Goal: Task Accomplishment & Management: Use online tool/utility

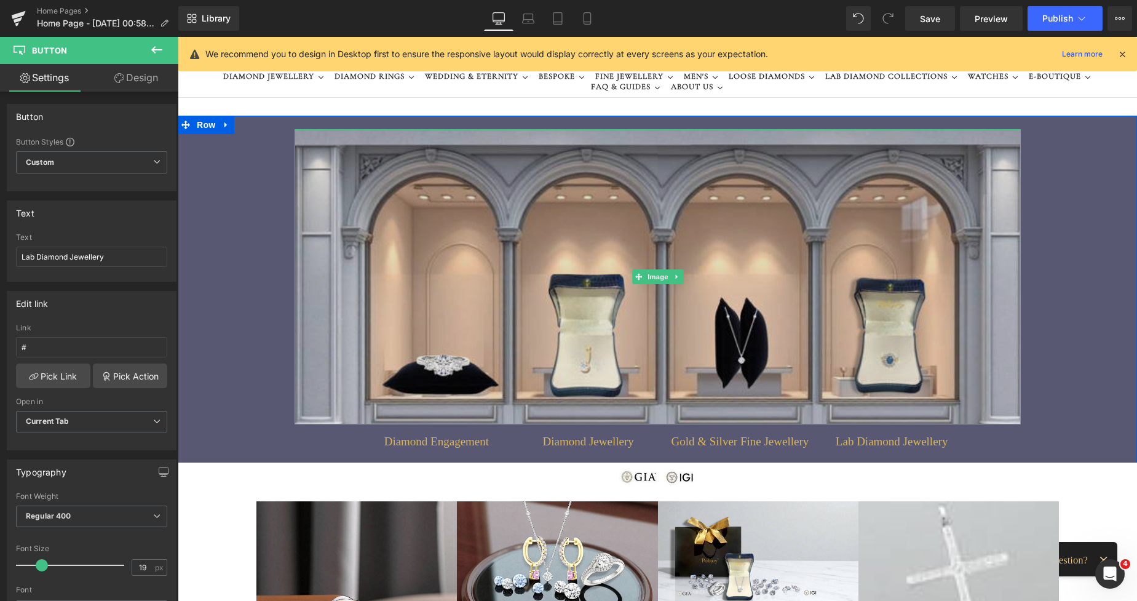
click at [428, 165] on img at bounding box center [658, 276] width 727 height 295
click at [348, 241] on img at bounding box center [658, 276] width 727 height 295
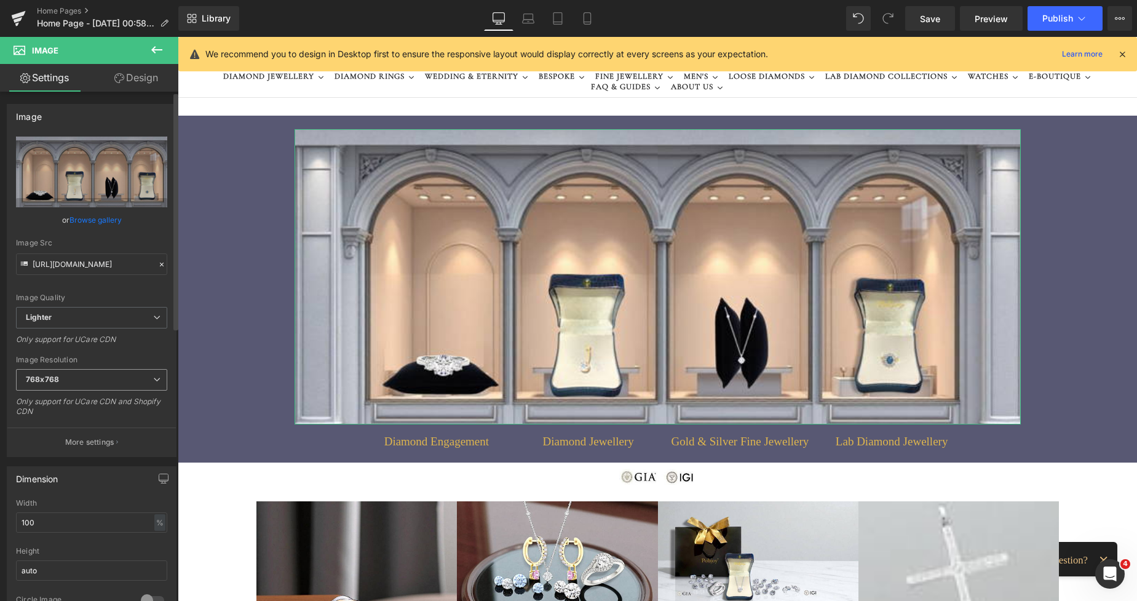
click at [63, 375] on span "768x768" at bounding box center [91, 380] width 151 height 22
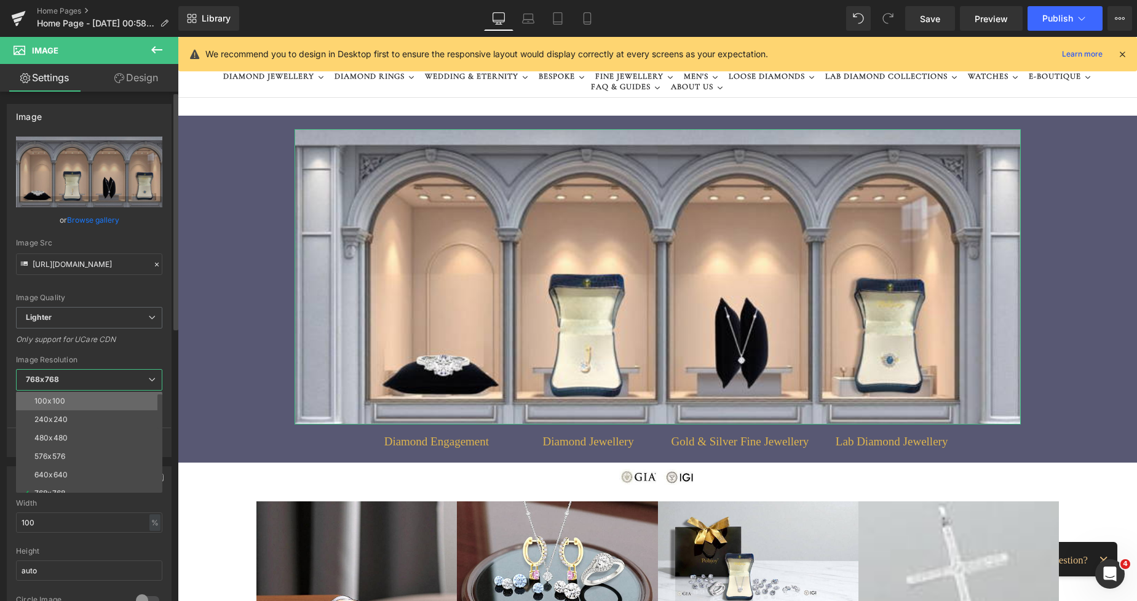
click at [55, 395] on li "100x100" at bounding box center [92, 401] width 152 height 18
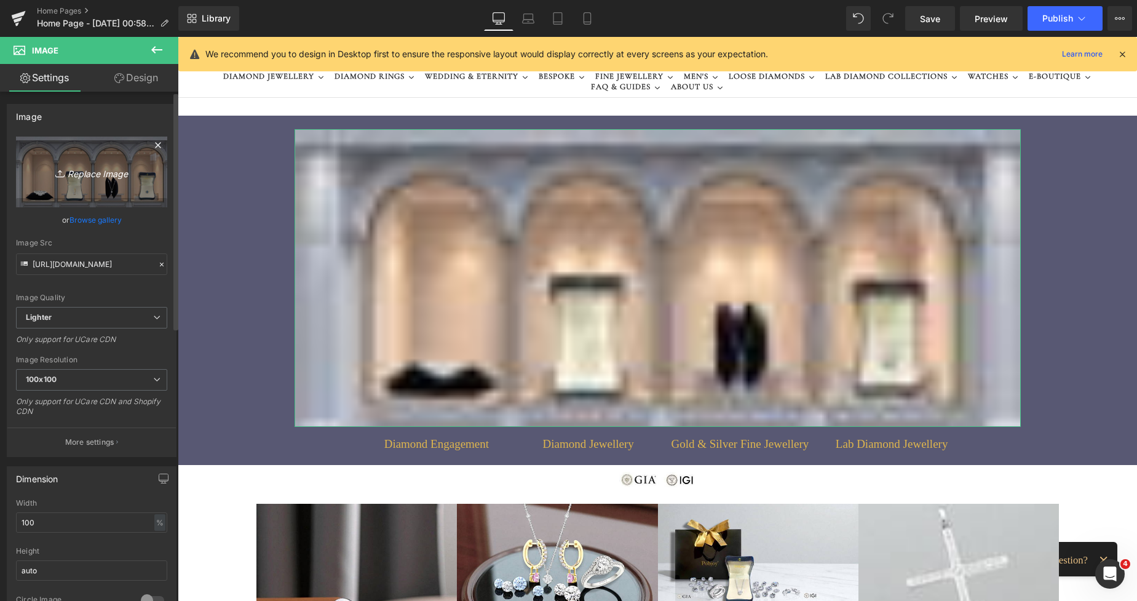
type input "[URL][DOMAIN_NAME]"
click at [106, 192] on link "Replace Image" at bounding box center [91, 172] width 151 height 71
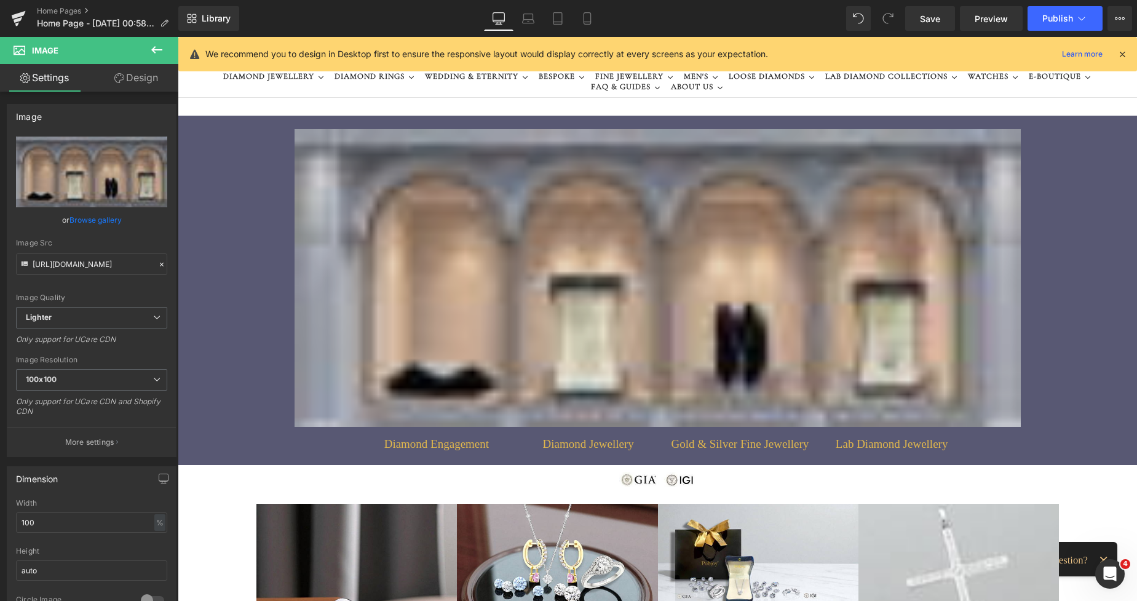
click at [399, 525] on img at bounding box center [357, 604] width 201 height 201
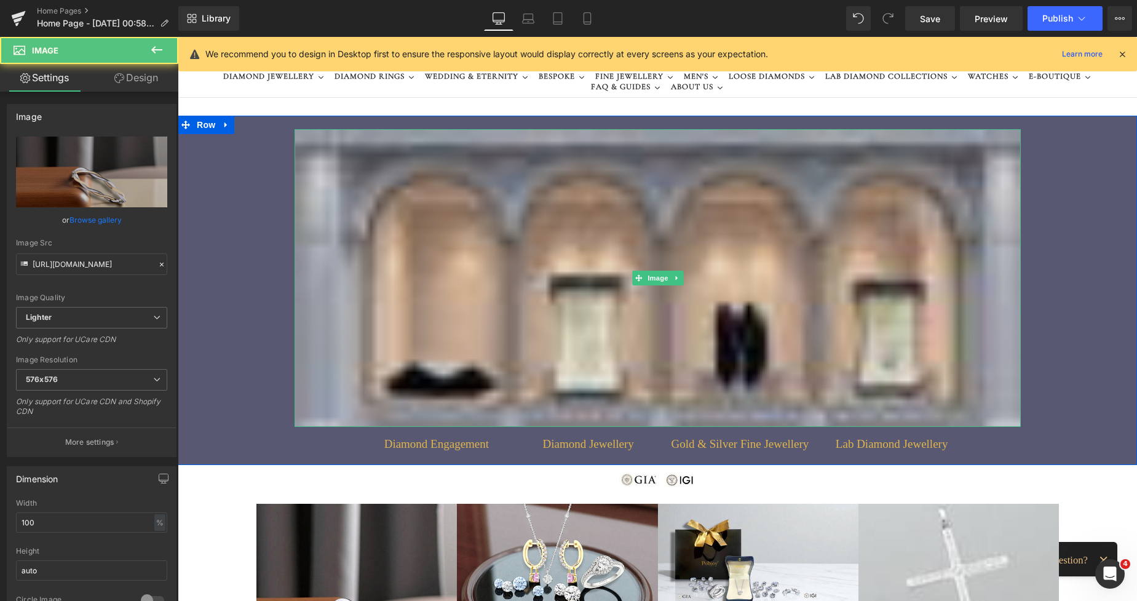
drag, startPoint x: 424, startPoint y: 237, endPoint x: 366, endPoint y: 228, distance: 58.7
click at [424, 237] on img at bounding box center [658, 278] width 727 height 298
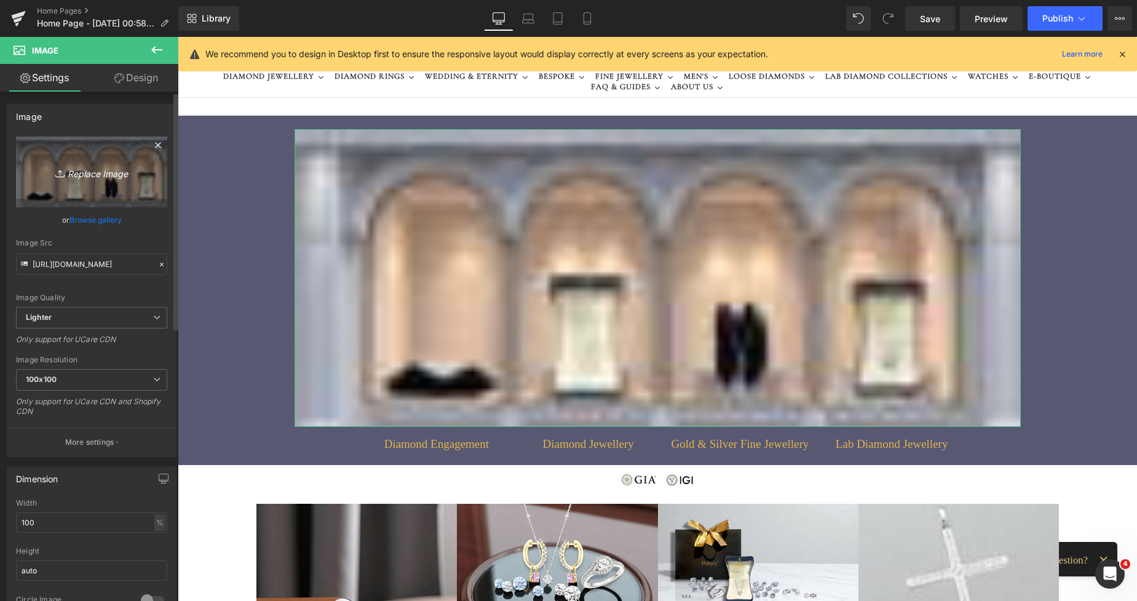
click at [100, 179] on icon "Replace Image" at bounding box center [91, 171] width 98 height 15
type input "C:\fakepath\New Template-Photorobbom - 2025-08-22T012720.740.png"
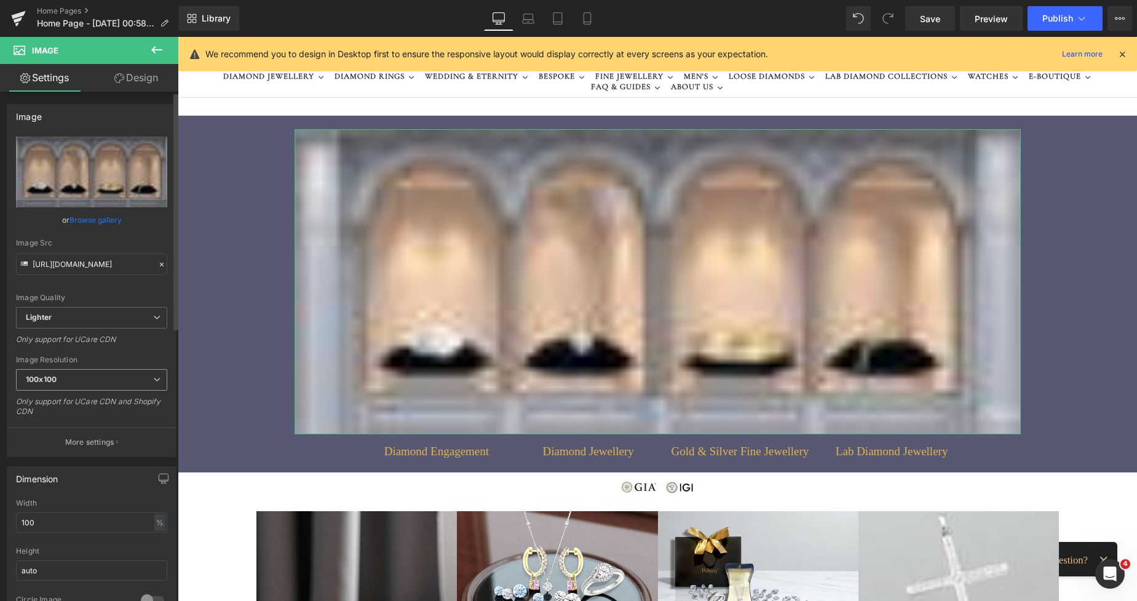
click at [98, 384] on span "100x100" at bounding box center [91, 380] width 151 height 22
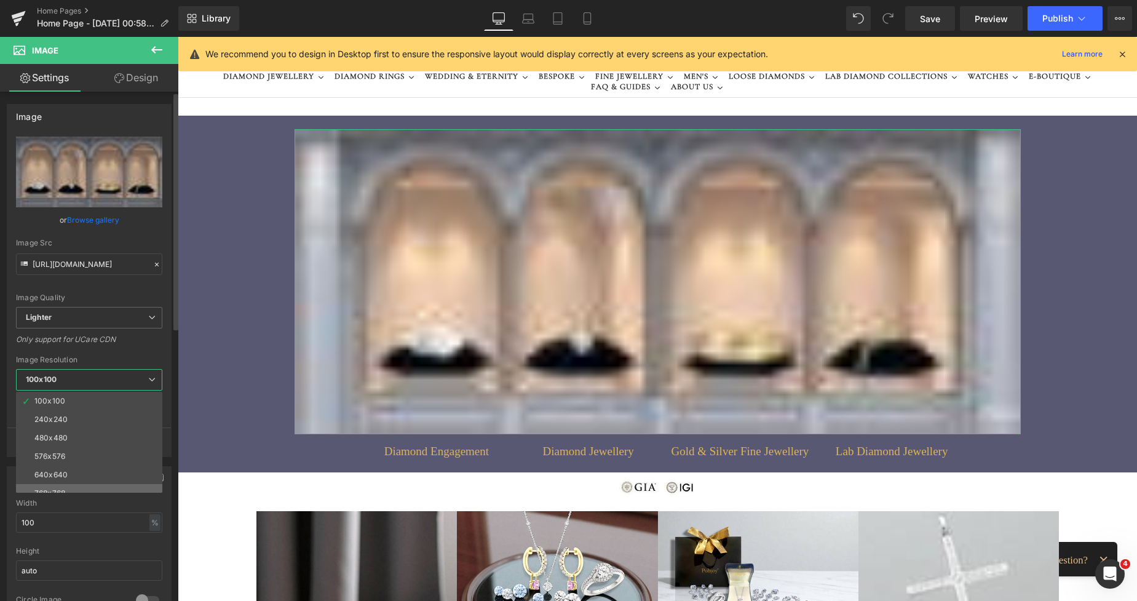
click at [54, 487] on li "768x768" at bounding box center [92, 493] width 152 height 18
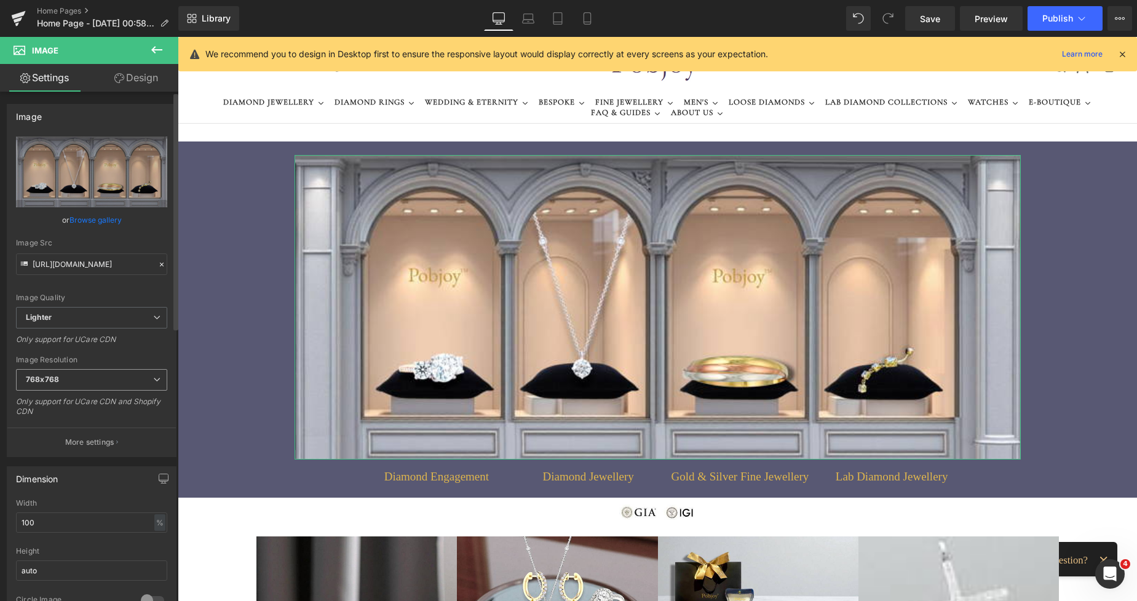
click at [41, 385] on span "768x768" at bounding box center [91, 380] width 151 height 22
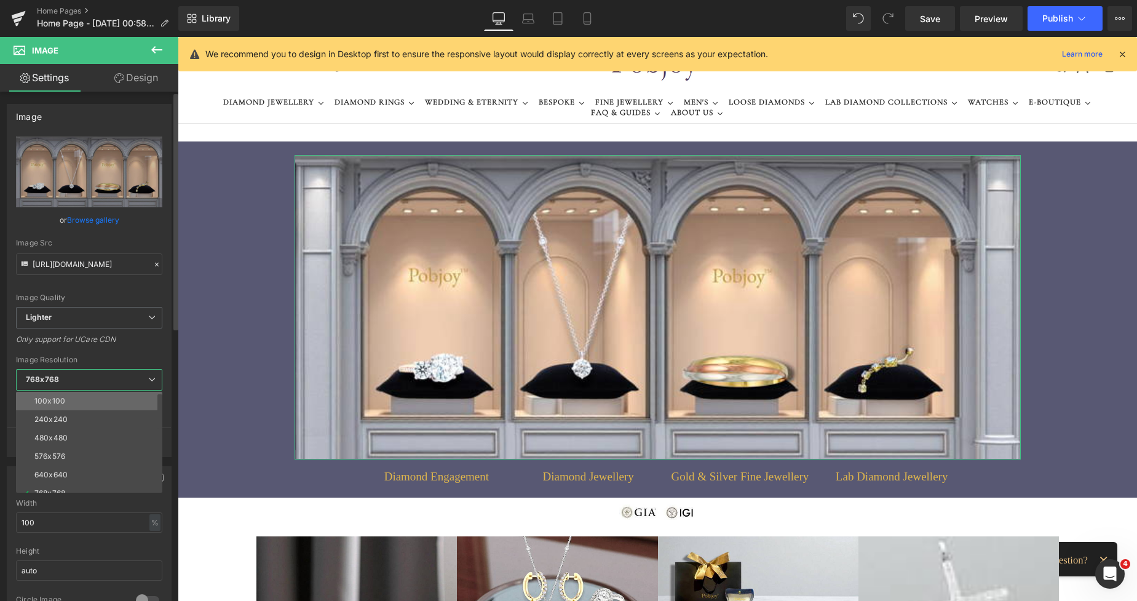
click at [46, 397] on div "100x100" at bounding box center [49, 401] width 31 height 9
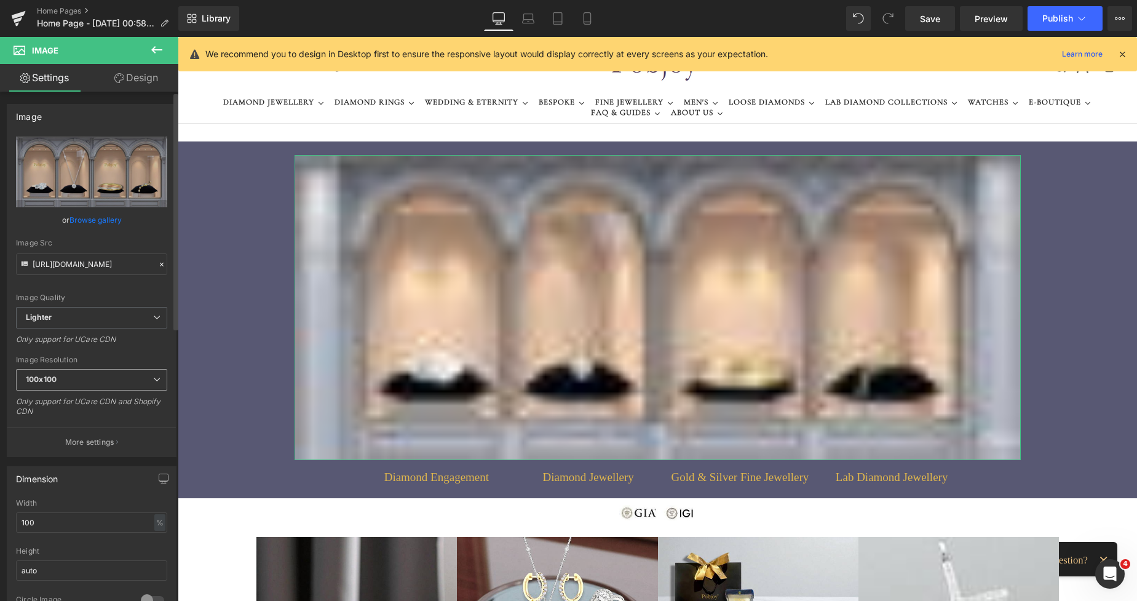
type input "[URL][DOMAIN_NAME]"
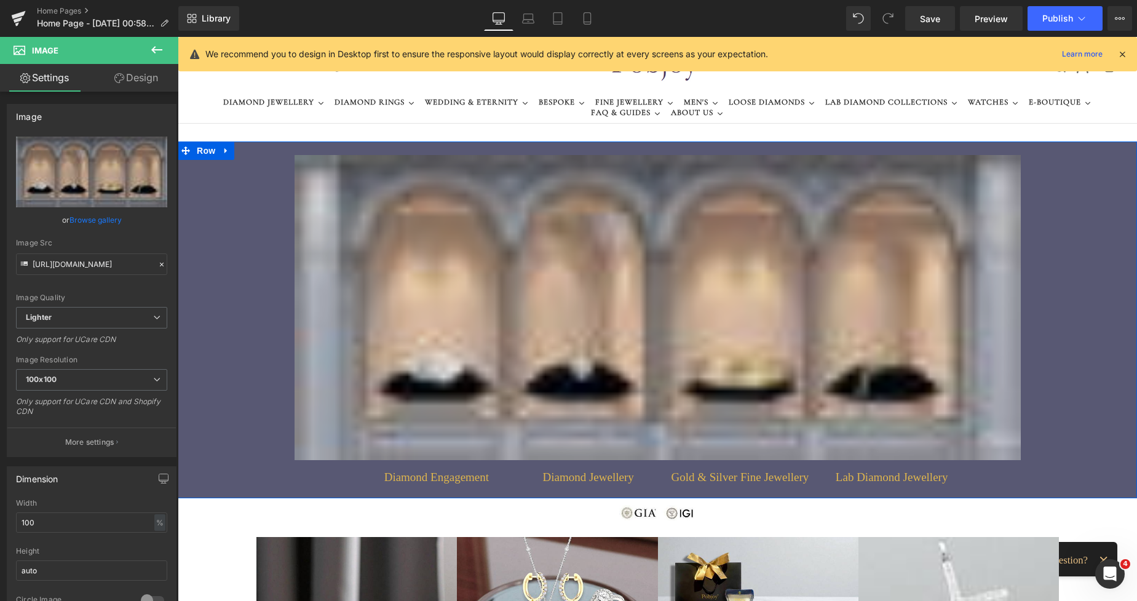
click at [337, 217] on img at bounding box center [658, 307] width 727 height 305
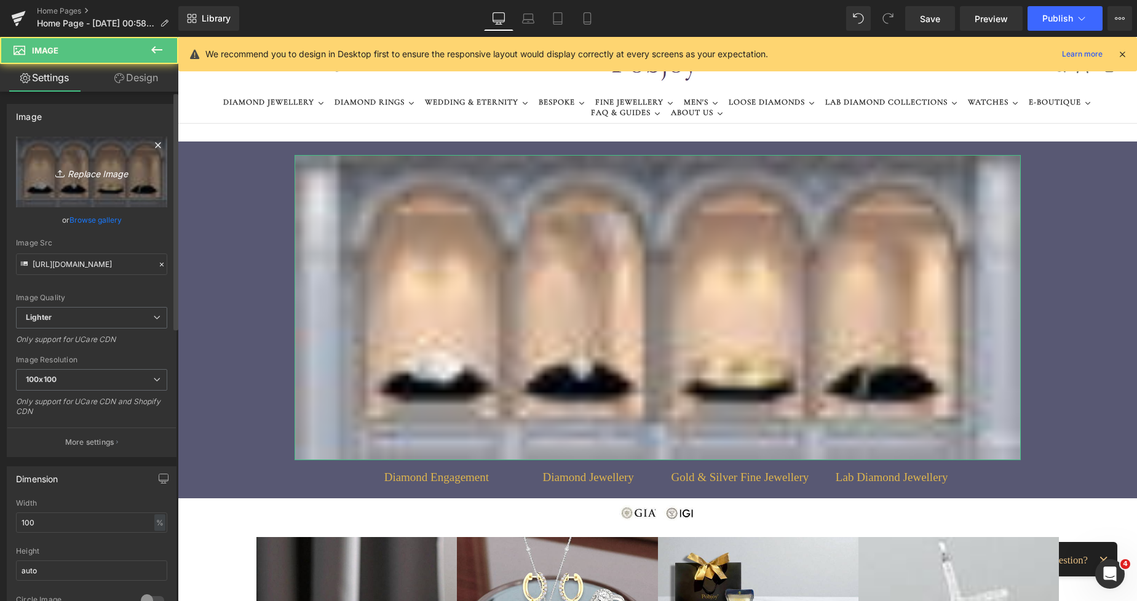
click at [84, 171] on icon "Replace Image" at bounding box center [91, 171] width 98 height 15
type input "C:\fakepath\New Template-Photorobbom - 2025-08-22T012720.740.png"
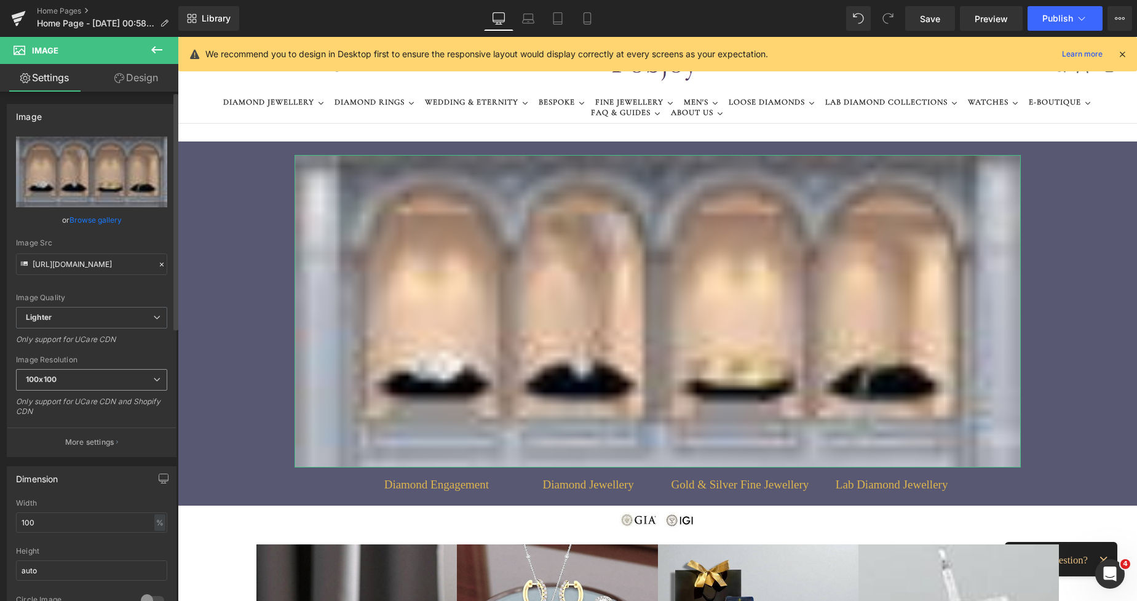
click at [90, 379] on span "100x100" at bounding box center [91, 380] width 151 height 22
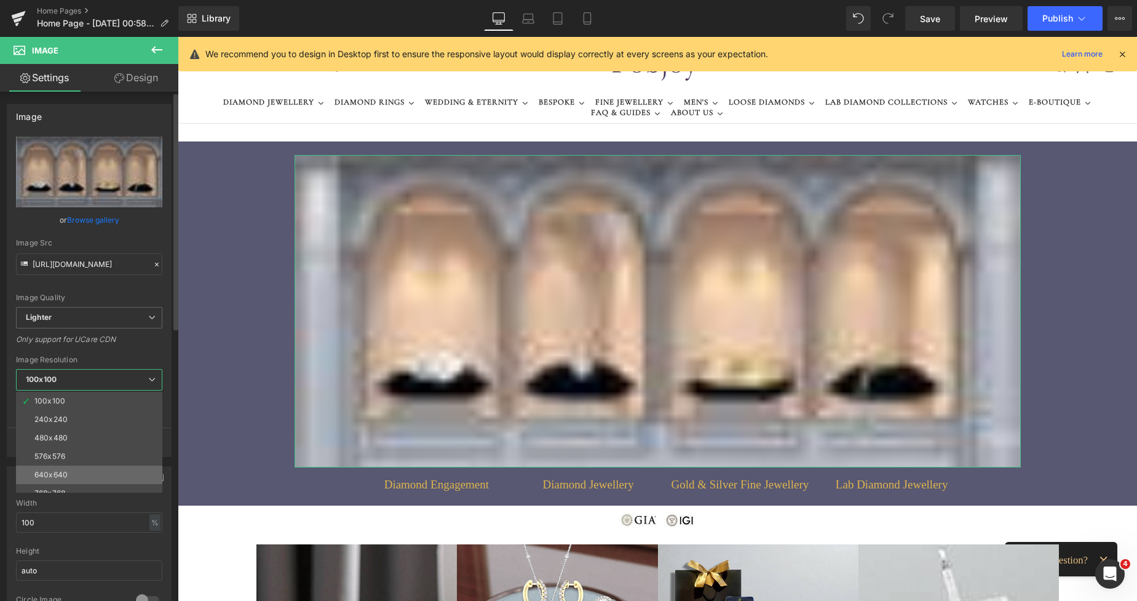
click at [57, 482] on li "640x640" at bounding box center [92, 475] width 152 height 18
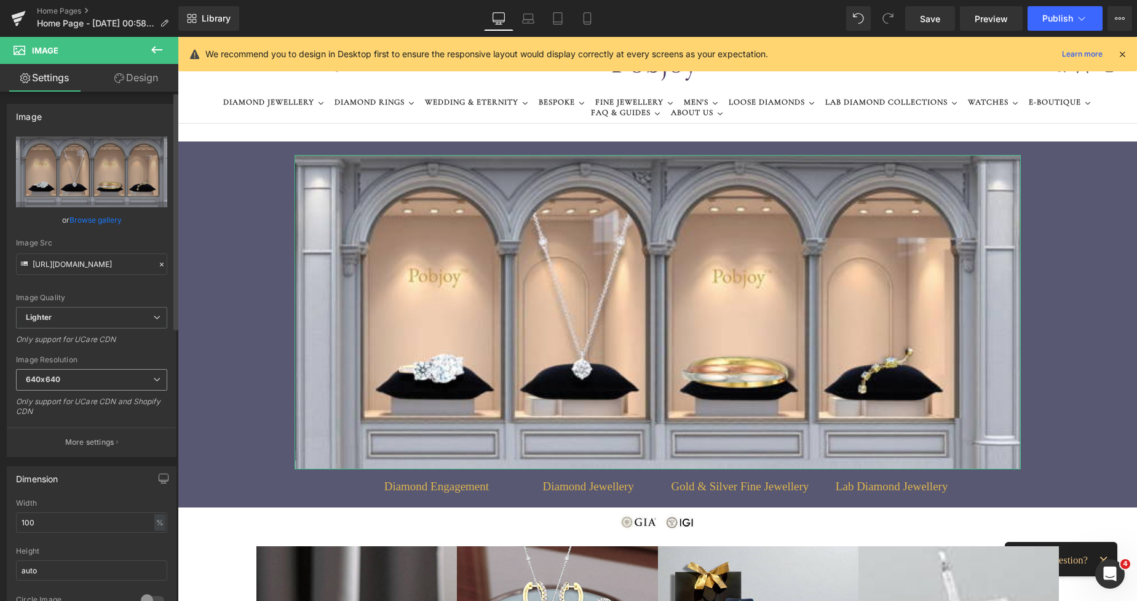
click at [70, 375] on span "640x640" at bounding box center [91, 380] width 151 height 22
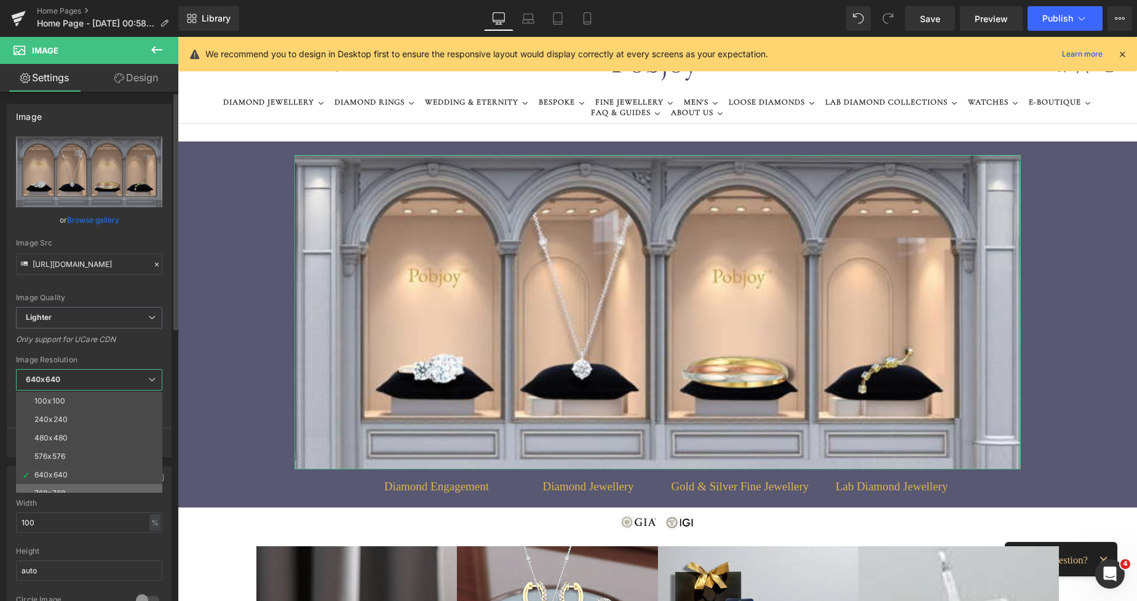
click at [47, 487] on li "768x768" at bounding box center [92, 493] width 152 height 18
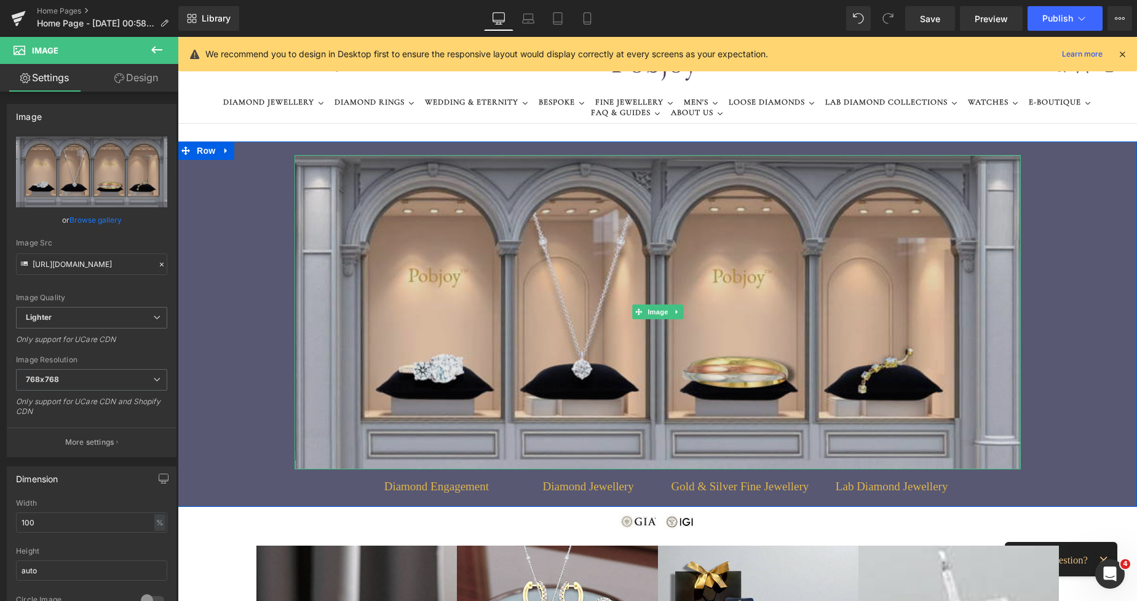
click at [420, 247] on img at bounding box center [658, 312] width 727 height 314
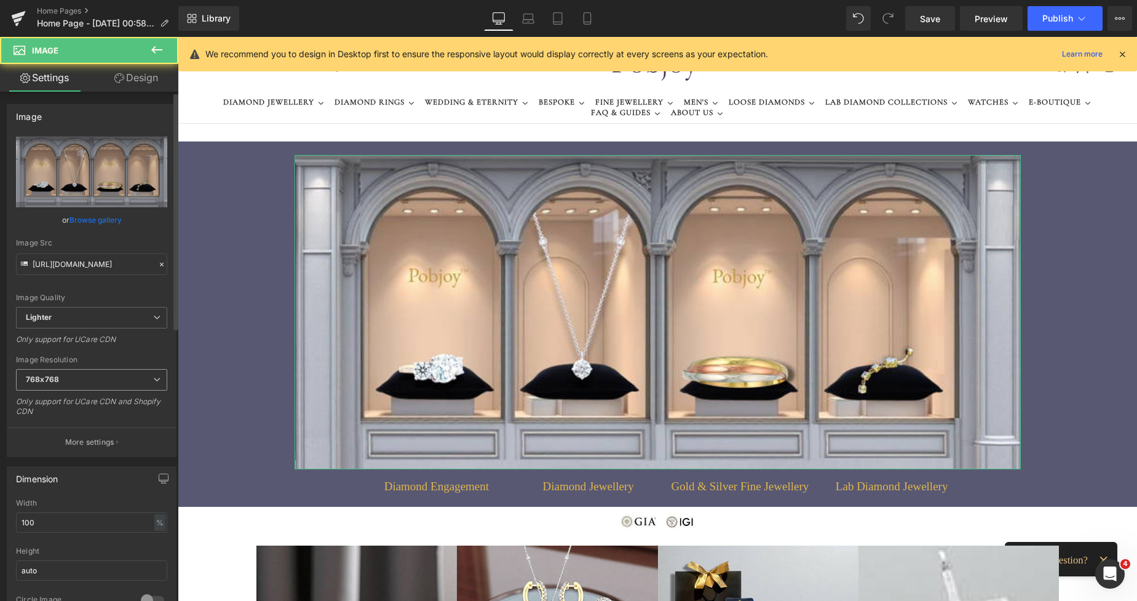
click at [62, 377] on span "768x768" at bounding box center [91, 380] width 151 height 22
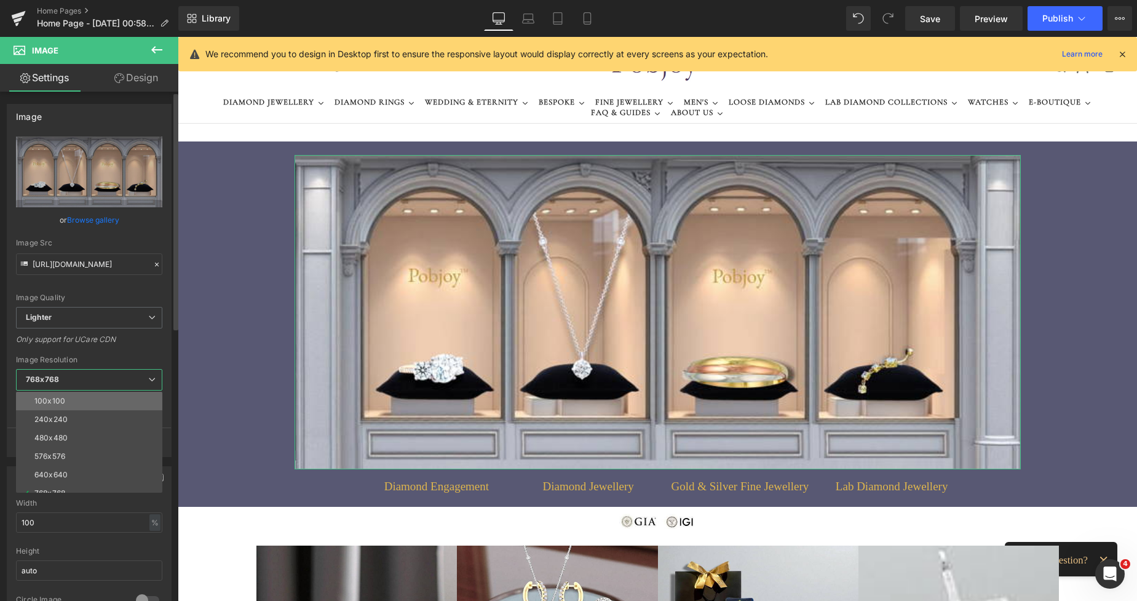
click at [52, 399] on div "100x100" at bounding box center [49, 401] width 31 height 9
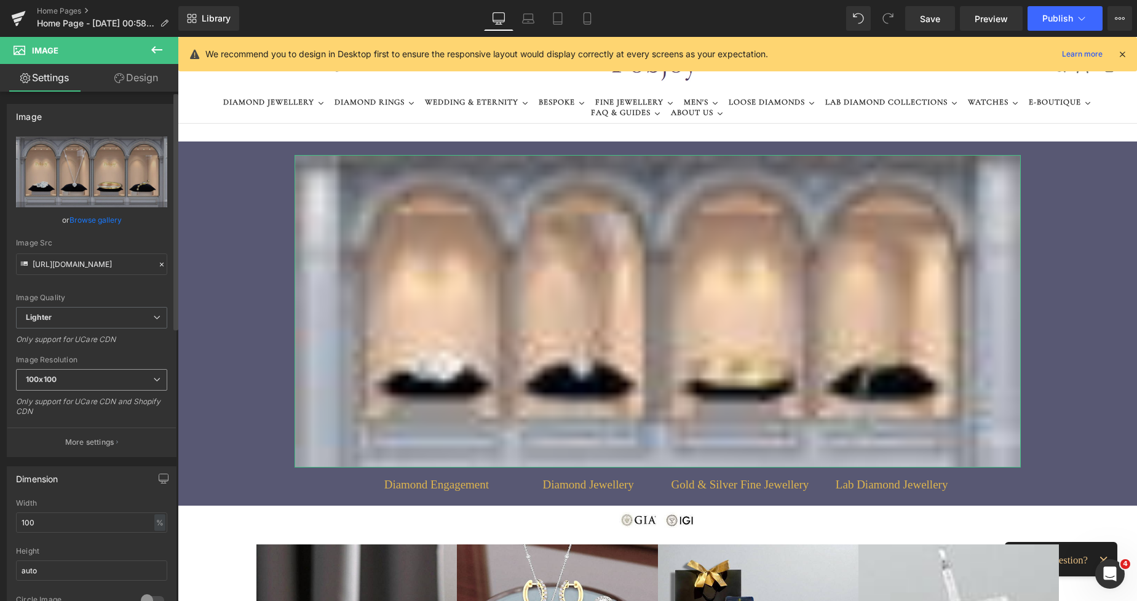
type input "[URL][DOMAIN_NAME]"
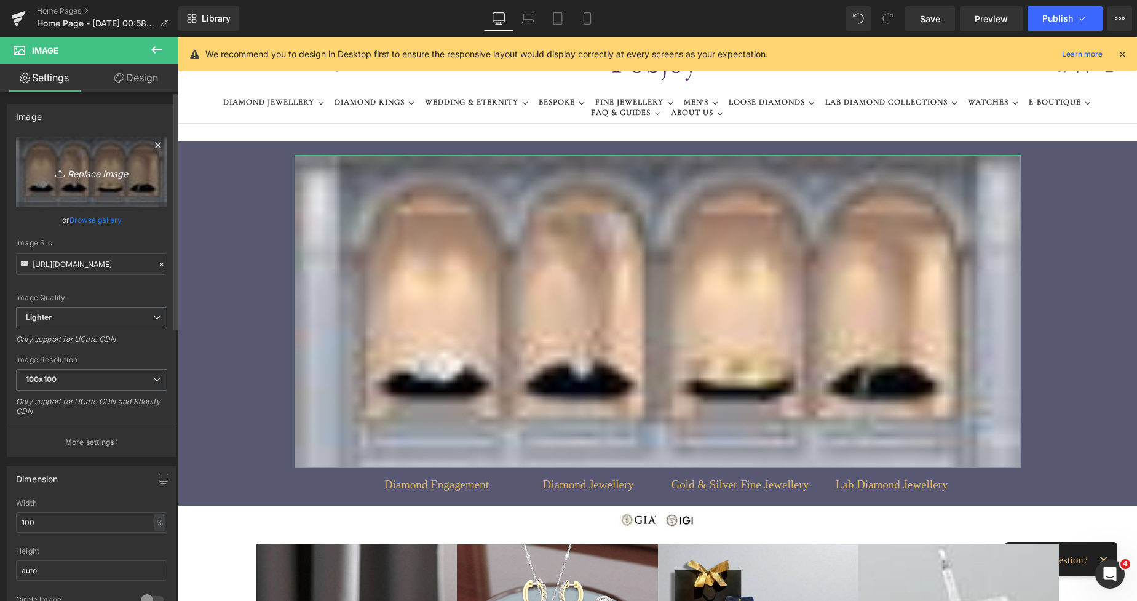
click at [115, 177] on icon "Replace Image" at bounding box center [91, 171] width 98 height 15
type input "C:\fakepath\New Template-Photorobbom - 2025-08-22T012720.740.png"
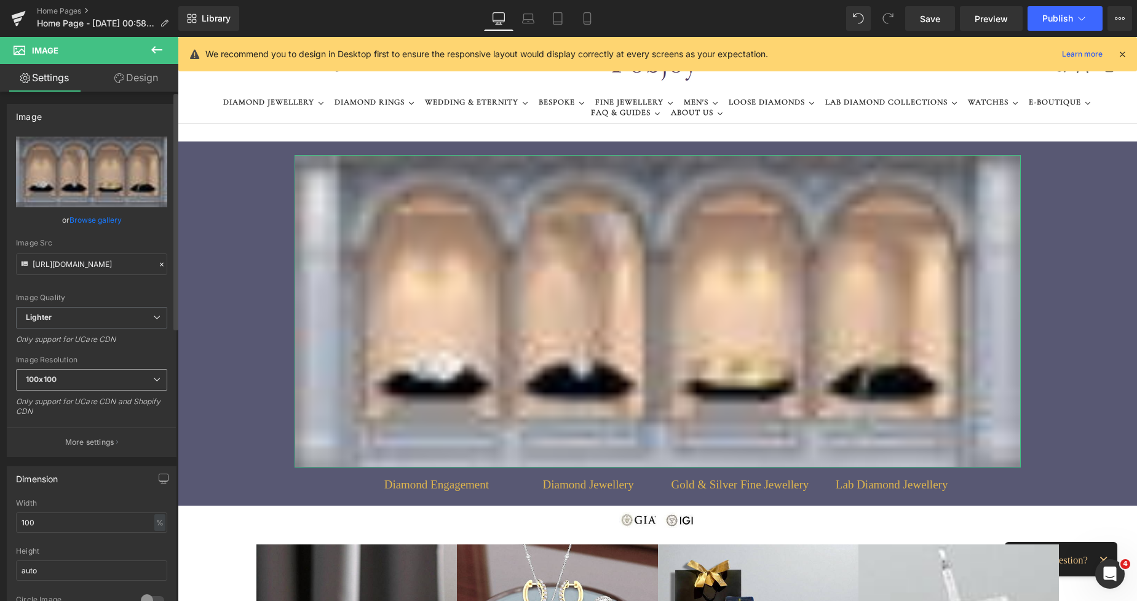
click at [58, 374] on span "100x100" at bounding box center [91, 380] width 151 height 22
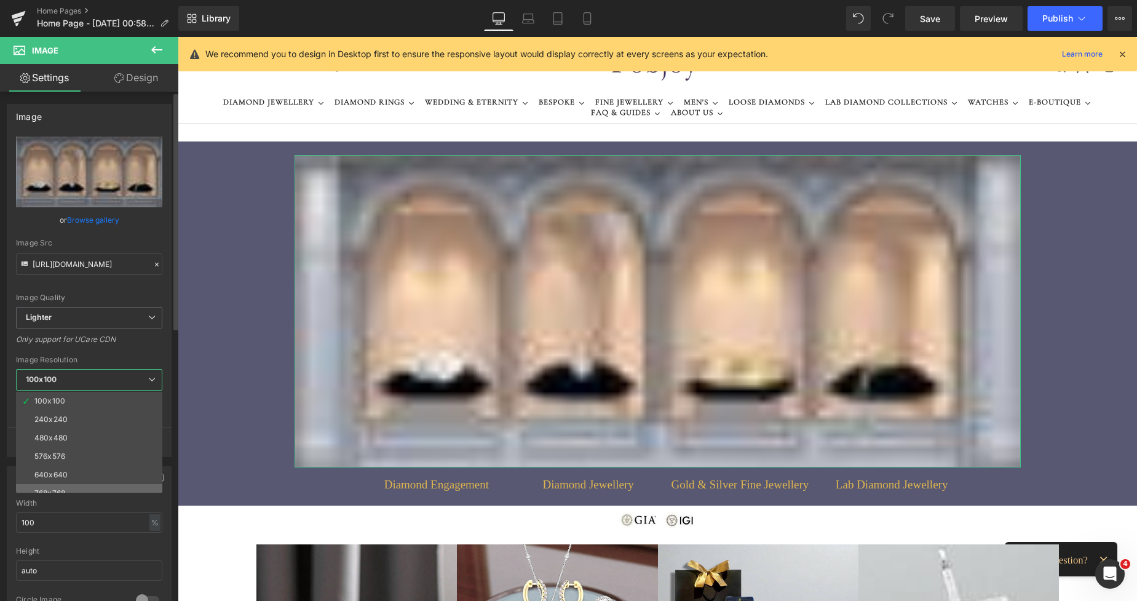
click at [45, 486] on li "768x768" at bounding box center [92, 493] width 152 height 18
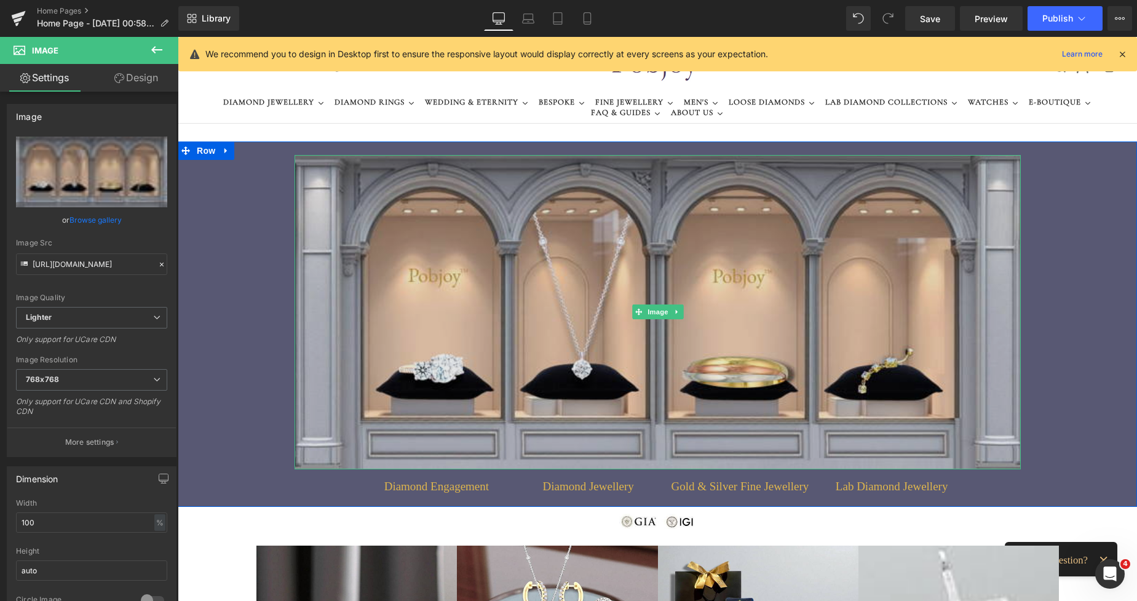
type input "[URL][DOMAIN_NAME]"
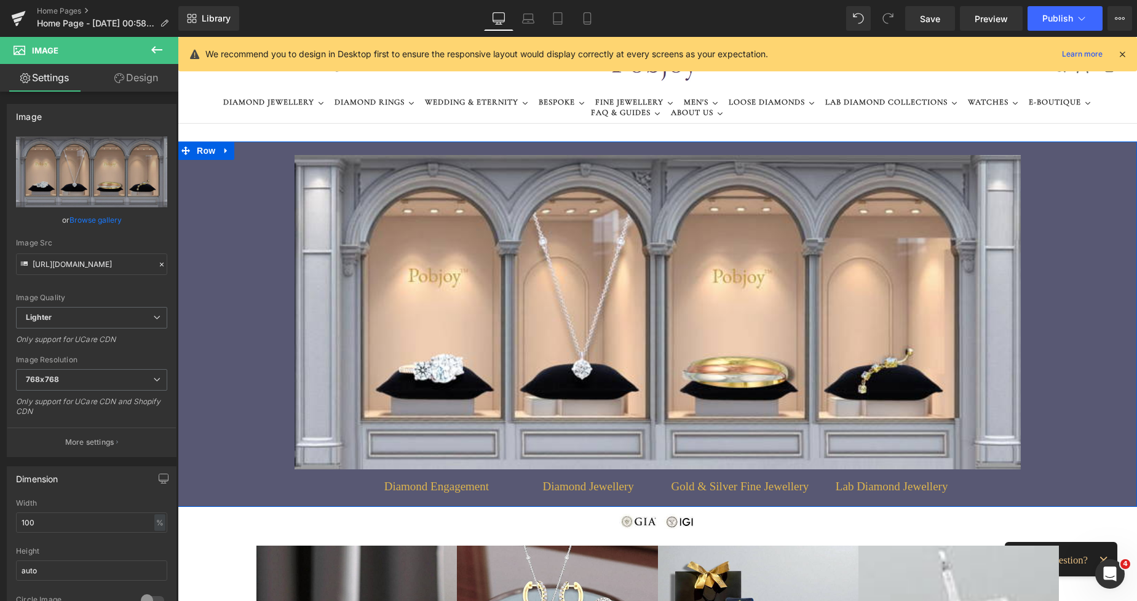
click at [220, 223] on div "Image Diamond Engagement Button Diamond Jewellery Button Gold & Silver Fine Jew…" at bounding box center [658, 323] width 960 height 365
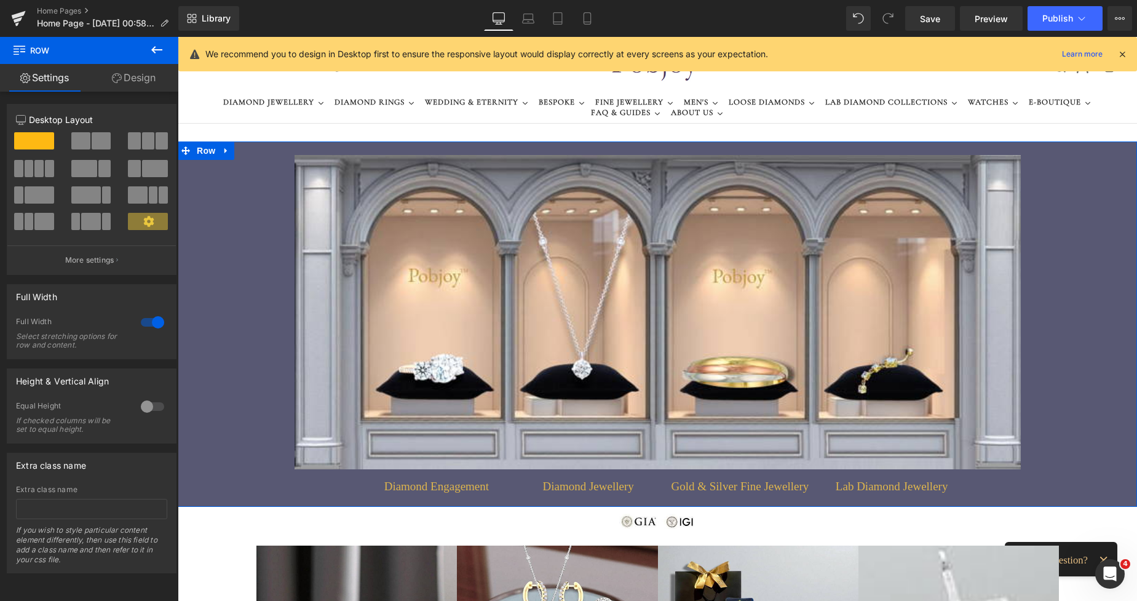
click at [208, 190] on div "Image Diamond Engagement Button Diamond Jewellery Button Gold & Silver Fine Jew…" at bounding box center [658, 323] width 960 height 365
click at [137, 78] on link "Design" at bounding box center [133, 78] width 89 height 28
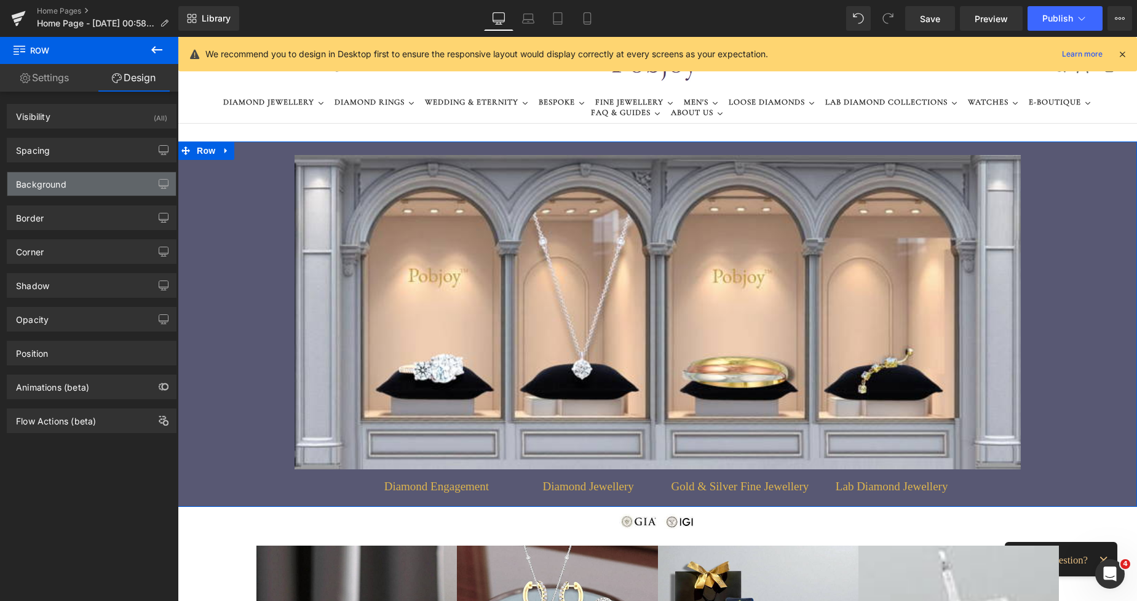
type input "#585873"
type input "100"
click at [55, 178] on div "Background" at bounding box center [41, 180] width 50 height 17
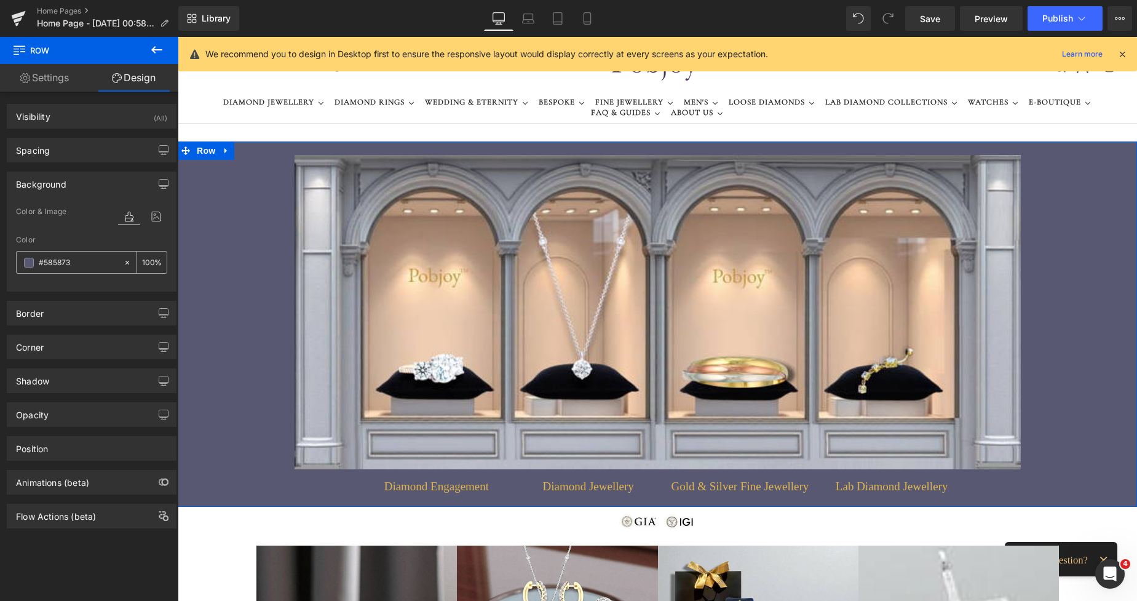
click at [30, 258] on span at bounding box center [29, 263] width 10 height 10
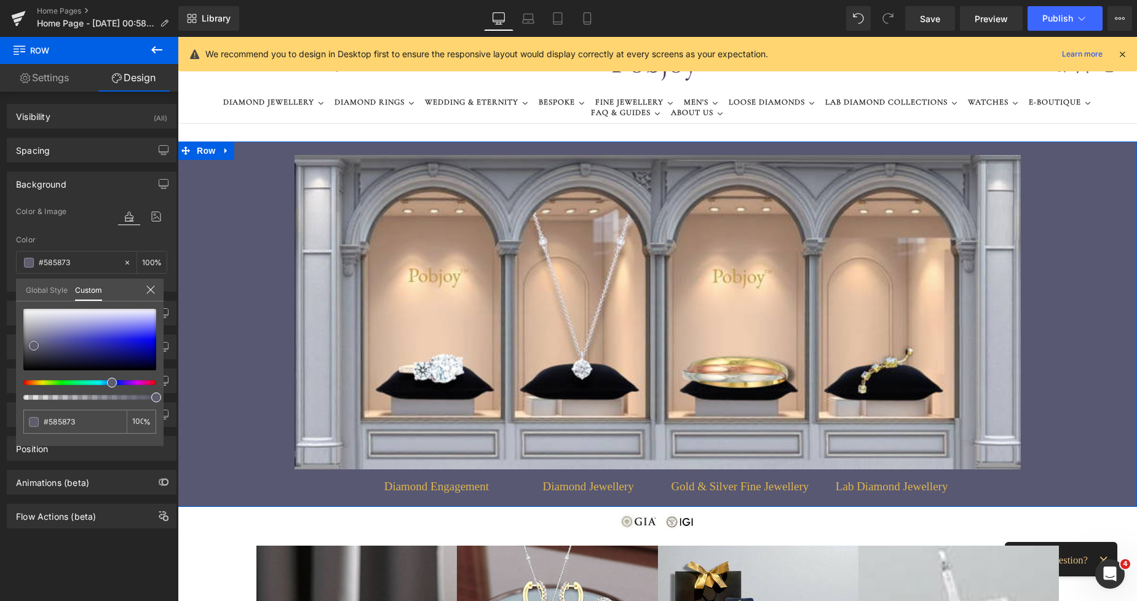
type input "#5e5e6d"
type input "#61616f"
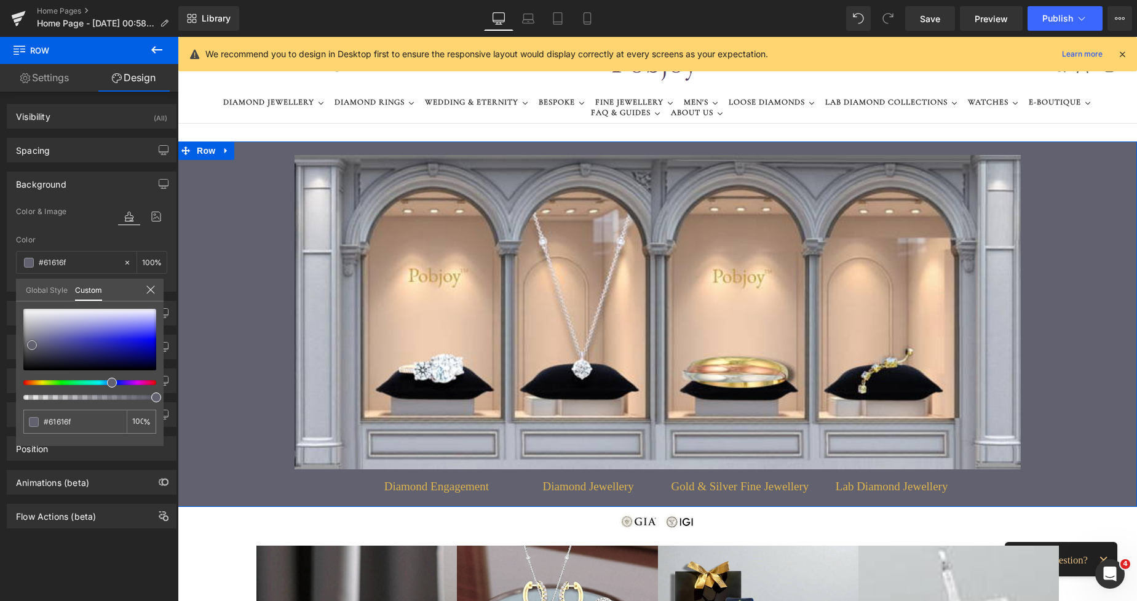
type input "#636372"
type input "#6a6a7a"
type input "#6f6f80"
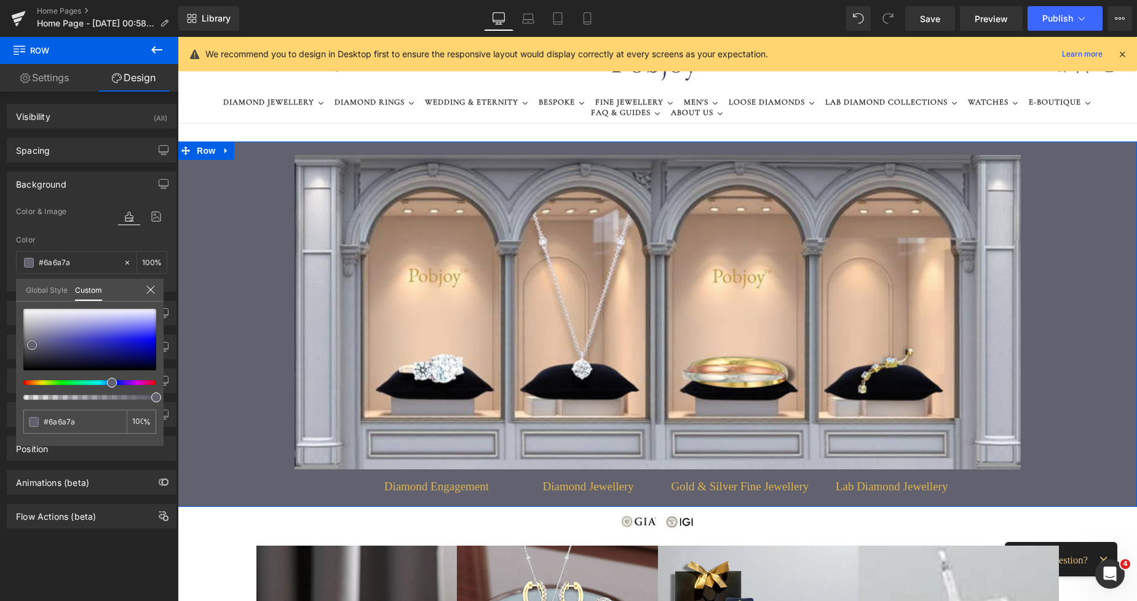
type input "#6f6f80"
type input "#767688"
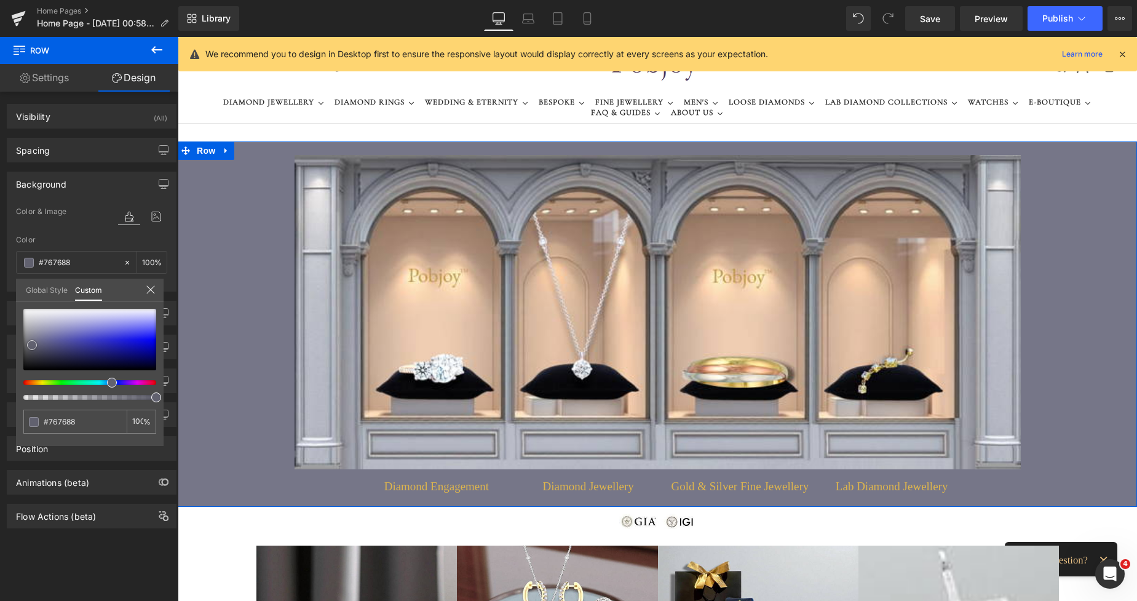
type input "#7f7f8e"
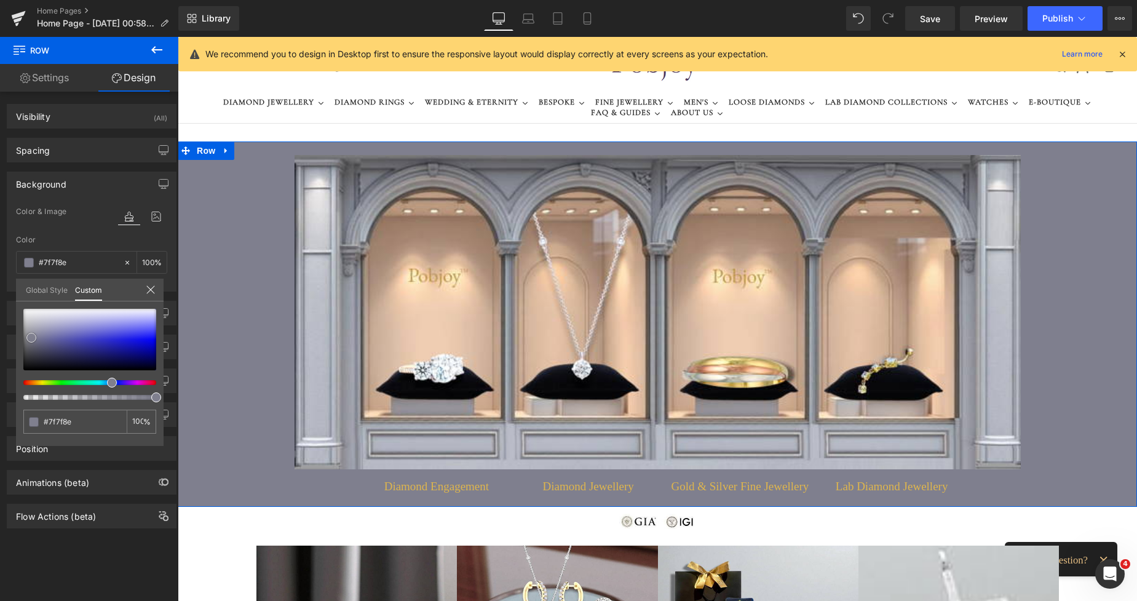
type input "#7e7e8f"
type input "#7c7c8d"
type input "#79798a"
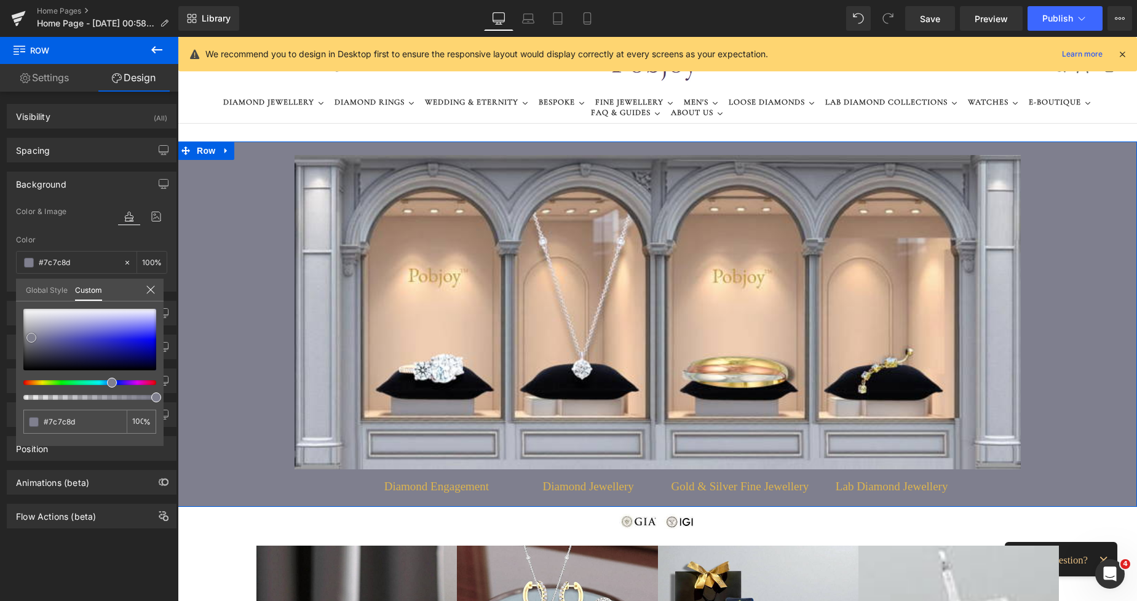
type input "#79798a"
type input "#757589"
type input "#727286"
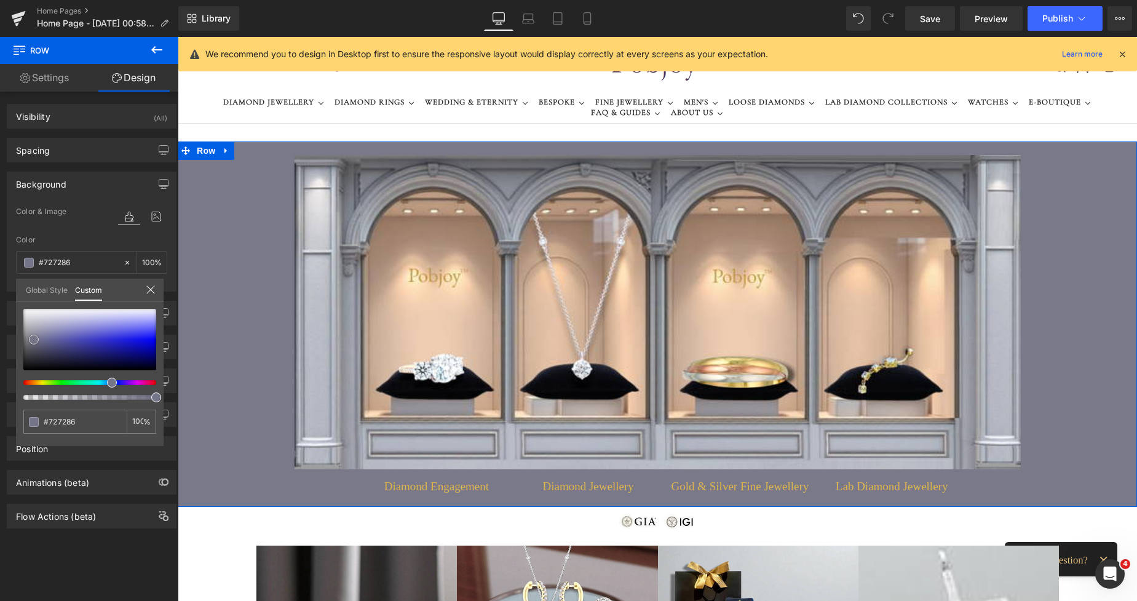
type input "#6f6f85"
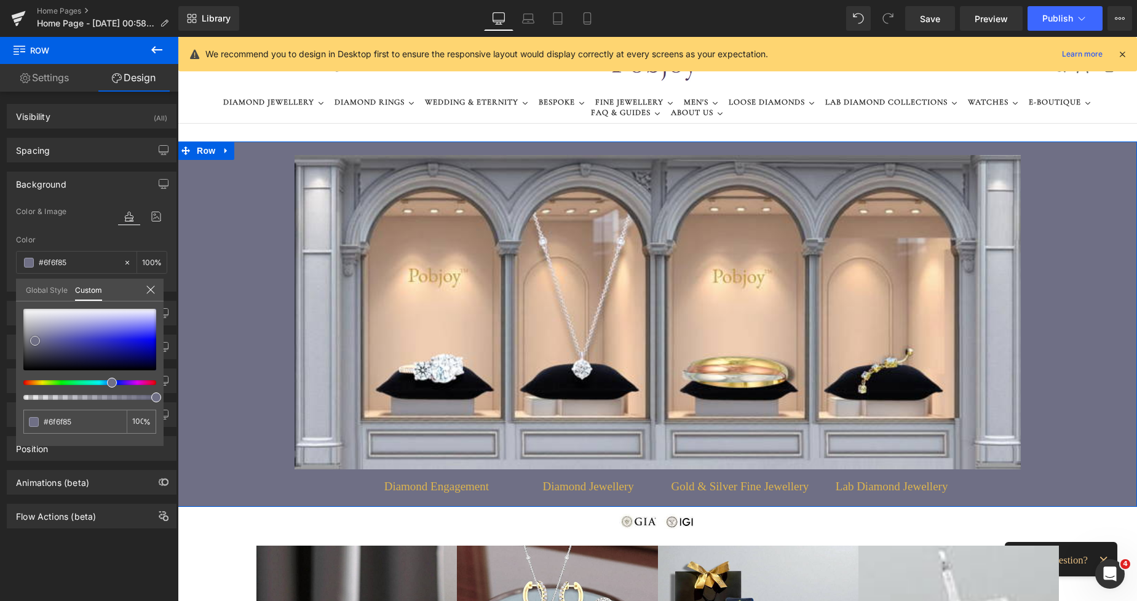
type input "#6d6d82"
type input "#6b6b83"
type input "#66667f"
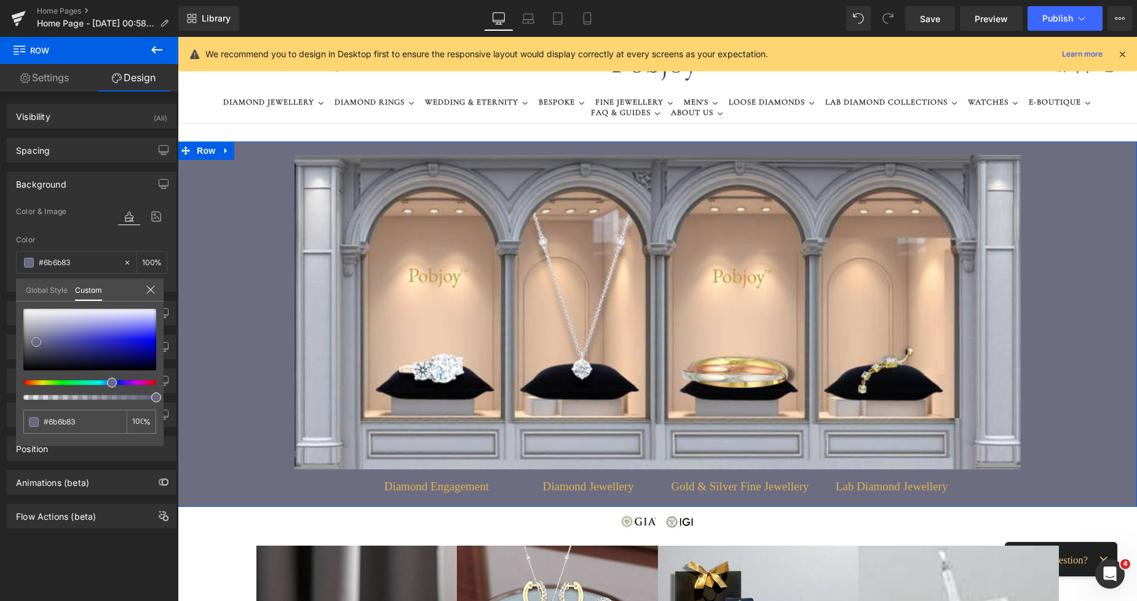
type input "#66667f"
type input "#63637c"
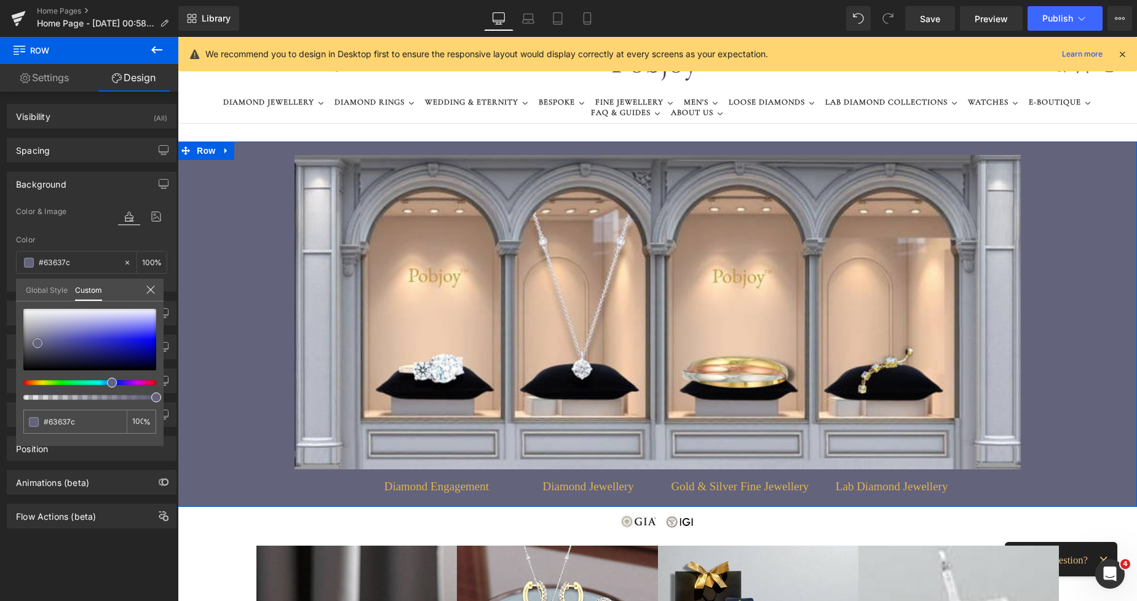
type input "#686882"
type input "#777792"
type input "#85859d"
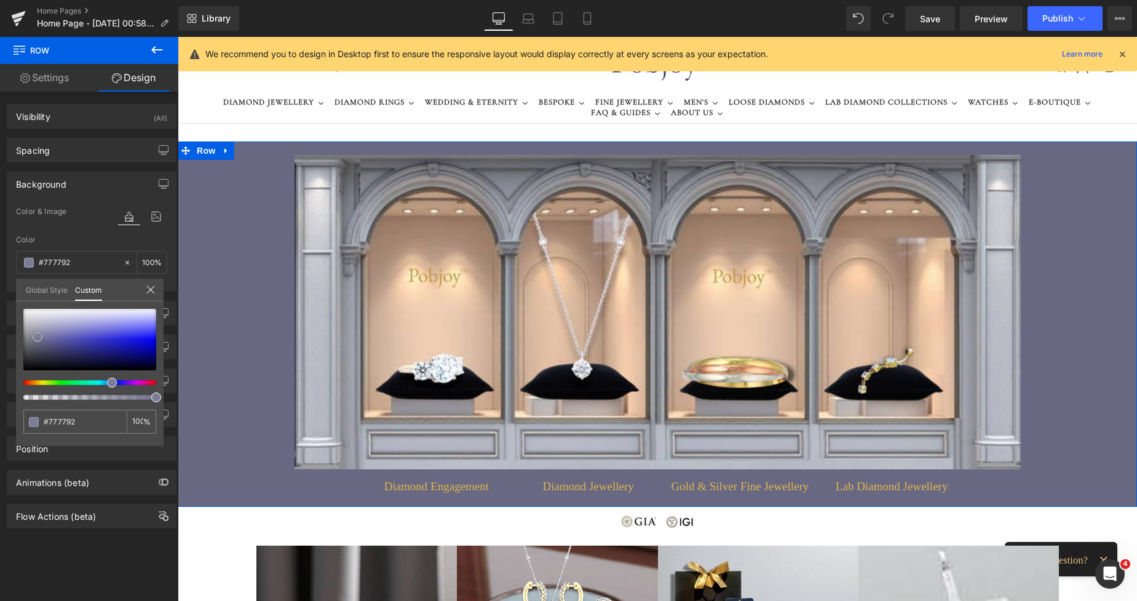
type input "#85859d"
type input "#8d8da4"
type input "#9191a5"
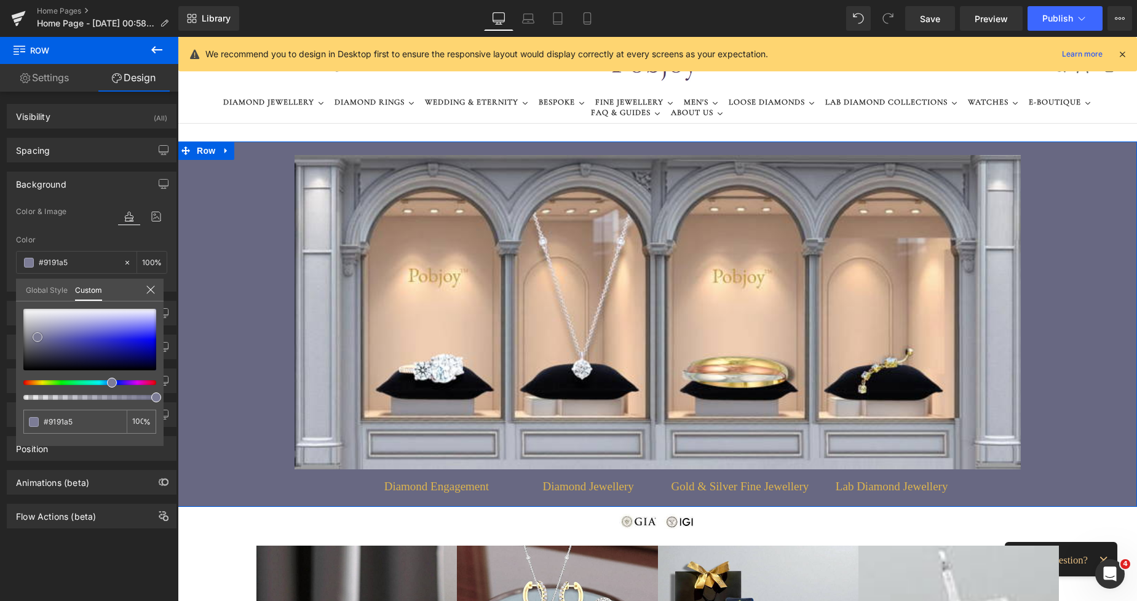
type input "#9494a7"
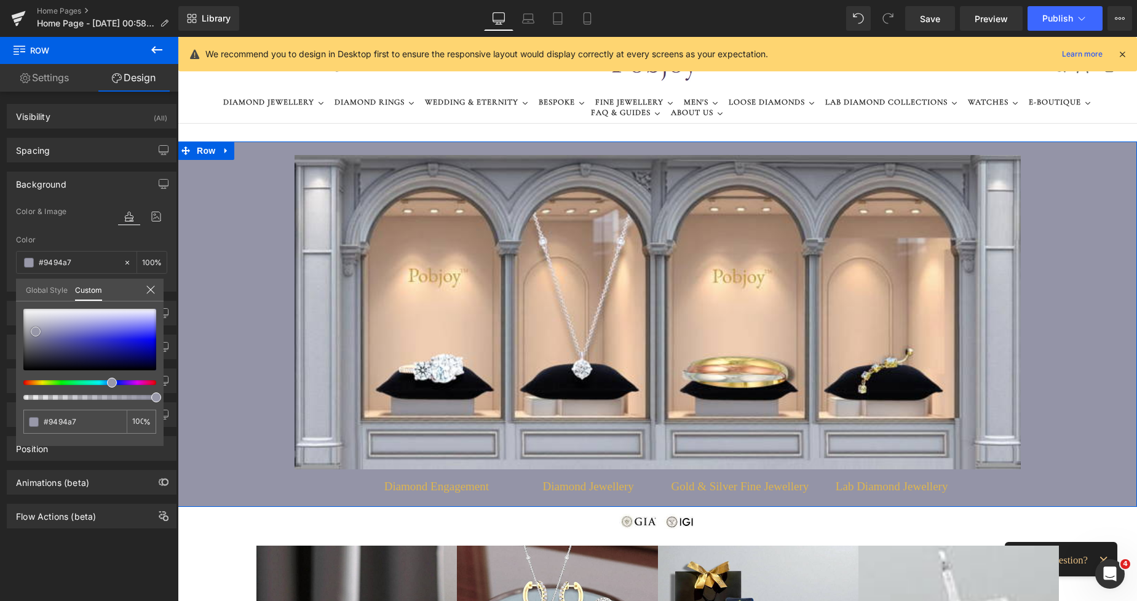
type input "#9898a9"
type input "#9494a7"
type input "#9191a5"
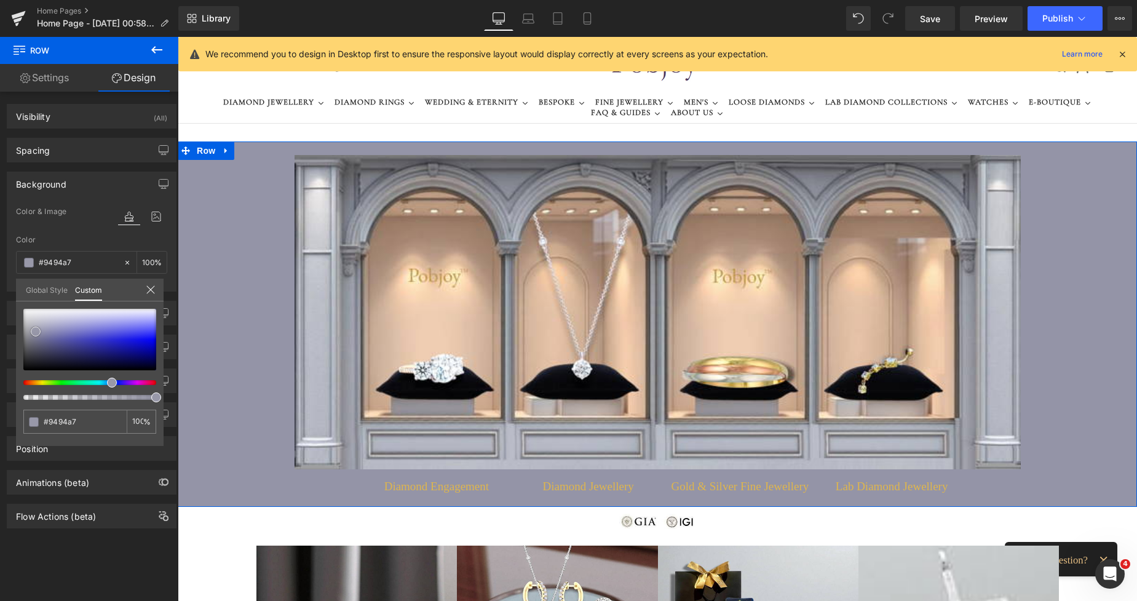
type input "#9191a5"
type input "#8e8ea3"
type input "#83839a"
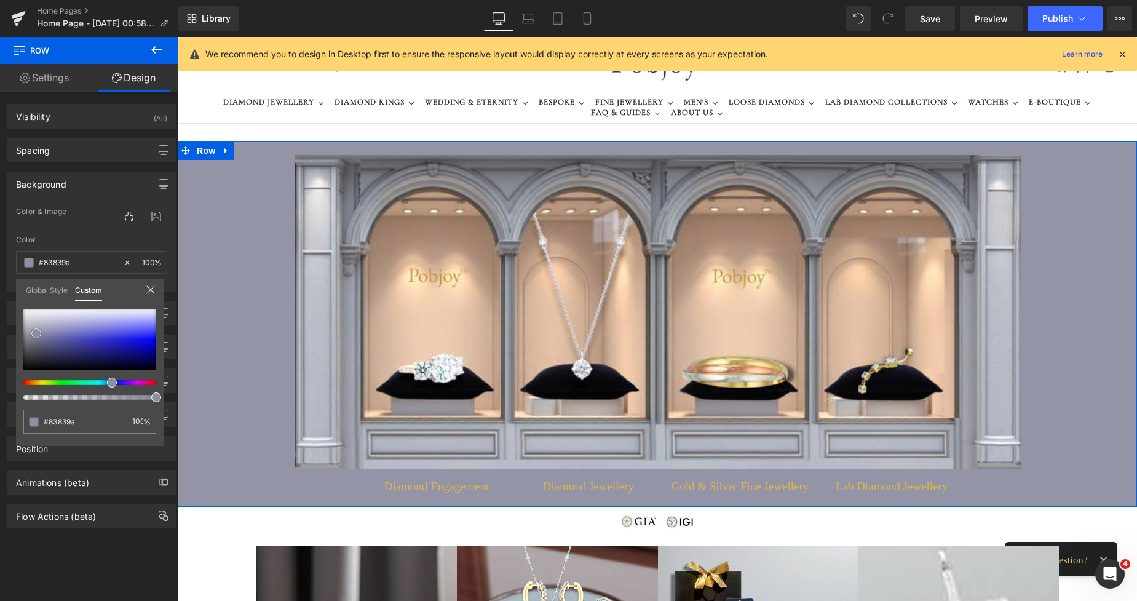
type input "#7b7b93"
type input "#777792"
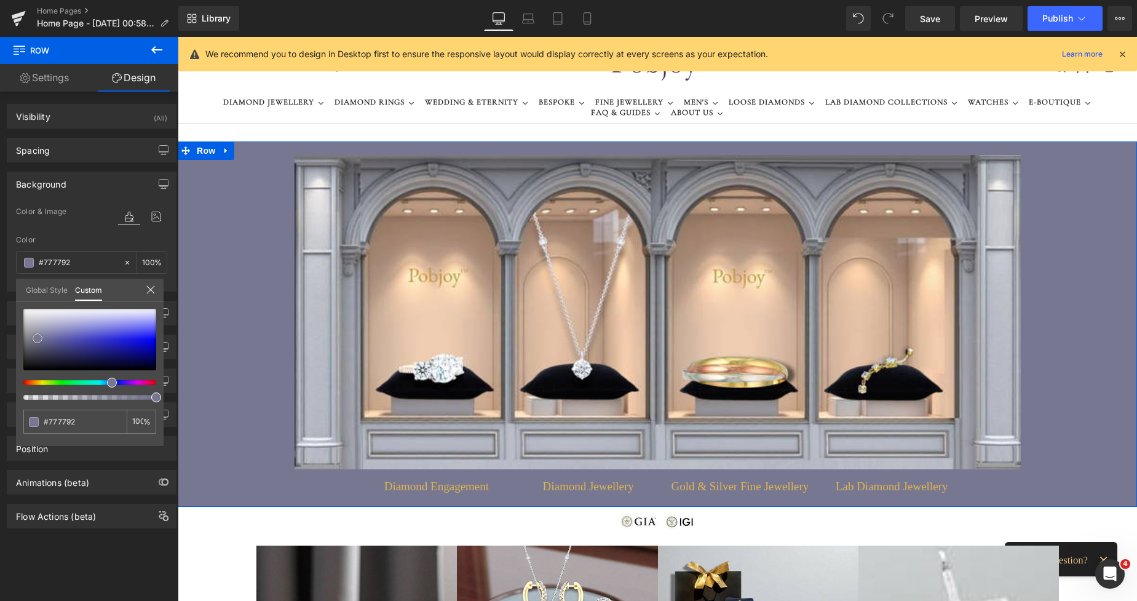
type input "#74748f"
type input "#71718d"
type input "#6b6b89"
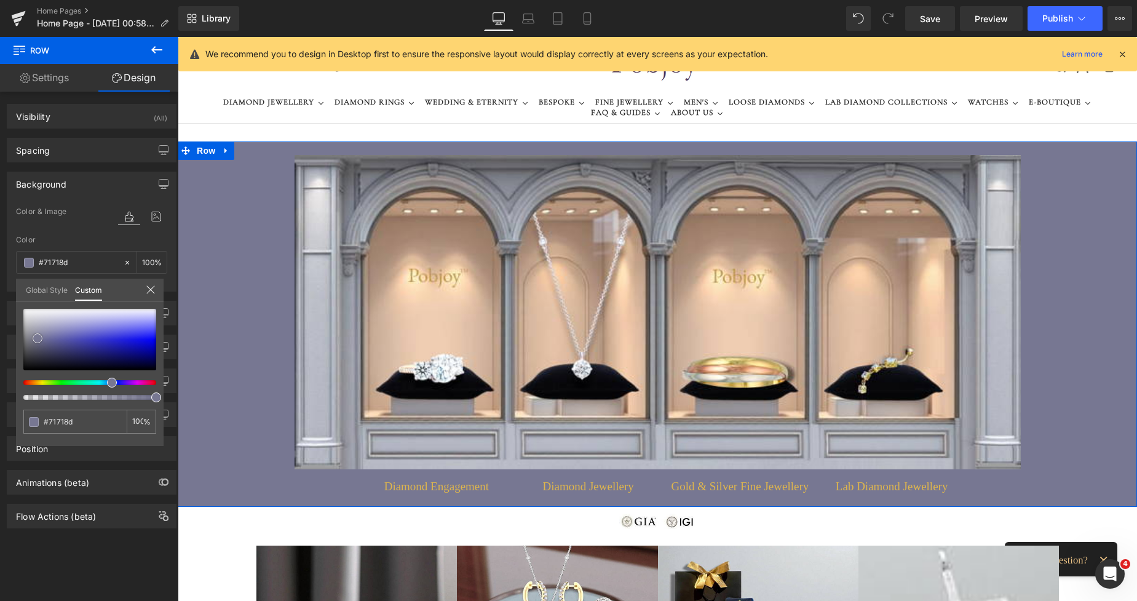
type input "#6b6b89"
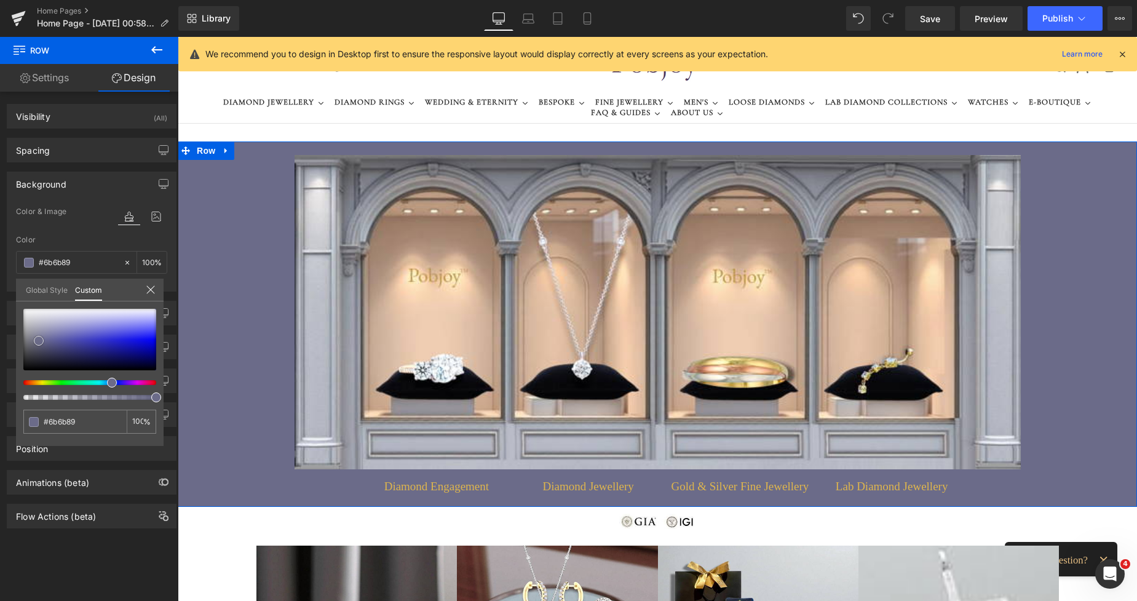
type input "#696986"
click at [39, 343] on span at bounding box center [39, 342] width 10 height 10
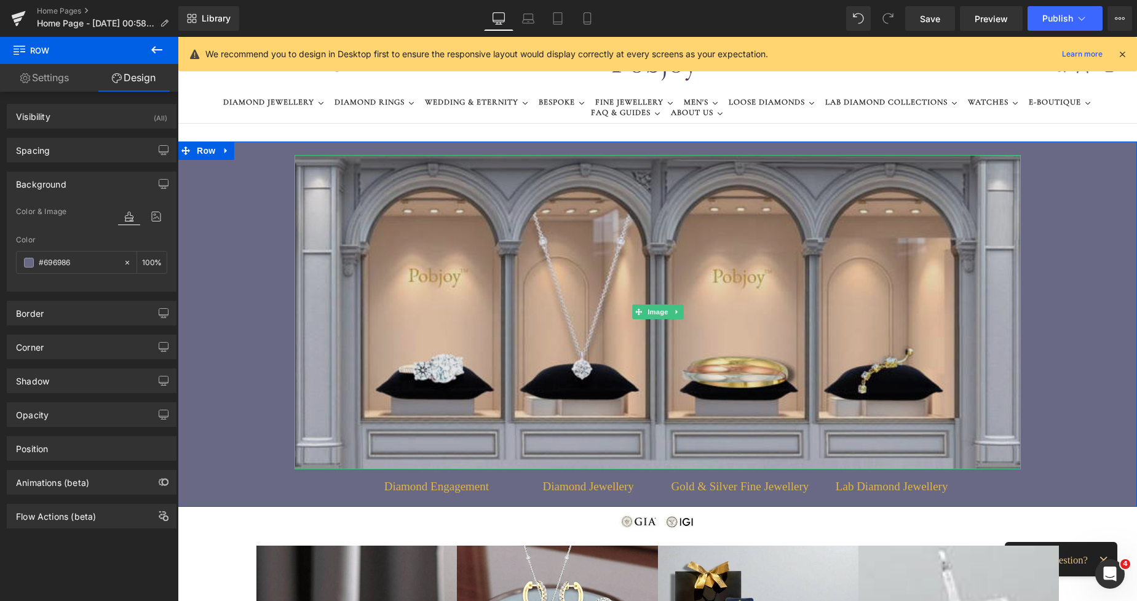
click at [366, 245] on img at bounding box center [658, 312] width 727 height 314
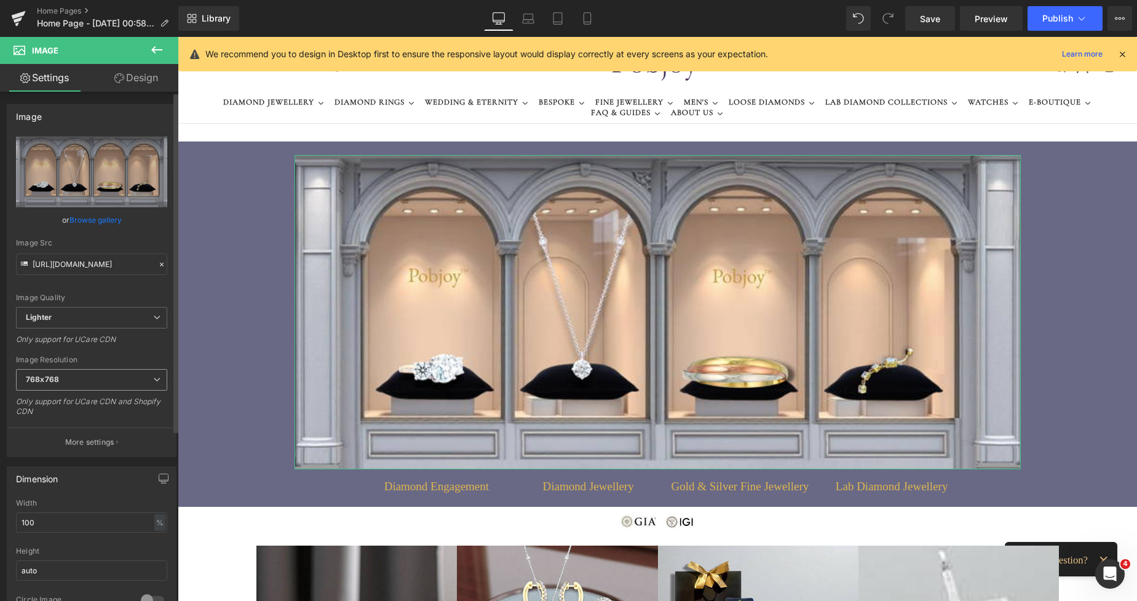
click at [47, 376] on b "768x768" at bounding box center [42, 379] width 33 height 9
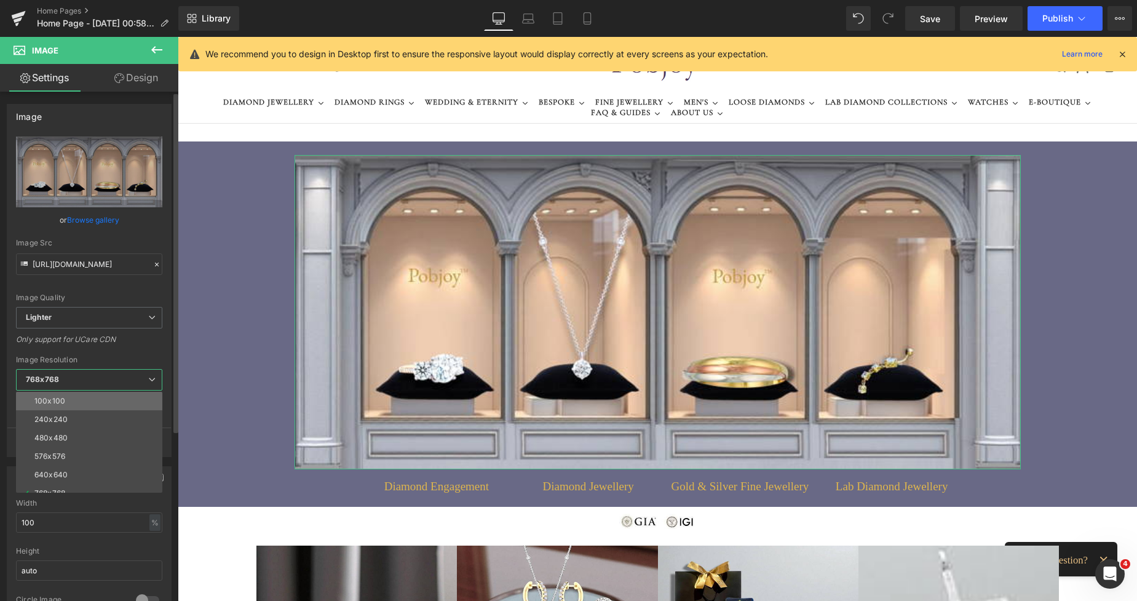
click at [49, 397] on div "100x100" at bounding box center [49, 401] width 31 height 9
type input "[URL][DOMAIN_NAME]"
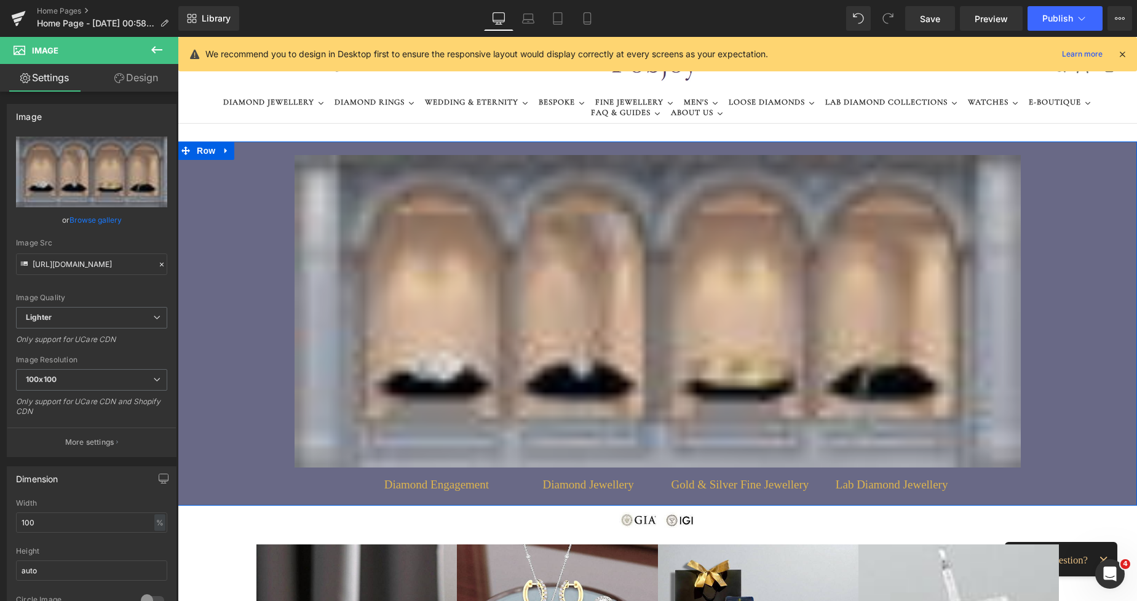
click at [319, 245] on img at bounding box center [658, 311] width 727 height 313
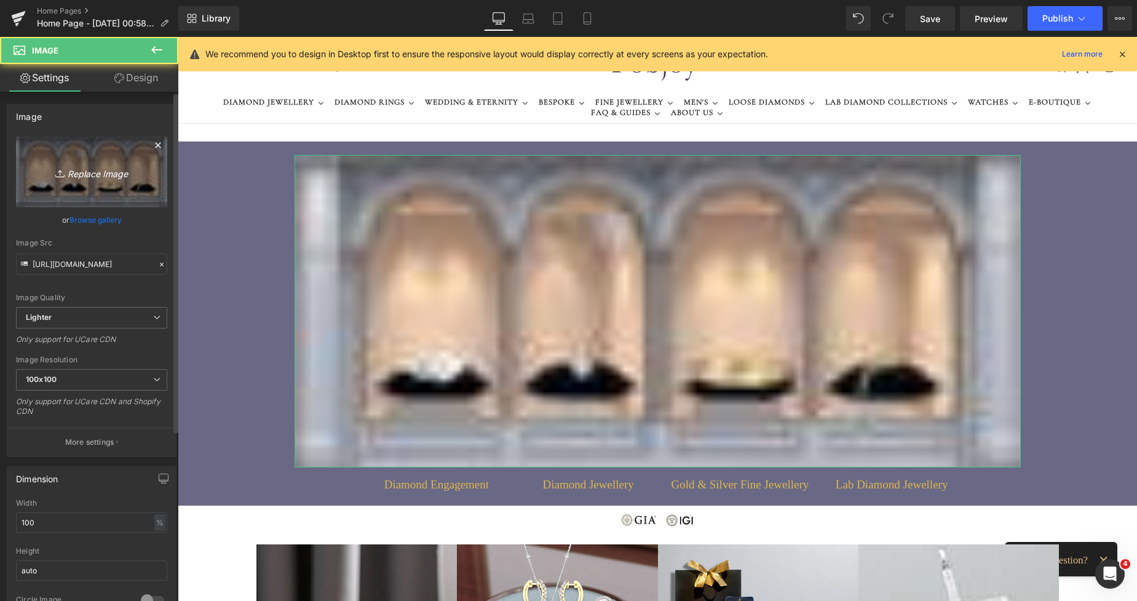
click at [118, 185] on link "Replace Image" at bounding box center [91, 172] width 151 height 71
type input "C:\fakepath\New Template-Photorobbom - 2025-08-22T012720.740.png"
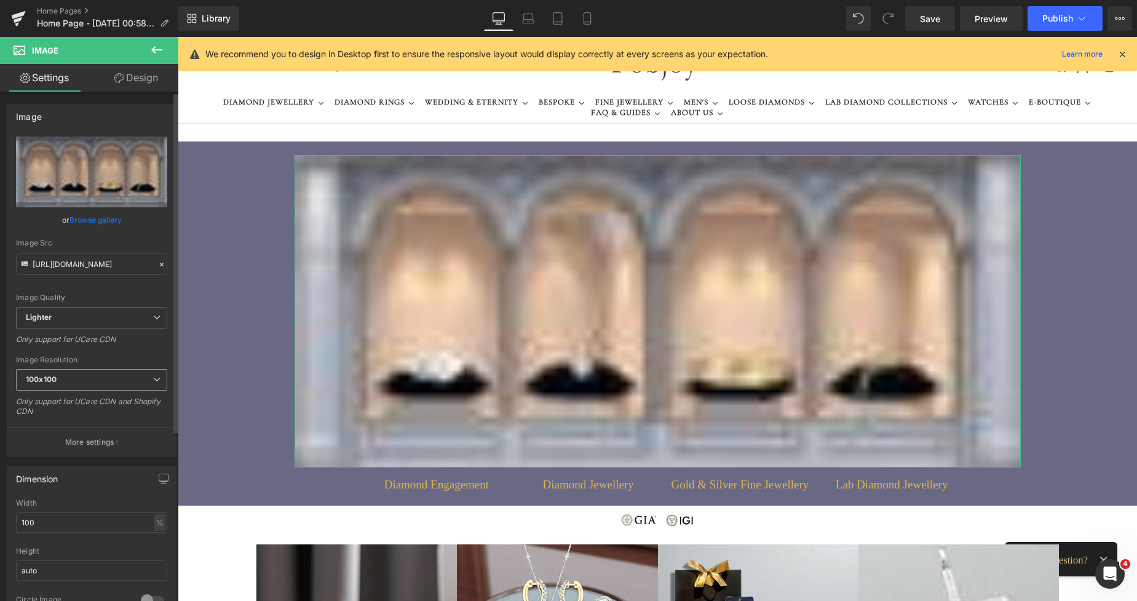
click at [66, 375] on span "100x100" at bounding box center [91, 380] width 151 height 22
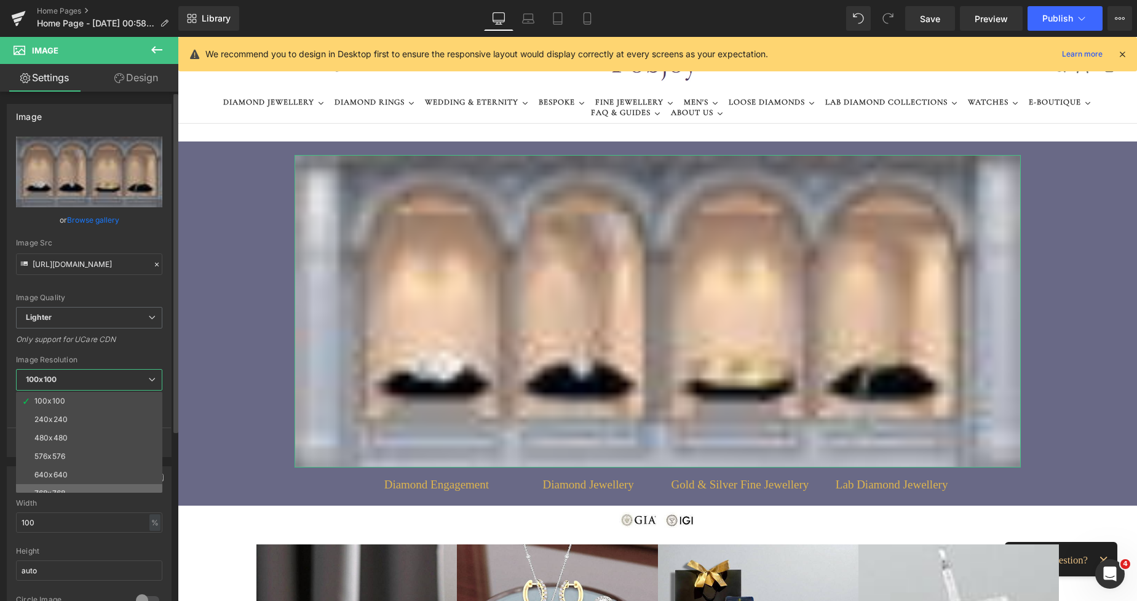
click at [57, 487] on li "768x768" at bounding box center [92, 493] width 152 height 18
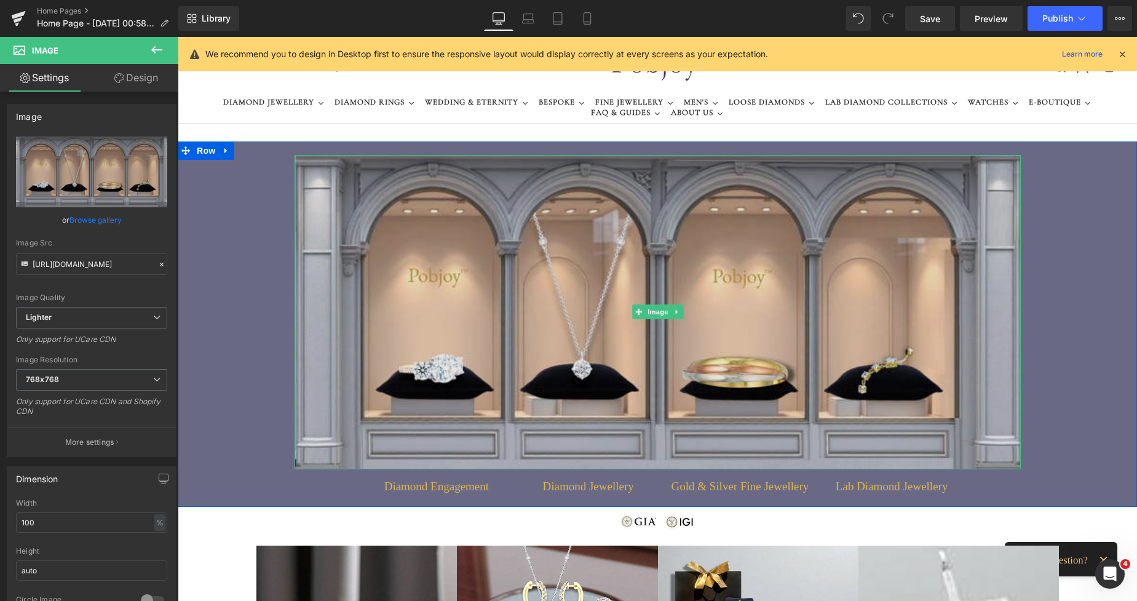
click at [442, 249] on img at bounding box center [658, 312] width 727 height 314
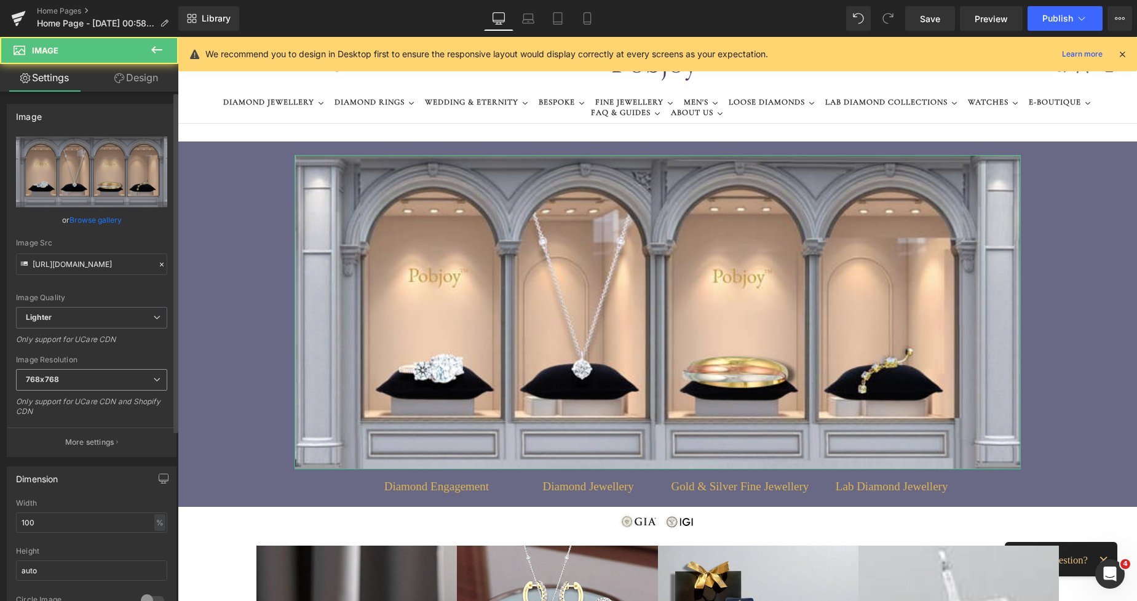
click at [70, 386] on span "768x768" at bounding box center [91, 380] width 151 height 22
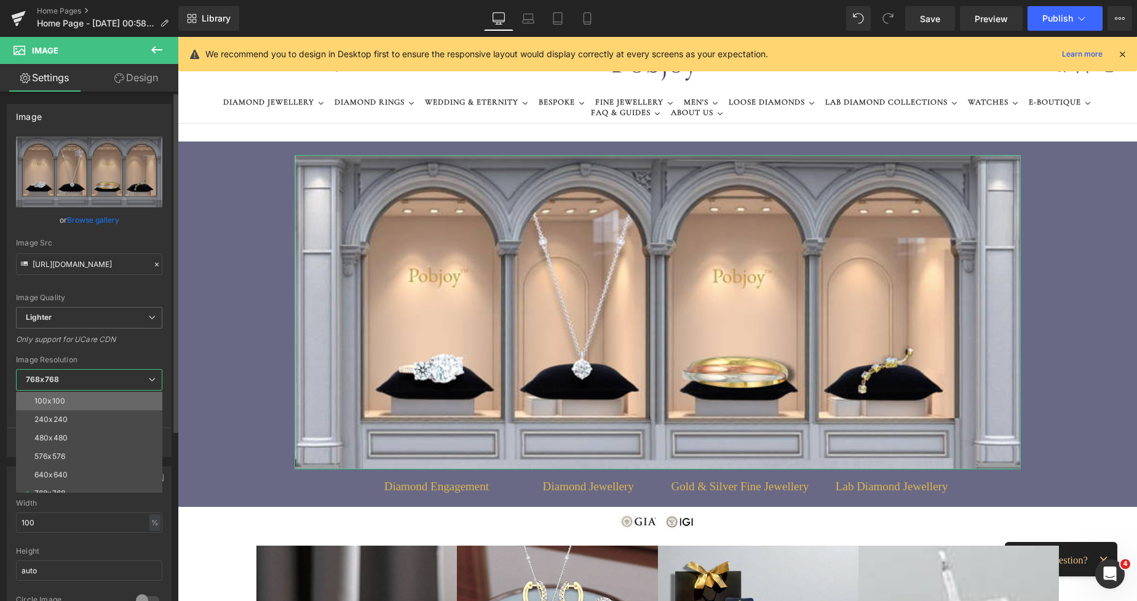
click at [65, 402] on li "100x100" at bounding box center [92, 401] width 152 height 18
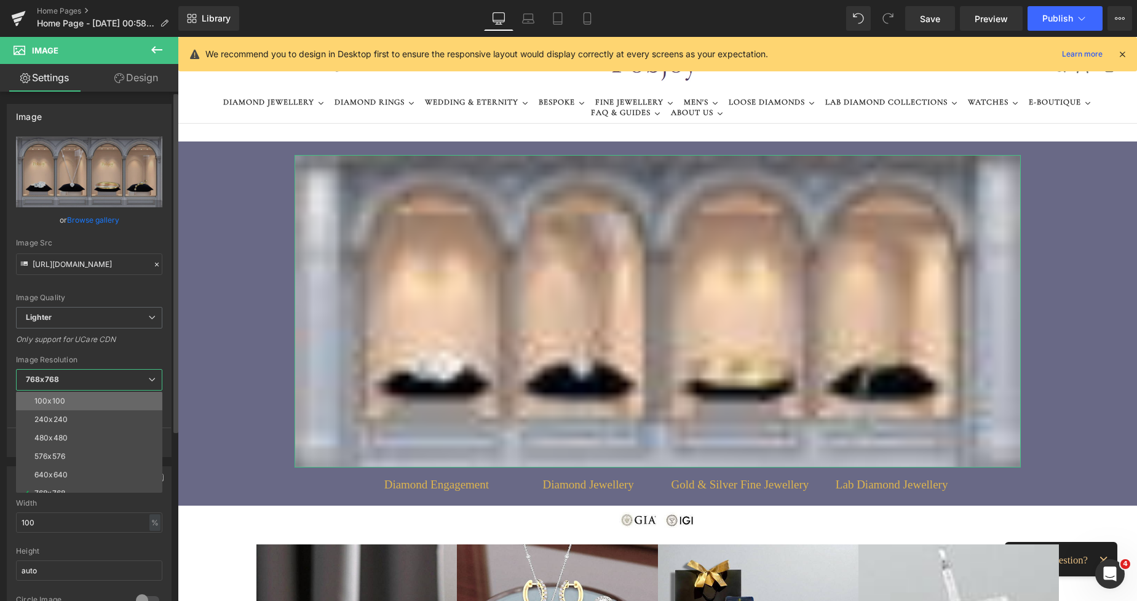
type input "[URL][DOMAIN_NAME]"
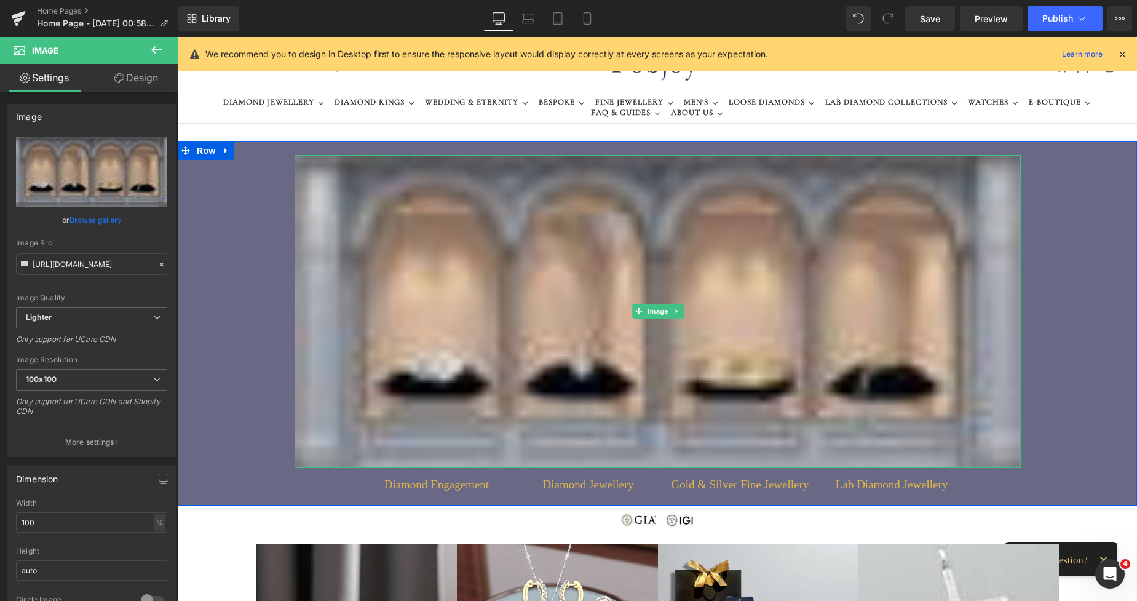
click at [369, 296] on img at bounding box center [658, 311] width 727 height 313
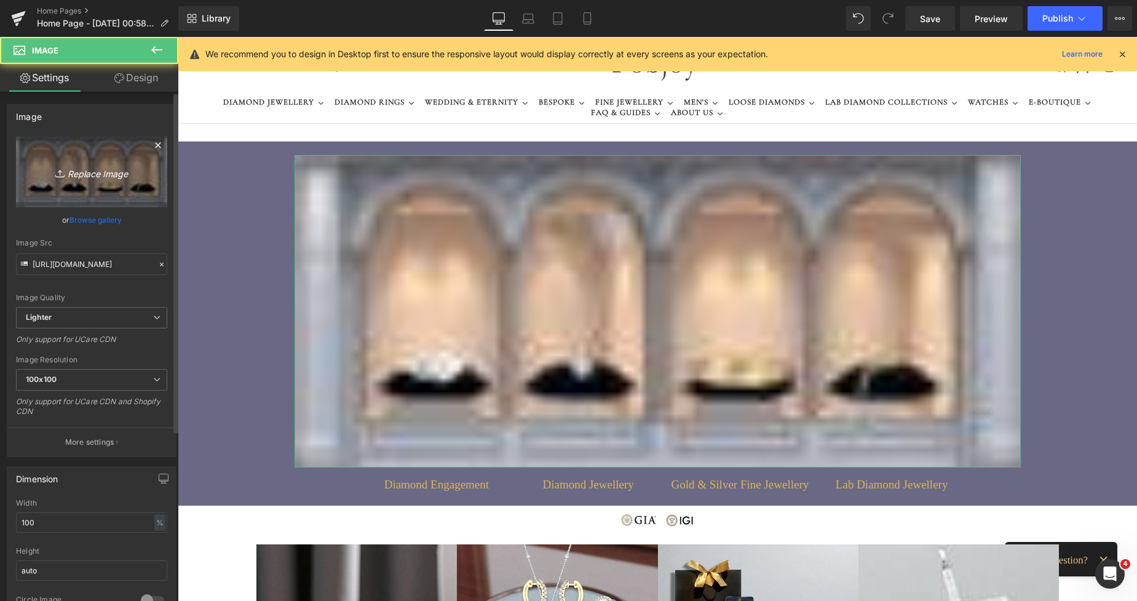
click at [109, 194] on link "Replace Image" at bounding box center [91, 172] width 151 height 71
type input "C:\fakepath\New Template-Photorobbom - 2025-08-22T012720.740.png"
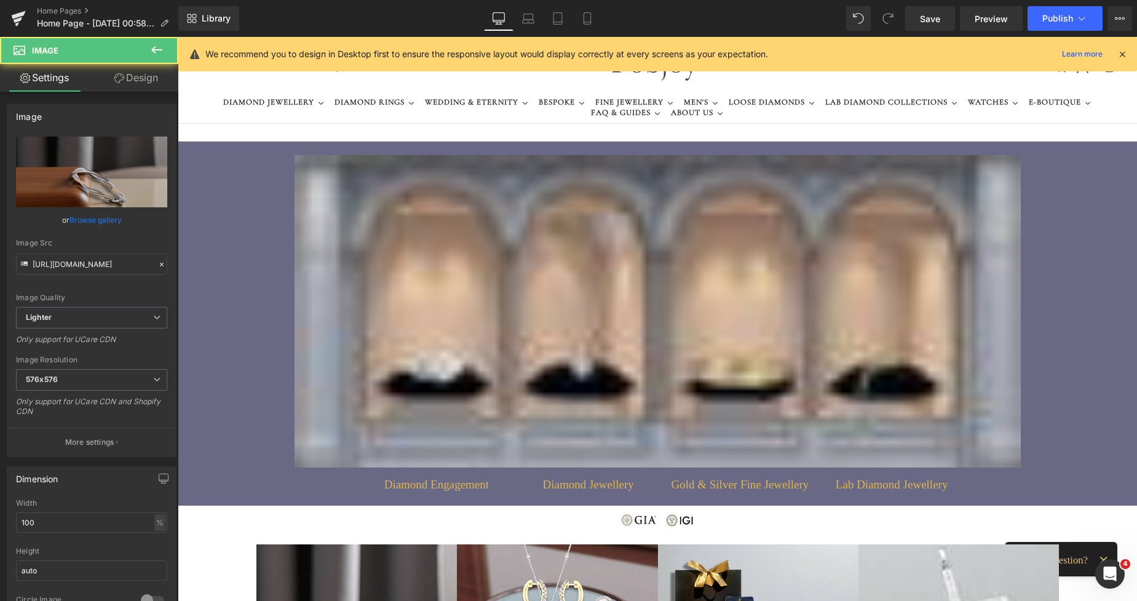
click at [381, 394] on img at bounding box center [658, 311] width 727 height 313
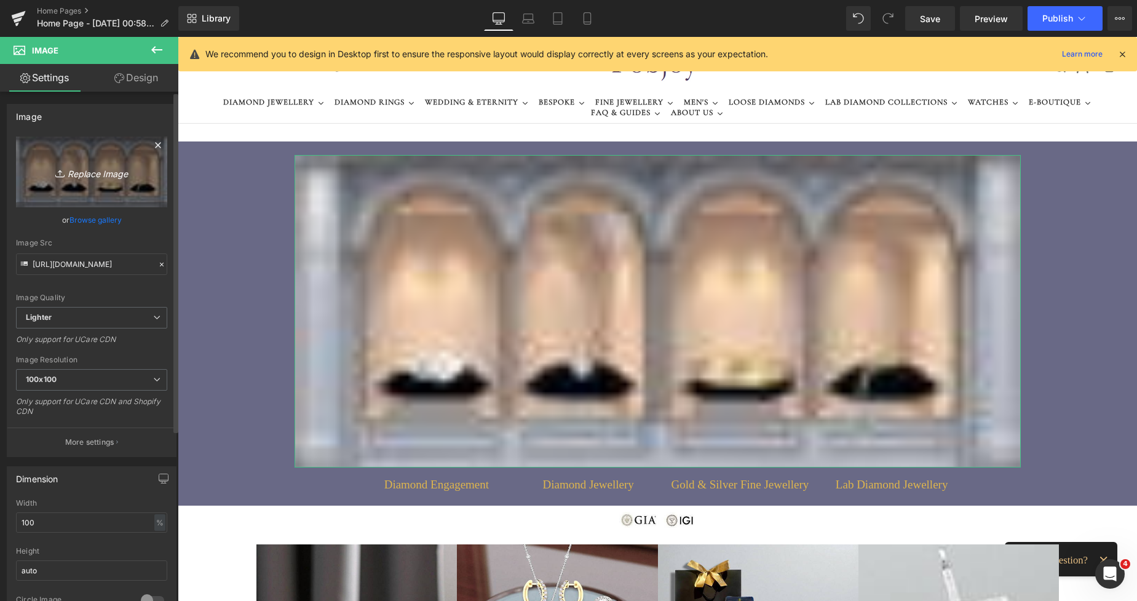
click at [106, 191] on link "Replace Image" at bounding box center [91, 172] width 151 height 71
type input "C:\fakepath\New Template-Photorobbom - 2025-08-22T012720.740.png"
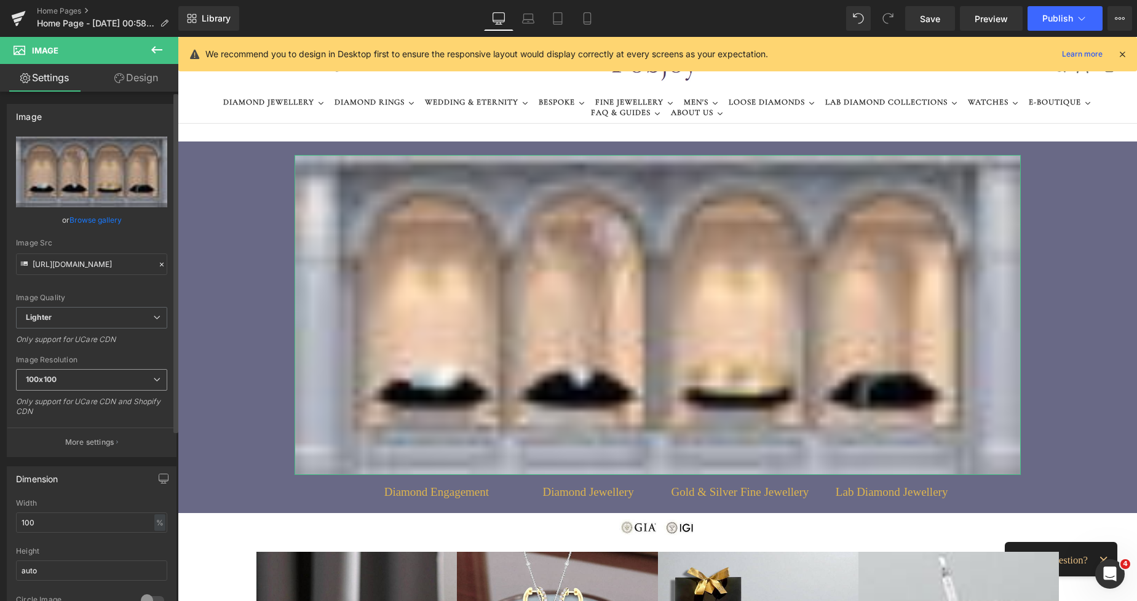
click at [87, 373] on span "100x100" at bounding box center [91, 380] width 151 height 22
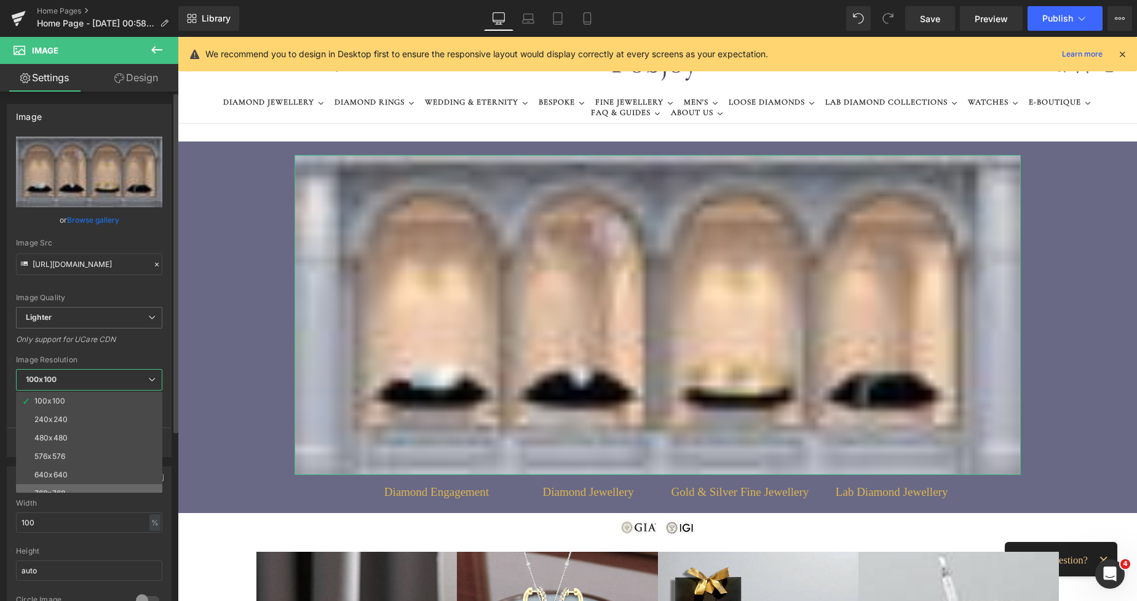
click at [73, 484] on div "100x100 240x240 480x480 576x576 640x640 768x768 800x800 960x960 1024x1024 1280x…" at bounding box center [92, 442] width 152 height 101
click at [73, 484] on li "768x768" at bounding box center [92, 493] width 152 height 18
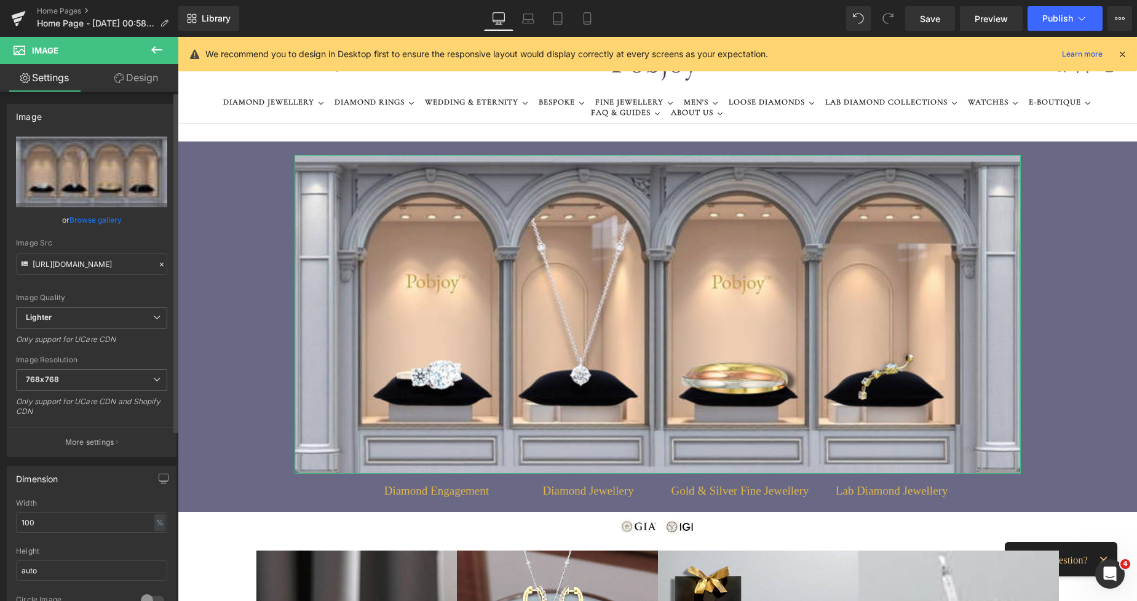
type input "[URL][DOMAIN_NAME]"
click at [925, 14] on span "Save" at bounding box center [930, 18] width 20 height 13
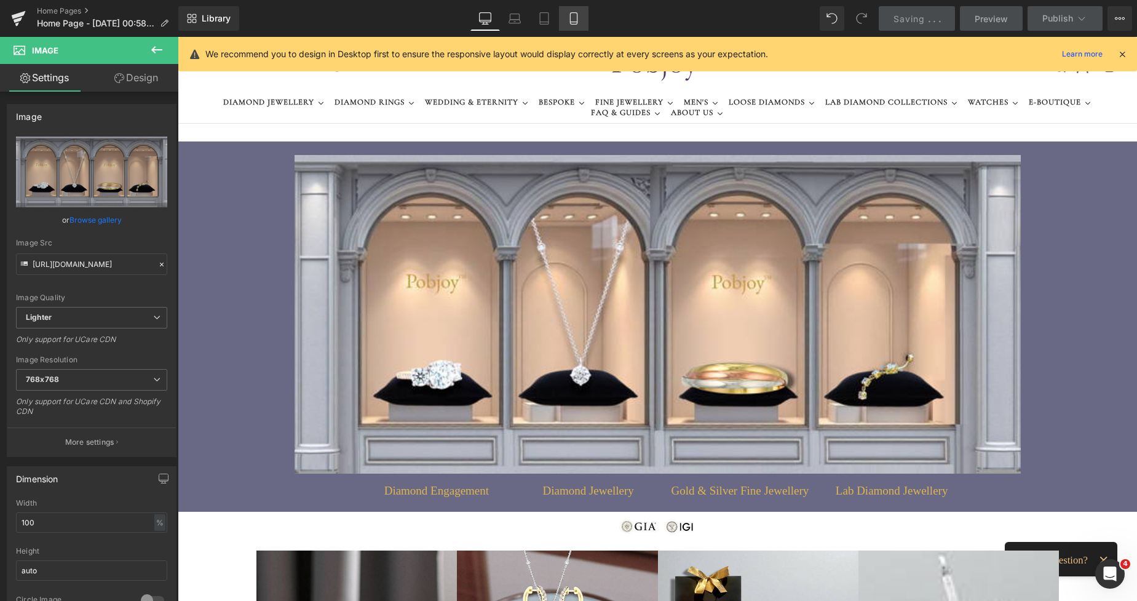
click at [570, 18] on icon at bounding box center [574, 18] width 12 height 12
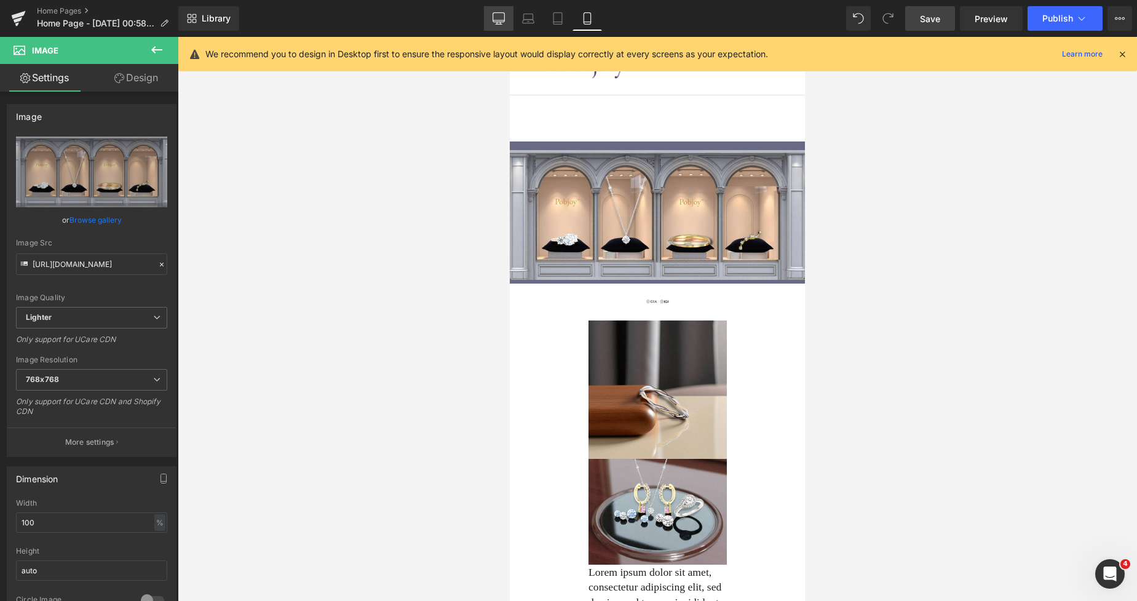
click at [495, 10] on link "Desktop" at bounding box center [499, 18] width 30 height 25
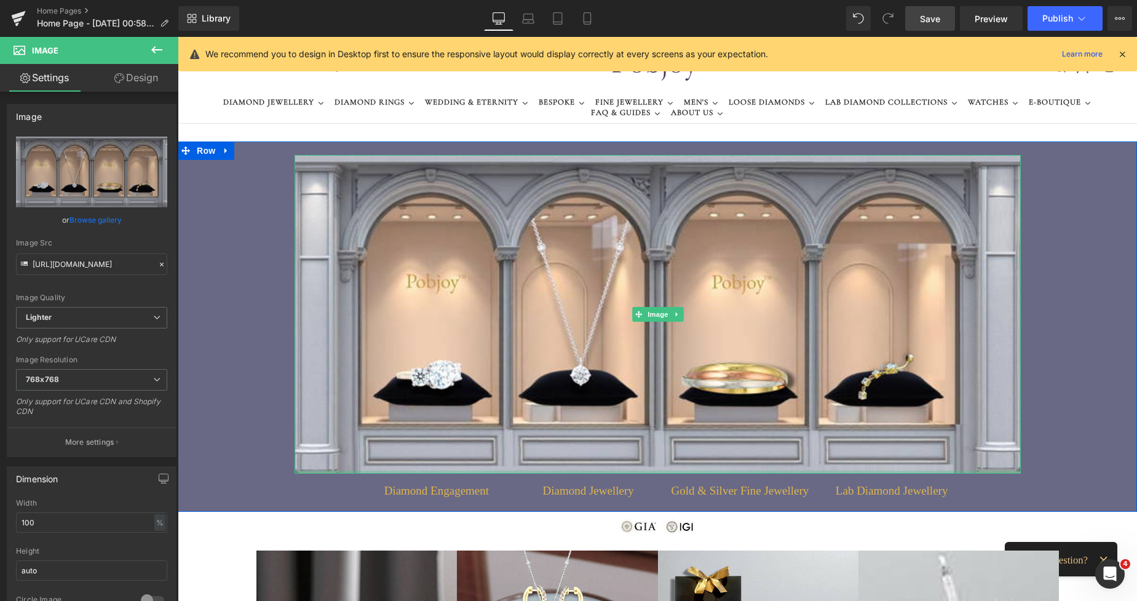
click at [388, 490] on span "Diamond Engagement" at bounding box center [436, 491] width 105 height 16
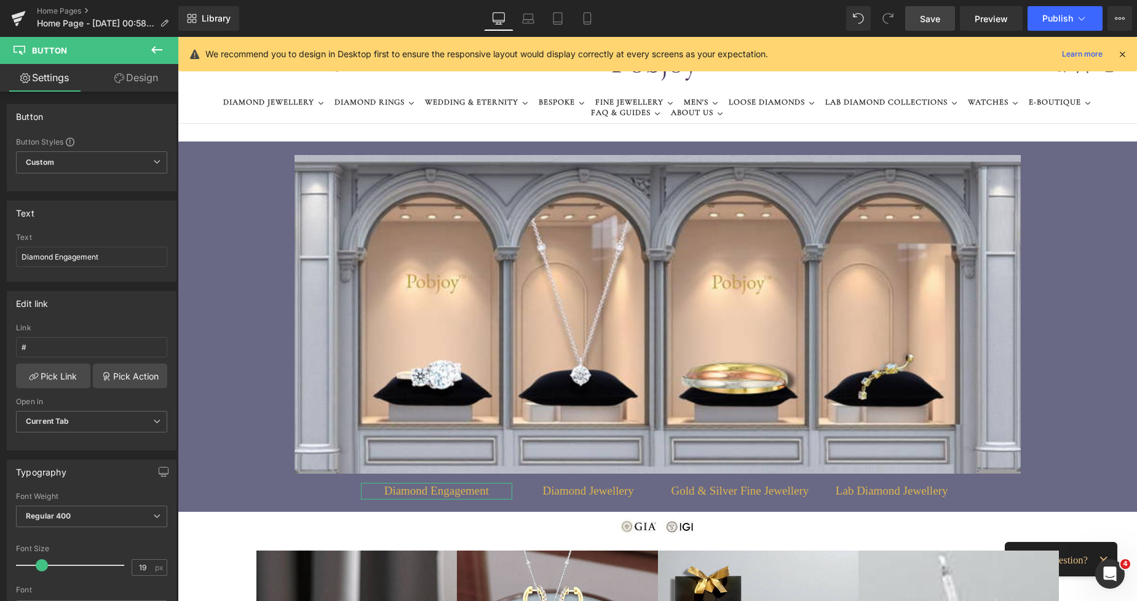
click at [133, 77] on link "Design" at bounding box center [136, 78] width 89 height 28
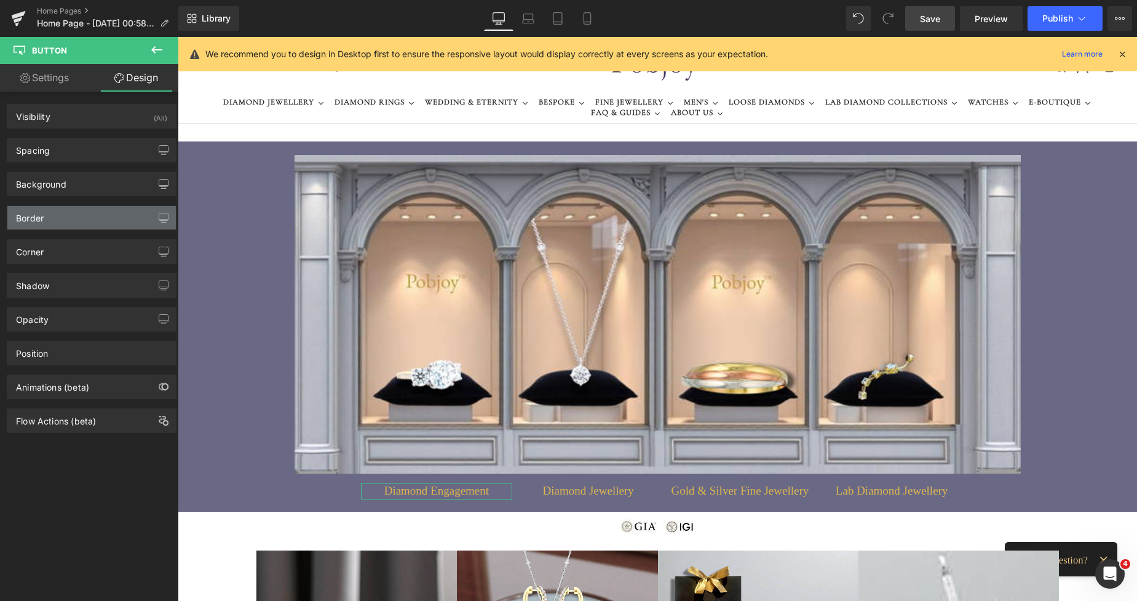
type input "#e3e3e3"
type input "100"
click at [48, 220] on div "Border" at bounding box center [91, 217] width 169 height 23
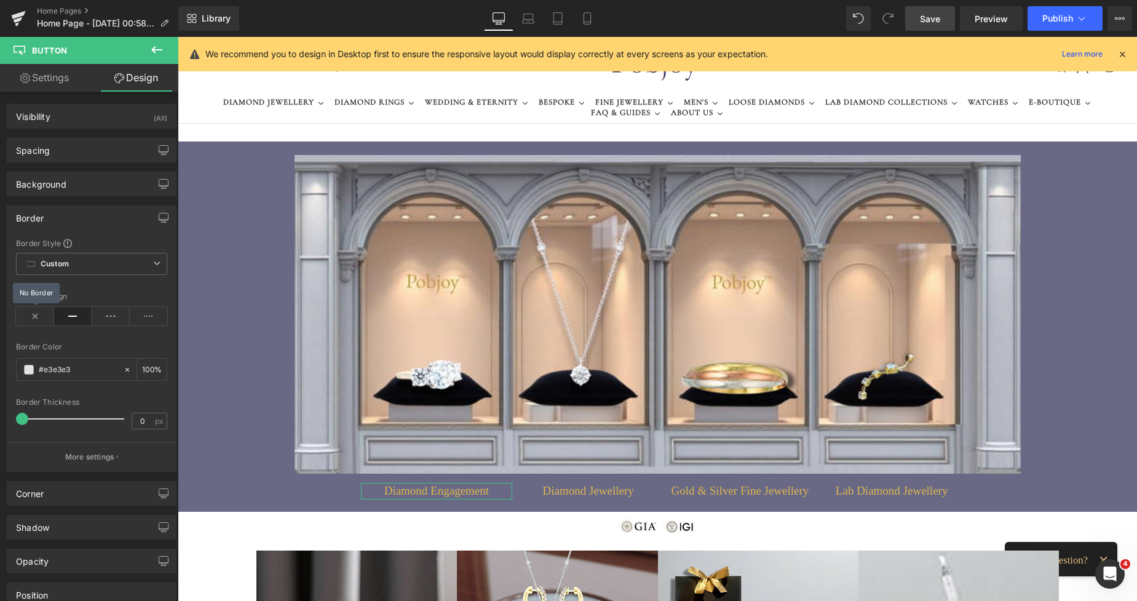
type input "1"
click at [25, 415] on span at bounding box center [23, 419] width 12 height 12
click at [25, 369] on span at bounding box center [29, 370] width 10 height 10
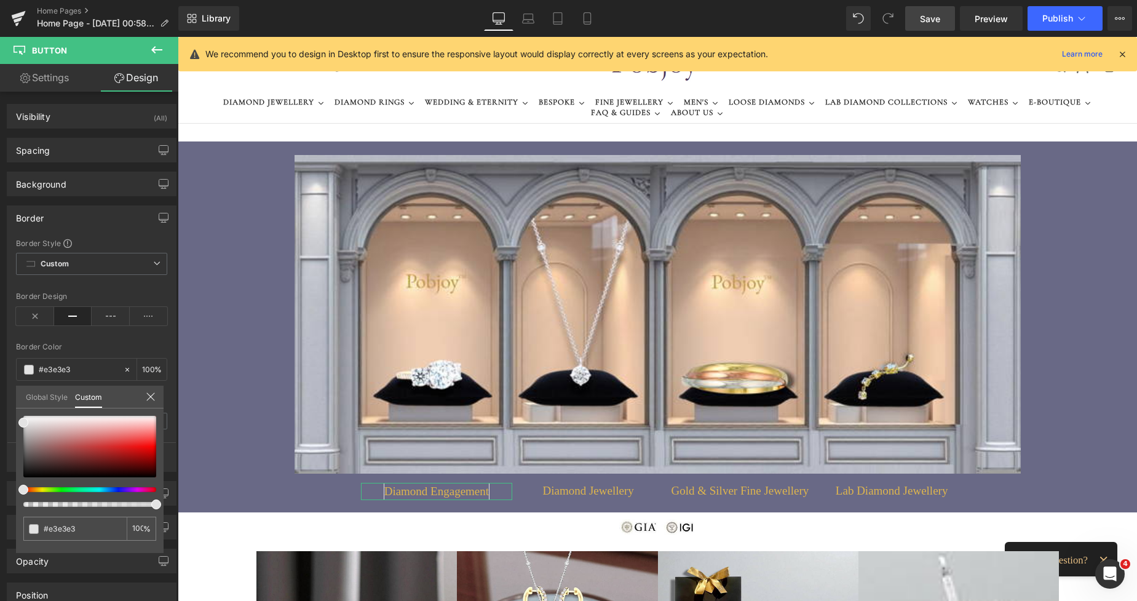
type input "#e2e2e2"
drag, startPoint x: 23, startPoint y: 492, endPoint x: 32, endPoint y: 488, distance: 9.4
click at [32, 488] on span at bounding box center [36, 490] width 10 height 10
type input "#d2a669"
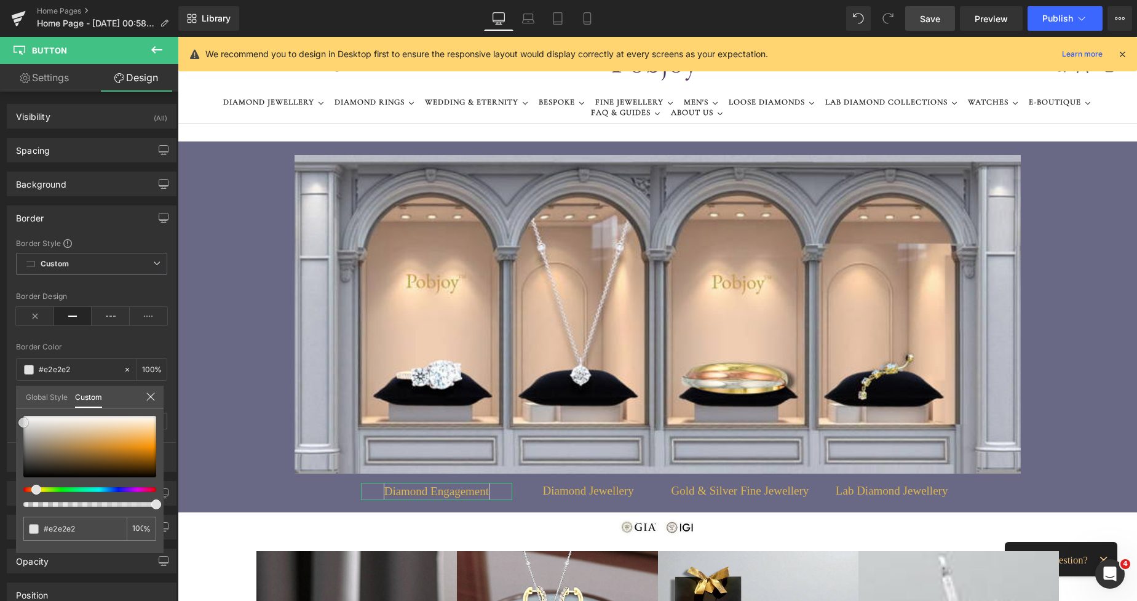
type input "#d2a669"
click at [98, 439] on div at bounding box center [89, 447] width 133 height 62
click at [98, 439] on span at bounding box center [98, 439] width 10 height 10
type input "#d2bb69"
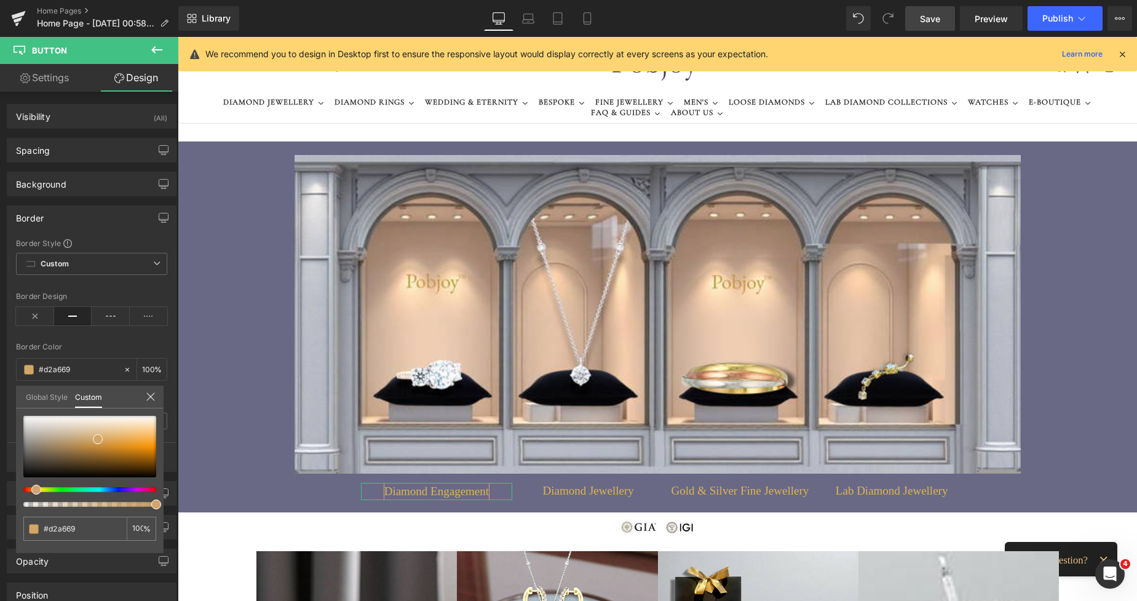
type input "#d2bb69"
type input "#d2bd69"
type input "#d2c069"
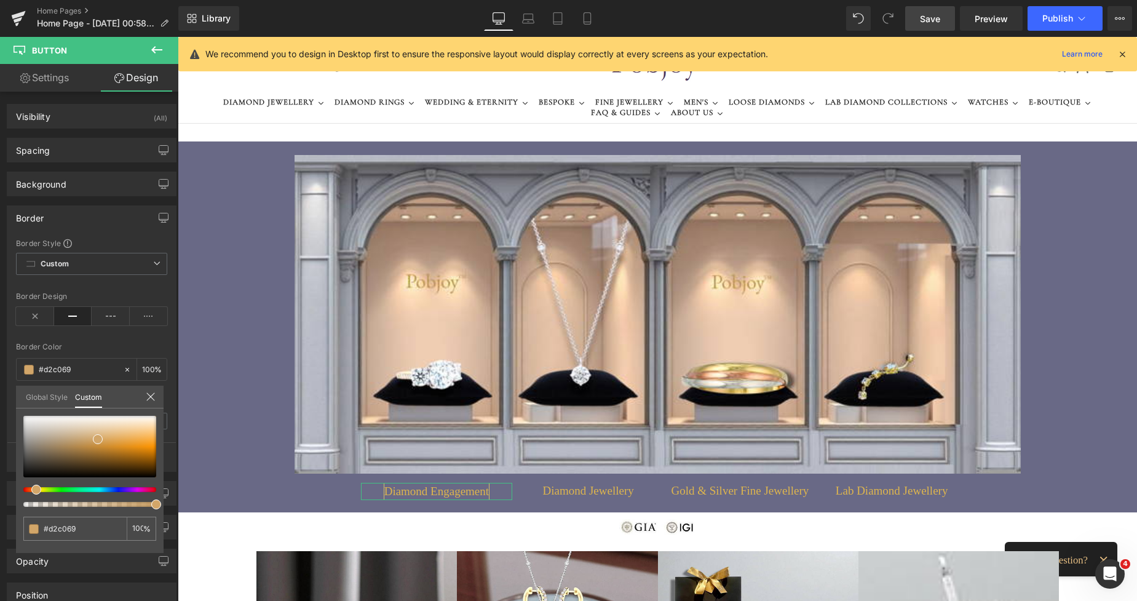
type input "#d2c669"
type input "#d2bd69"
type input "#d2b469"
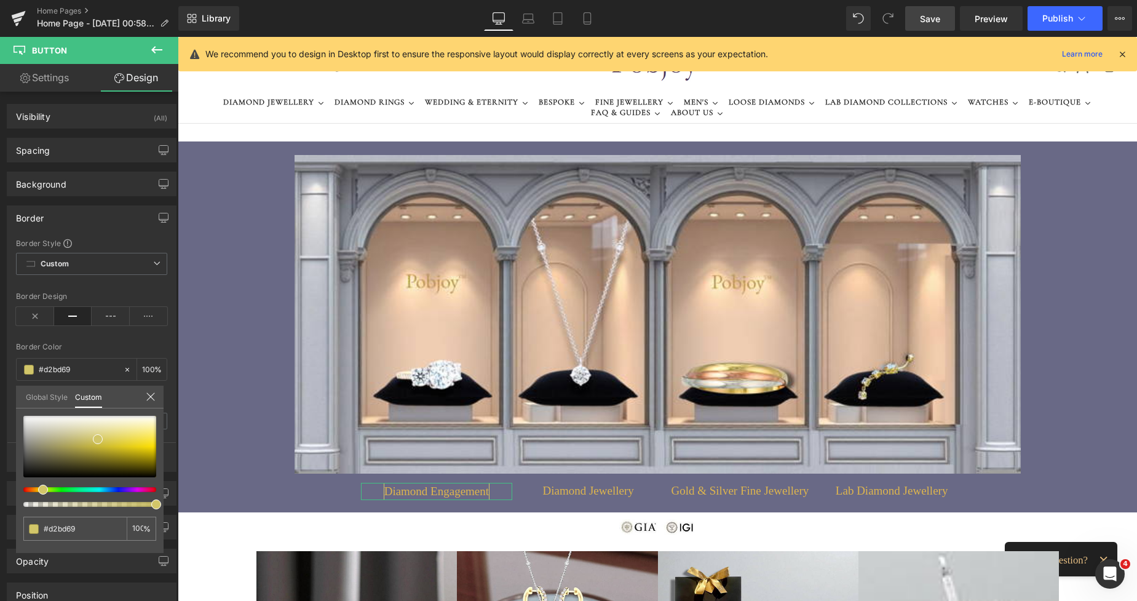
type input "#d2b469"
type input "#d2b369"
type input "#d2af69"
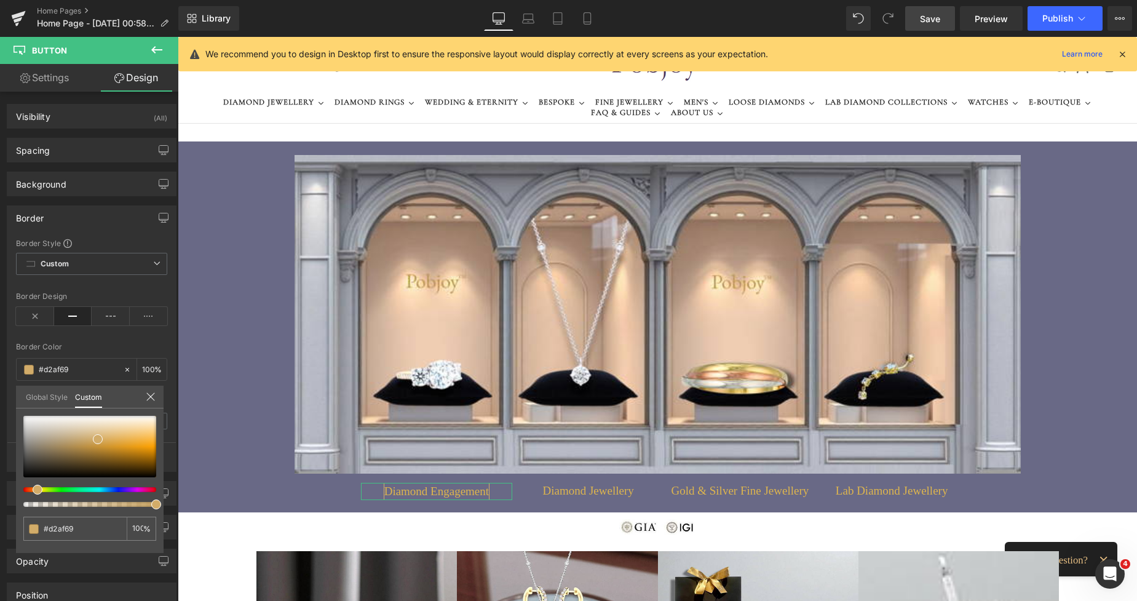
type input "#d2ac69"
type input "#d2aa69"
type input "#d2a369"
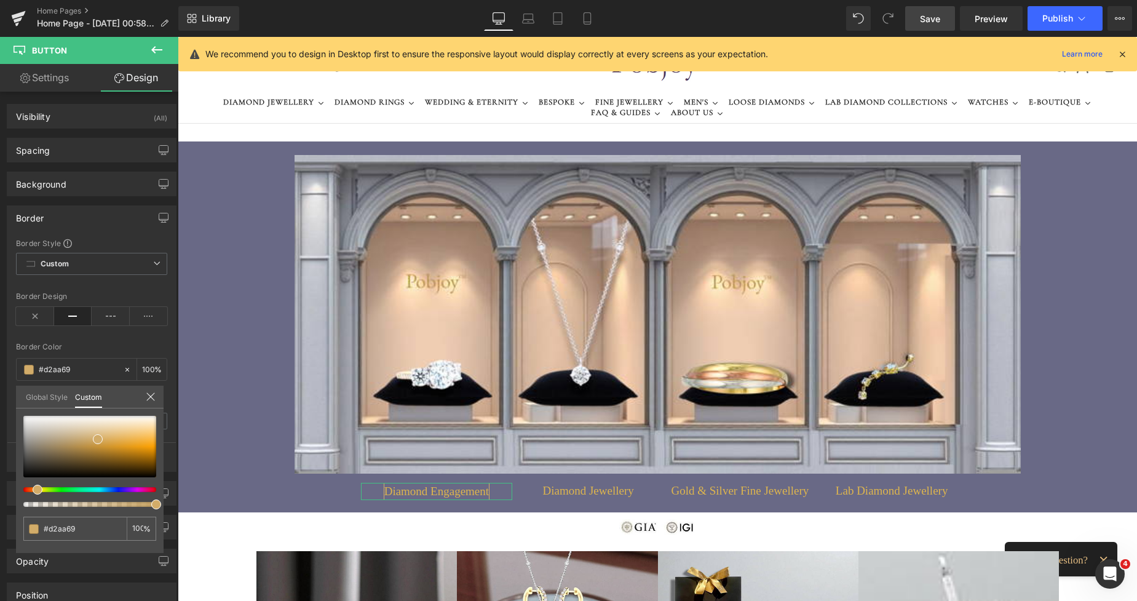
type input "#d2a369"
type input "#d2a169"
type input "#d29e69"
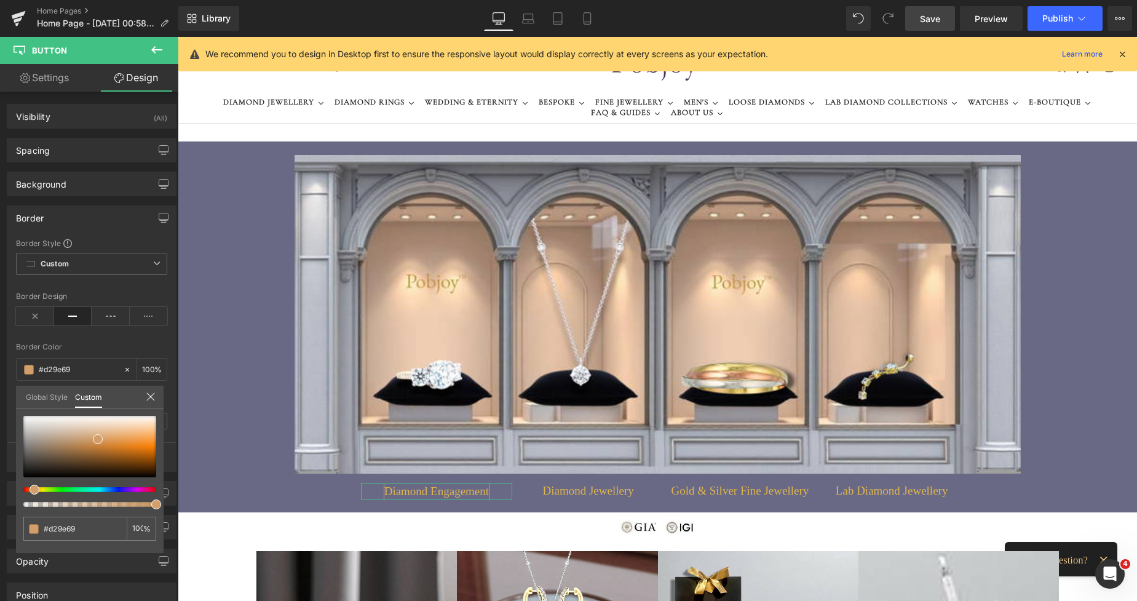
type input "#d2a169"
type input "#d2a369"
type input "#d2aa69"
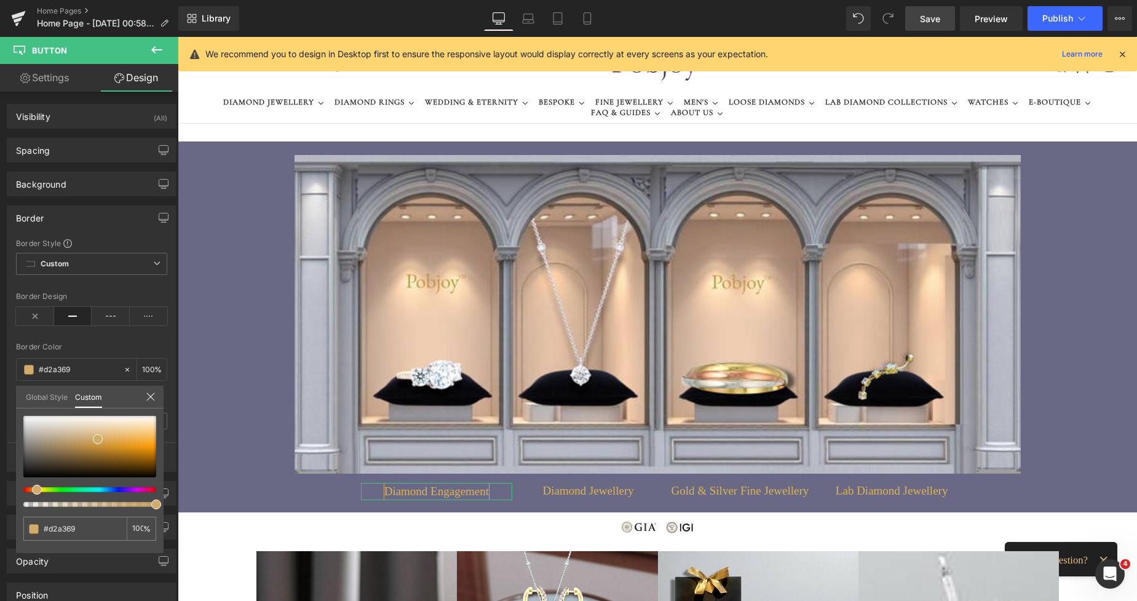
type input "#d2aa69"
type input "#d2ac69"
type input "#d2aa69"
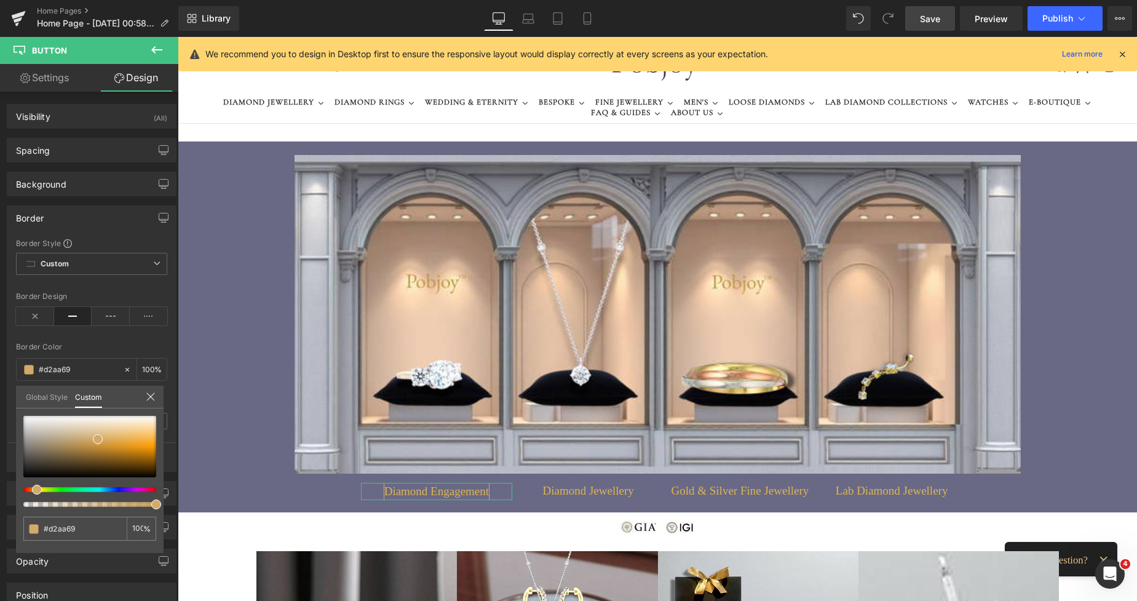
type input "#d2a669"
type input "#d2a369"
type input "#d2a669"
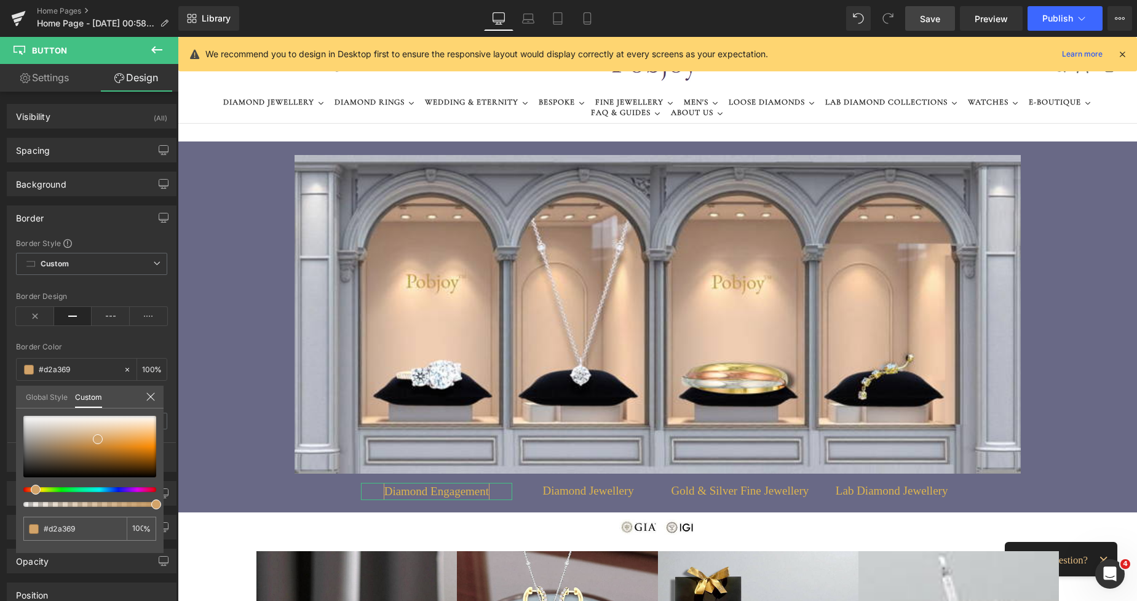
type input "#d2a669"
type input "#d2aa69"
type input "#d2ac69"
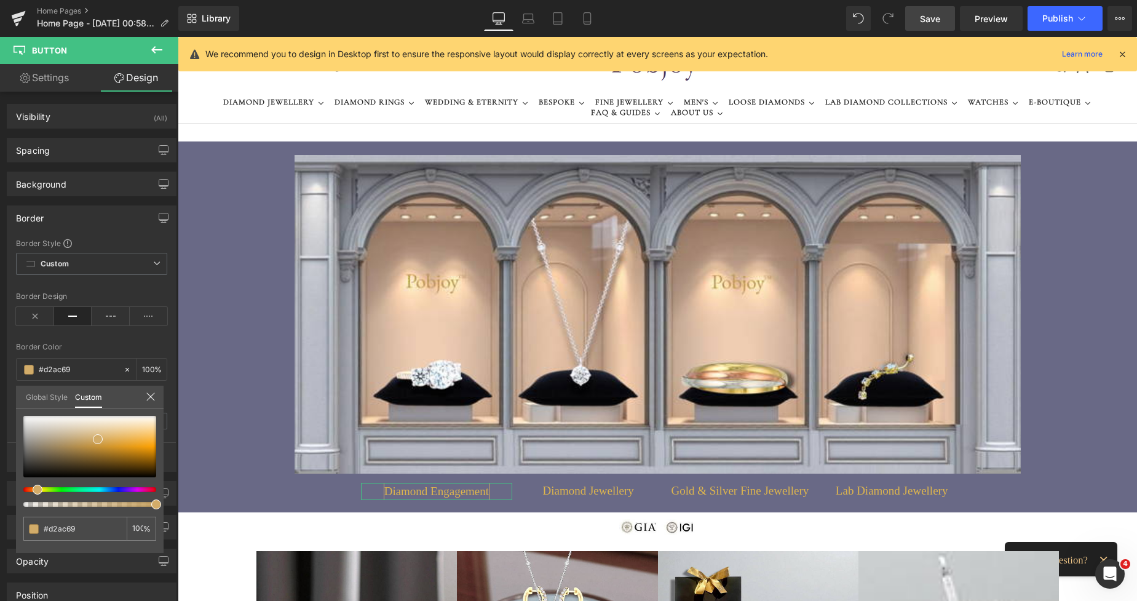
type input "#d2af69"
type input "#d2b369"
type input "#d2af69"
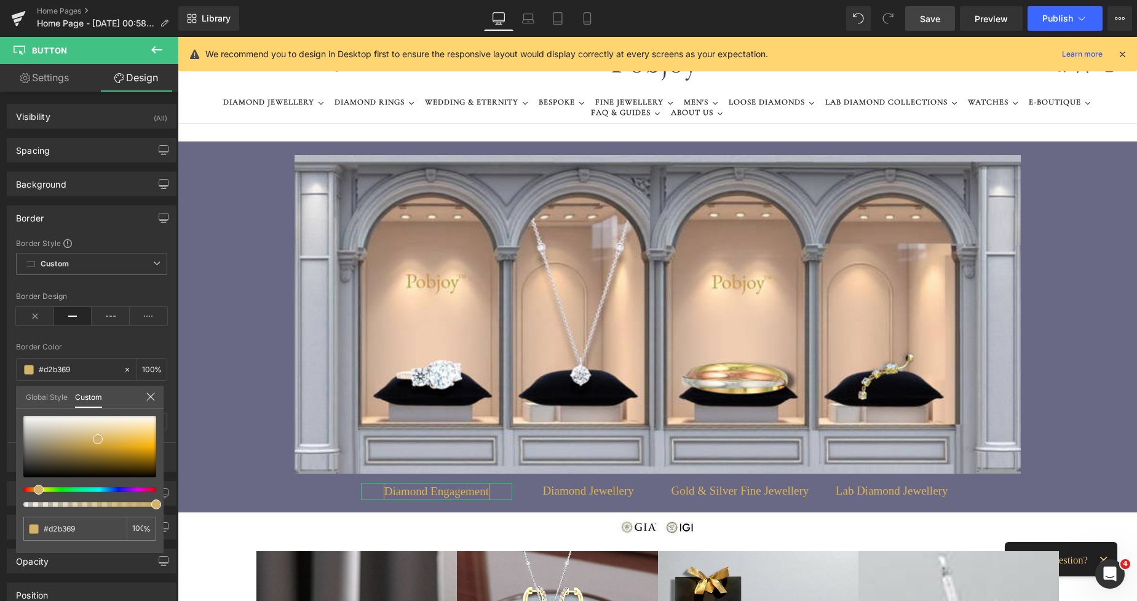
type input "#d2af69"
type input "#d2ac69"
click at [31, 488] on div at bounding box center [84, 489] width 133 height 5
type input "#d5ac66"
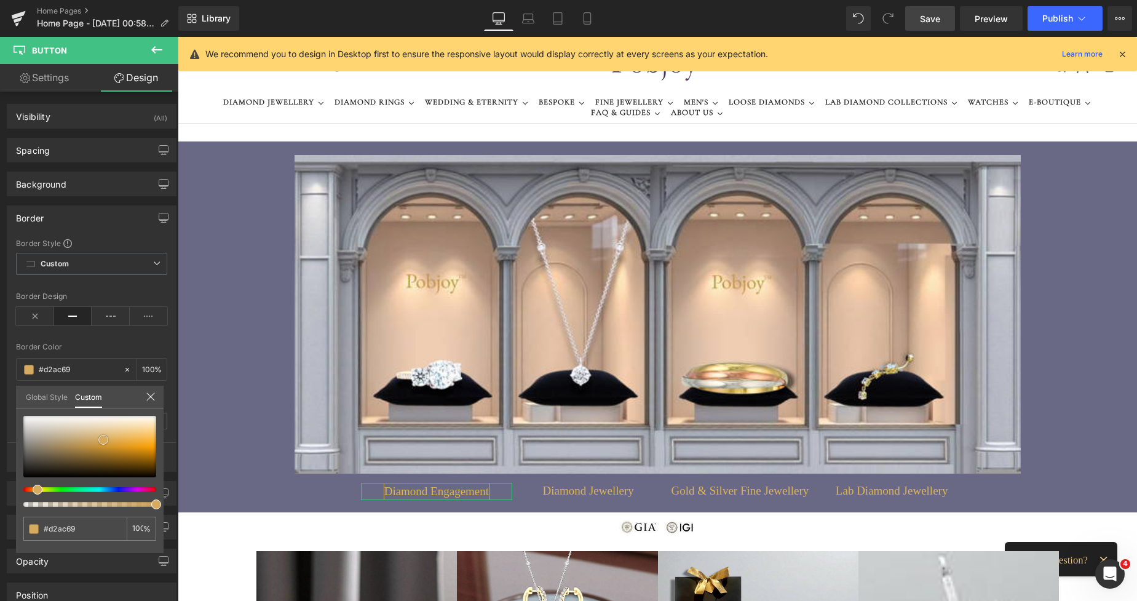
type input "#d5ac66"
type input "#d89e3b"
type input "#d99d34"
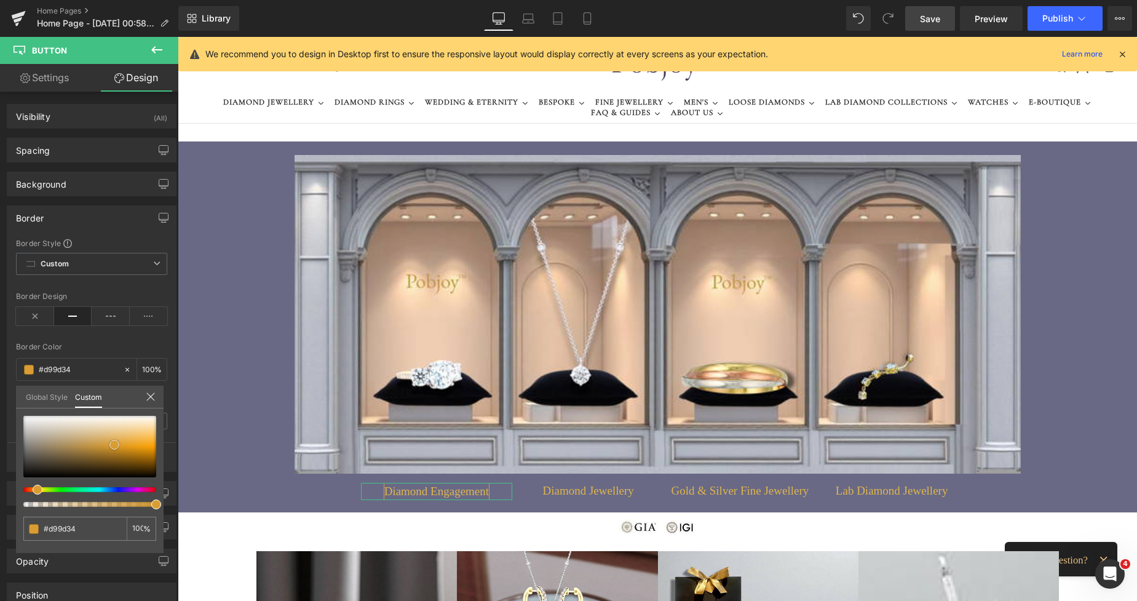
type input "#cf8f20"
type input "#cc8c1e"
type input "#cb8a1a"
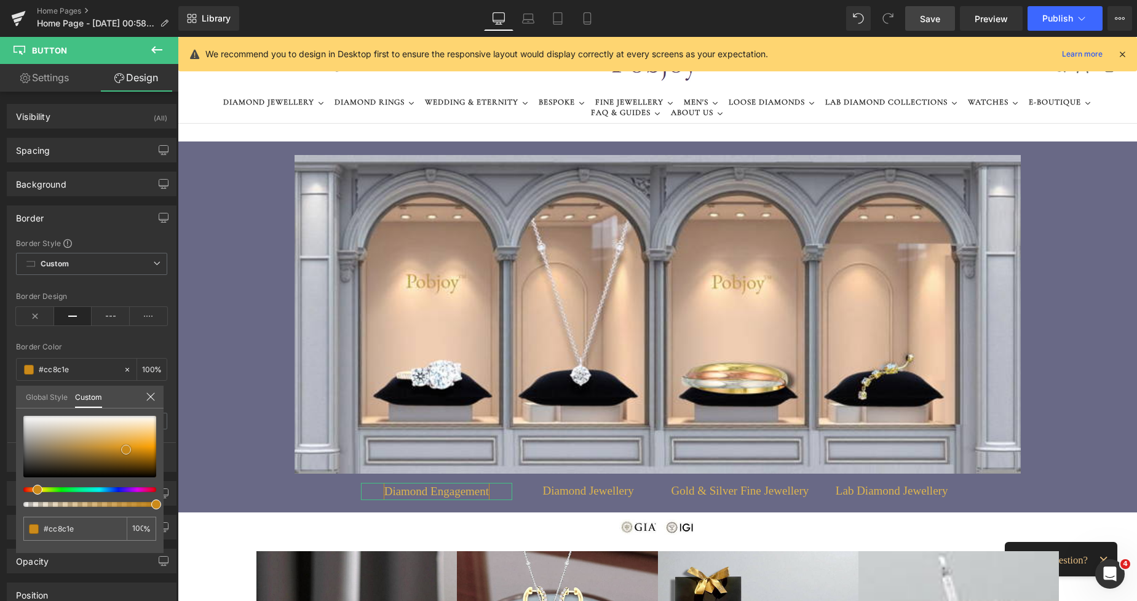
type input "#cb8a1a"
type input "#cc8a19"
type input "#c48417"
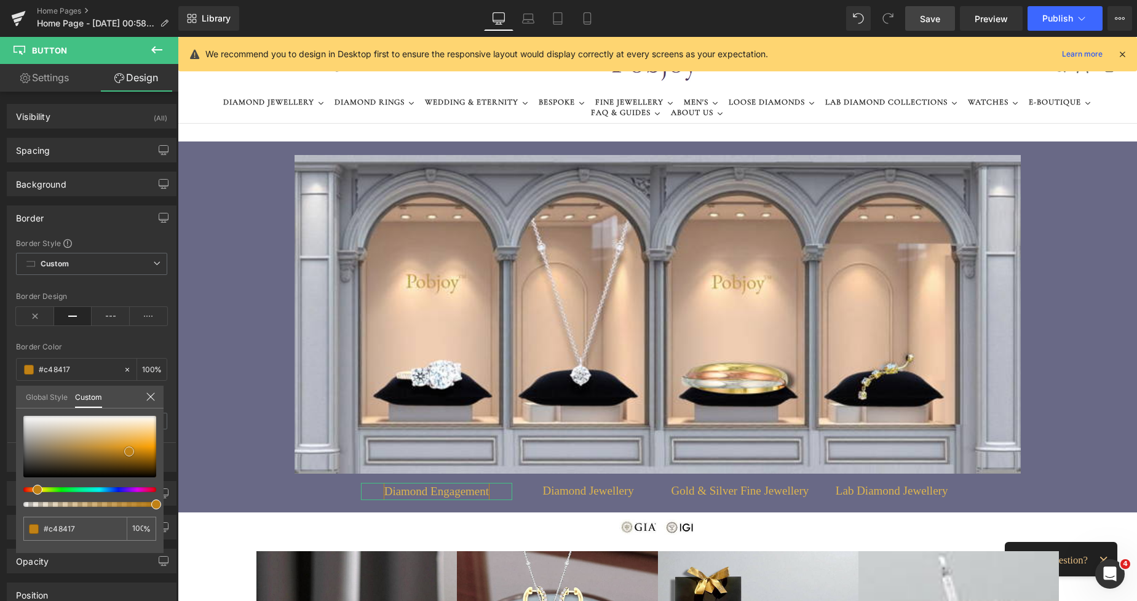
type input "#c08115"
type input "#bc7e14"
type input "#bd7f13"
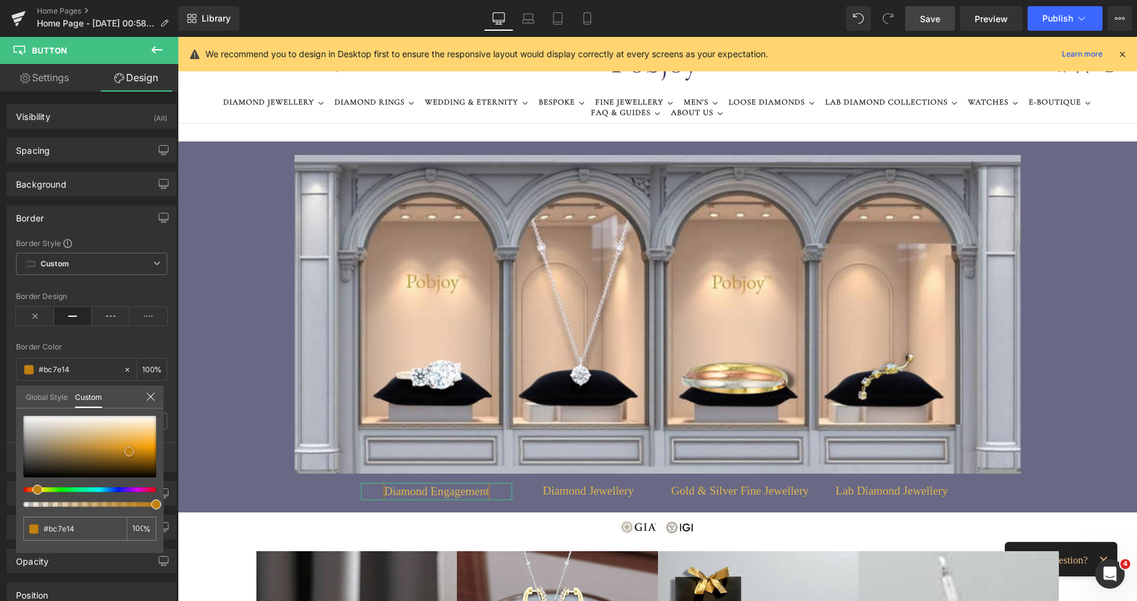
type input "#bd7f13"
drag, startPoint x: 94, startPoint y: 438, endPoint x: 125, endPoint y: 451, distance: 33.9
click at [125, 451] on span at bounding box center [129, 452] width 10 height 10
type input "#be9b12"
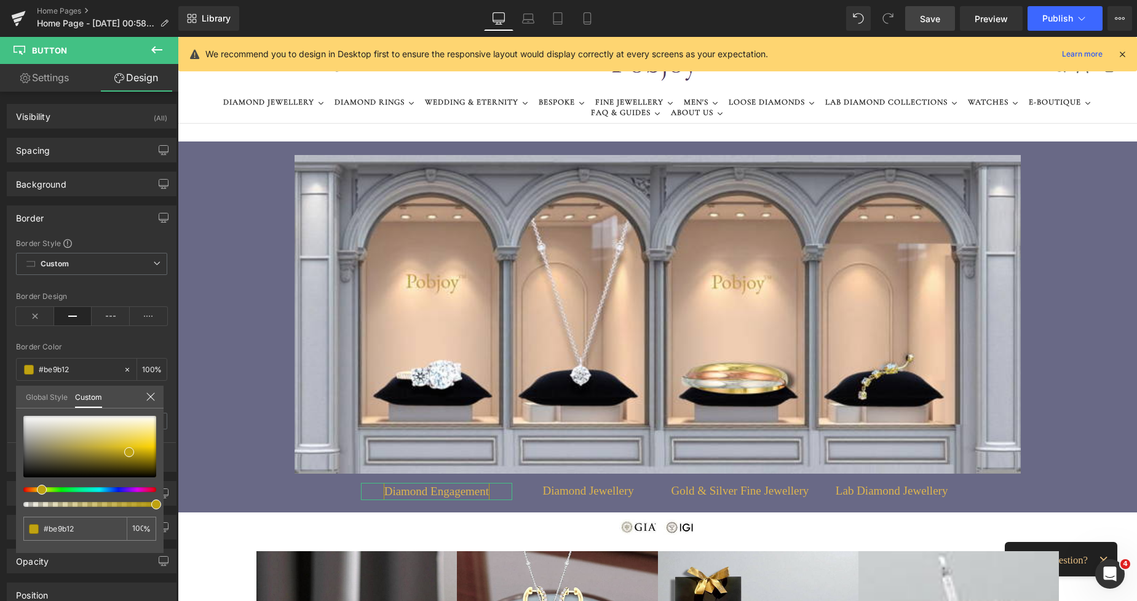
type input "#bfa211"
type input "#c0a610"
type input "#c1ac0f"
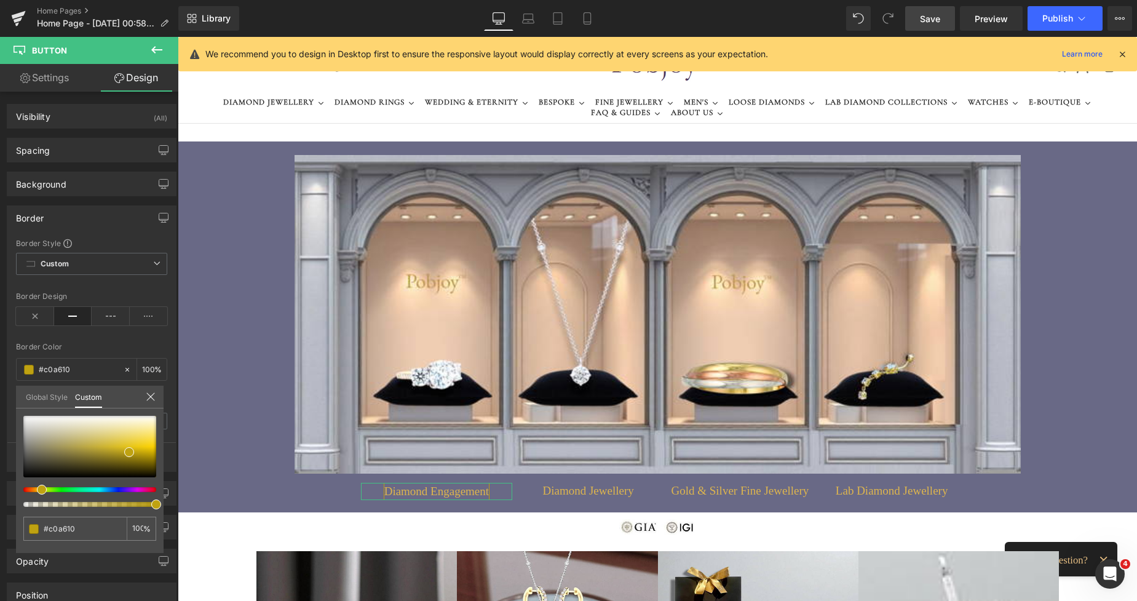
type input "#c1ac0f"
type input "#c2b30e"
type input "#c3ae0d"
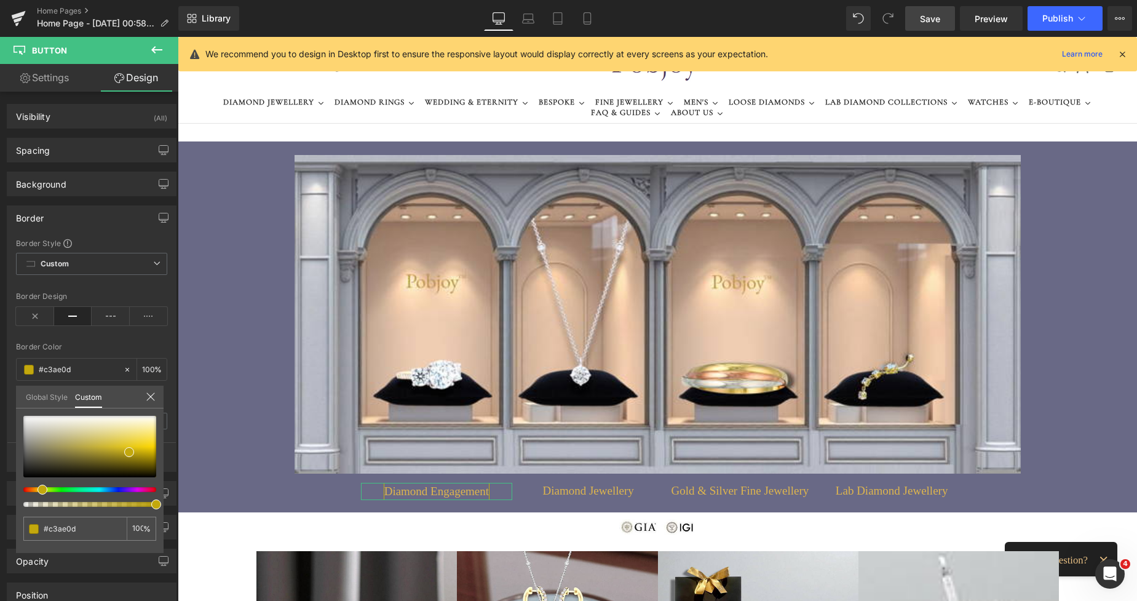
type input "#c3a80d"
type input "#c3a50d"
type input "#c39f0d"
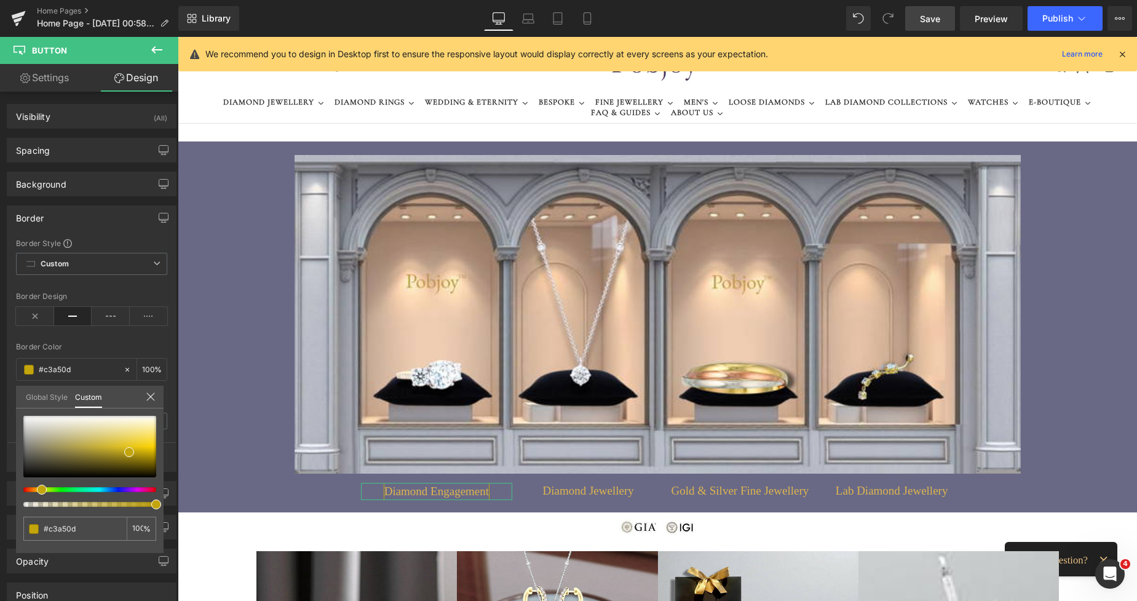
type input "#c39f0d"
type input "#c3990d"
type input "#c3960d"
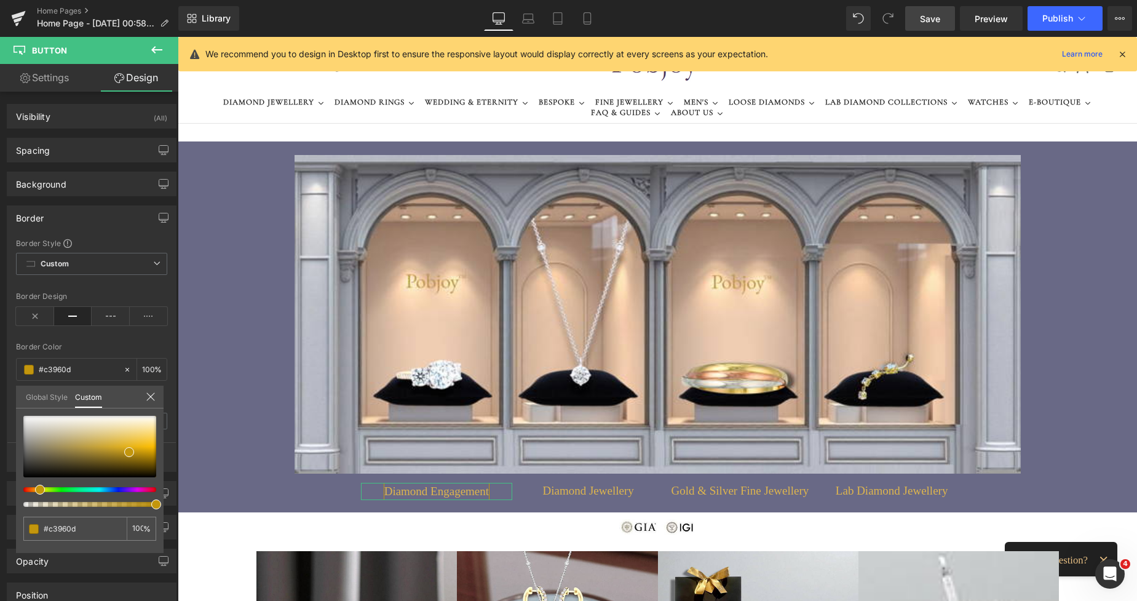
type input "#c38f0d"
type input "#c3890d"
type input "#c3860d"
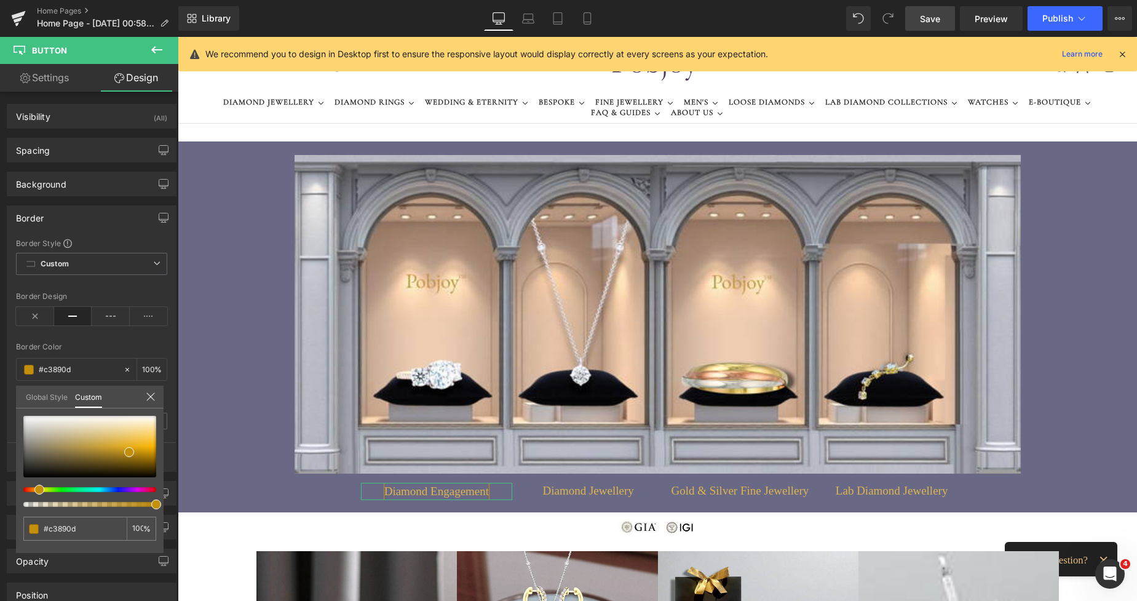
type input "#c3860d"
click at [36, 490] on span at bounding box center [38, 490] width 10 height 10
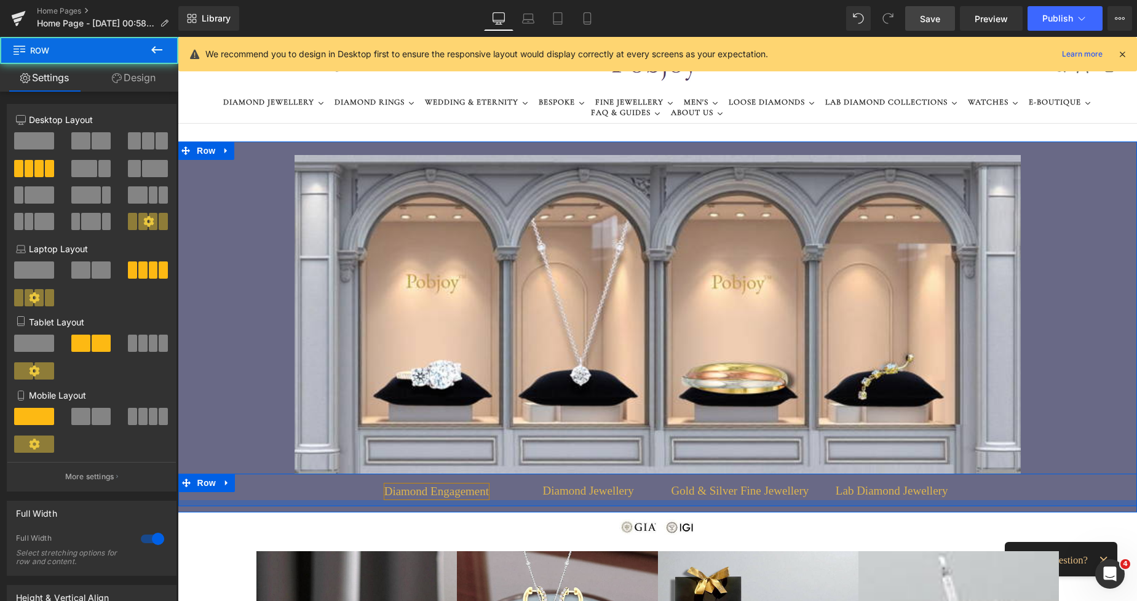
click at [389, 500] on div at bounding box center [658, 503] width 960 height 6
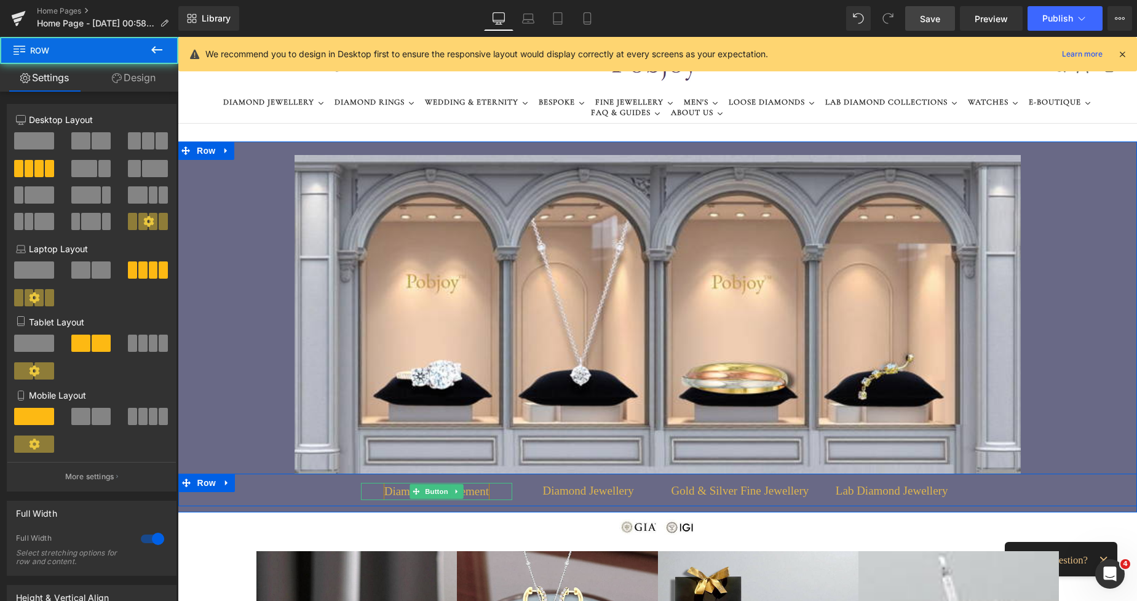
click at [395, 495] on span "Diamond Engagement" at bounding box center [436, 492] width 105 height 16
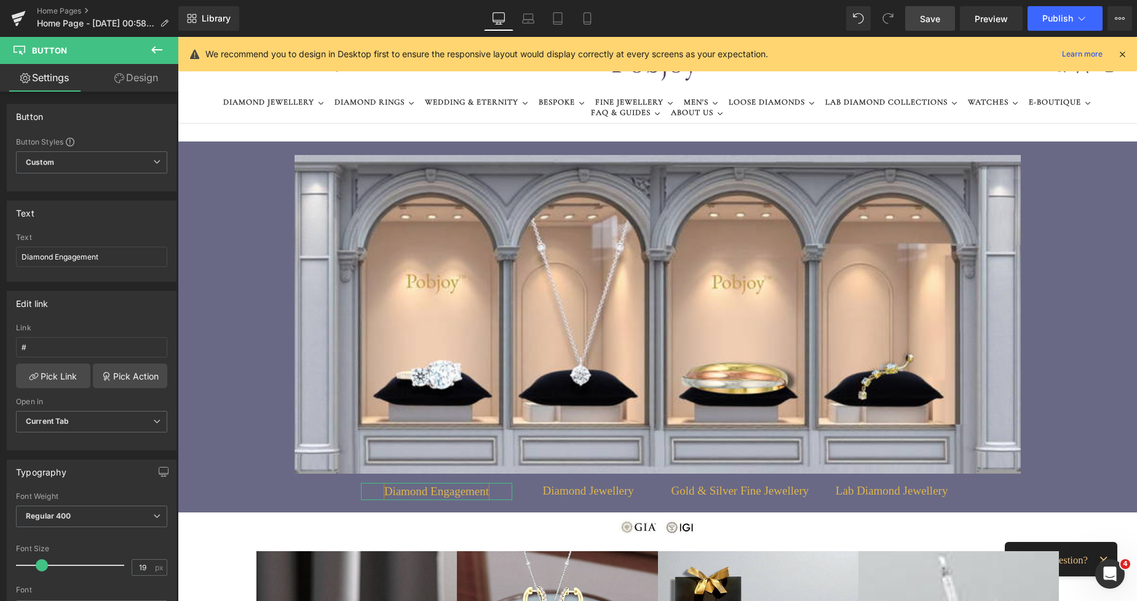
click at [141, 74] on link "Design" at bounding box center [136, 78] width 89 height 28
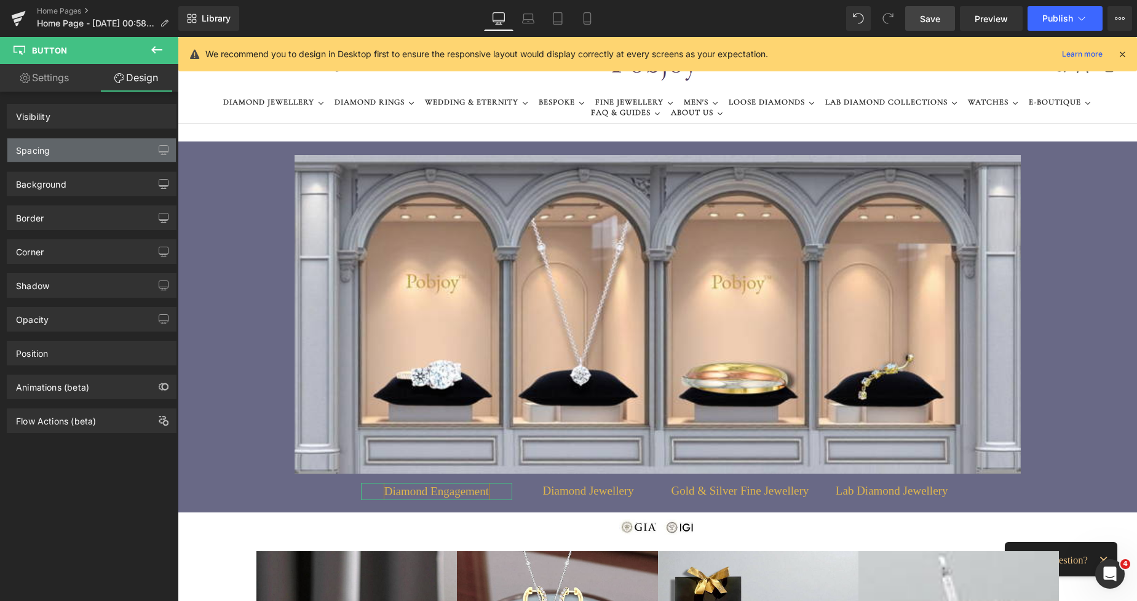
click at [57, 146] on div "Spacing" at bounding box center [91, 149] width 169 height 23
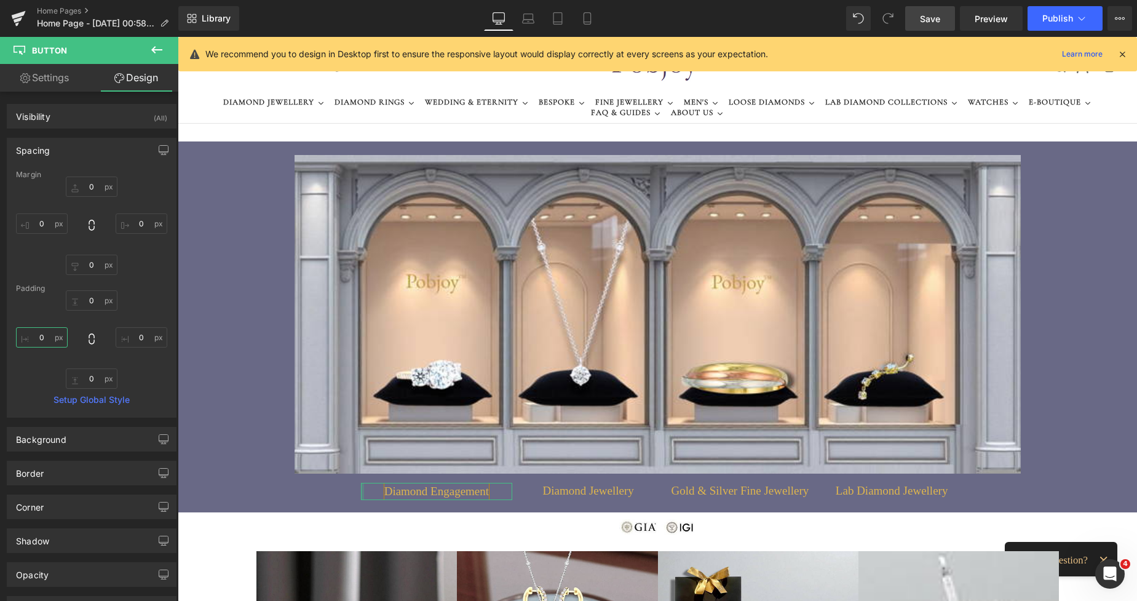
click at [28, 333] on input "0" at bounding box center [42, 337] width 52 height 20
click at [118, 336] on input "0" at bounding box center [142, 337] width 52 height 20
click at [88, 303] on input "0" at bounding box center [92, 300] width 52 height 20
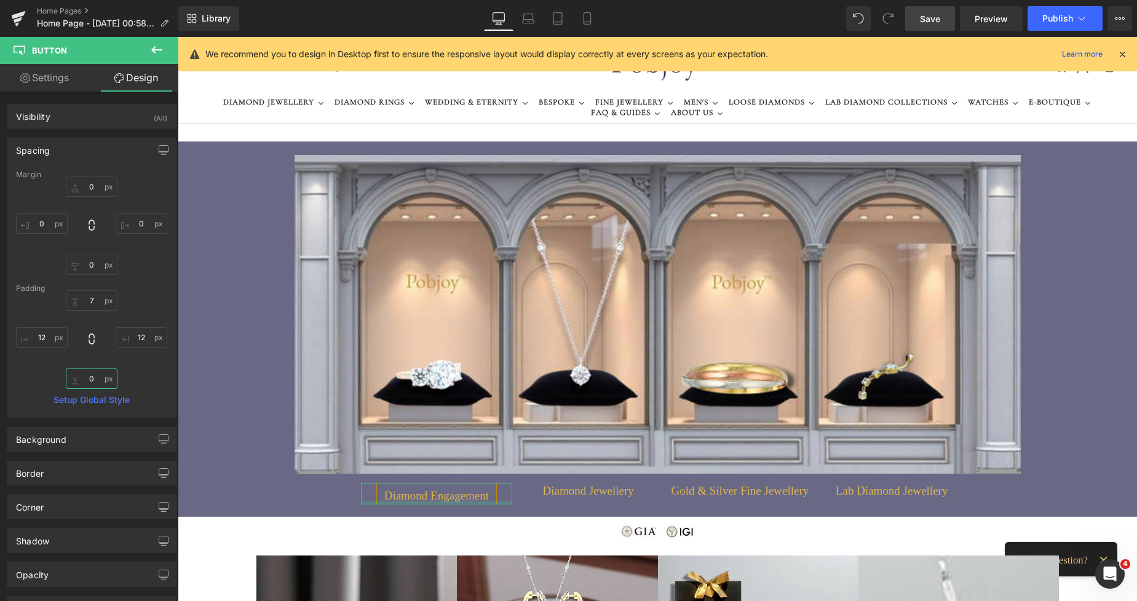
click at [77, 382] on input "0" at bounding box center [92, 379] width 52 height 20
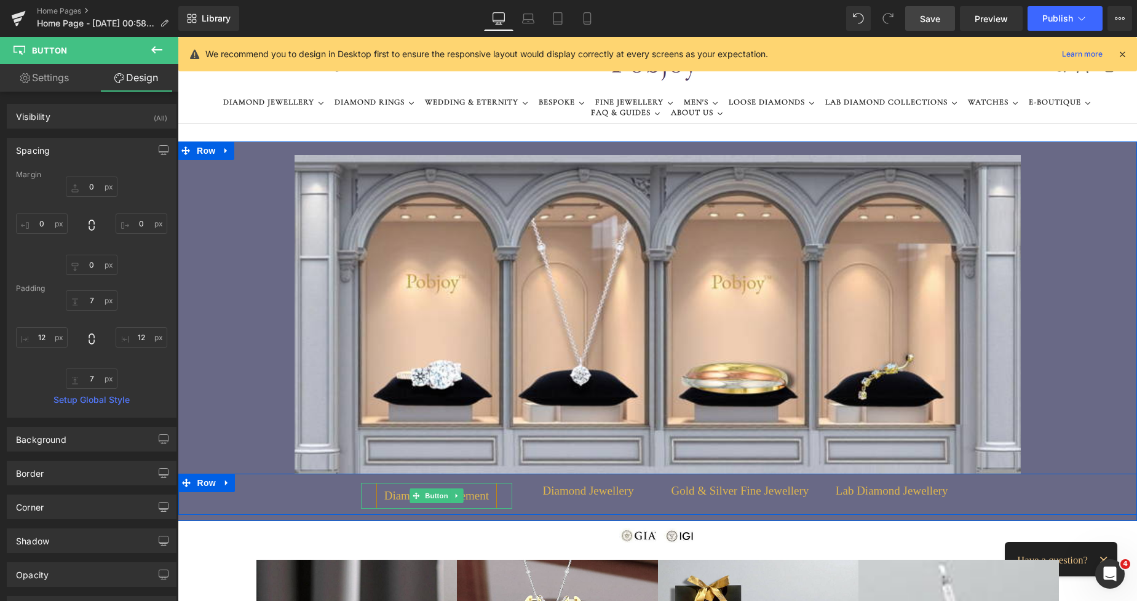
click at [388, 492] on span "Diamond Engagement" at bounding box center [436, 496] width 105 height 16
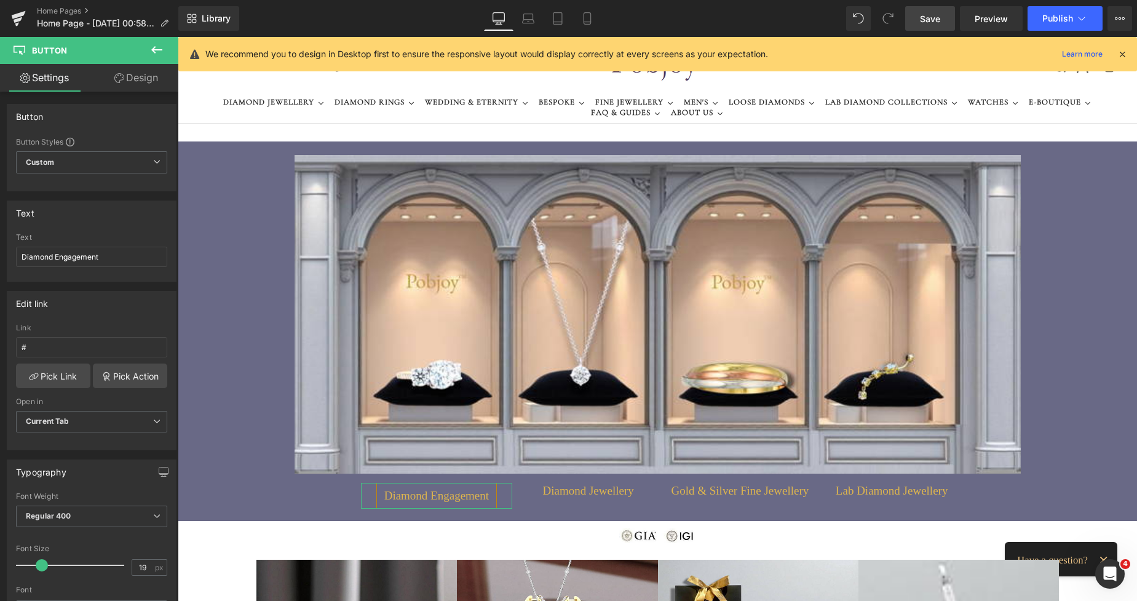
click at [144, 87] on link "Design" at bounding box center [136, 78] width 89 height 28
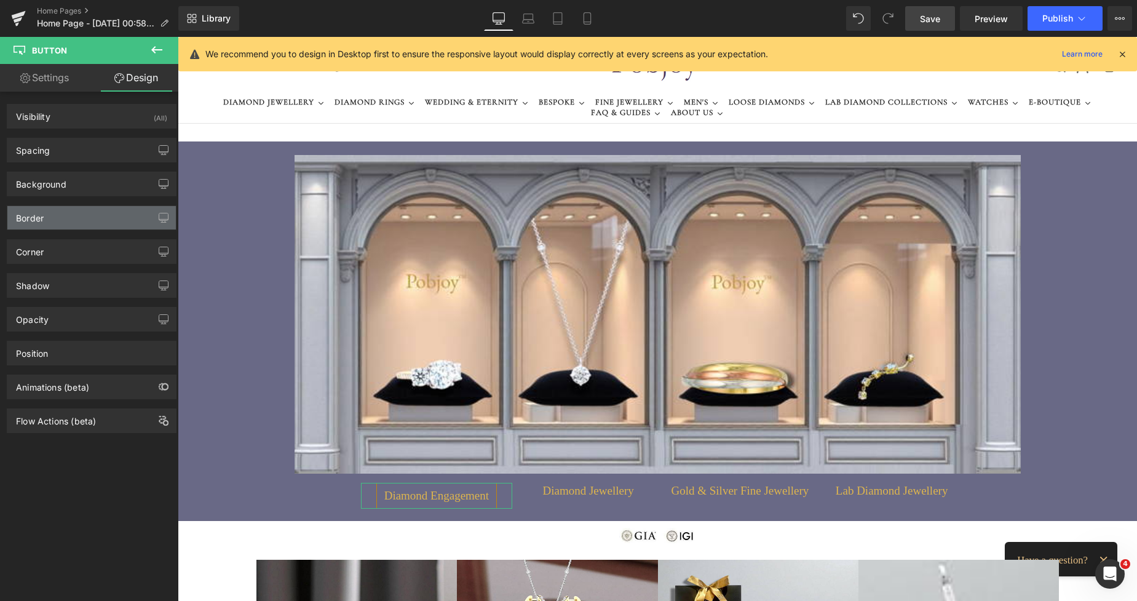
click at [70, 213] on div "Border" at bounding box center [91, 217] width 169 height 23
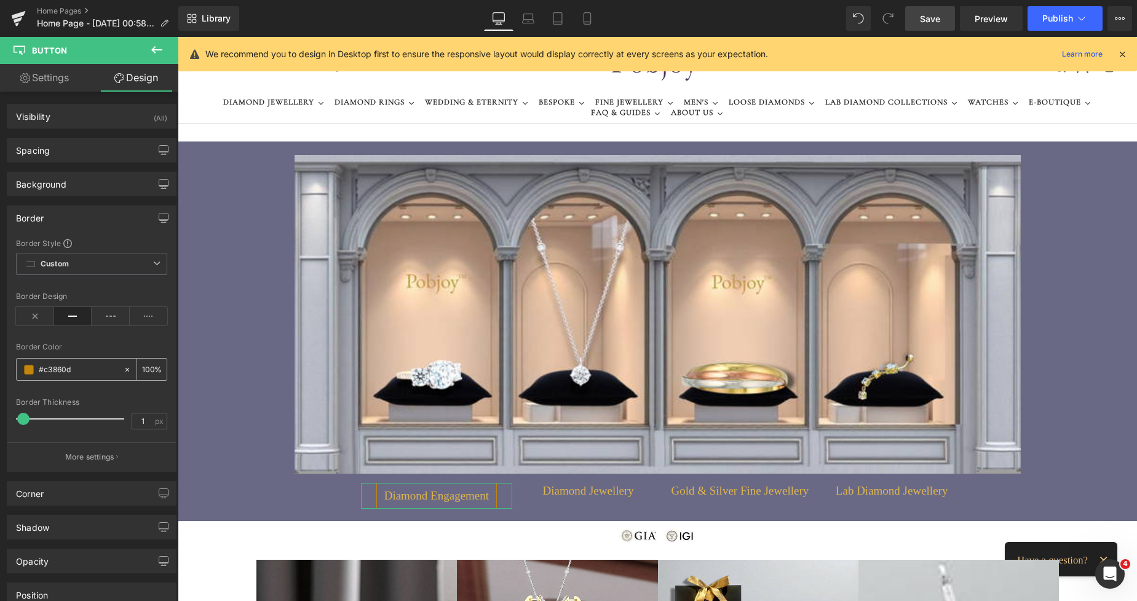
click at [29, 370] on span at bounding box center [29, 370] width 10 height 10
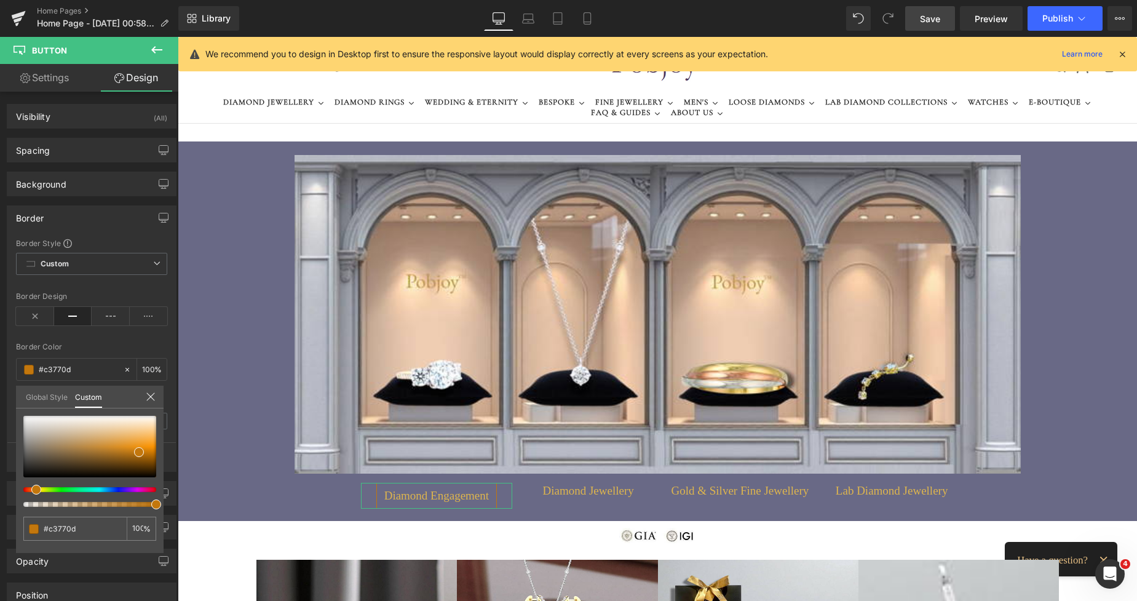
drag, startPoint x: 38, startPoint y: 488, endPoint x: 32, endPoint y: 489, distance: 6.2
click at [32, 489] on span at bounding box center [36, 490] width 10 height 10
drag, startPoint x: 138, startPoint y: 453, endPoint x: 99, endPoint y: 454, distance: 39.4
click at [99, 454] on span at bounding box center [100, 453] width 10 height 10
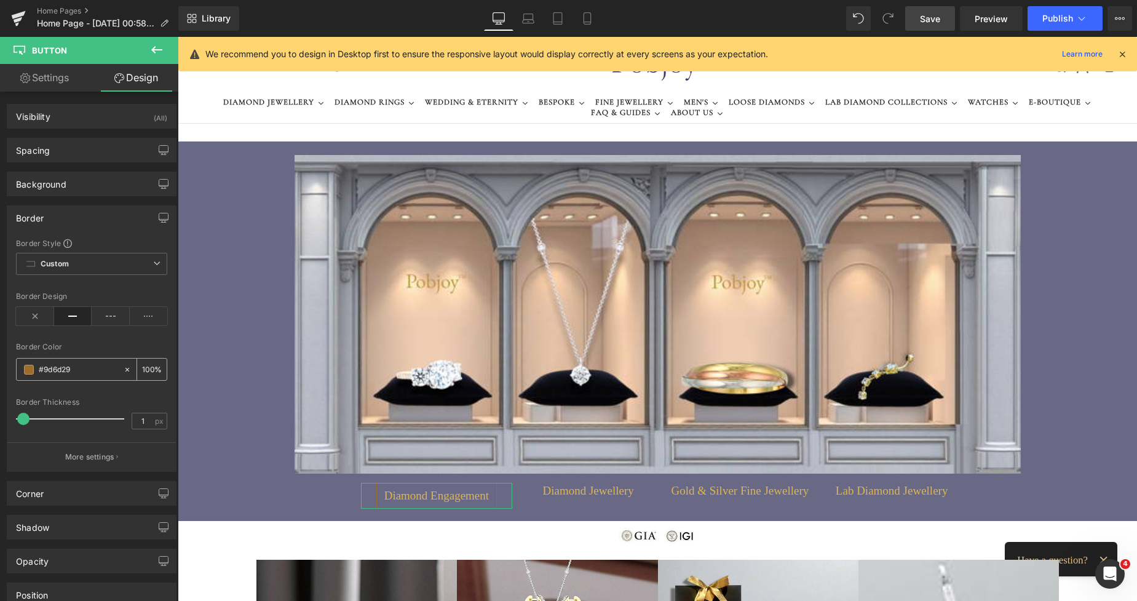
click at [22, 366] on div "#9d6d29" at bounding box center [70, 370] width 106 height 22
click at [30, 370] on span at bounding box center [29, 370] width 10 height 10
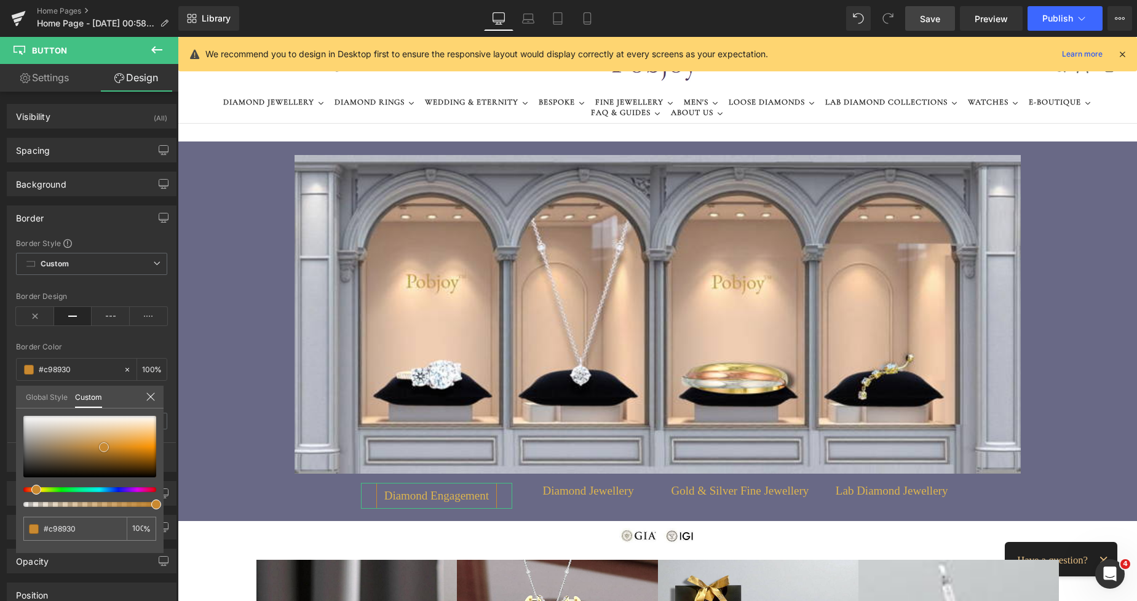
drag, startPoint x: 104, startPoint y: 452, endPoint x: 106, endPoint y: 446, distance: 6.6
click at [106, 446] on span at bounding box center [104, 447] width 10 height 10
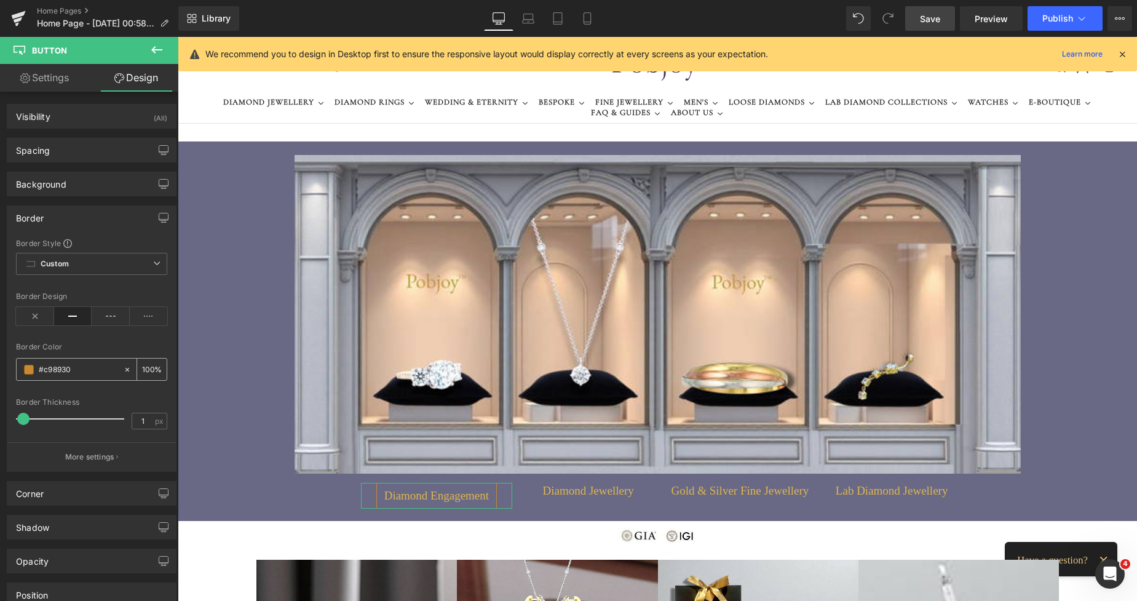
click at [33, 375] on div "#c98930" at bounding box center [70, 370] width 106 height 22
click at [28, 369] on span at bounding box center [29, 370] width 10 height 10
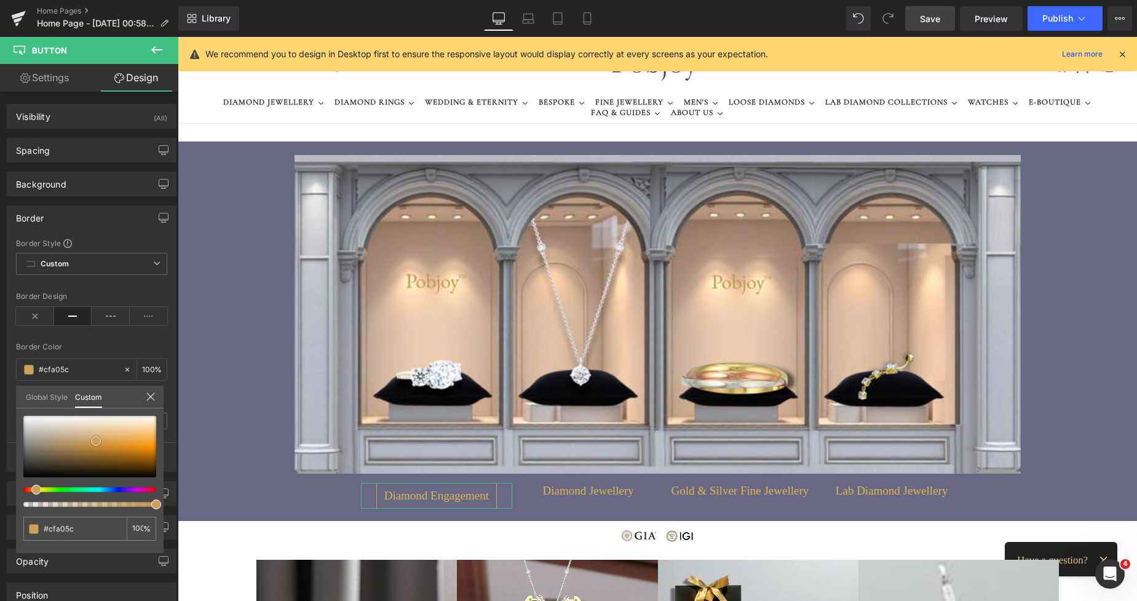
drag, startPoint x: 108, startPoint y: 447, endPoint x: 99, endPoint y: 441, distance: 10.6
click at [99, 441] on span at bounding box center [96, 441] width 10 height 10
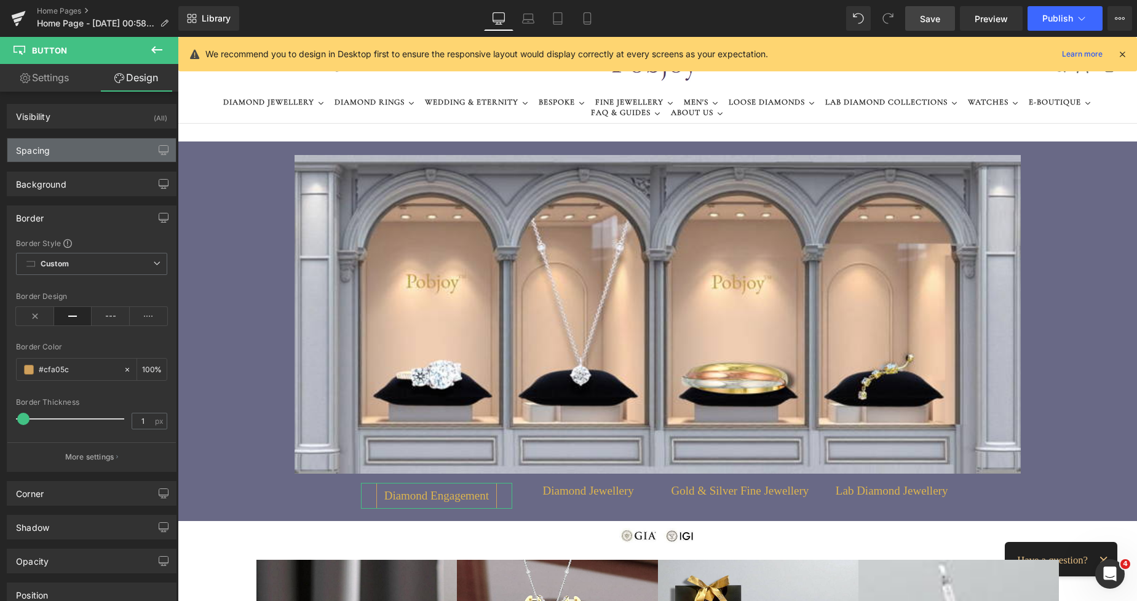
click at [38, 145] on div "Spacing" at bounding box center [33, 146] width 34 height 17
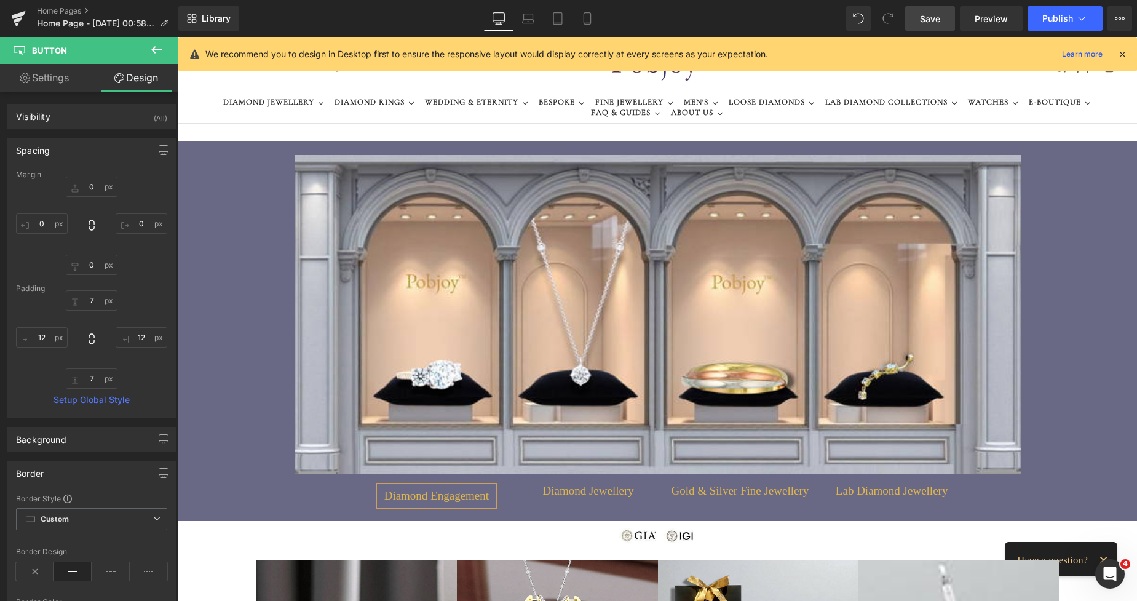
click at [138, 334] on input "12" at bounding box center [142, 337] width 52 height 20
click at [44, 335] on input "12" at bounding box center [42, 337] width 52 height 20
click at [44, 82] on link "Settings" at bounding box center [44, 78] width 89 height 28
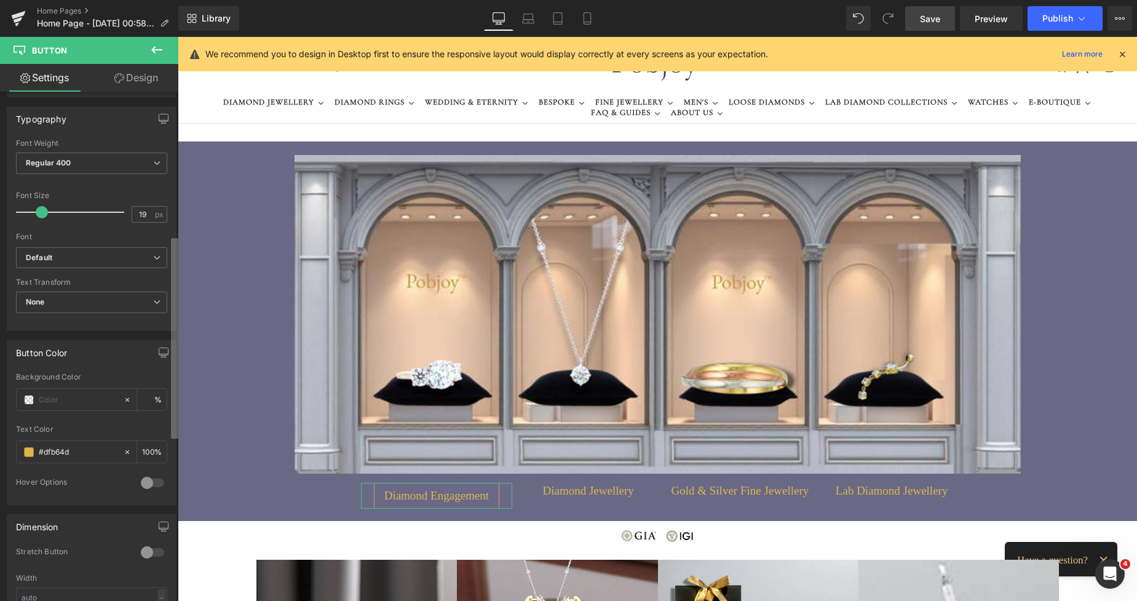
scroll to position [405, 0]
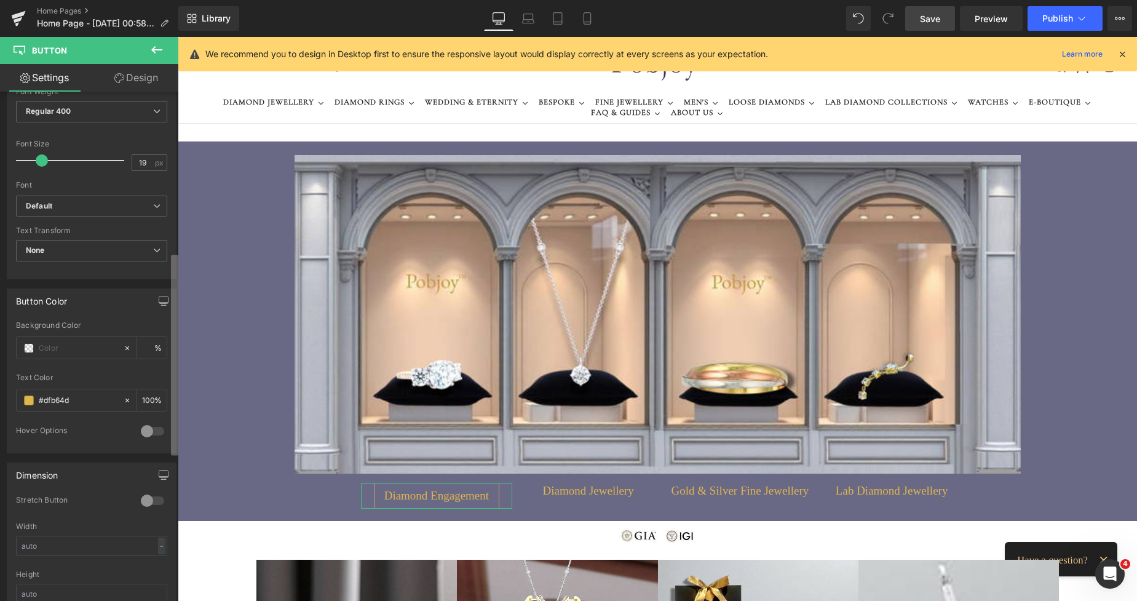
click at [156, 407] on div "Button Button Styles Custom Custom Setup Global Style Custom Setup Global Style…" at bounding box center [89, 349] width 178 height 515
drag, startPoint x: 94, startPoint y: 394, endPoint x: 57, endPoint y: 400, distance: 38.0
click at [31, 397] on div "#dfb64d" at bounding box center [70, 400] width 106 height 22
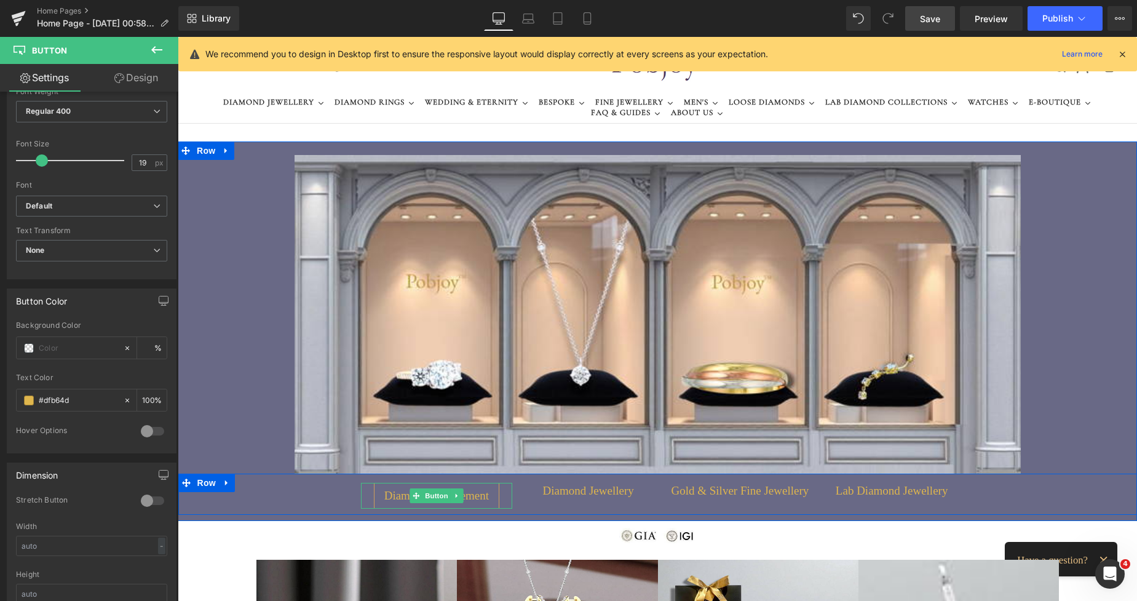
click at [392, 499] on span "Diamond Engagement" at bounding box center [436, 496] width 105 height 16
click at [391, 498] on span "Diamond Engagement" at bounding box center [436, 496] width 105 height 16
click at [391, 495] on span "Diamond Engagement" at bounding box center [436, 496] width 105 height 16
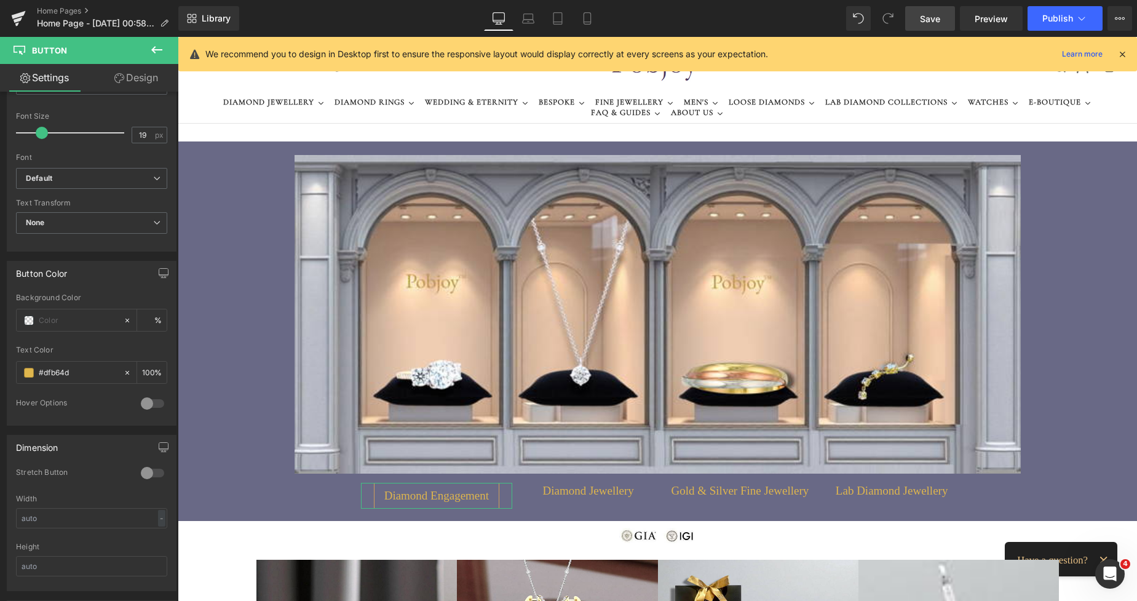
scroll to position [408, 0]
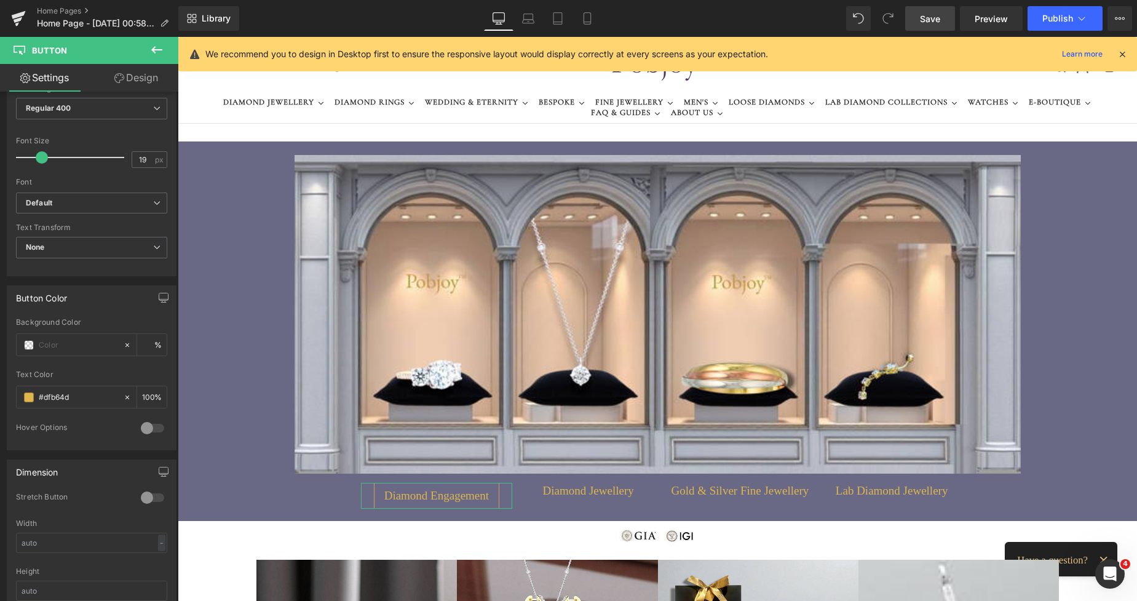
click at [177, 353] on b at bounding box center [175, 357] width 5 height 201
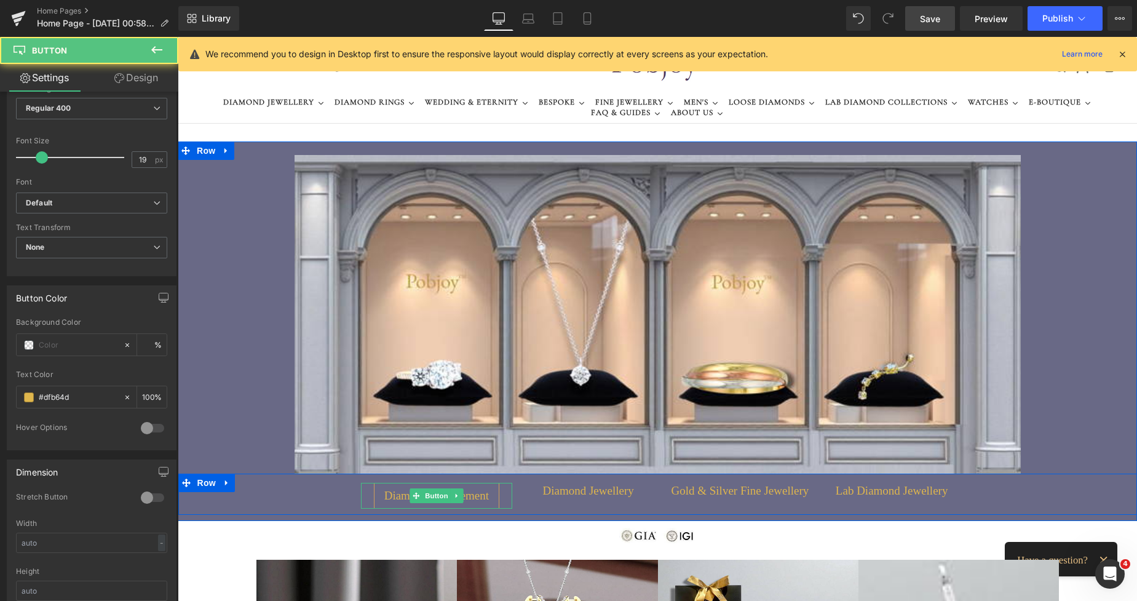
click at [374, 503] on link "Diamond Engagement" at bounding box center [436, 496] width 125 height 26
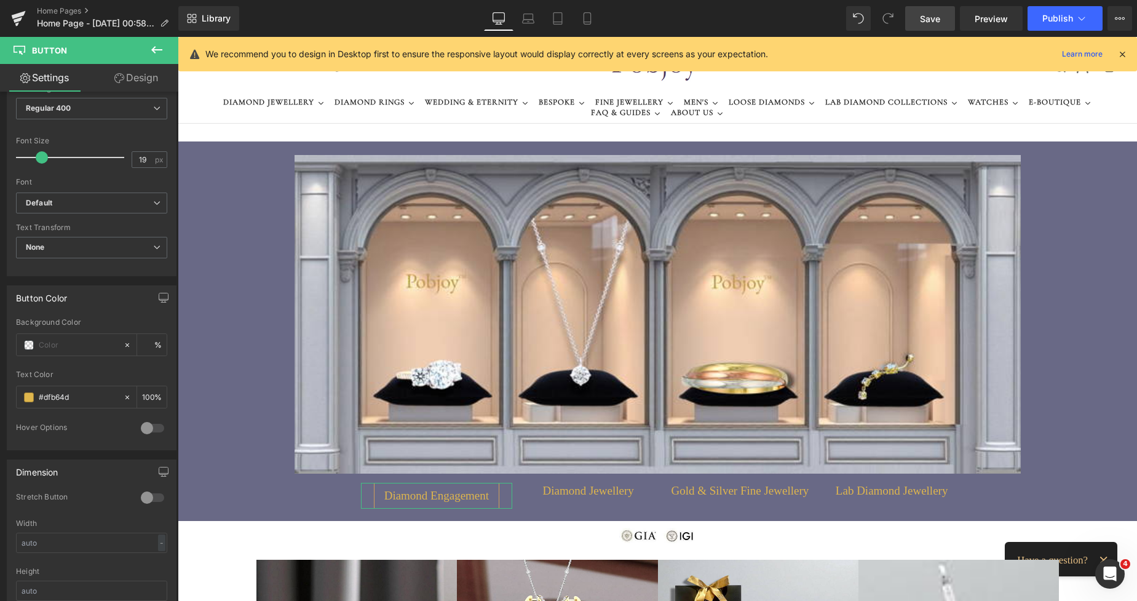
click at [149, 81] on link "Design" at bounding box center [136, 78] width 89 height 28
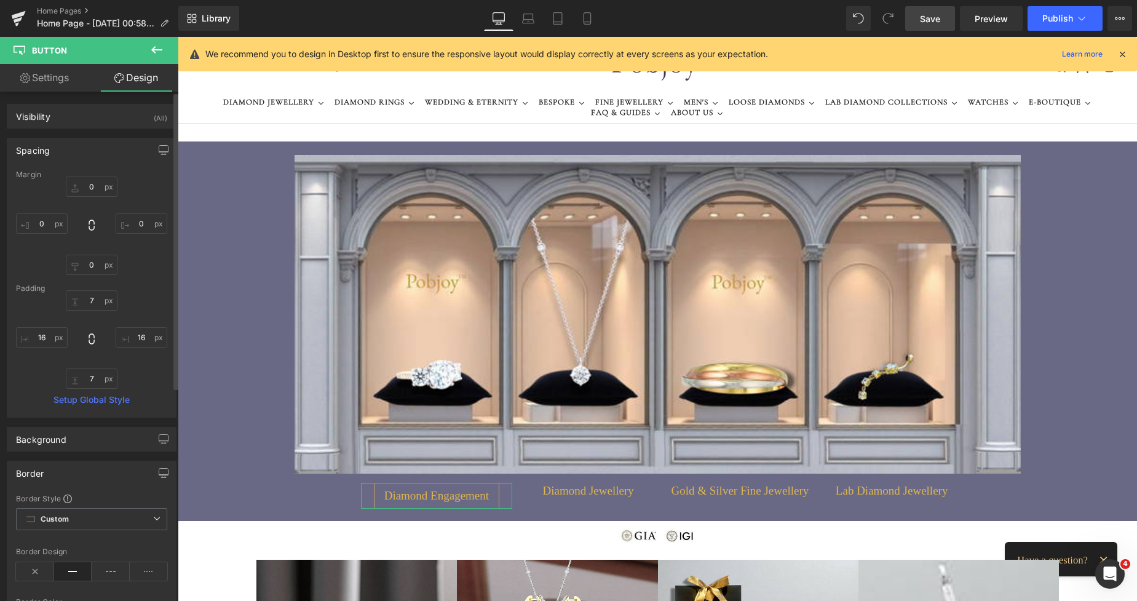
click at [40, 154] on div "Spacing" at bounding box center [33, 146] width 34 height 17
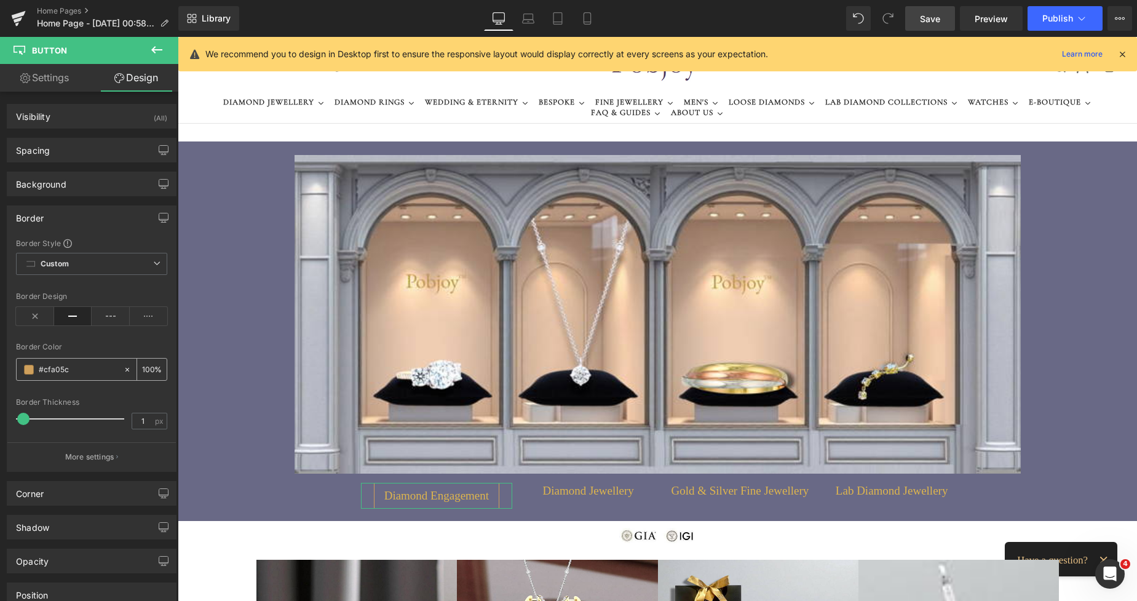
paste input "dfb64d"
click at [933, 20] on span "Save" at bounding box center [930, 18] width 20 height 13
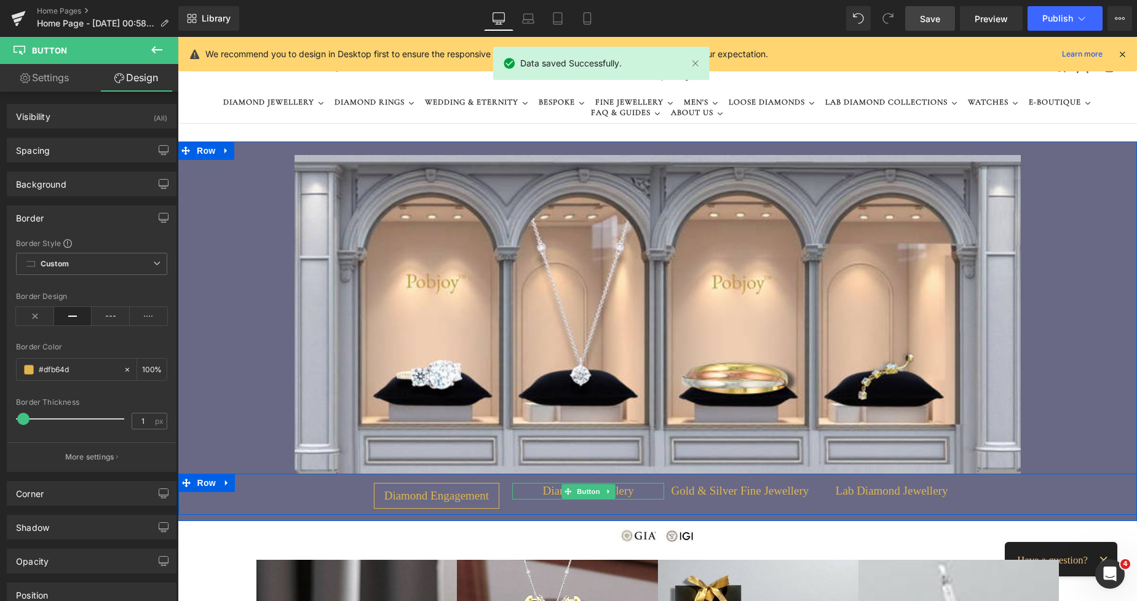
click at [552, 490] on span "Diamond Jewellery" at bounding box center [588, 491] width 91 height 16
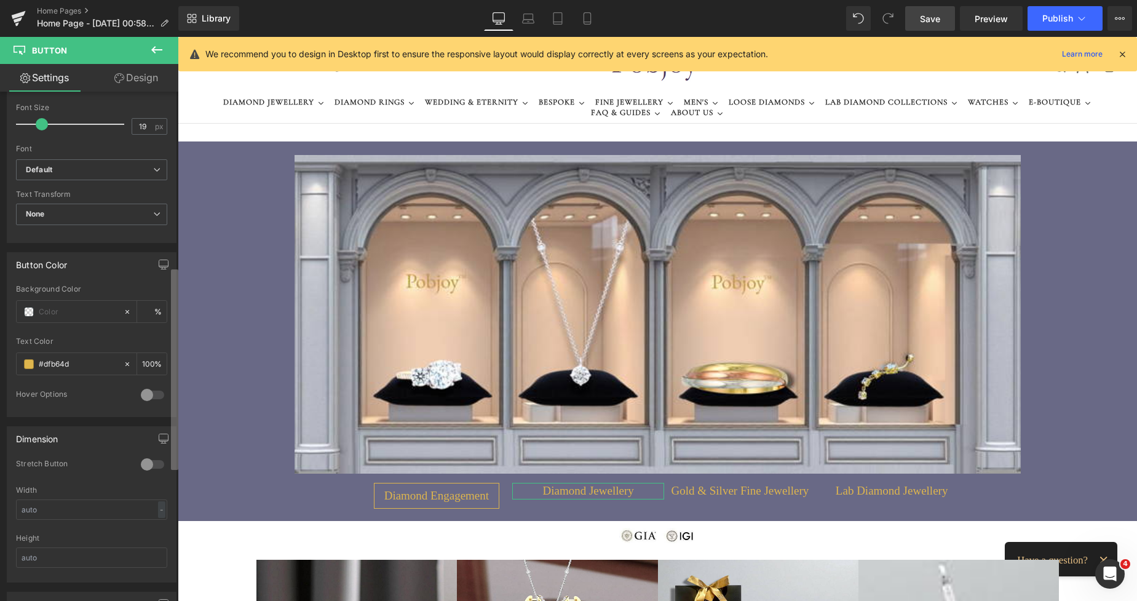
scroll to position [474, 0]
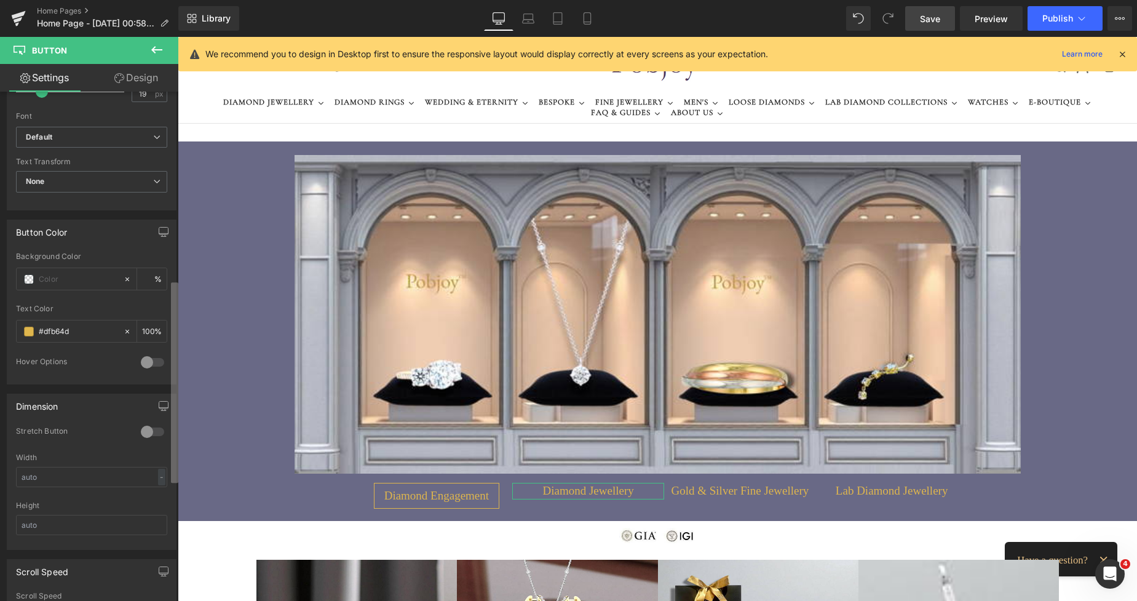
click at [175, 464] on b at bounding box center [174, 382] width 7 height 201
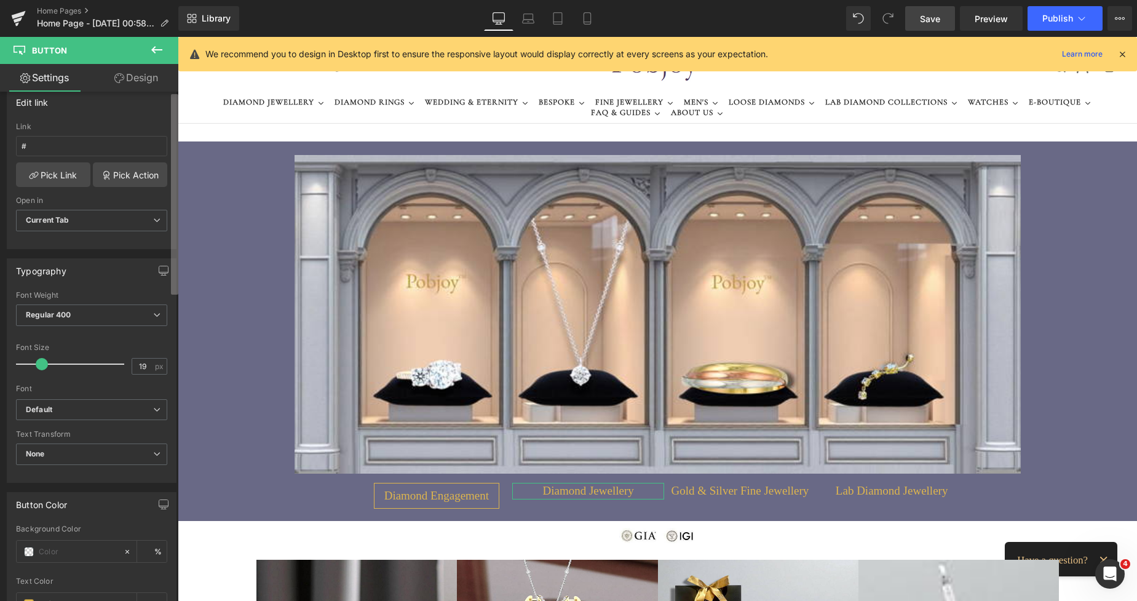
scroll to position [0, 0]
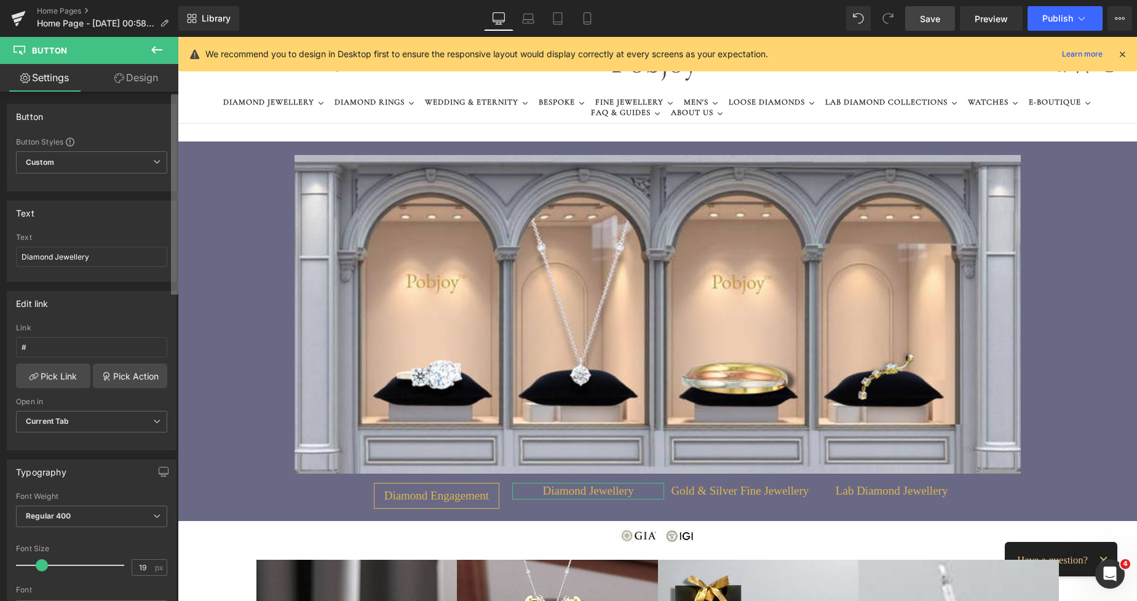
click at [167, 147] on div "Button Button Styles Custom Custom Setup Global Style Custom Setup Global Style…" at bounding box center [89, 349] width 178 height 515
click at [149, 87] on link "Design" at bounding box center [136, 78] width 89 height 28
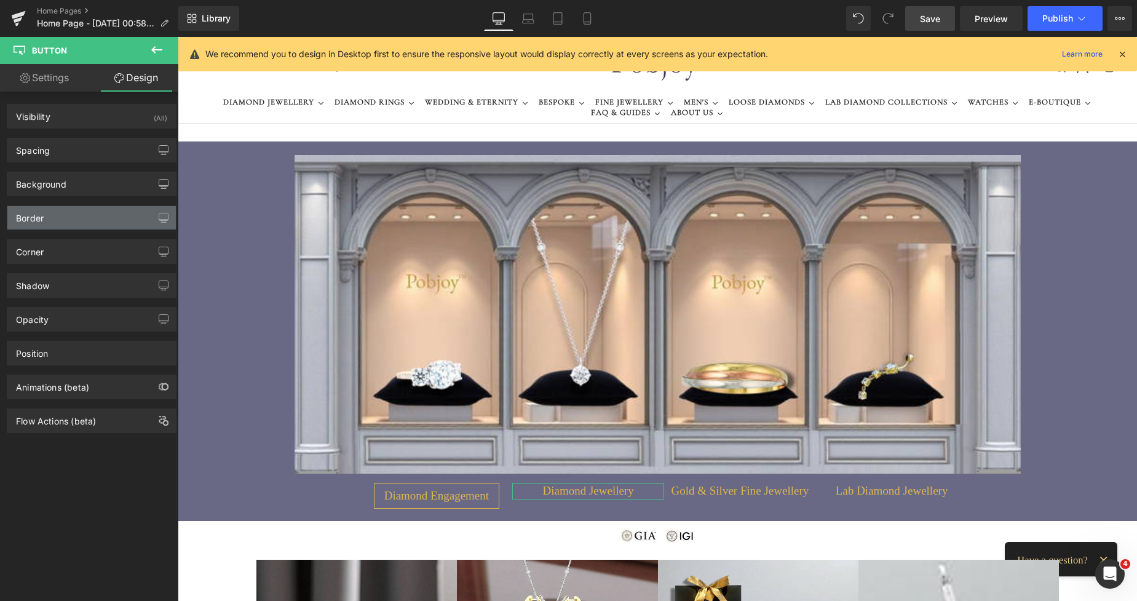
click at [66, 216] on div "Border" at bounding box center [91, 217] width 169 height 23
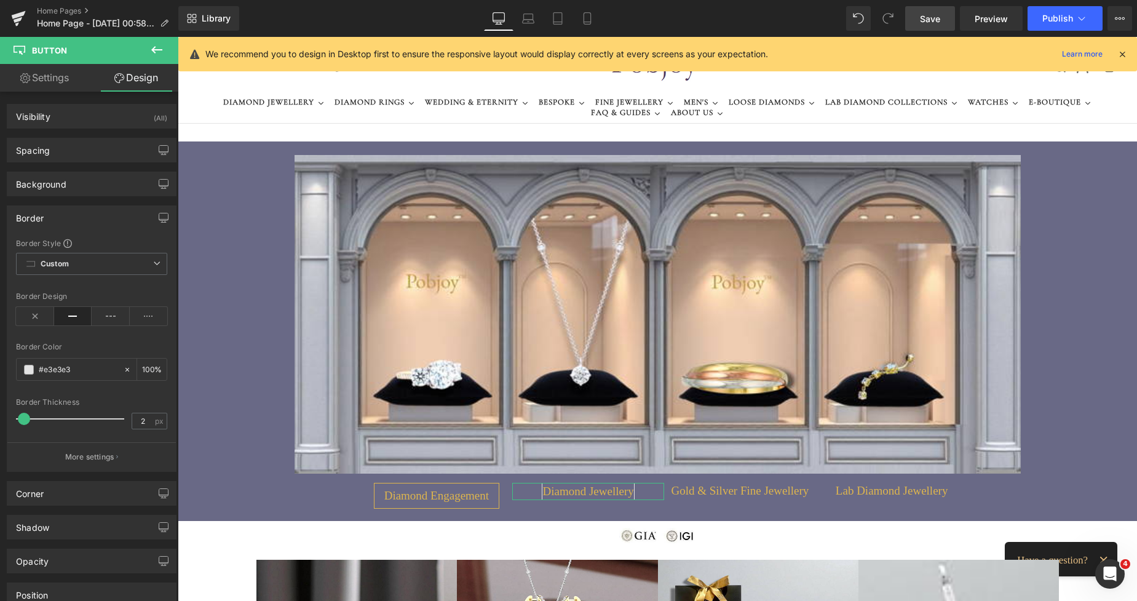
click at [24, 417] on span at bounding box center [24, 419] width 12 height 12
click at [23, 417] on span at bounding box center [23, 419] width 12 height 12
paste input "dfb64d"
click at [76, 154] on div "Spacing" at bounding box center [91, 149] width 169 height 23
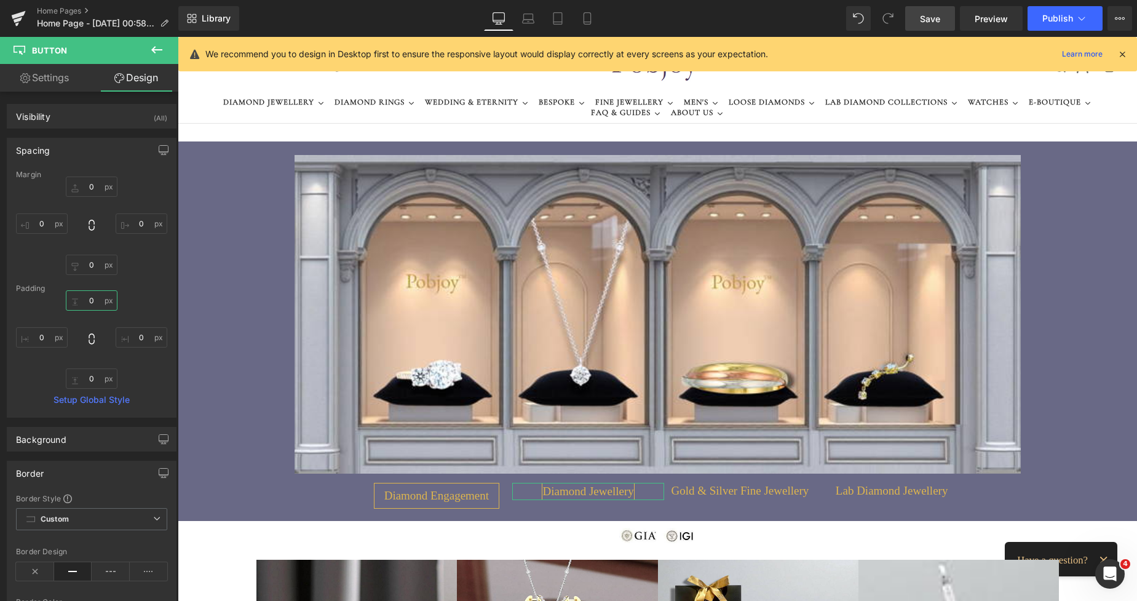
click at [77, 301] on input "0" at bounding box center [92, 300] width 52 height 20
click at [90, 378] on input "0" at bounding box center [92, 379] width 52 height 20
click at [128, 342] on input "0" at bounding box center [142, 337] width 52 height 20
click at [52, 338] on input "0" at bounding box center [42, 337] width 52 height 20
click at [930, 14] on span "Save" at bounding box center [930, 18] width 20 height 13
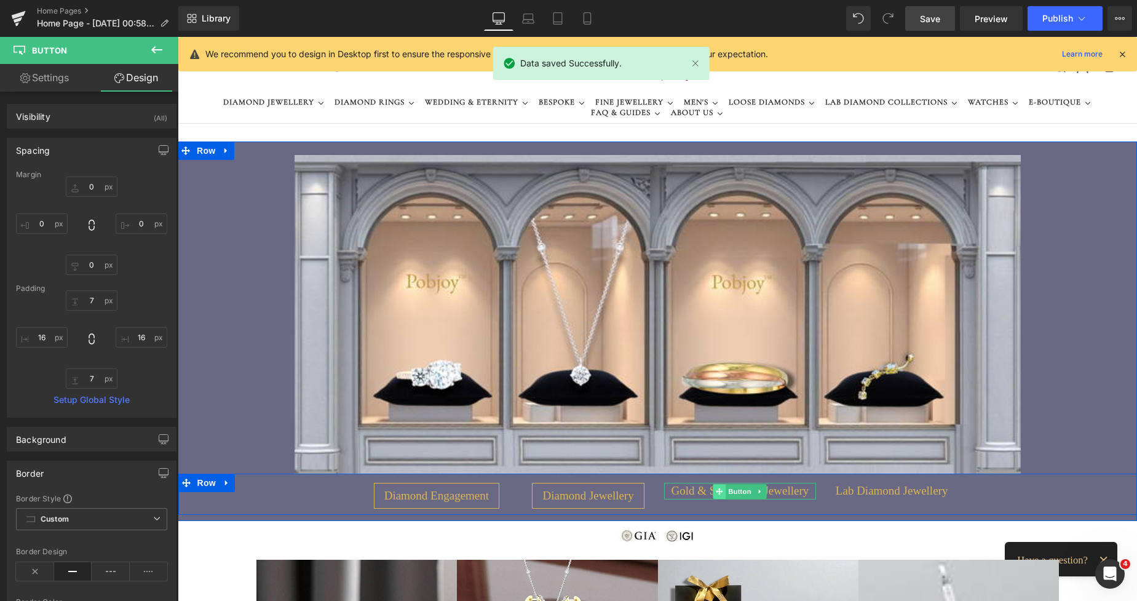
click at [714, 485] on span at bounding box center [720, 491] width 13 height 15
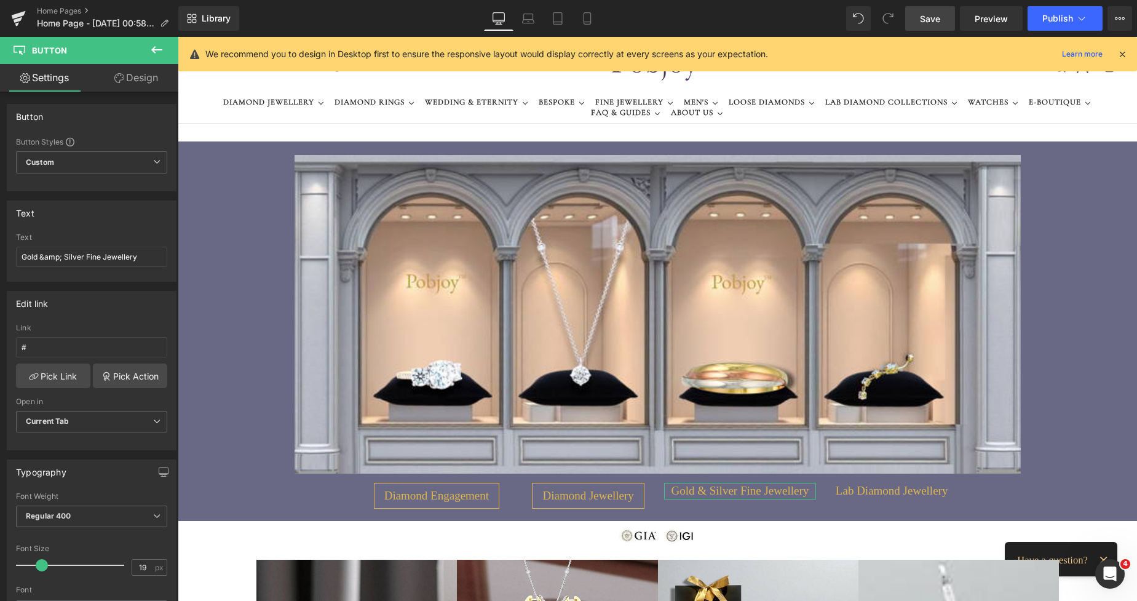
click at [135, 79] on link "Design" at bounding box center [136, 78] width 89 height 28
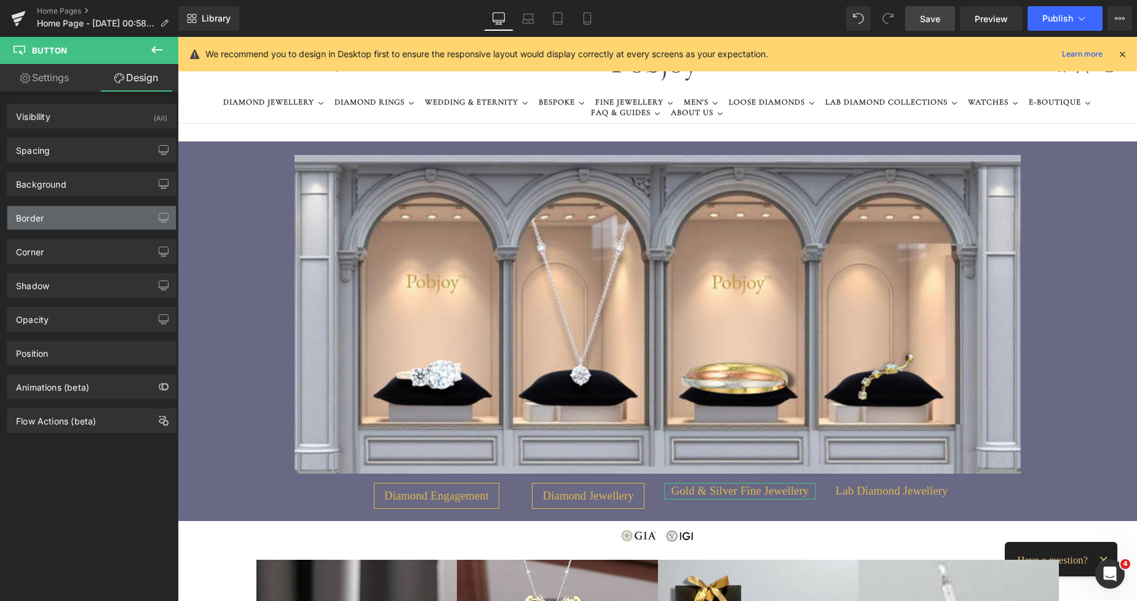
click at [78, 223] on div "Border" at bounding box center [91, 217] width 169 height 23
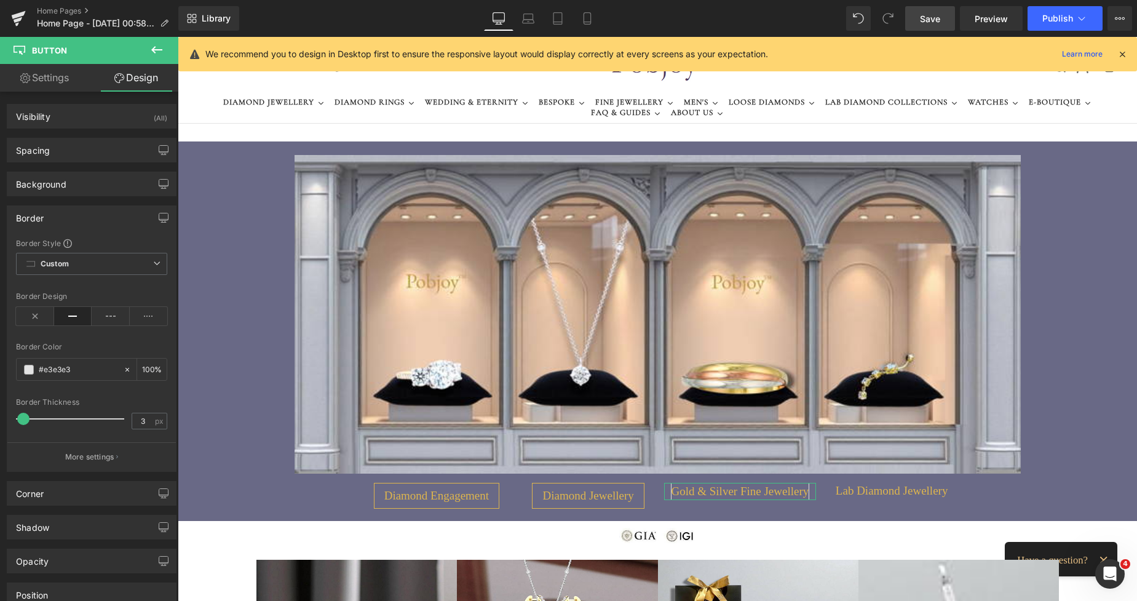
click at [23, 418] on span at bounding box center [23, 419] width 12 height 12
click at [20, 417] on span at bounding box center [23, 419] width 12 height 12
paste input "dfb64d"
click at [86, 146] on div "Spacing" at bounding box center [91, 149] width 169 height 23
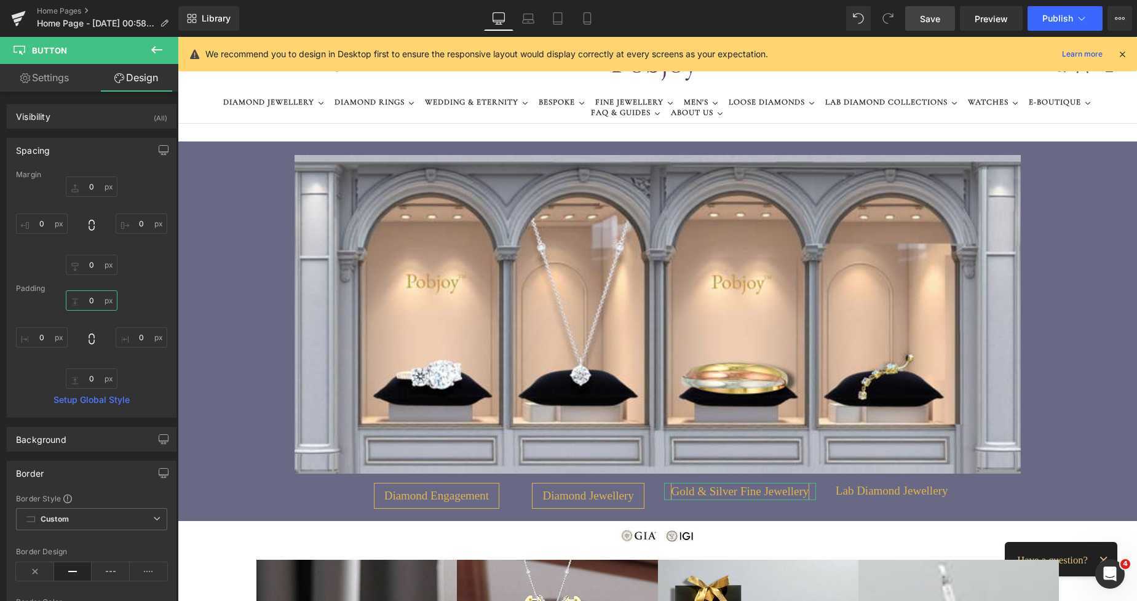
click at [87, 293] on input "0" at bounding box center [92, 300] width 52 height 20
click at [86, 380] on input "0" at bounding box center [92, 379] width 52 height 20
click at [135, 341] on input "0" at bounding box center [142, 337] width 52 height 20
click at [41, 337] on input "0" at bounding box center [42, 337] width 52 height 20
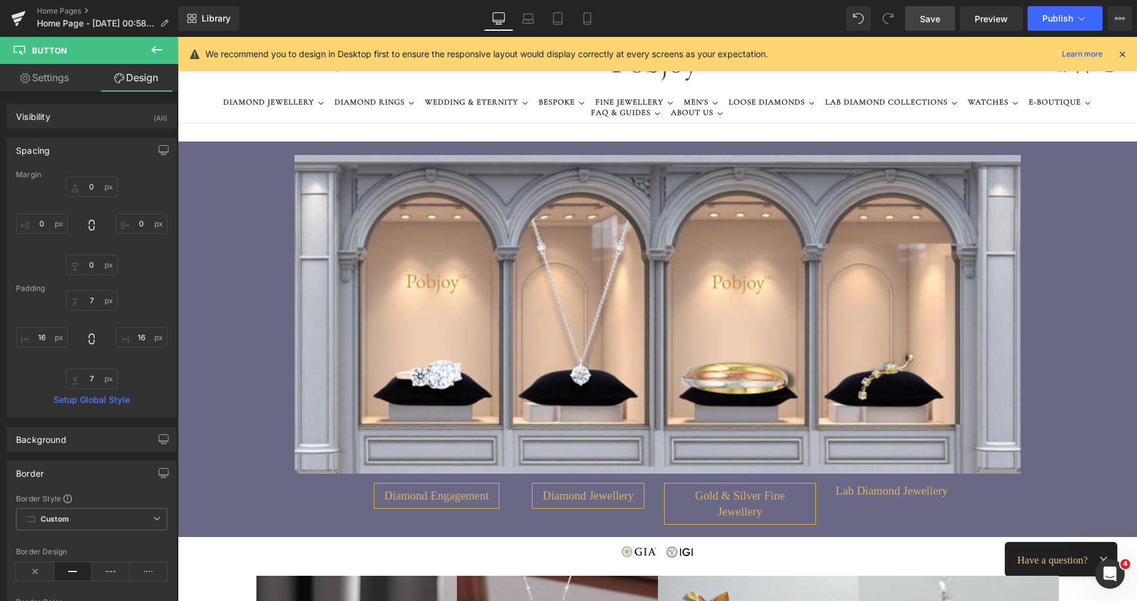
click at [925, 19] on span "Save" at bounding box center [930, 18] width 20 height 13
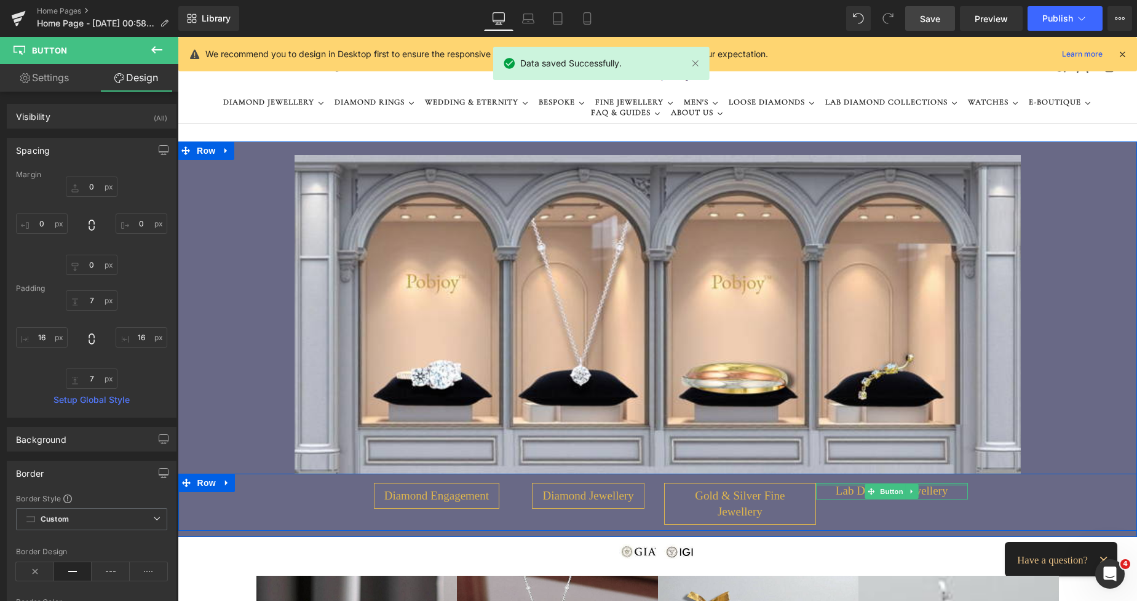
click at [856, 485] on div at bounding box center [892, 484] width 152 height 3
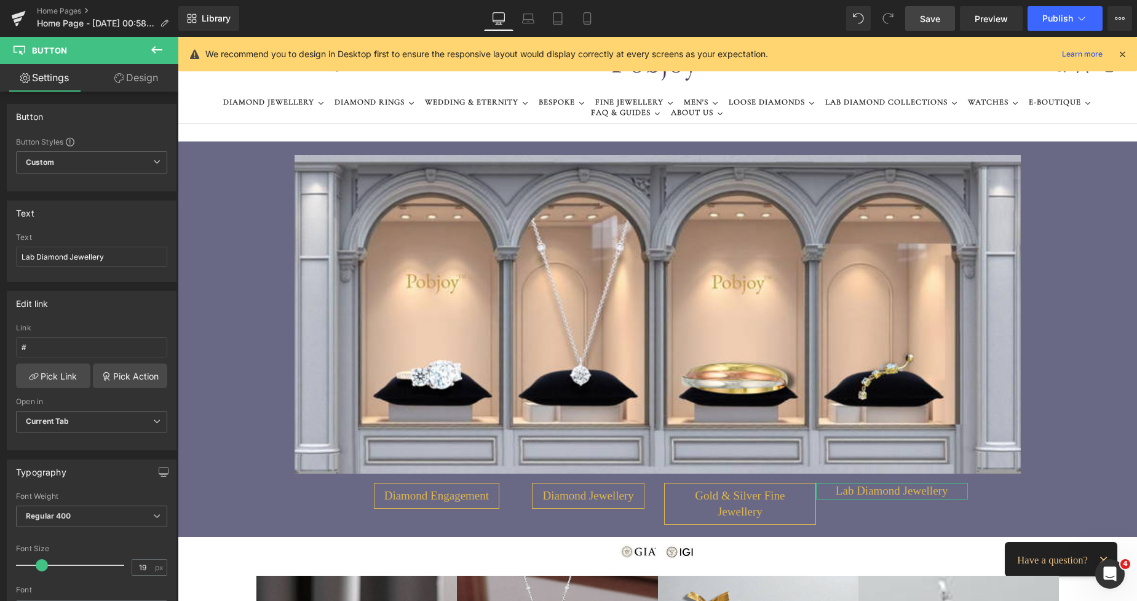
click at [138, 76] on link "Design" at bounding box center [136, 78] width 89 height 28
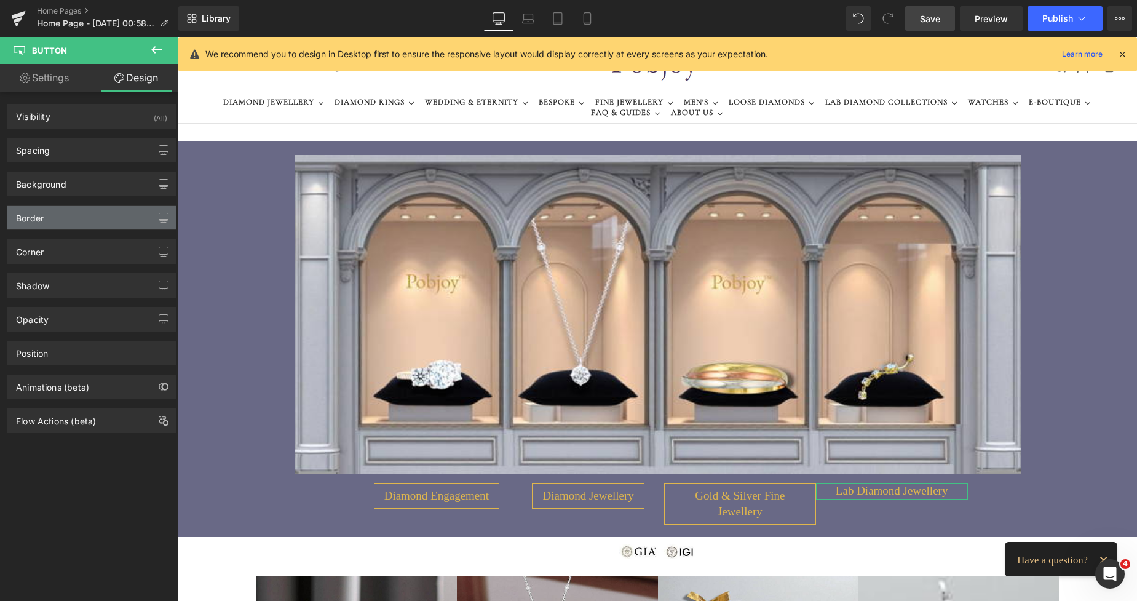
click at [55, 226] on div "Border" at bounding box center [91, 217] width 169 height 23
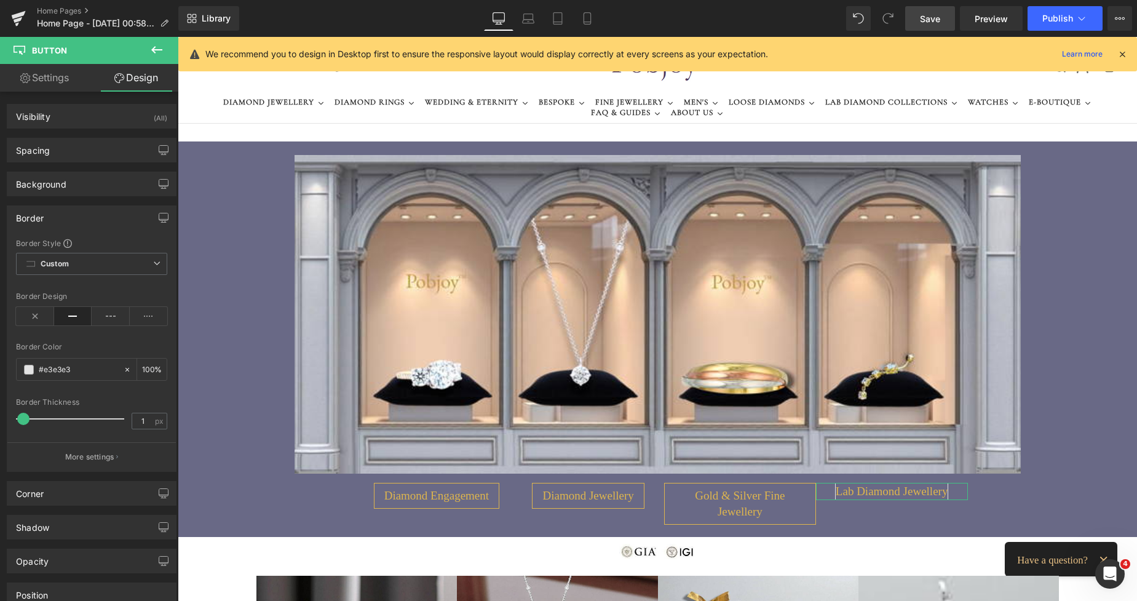
click at [18, 418] on span at bounding box center [23, 419] width 12 height 12
click at [79, 374] on input "#e3e3e3" at bounding box center [78, 370] width 79 height 14
paste input "dfb64d"
click at [70, 146] on div "Spacing" at bounding box center [91, 149] width 169 height 23
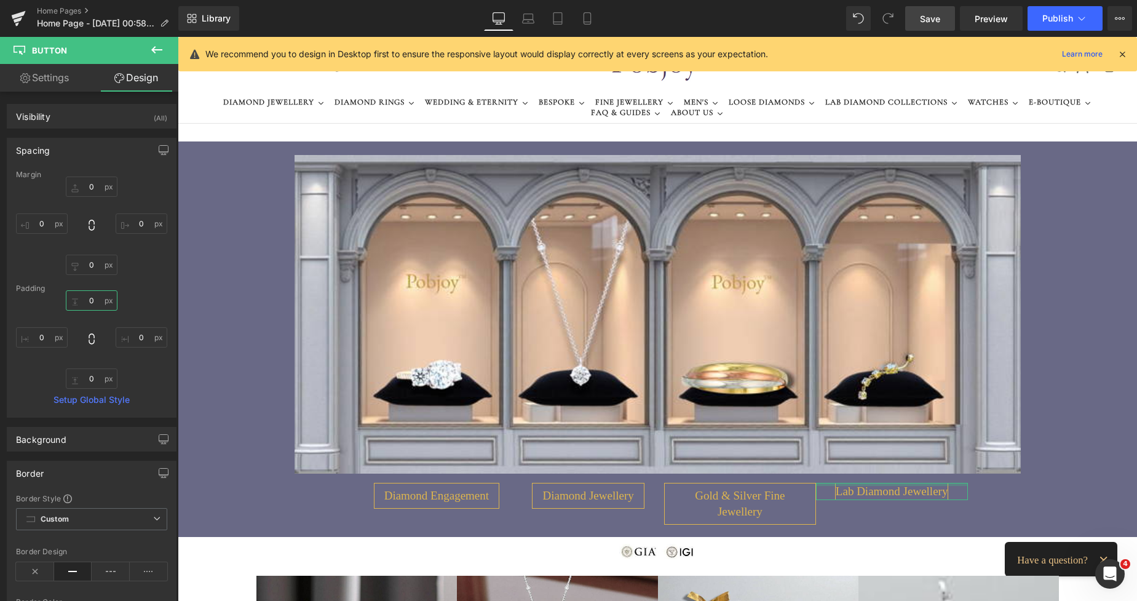
click at [90, 299] on input "0" at bounding box center [92, 300] width 52 height 20
click at [92, 384] on input "0" at bounding box center [92, 379] width 52 height 20
click at [38, 343] on input "0" at bounding box center [42, 337] width 52 height 20
click at [143, 327] on div "7 7 0px 0 7 7 16 16" at bounding box center [91, 339] width 151 height 98
click at [141, 330] on input "0" at bounding box center [142, 337] width 52 height 20
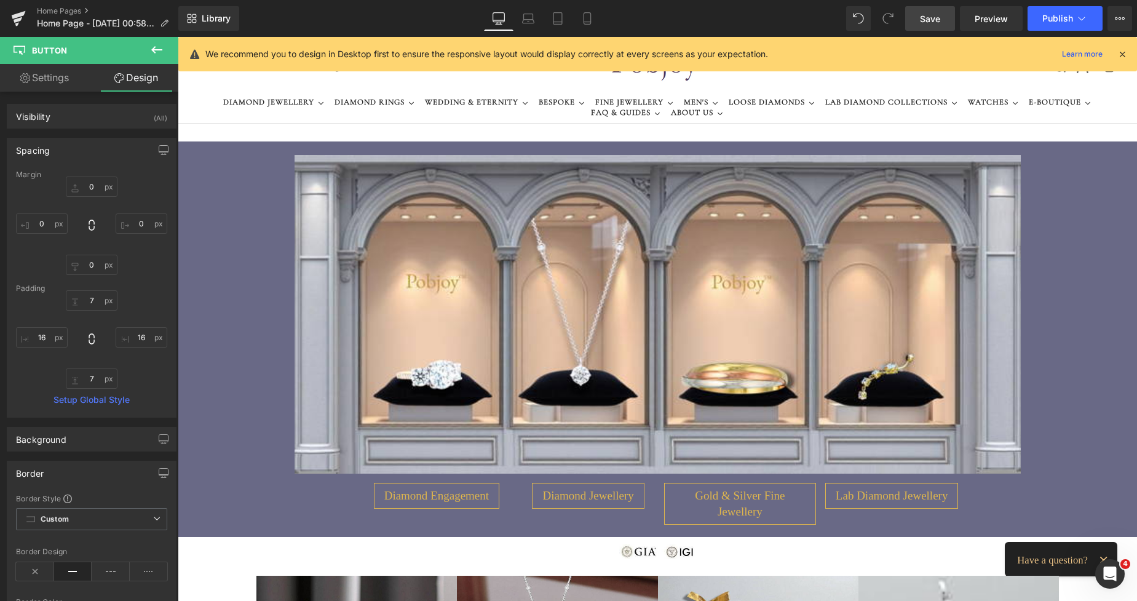
click at [934, 20] on span "Save" at bounding box center [930, 18] width 20 height 13
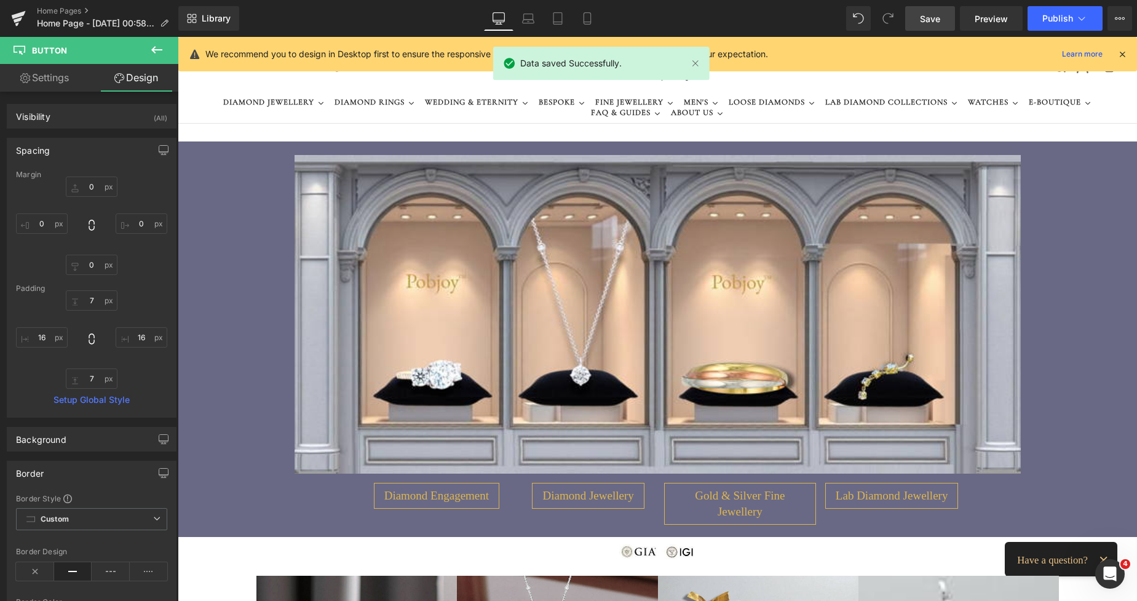
click at [934, 23] on span "Save" at bounding box center [930, 18] width 20 height 13
click at [984, 18] on span "Preview" at bounding box center [991, 18] width 33 height 13
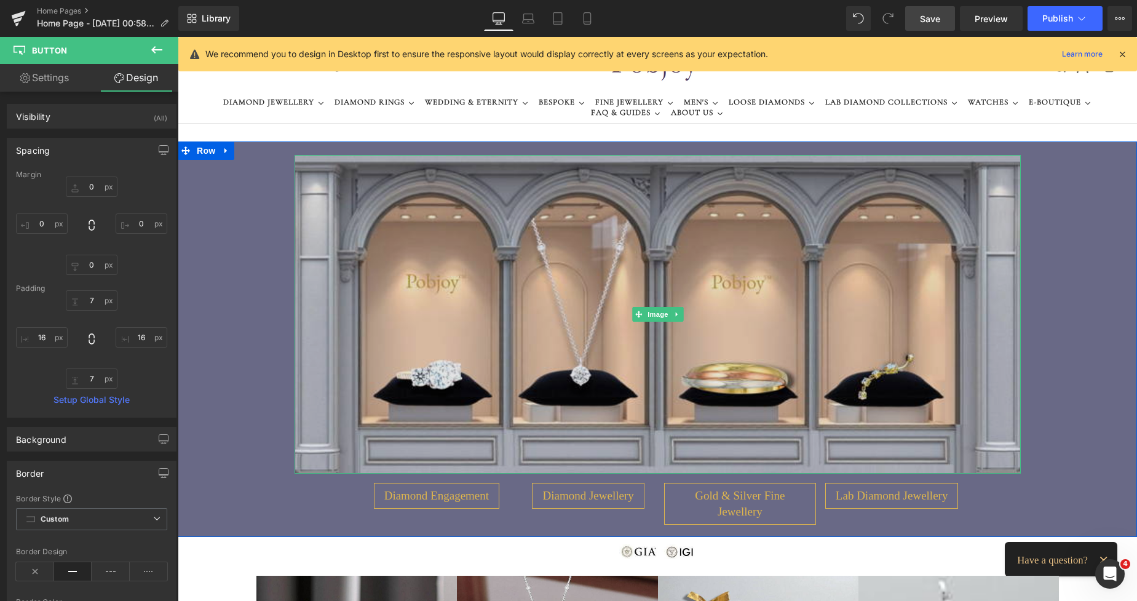
click at [399, 229] on img at bounding box center [658, 314] width 727 height 319
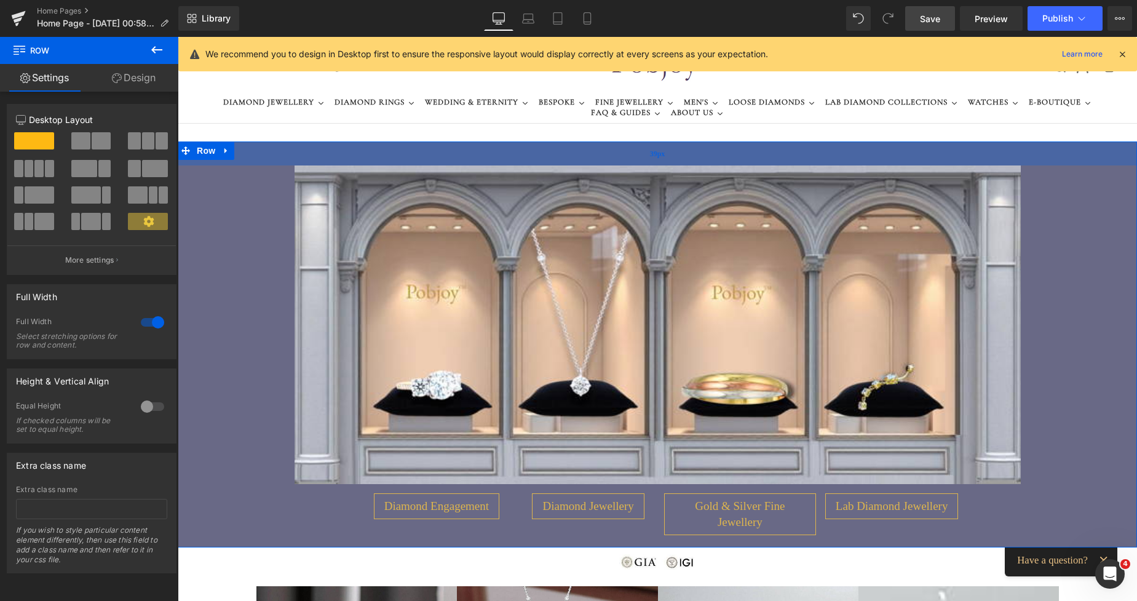
drag, startPoint x: 635, startPoint y: 150, endPoint x: 965, endPoint y: 37, distance: 349.2
click at [644, 161] on div "39px" at bounding box center [658, 153] width 960 height 24
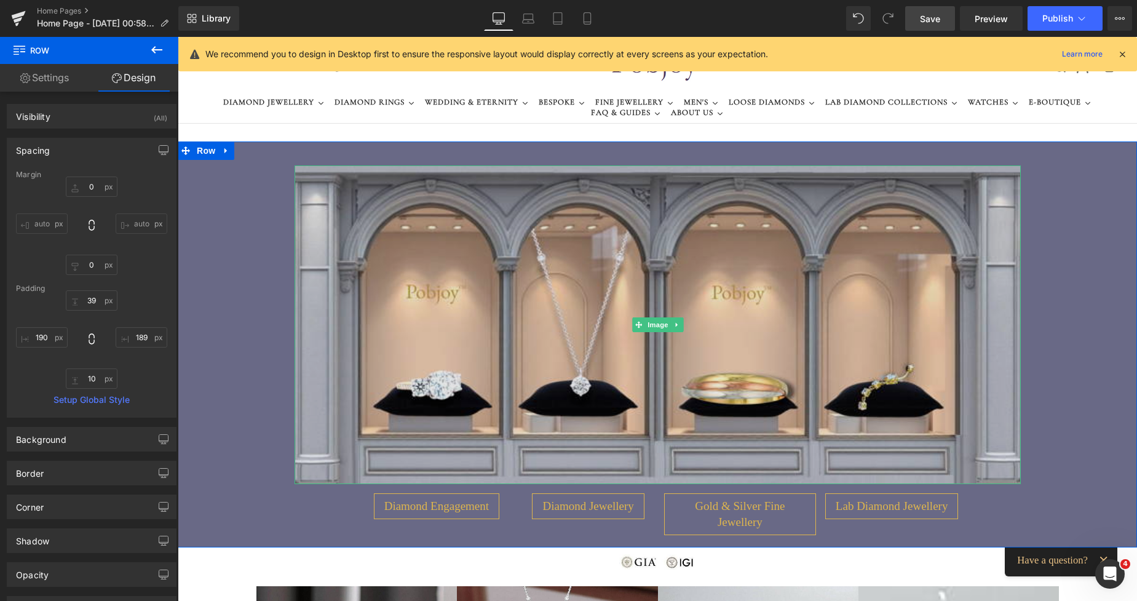
click at [474, 226] on img at bounding box center [658, 324] width 727 height 319
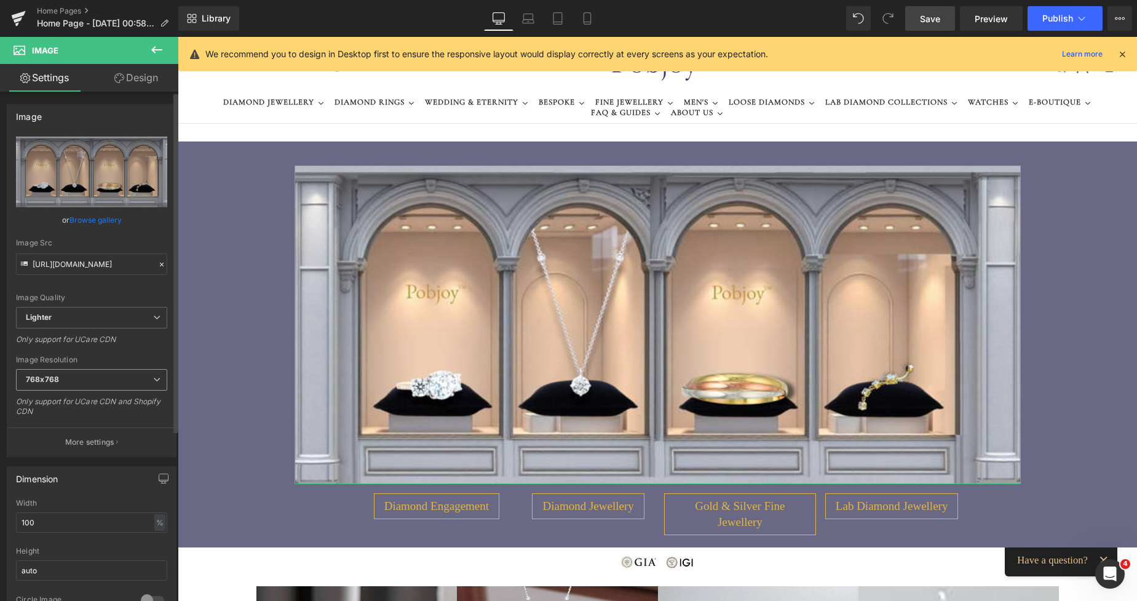
click at [76, 379] on span "768x768" at bounding box center [91, 380] width 151 height 22
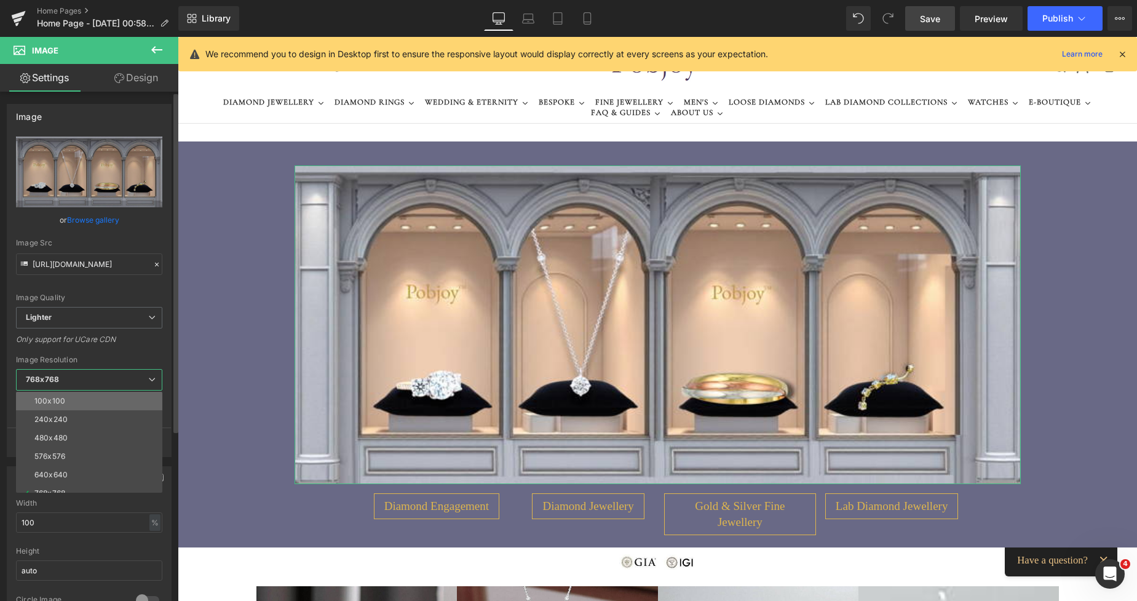
click at [70, 402] on li "100x100" at bounding box center [92, 401] width 152 height 18
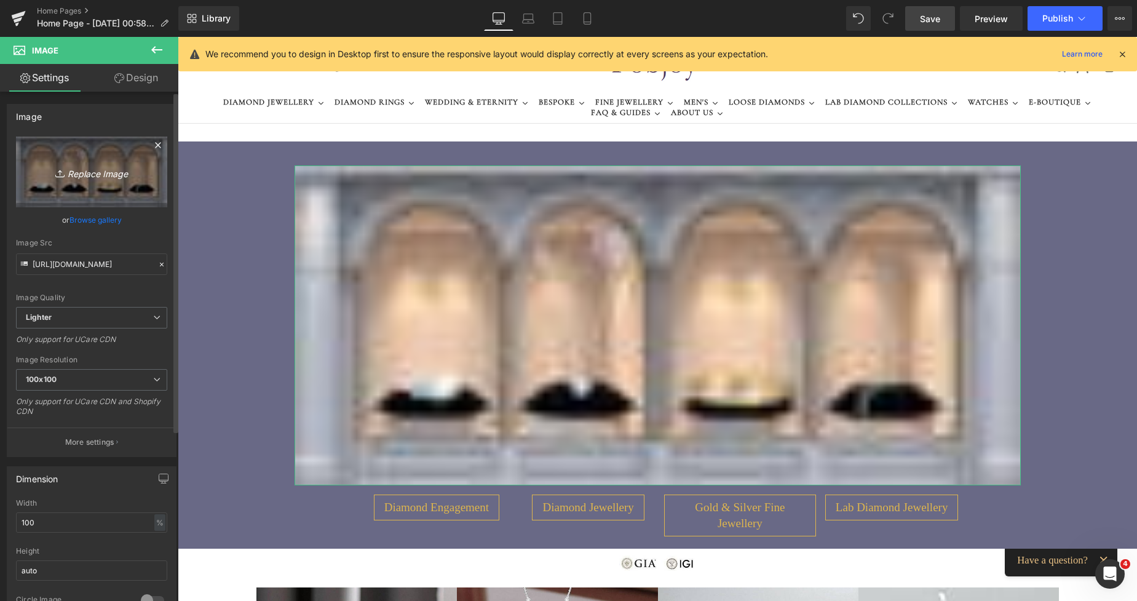
click at [122, 196] on link "Replace Image" at bounding box center [91, 172] width 151 height 71
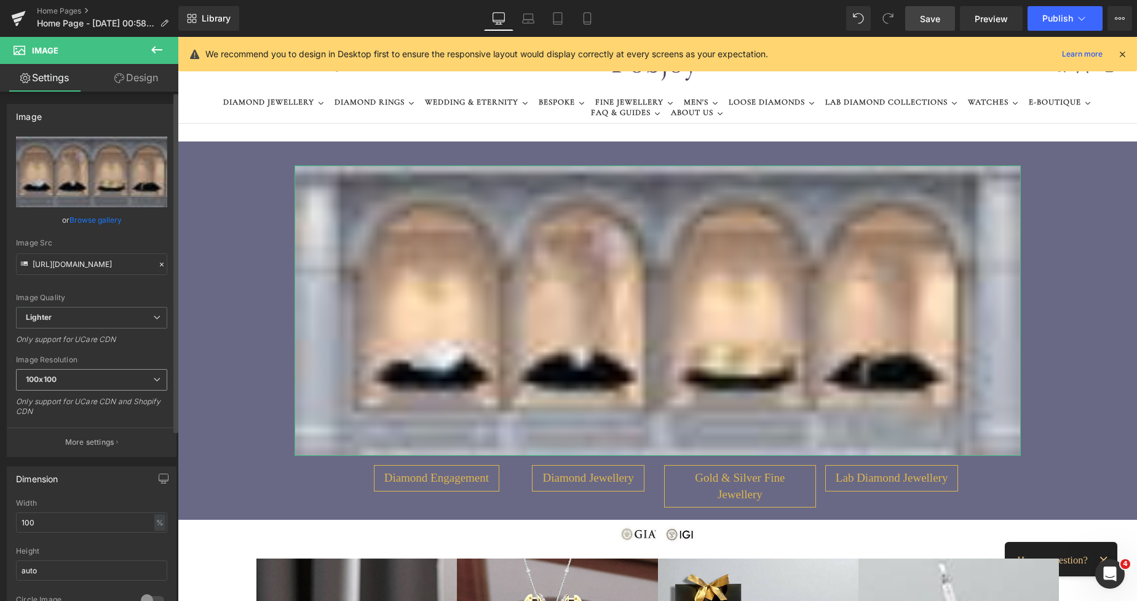
click at [81, 383] on span "100x100" at bounding box center [91, 380] width 151 height 22
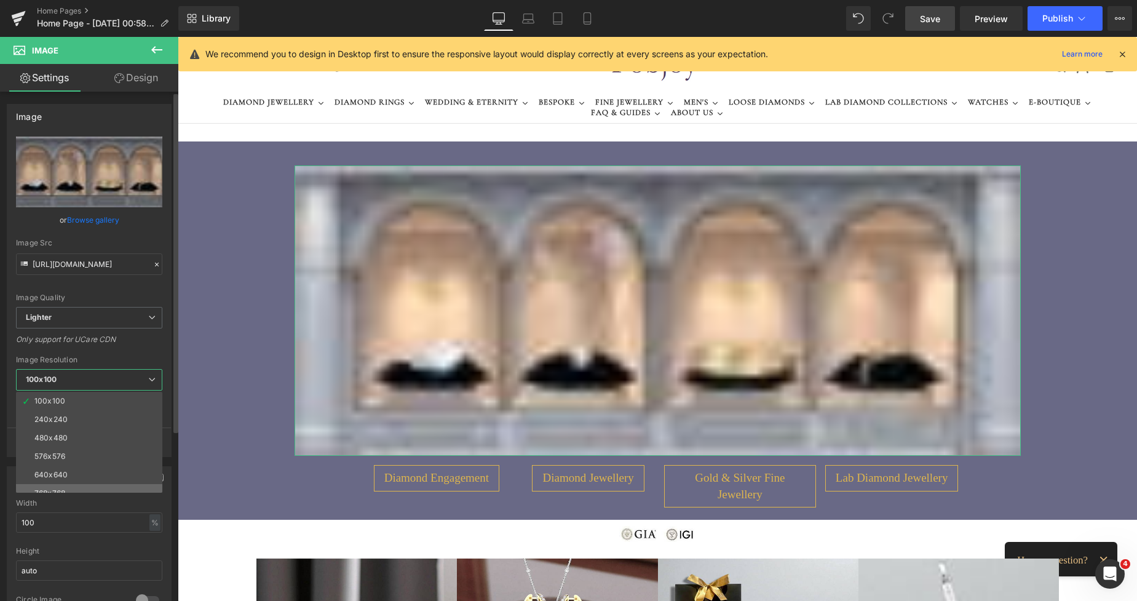
click at [60, 488] on li "768x768" at bounding box center [92, 493] width 152 height 18
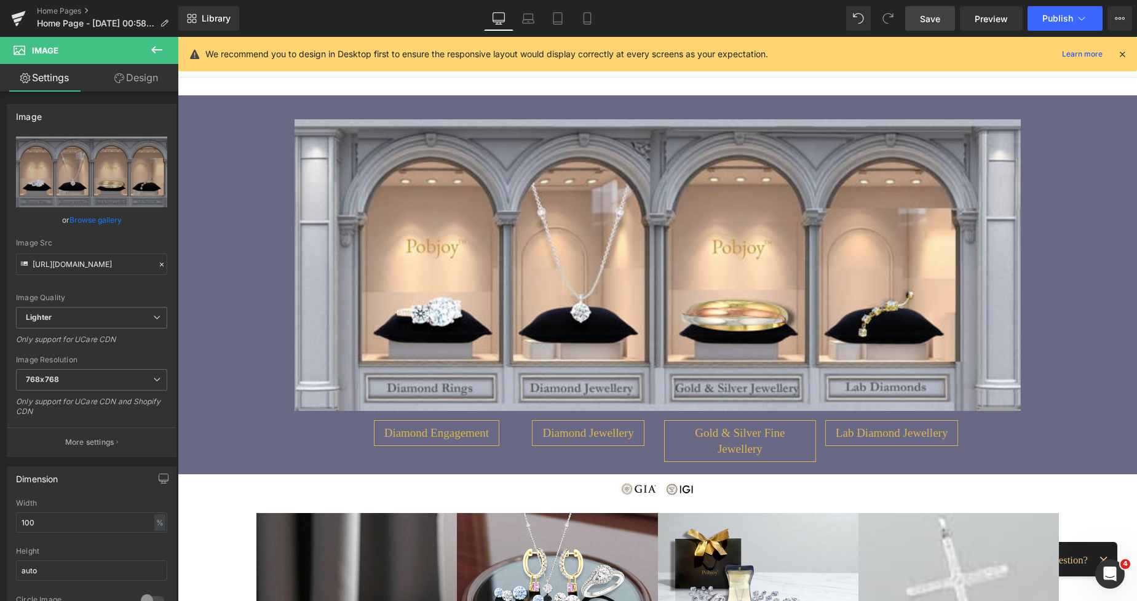
scroll to position [42, 0]
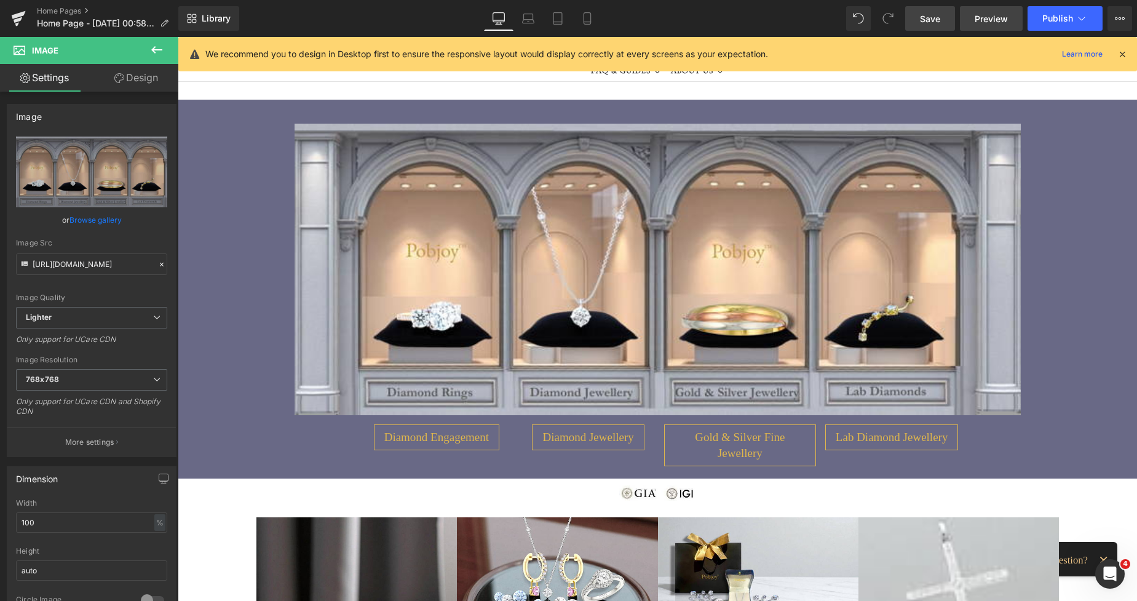
click at [980, 15] on span "Preview" at bounding box center [991, 18] width 33 height 13
click at [931, 25] on span "Save" at bounding box center [930, 18] width 20 height 13
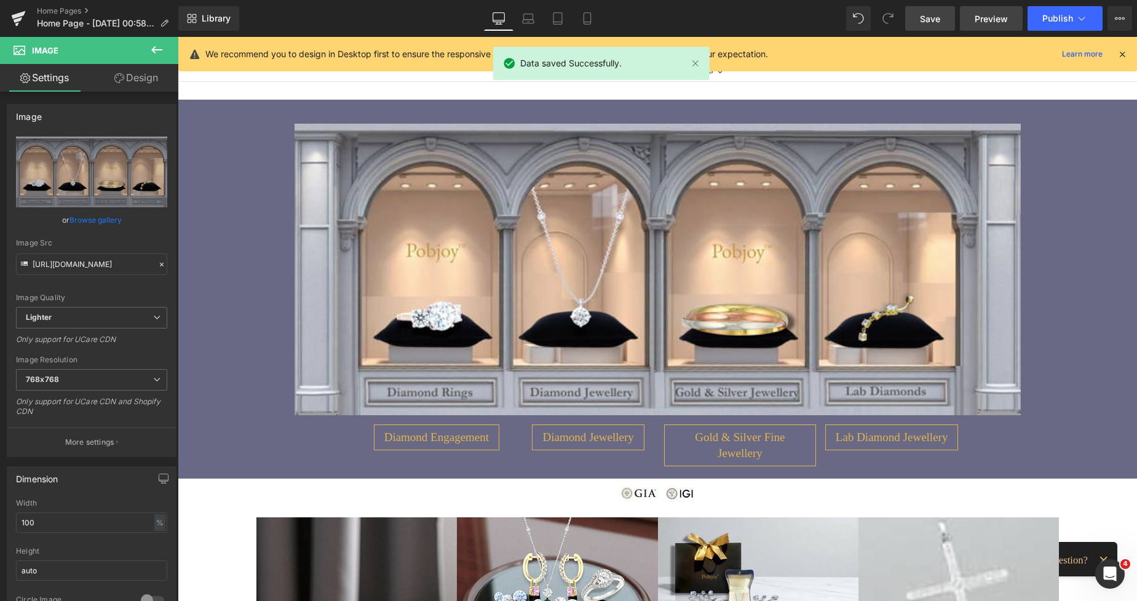
click at [982, 23] on span "Preview" at bounding box center [991, 18] width 33 height 13
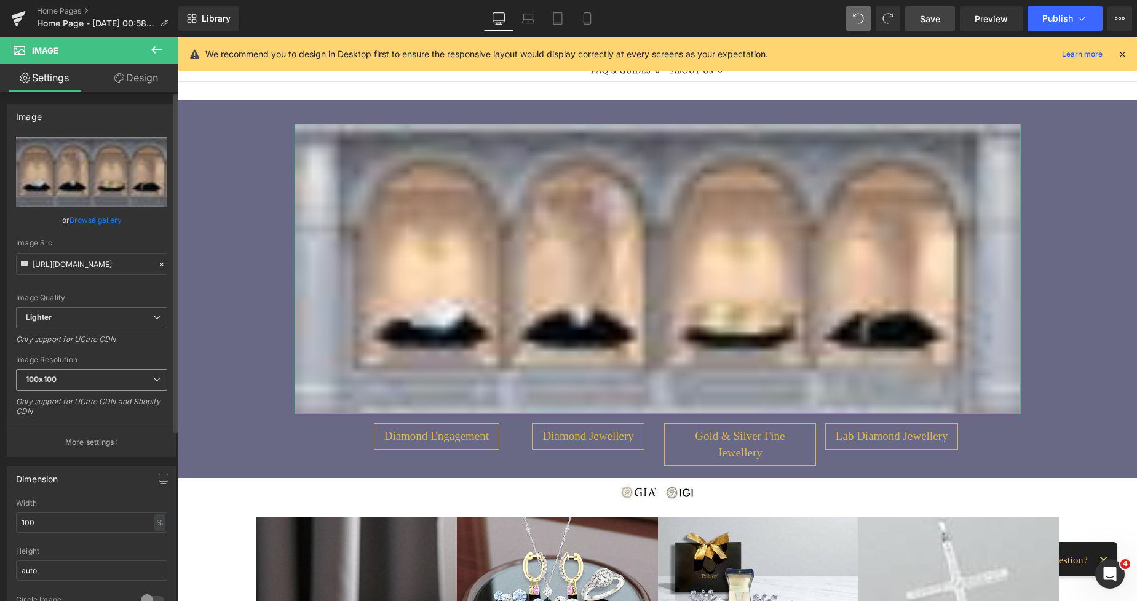
click at [87, 379] on span "100x100" at bounding box center [91, 380] width 151 height 22
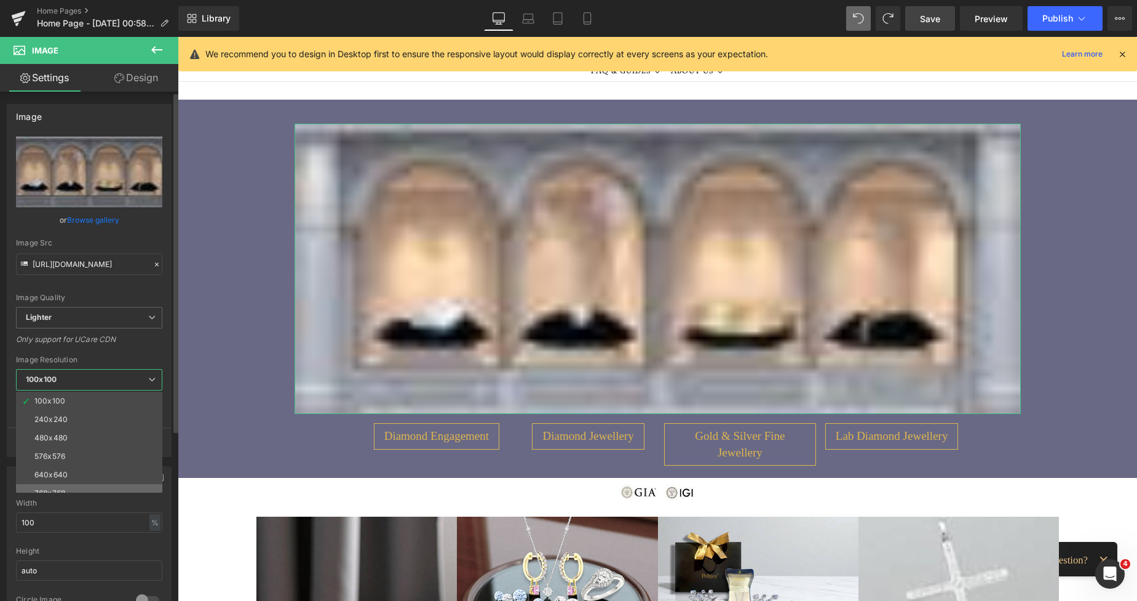
click at [50, 488] on li "768x768" at bounding box center [92, 493] width 152 height 18
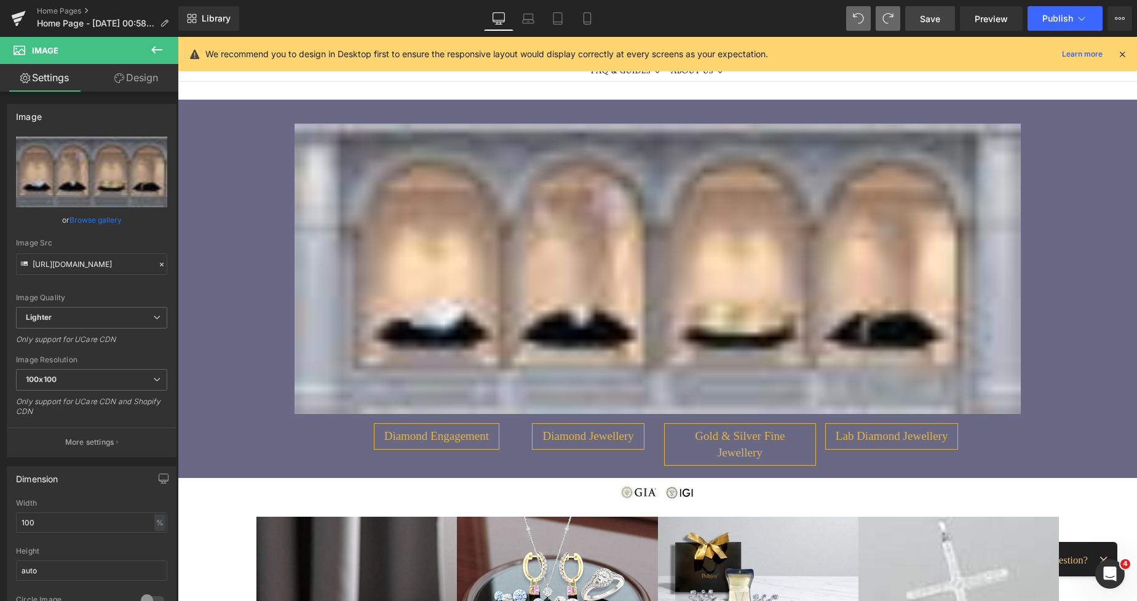
scroll to position [535, 0]
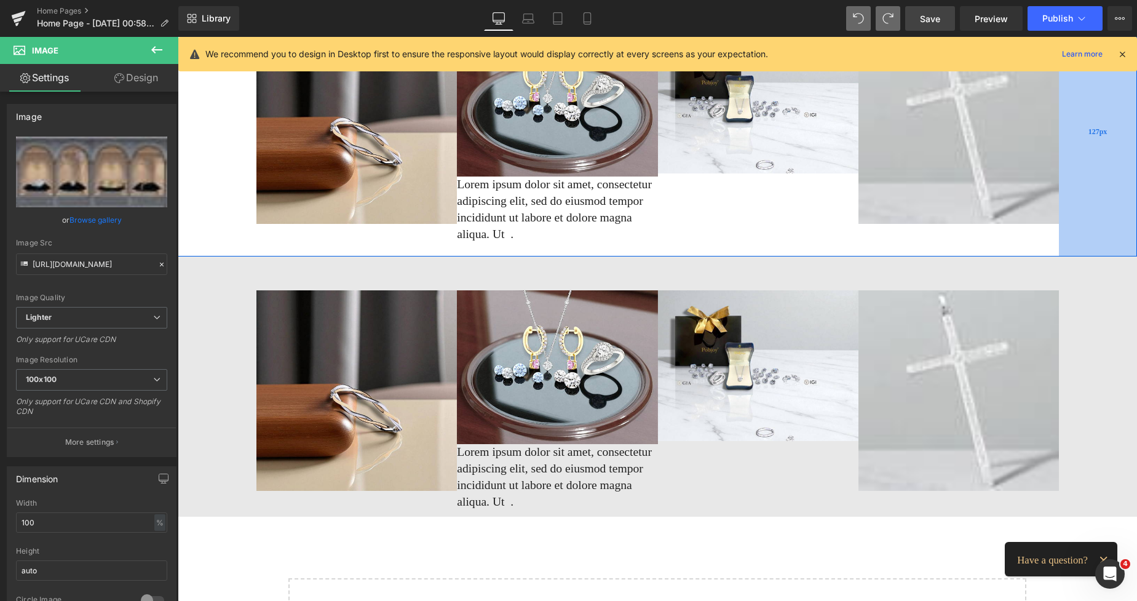
click at [1128, 223] on div "127px" at bounding box center [1098, 132] width 78 height 250
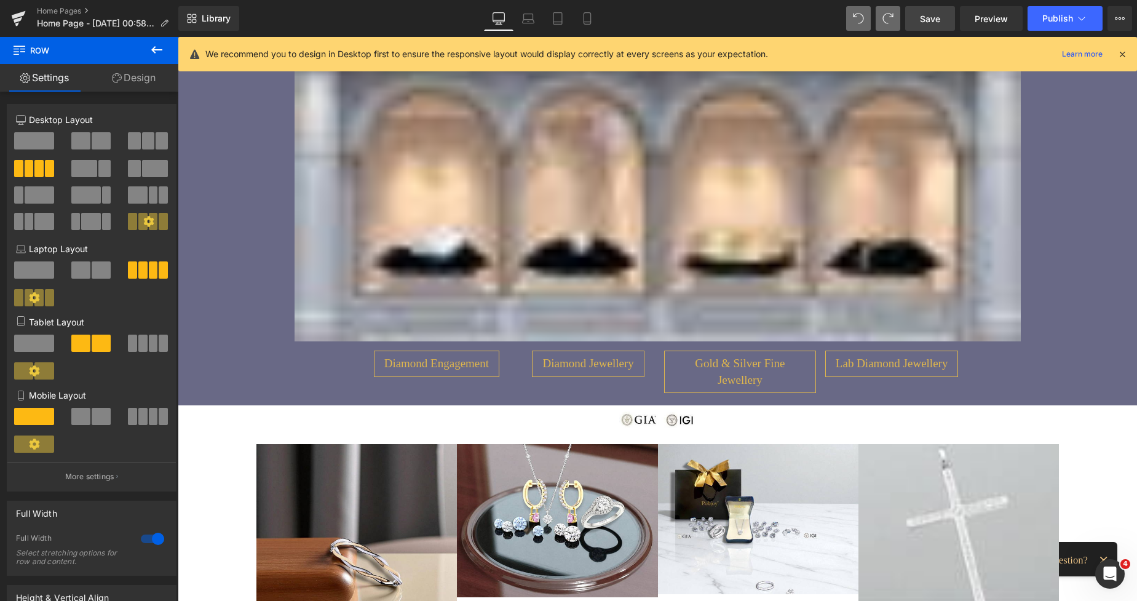
scroll to position [108, 0]
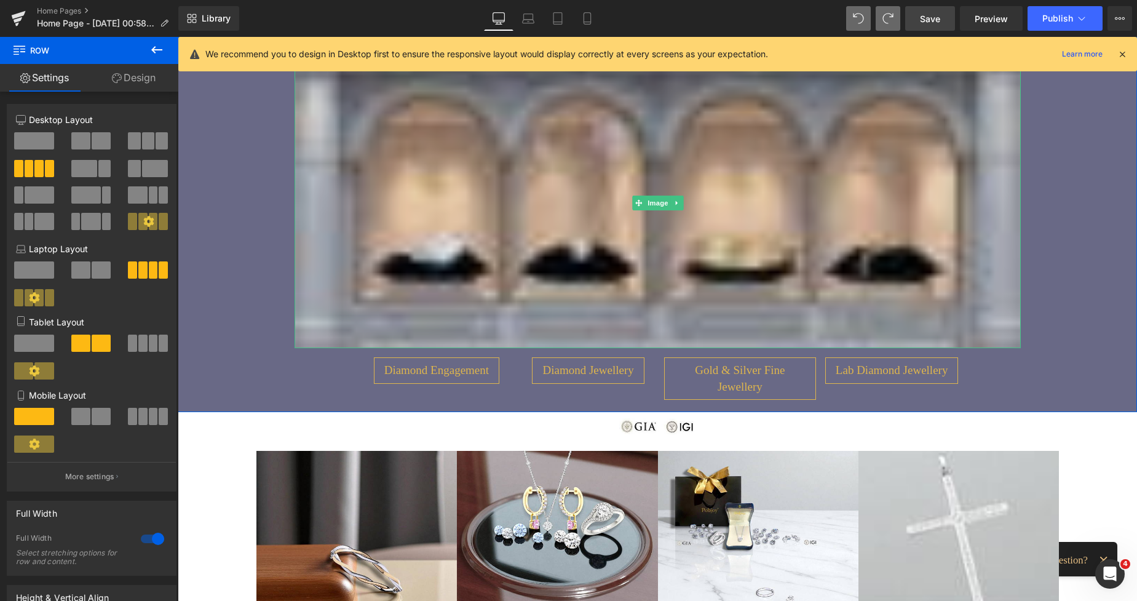
click at [425, 262] on img at bounding box center [658, 203] width 727 height 290
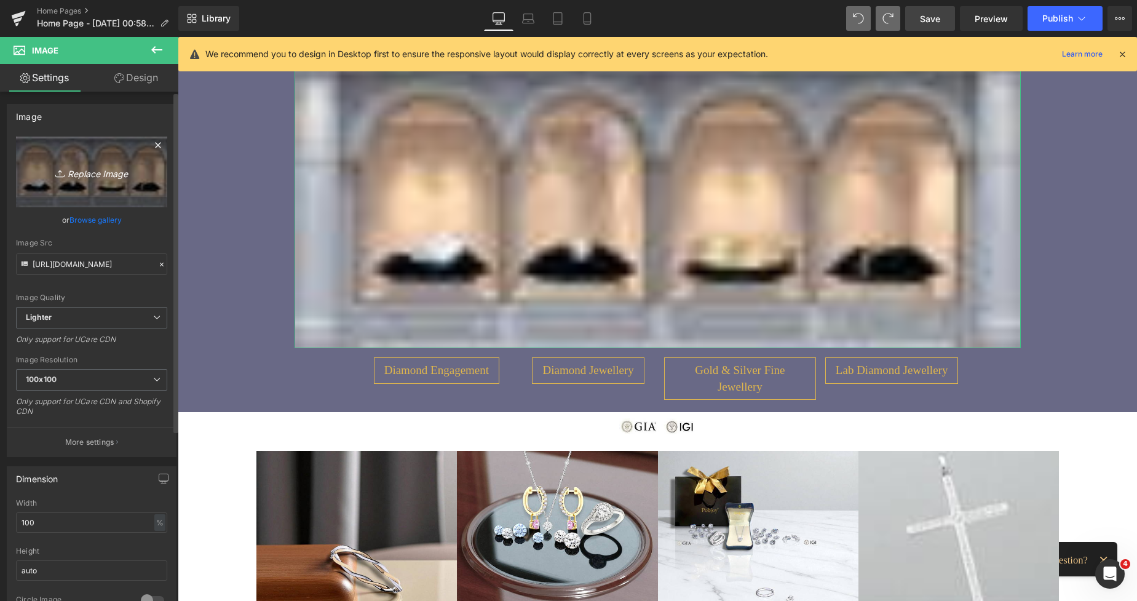
click at [116, 179] on icon "Replace Image" at bounding box center [91, 171] width 98 height 15
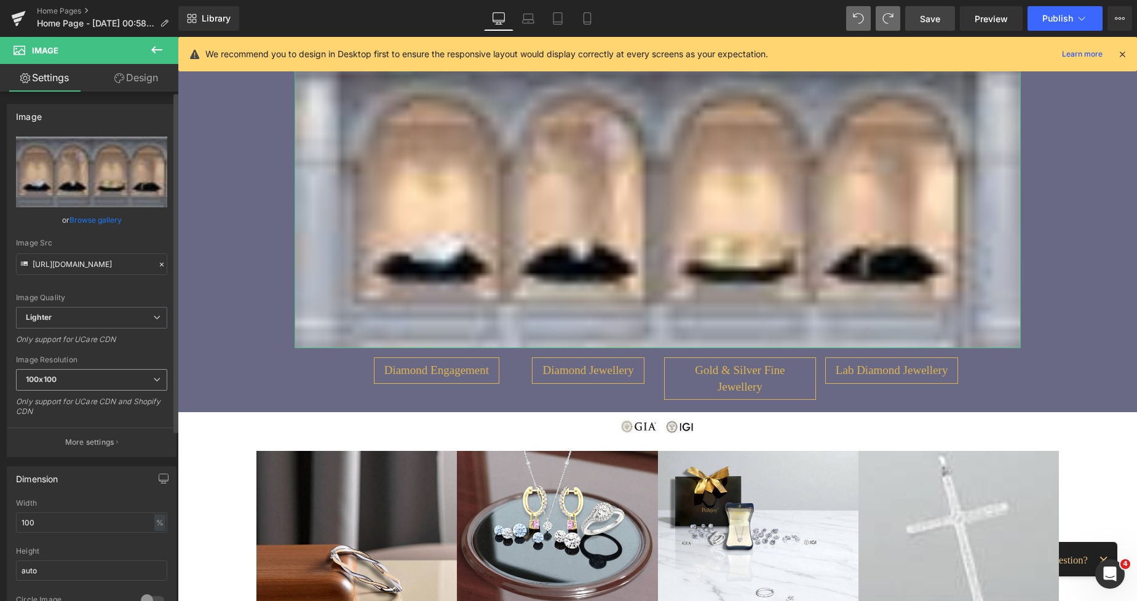
click at [79, 387] on span "100x100" at bounding box center [91, 380] width 151 height 22
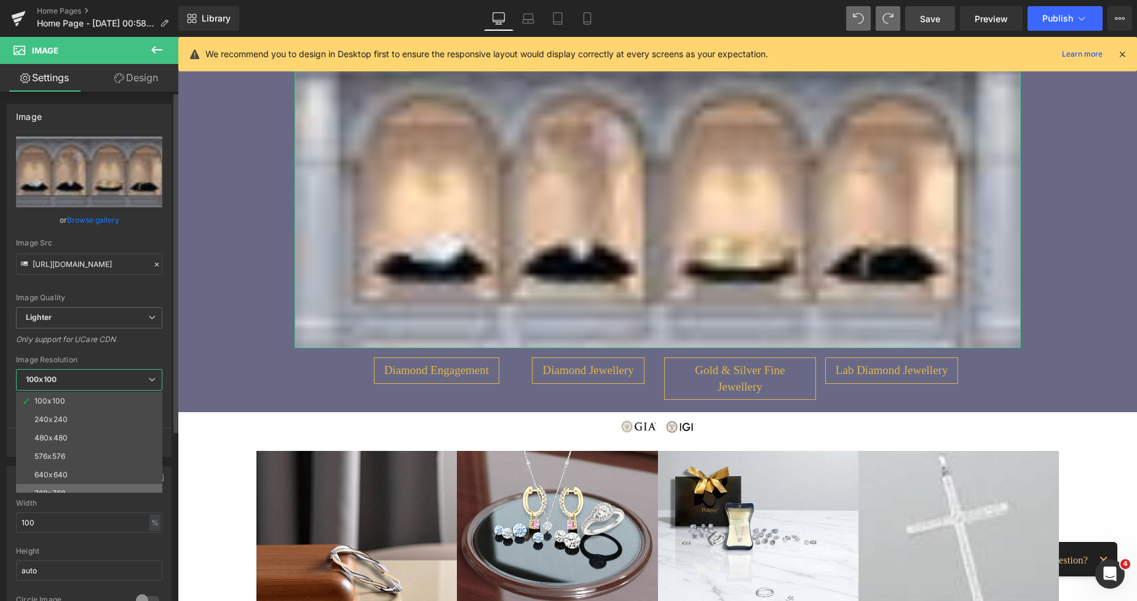
click at [60, 485] on div "100x100 240x240 480x480 576x576 640x640 768x768 800x800 960x960 1024x1024 1280x…" at bounding box center [92, 442] width 152 height 101
click at [60, 484] on li "768x768" at bounding box center [92, 493] width 152 height 18
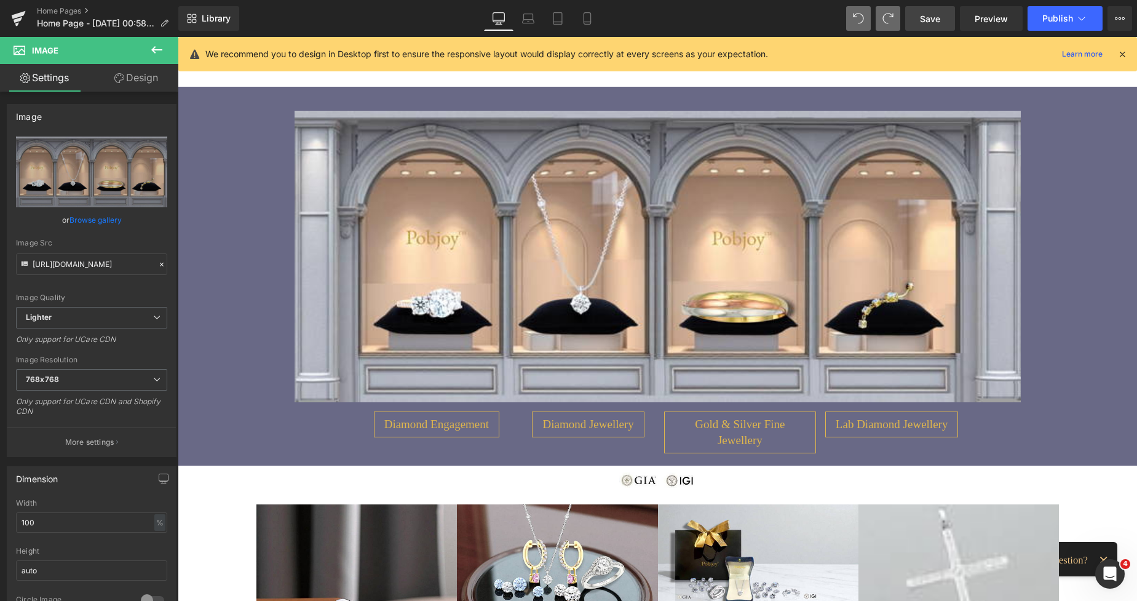
scroll to position [74, 0]
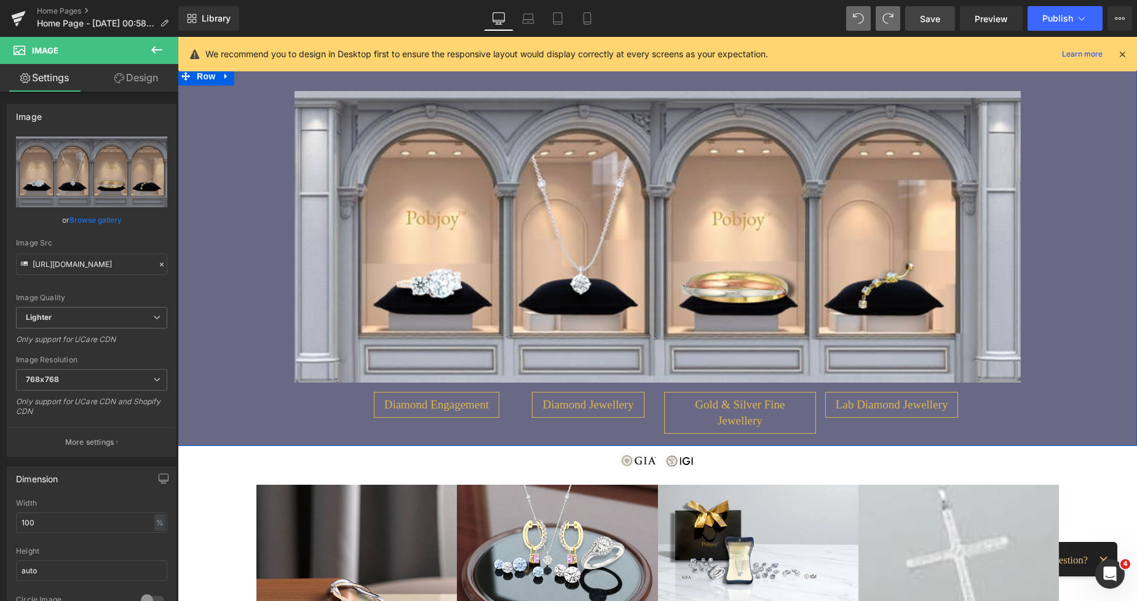
click at [1035, 183] on div "Image Diamond Engagement Button Diamond Jewellery Button Gold & Silver Fine Jew…" at bounding box center [658, 256] width 960 height 379
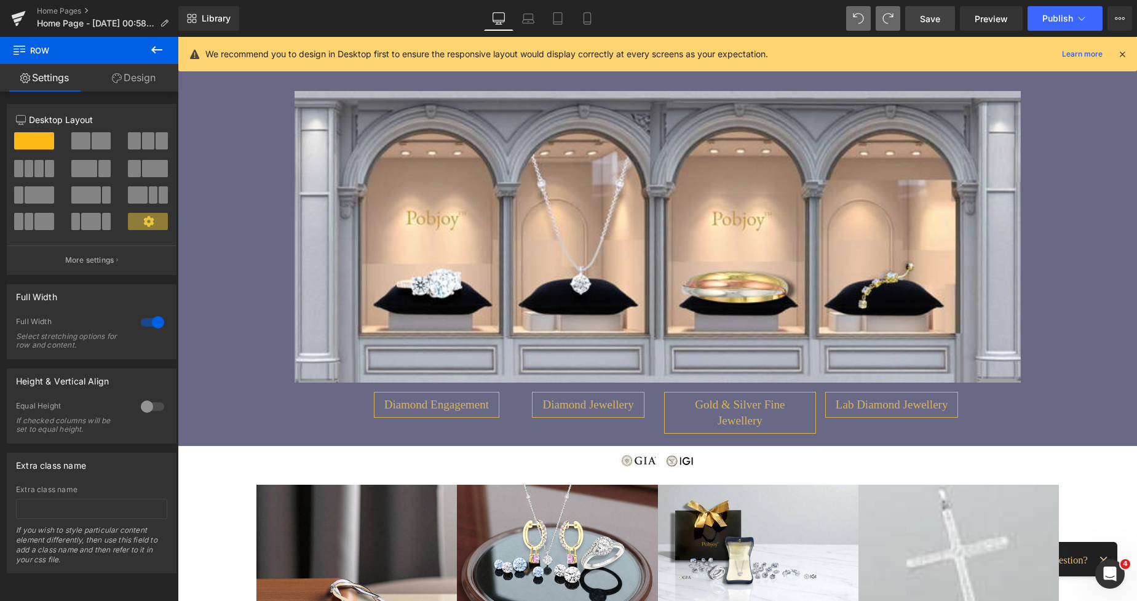
click at [925, 18] on span "Save" at bounding box center [930, 18] width 20 height 13
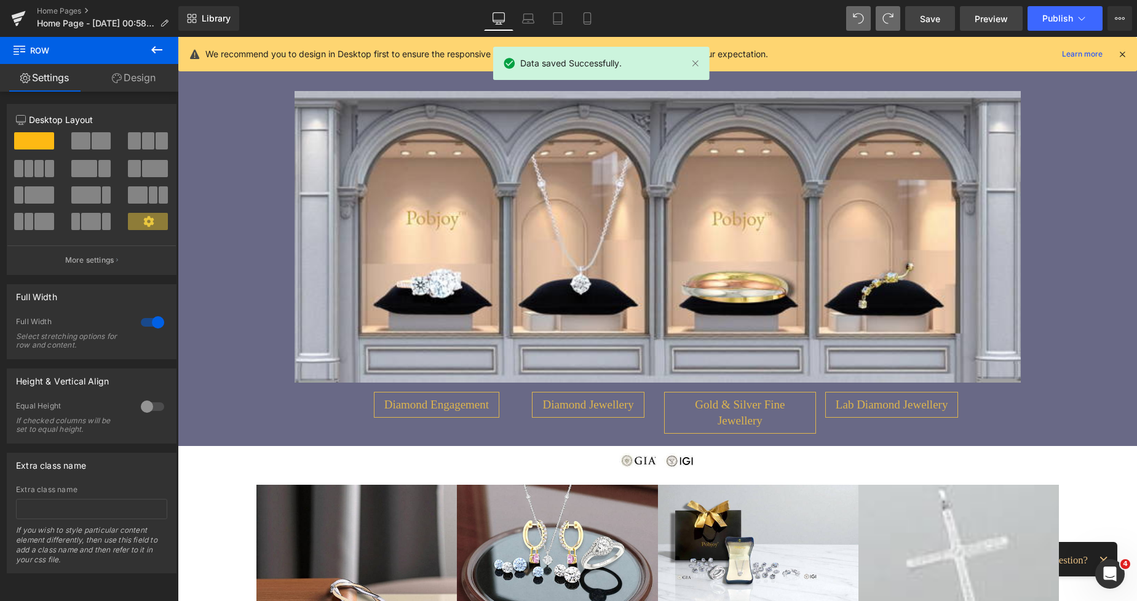
click at [990, 21] on span "Preview" at bounding box center [991, 18] width 33 height 13
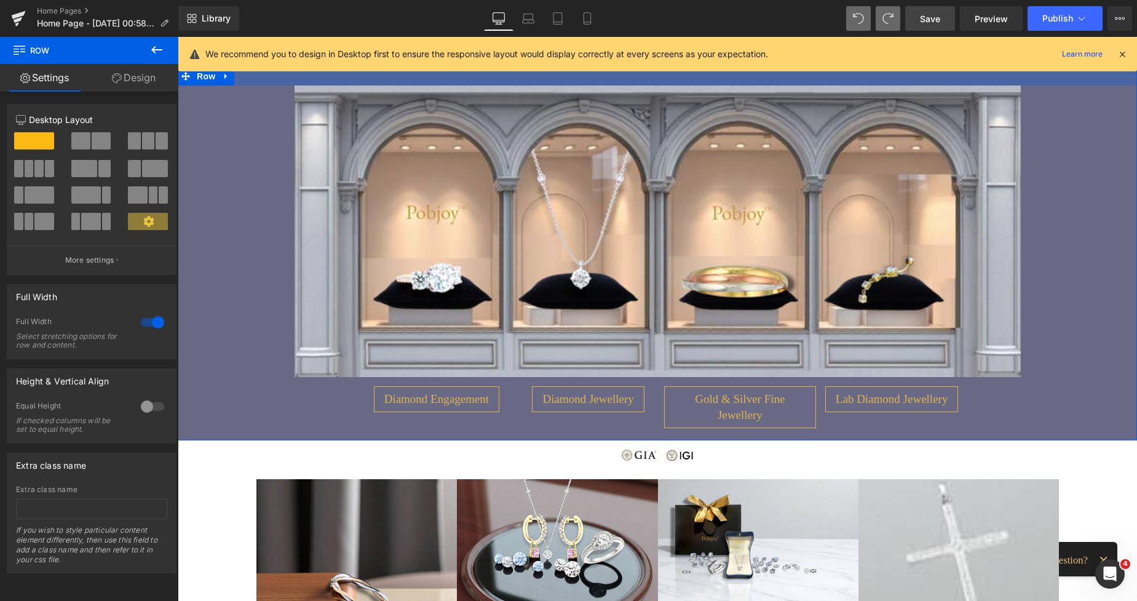
drag, startPoint x: 667, startPoint y: 78, endPoint x: 947, endPoint y: 38, distance: 282.7
click at [664, 72] on div at bounding box center [658, 76] width 960 height 18
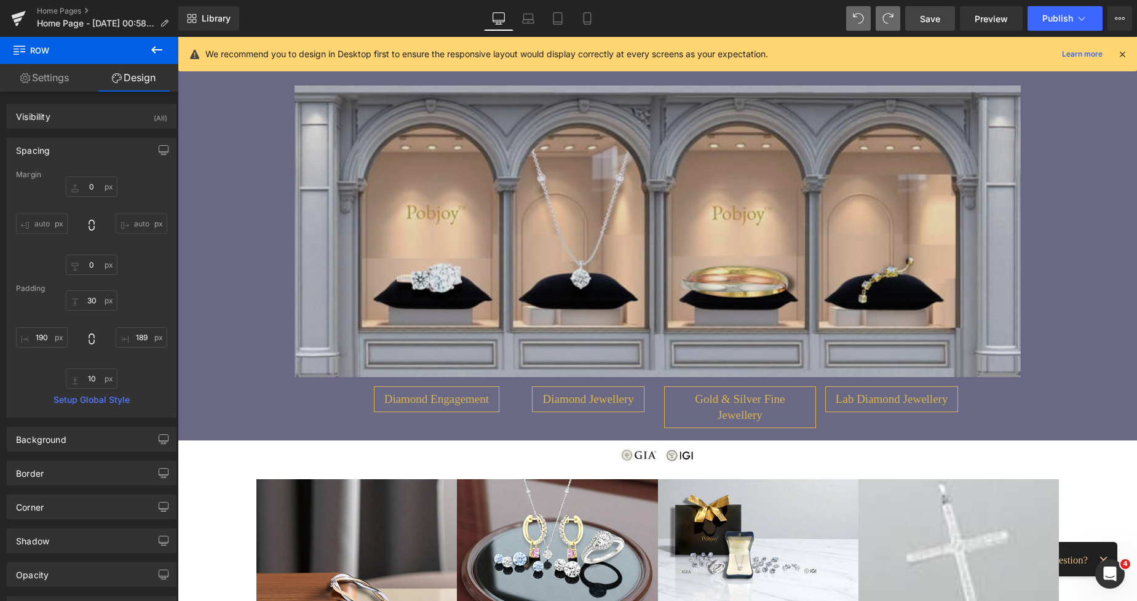
click at [394, 161] on img at bounding box center [658, 232] width 727 height 292
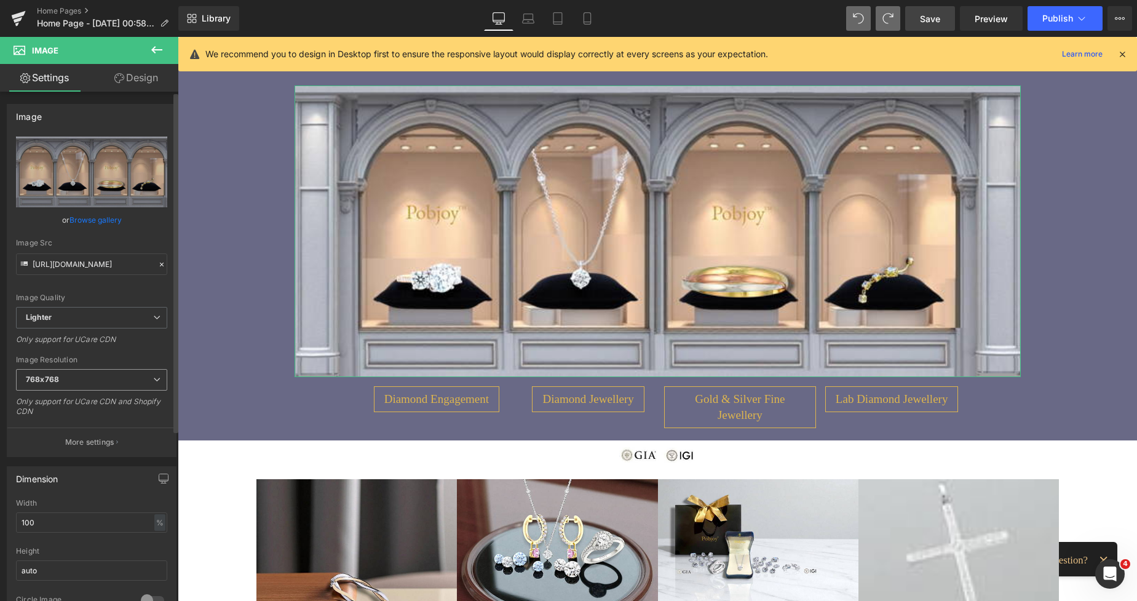
click at [58, 378] on b "768x768" at bounding box center [42, 379] width 33 height 9
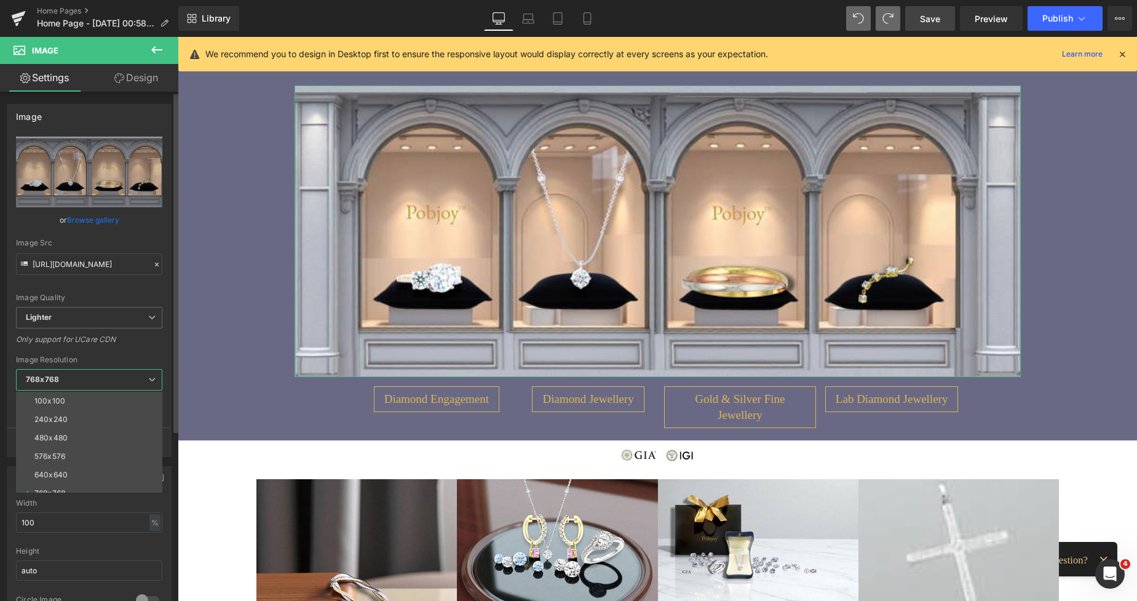
click at [54, 396] on li "100x100" at bounding box center [92, 401] width 152 height 18
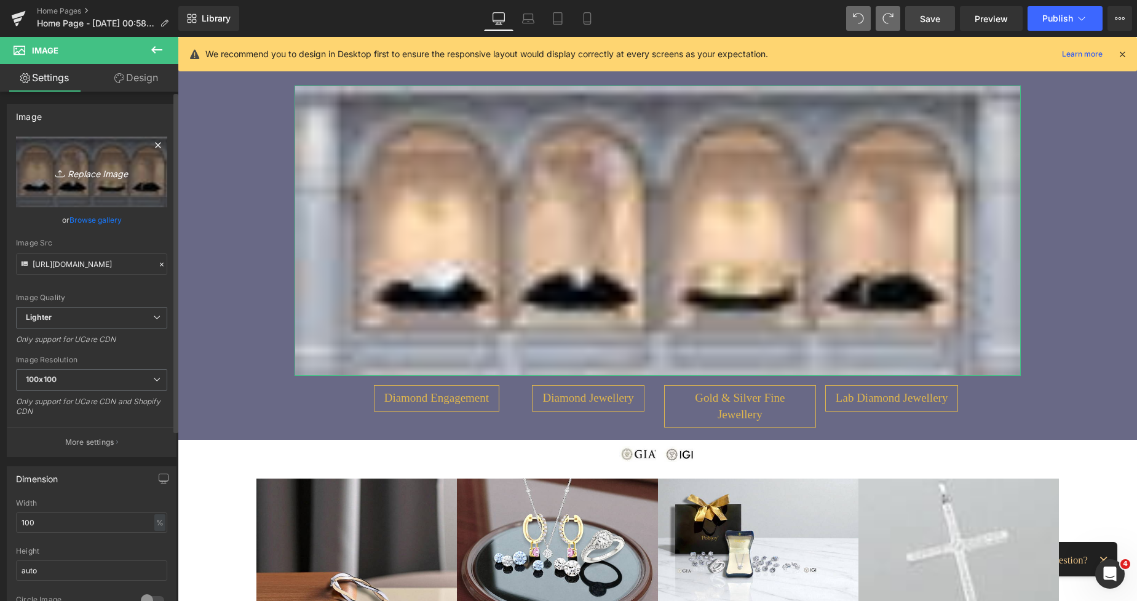
click at [97, 177] on icon "Replace Image" at bounding box center [91, 171] width 98 height 15
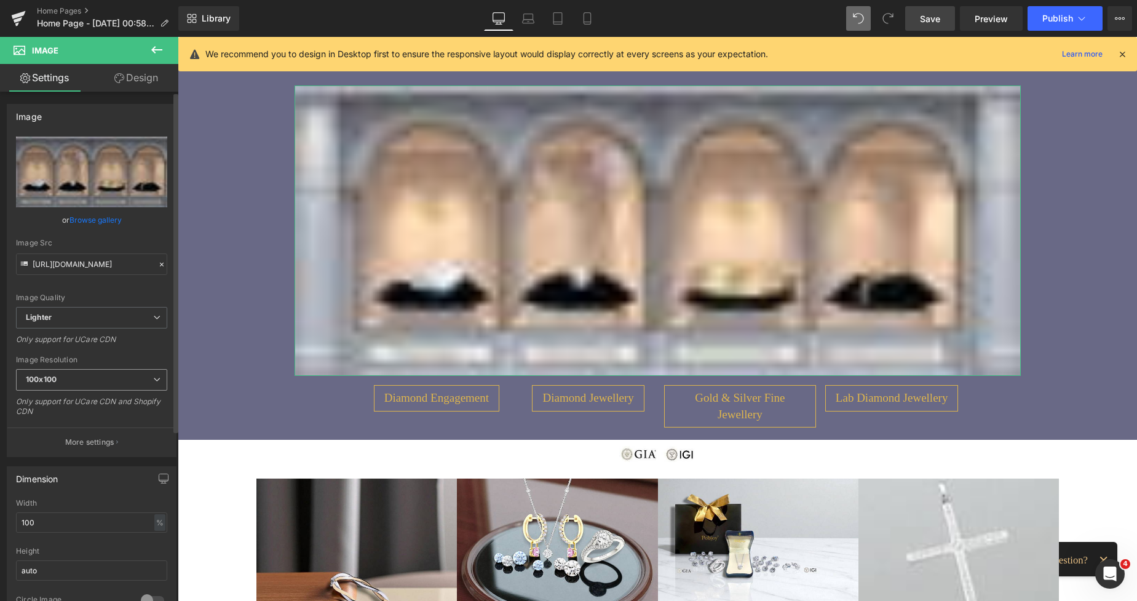
click at [71, 380] on span "100x100" at bounding box center [91, 380] width 151 height 22
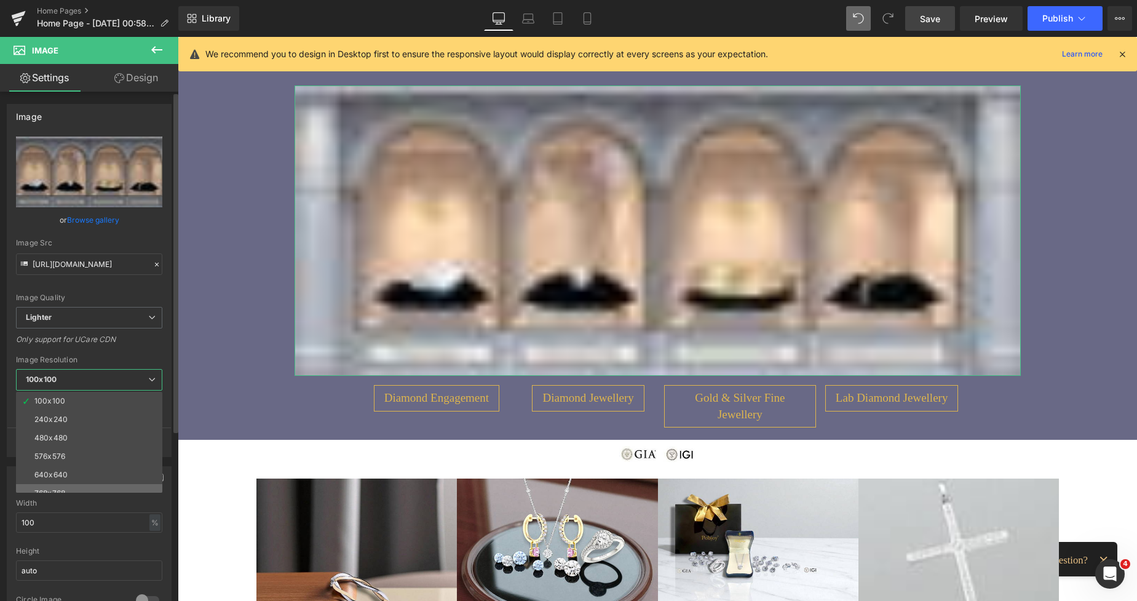
click at [48, 489] on div "768x768" at bounding box center [49, 493] width 31 height 9
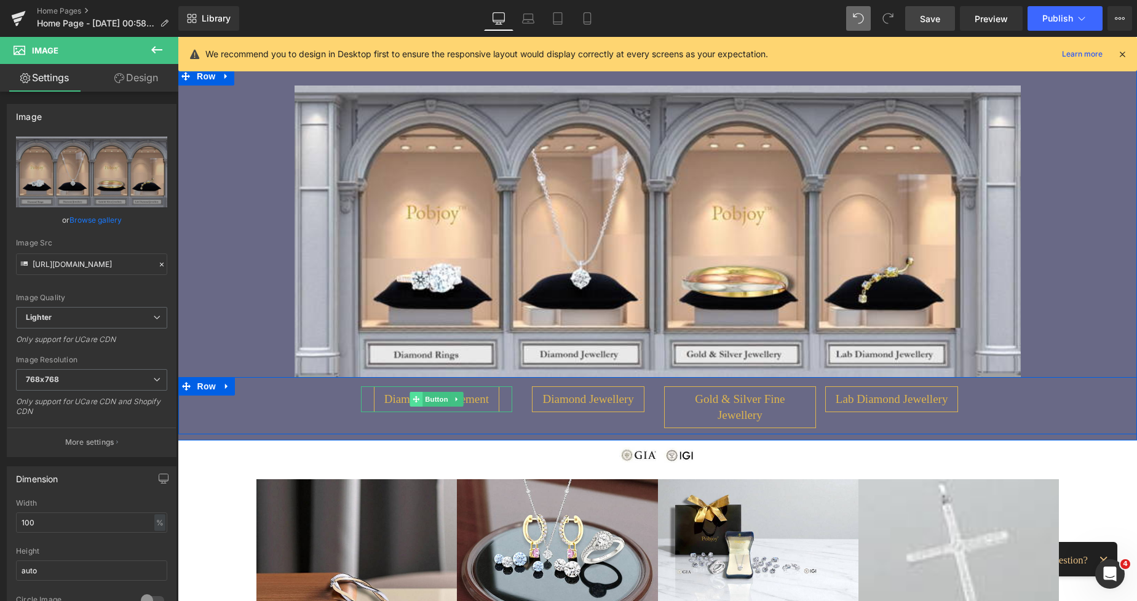
click at [413, 397] on icon at bounding box center [416, 399] width 7 height 7
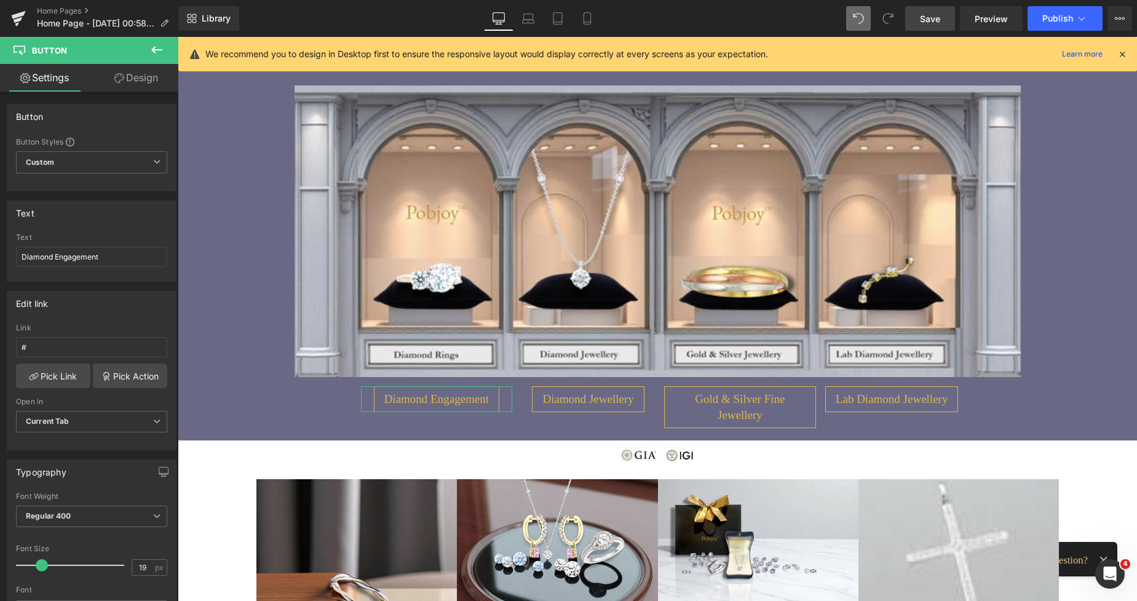
click at [133, 78] on link "Design" at bounding box center [136, 78] width 89 height 28
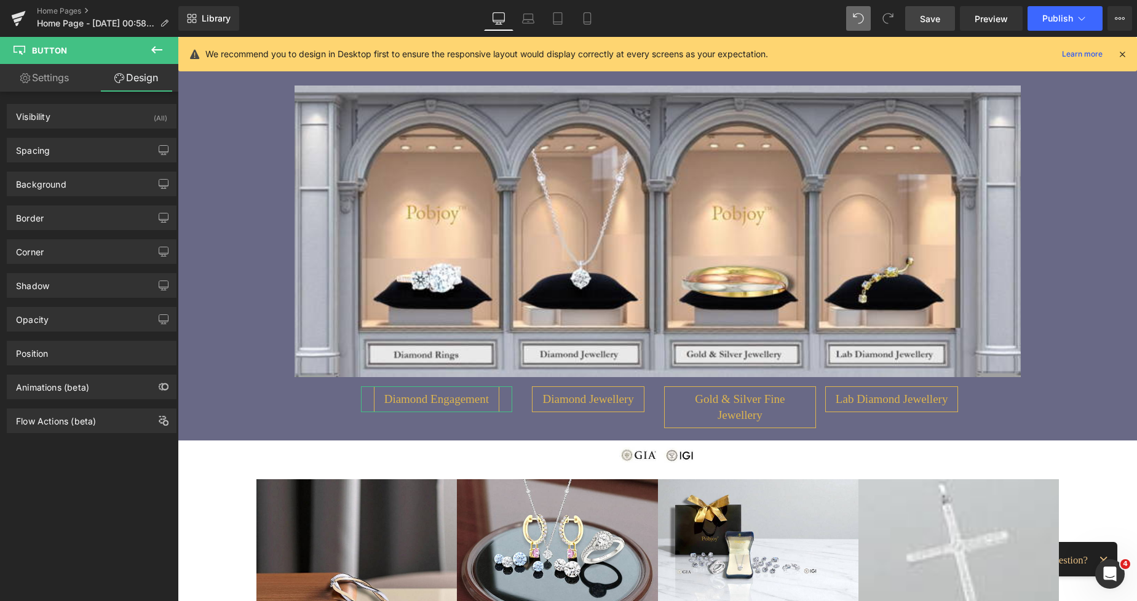
click at [40, 78] on link "Settings" at bounding box center [44, 78] width 89 height 28
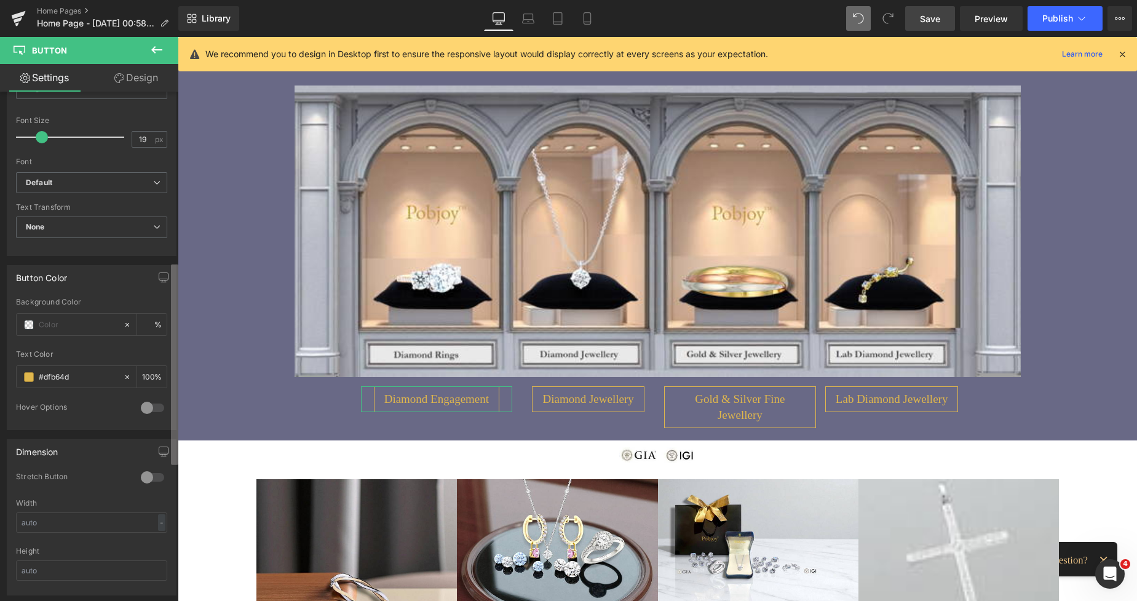
click at [164, 364] on div "Button Button Styles Custom Custom Setup Global Style Custom Setup Global Style…" at bounding box center [89, 349] width 178 height 515
click at [123, 376] on icon at bounding box center [127, 375] width 9 height 9
click at [123, 375] on icon at bounding box center [127, 375] width 9 height 9
click at [141, 82] on link "Design" at bounding box center [136, 78] width 89 height 28
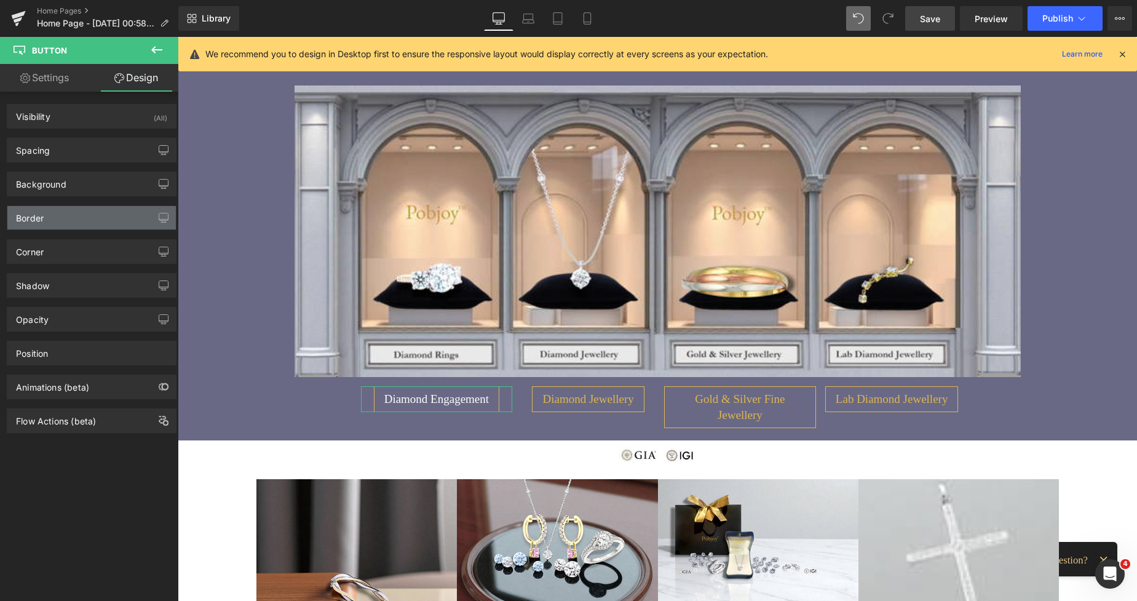
click at [65, 226] on div "Border" at bounding box center [91, 217] width 169 height 23
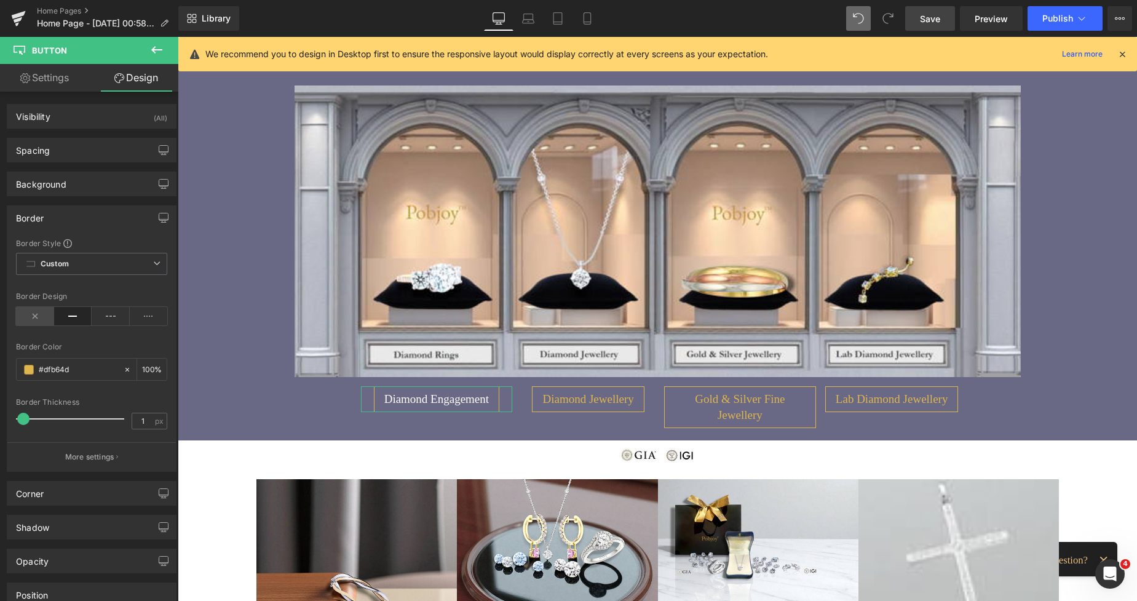
click at [36, 316] on icon at bounding box center [35, 316] width 38 height 18
click at [392, 399] on span "Diamond Engagement" at bounding box center [436, 399] width 105 height 16
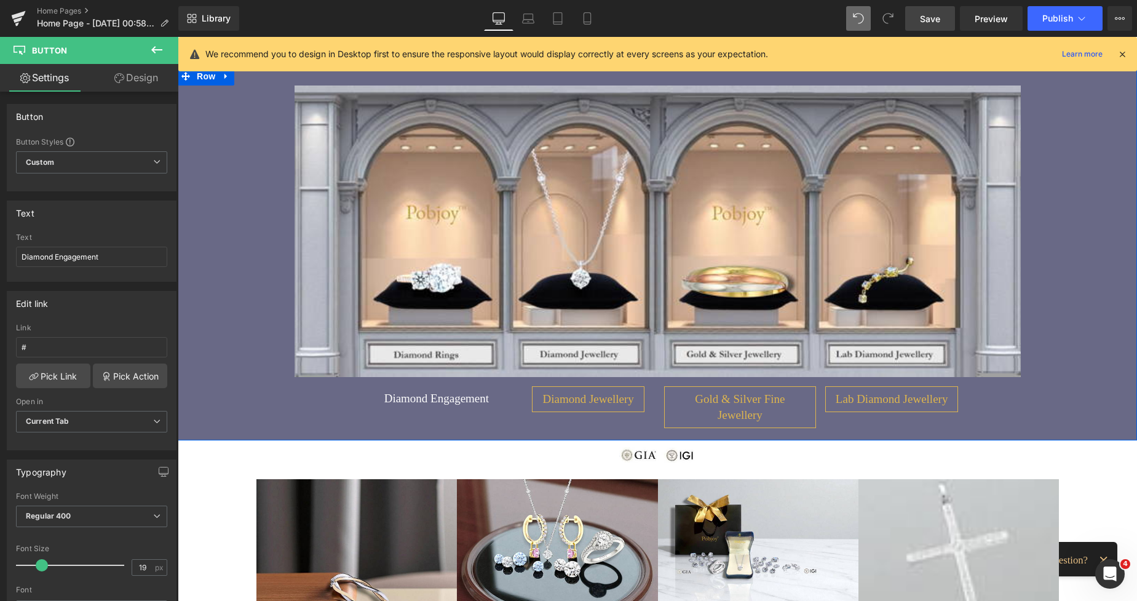
click at [253, 351] on div "Image Diamond Engagement Button Diamond Jewellery Button Gold & Silver Fine Jew…" at bounding box center [658, 253] width 960 height 373
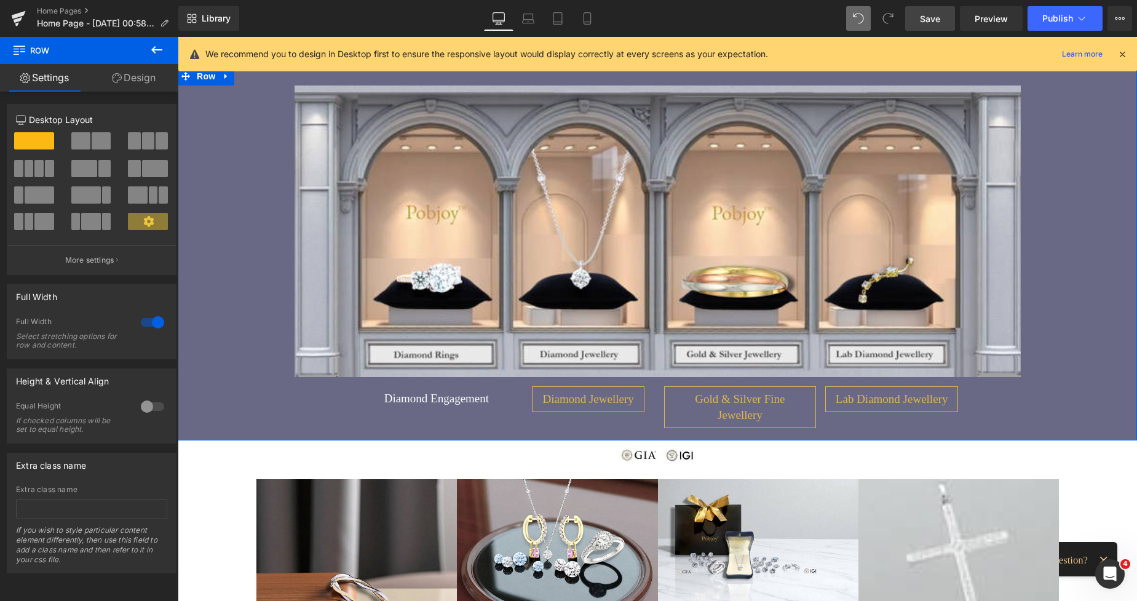
click at [134, 85] on link "Design" at bounding box center [133, 78] width 89 height 28
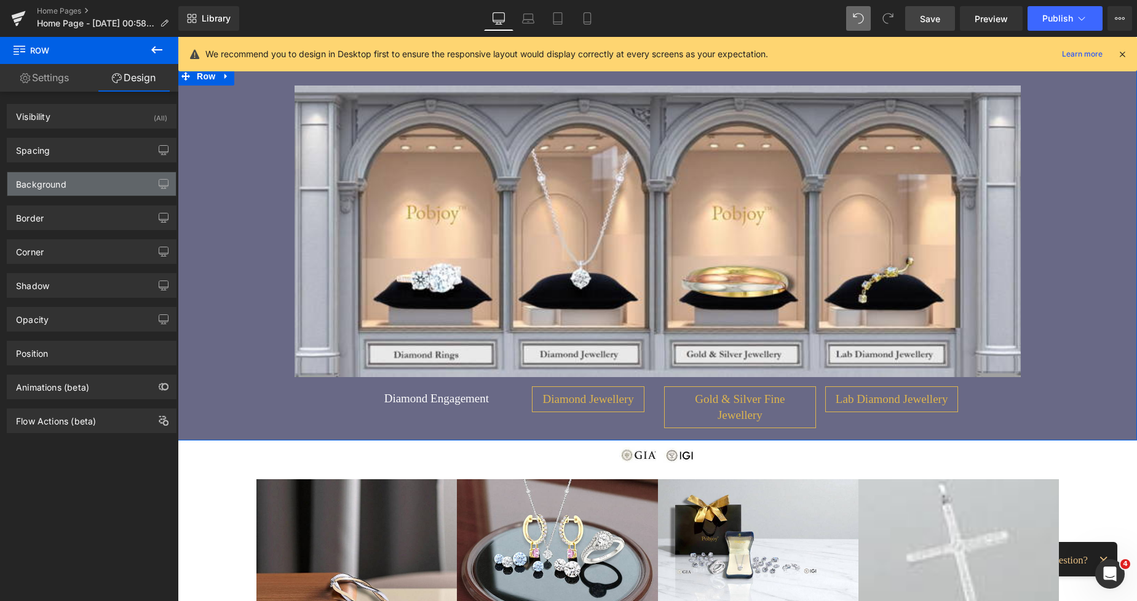
click at [52, 178] on div "Background" at bounding box center [41, 180] width 50 height 17
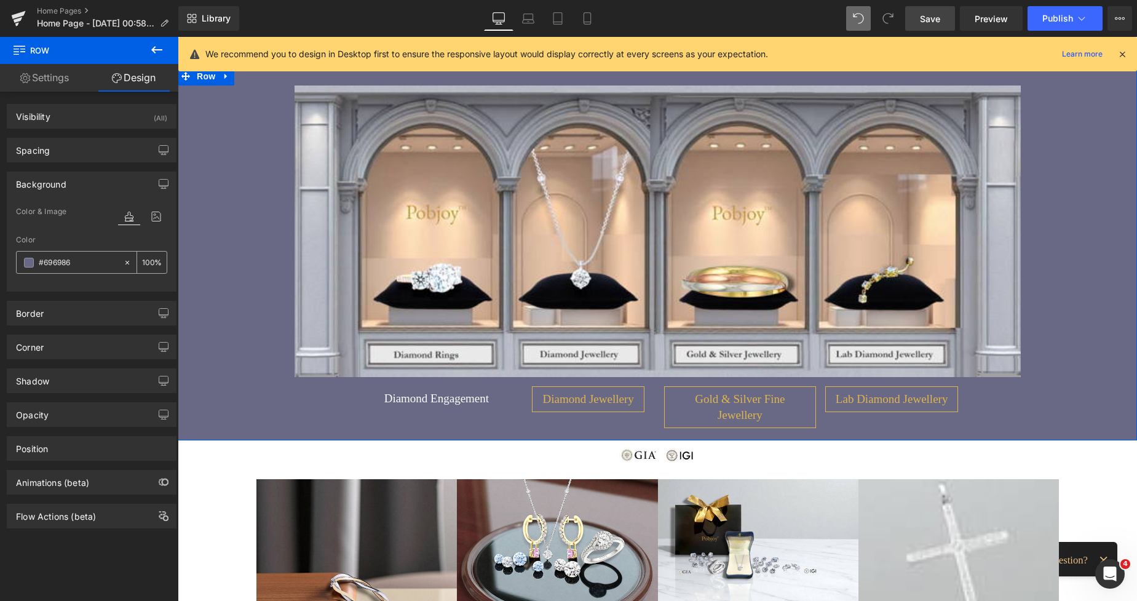
click at [68, 265] on input "#696986" at bounding box center [78, 263] width 79 height 14
click at [387, 394] on span "Diamond Engagement" at bounding box center [436, 399] width 105 height 16
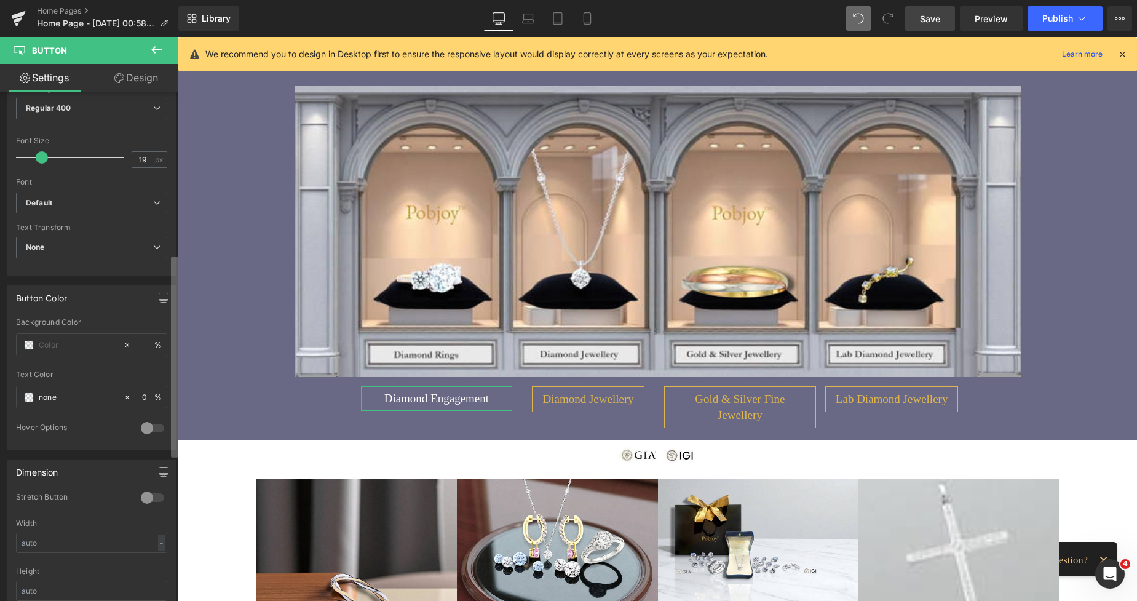
scroll to position [422, 0]
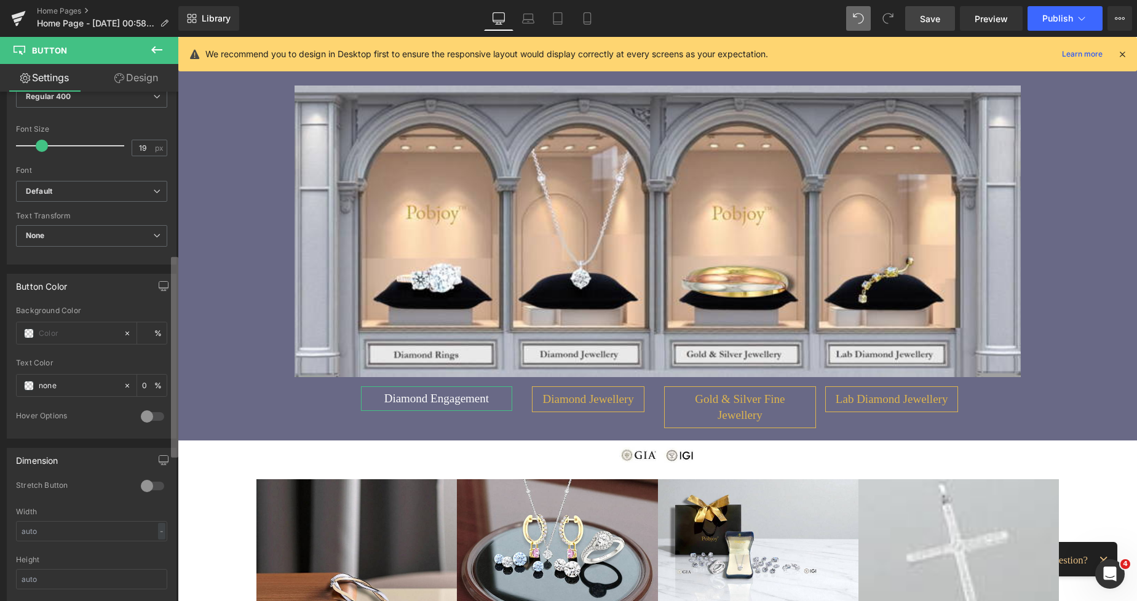
click at [167, 445] on div "Button Button Styles Custom Custom Setup Global Style Custom Setup Global Style…" at bounding box center [89, 349] width 178 height 515
click at [81, 386] on input "none" at bounding box center [78, 383] width 79 height 14
drag, startPoint x: 74, startPoint y: 384, endPoint x: 38, endPoint y: 384, distance: 36.9
click at [38, 384] on div "none" at bounding box center [70, 383] width 106 height 22
paste input "#696986"
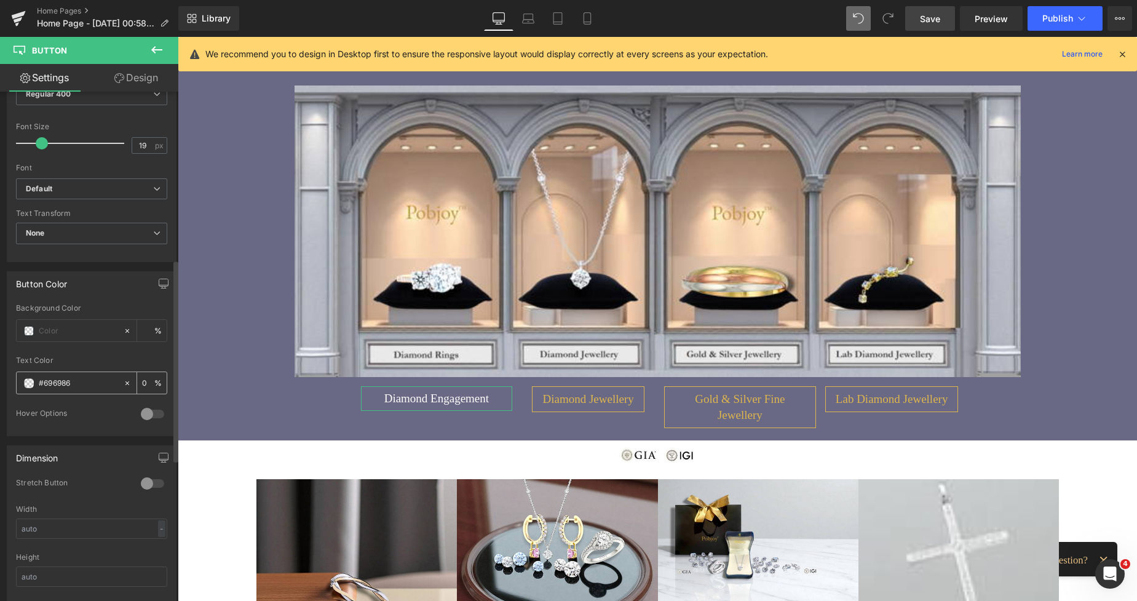
click at [98, 376] on input "#696986" at bounding box center [78, 383] width 79 height 14
click at [935, 19] on span "Save" at bounding box center [930, 18] width 20 height 13
click at [36, 143] on span at bounding box center [36, 143] width 12 height 12
click at [149, 75] on link "Design" at bounding box center [136, 78] width 89 height 28
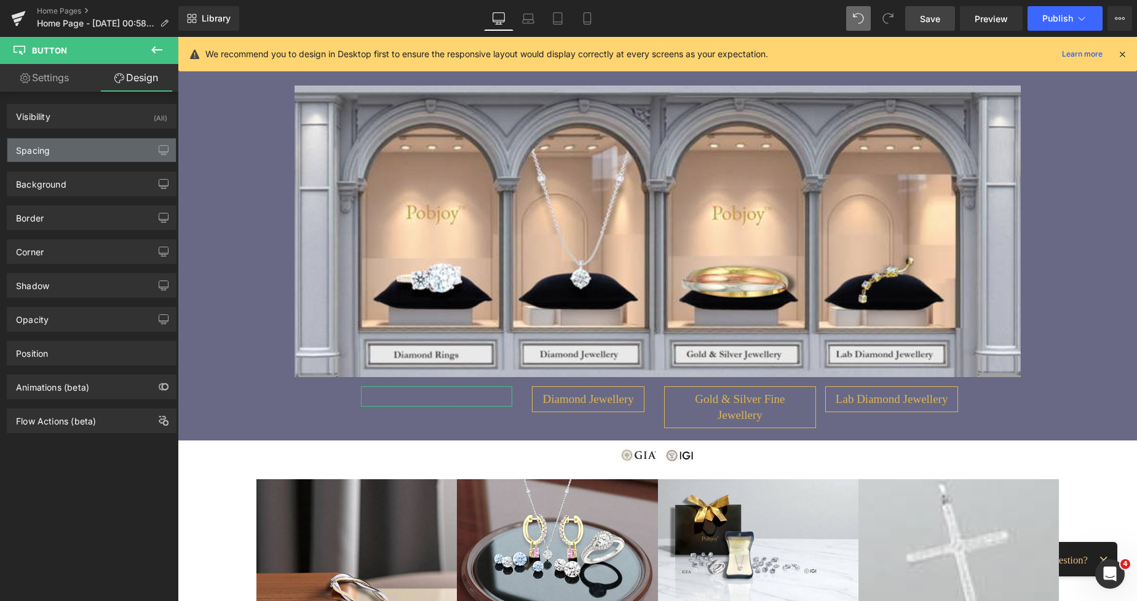
click at [56, 153] on div "Spacing" at bounding box center [91, 149] width 169 height 23
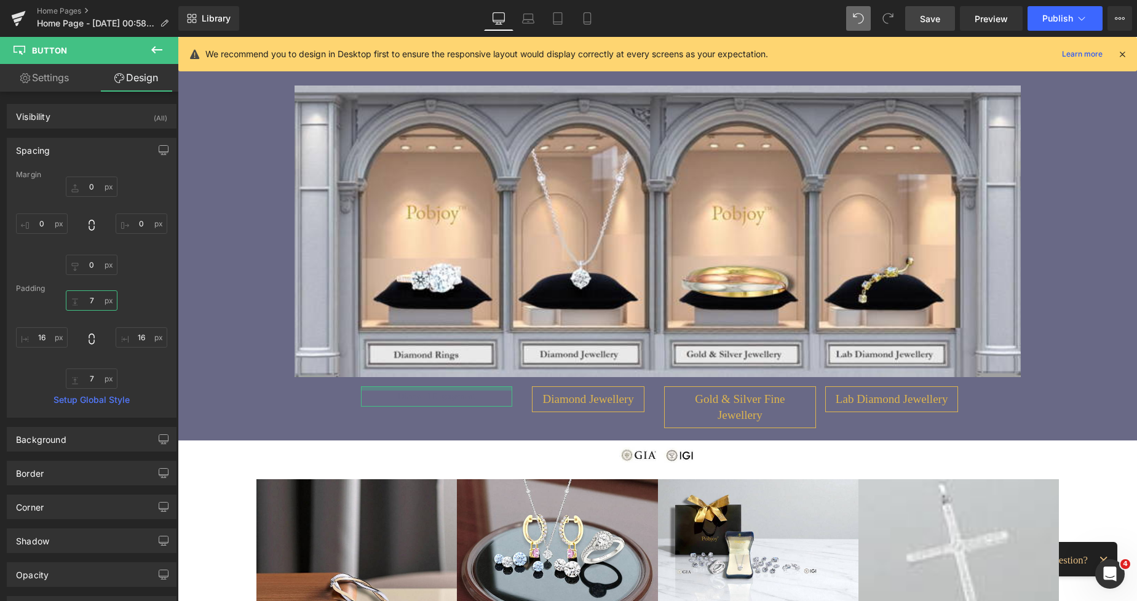
click at [90, 301] on input "7" at bounding box center [92, 300] width 52 height 20
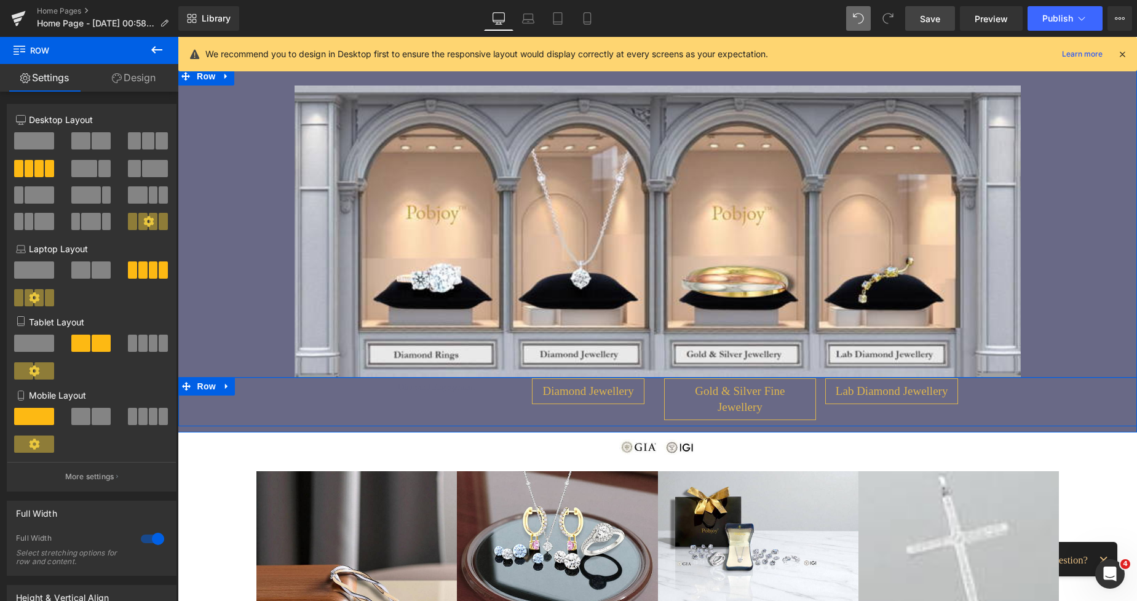
drag, startPoint x: 400, startPoint y: 384, endPoint x: 395, endPoint y: 376, distance: 9.7
click at [395, 377] on div at bounding box center [658, 377] width 960 height 1
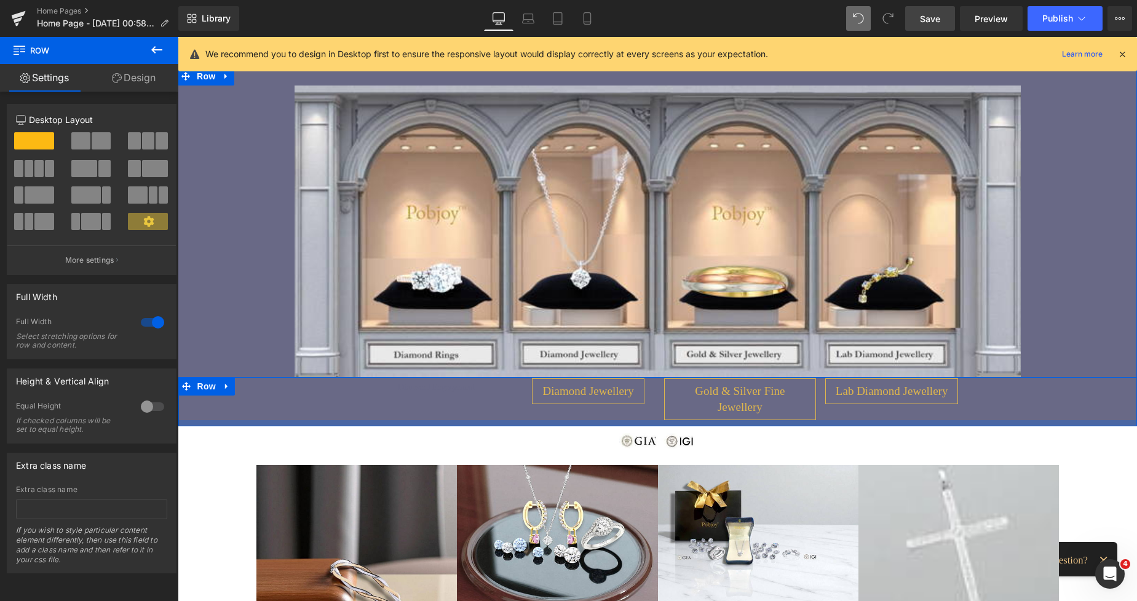
drag, startPoint x: 391, startPoint y: 415, endPoint x: 393, endPoint y: 404, distance: 11.2
click at [393, 404] on div "Image Diamond Engagement Button Diamond Jewellery Button Gold & Silver Fine Jew…" at bounding box center [658, 246] width 960 height 359
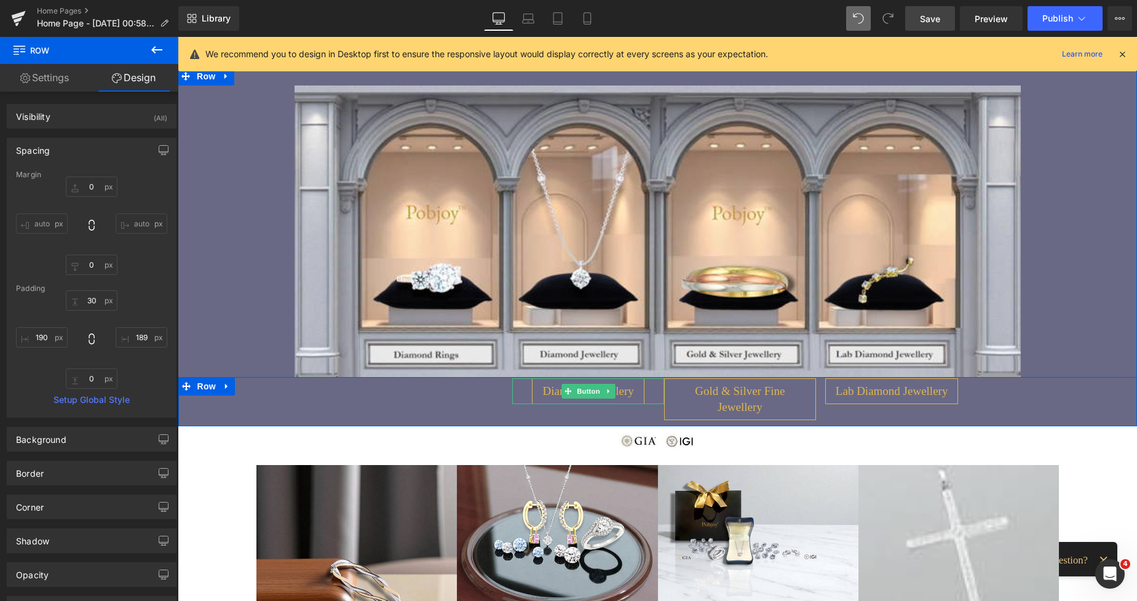
click at [543, 398] on span "Diamond Jewellery" at bounding box center [588, 391] width 91 height 16
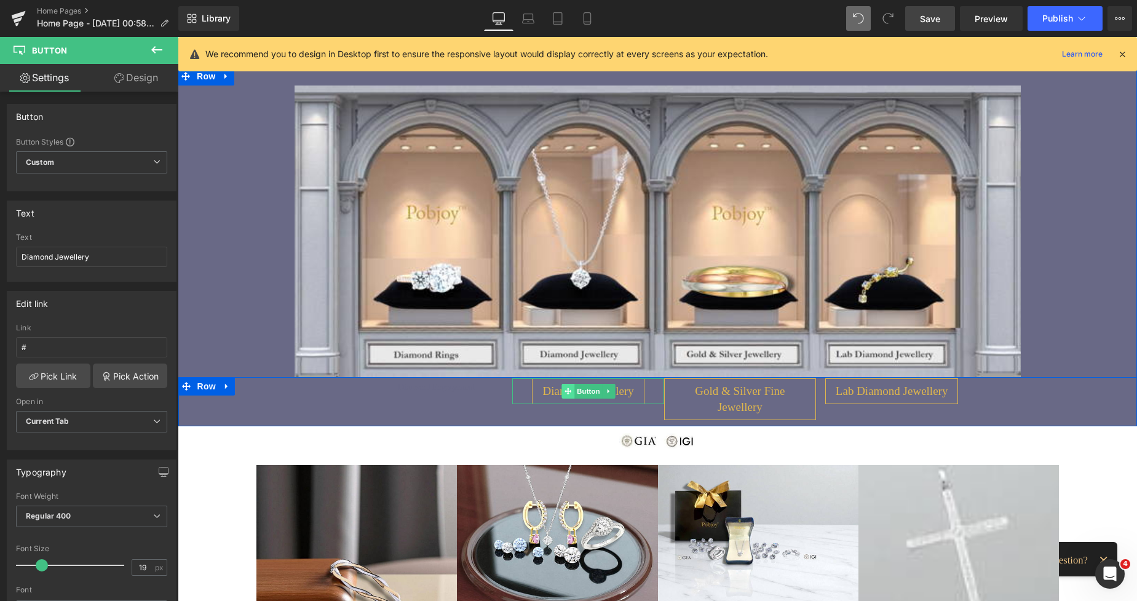
click at [565, 391] on icon at bounding box center [568, 391] width 7 height 7
click at [151, 81] on link "Design" at bounding box center [136, 78] width 89 height 28
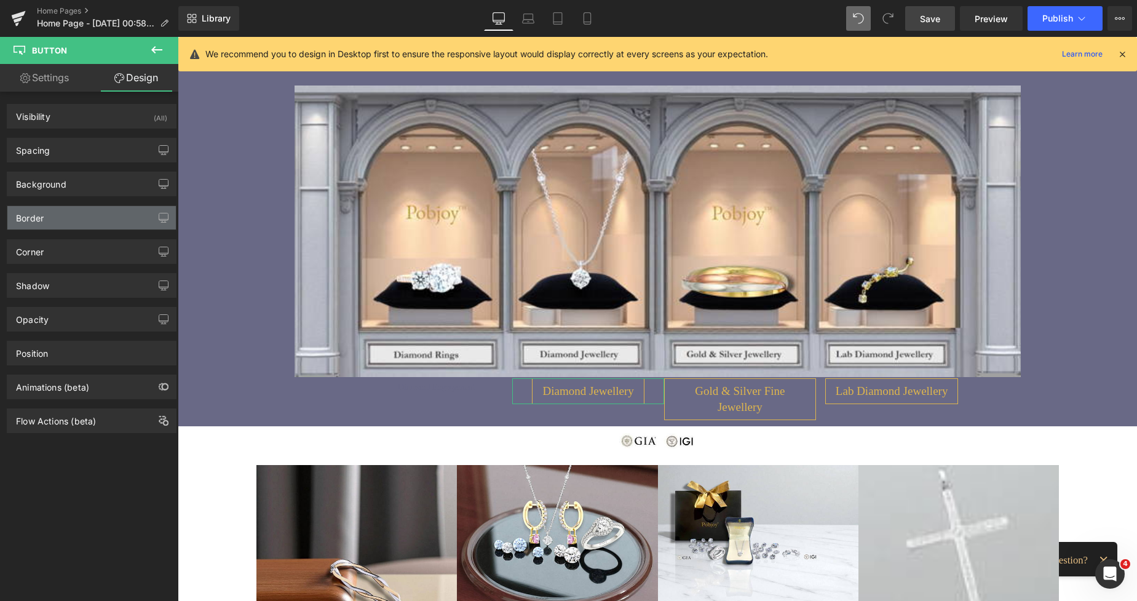
click at [42, 215] on div "Border" at bounding box center [30, 214] width 28 height 17
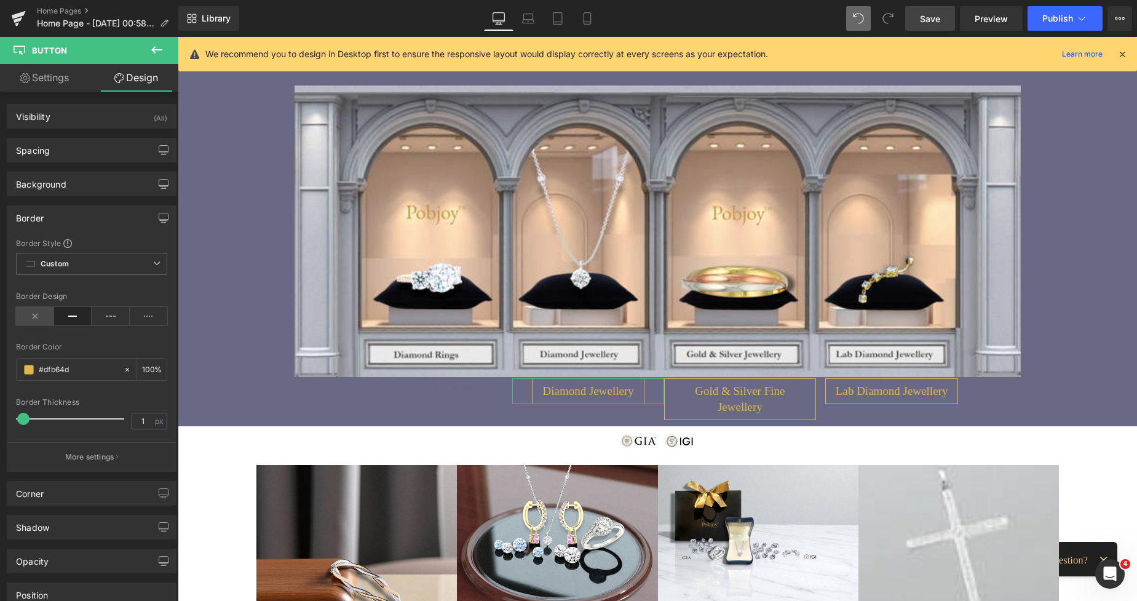
click at [31, 313] on icon at bounding box center [35, 316] width 38 height 18
click at [56, 80] on link "Settings" at bounding box center [44, 78] width 89 height 28
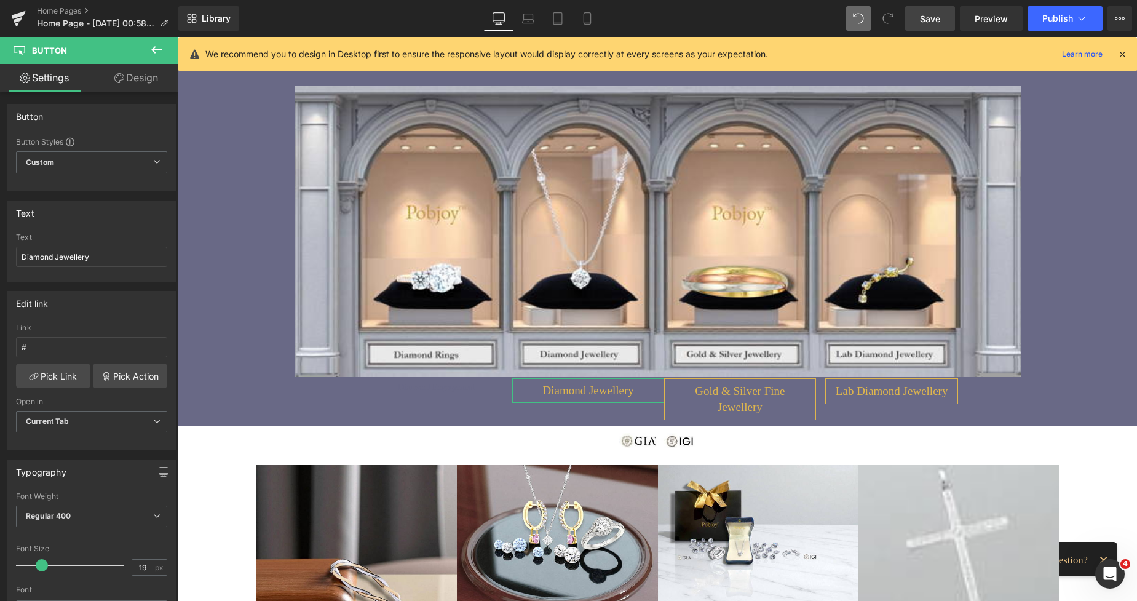
click at [151, 72] on link "Design" at bounding box center [136, 78] width 89 height 28
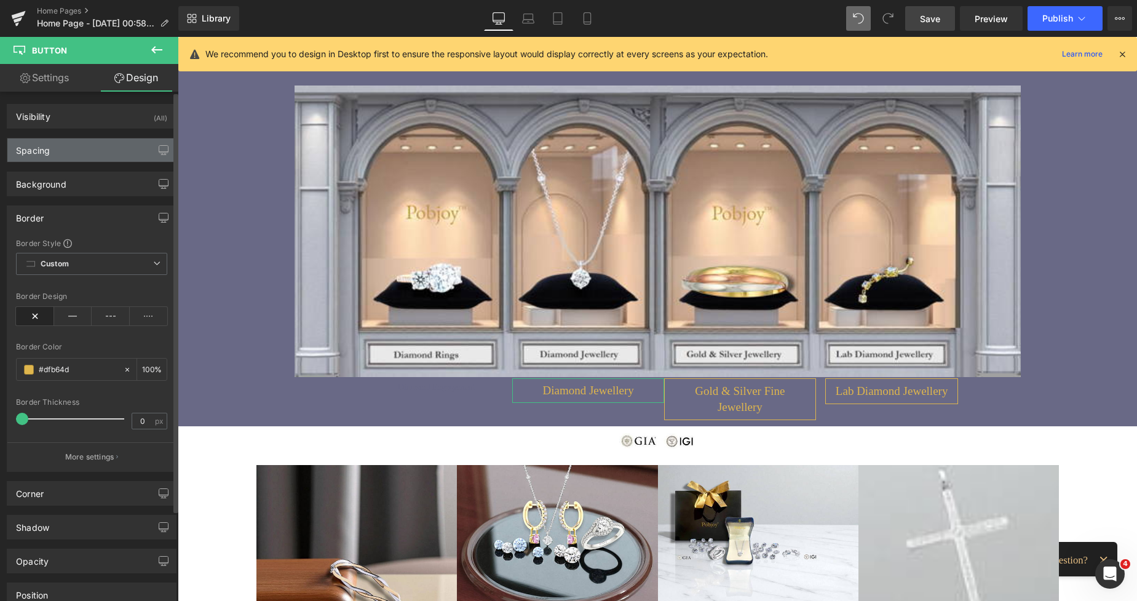
click at [65, 153] on div "Spacing" at bounding box center [91, 149] width 169 height 23
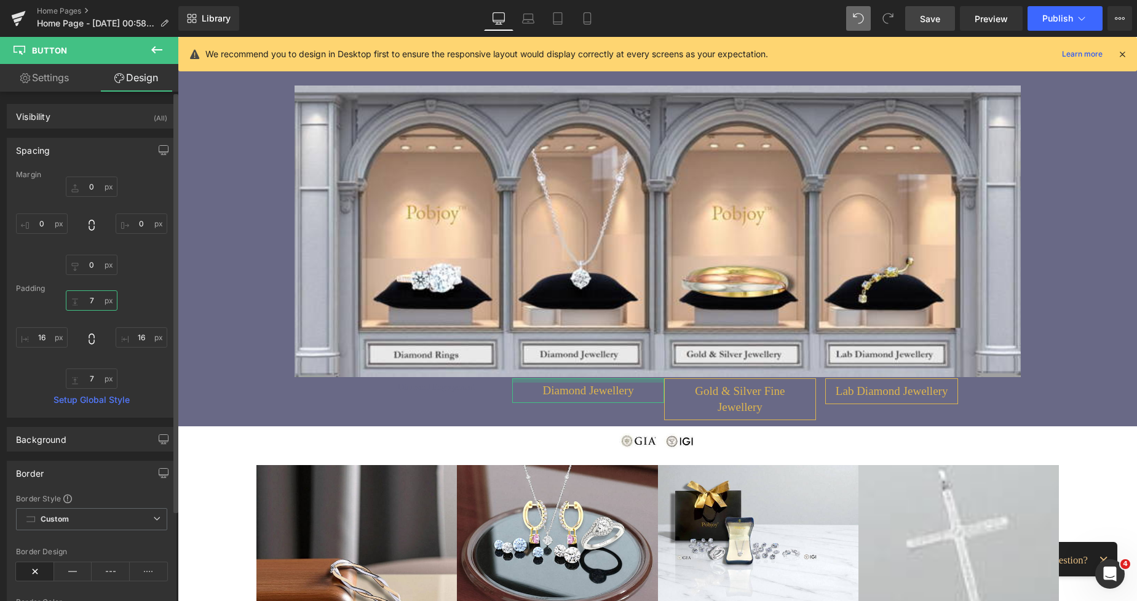
click at [85, 307] on input "7" at bounding box center [92, 300] width 52 height 20
drag, startPoint x: 544, startPoint y: 389, endPoint x: 365, endPoint y: 391, distance: 179.0
click at [544, 388] on span "Diamond Jewellery" at bounding box center [588, 386] width 91 height 16
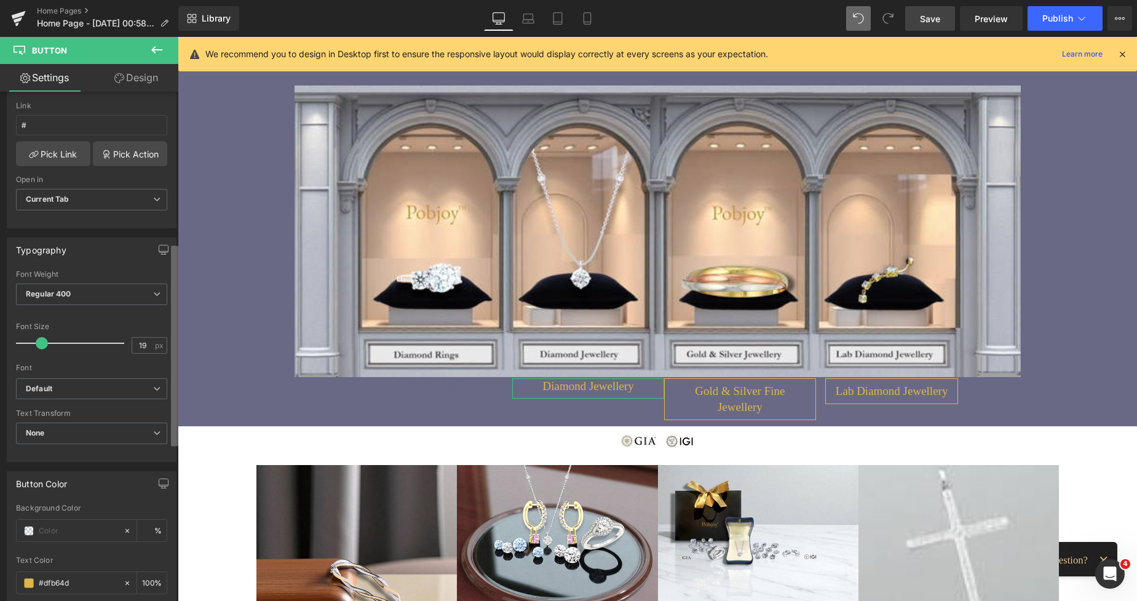
scroll to position [392, 0]
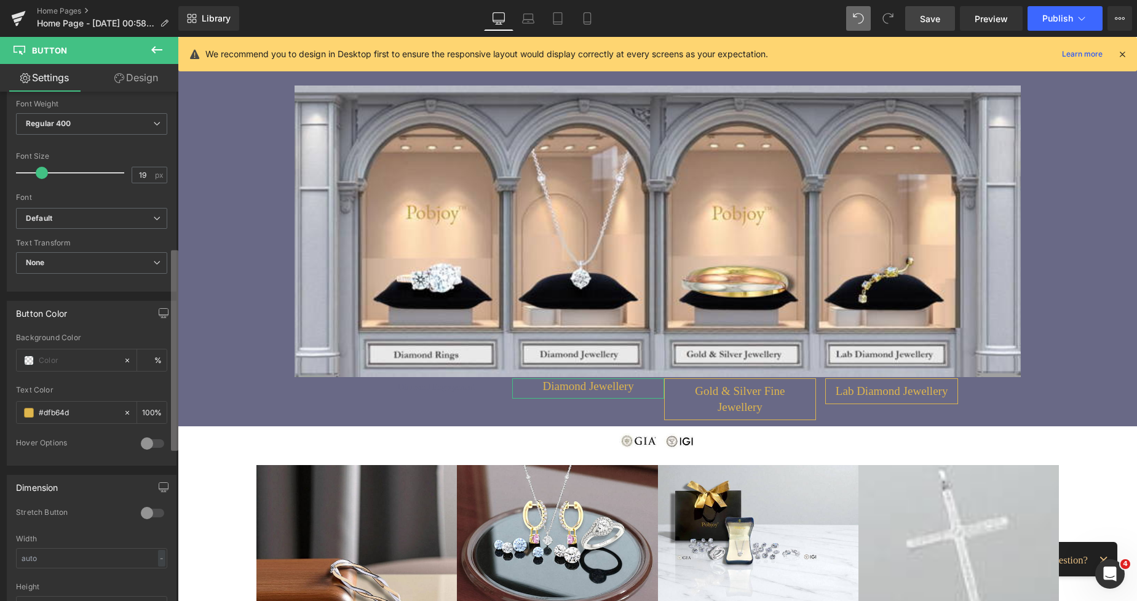
click at [168, 429] on div "Button Button Styles Custom Custom Setup Global Style Custom Setup Global Style…" at bounding box center [89, 349] width 178 height 515
drag, startPoint x: 81, startPoint y: 413, endPoint x: 62, endPoint y: 410, distance: 20.0
click at [28, 415] on div "#dfb64d" at bounding box center [70, 413] width 106 height 22
paste input "696986"
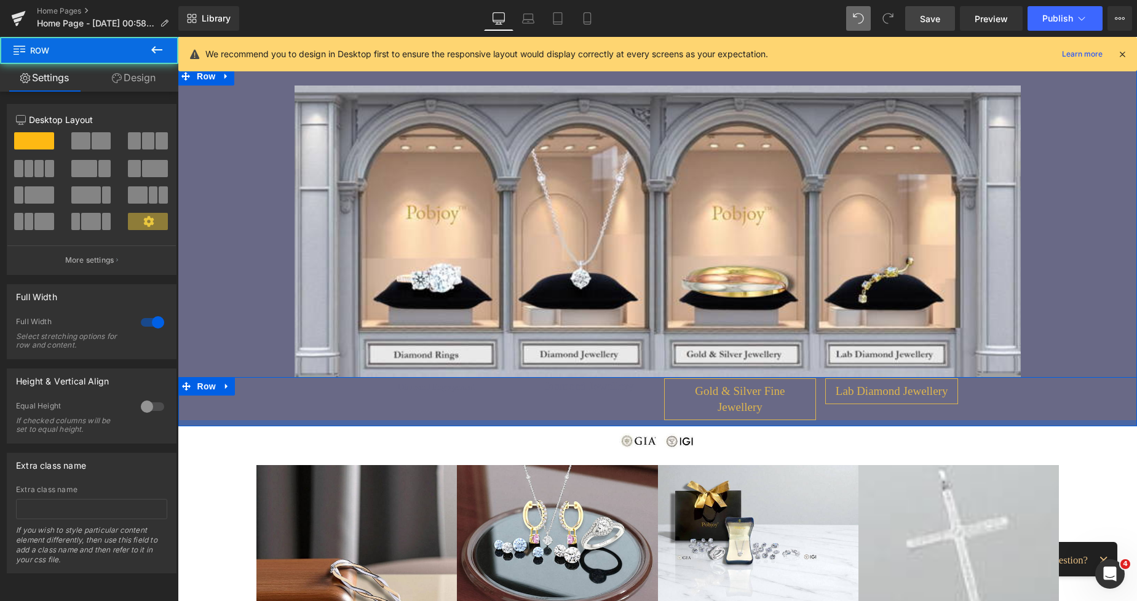
click at [560, 403] on div "Image Diamond Engagement Button Diamond Jewellery Button Gold & Silver Fine Jew…" at bounding box center [658, 246] width 960 height 359
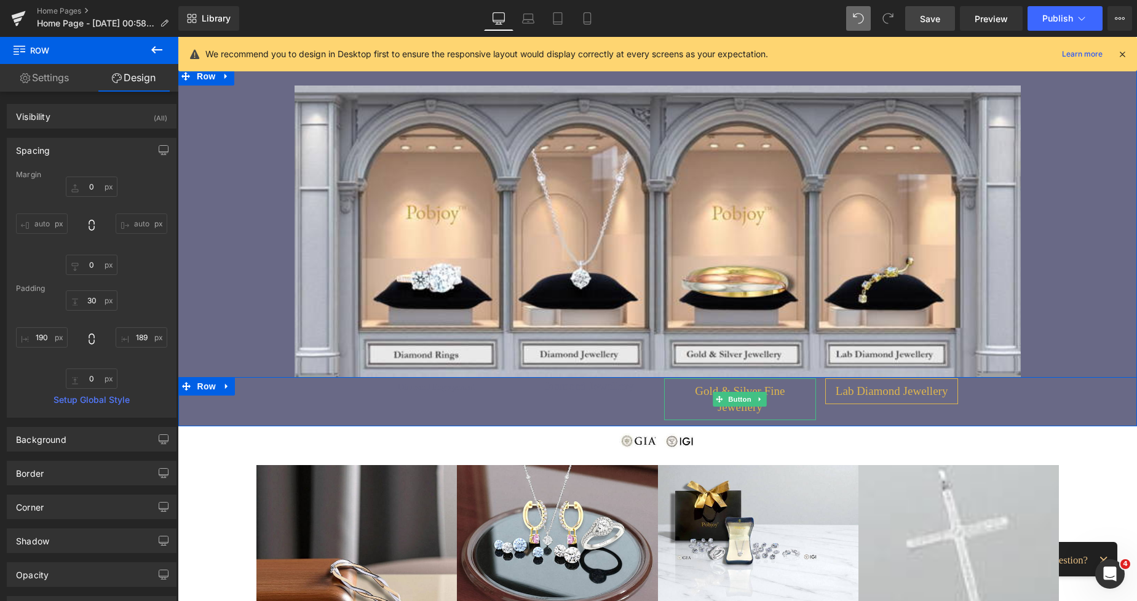
click at [683, 394] on span "Gold & Silver Fine Jewellery" at bounding box center [740, 399] width 131 height 32
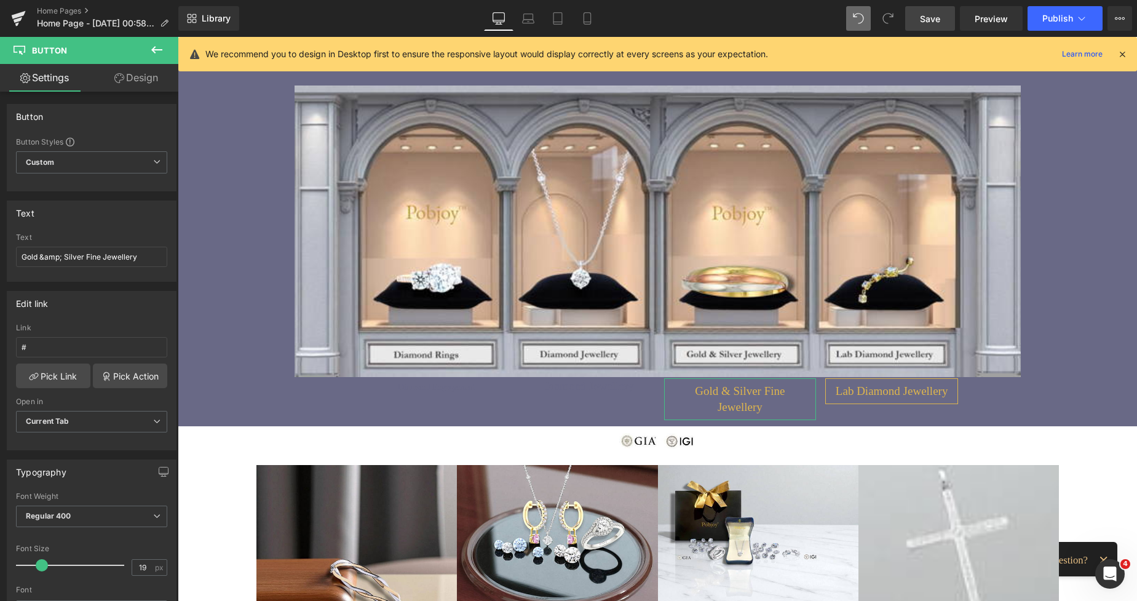
click at [138, 82] on link "Design" at bounding box center [136, 78] width 89 height 28
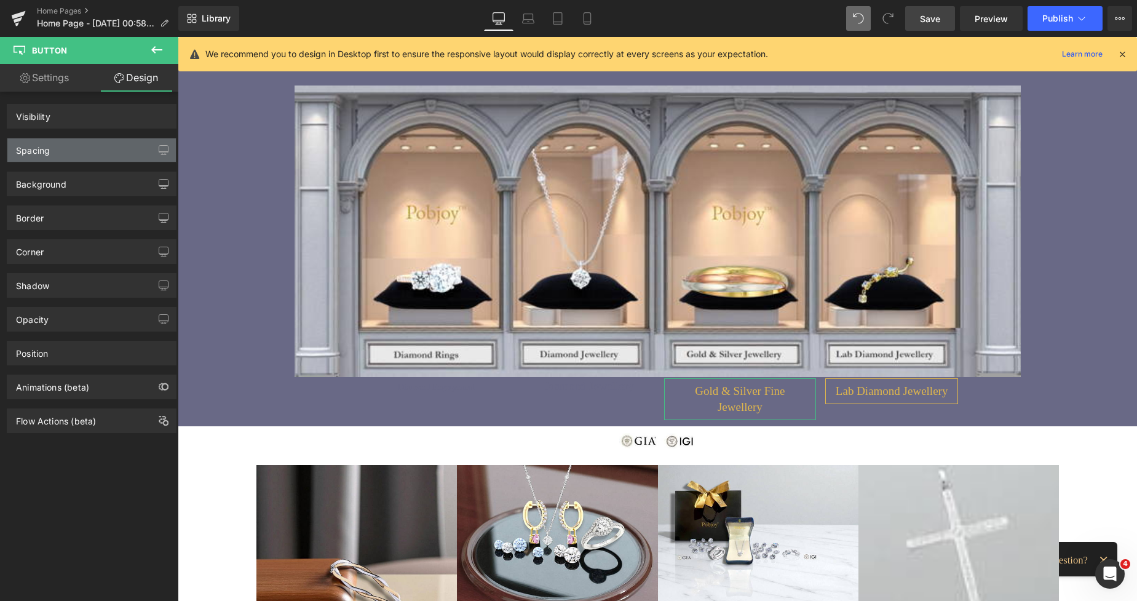
click at [69, 153] on div "Spacing" at bounding box center [91, 149] width 169 height 23
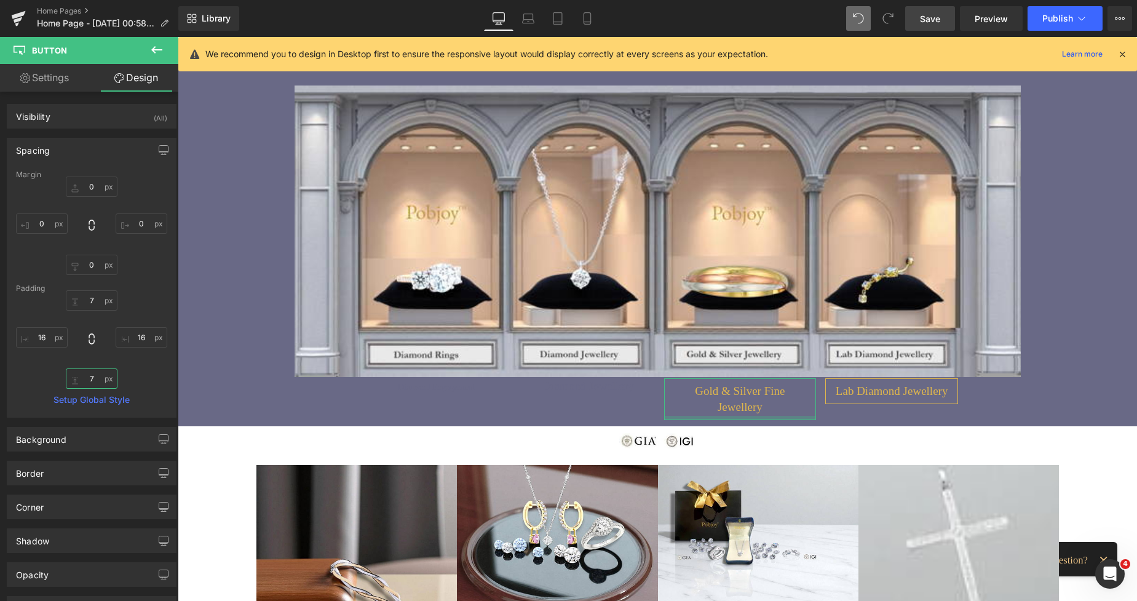
click at [89, 383] on input "7" at bounding box center [92, 379] width 52 height 20
click at [95, 300] on input "7" at bounding box center [92, 300] width 52 height 20
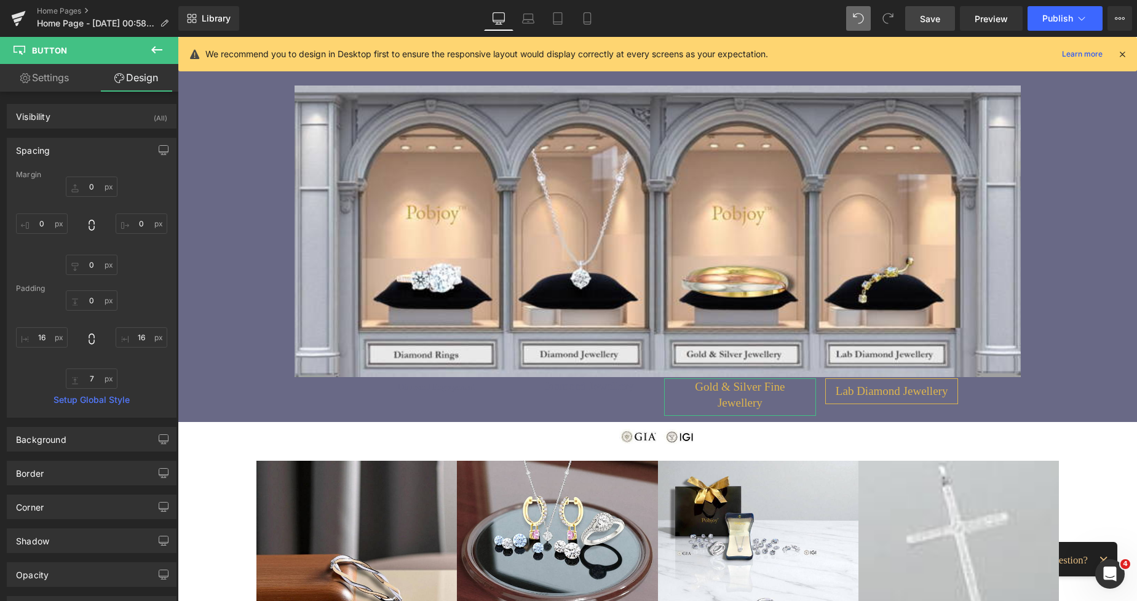
click at [37, 150] on div "Spacing" at bounding box center [33, 146] width 34 height 17
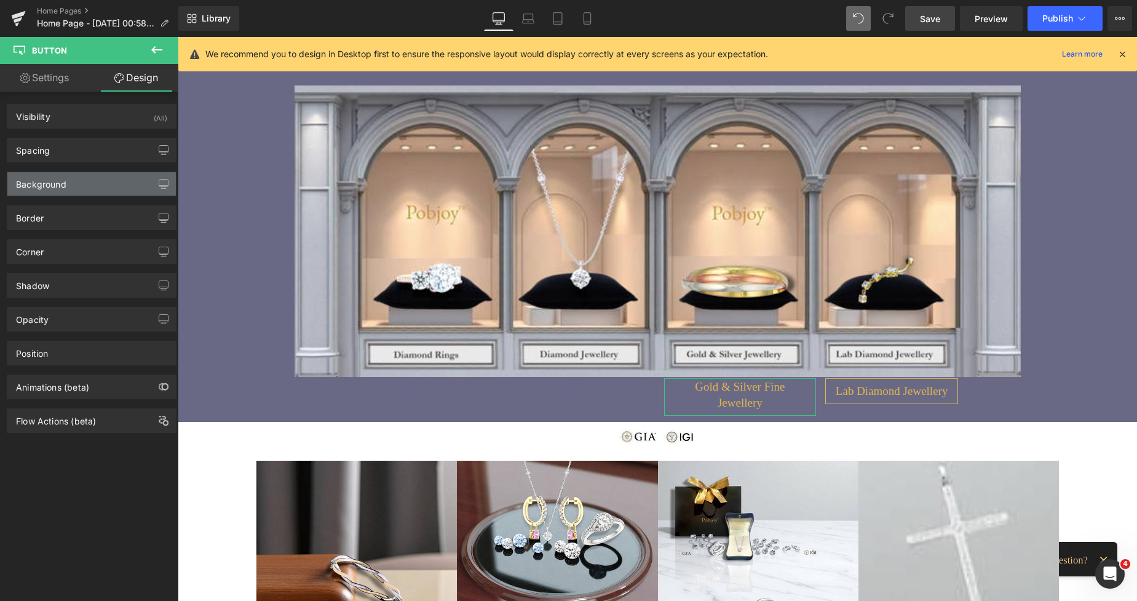
click at [41, 178] on div "Background" at bounding box center [41, 180] width 50 height 17
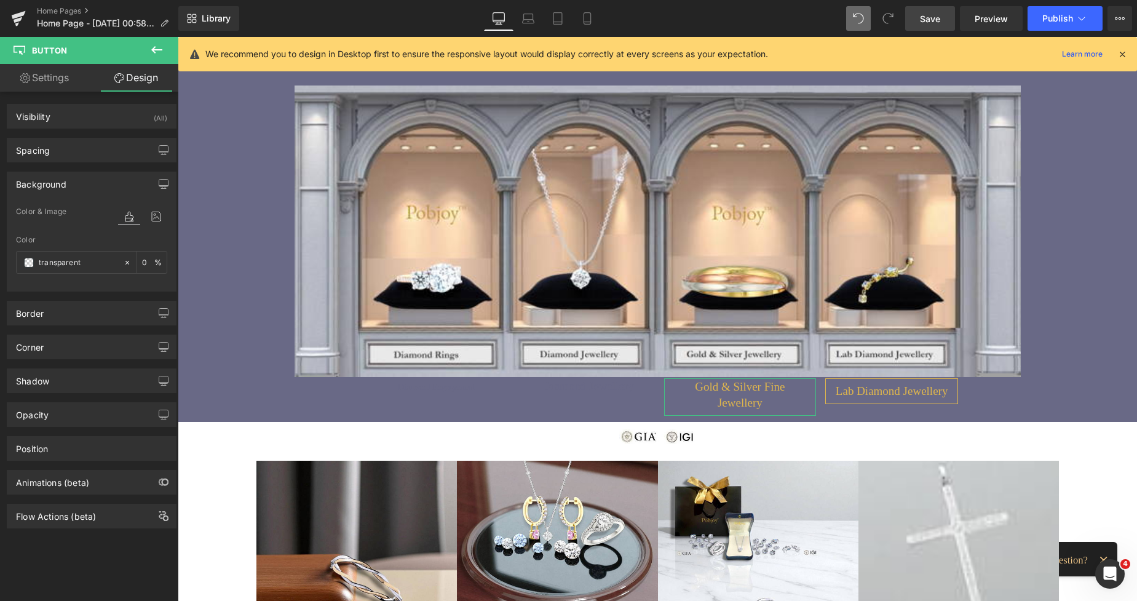
click at [41, 178] on div "Background" at bounding box center [41, 180] width 50 height 17
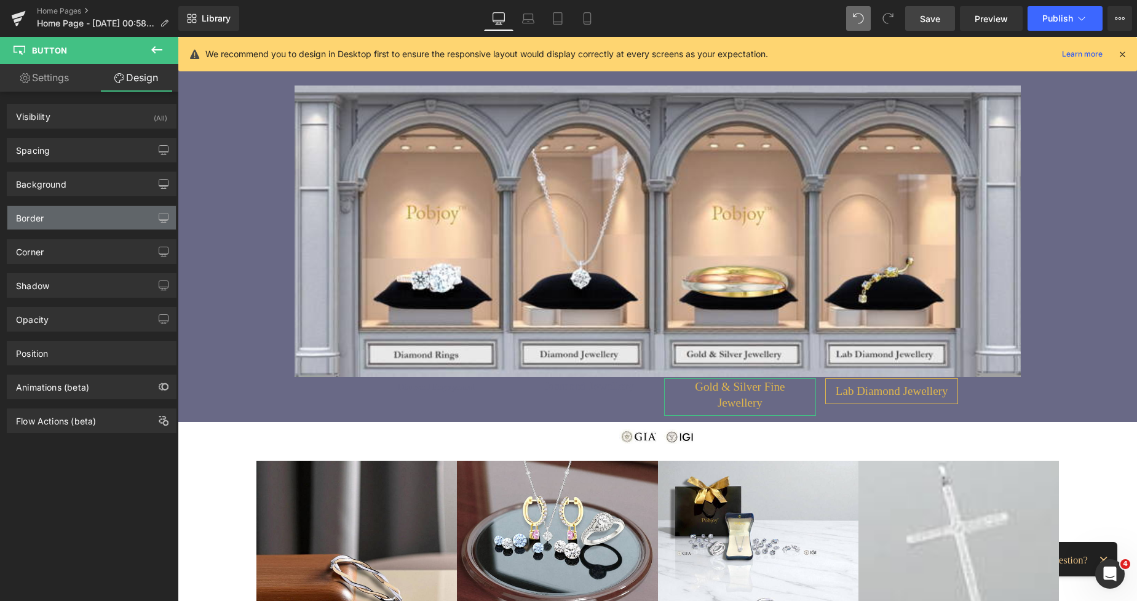
click at [41, 218] on div "Border" at bounding box center [30, 214] width 28 height 17
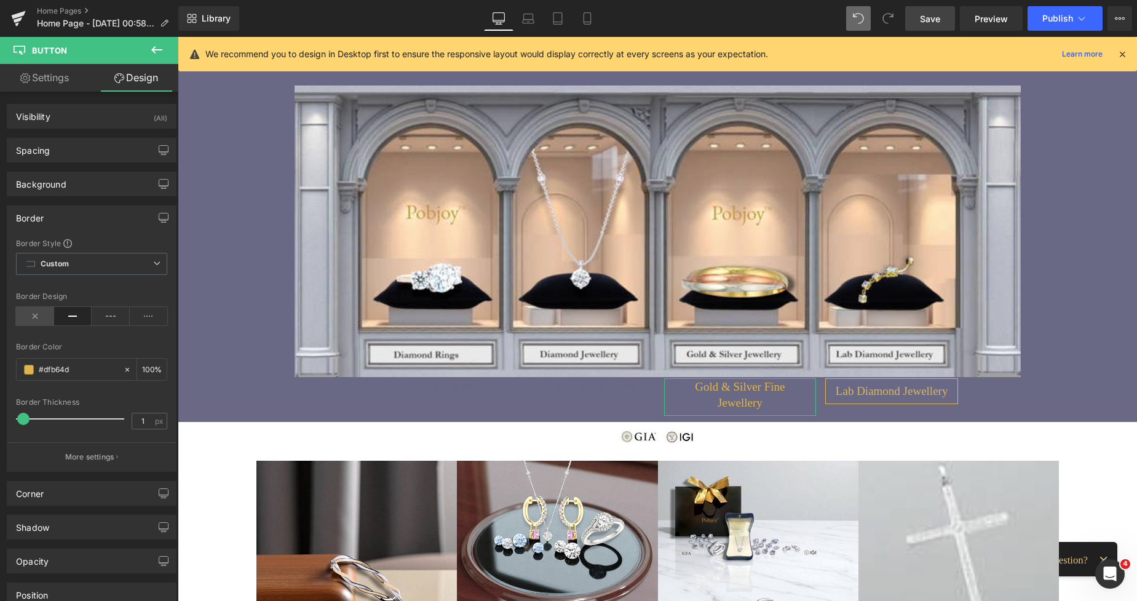
click at [39, 319] on icon at bounding box center [35, 316] width 38 height 18
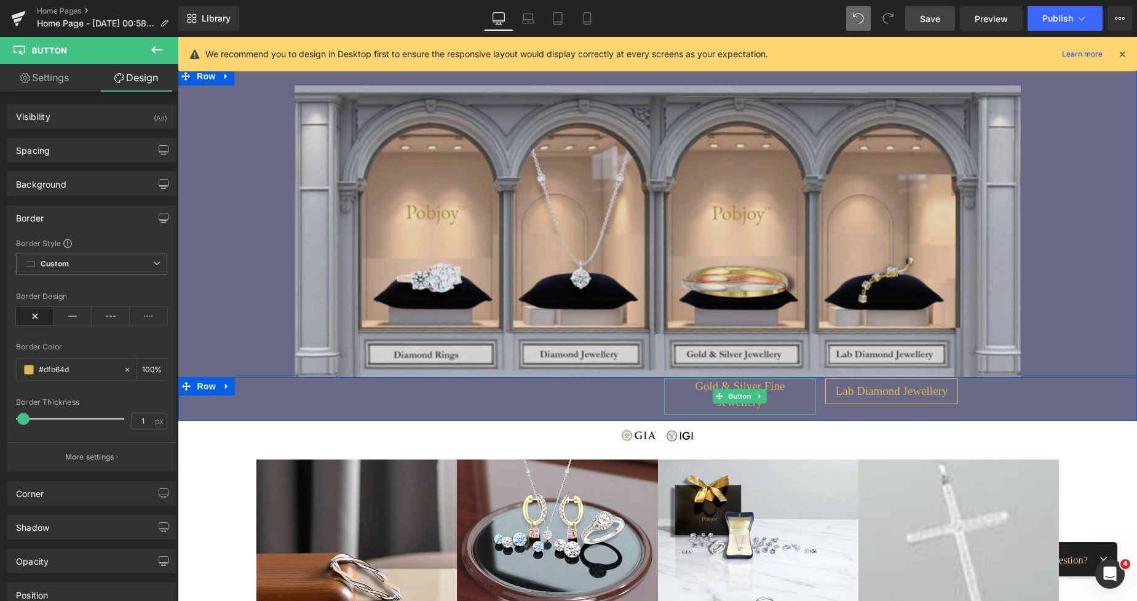
click at [688, 392] on span "Gold & Silver Fine Jewellery" at bounding box center [740, 394] width 132 height 32
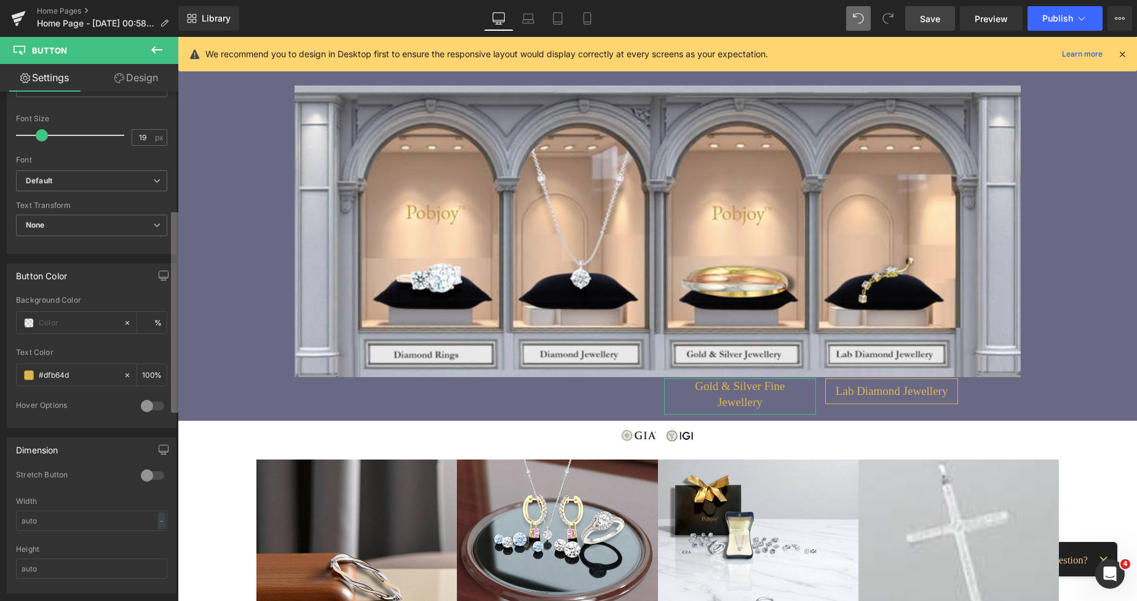
scroll to position [492, 0]
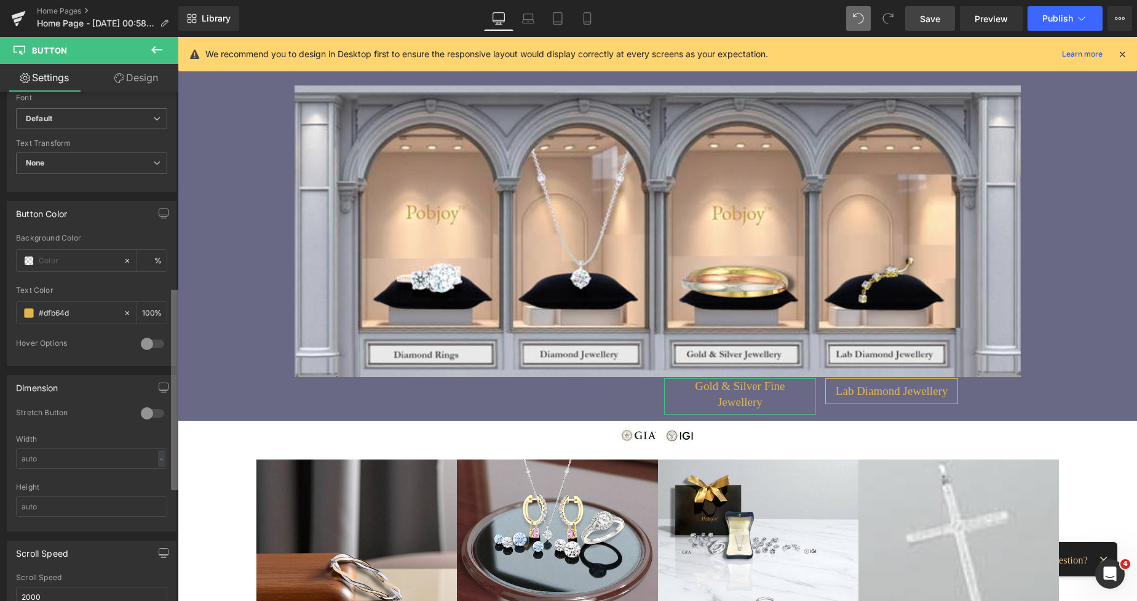
click at [160, 387] on div "Button Button Styles Custom Custom Setup Global Style Custom Setup Global Style…" at bounding box center [89, 349] width 178 height 515
drag, startPoint x: 81, startPoint y: 308, endPoint x: 34, endPoint y: 309, distance: 46.1
click at [34, 309] on div "#dfb64d" at bounding box center [70, 313] width 106 height 22
click at [936, 22] on span "Save" at bounding box center [930, 18] width 20 height 13
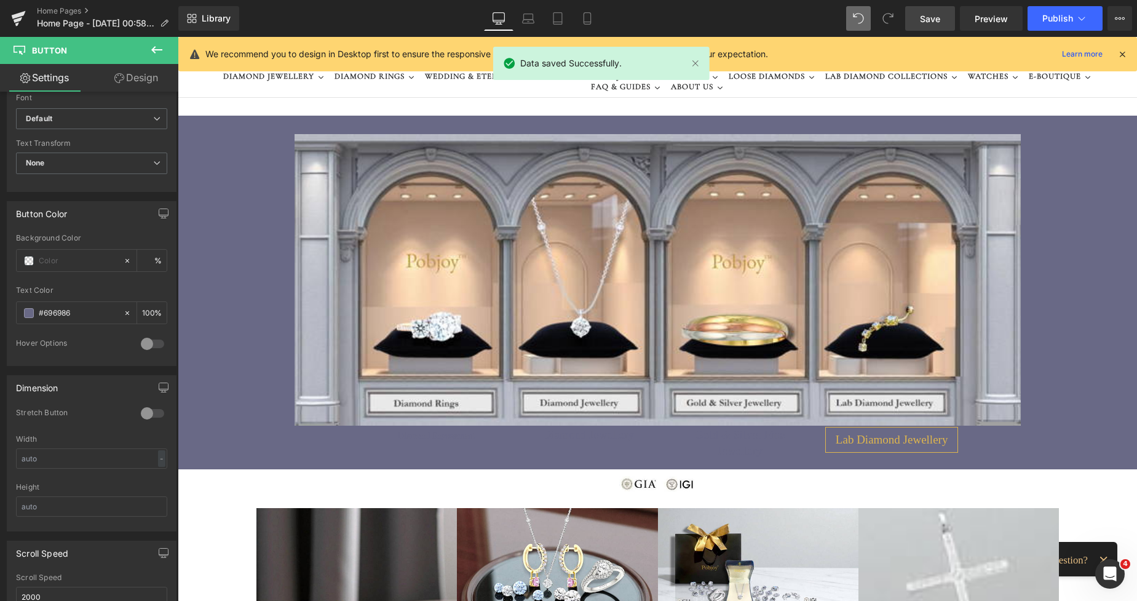
scroll to position [0, 0]
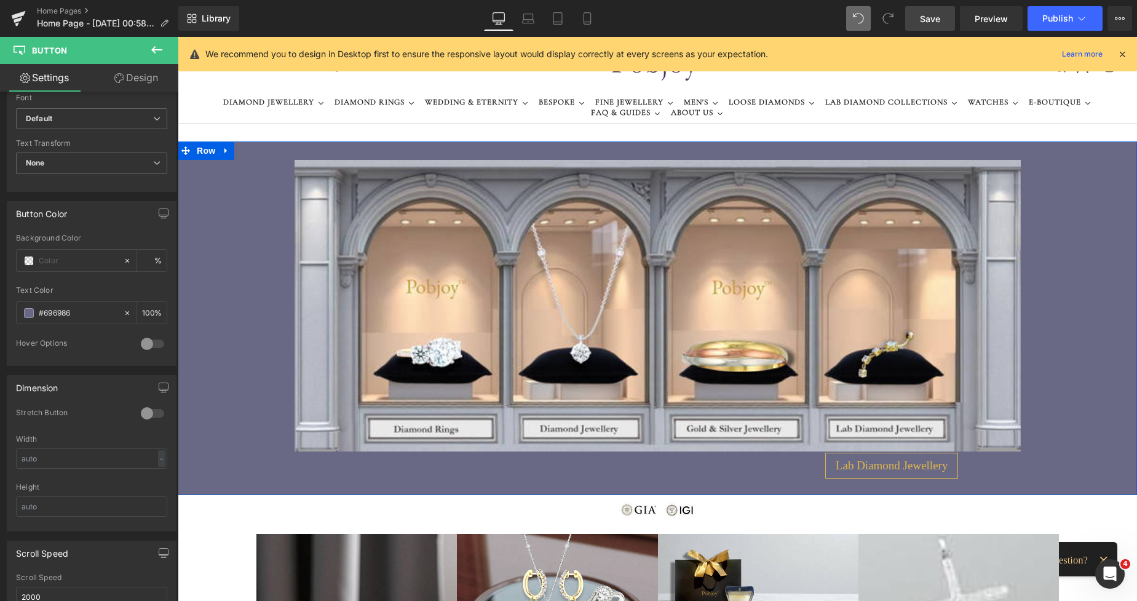
click at [837, 460] on span "Lab Diamond Jewellery" at bounding box center [892, 466] width 113 height 16
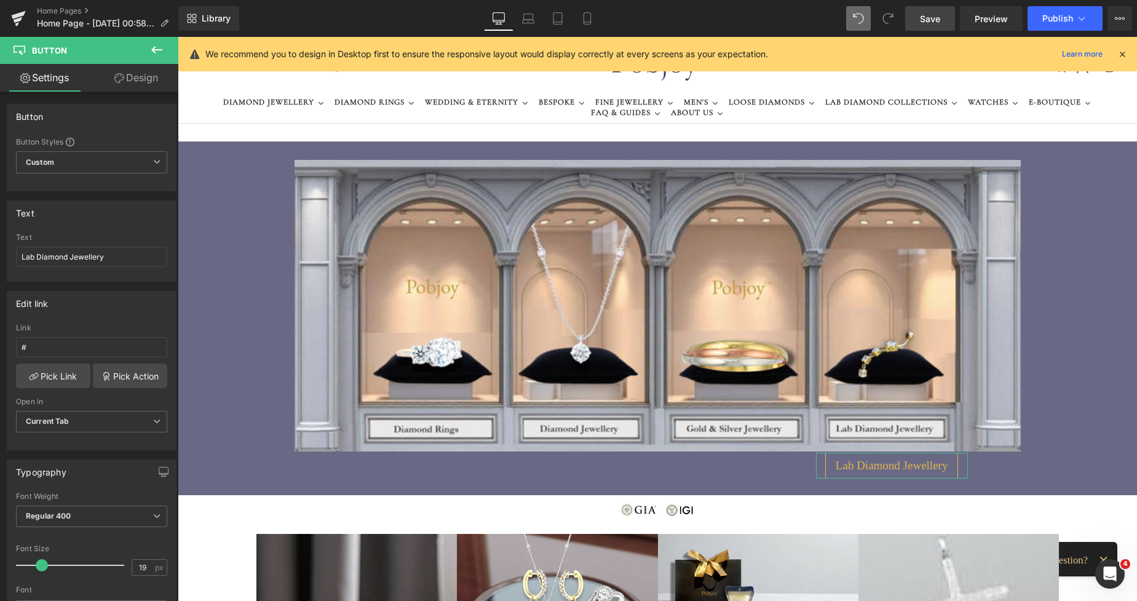
click at [151, 85] on link "Design" at bounding box center [136, 78] width 89 height 28
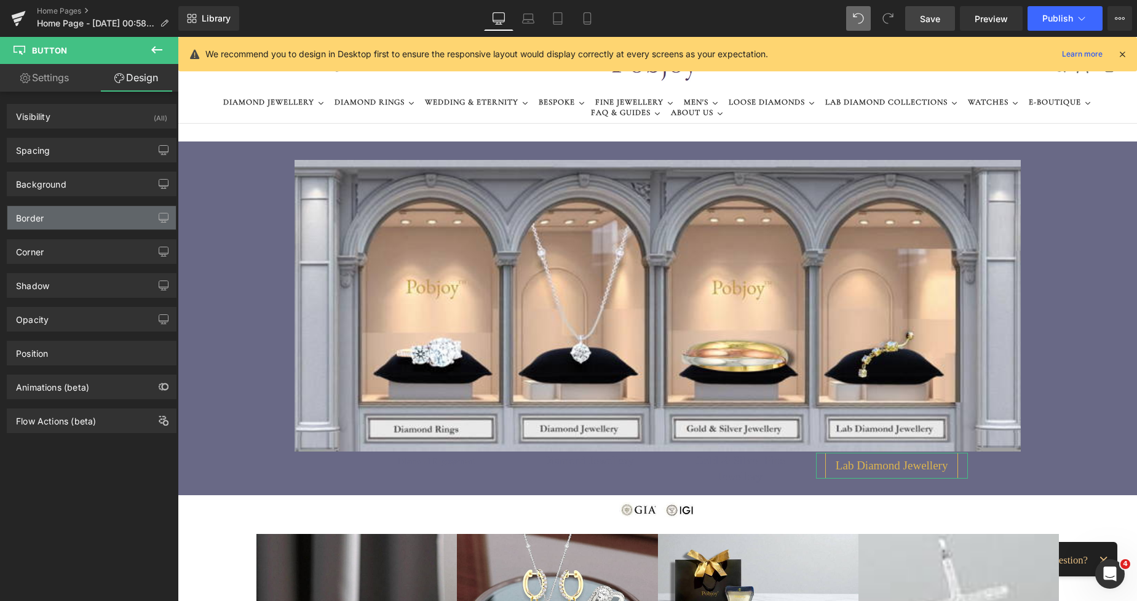
click at [64, 223] on div "Border" at bounding box center [91, 217] width 169 height 23
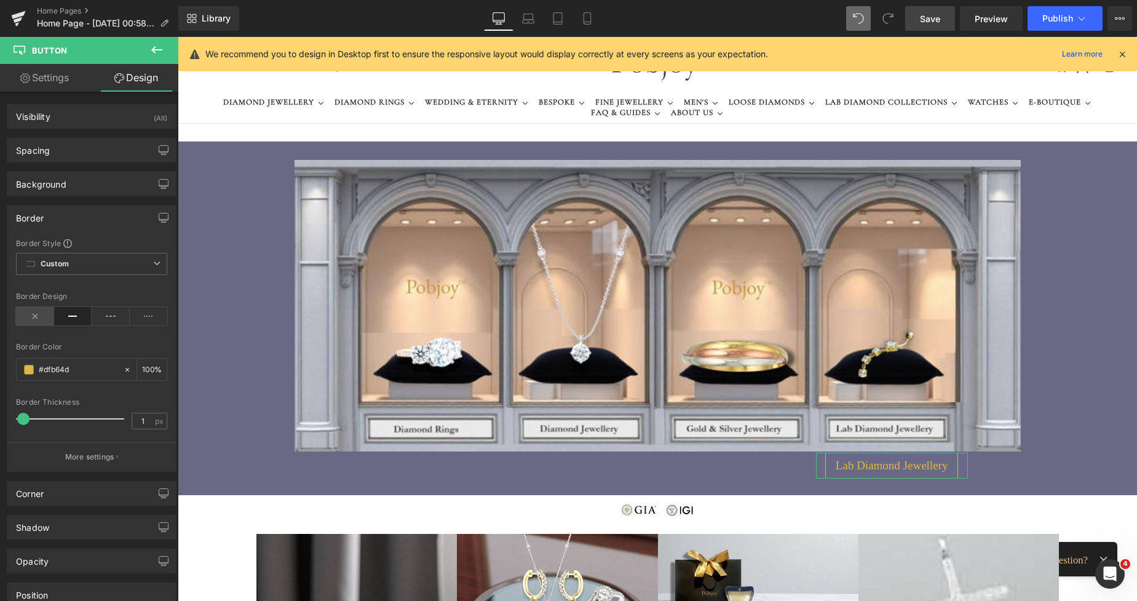
click at [26, 314] on icon at bounding box center [35, 316] width 38 height 18
click at [65, 156] on div "Spacing" at bounding box center [91, 149] width 169 height 23
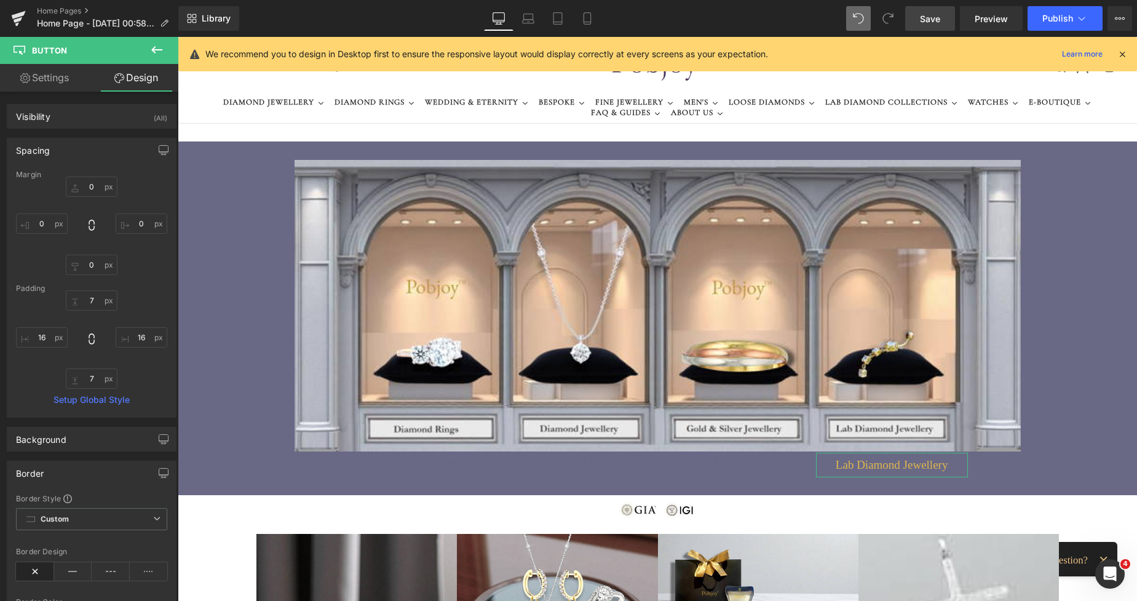
click at [83, 292] on div "Padding" at bounding box center [91, 288] width 151 height 9
click at [83, 295] on input "7" at bounding box center [92, 300] width 52 height 20
click at [45, 74] on link "Settings" at bounding box center [44, 78] width 89 height 28
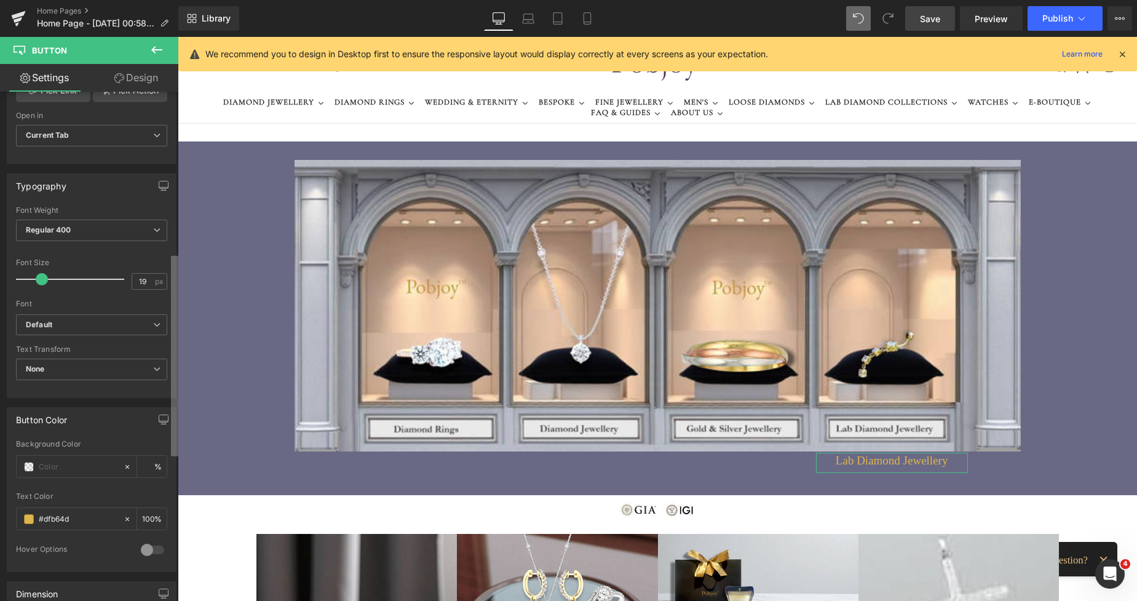
scroll to position [453, 0]
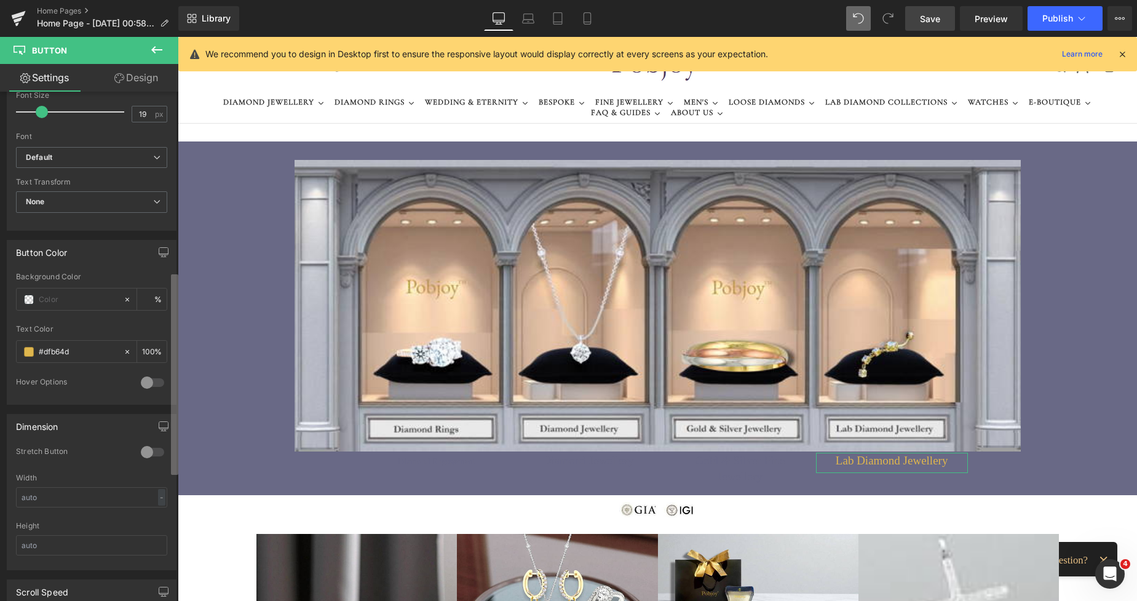
click at [158, 309] on div "Button Button Styles Custom Custom Setup Global Style Custom Setup Global Style…" at bounding box center [89, 349] width 178 height 515
drag, startPoint x: 80, startPoint y: 351, endPoint x: 24, endPoint y: 353, distance: 56.0
click at [24, 353] on div "#dfb64d" at bounding box center [70, 352] width 106 height 22
drag, startPoint x: 38, startPoint y: 349, endPoint x: 81, endPoint y: 349, distance: 43.1
click at [81, 349] on input "#dfb64d" at bounding box center [78, 352] width 79 height 14
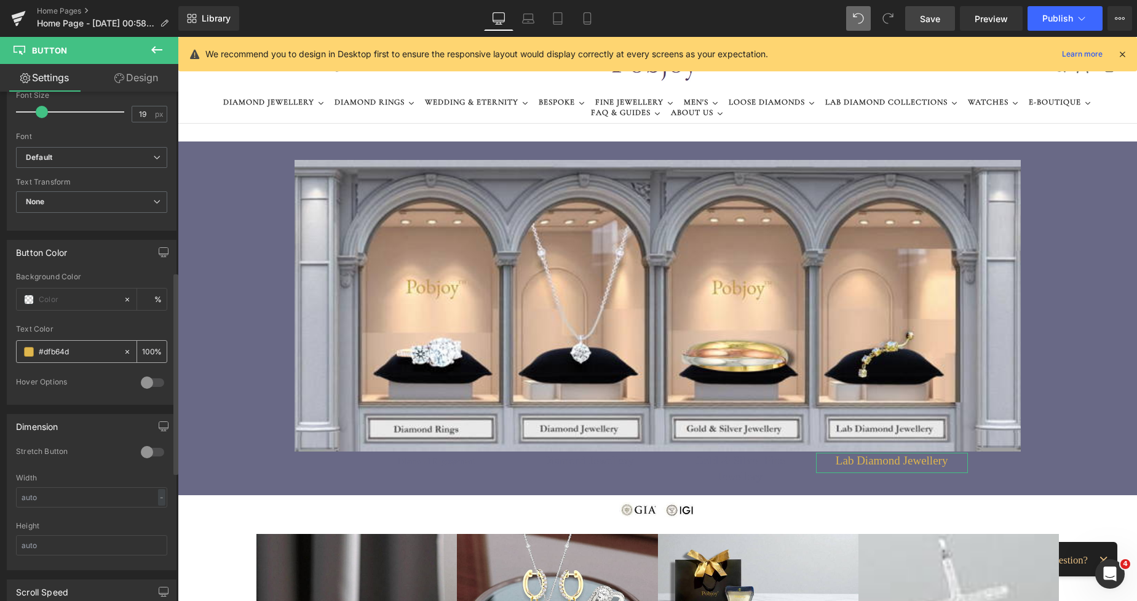
drag, startPoint x: 80, startPoint y: 351, endPoint x: 38, endPoint y: 351, distance: 41.8
click at [38, 351] on div "#dfb64d" at bounding box center [70, 352] width 106 height 22
paste input "696986"
click at [943, 21] on link "Save" at bounding box center [931, 18] width 50 height 25
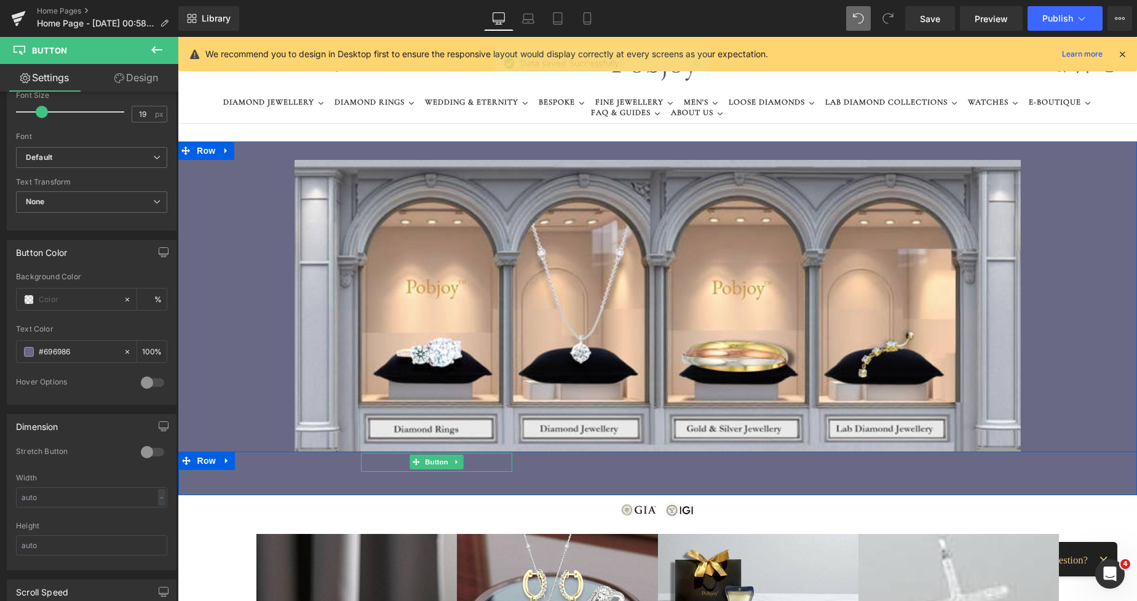
click at [390, 462] on link "Diamond Engagement" at bounding box center [436, 464] width 97 height 16
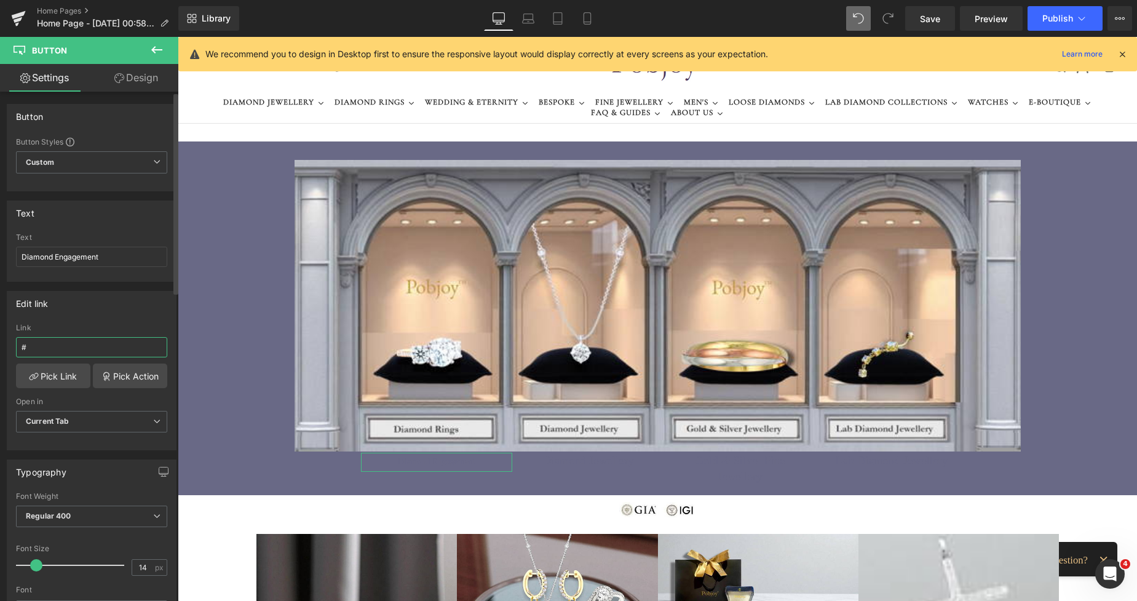
drag, startPoint x: 47, startPoint y: 345, endPoint x: 15, endPoint y: 343, distance: 32.1
click at [6, 343] on div "Edit link # Link # Pick Link Pick Action Current Tab New Tab Open in Current Ta…" at bounding box center [92, 366] width 184 height 169
paste input "[URL][DOMAIN_NAME]"
click at [933, 19] on span "Save" at bounding box center [930, 18] width 20 height 13
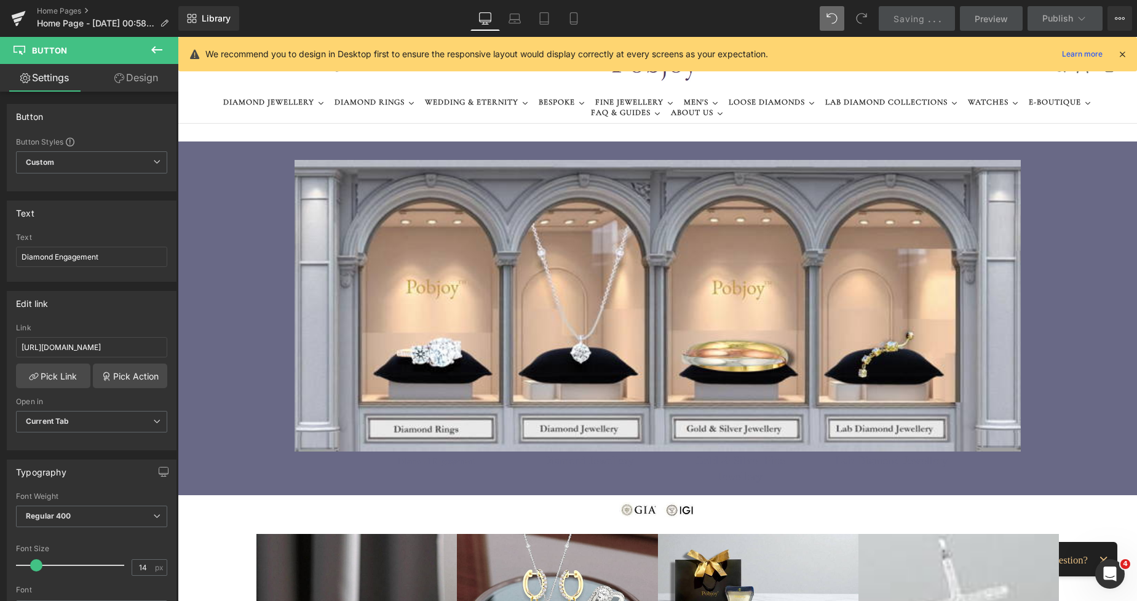
scroll to position [0, 0]
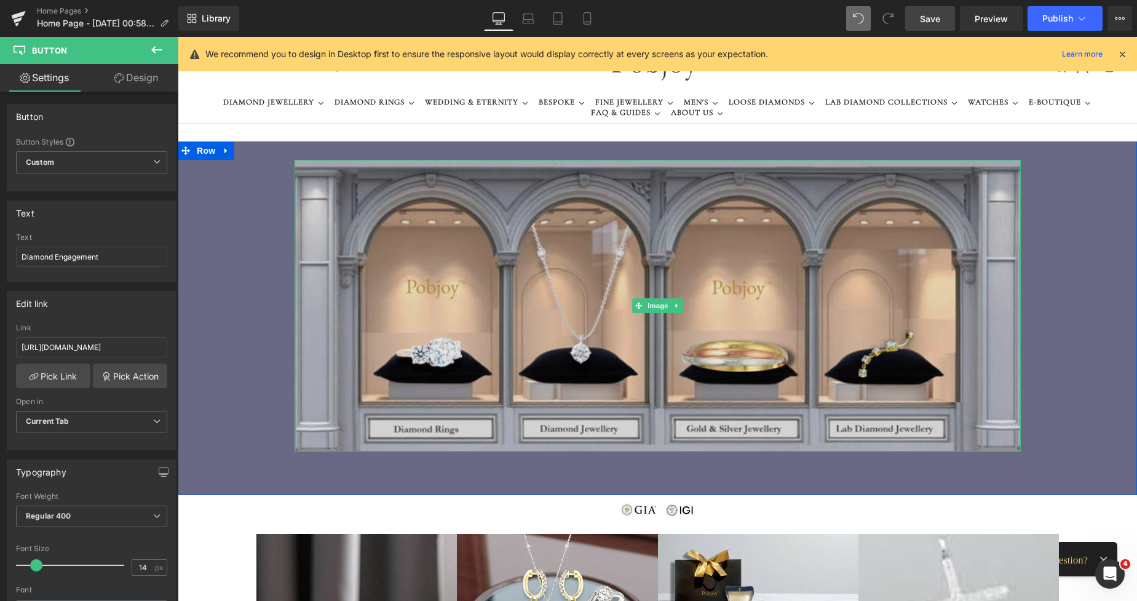
click at [556, 427] on img at bounding box center [658, 306] width 727 height 292
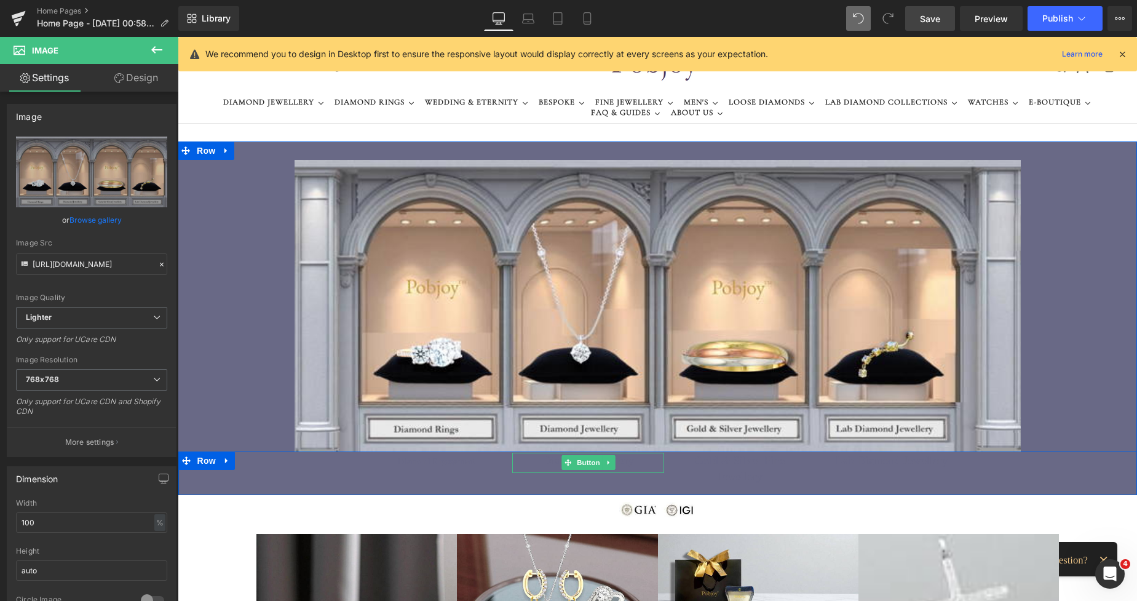
click at [556, 459] on span "Diamond Jewellery" at bounding box center [588, 461] width 91 height 16
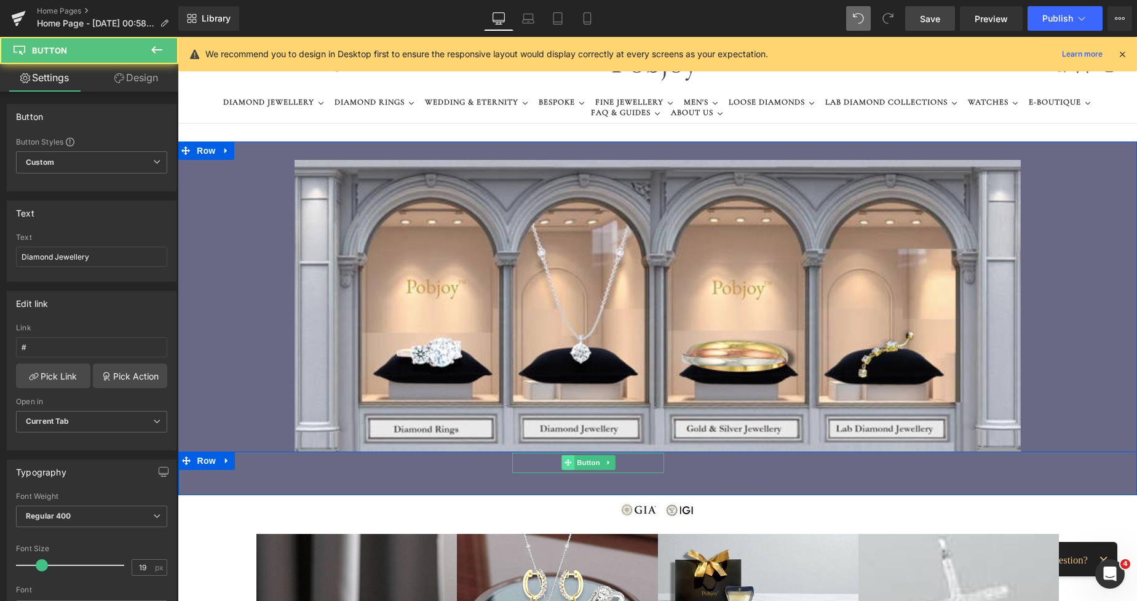
click at [562, 461] on span at bounding box center [568, 462] width 13 height 15
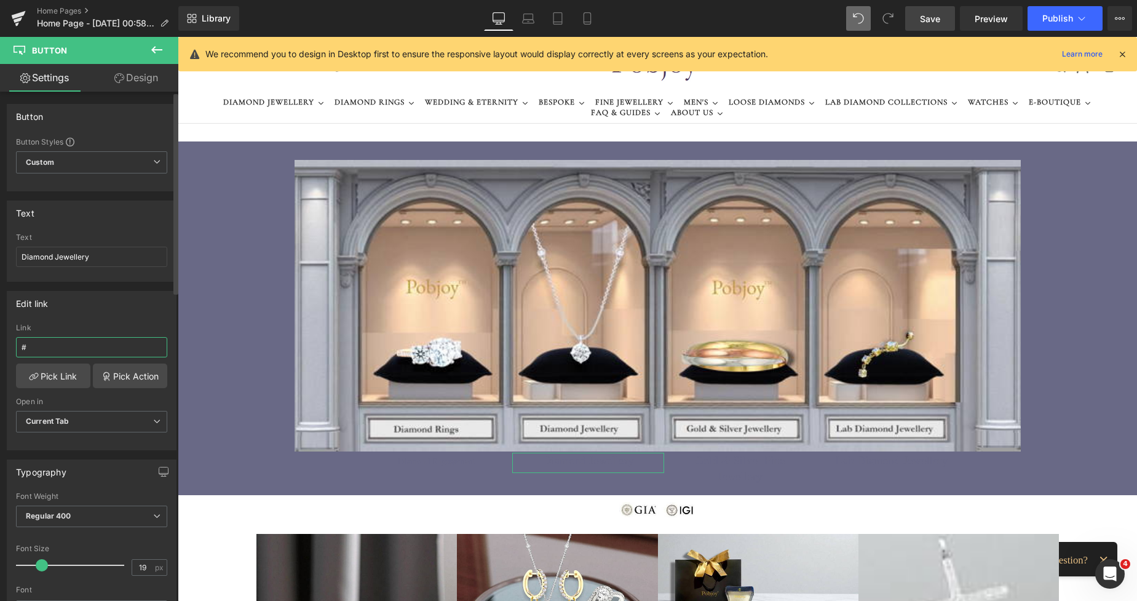
drag, startPoint x: 65, startPoint y: 347, endPoint x: 7, endPoint y: 348, distance: 58.5
click at [7, 348] on div "Edit link # Link # Pick Link Pick Action Current Tab New Tab Open in Current Ta…" at bounding box center [92, 370] width 170 height 159
paste input "[URL][DOMAIN_NAME]"
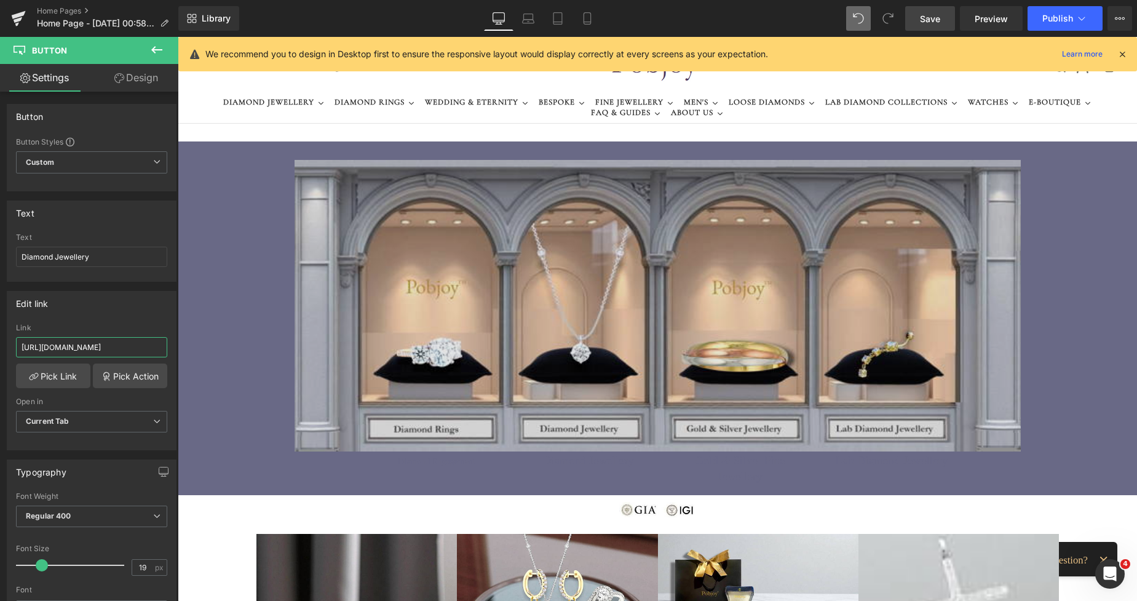
scroll to position [0, 96]
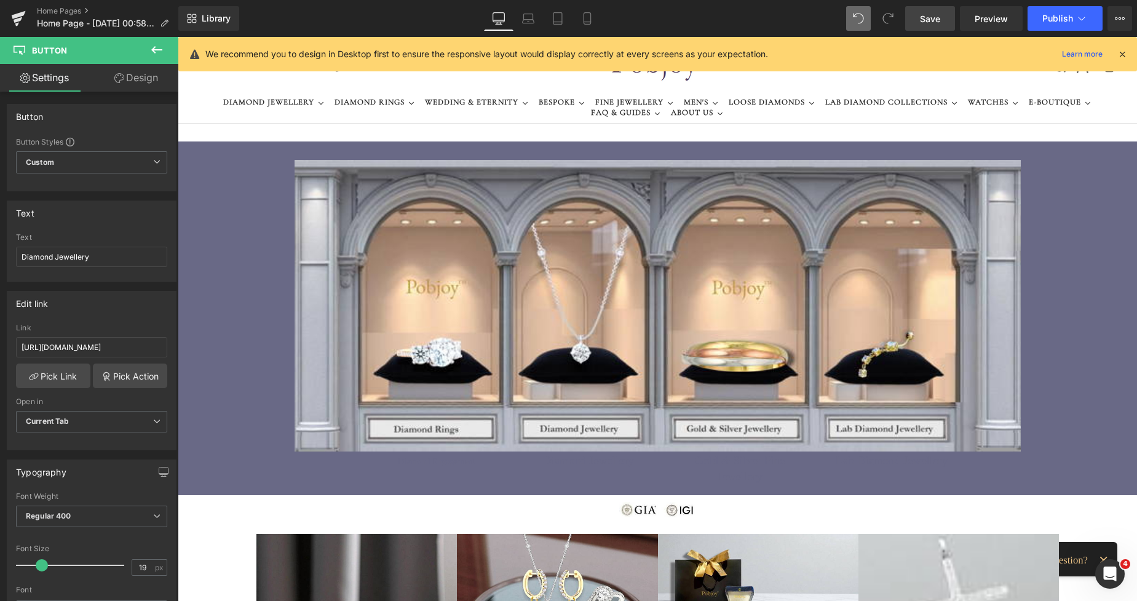
click at [924, 15] on span "Save" at bounding box center [930, 18] width 20 height 13
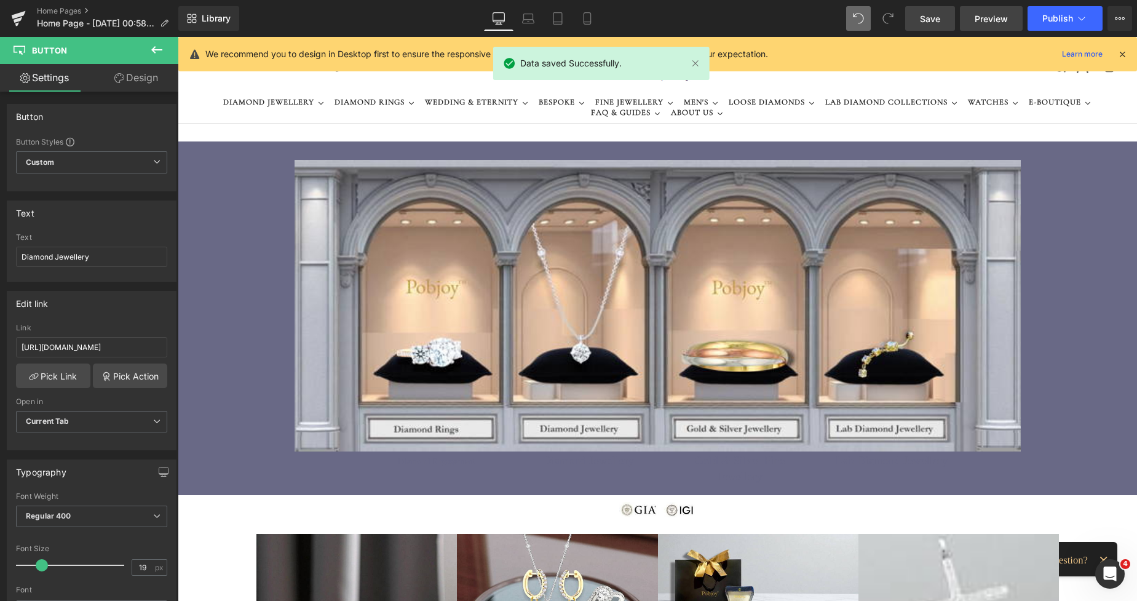
click at [982, 15] on span "Preview" at bounding box center [991, 18] width 33 height 13
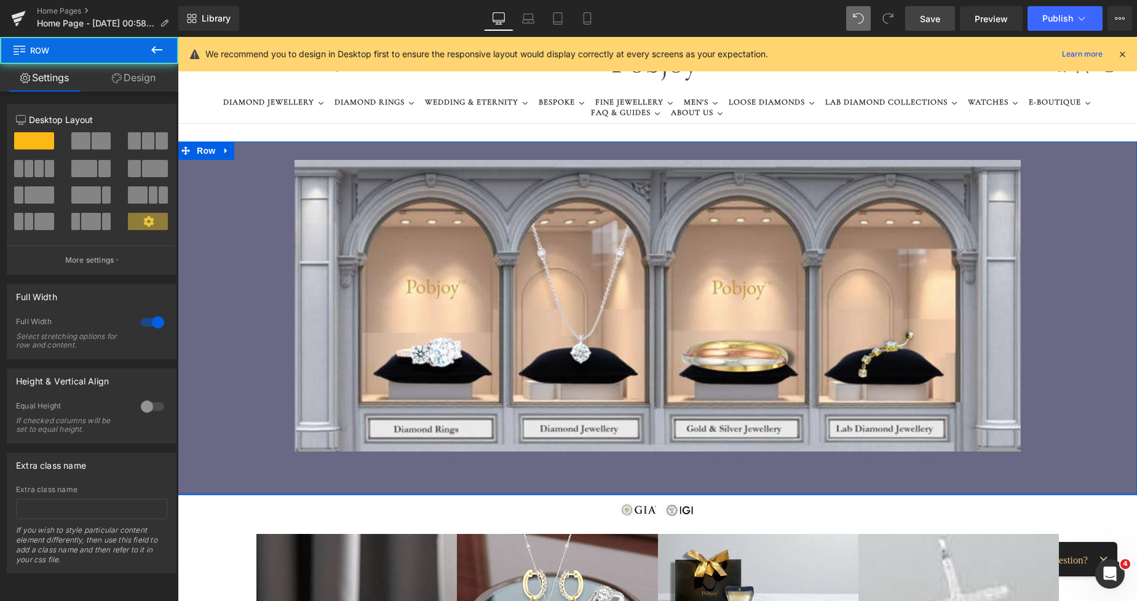
click at [538, 492] on div at bounding box center [658, 493] width 960 height 3
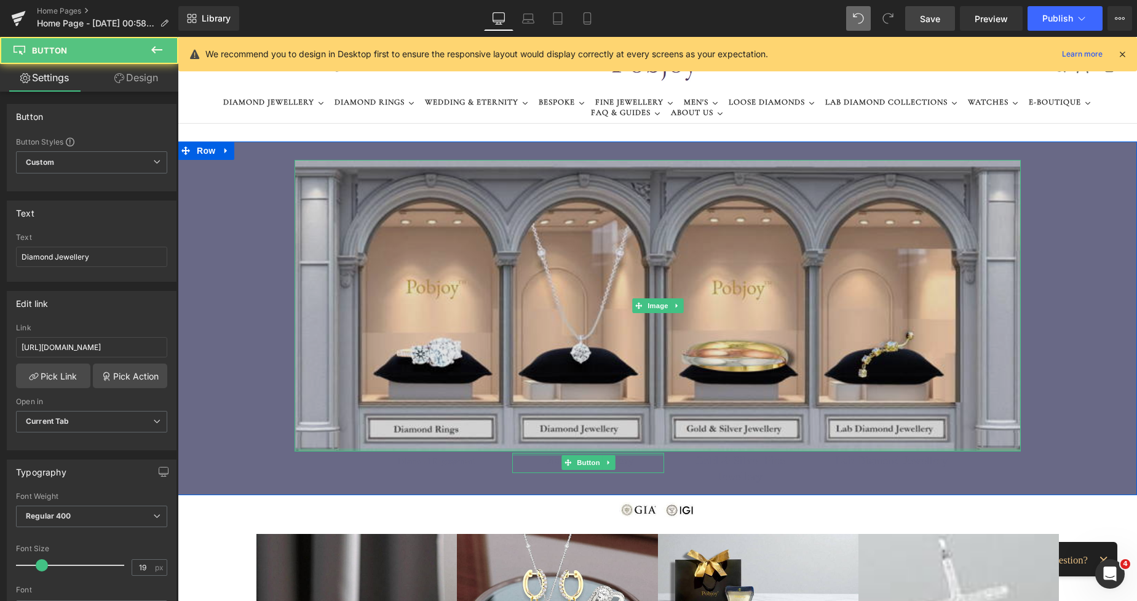
click at [535, 450] on div "Image Diamond Engagement Button Diamond Jewellery Button Gold & Silver Fine Jew…" at bounding box center [658, 327] width 727 height 335
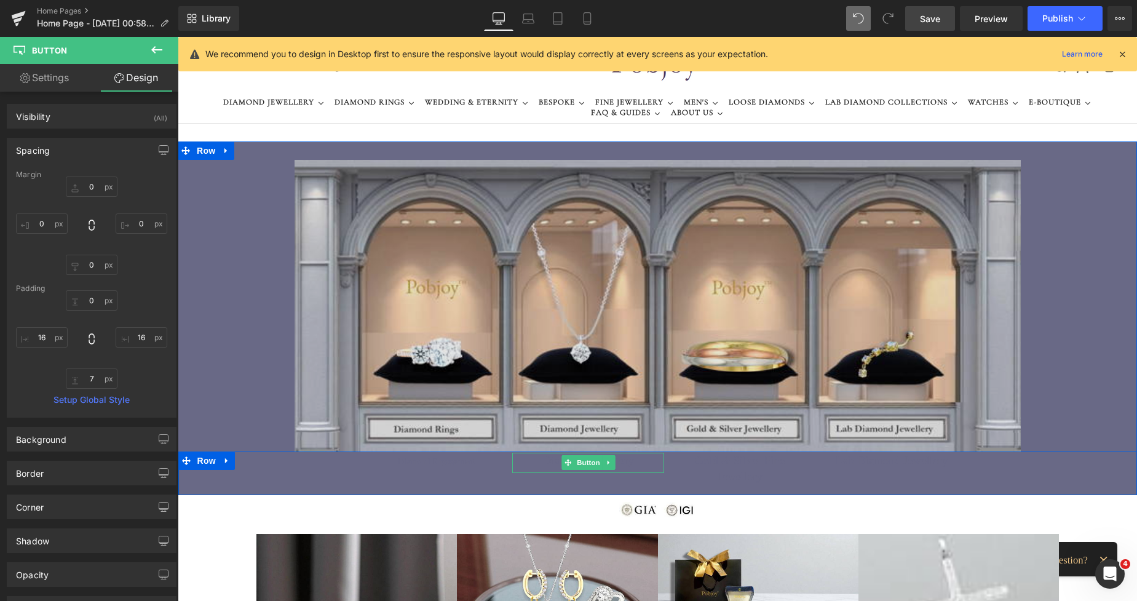
drag, startPoint x: 561, startPoint y: 461, endPoint x: 456, endPoint y: 370, distance: 139.1
click at [565, 461] on icon at bounding box center [568, 462] width 7 height 7
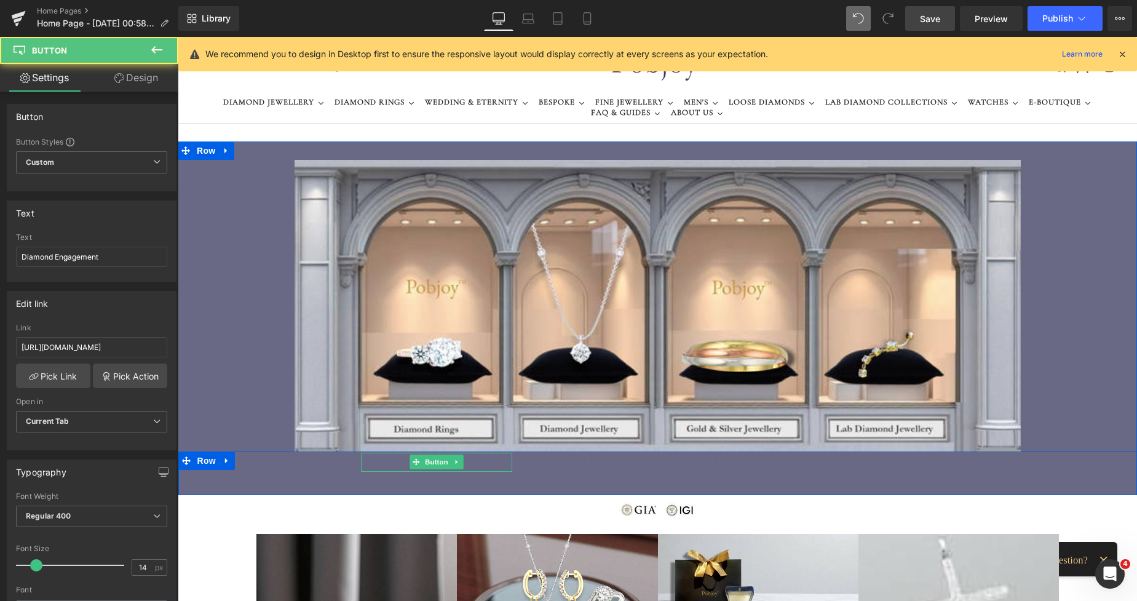
click at [405, 464] on span "Diamond Engagement" at bounding box center [437, 462] width 78 height 12
click at [413, 464] on icon at bounding box center [416, 461] width 7 height 7
click at [149, 82] on link "Design" at bounding box center [136, 78] width 89 height 28
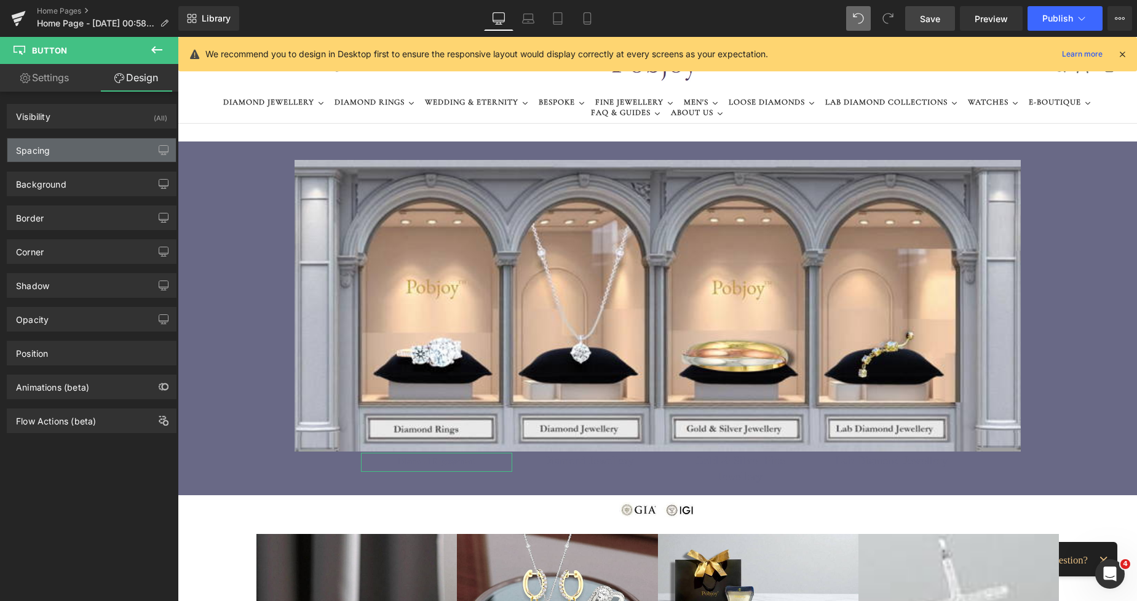
click at [94, 143] on div "Spacing" at bounding box center [91, 149] width 169 height 23
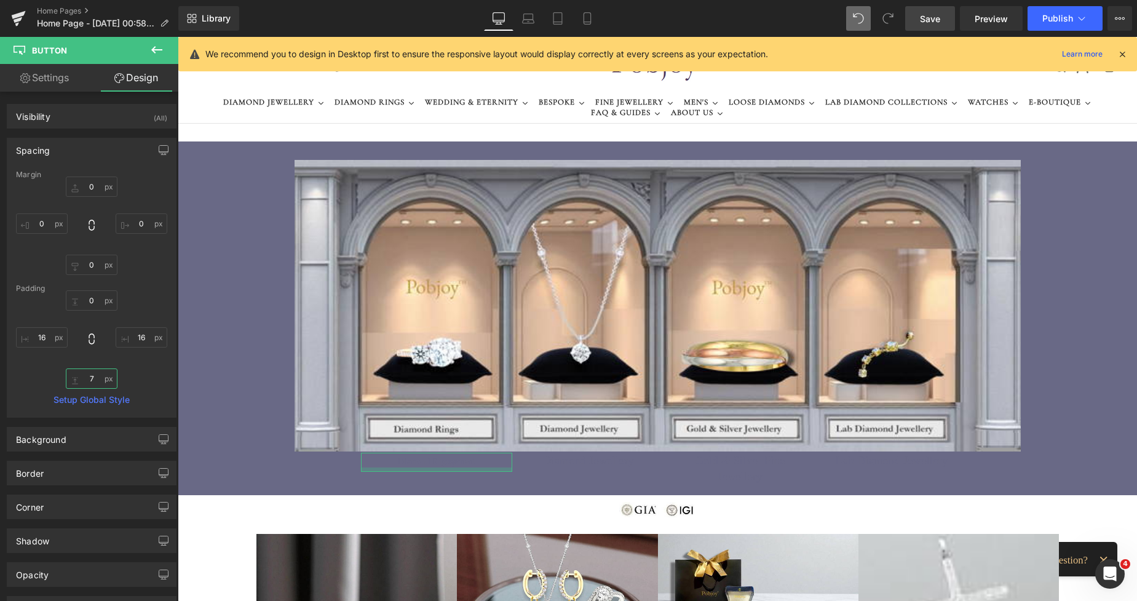
click at [86, 376] on input "7" at bounding box center [92, 379] width 52 height 20
click at [523, 461] on div "Diamond Jewellery" at bounding box center [588, 463] width 152 height 20
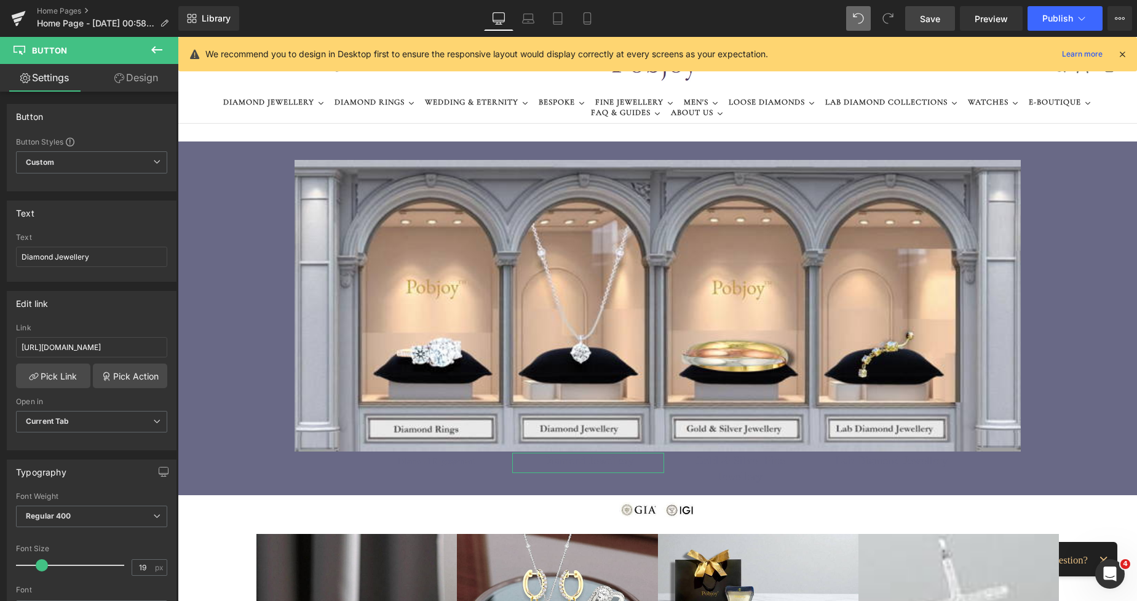
click at [153, 90] on link "Design" at bounding box center [136, 78] width 89 height 28
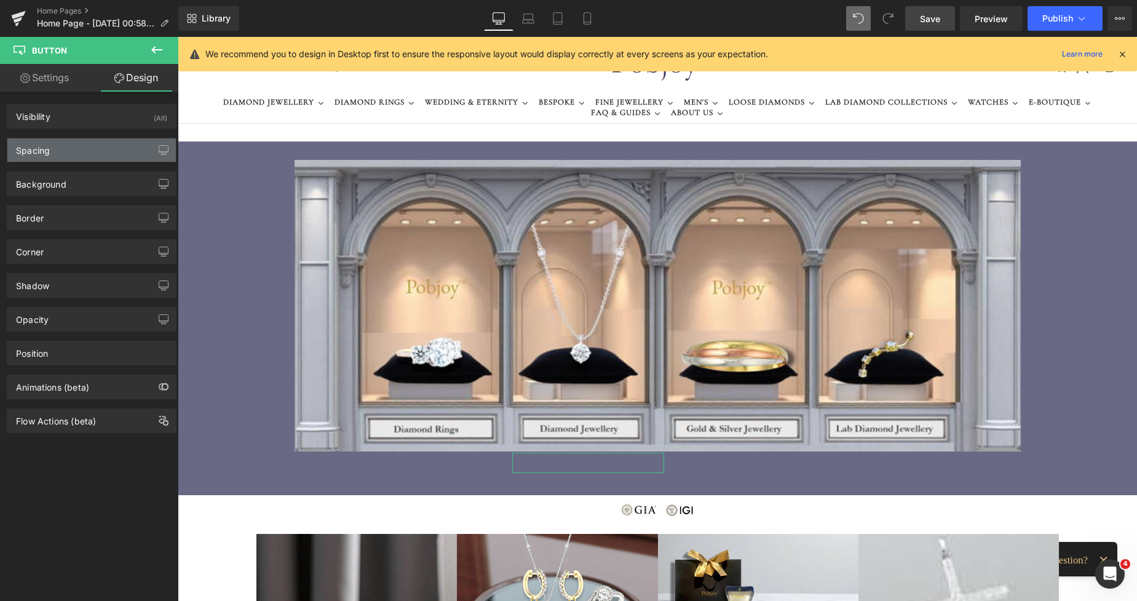
click at [74, 151] on div "Spacing" at bounding box center [91, 149] width 169 height 23
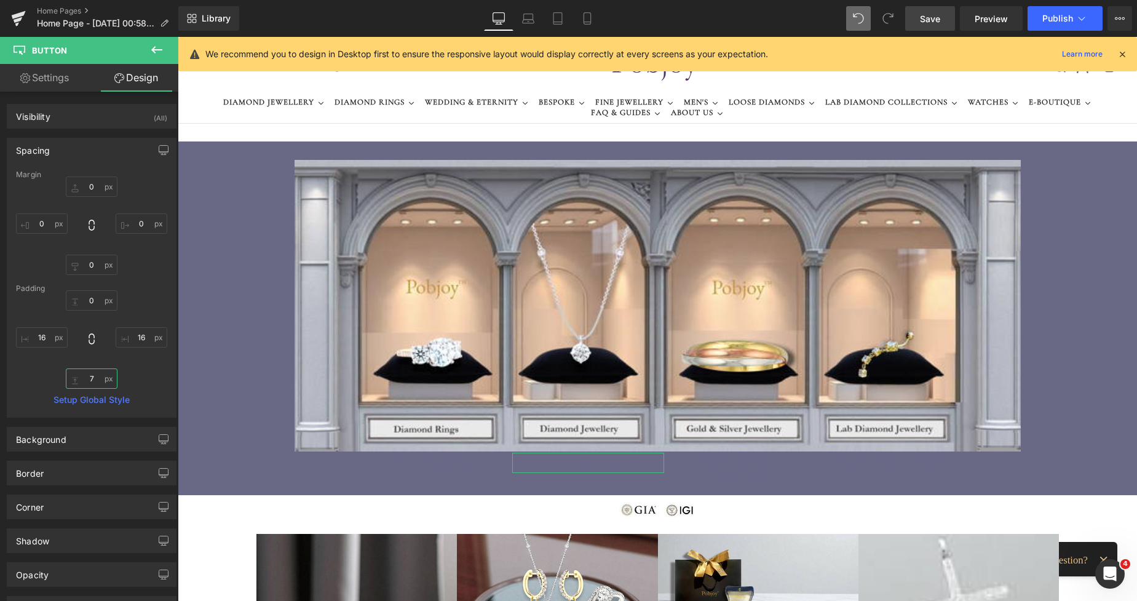
click at [87, 371] on input "7" at bounding box center [92, 379] width 52 height 20
click at [714, 464] on span at bounding box center [720, 470] width 13 height 15
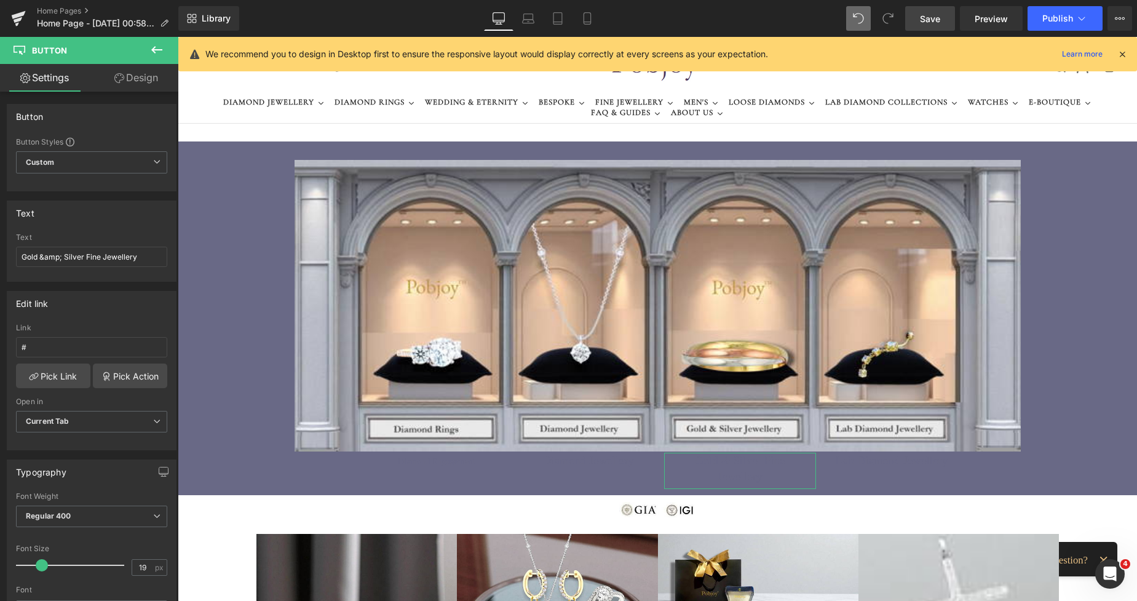
click at [150, 84] on link "Design" at bounding box center [136, 78] width 89 height 28
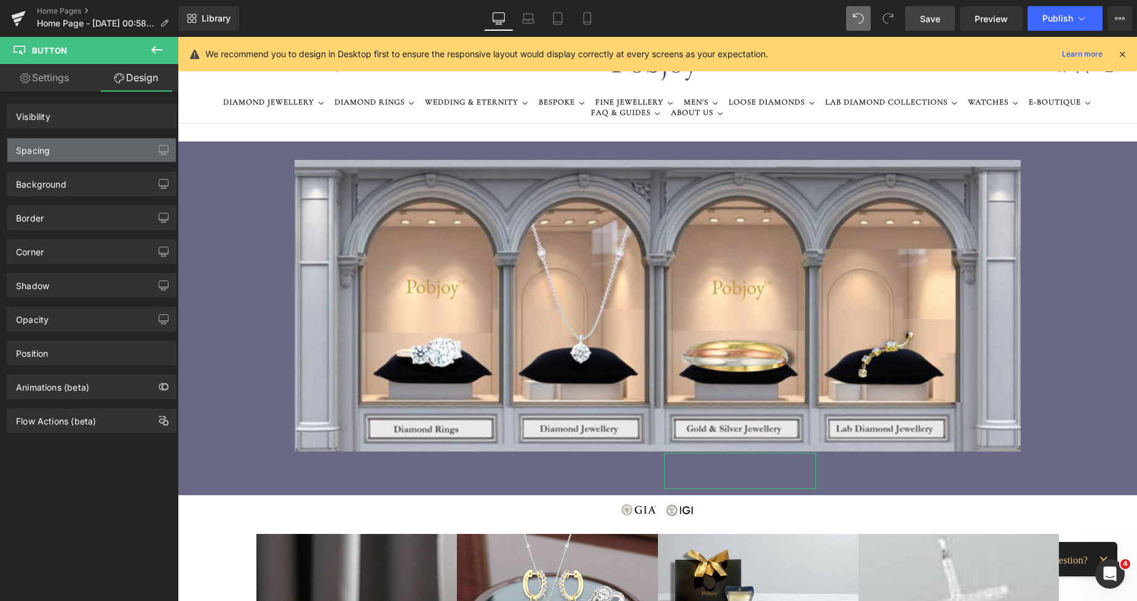
click at [60, 151] on div "Spacing" at bounding box center [91, 149] width 169 height 23
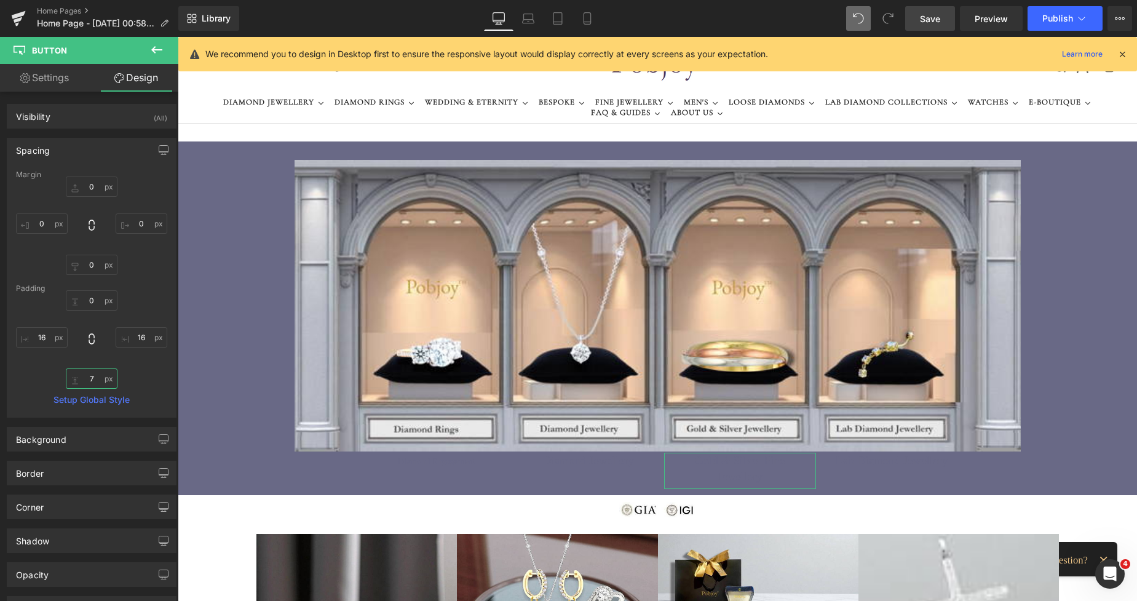
click at [89, 377] on input "7" at bounding box center [92, 379] width 52 height 20
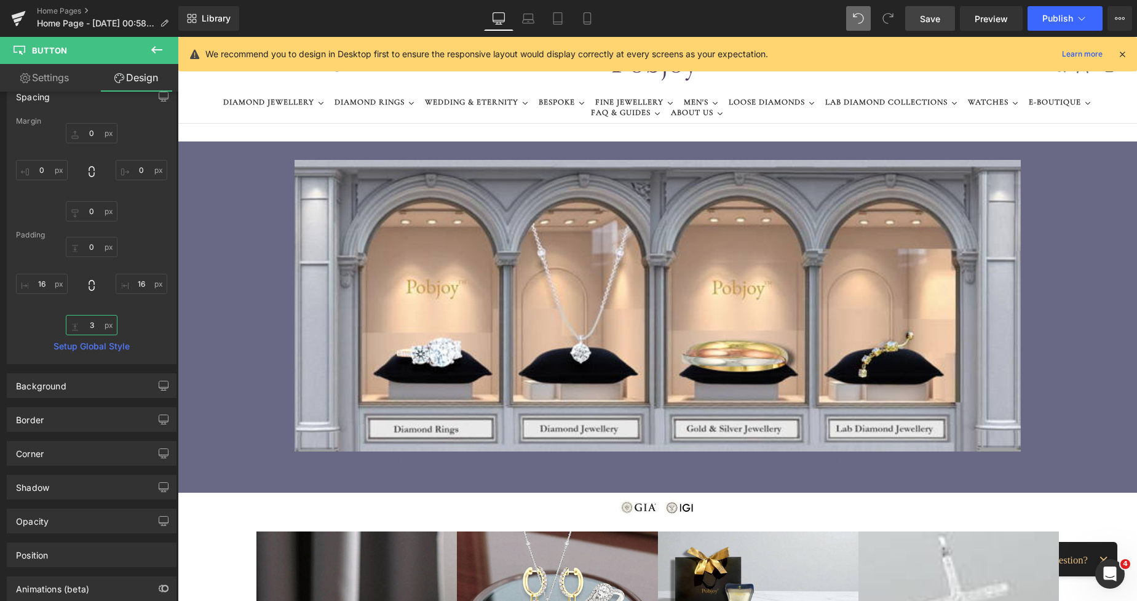
scroll to position [62, 0]
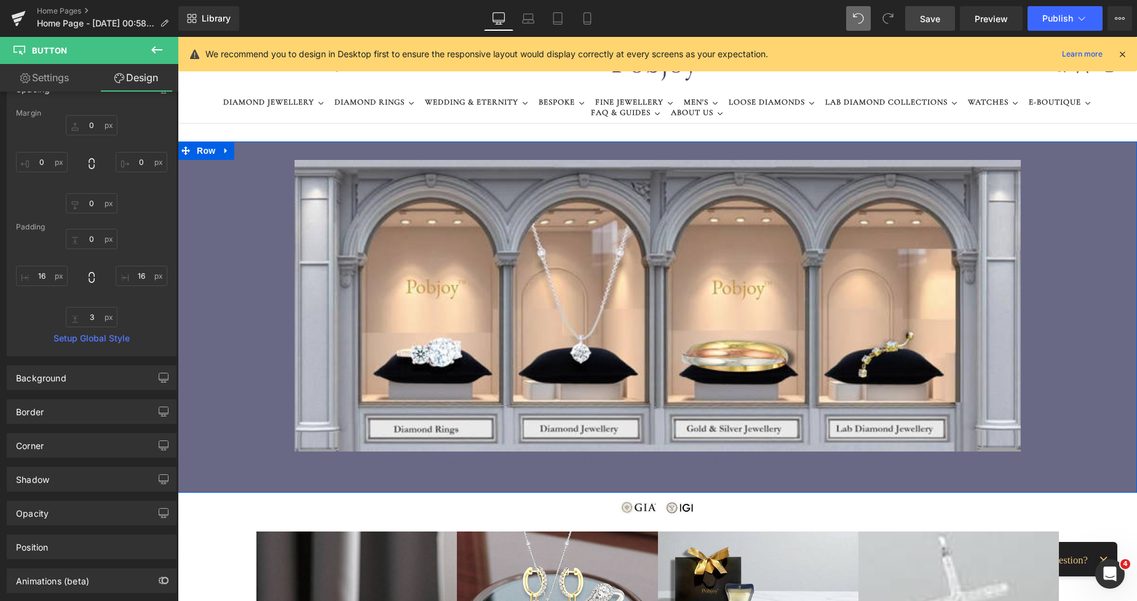
click at [841, 458] on span "Lab Diamond Jewellery" at bounding box center [892, 461] width 113 height 16
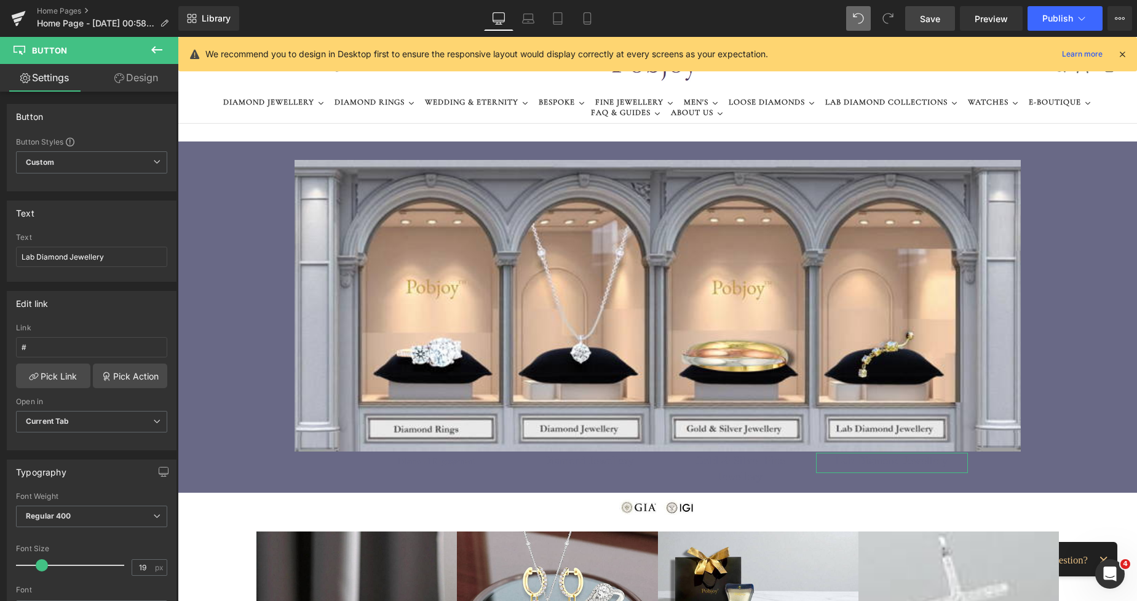
click at [147, 90] on link "Design" at bounding box center [136, 78] width 89 height 28
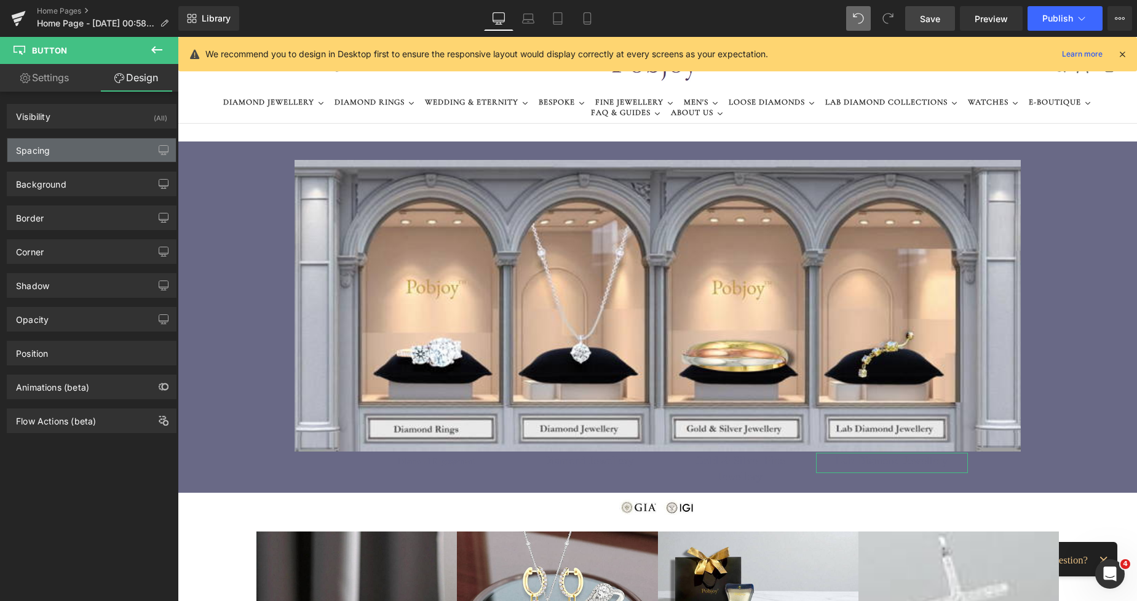
click at [63, 148] on div "Spacing" at bounding box center [91, 149] width 169 height 23
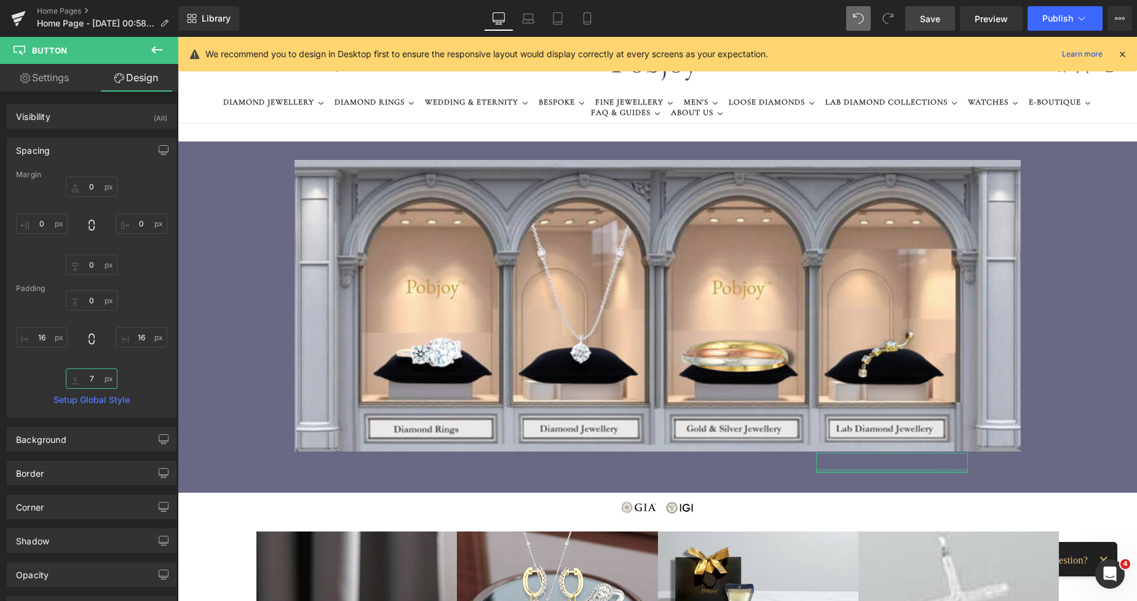
click at [89, 386] on input "7" at bounding box center [92, 379] width 52 height 20
click at [938, 20] on span "Save" at bounding box center [930, 18] width 20 height 13
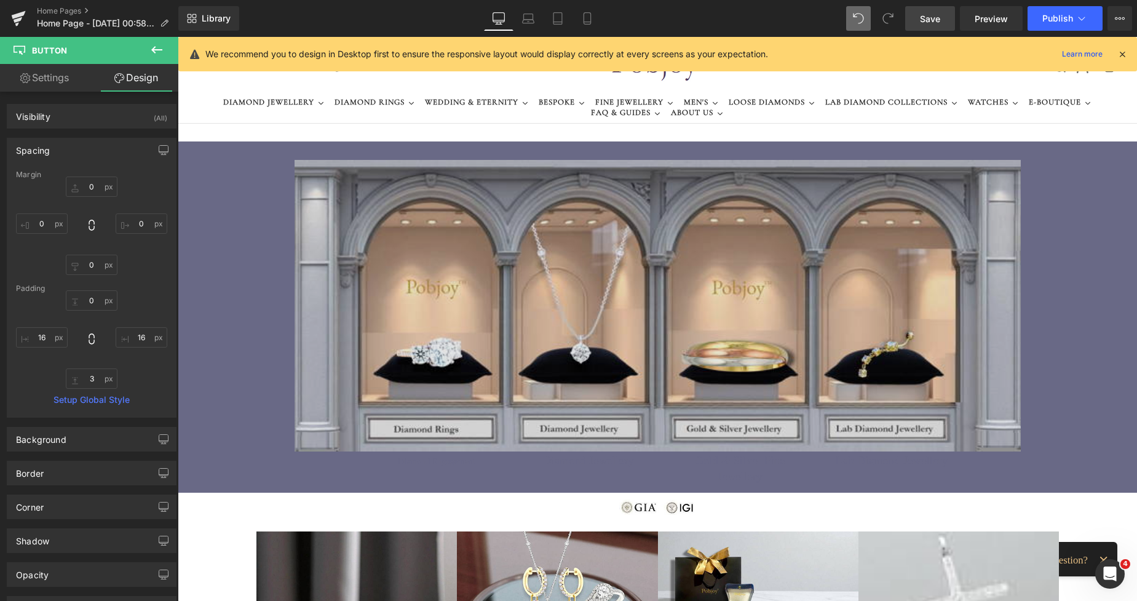
click at [386, 173] on img at bounding box center [658, 306] width 727 height 292
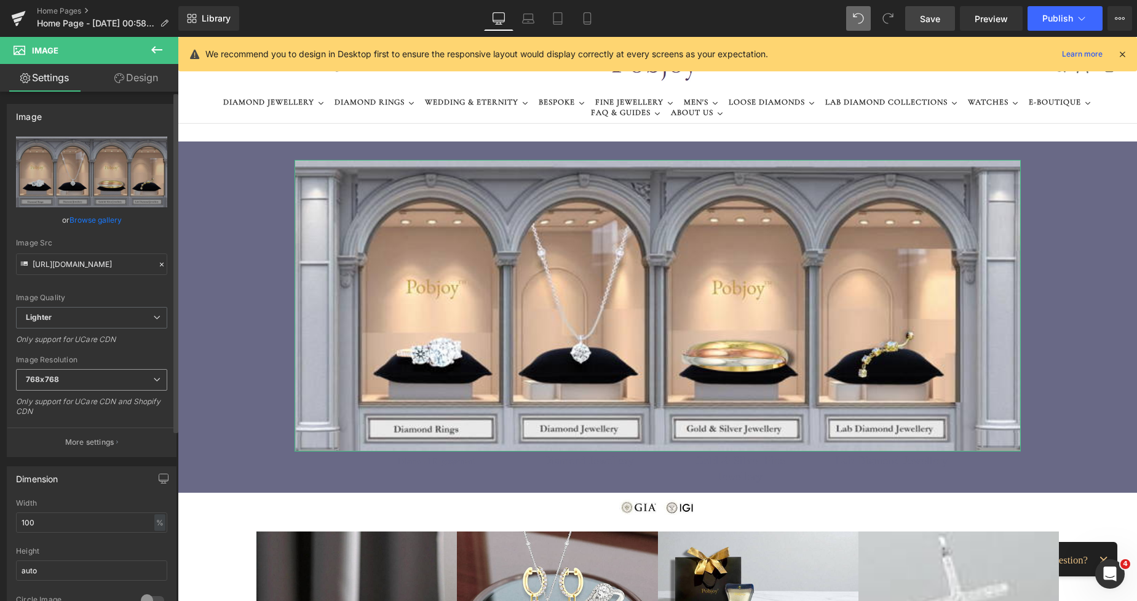
click at [65, 379] on span "768x768" at bounding box center [91, 380] width 151 height 22
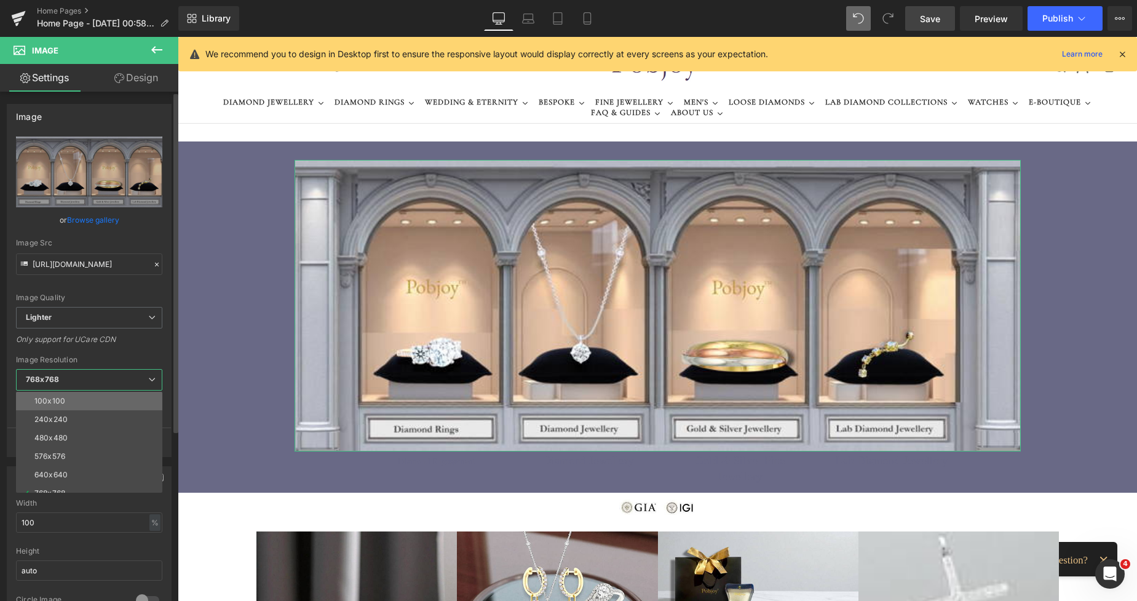
click at [60, 400] on div "100x100" at bounding box center [49, 401] width 31 height 9
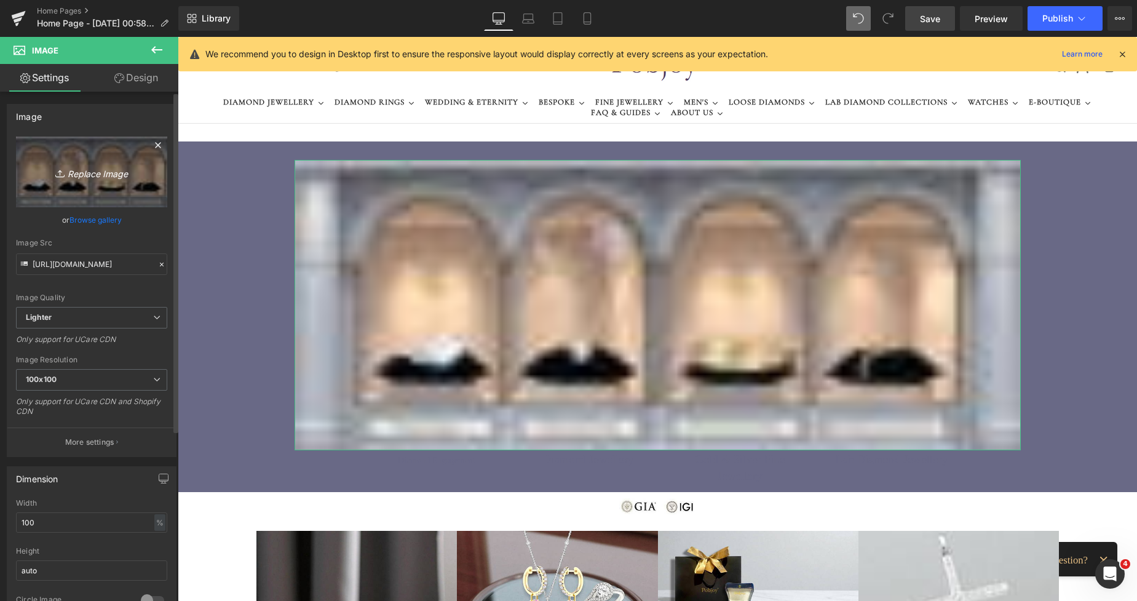
click at [111, 194] on link "Replace Image" at bounding box center [91, 172] width 151 height 71
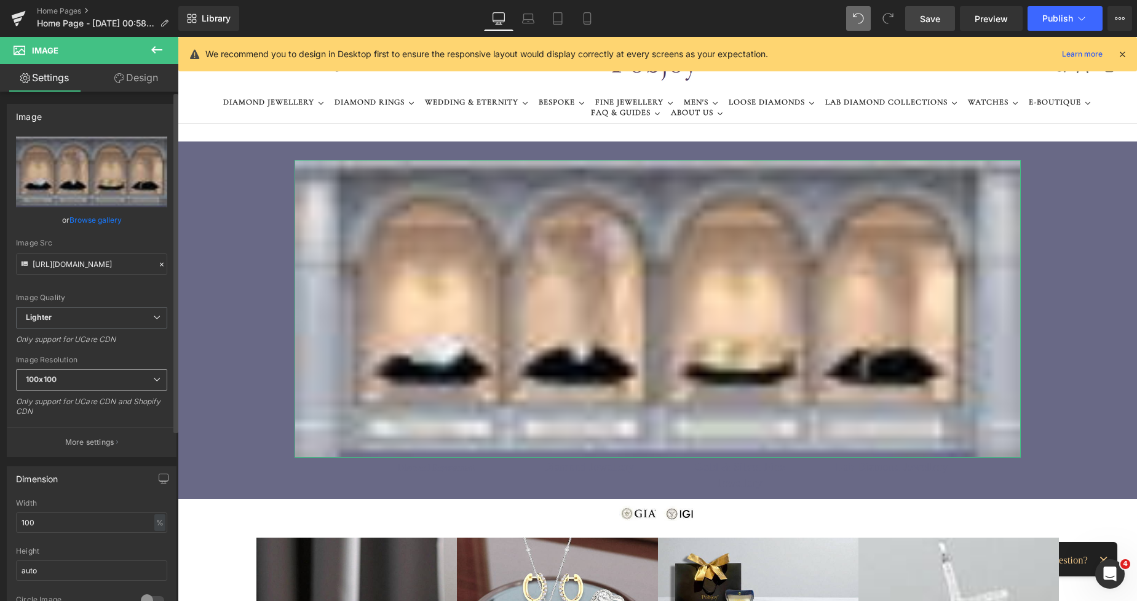
click at [72, 382] on span "100x100" at bounding box center [91, 380] width 151 height 22
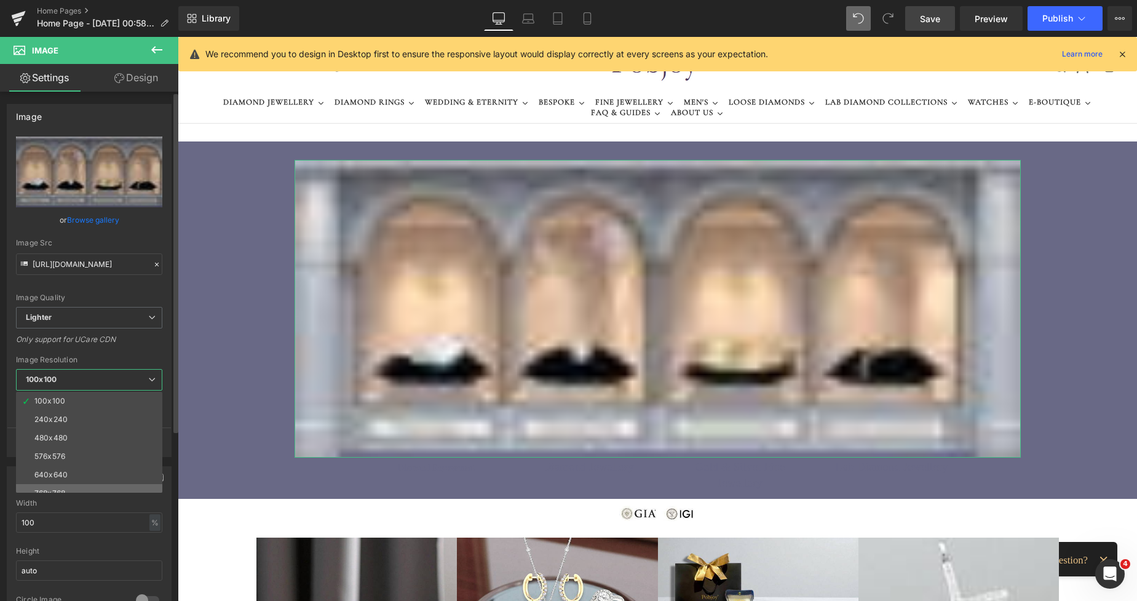
click at [61, 485] on li "768x768" at bounding box center [92, 493] width 152 height 18
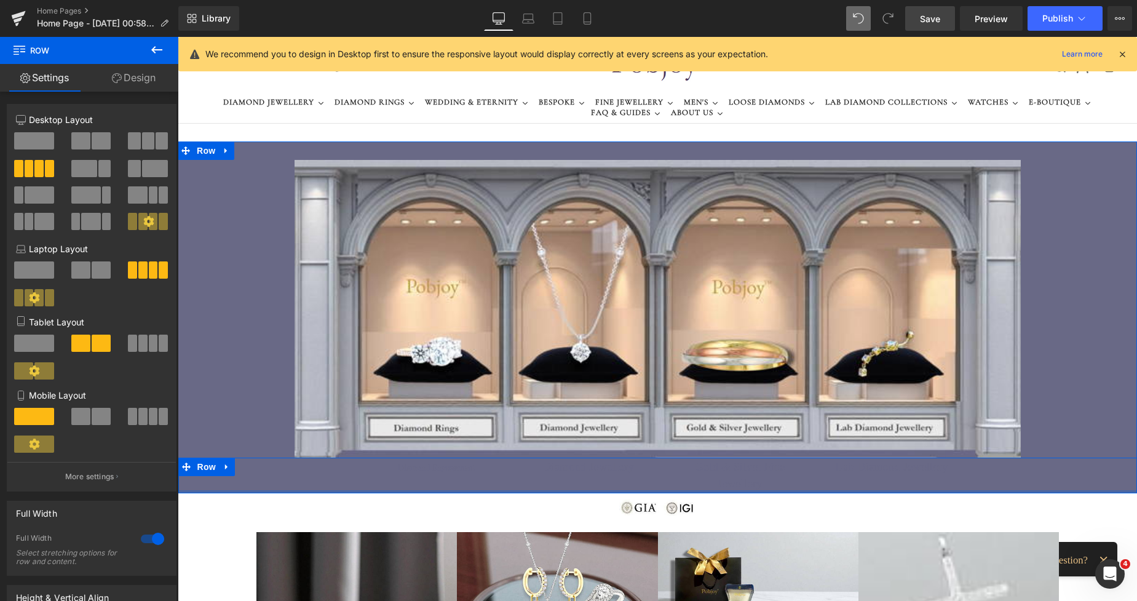
drag, startPoint x: 639, startPoint y: 480, endPoint x: 640, endPoint y: 469, distance: 11.1
click at [640, 469] on div "Diamond Engagement Button Diamond Jewellery Button Gold & Silver Fine Jewellery…" at bounding box center [658, 475] width 960 height 35
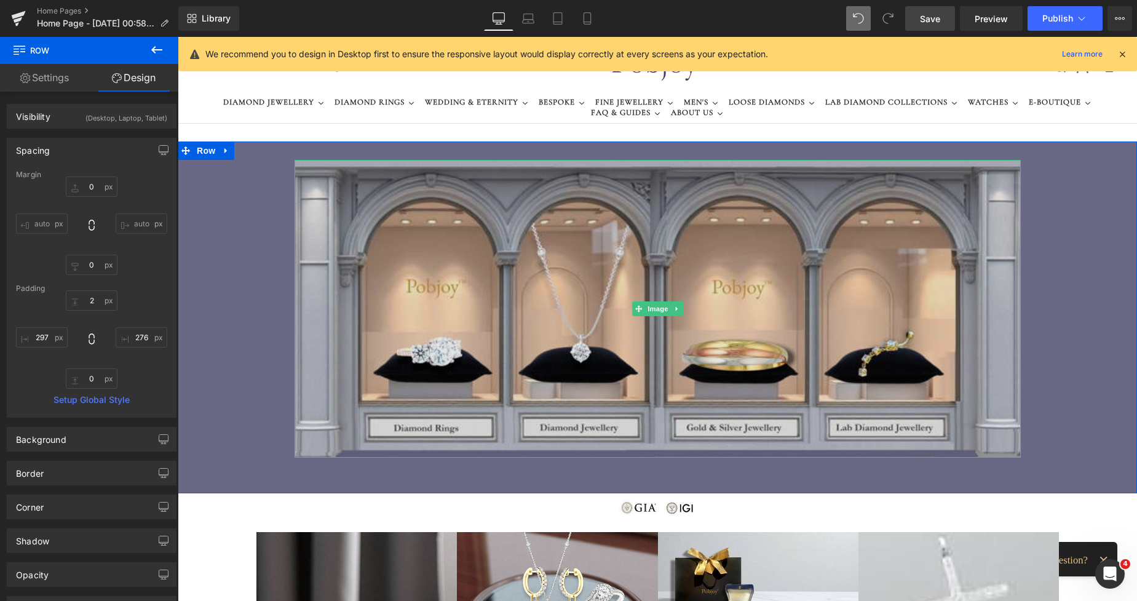
click at [353, 239] on img at bounding box center [658, 309] width 727 height 298
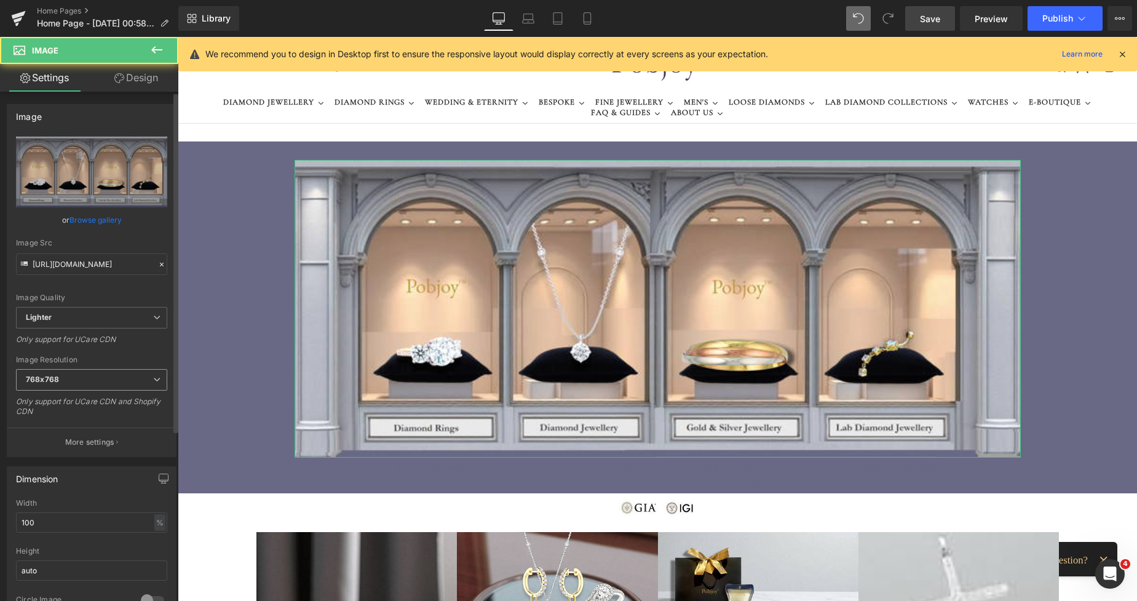
click at [54, 392] on div "768x768 100x100 240x240 480x480 576x576 640x640 768x768 800x800 960x960 1024x10…" at bounding box center [91, 383] width 151 height 28
click at [55, 386] on span "768x768" at bounding box center [91, 380] width 151 height 22
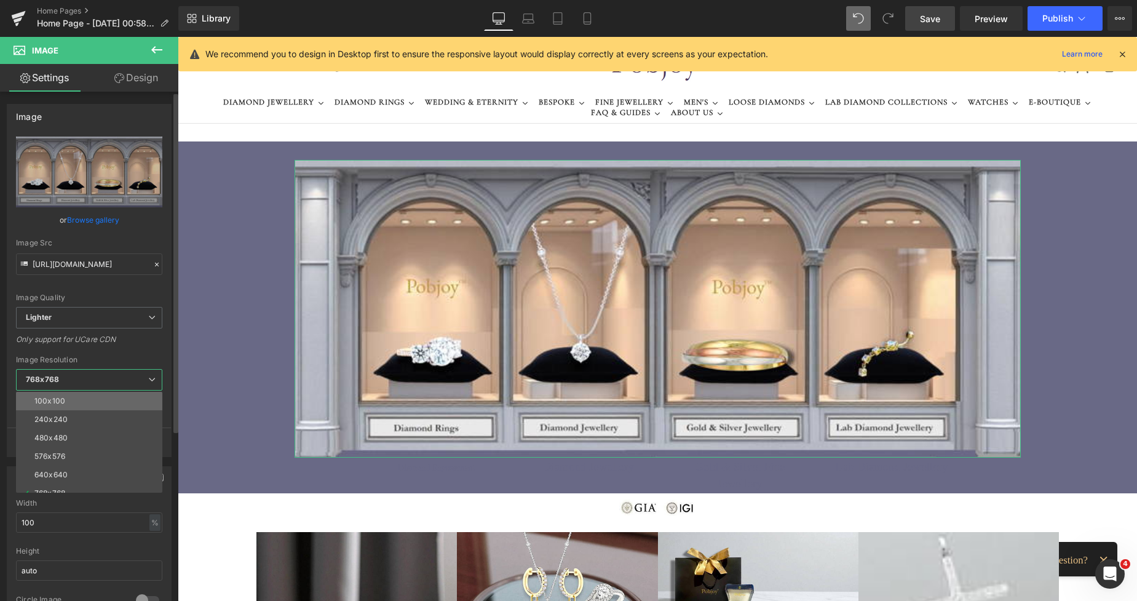
click at [53, 397] on div "100x100" at bounding box center [49, 401] width 31 height 9
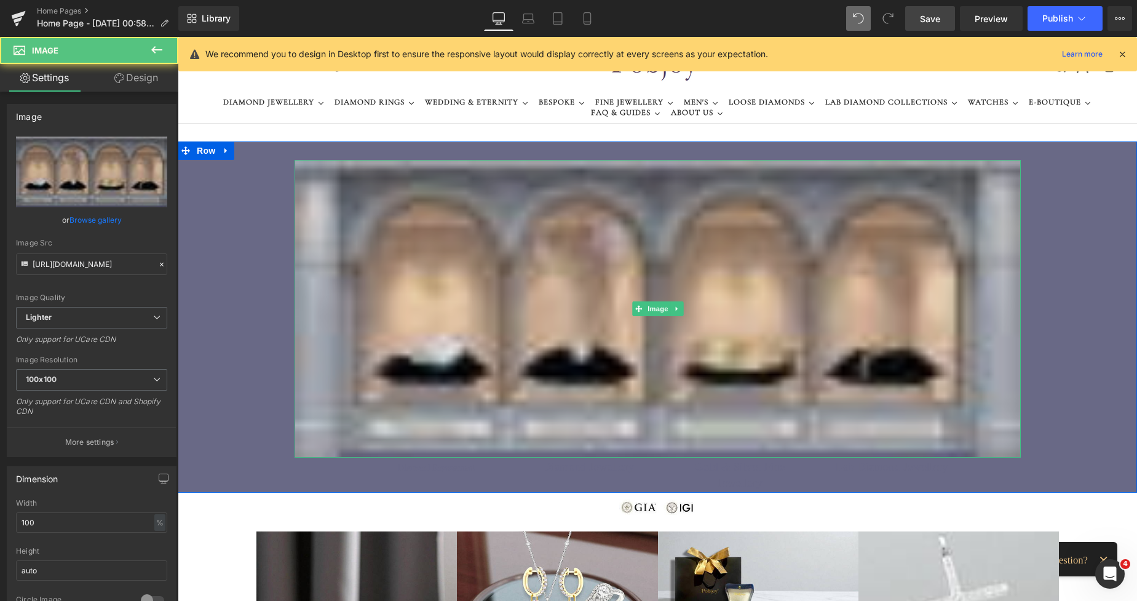
click at [327, 281] on img at bounding box center [658, 309] width 727 height 298
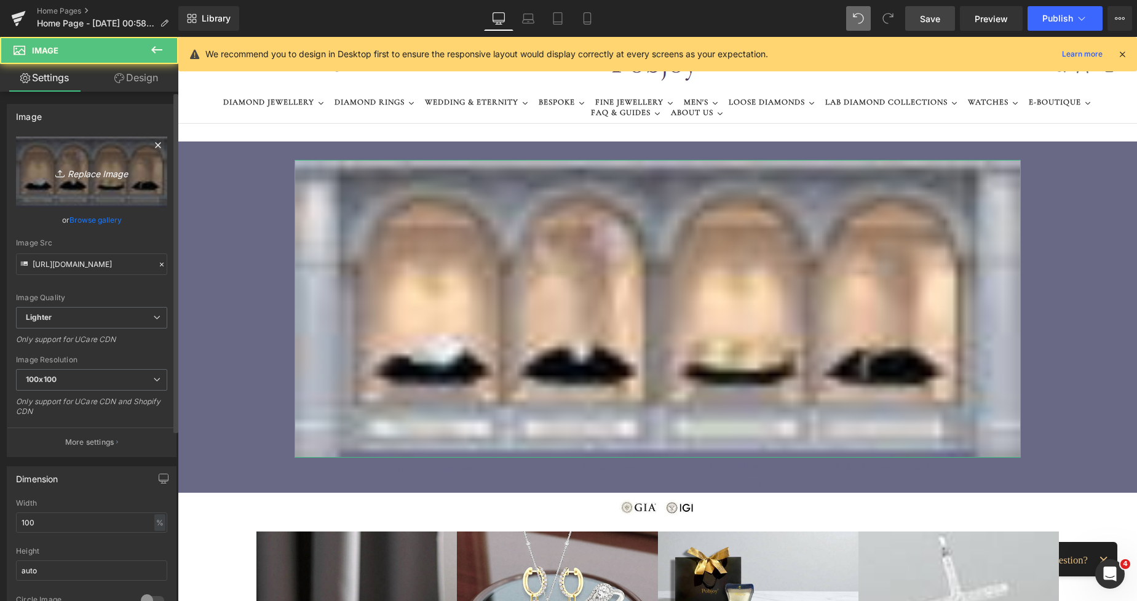
click at [91, 181] on link "Replace Image" at bounding box center [91, 172] width 151 height 71
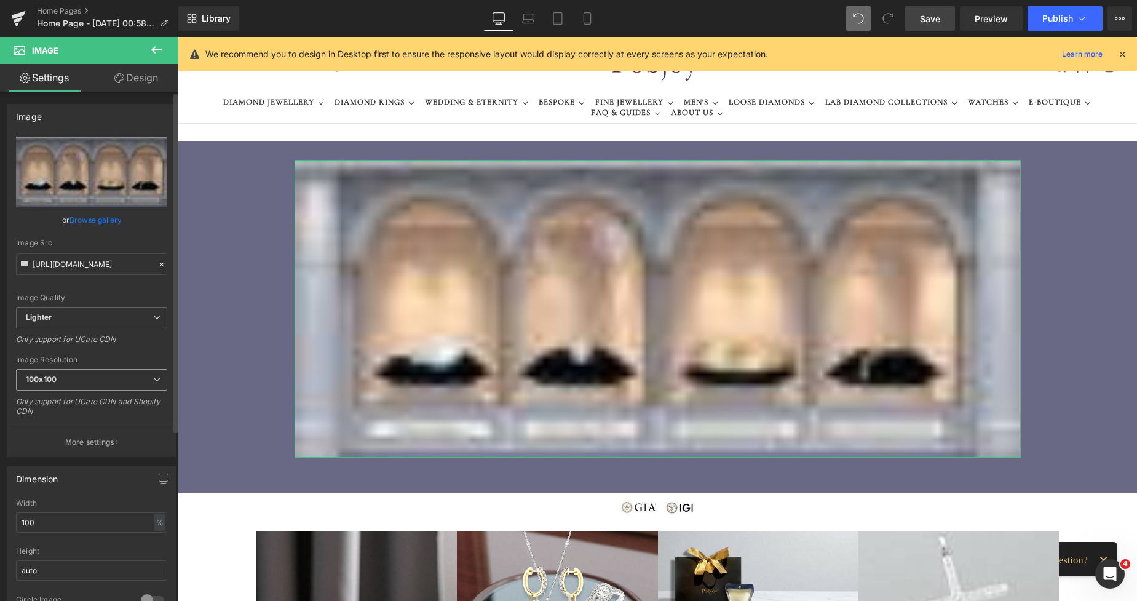
click at [71, 387] on span "100x100" at bounding box center [91, 380] width 151 height 22
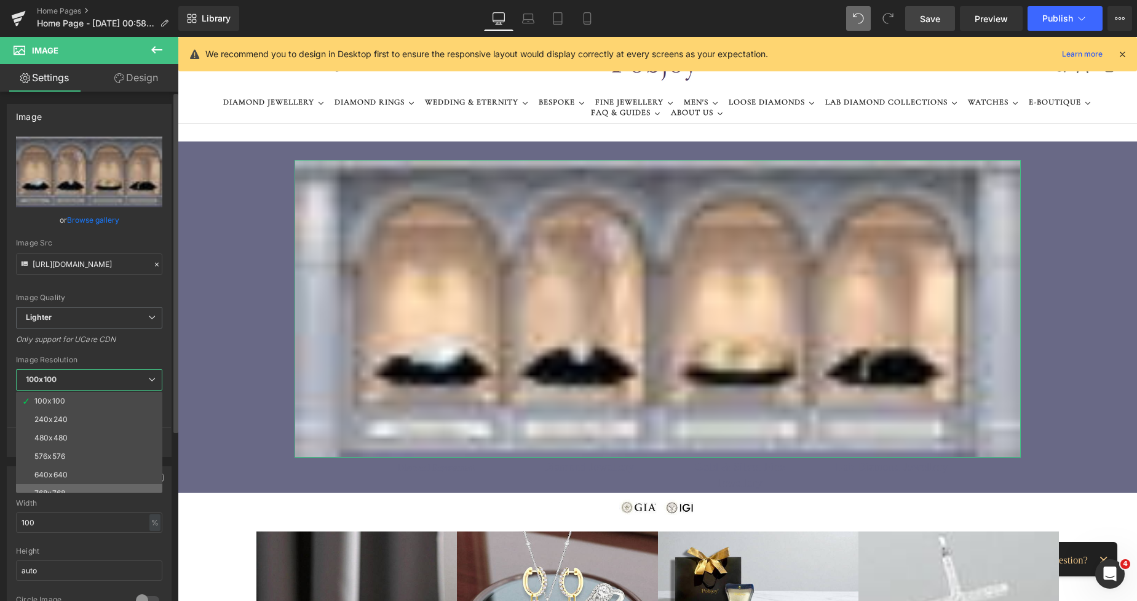
click at [49, 490] on div "768x768" at bounding box center [49, 493] width 31 height 9
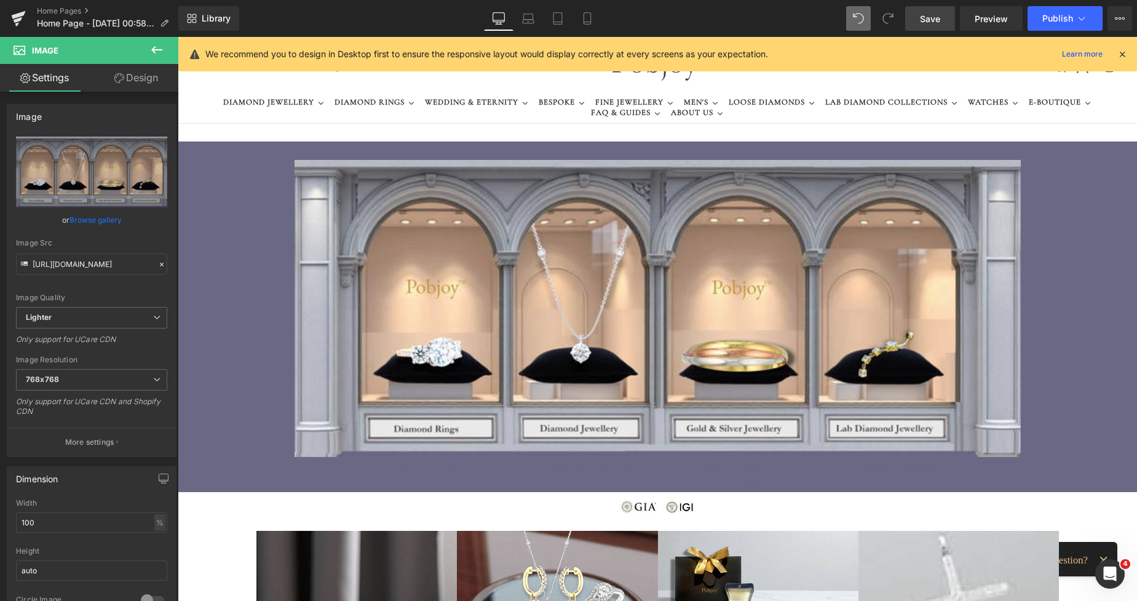
click at [926, 18] on span "Save" at bounding box center [930, 18] width 20 height 13
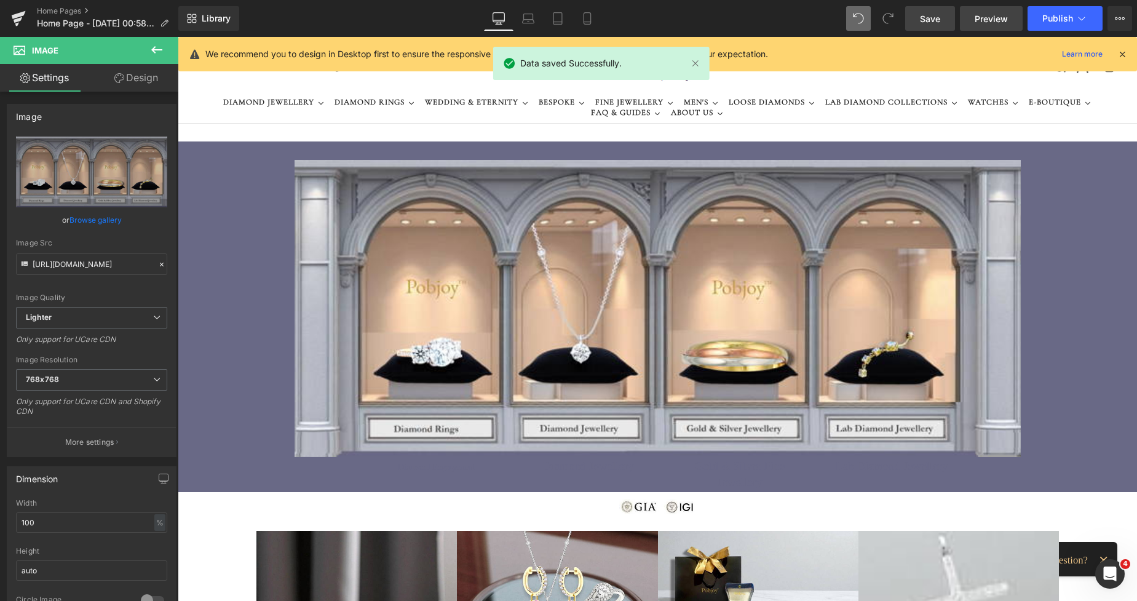
click at [989, 24] on span "Preview" at bounding box center [991, 18] width 33 height 13
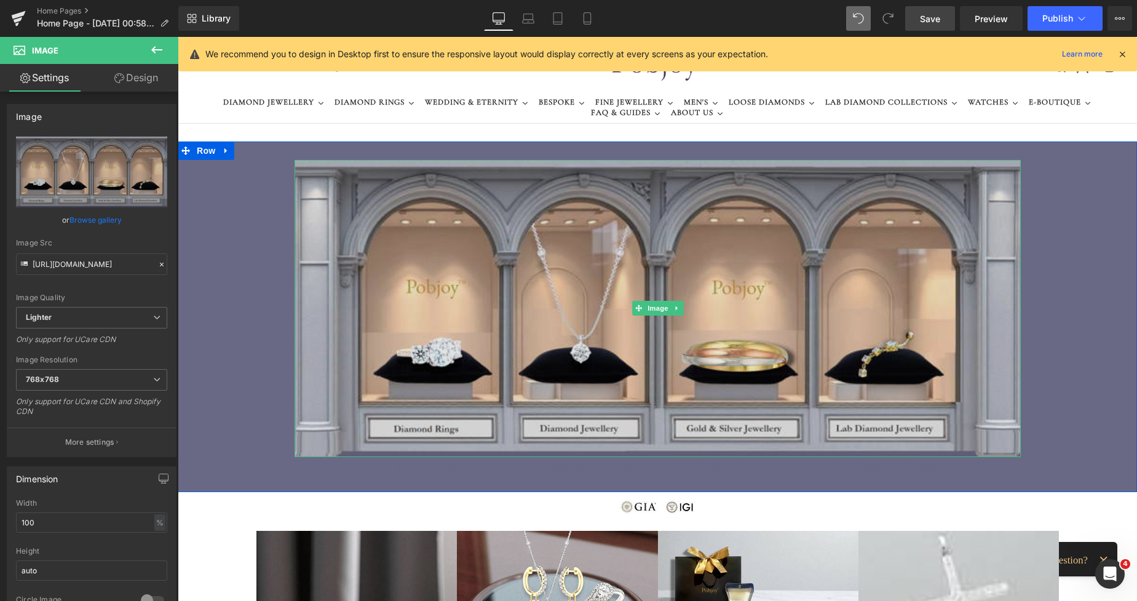
click at [712, 301] on img at bounding box center [658, 308] width 727 height 297
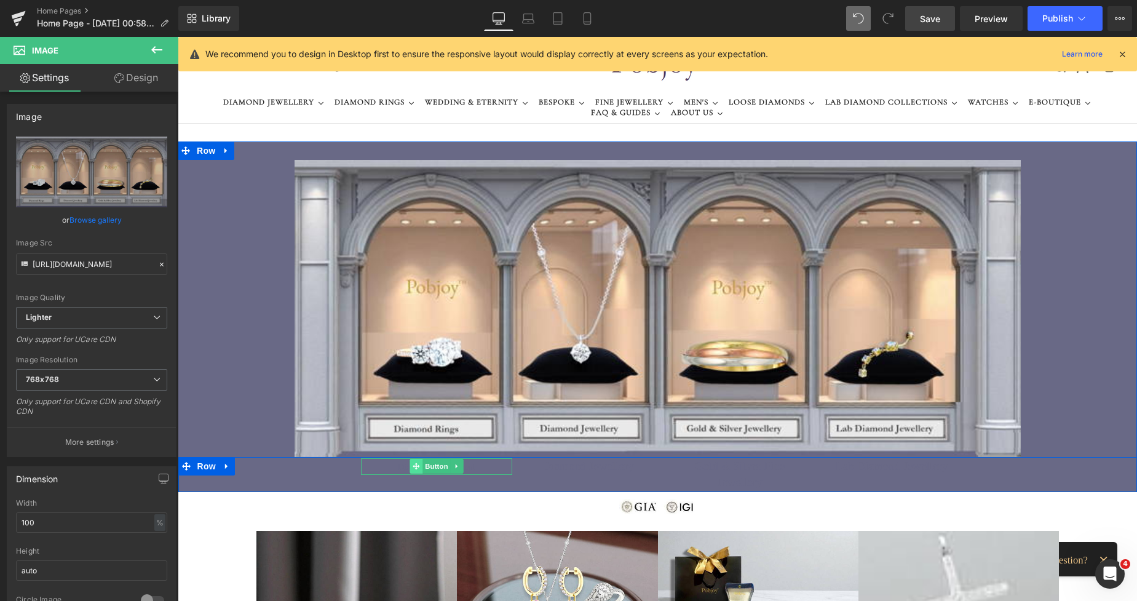
click at [413, 468] on icon at bounding box center [416, 466] width 7 height 7
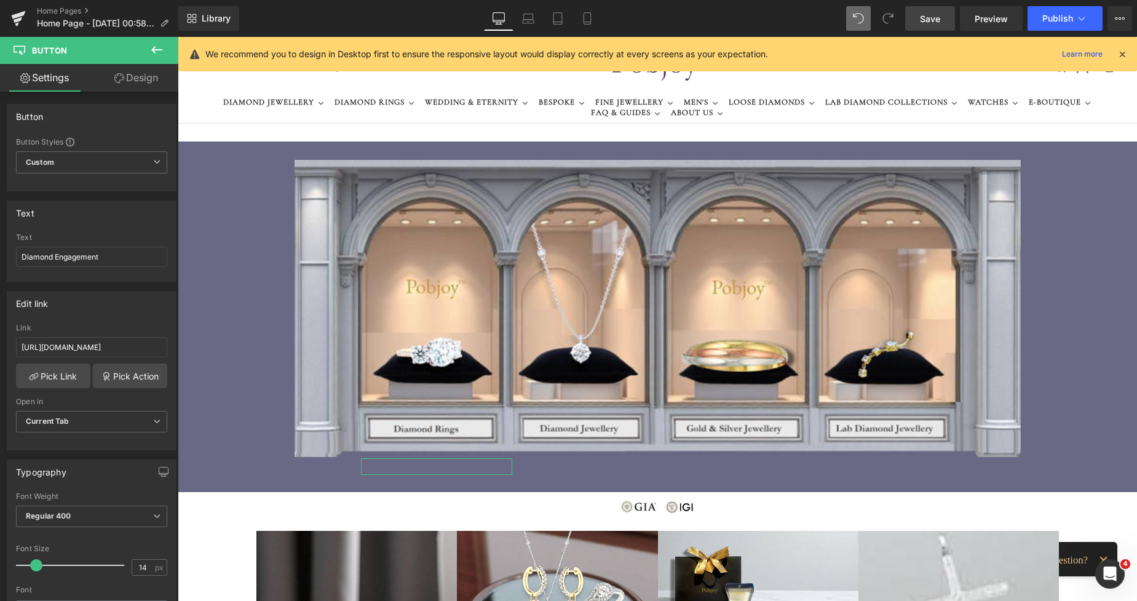
click at [141, 74] on link "Design" at bounding box center [136, 78] width 89 height 28
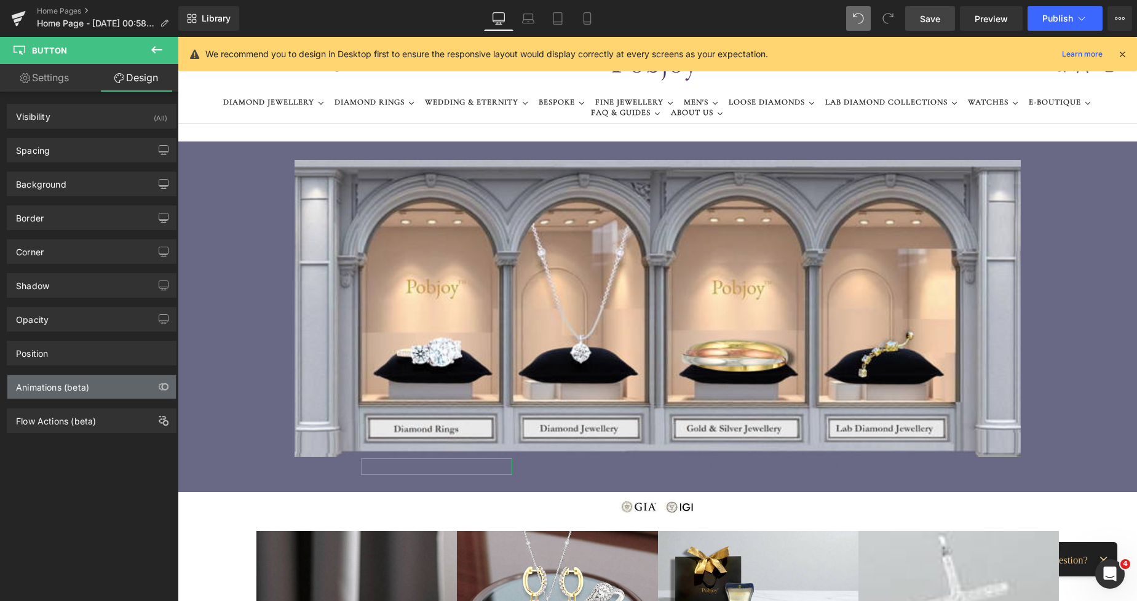
click at [38, 385] on div "Animations (beta)" at bounding box center [52, 383] width 73 height 17
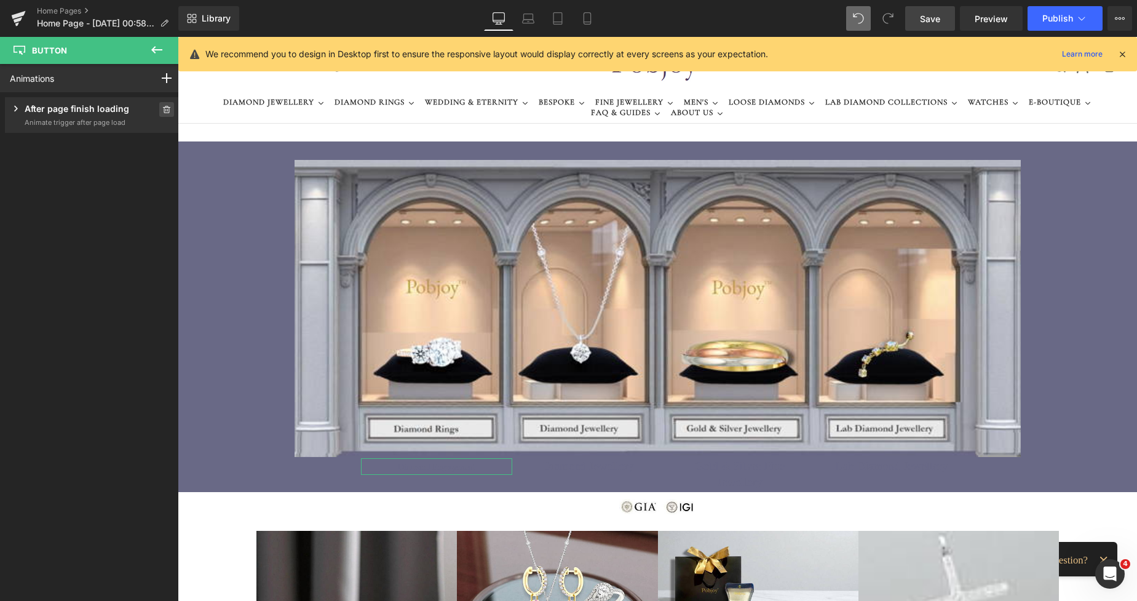
click at [159, 105] on span at bounding box center [166, 109] width 15 height 15
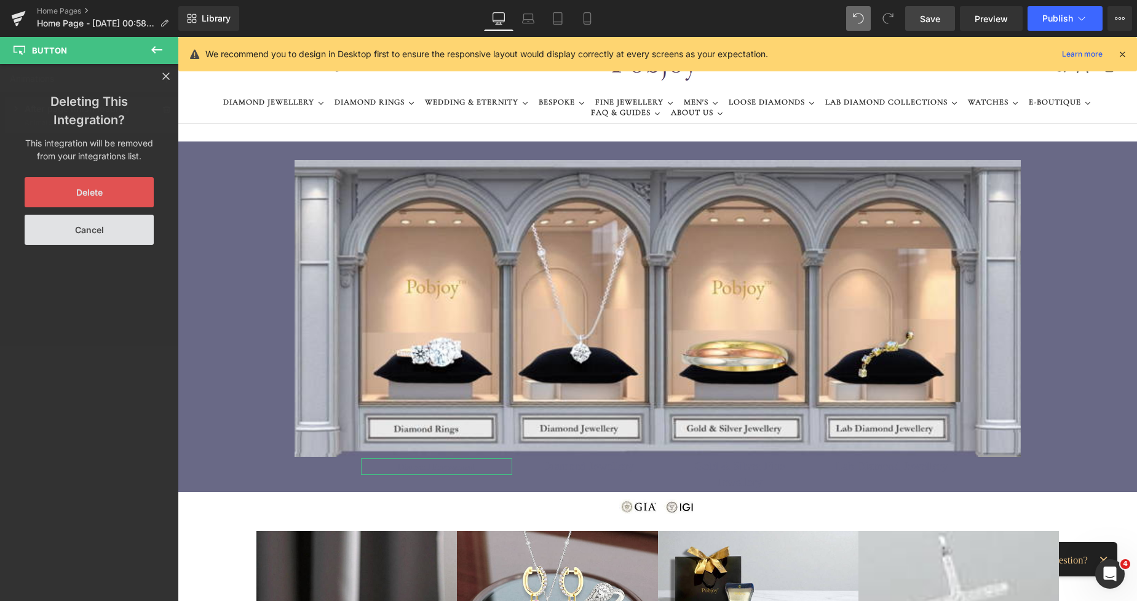
click at [98, 200] on button "Delete" at bounding box center [89, 192] width 129 height 30
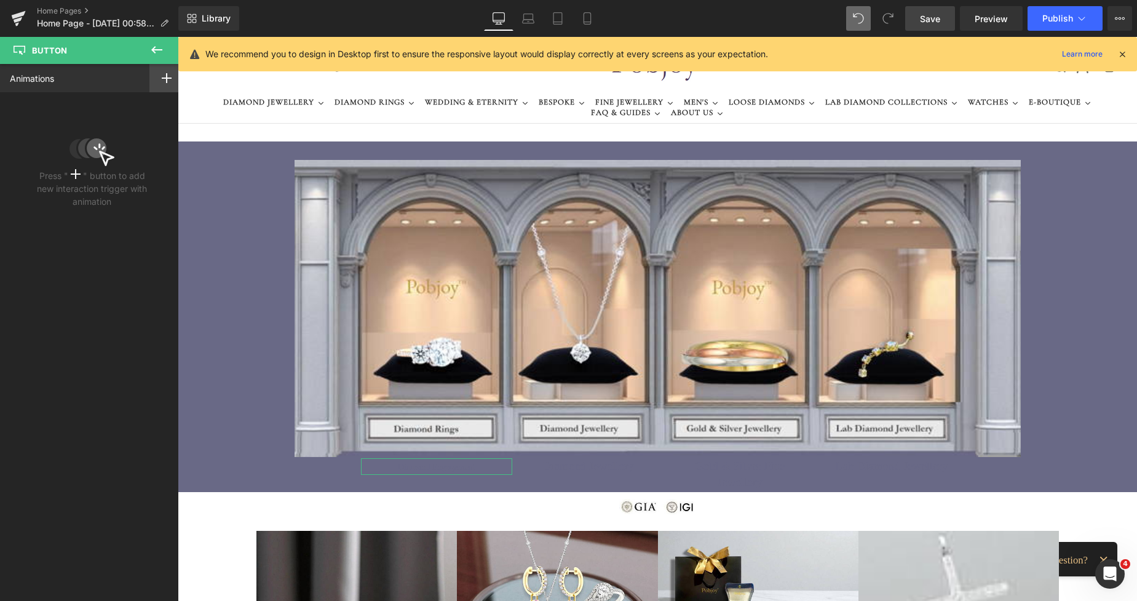
click at [162, 78] on rect at bounding box center [167, 78] width 10 height 1
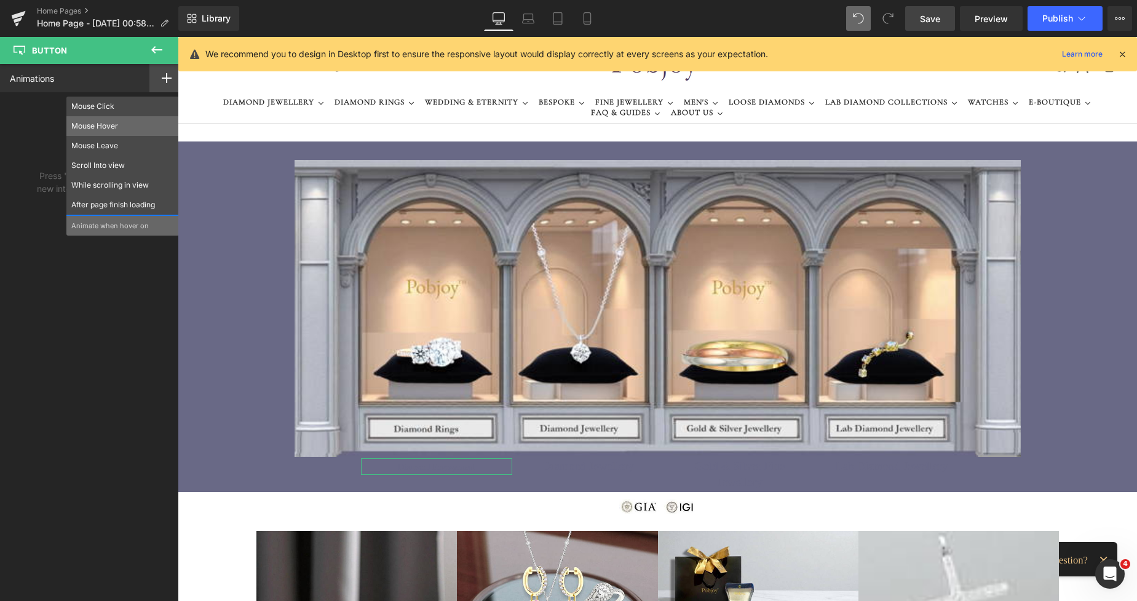
click at [123, 127] on p "Mouse Hover" at bounding box center [122, 126] width 103 height 11
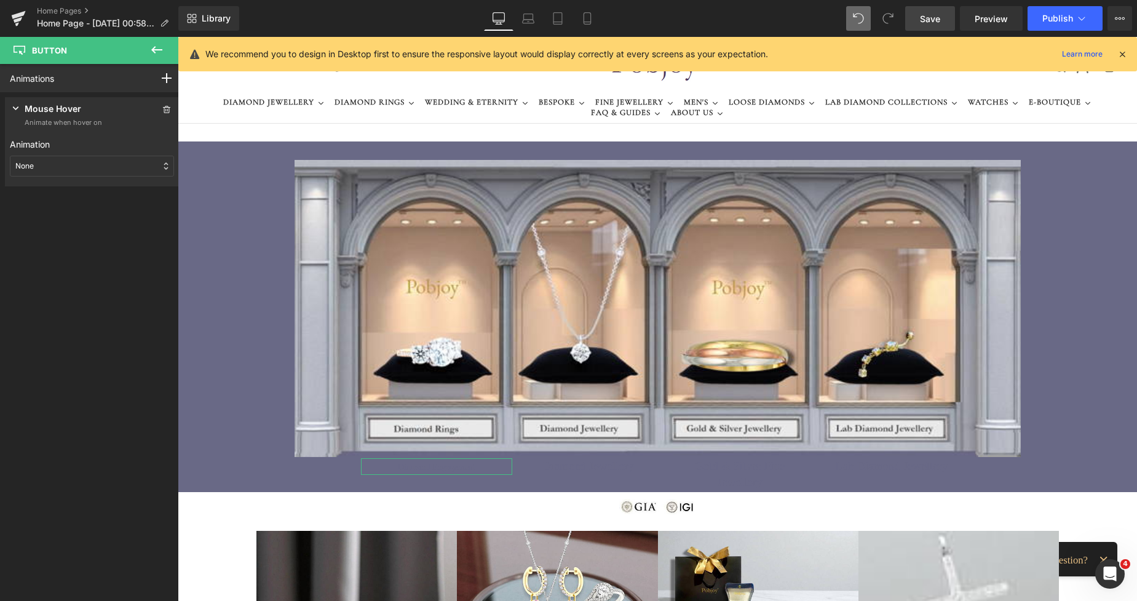
click at [58, 167] on div "None" at bounding box center [92, 166] width 164 height 21
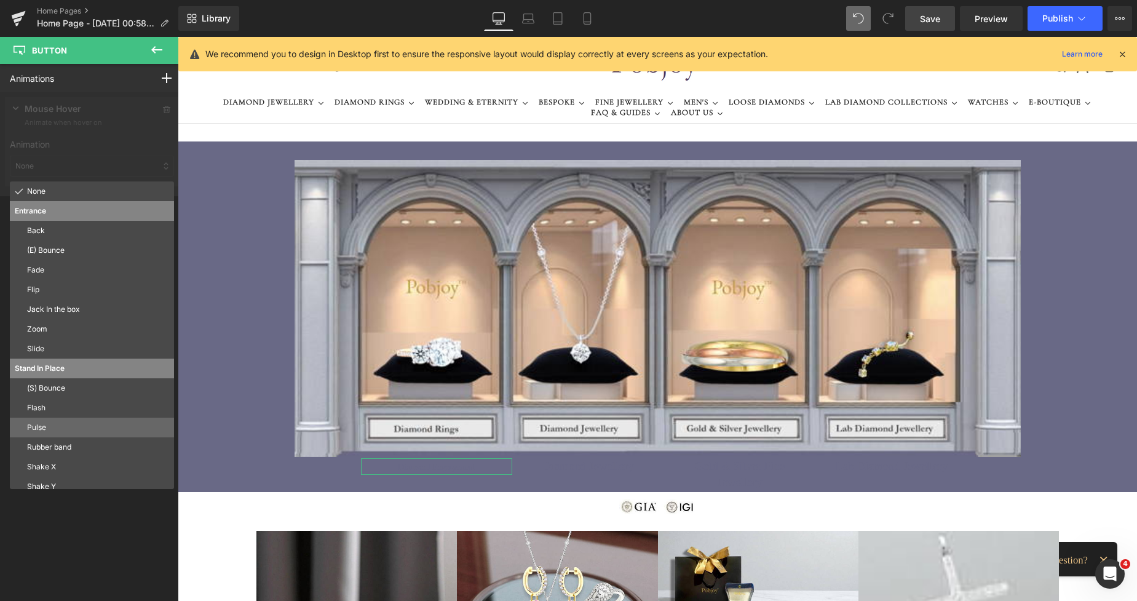
click at [47, 423] on p "Pulse" at bounding box center [98, 427] width 142 height 11
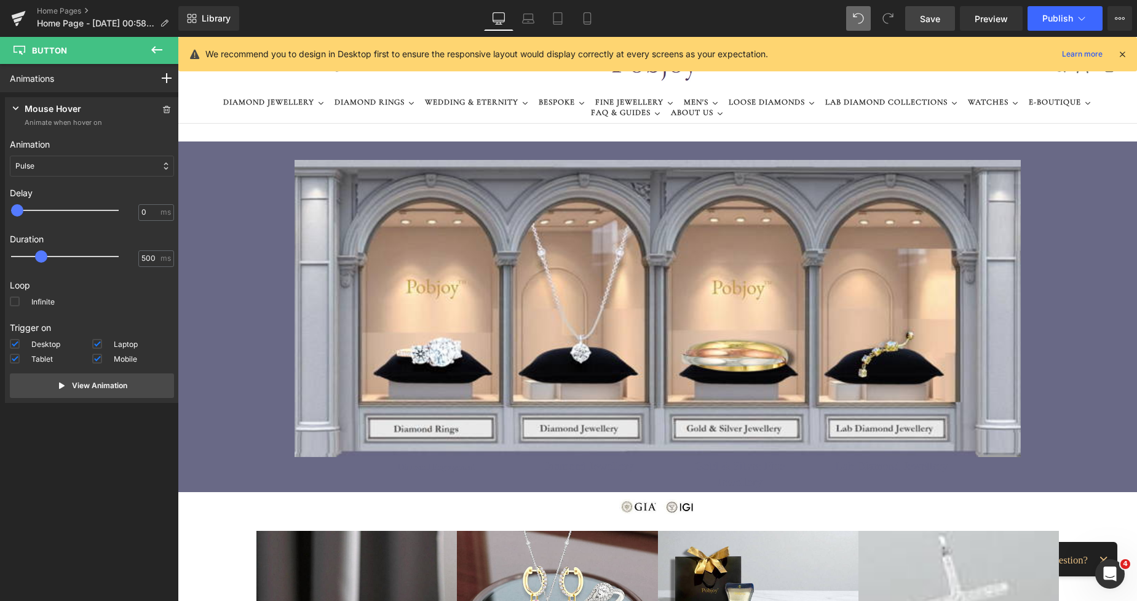
click at [936, 19] on span "Save" at bounding box center [930, 18] width 20 height 13
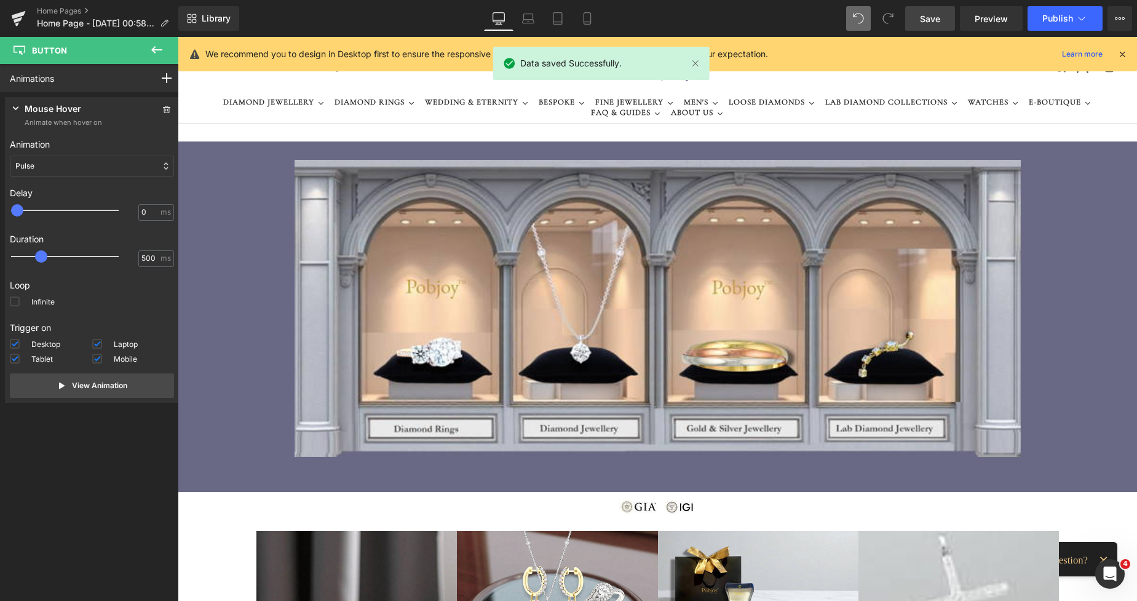
click at [149, 55] on icon at bounding box center [156, 49] width 15 height 15
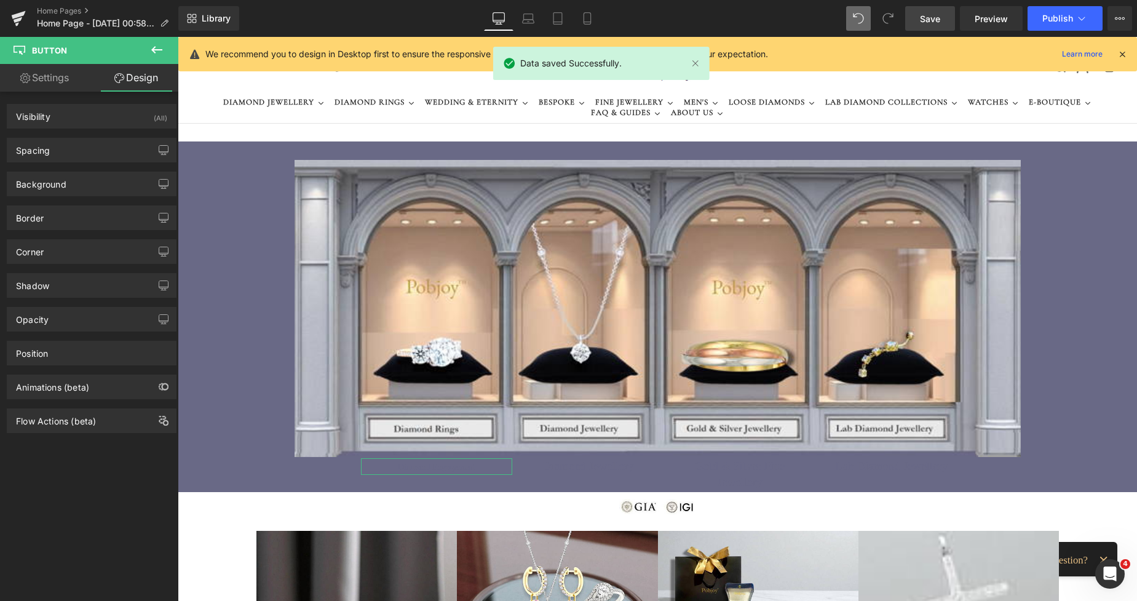
click at [55, 86] on link "Settings" at bounding box center [44, 78] width 89 height 28
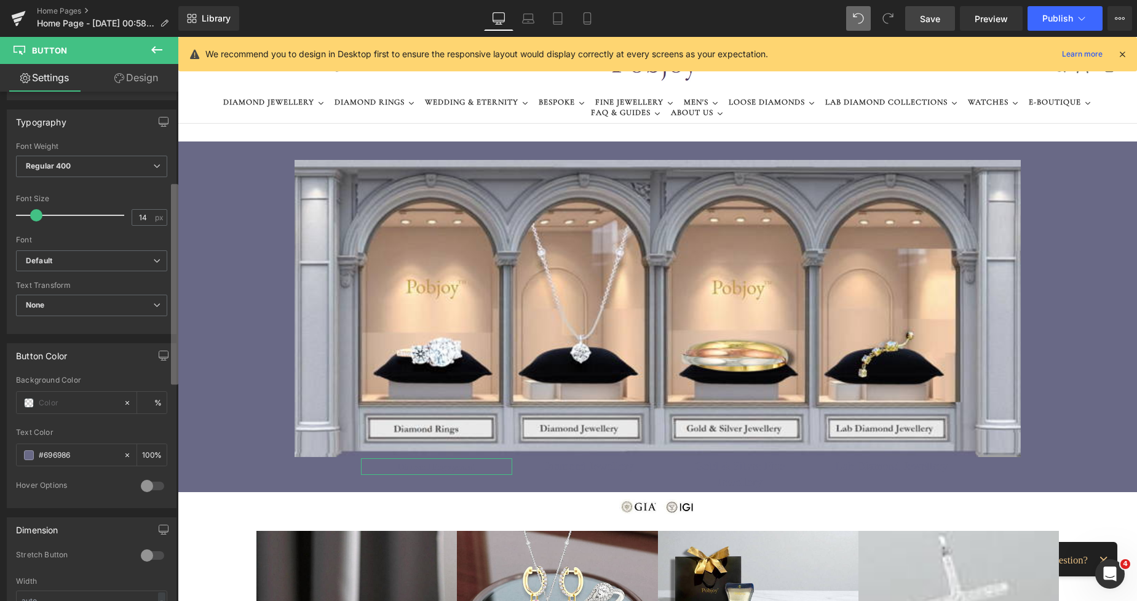
scroll to position [402, 0]
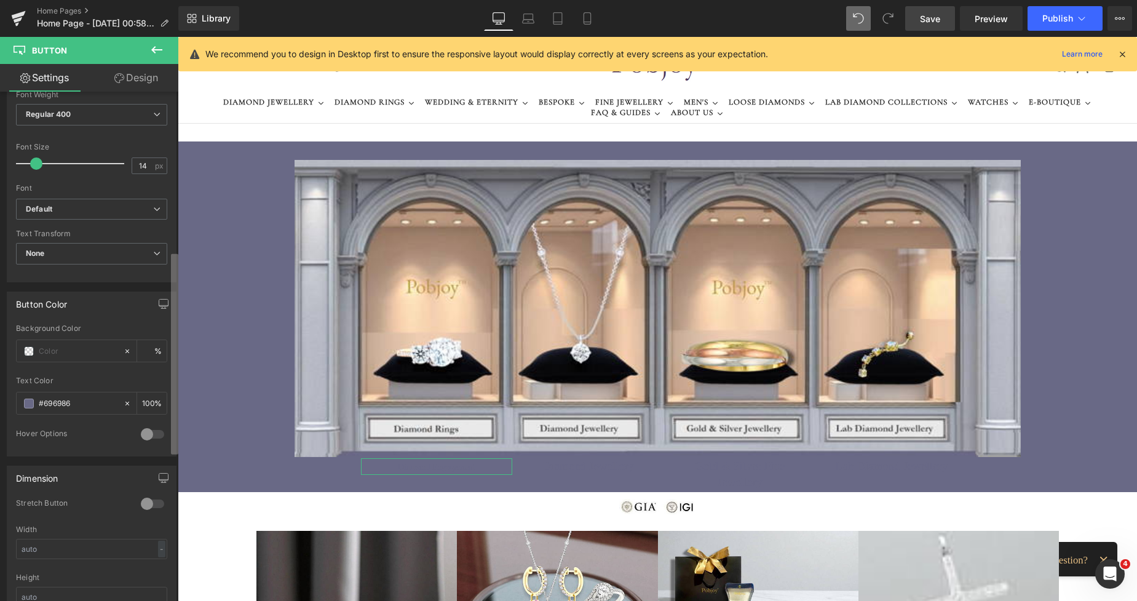
click at [161, 311] on div "Button Button Styles Custom Custom Setup Global Style Custom Setup Global Style…" at bounding box center [89, 349] width 178 height 515
click at [153, 430] on div at bounding box center [153, 434] width 30 height 20
click at [42, 534] on input "text" at bounding box center [78, 535] width 79 height 14
click at [28, 533] on span at bounding box center [29, 535] width 10 height 10
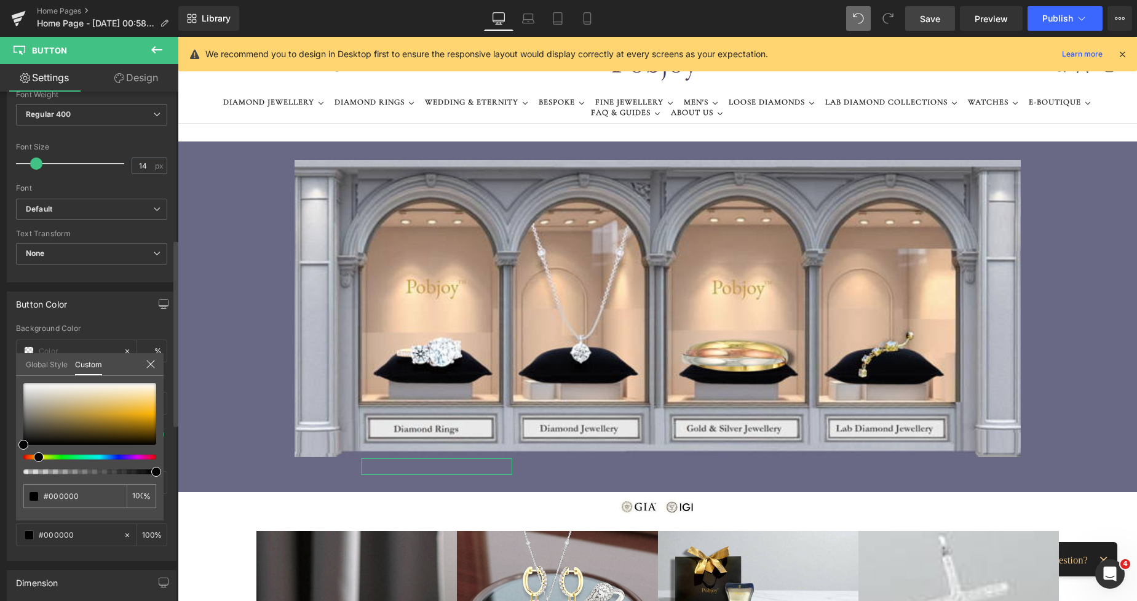
drag, startPoint x: 21, startPoint y: 454, endPoint x: 32, endPoint y: 457, distance: 11.5
click at [32, 457] on div at bounding box center [84, 457] width 133 height 5
drag, startPoint x: 24, startPoint y: 443, endPoint x: 121, endPoint y: 420, distance: 99.2
click at [121, 420] on span at bounding box center [120, 422] width 10 height 10
click at [934, 15] on span "Save" at bounding box center [930, 18] width 20 height 13
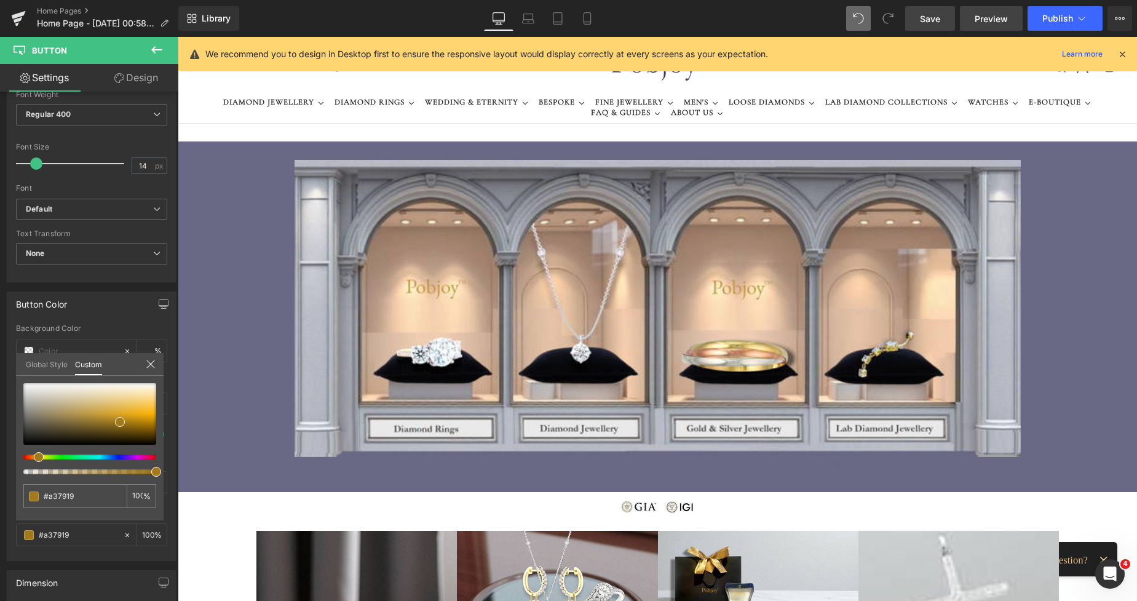
click at [987, 17] on span "Preview" at bounding box center [991, 18] width 33 height 13
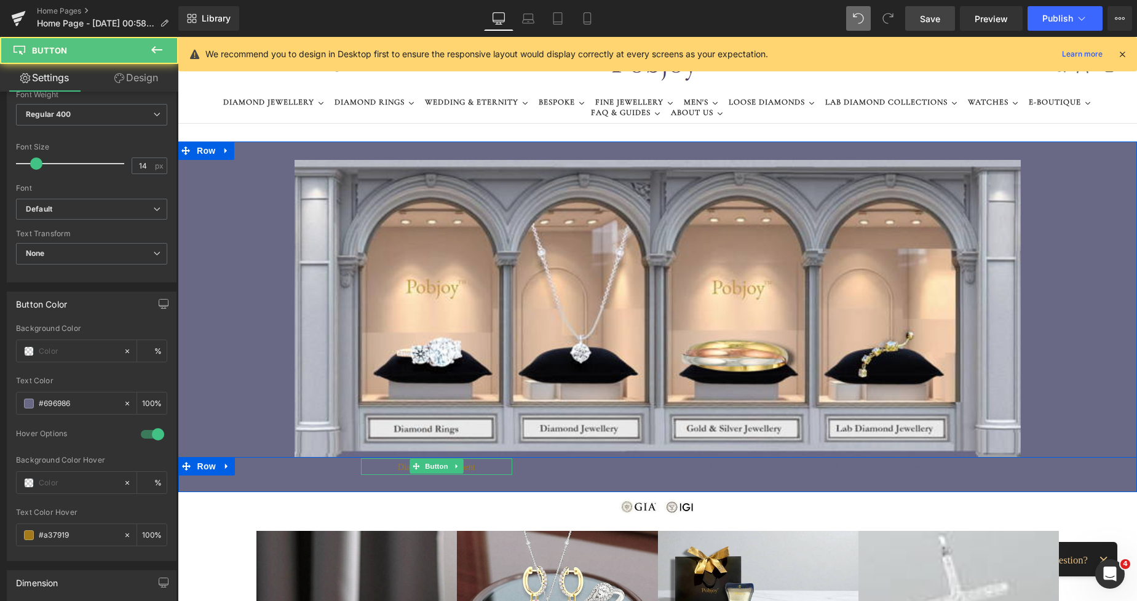
click at [400, 464] on span "Diamond Engagement" at bounding box center [437, 467] width 78 height 12
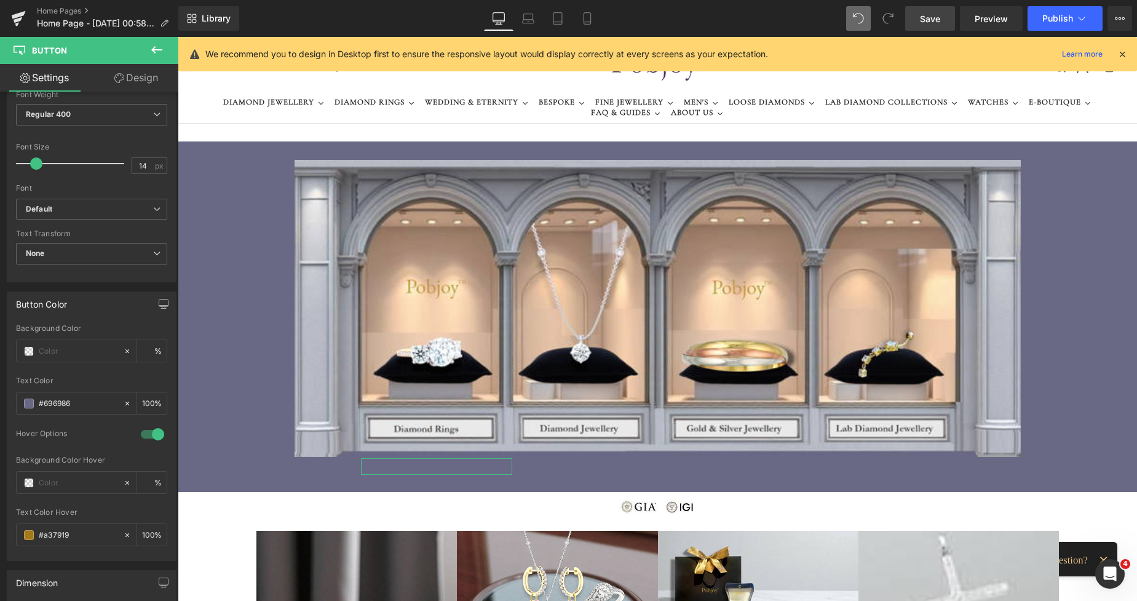
click at [138, 79] on link "Design" at bounding box center [136, 78] width 89 height 28
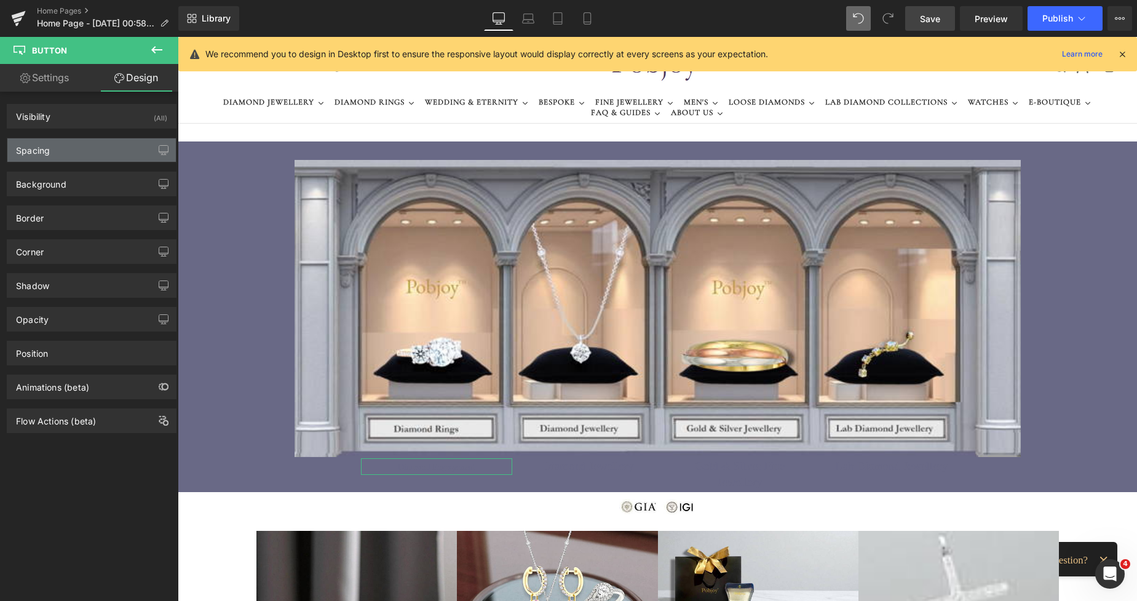
click at [80, 146] on div "Spacing" at bounding box center [91, 149] width 169 height 23
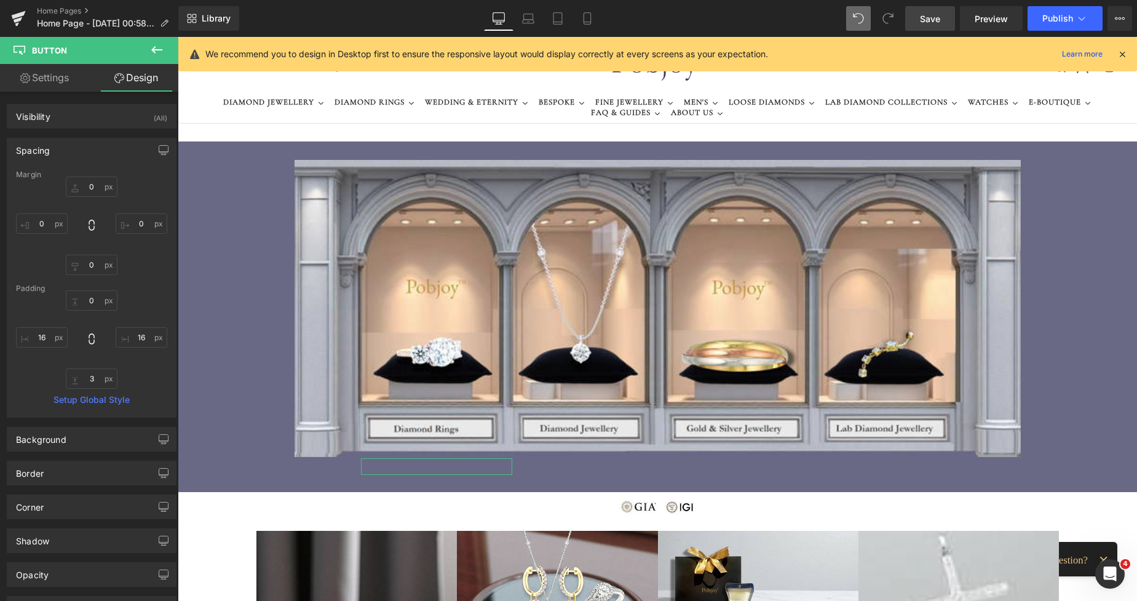
click at [62, 78] on link "Settings" at bounding box center [44, 78] width 89 height 28
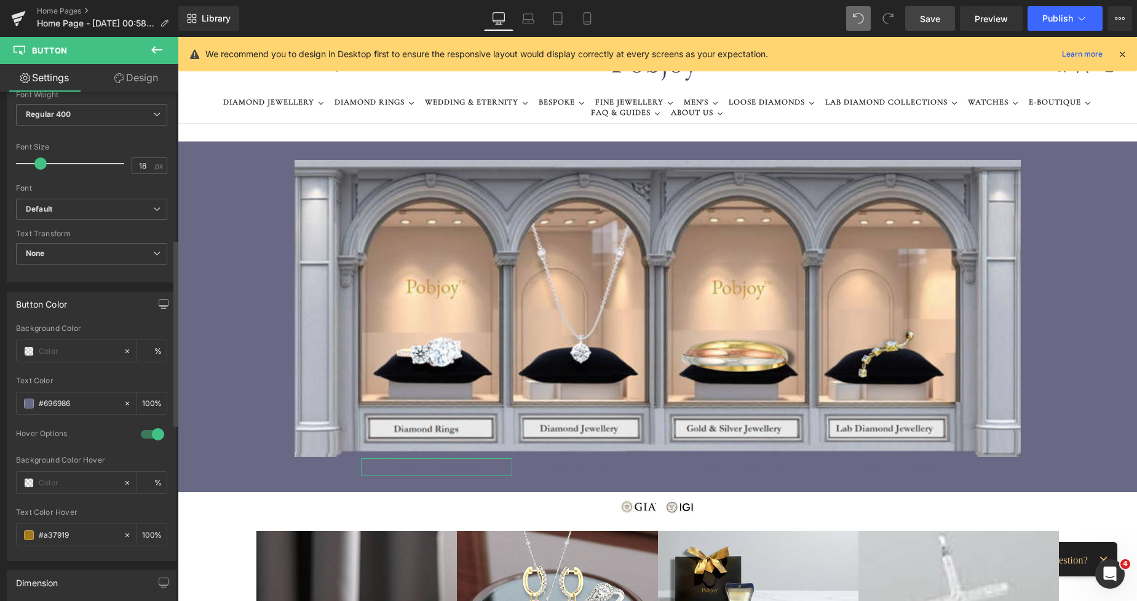
click at [41, 163] on span at bounding box center [40, 163] width 12 height 12
click at [29, 535] on span at bounding box center [29, 535] width 10 height 10
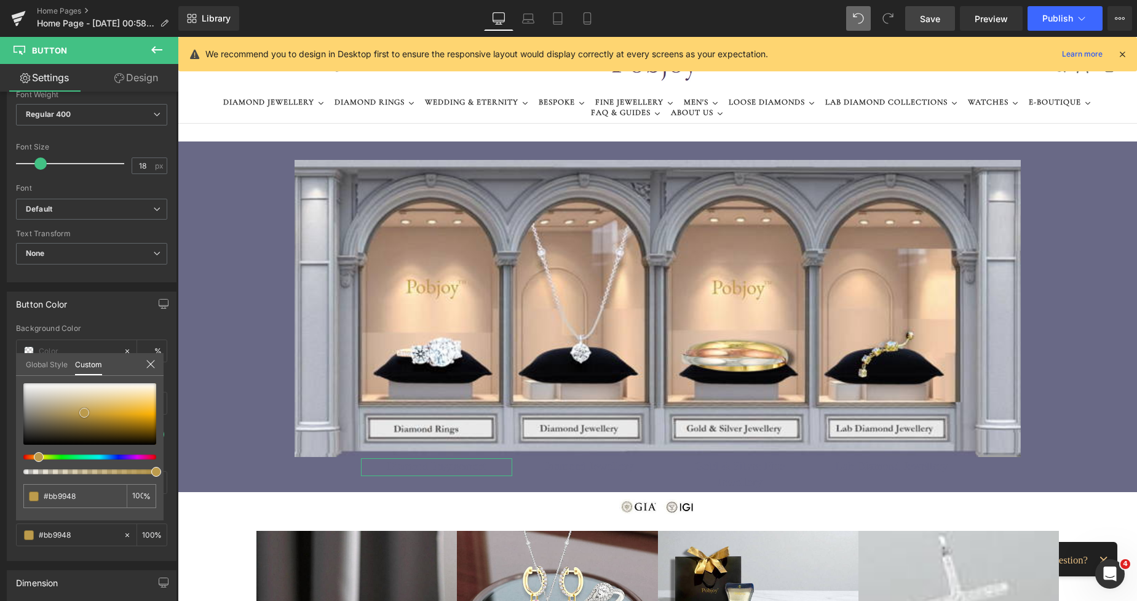
drag, startPoint x: 119, startPoint y: 419, endPoint x: 83, endPoint y: 410, distance: 37.5
click at [83, 410] on span at bounding box center [84, 413] width 10 height 10
click at [933, 14] on span "Save" at bounding box center [930, 18] width 20 height 13
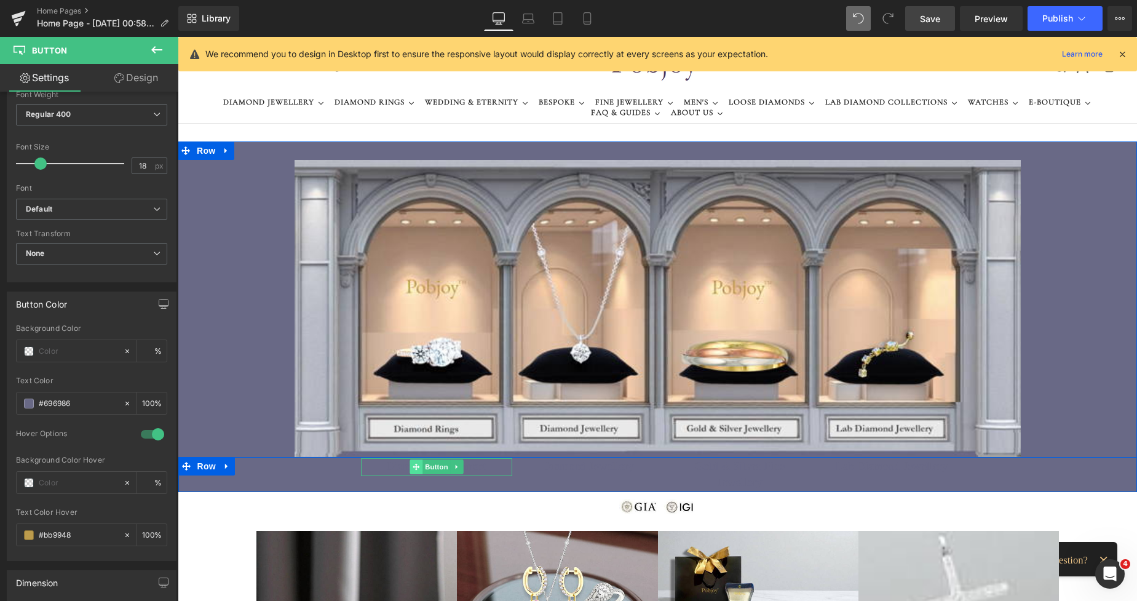
click at [413, 467] on icon at bounding box center [416, 466] width 7 height 7
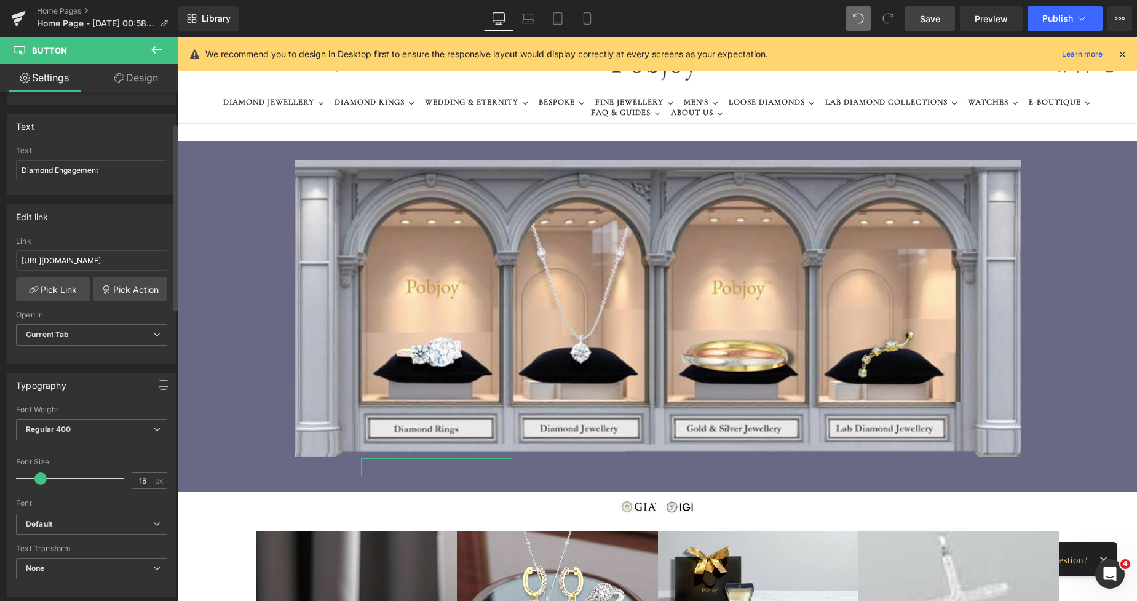
scroll to position [74, 0]
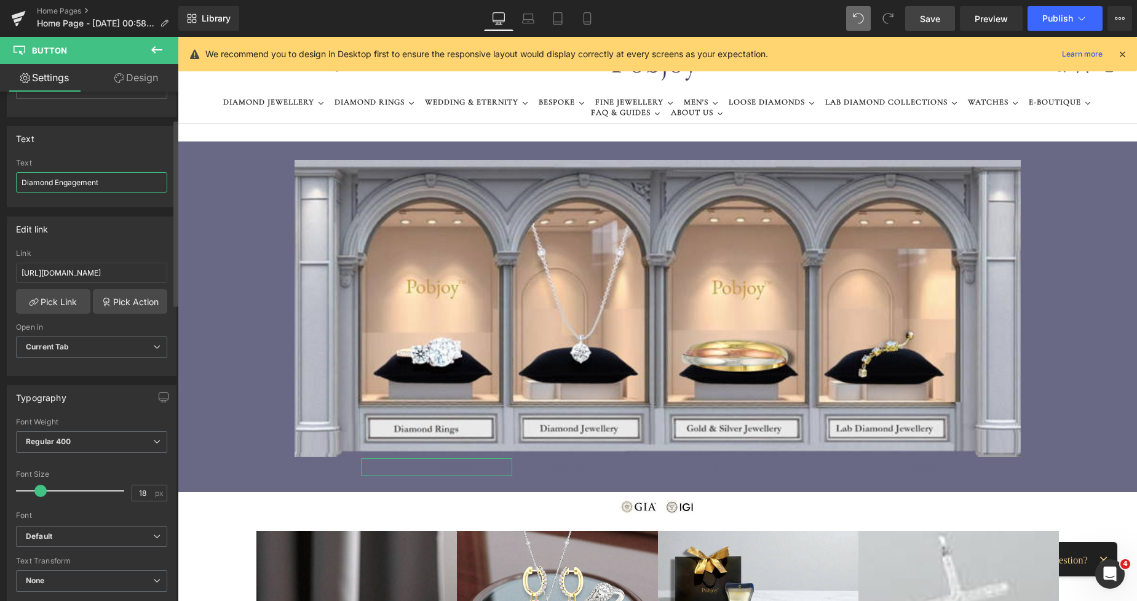
drag, startPoint x: 113, startPoint y: 178, endPoint x: 55, endPoint y: 181, distance: 57.9
click at [55, 181] on input "Diamond Engagement" at bounding box center [91, 182] width 151 height 20
click at [921, 19] on span "Save" at bounding box center [930, 18] width 20 height 13
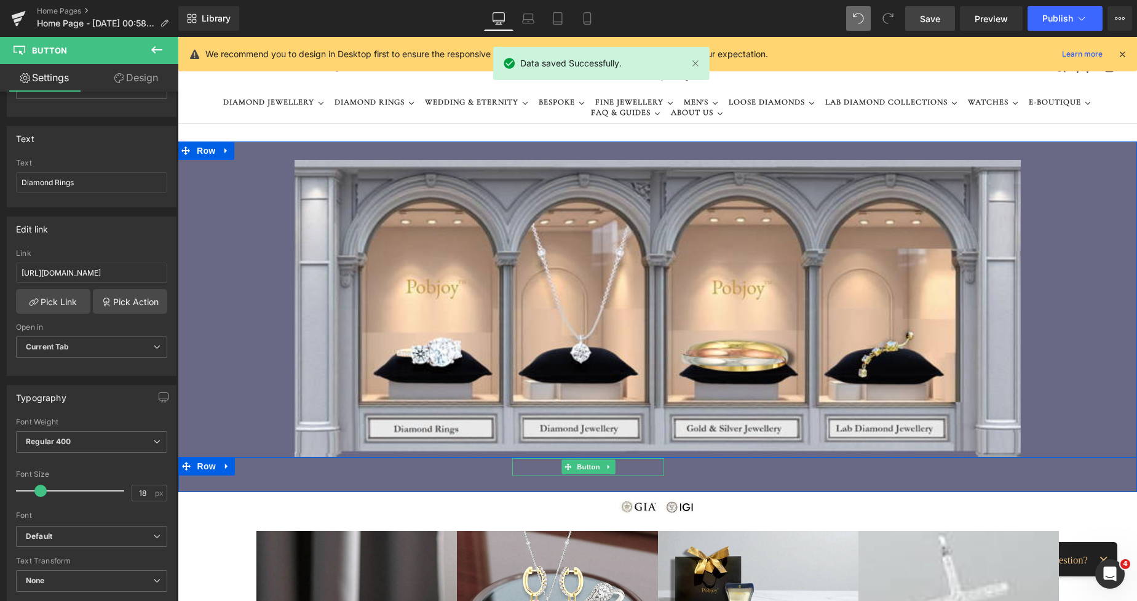
click at [549, 464] on span "Diamond Jewellery" at bounding box center [588, 466] width 91 height 16
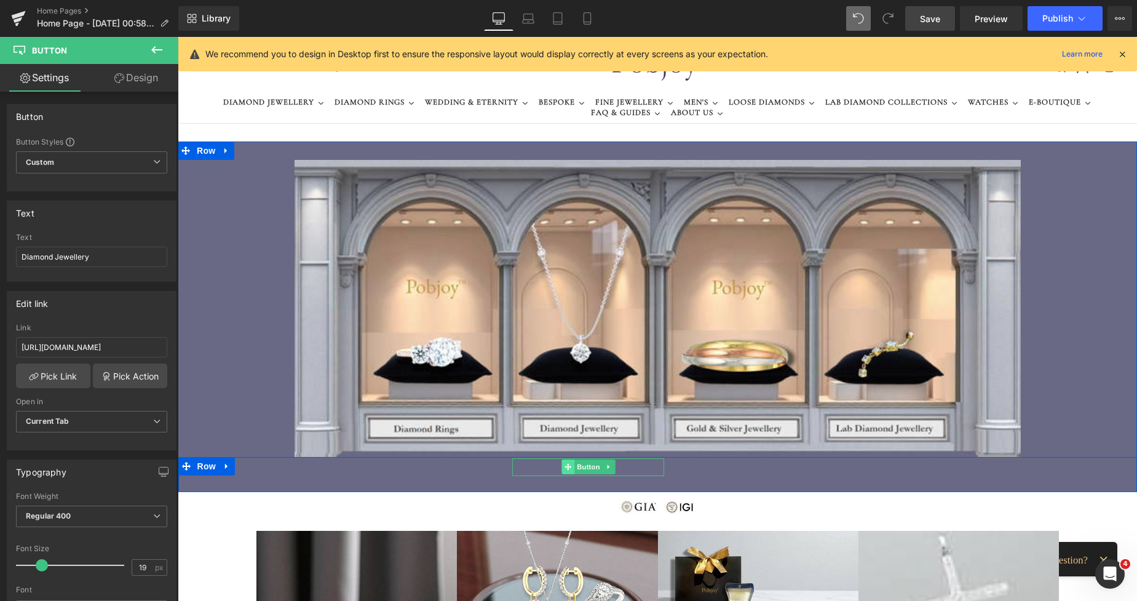
click at [562, 468] on span at bounding box center [568, 467] width 13 height 15
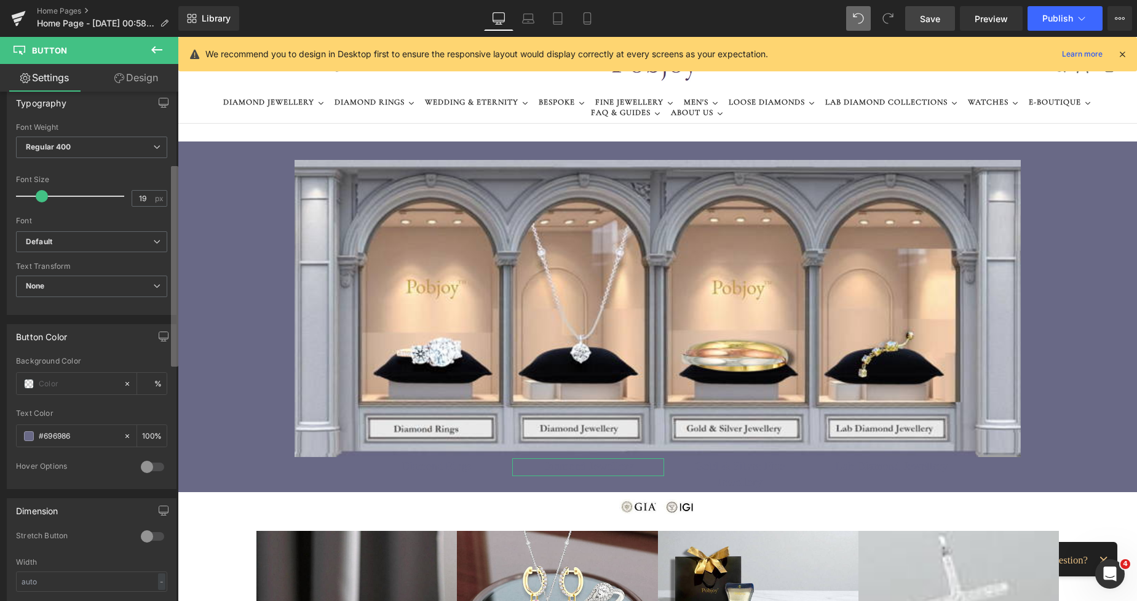
scroll to position [434, 0]
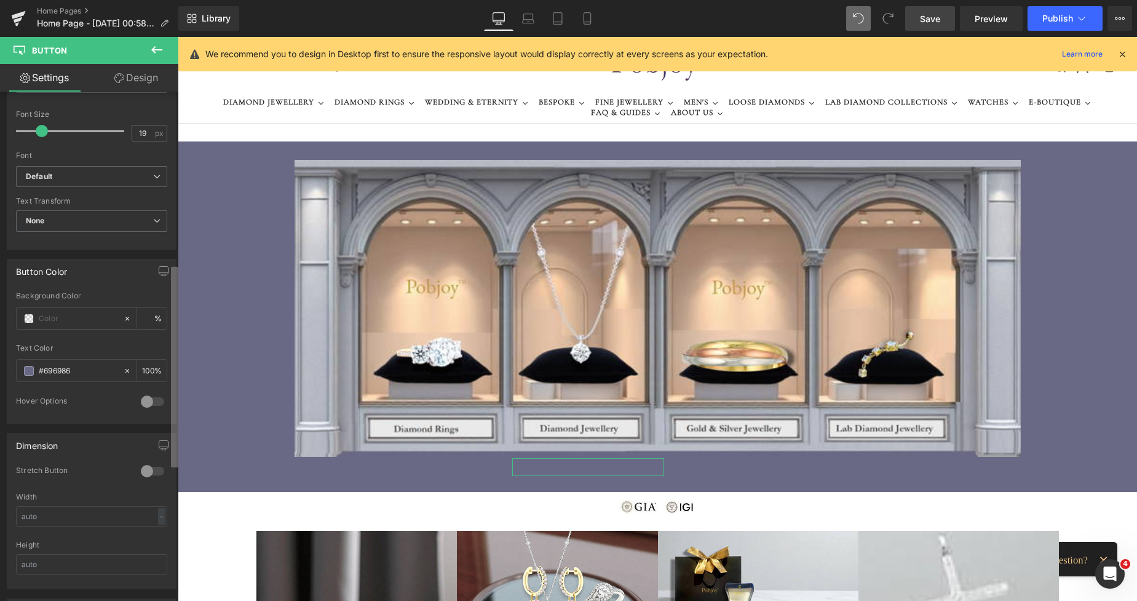
click at [161, 381] on div "Button Button Styles Custom Custom Setup Global Style Custom Setup Global Style…" at bounding box center [89, 349] width 178 height 515
click at [157, 405] on div at bounding box center [153, 402] width 30 height 20
click at [29, 504] on span at bounding box center [29, 503] width 10 height 10
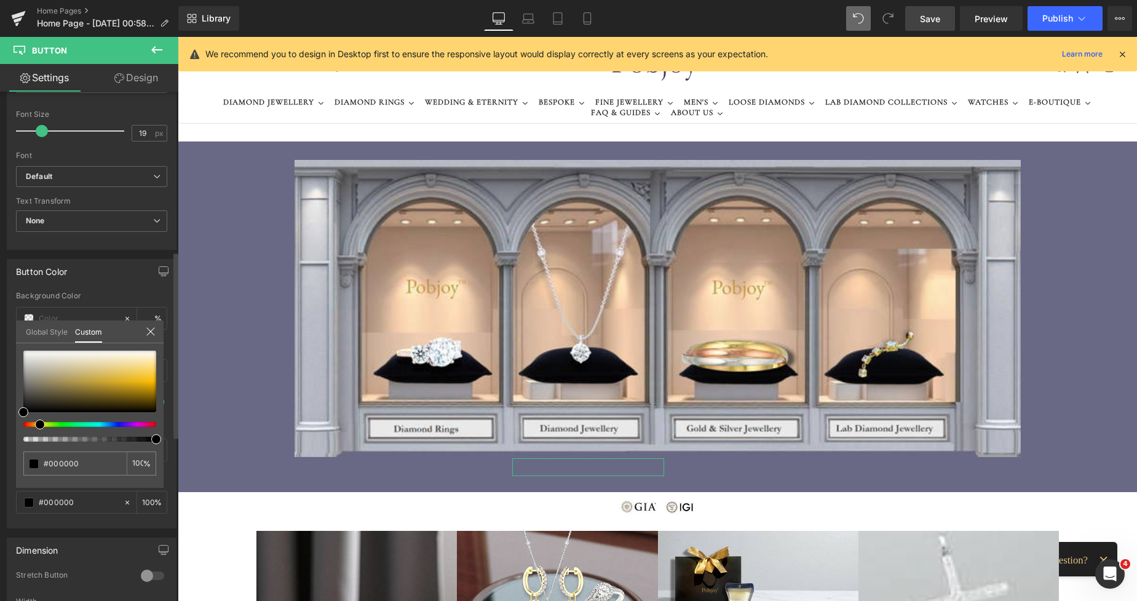
drag, startPoint x: 22, startPoint y: 424, endPoint x: 34, endPoint y: 425, distance: 12.3
click at [34, 425] on div at bounding box center [84, 424] width 133 height 5
click at [132, 379] on div at bounding box center [89, 382] width 133 height 62
click at [106, 386] on div at bounding box center [89, 382] width 133 height 62
click at [95, 383] on div at bounding box center [89, 382] width 133 height 62
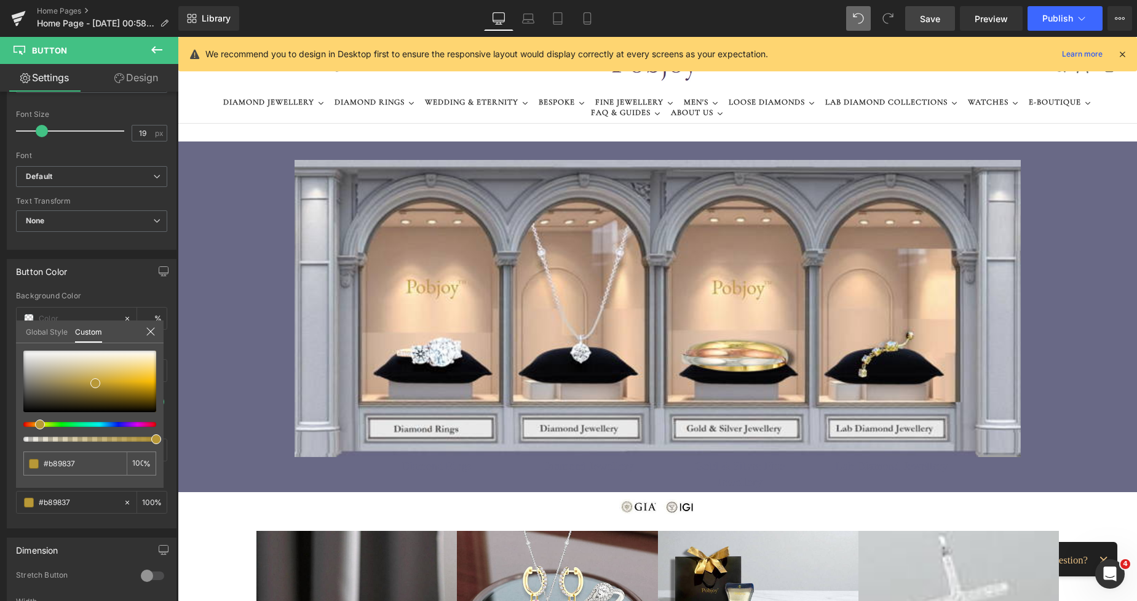
click at [931, 14] on span "Save" at bounding box center [930, 18] width 20 height 13
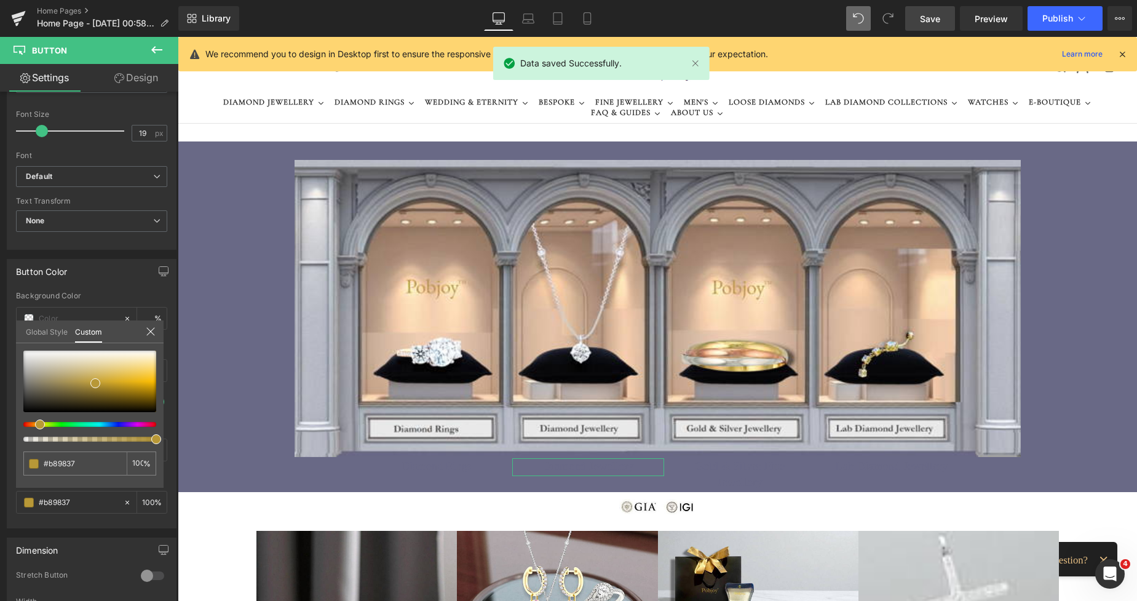
click at [143, 78] on link "Design" at bounding box center [136, 78] width 89 height 28
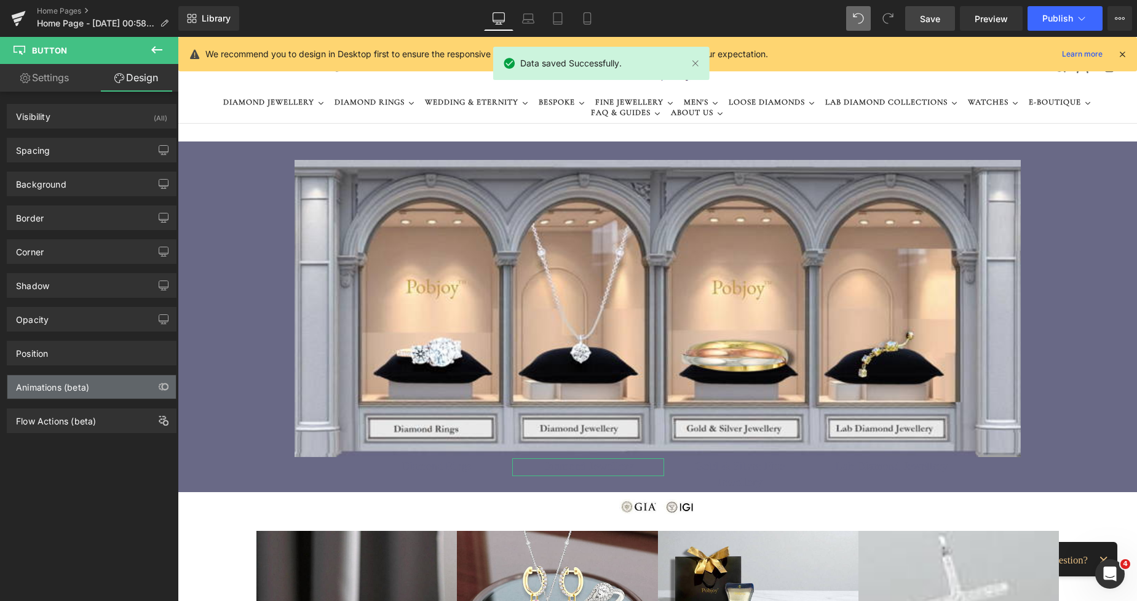
click at [65, 391] on div "Animations (beta)" at bounding box center [52, 383] width 73 height 17
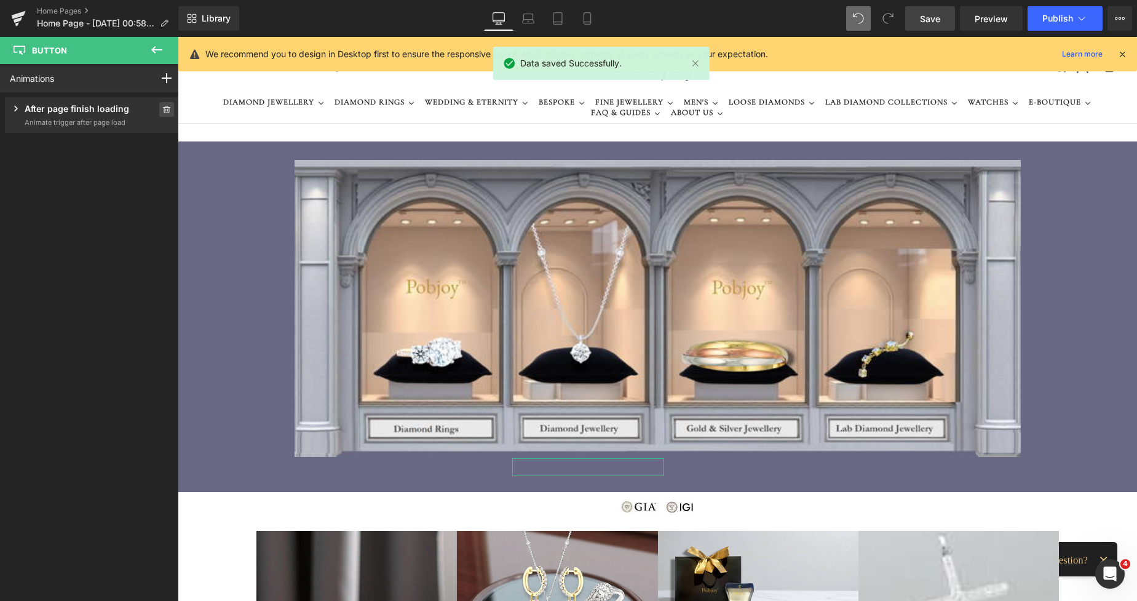
click at [167, 113] on span at bounding box center [166, 109] width 15 height 15
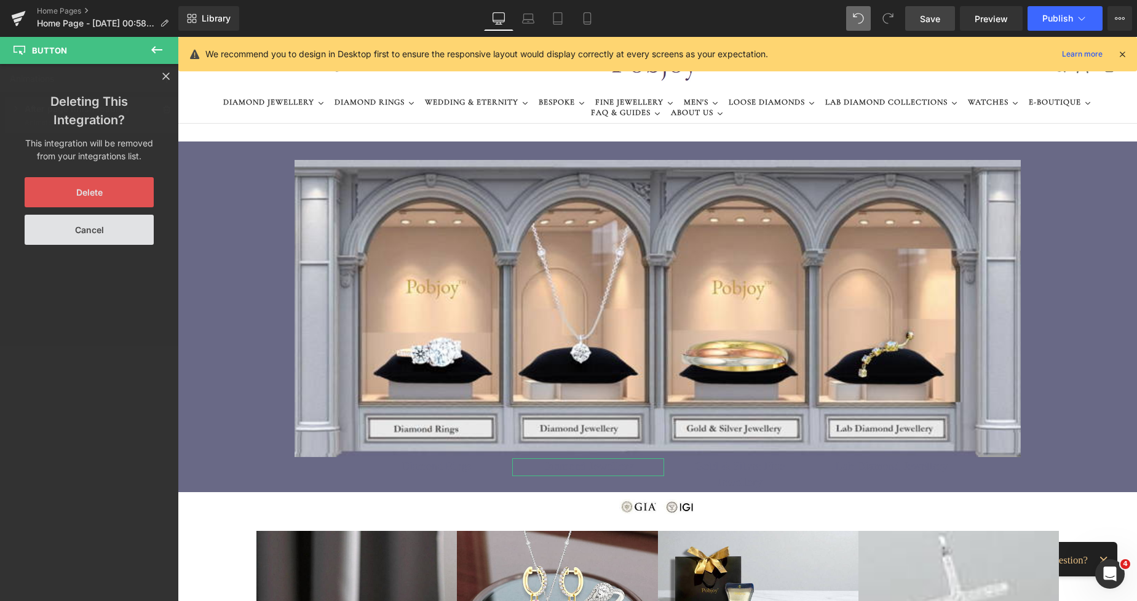
click at [100, 187] on button "Delete" at bounding box center [89, 192] width 129 height 30
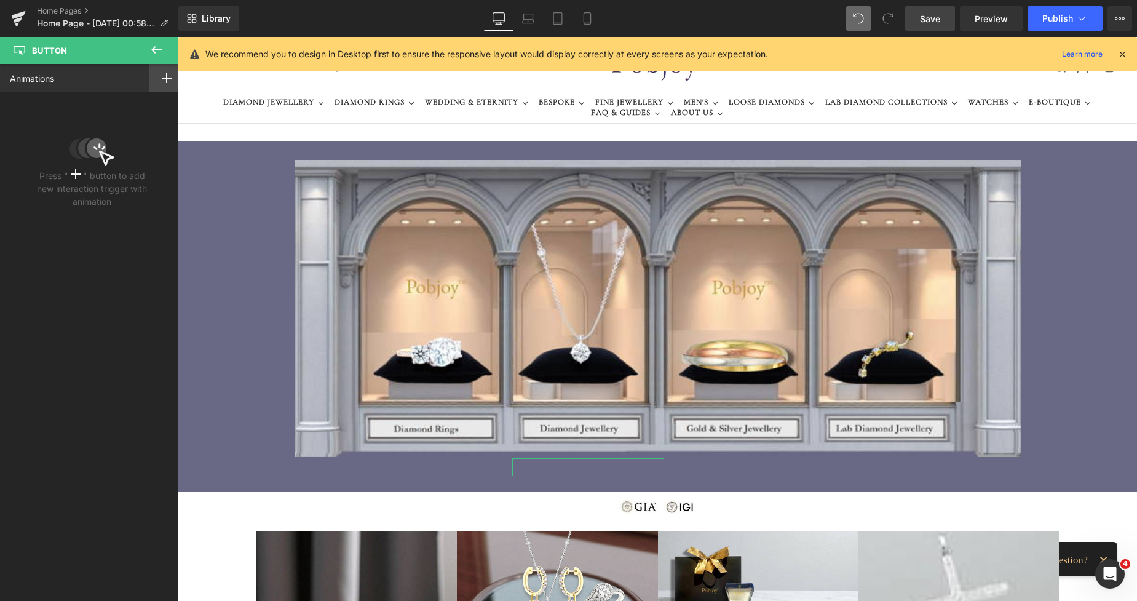
click at [162, 81] on icon at bounding box center [167, 78] width 10 height 10
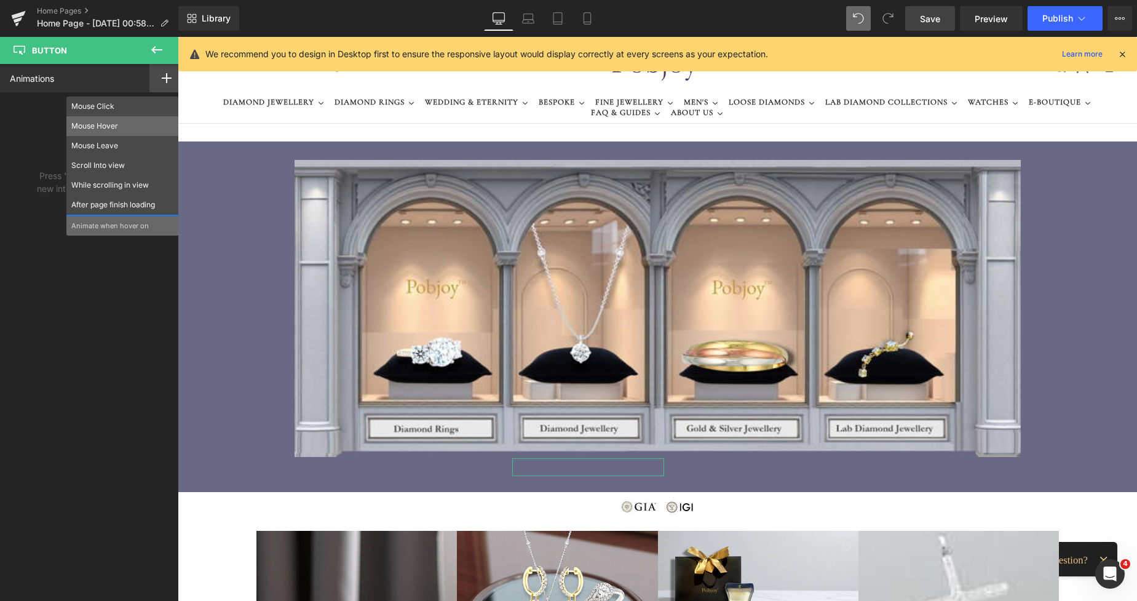
click at [119, 121] on p "Mouse Hover" at bounding box center [122, 126] width 103 height 11
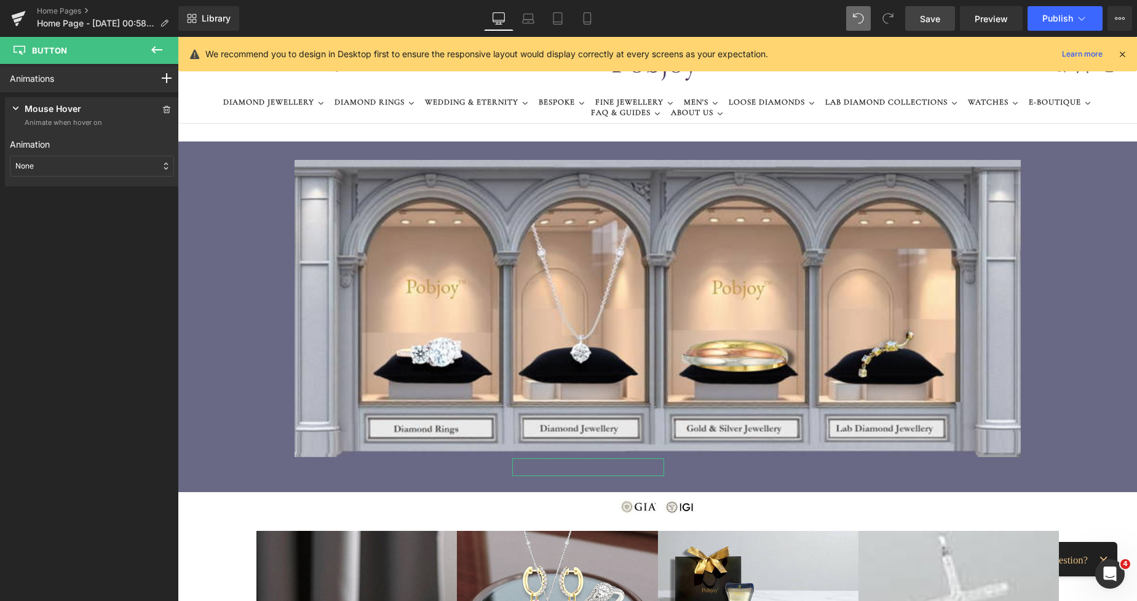
click at [86, 165] on div "None" at bounding box center [92, 166] width 164 height 21
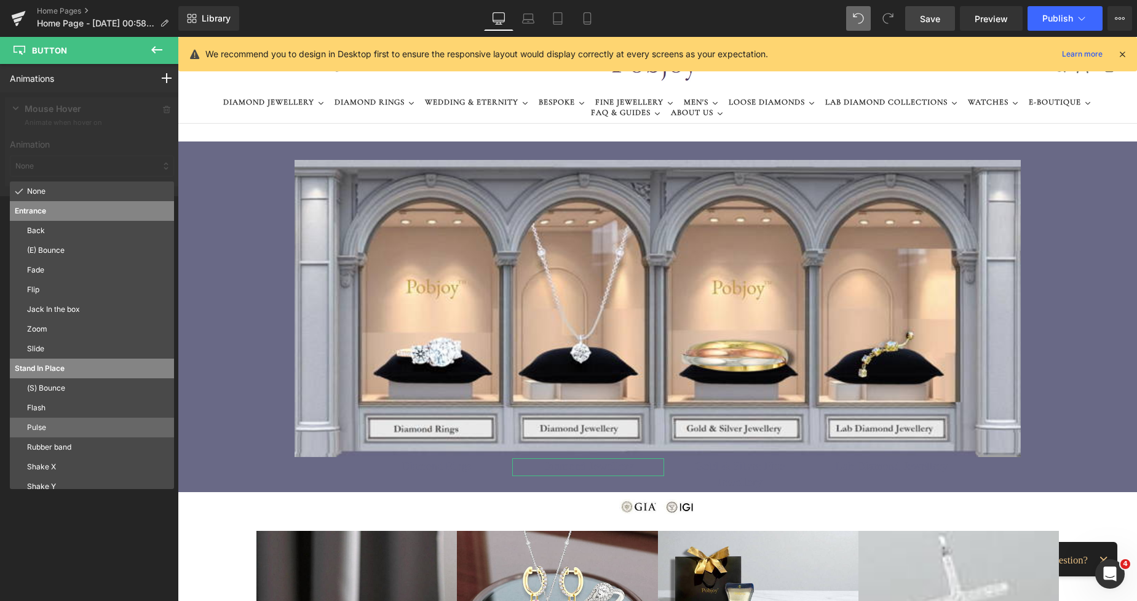
click at [40, 423] on p "Pulse" at bounding box center [98, 427] width 142 height 11
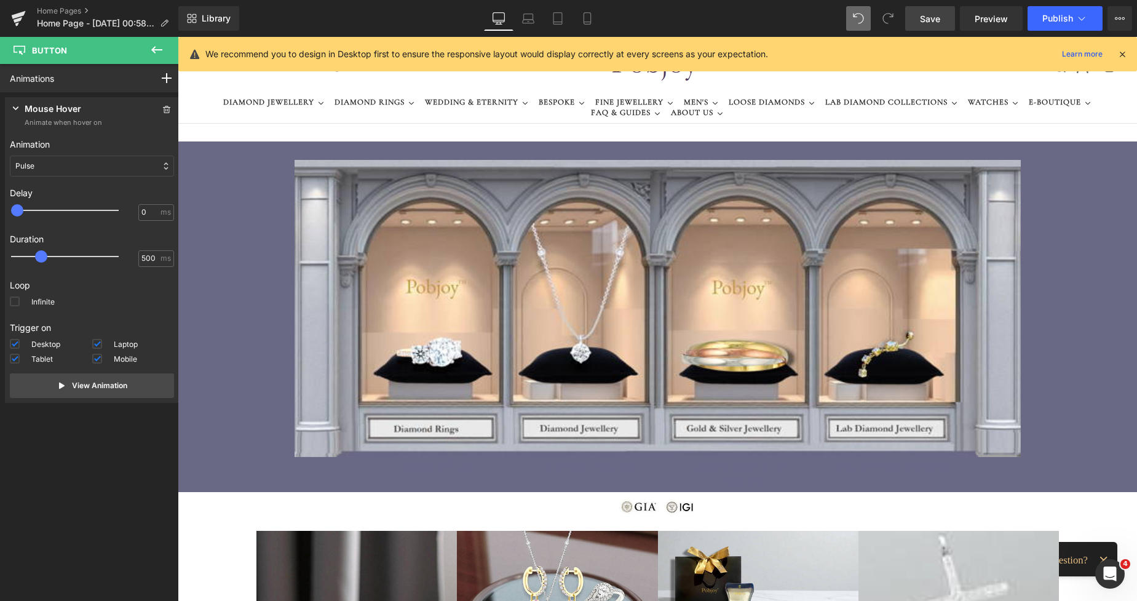
click at [934, 12] on span "Save" at bounding box center [930, 18] width 20 height 13
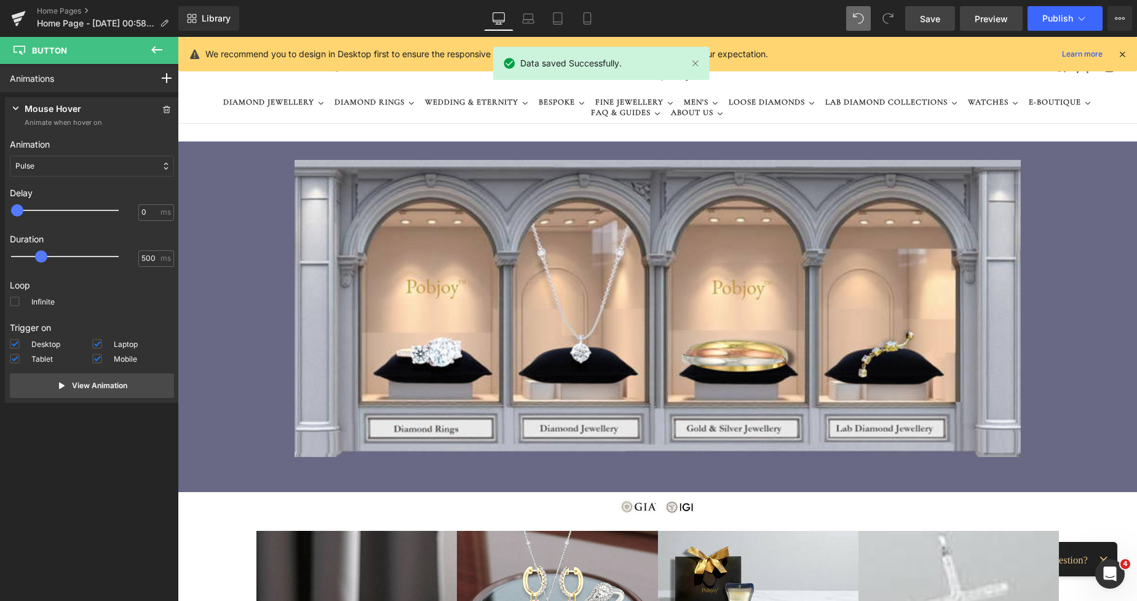
click at [989, 21] on span "Preview" at bounding box center [991, 18] width 33 height 13
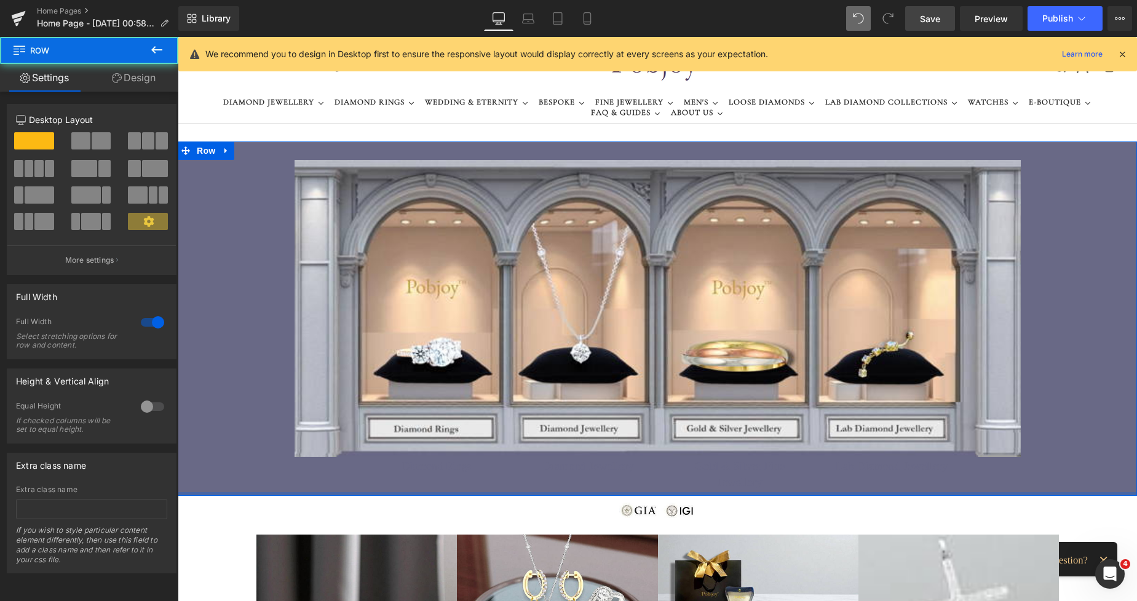
click at [556, 492] on div at bounding box center [658, 494] width 960 height 4
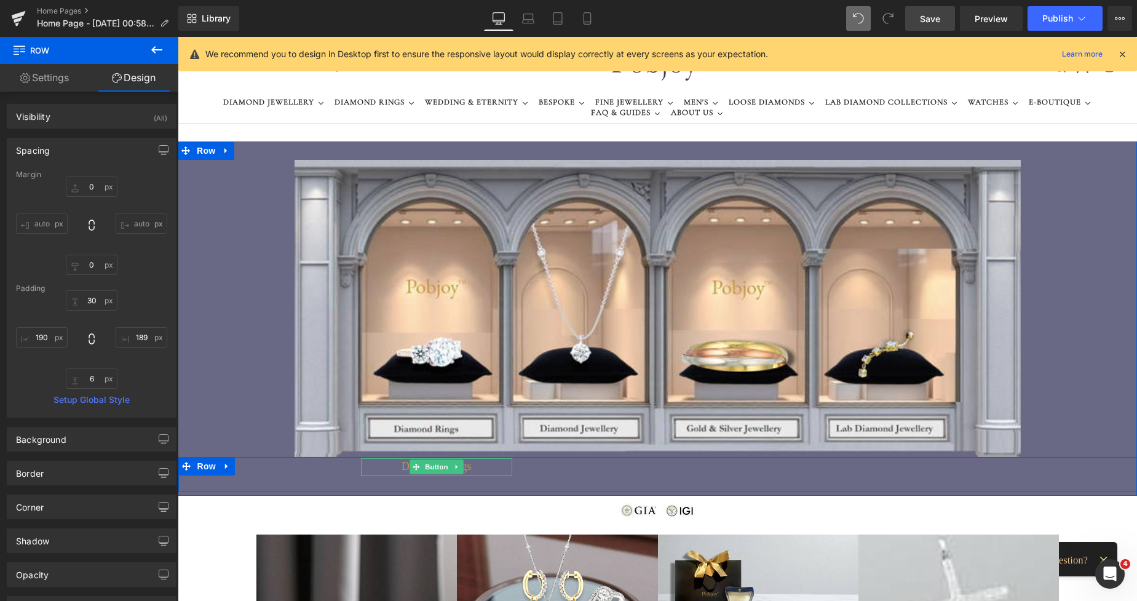
click at [404, 468] on span "Diamond Rings" at bounding box center [437, 466] width 70 height 15
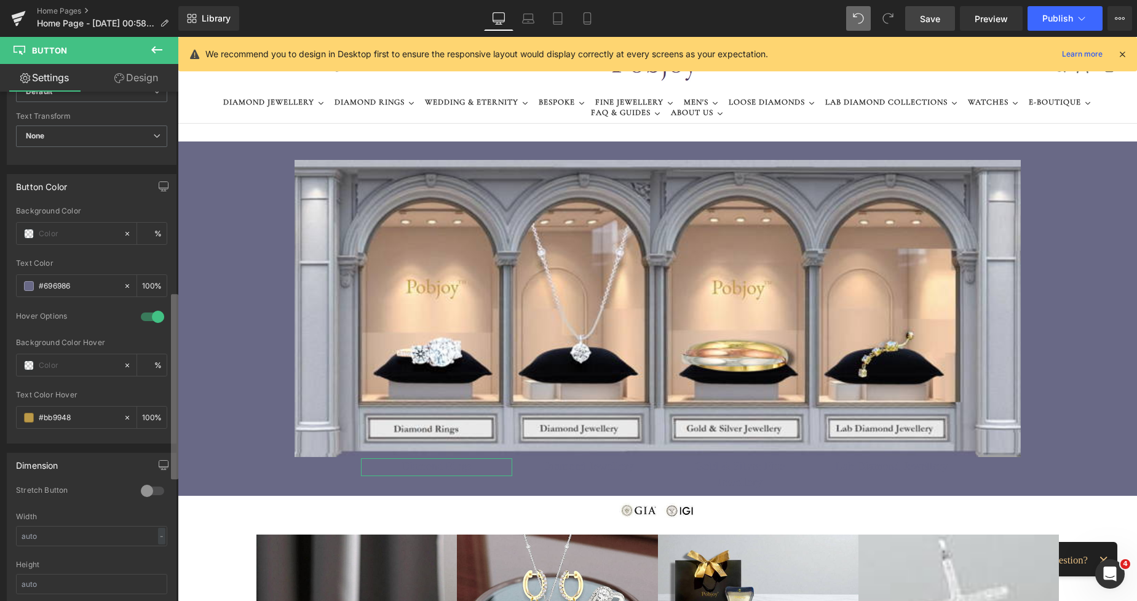
scroll to position [544, 0]
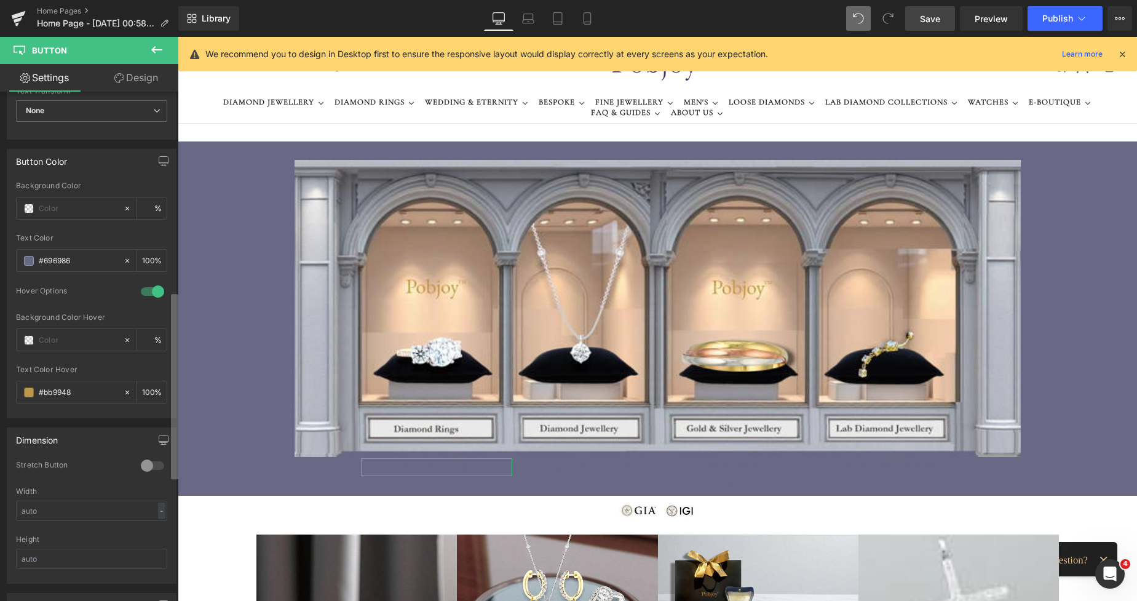
click at [159, 361] on div "Button Button Styles Custom Custom Setup Global Style Custom Setup Global Style…" at bounding box center [89, 349] width 178 height 515
click at [29, 394] on span at bounding box center [29, 393] width 10 height 10
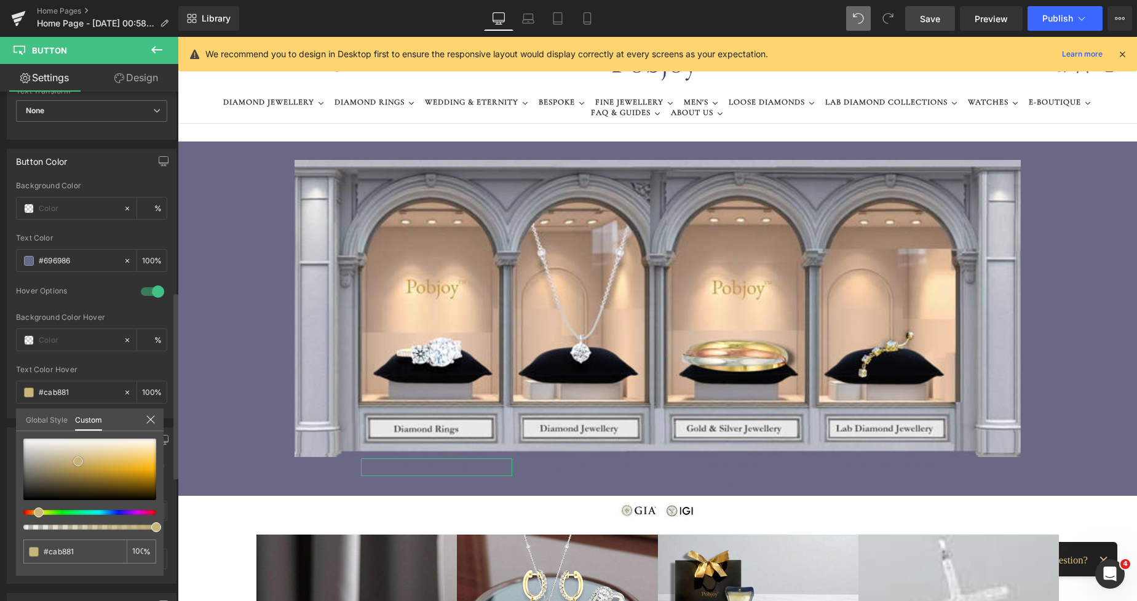
drag, startPoint x: 82, startPoint y: 469, endPoint x: 76, endPoint y: 461, distance: 9.6
click at [76, 461] on span at bounding box center [78, 461] width 10 height 10
click at [933, 24] on span "Save" at bounding box center [930, 18] width 20 height 13
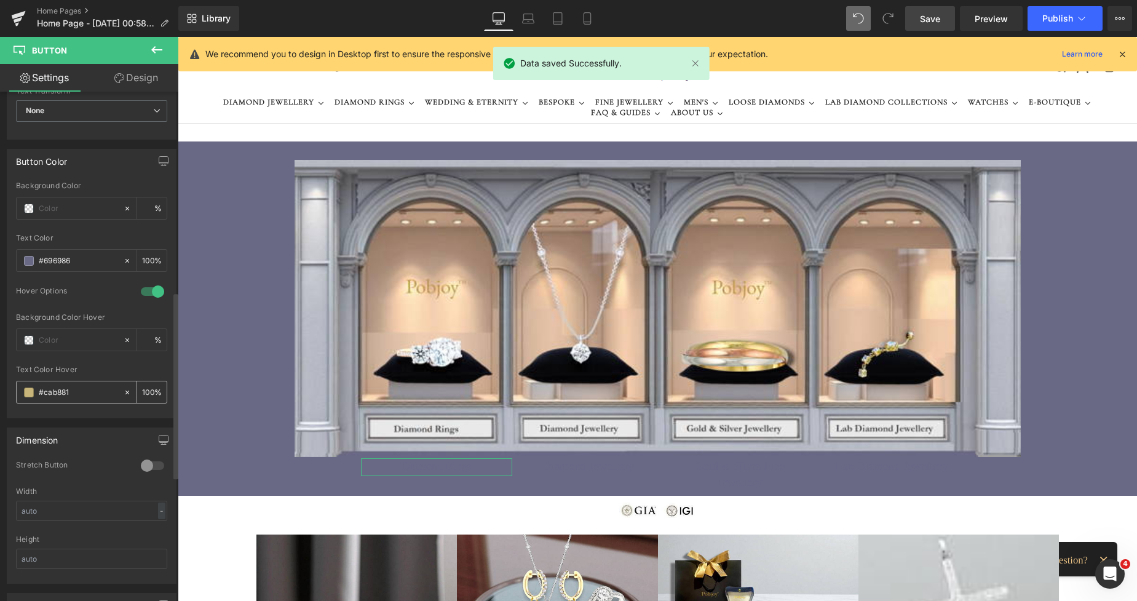
drag, startPoint x: 79, startPoint y: 390, endPoint x: 38, endPoint y: 388, distance: 41.9
click at [38, 388] on div "#cab881" at bounding box center [70, 392] width 106 height 22
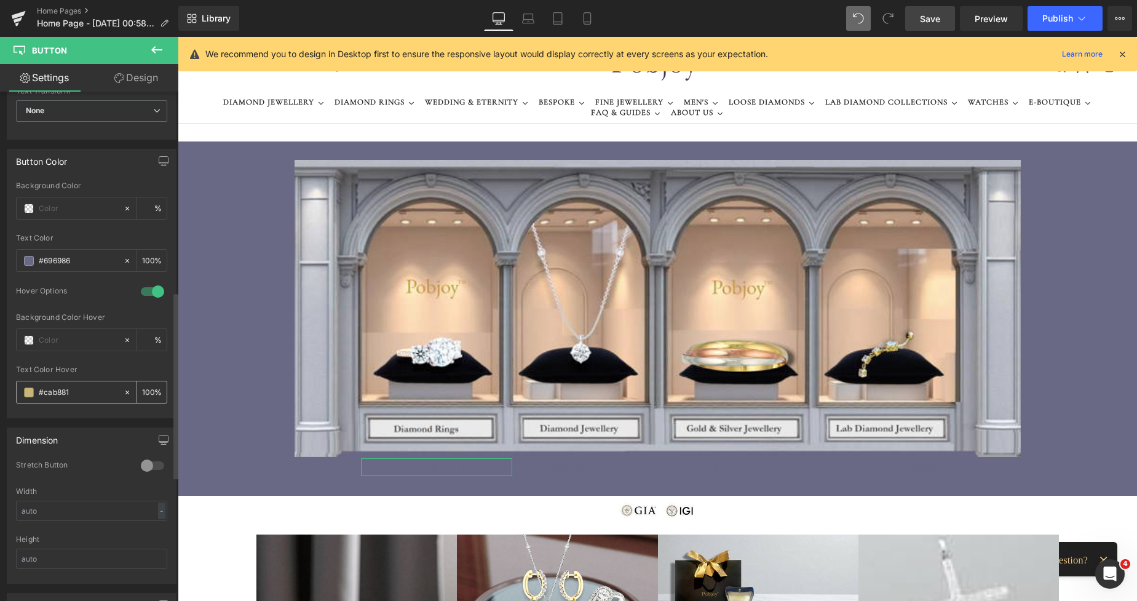
paste input "text"
click at [544, 466] on span "Diamond Jewellery" at bounding box center [588, 466] width 91 height 16
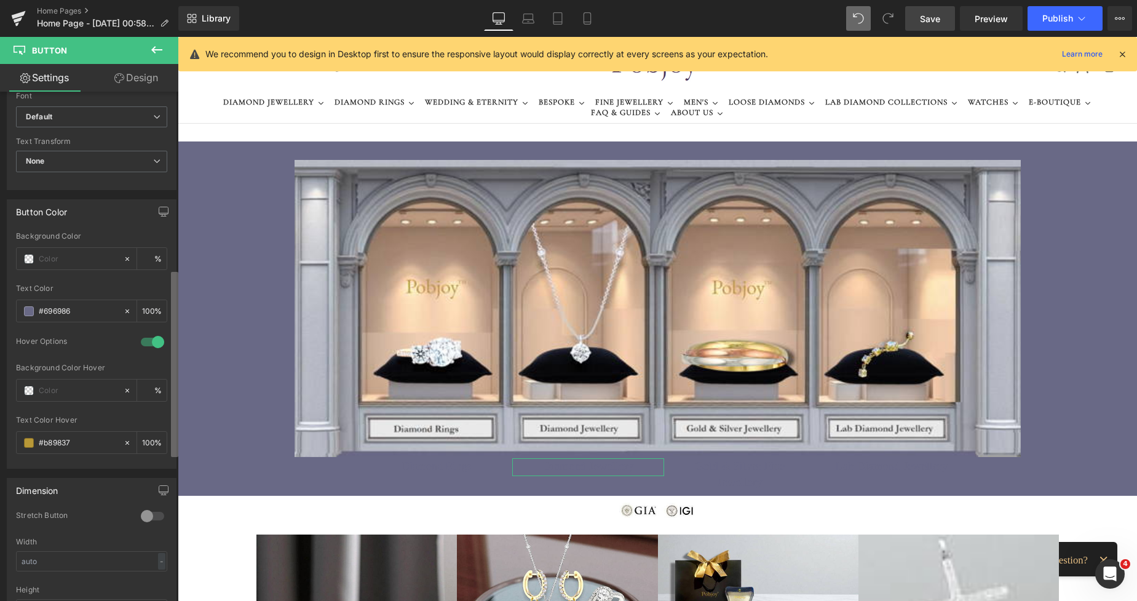
scroll to position [521, 0]
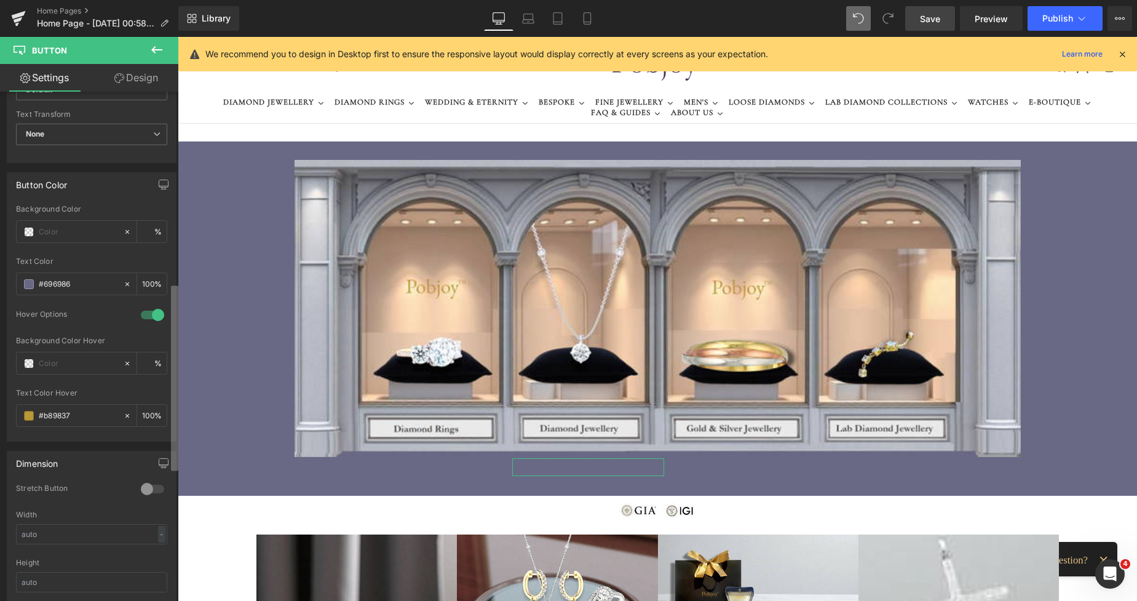
click at [164, 389] on div "Button Button Styles Custom Custom Setup Global Style Custom Setup Global Style…" at bounding box center [89, 349] width 178 height 515
drag, startPoint x: 76, startPoint y: 412, endPoint x: 35, endPoint y: 414, distance: 40.6
click at [35, 414] on div "#b89837" at bounding box center [70, 416] width 106 height 22
paste input "text"
click at [65, 417] on input "text" at bounding box center [78, 416] width 79 height 14
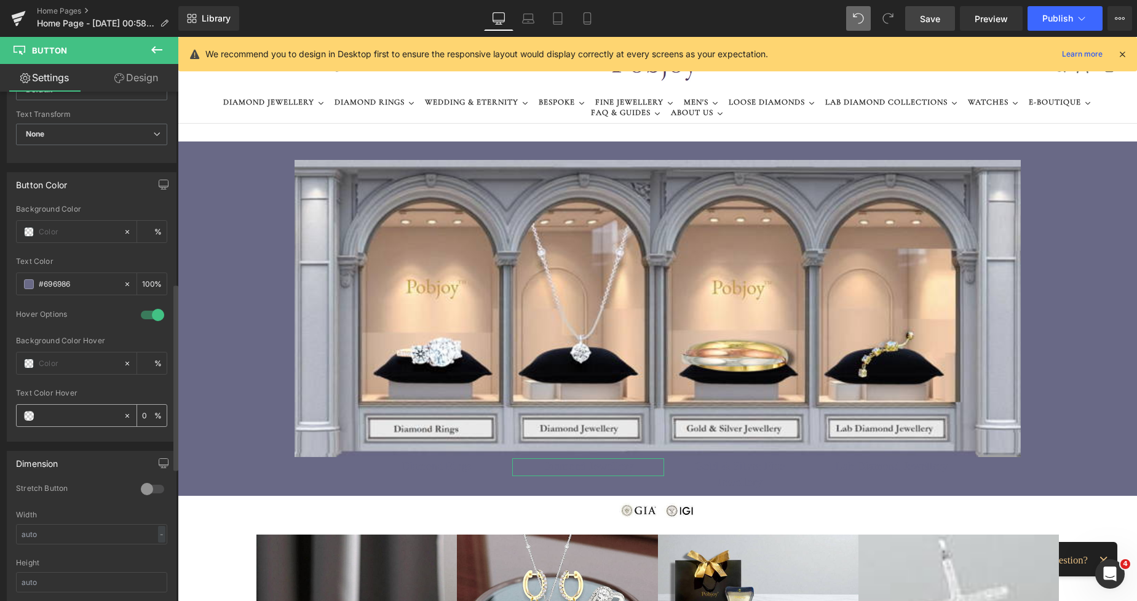
paste input "text"
click at [30, 416] on span at bounding box center [29, 416] width 10 height 10
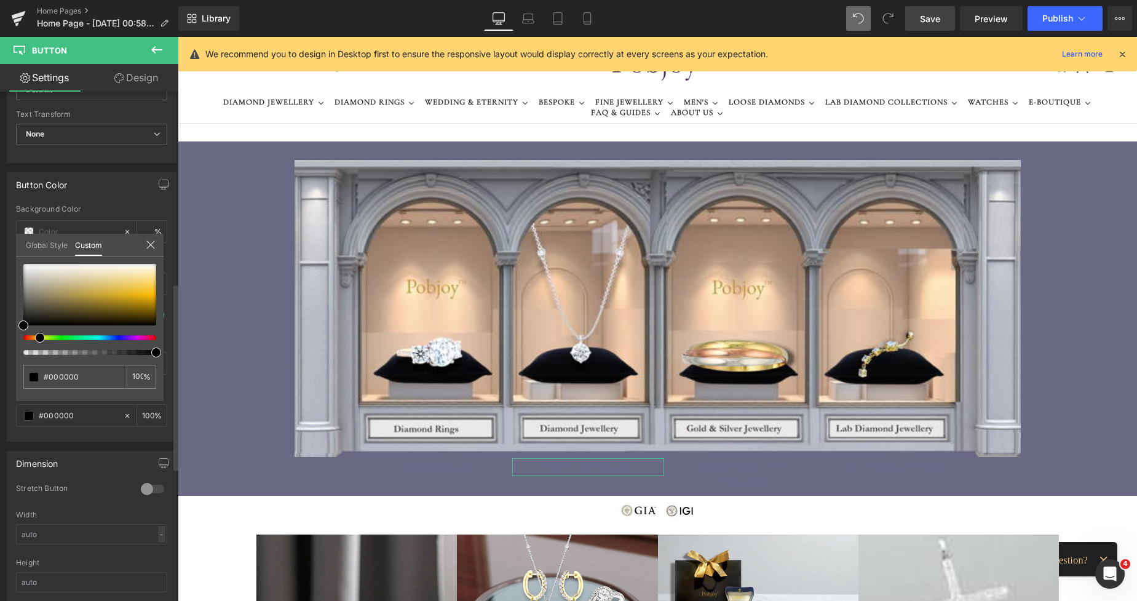
drag, startPoint x: 26, startPoint y: 338, endPoint x: 39, endPoint y: 337, distance: 12.4
click at [39, 337] on span at bounding box center [40, 338] width 10 height 10
drag, startPoint x: 23, startPoint y: 328, endPoint x: 82, endPoint y: 283, distance: 74.7
click at [82, 283] on span at bounding box center [83, 281] width 10 height 10
click at [914, 16] on link "Save" at bounding box center [931, 18] width 50 height 25
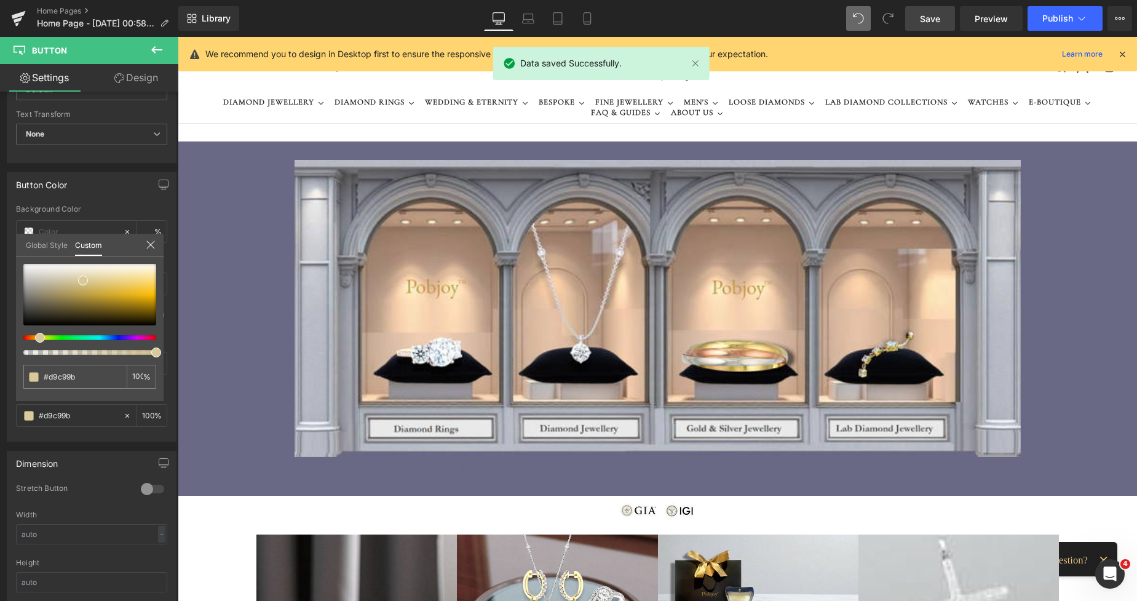
click at [933, 22] on span "Save" at bounding box center [930, 18] width 20 height 13
click at [983, 23] on span "Preview" at bounding box center [991, 18] width 33 height 13
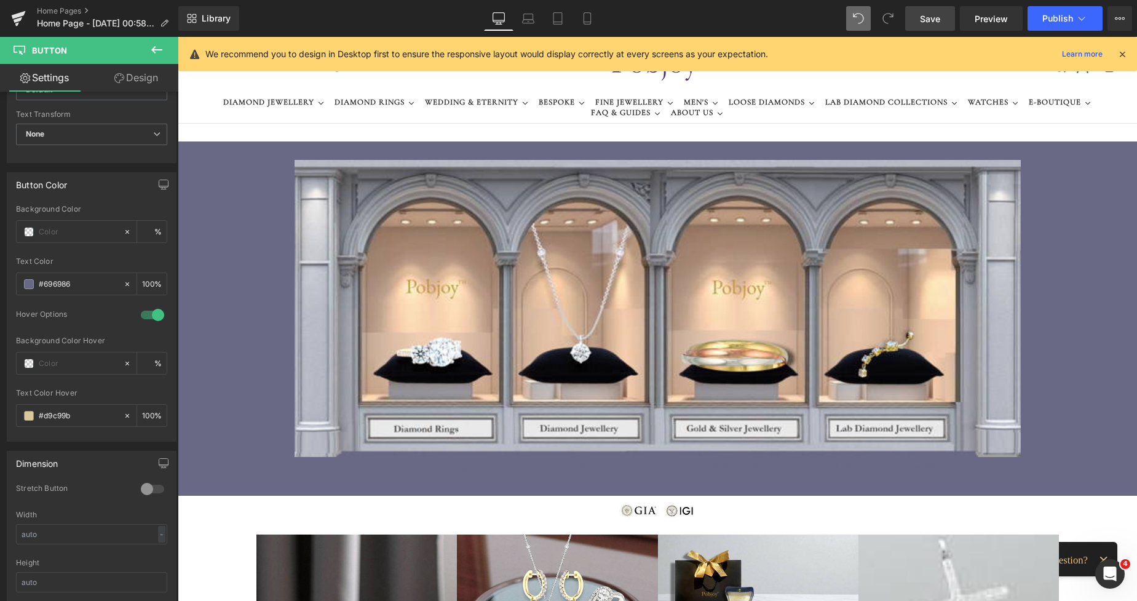
click at [413, 469] on icon at bounding box center [416, 467] width 7 height 7
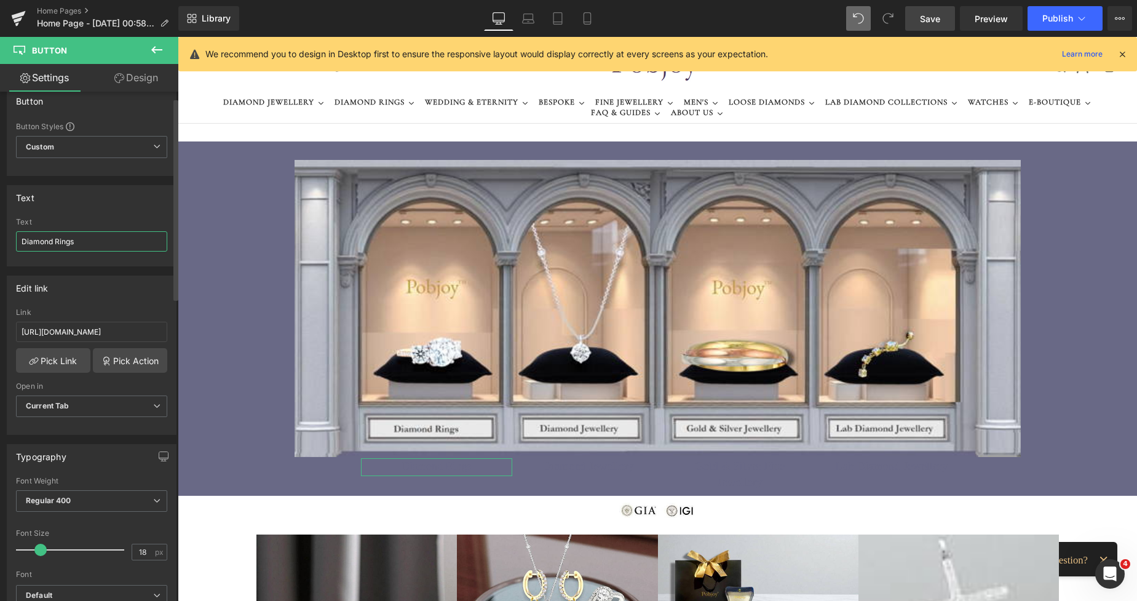
scroll to position [20, 0]
drag, startPoint x: 100, startPoint y: 236, endPoint x: 15, endPoint y: 237, distance: 84.9
click at [15, 237] on div "Diamond Rings Text Diamond Rings" at bounding box center [91, 237] width 169 height 48
drag, startPoint x: 89, startPoint y: 236, endPoint x: 21, endPoint y: 237, distance: 67.7
click at [21, 237] on input "Diamond Rings" at bounding box center [91, 236] width 151 height 20
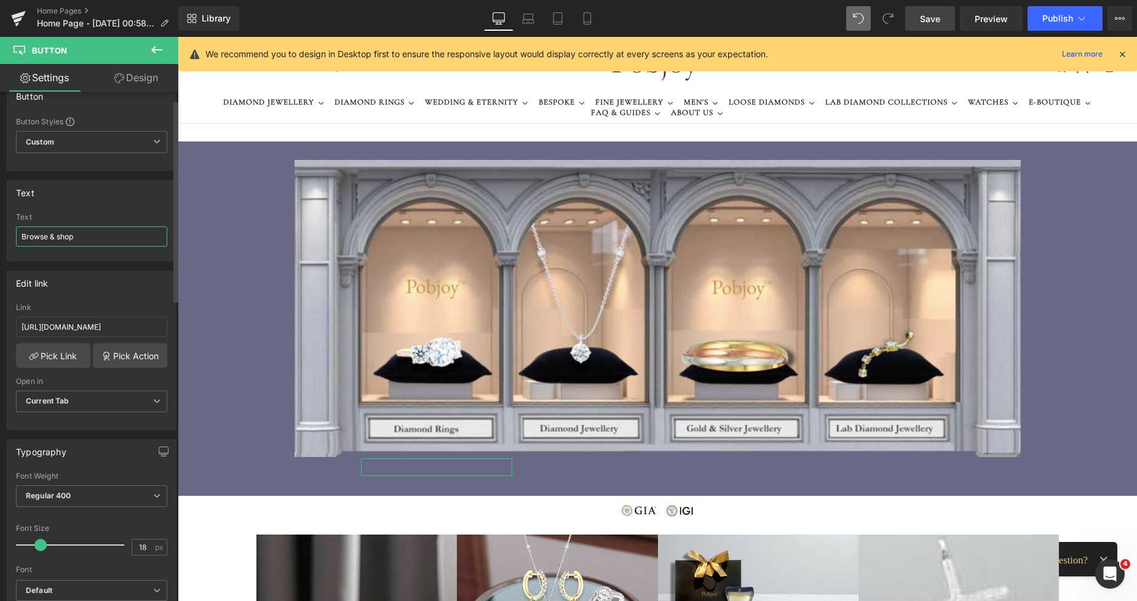
drag, startPoint x: 87, startPoint y: 236, endPoint x: 30, endPoint y: 235, distance: 57.2
click at [3, 238] on div "Text Browse & shop Text Browse & shop" at bounding box center [92, 216] width 184 height 90
click at [929, 10] on link "Save" at bounding box center [931, 18] width 50 height 25
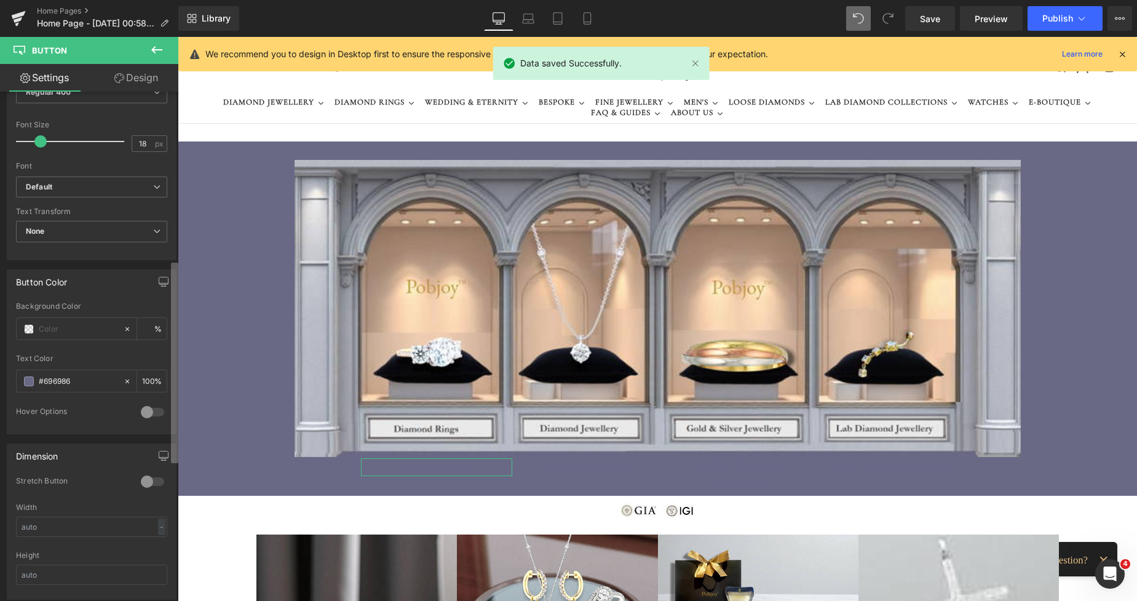
scroll to position [436, 0]
click at [135, 445] on div "Button Button Styles Custom Custom Setup Global Style Custom Setup Global Style…" at bounding box center [89, 349] width 178 height 515
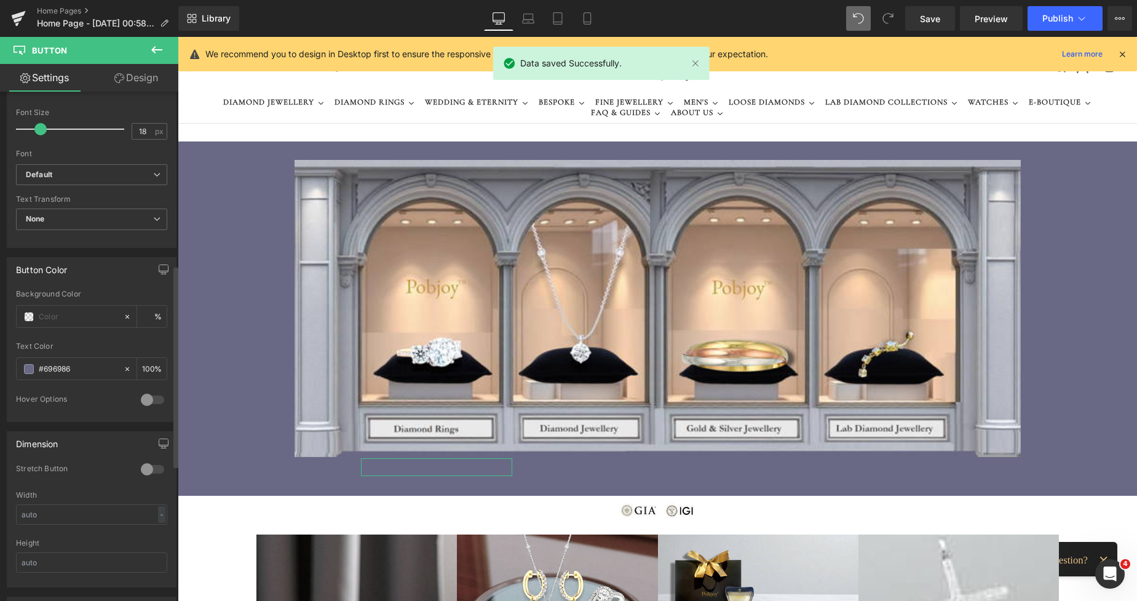
click at [155, 399] on div at bounding box center [153, 400] width 30 height 20
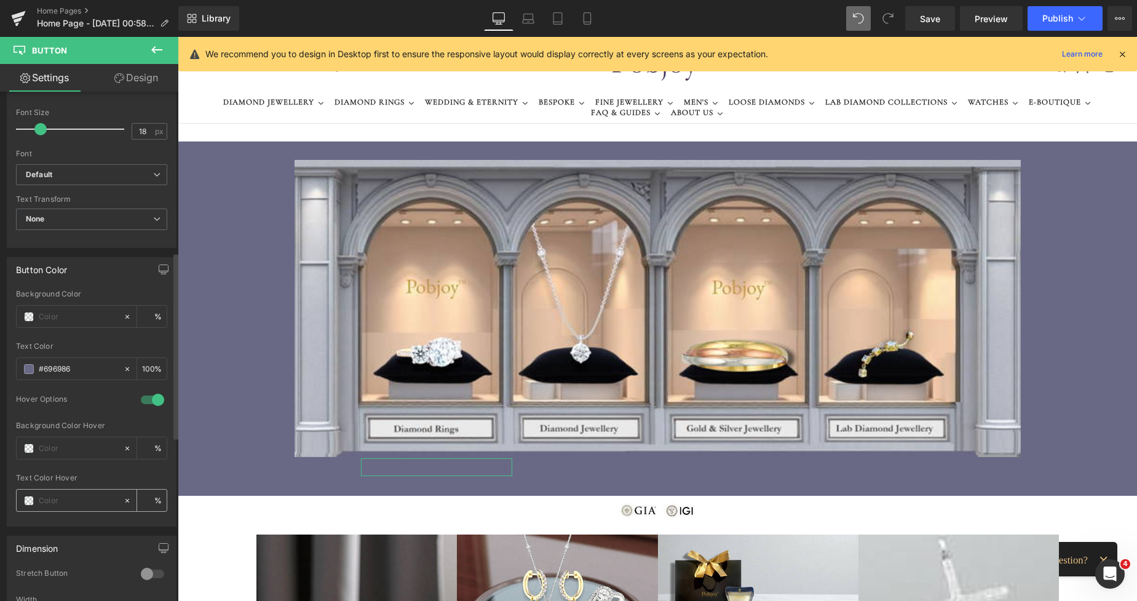
click at [28, 495] on div at bounding box center [70, 501] width 106 height 22
click at [25, 495] on div at bounding box center [70, 501] width 106 height 22
click at [25, 498] on span at bounding box center [29, 501] width 10 height 10
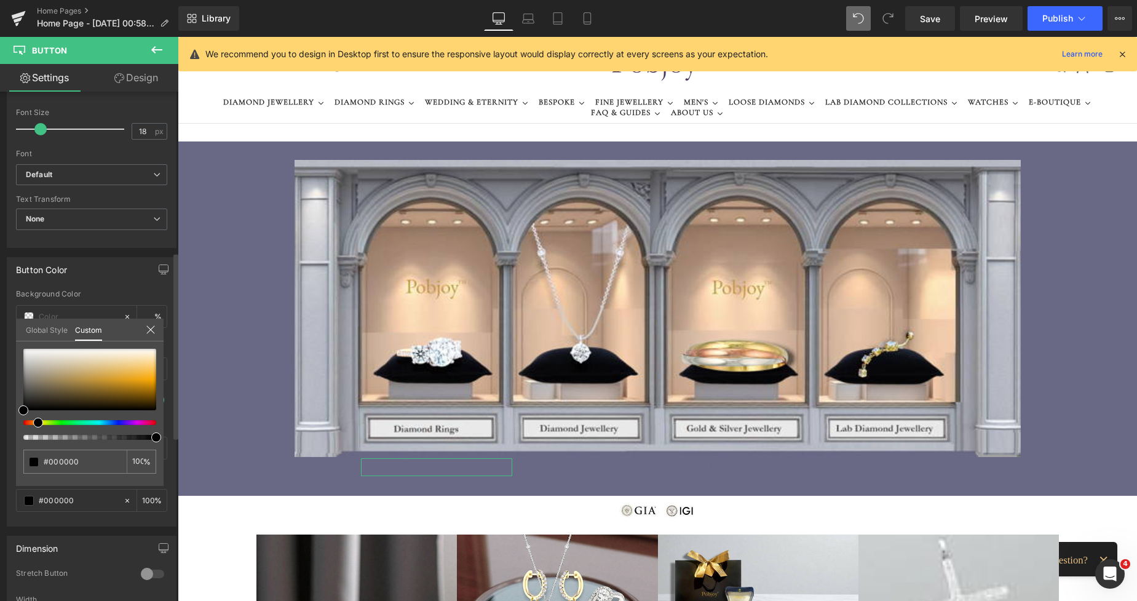
drag, startPoint x: 25, startPoint y: 423, endPoint x: 35, endPoint y: 425, distance: 10.6
click at [35, 425] on span at bounding box center [38, 423] width 10 height 10
drag, startPoint x: 23, startPoint y: 408, endPoint x: 100, endPoint y: 357, distance: 92.0
click at [100, 357] on span at bounding box center [100, 360] width 10 height 10
click at [921, 22] on span "Save" at bounding box center [930, 18] width 20 height 13
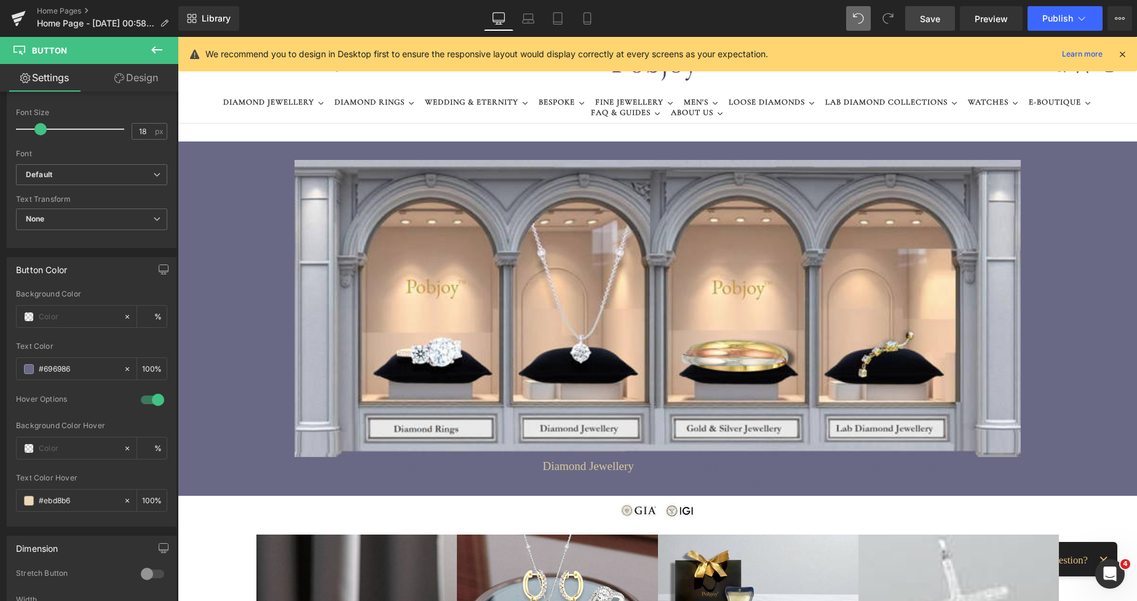
click at [562, 469] on span at bounding box center [568, 467] width 13 height 15
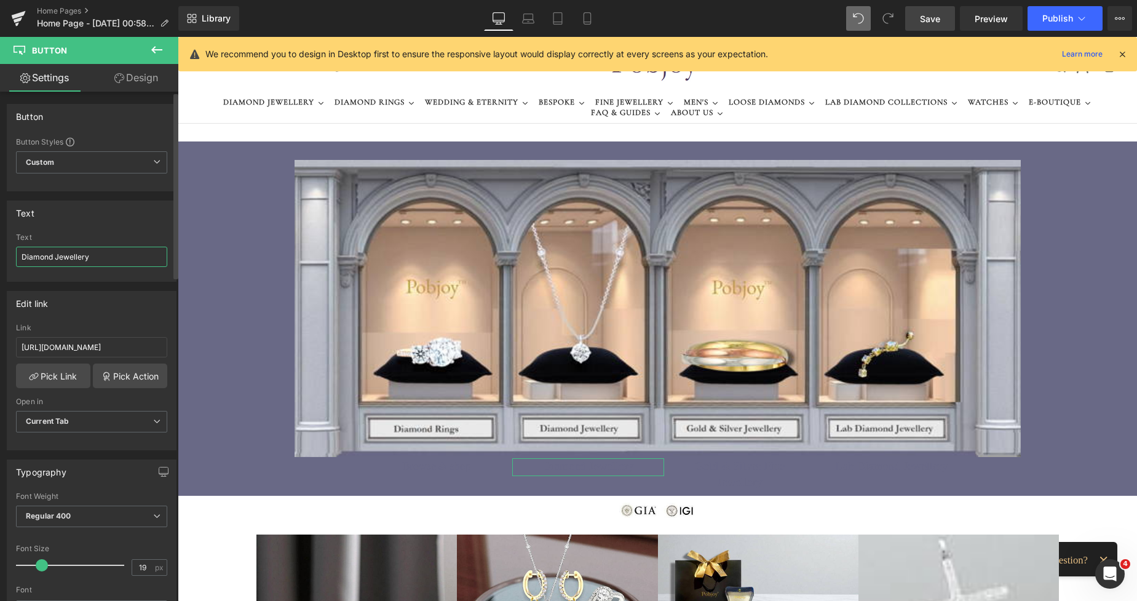
drag, startPoint x: 99, startPoint y: 255, endPoint x: 18, endPoint y: 257, distance: 80.6
click at [18, 257] on input "Diamond Jewellery" at bounding box center [91, 257] width 151 height 20
paste input "Browse & shop"
click at [934, 16] on span "Save" at bounding box center [930, 18] width 20 height 13
click at [931, 24] on span "Save" at bounding box center [930, 18] width 20 height 13
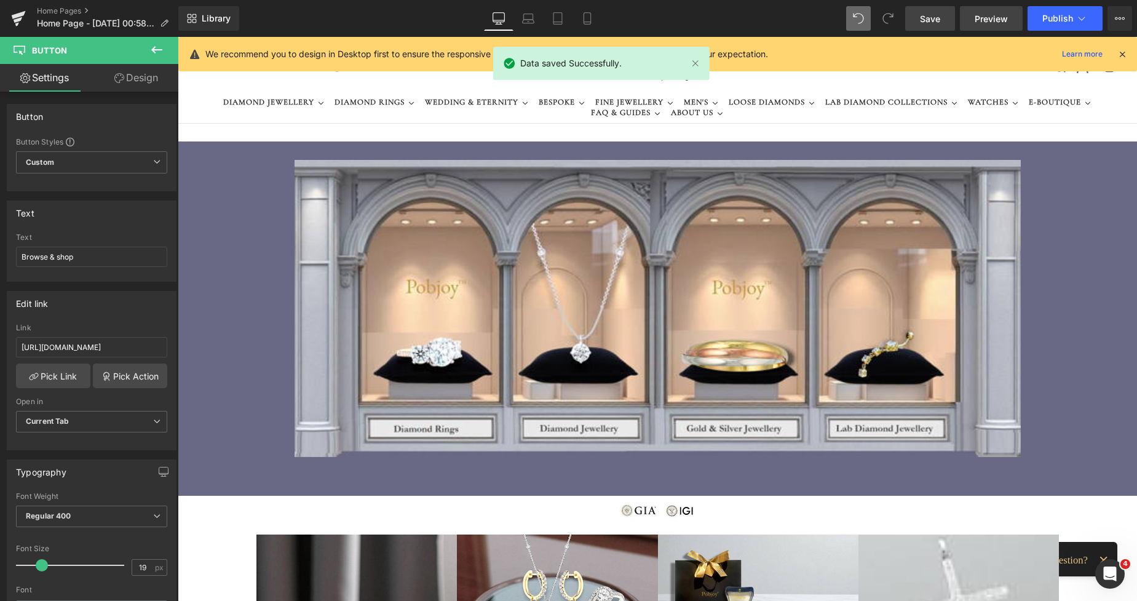
click at [990, 15] on span "Preview" at bounding box center [991, 18] width 33 height 13
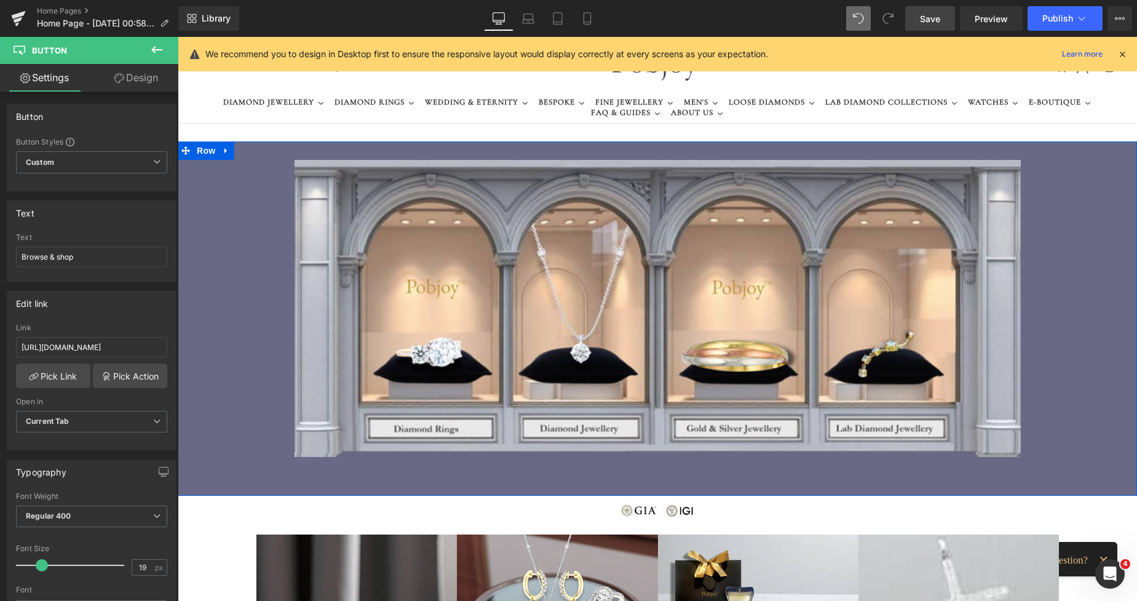
click at [257, 172] on div "Image Browse & shop Button Browse & shop Button Gold & Silver Fine Jewellery Bu…" at bounding box center [658, 318] width 960 height 354
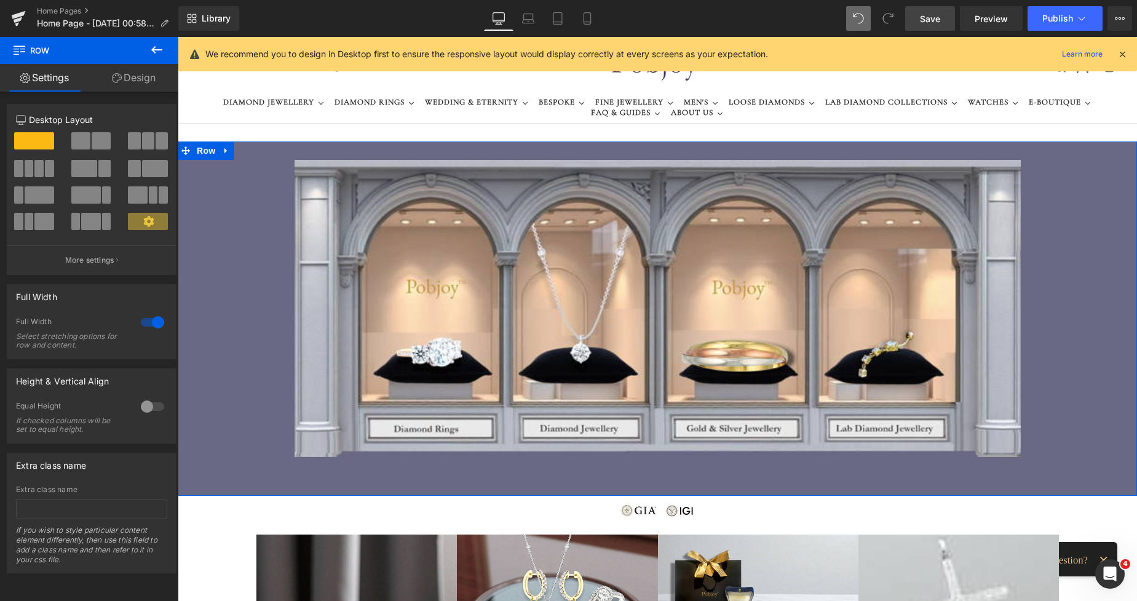
click at [135, 77] on link "Design" at bounding box center [133, 78] width 89 height 28
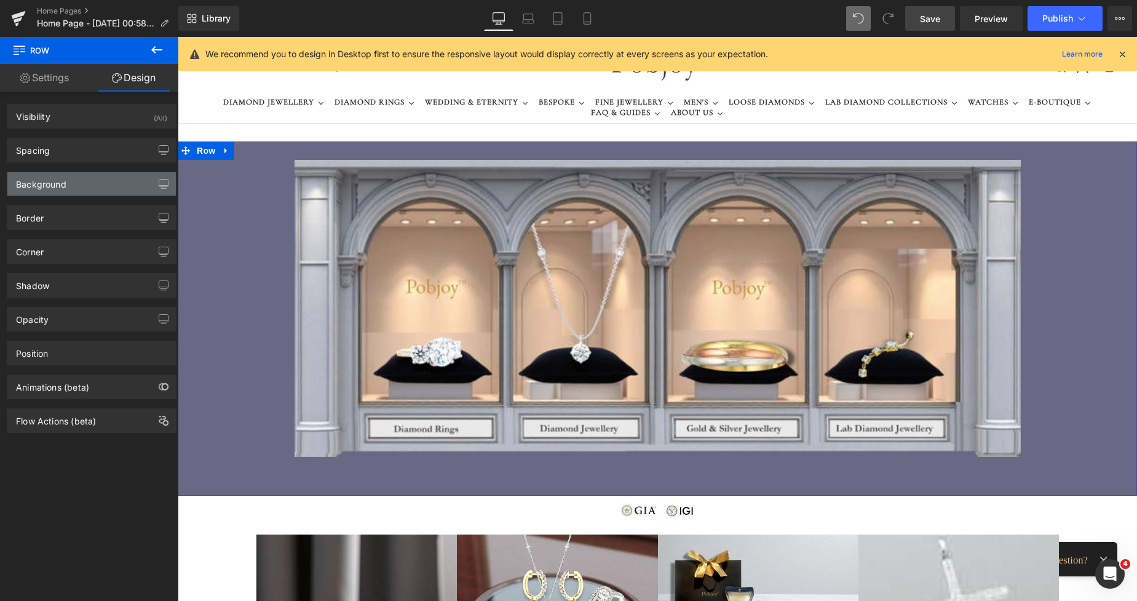
click at [41, 186] on div "Background" at bounding box center [41, 180] width 50 height 17
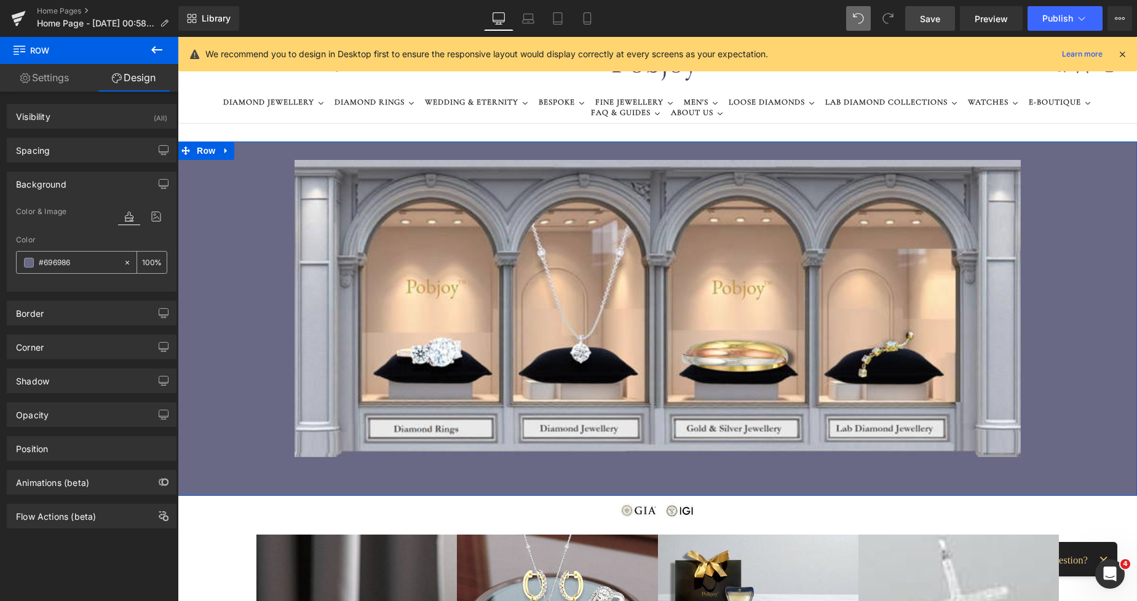
click at [25, 262] on span at bounding box center [29, 263] width 10 height 10
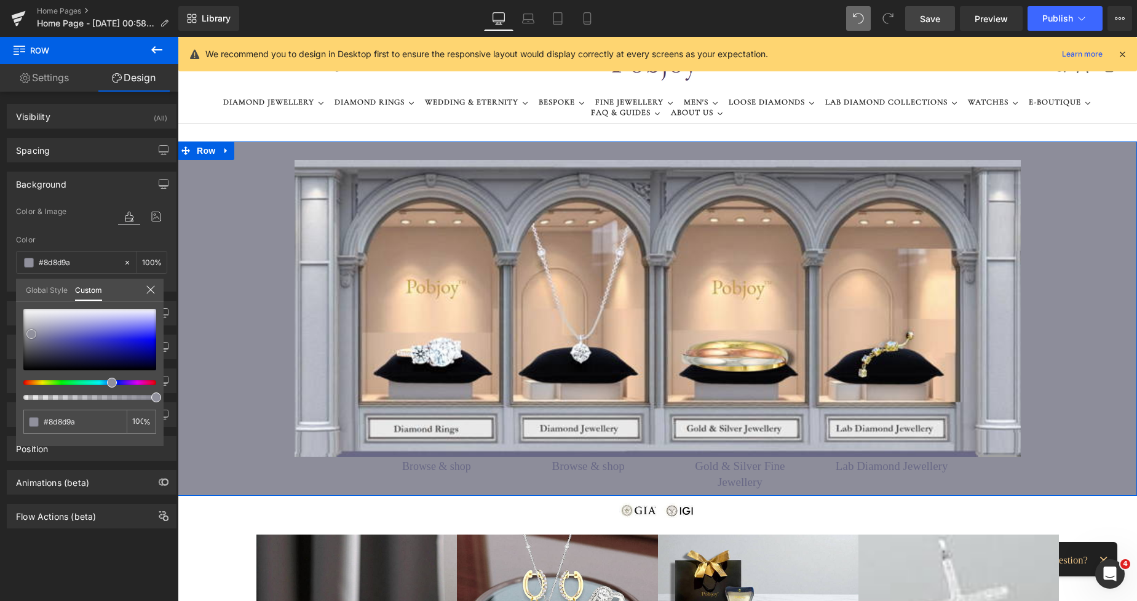
drag, startPoint x: 38, startPoint y: 342, endPoint x: 30, endPoint y: 335, distance: 10.9
click at [30, 335] on span at bounding box center [31, 334] width 10 height 10
click at [926, 16] on span "Save" at bounding box center [930, 18] width 20 height 13
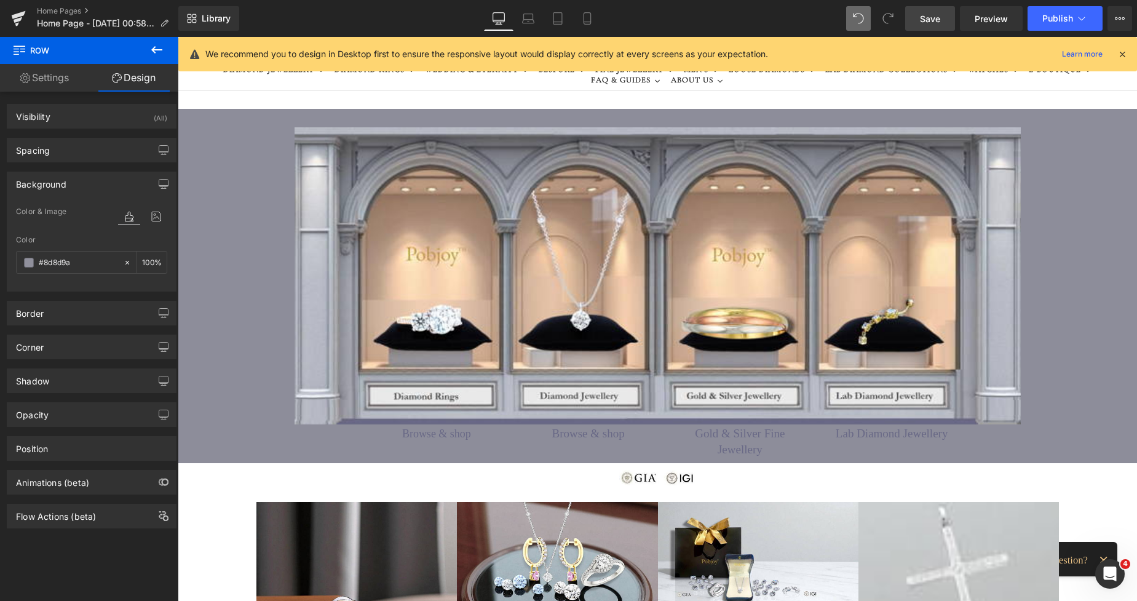
scroll to position [0, 0]
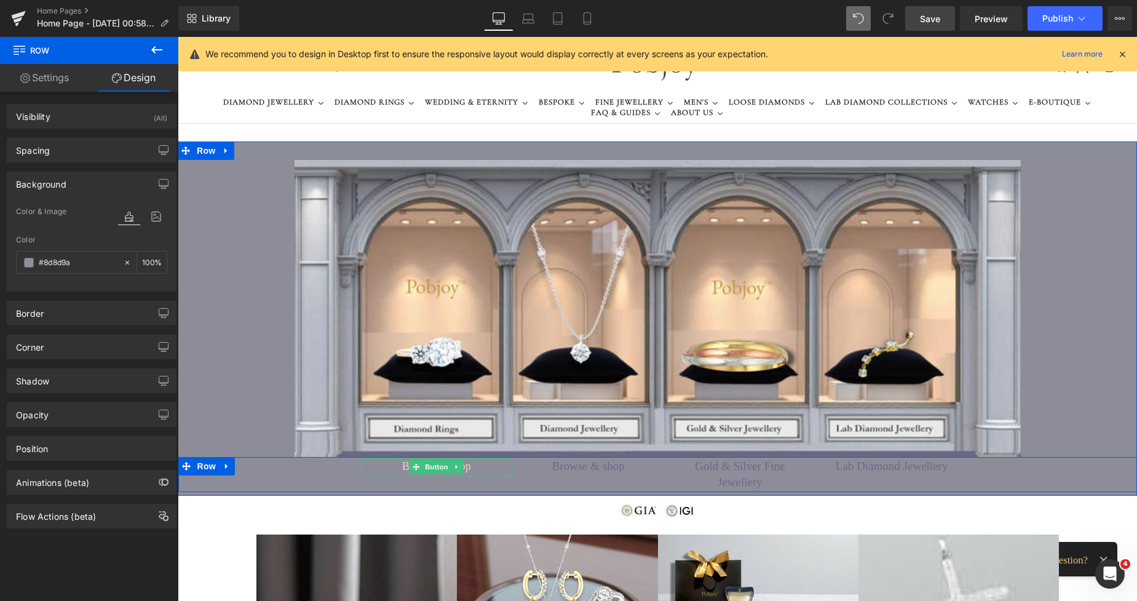
click at [413, 469] on icon at bounding box center [416, 467] width 7 height 7
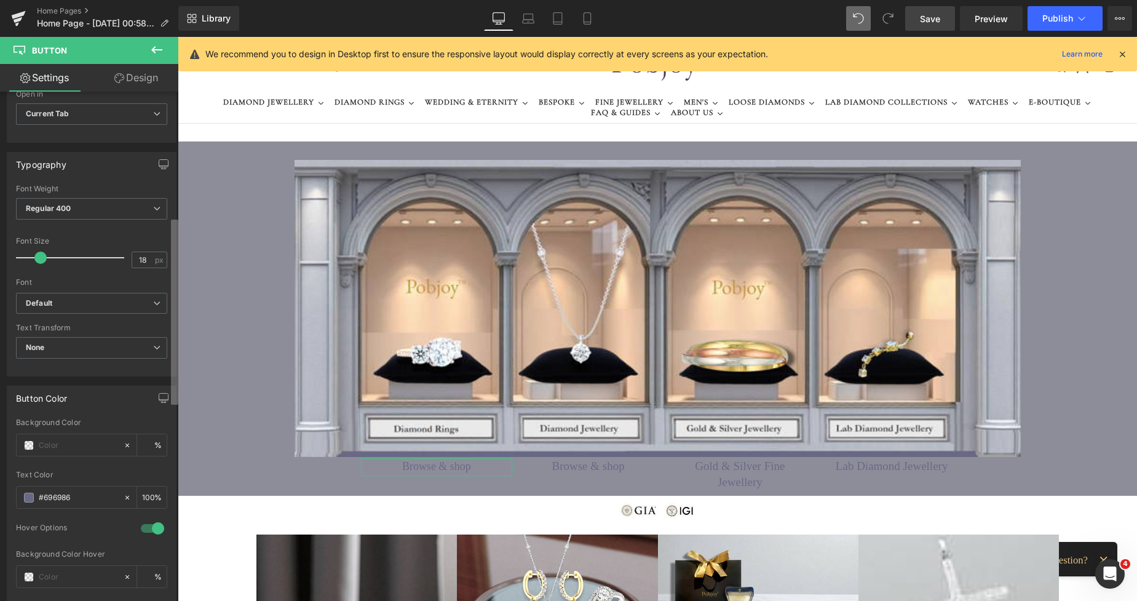
scroll to position [373, 0]
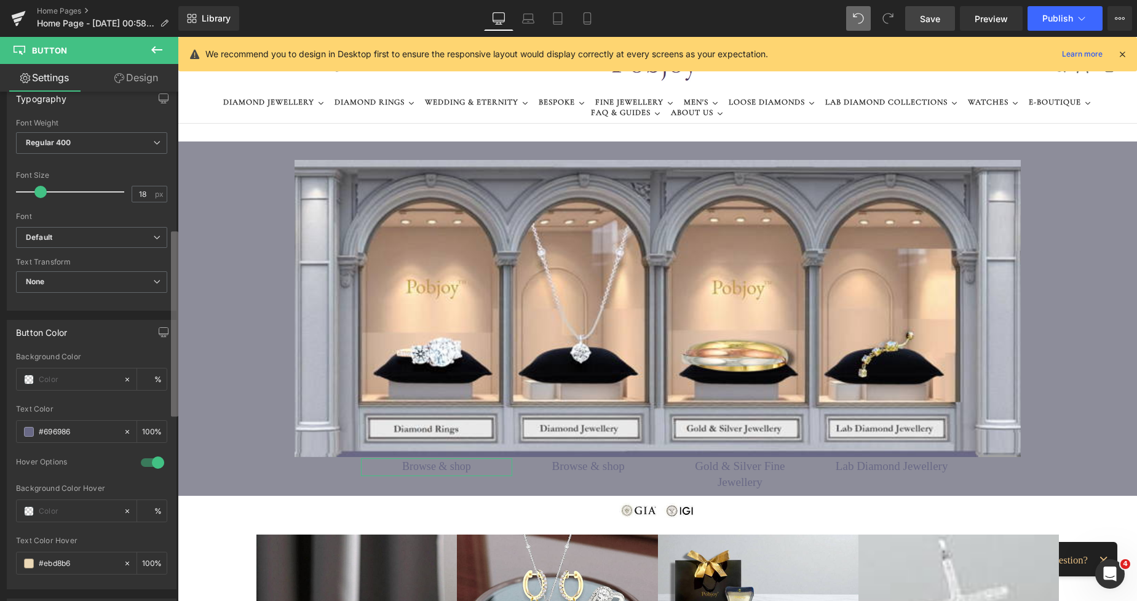
click at [171, 405] on b at bounding box center [174, 323] width 7 height 185
drag, startPoint x: 84, startPoint y: 428, endPoint x: 39, endPoint y: 431, distance: 45.7
click at [39, 431] on input "#696986" at bounding box center [78, 432] width 79 height 14
paste input "8d8d9a"
click at [931, 21] on span "Save" at bounding box center [930, 18] width 20 height 13
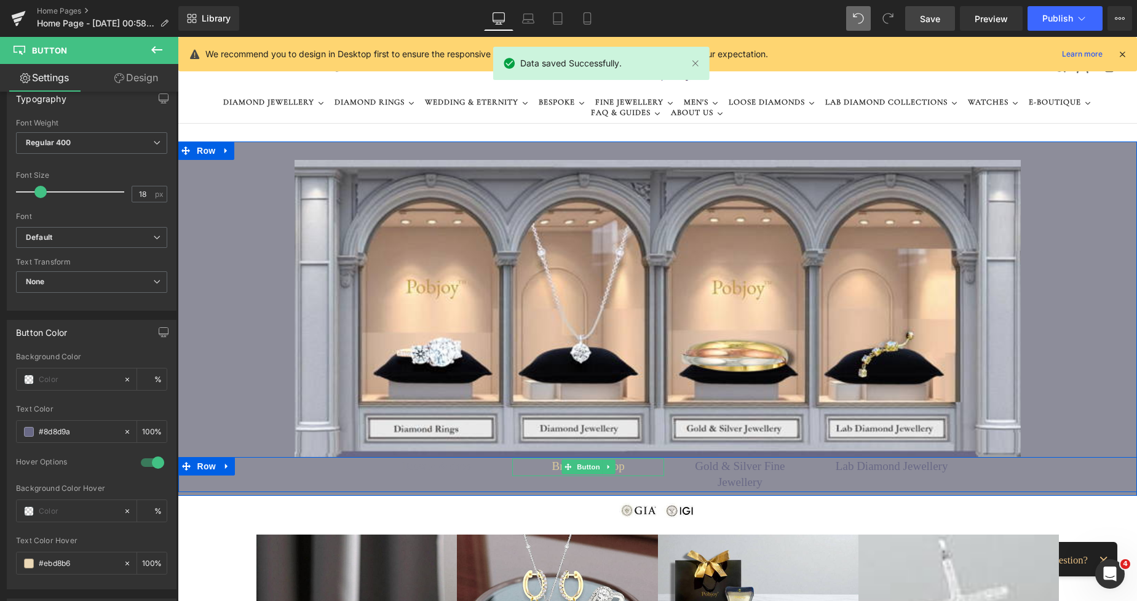
click at [575, 463] on span "Button" at bounding box center [589, 467] width 28 height 15
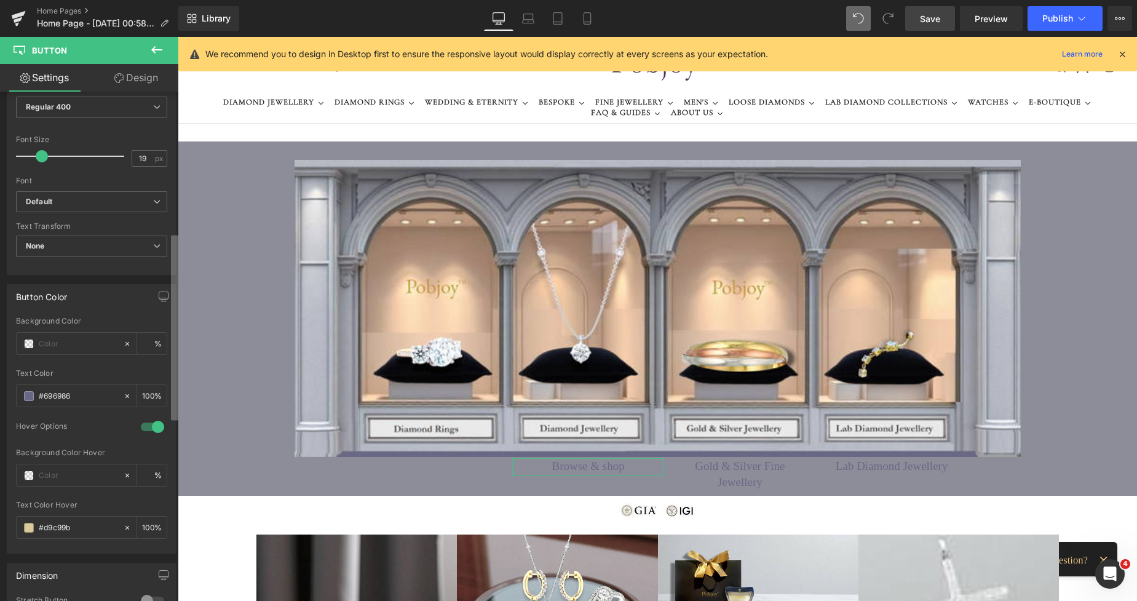
scroll to position [433, 0]
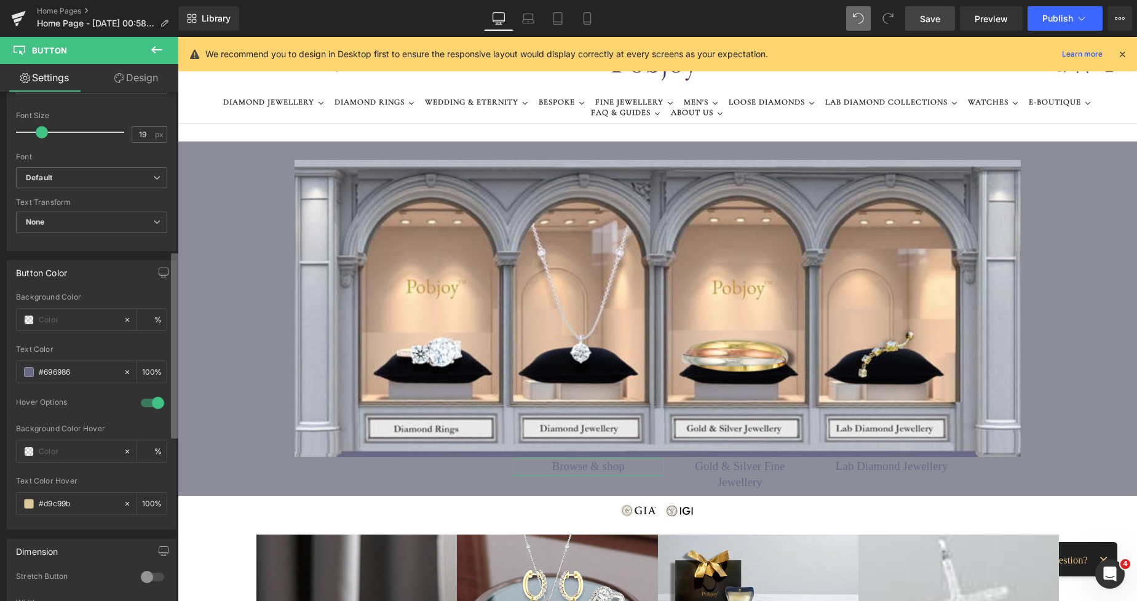
click at [156, 425] on div "Button Button Styles Custom Custom Setup Global Style Custom Setup Global Style…" at bounding box center [89, 349] width 178 height 515
click at [84, 375] on input "#696986" at bounding box center [78, 372] width 79 height 14
drag, startPoint x: 84, startPoint y: 375, endPoint x: 38, endPoint y: 369, distance: 46.6
click at [38, 369] on div "#696986" at bounding box center [70, 372] width 106 height 22
paste input "8d8d9a"
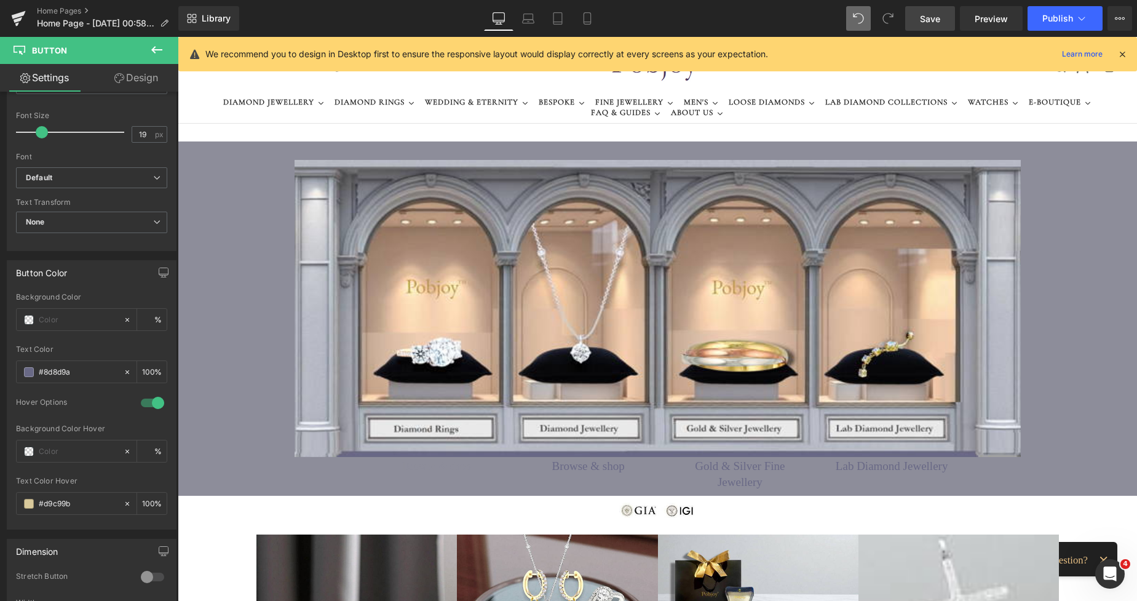
click at [926, 12] on span "Save" at bounding box center [930, 18] width 20 height 13
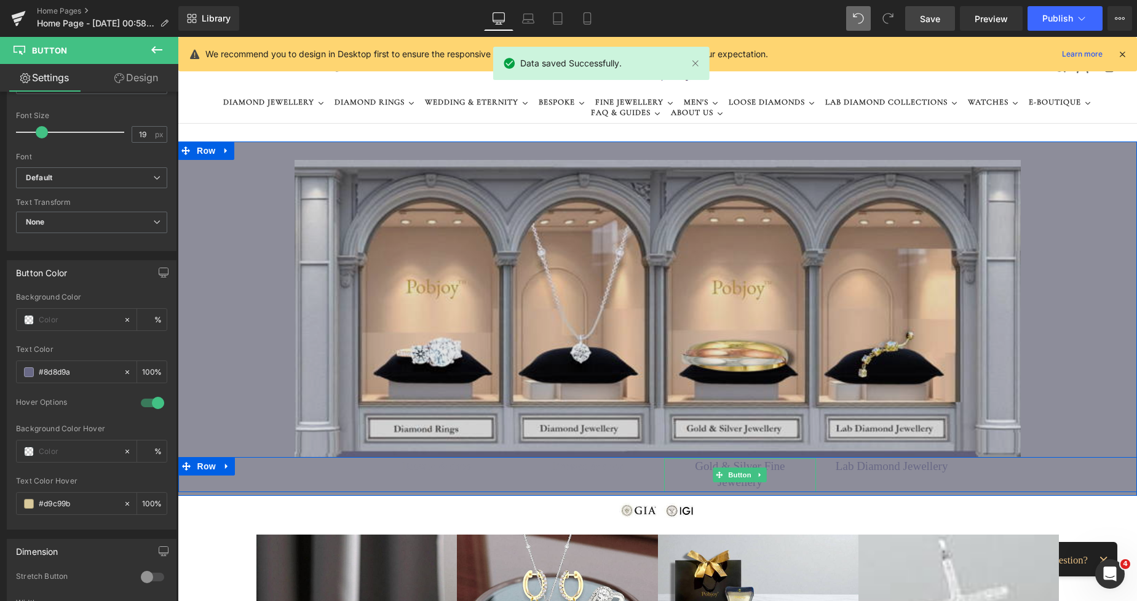
click at [682, 466] on span "Gold & Silver Fine Jewellery" at bounding box center [740, 474] width 132 height 32
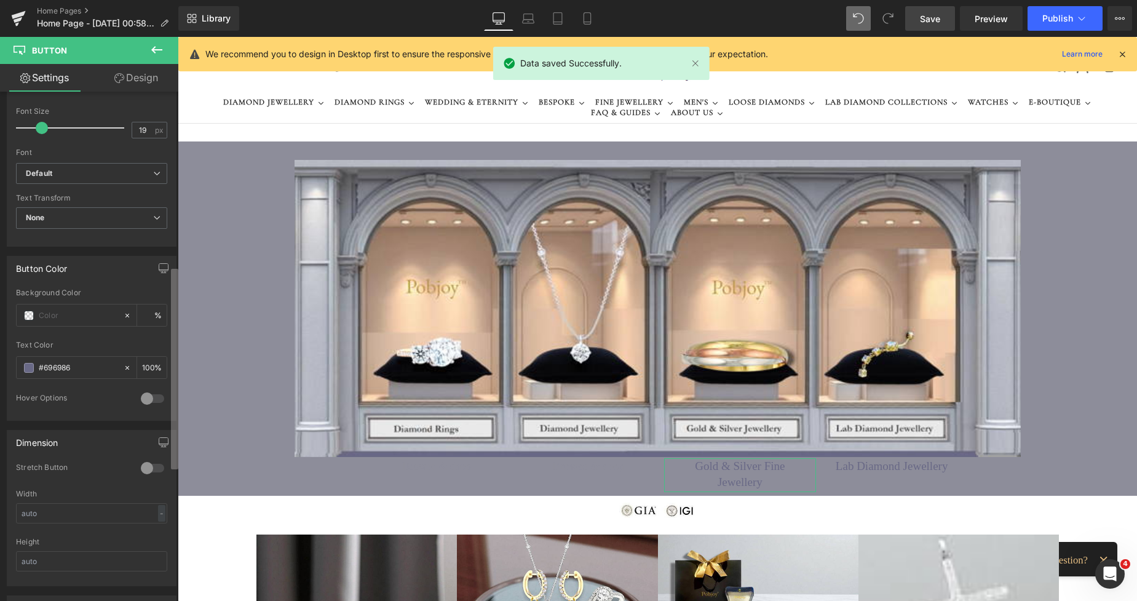
click at [149, 411] on div "Button Button Styles Custom Custom Setup Global Style Custom Setup Global Style…" at bounding box center [89, 349] width 178 height 515
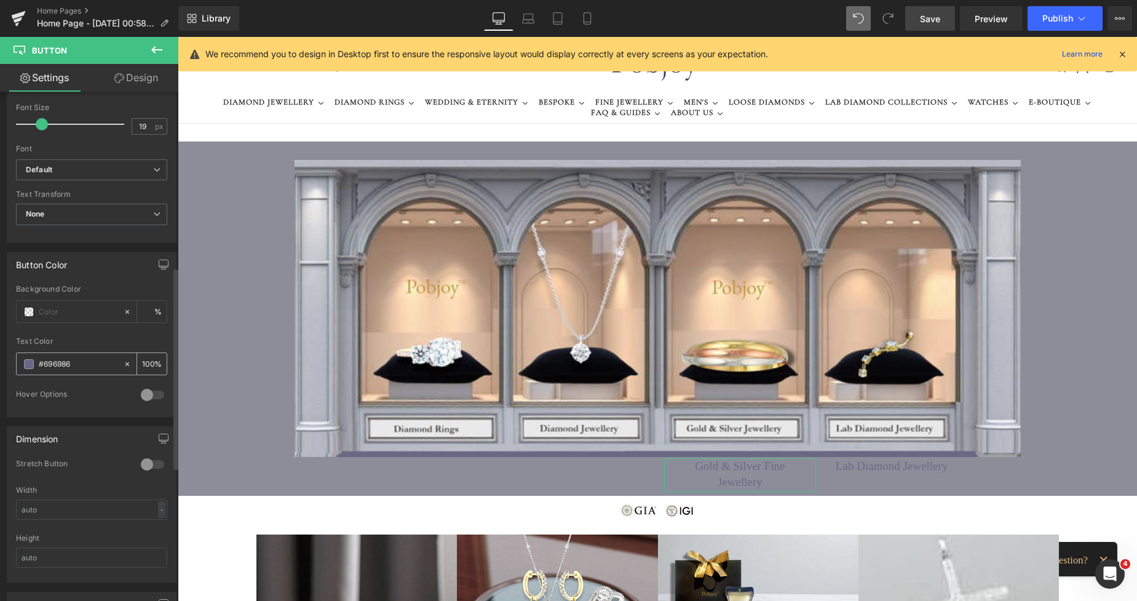
drag, startPoint x: 92, startPoint y: 370, endPoint x: 36, endPoint y: 363, distance: 57.0
click at [35, 364] on div "#696986" at bounding box center [70, 364] width 106 height 22
paste input "8d8d9a"
drag, startPoint x: 927, startPoint y: 20, endPoint x: 928, endPoint y: 26, distance: 6.2
click at [927, 19] on span "Save" at bounding box center [930, 18] width 20 height 13
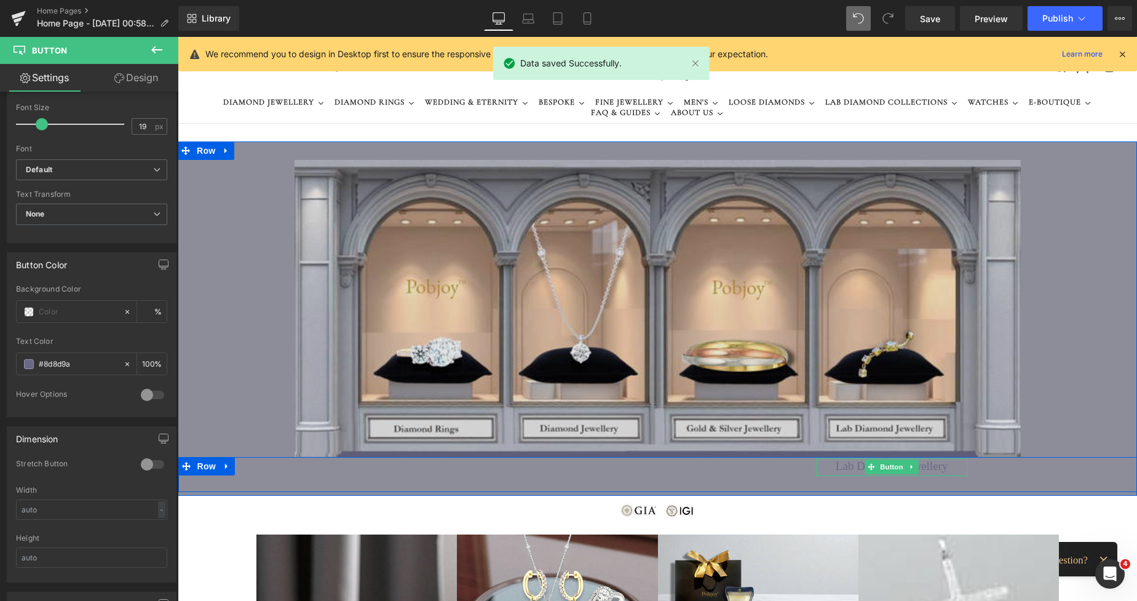
click at [848, 468] on span "Lab Diamond Jewellery" at bounding box center [892, 466] width 113 height 16
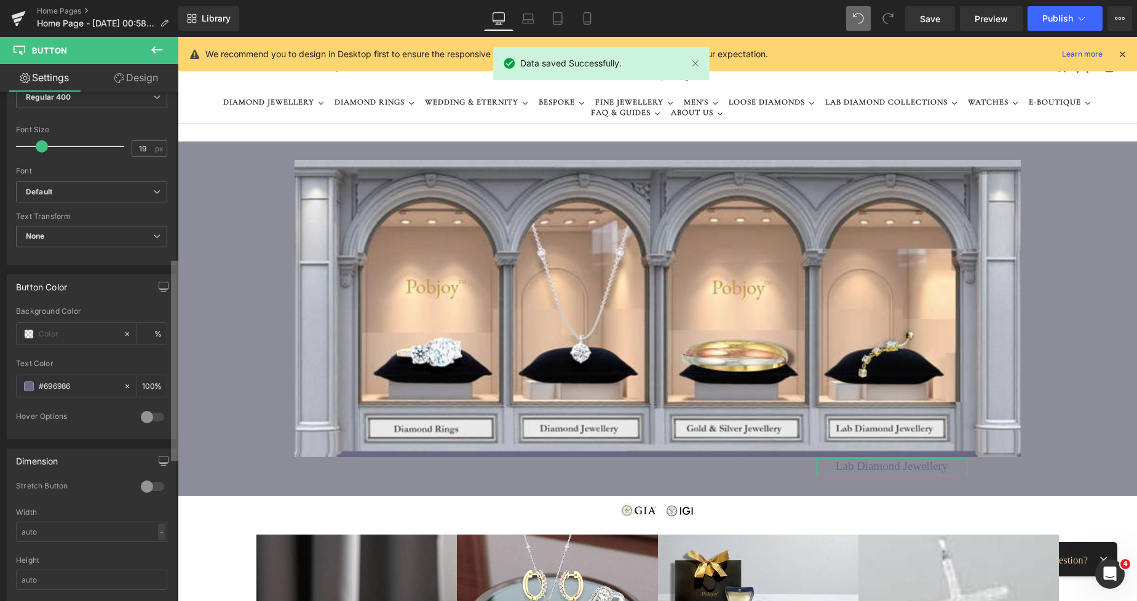
scroll to position [424, 0]
click at [161, 391] on div "Button Button Styles Custom Custom Setup Global Style Custom Setup Global Style…" at bounding box center [89, 349] width 178 height 515
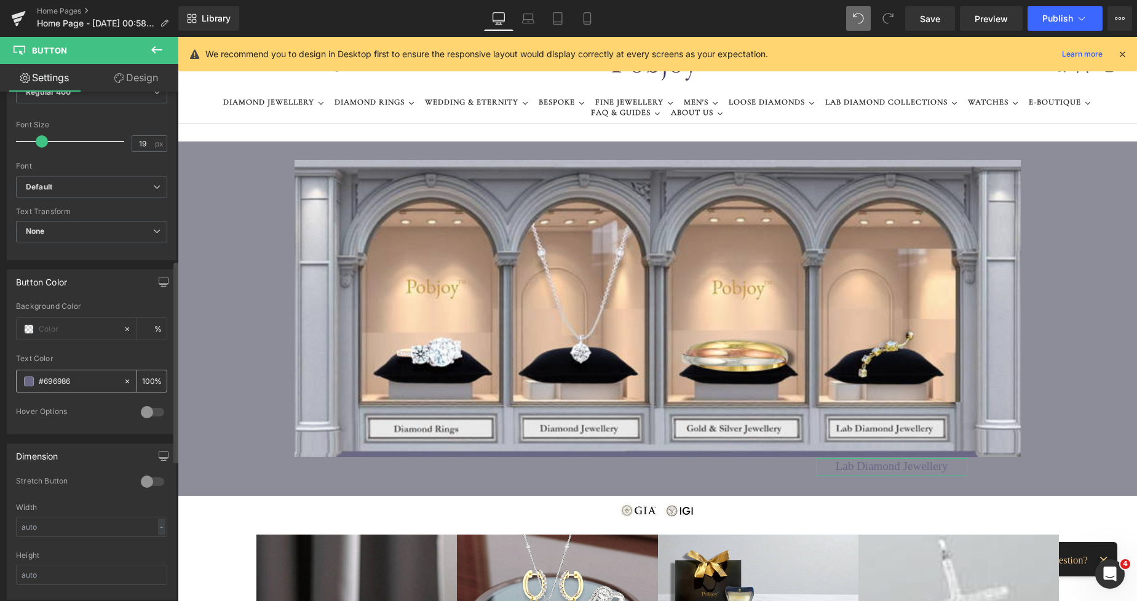
drag, startPoint x: 89, startPoint y: 378, endPoint x: 35, endPoint y: 378, distance: 53.5
click at [35, 378] on div "#696986" at bounding box center [70, 381] width 106 height 22
paste input "8d8d9a"
click at [935, 18] on span "Save" at bounding box center [930, 18] width 20 height 13
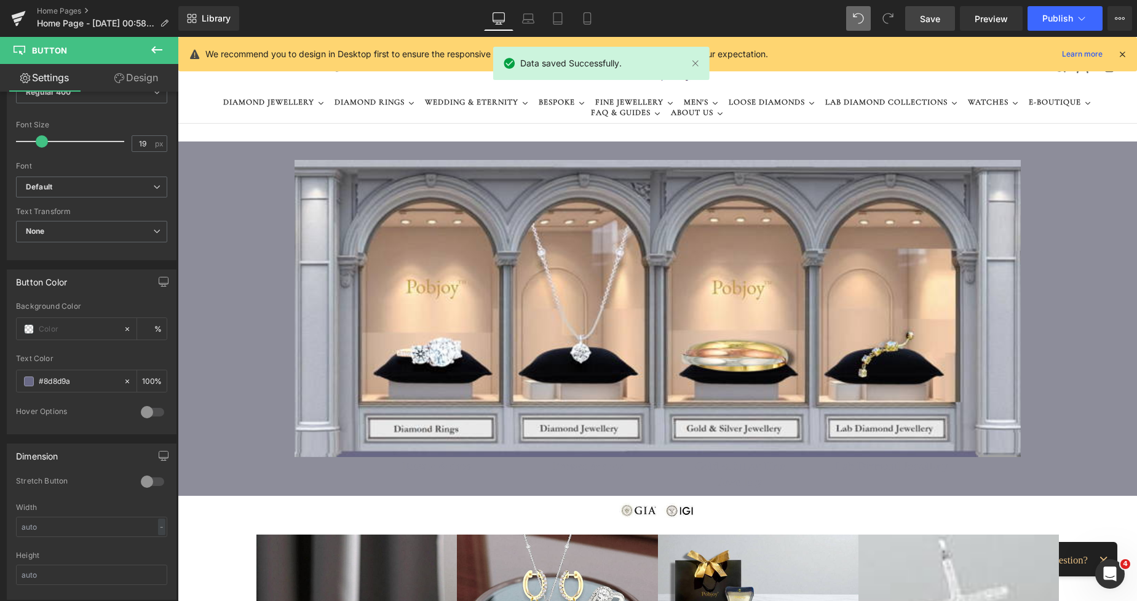
click at [934, 19] on span "Save" at bounding box center [930, 18] width 20 height 13
click at [980, 19] on span "Preview" at bounding box center [991, 18] width 33 height 13
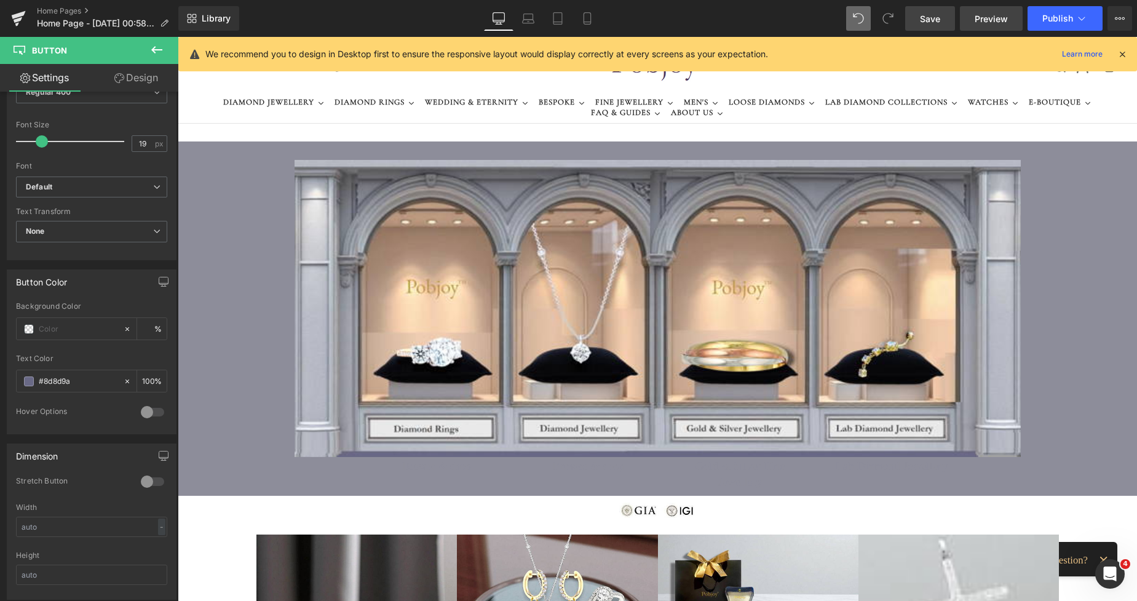
click at [990, 19] on span "Preview" at bounding box center [991, 18] width 33 height 13
click at [931, 18] on span "Save" at bounding box center [930, 18] width 20 height 13
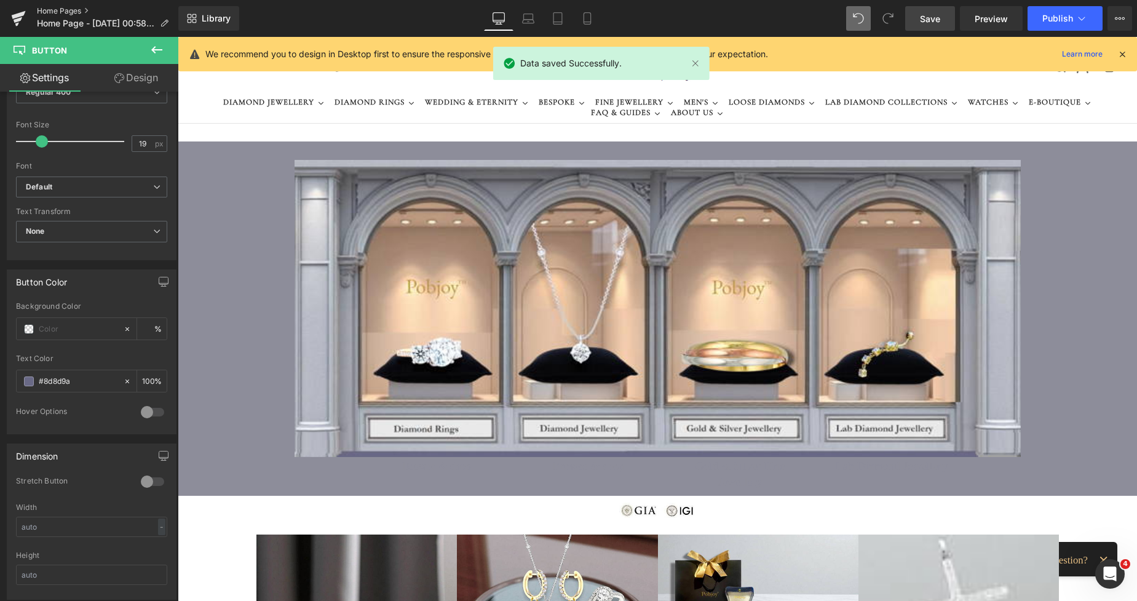
click at [76, 10] on link "Home Pages" at bounding box center [107, 11] width 141 height 10
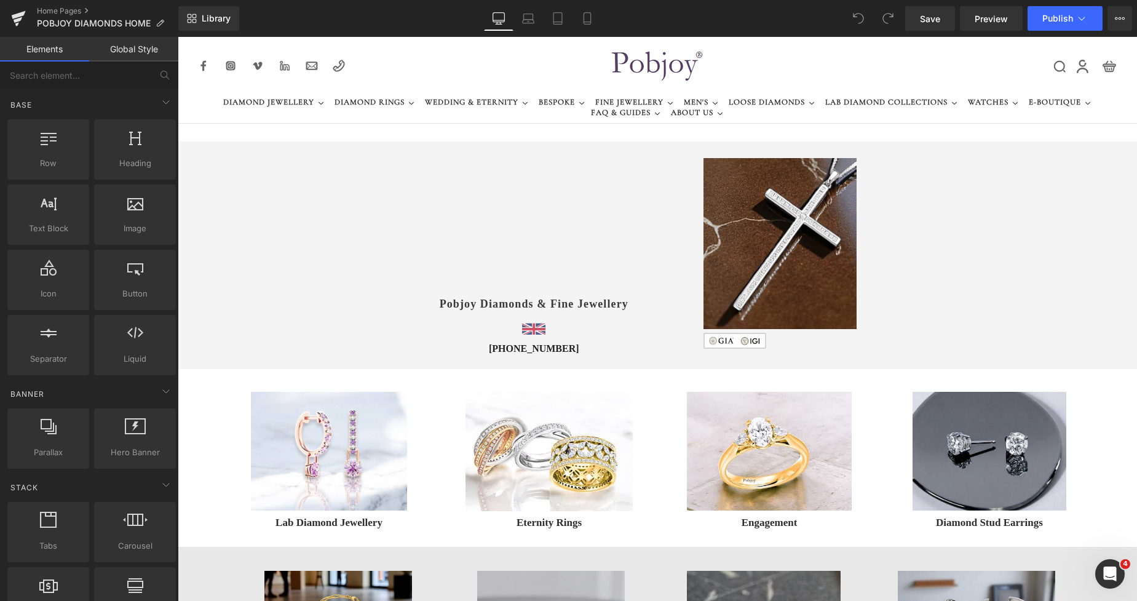
click at [276, 164] on div "Vimeo Pobjoy Diamonds & Fine Jewellery Heading Image +44 (0) 20 3998 3075 Headi…" at bounding box center [658, 255] width 960 height 228
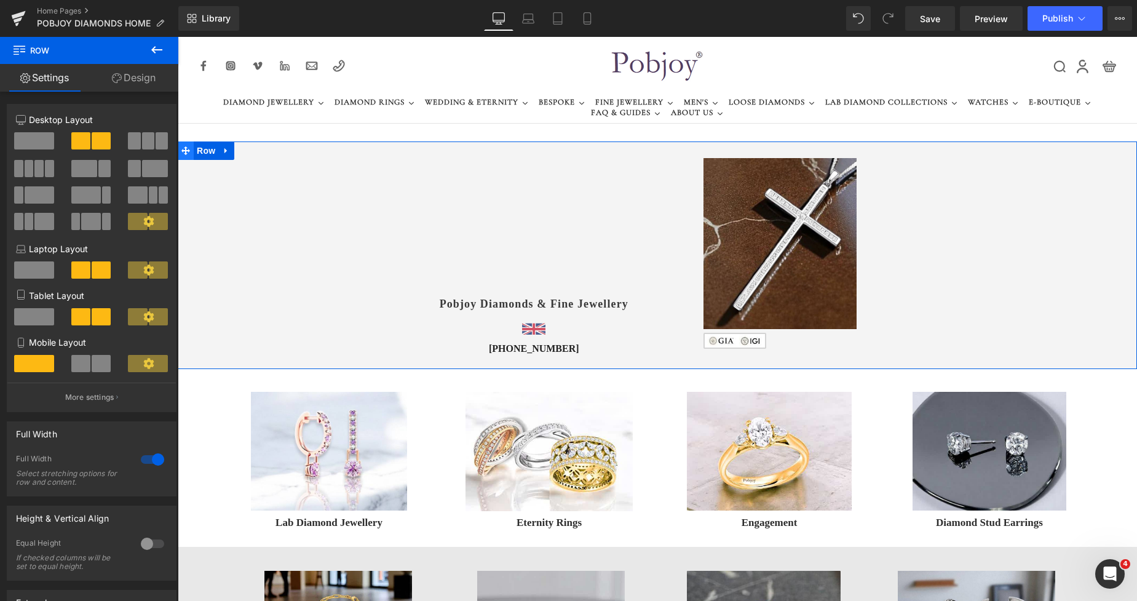
click at [183, 153] on icon at bounding box center [185, 150] width 9 height 9
click at [143, 143] on span at bounding box center [148, 140] width 12 height 17
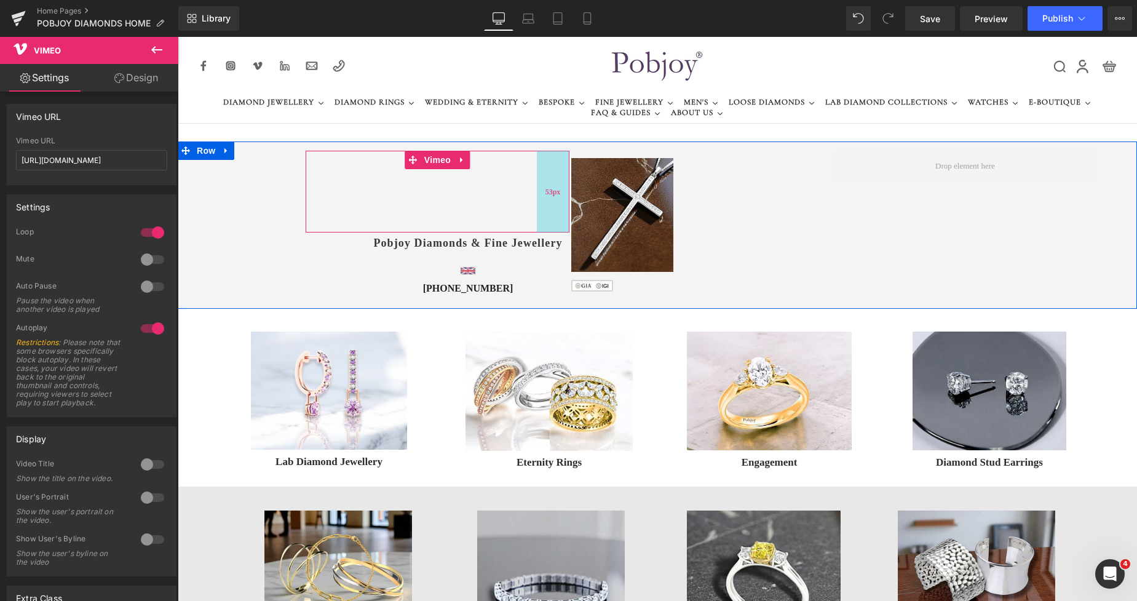
drag, startPoint x: 492, startPoint y: 160, endPoint x: 540, endPoint y: 172, distance: 49.4
click at [562, 165] on div "Vimeo 53px" at bounding box center [438, 192] width 264 height 82
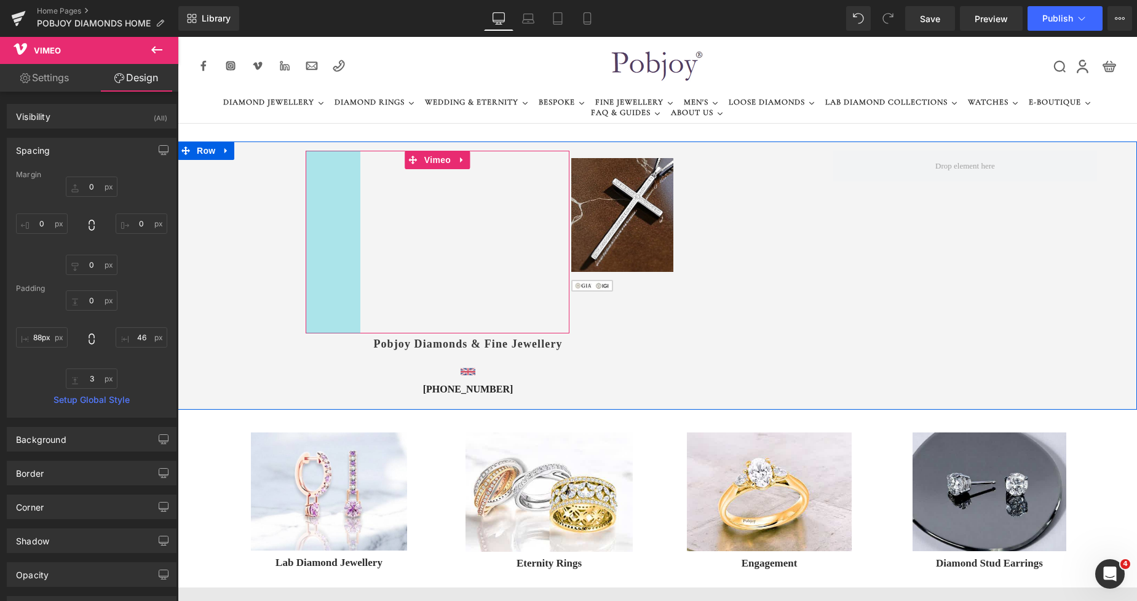
type input "73px"
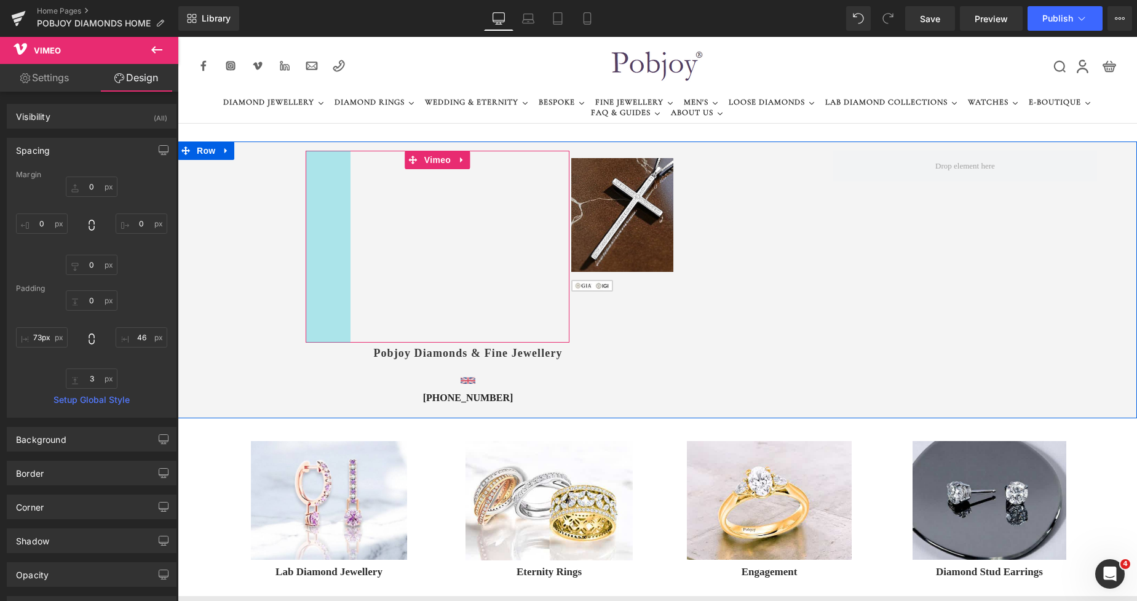
drag, startPoint x: 419, startPoint y: 192, endPoint x: 303, endPoint y: 201, distance: 116.0
click at [306, 201] on div "Vimeo 73px 46px" at bounding box center [438, 247] width 264 height 192
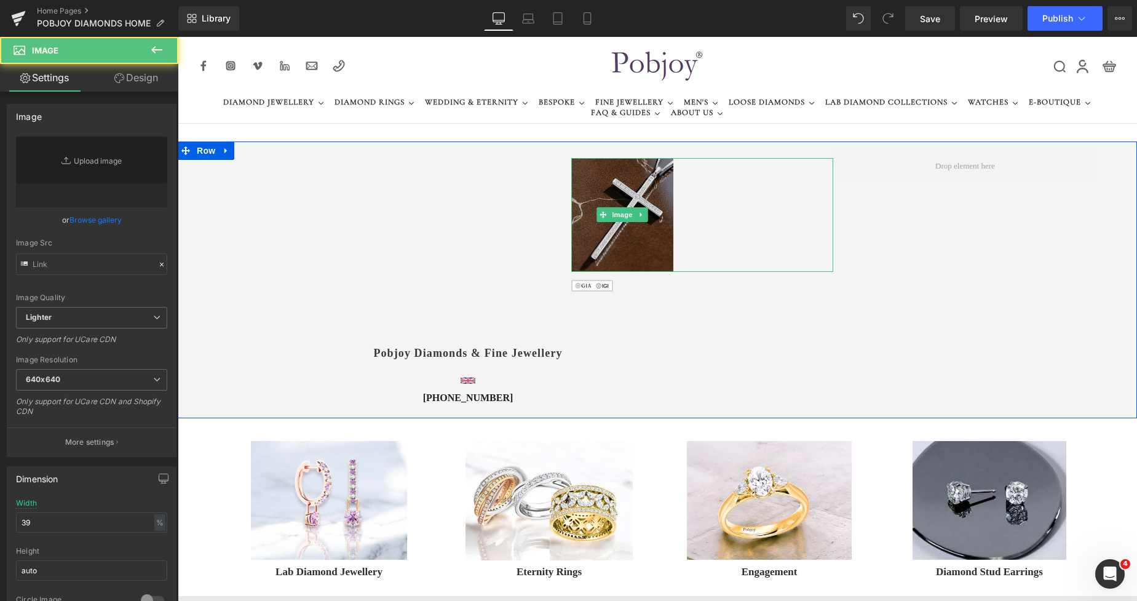
click at [635, 200] on img at bounding box center [623, 215] width 102 height 114
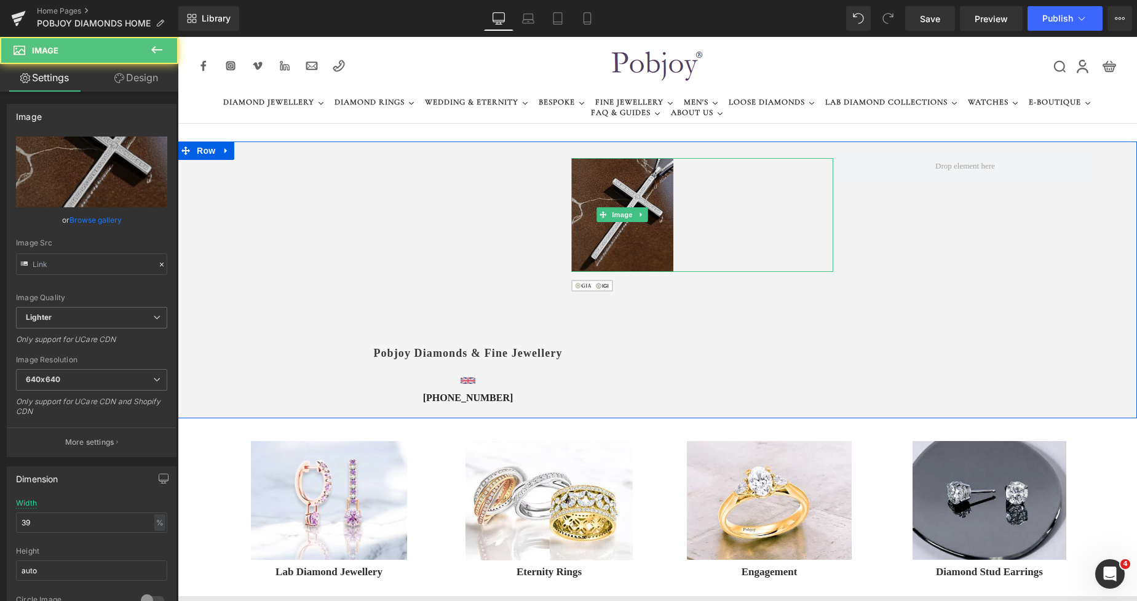
type input "https://ucarecdn.com/12105efb-3b78-4b7f-b949-5e1f666967b0/-/format/auto/-/previ…"
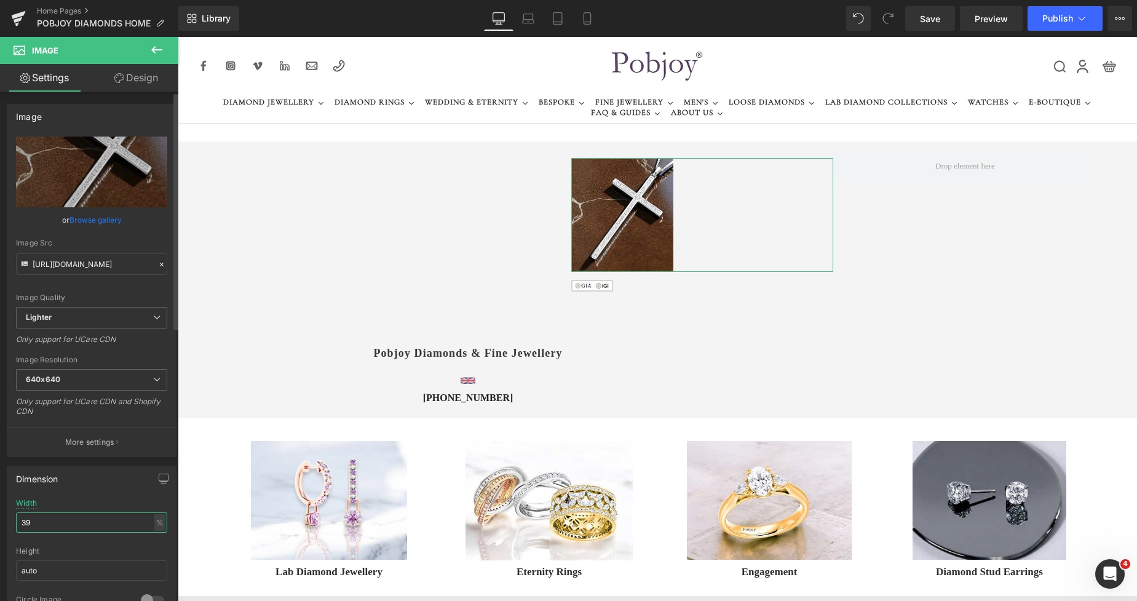
drag, startPoint x: 43, startPoint y: 517, endPoint x: 6, endPoint y: 522, distance: 37.8
click at [6, 522] on div "Dimension 39% Width 39 % % px auto Height auto 0 Circle Image" at bounding box center [92, 539] width 184 height 165
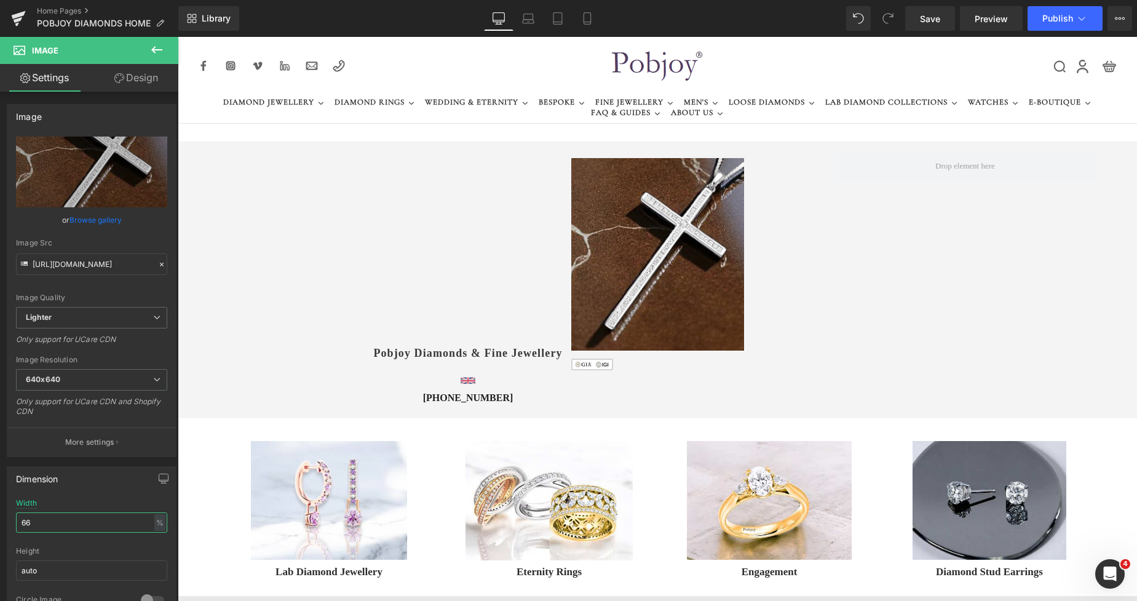
type input "66"
click at [164, 59] on button at bounding box center [156, 50] width 43 height 27
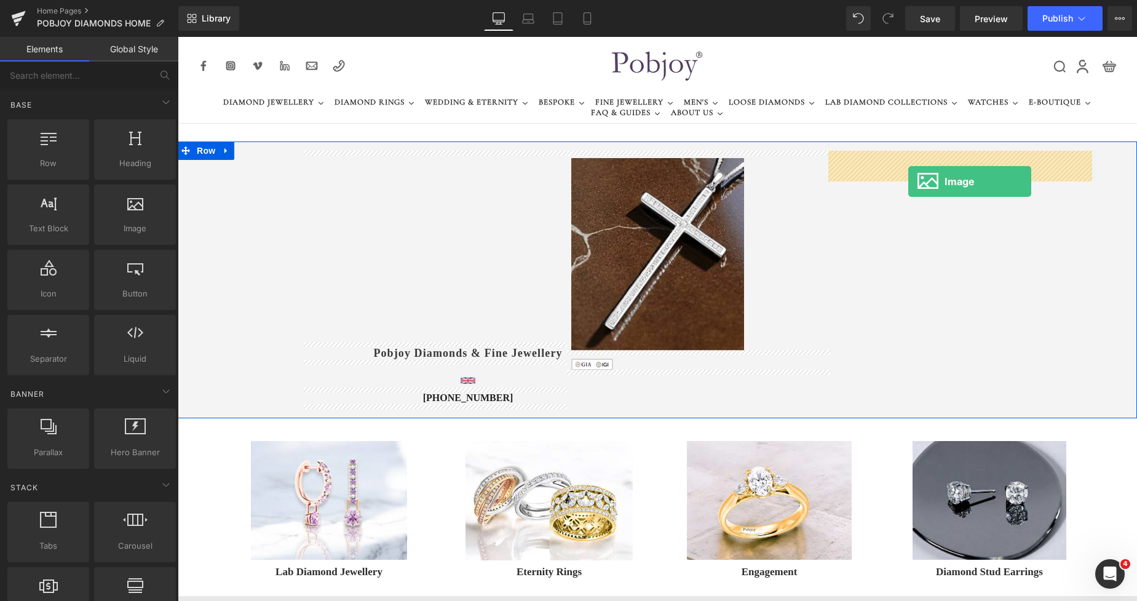
drag, startPoint x: 310, startPoint y: 256, endPoint x: 909, endPoint y: 181, distance: 603.2
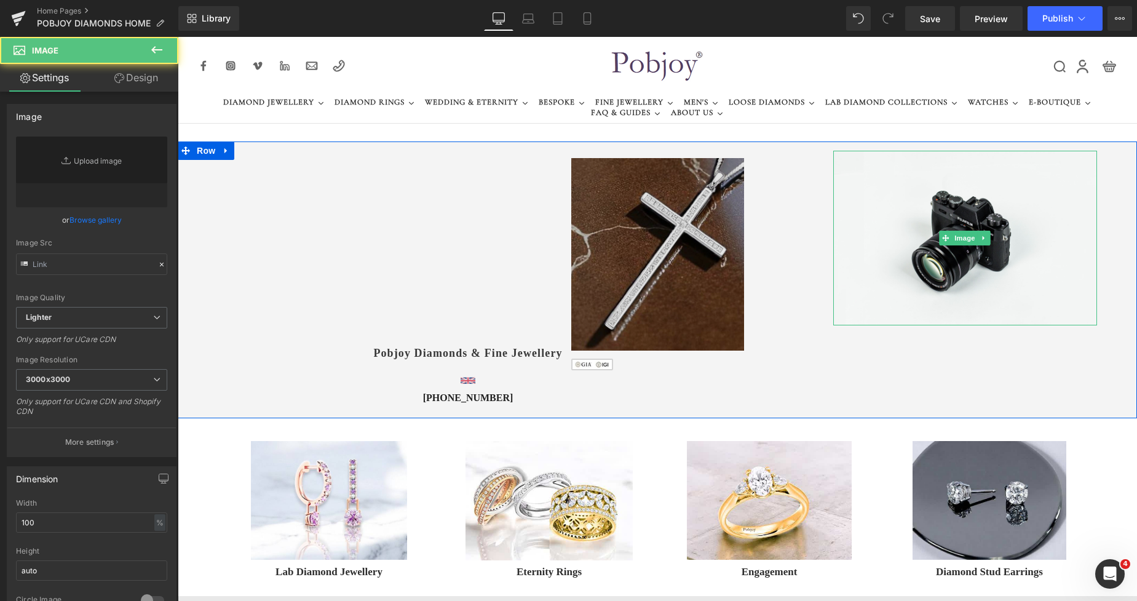
type input "//d1um8515vdn9kb.cloudfront.net/images/parallax.jpg"
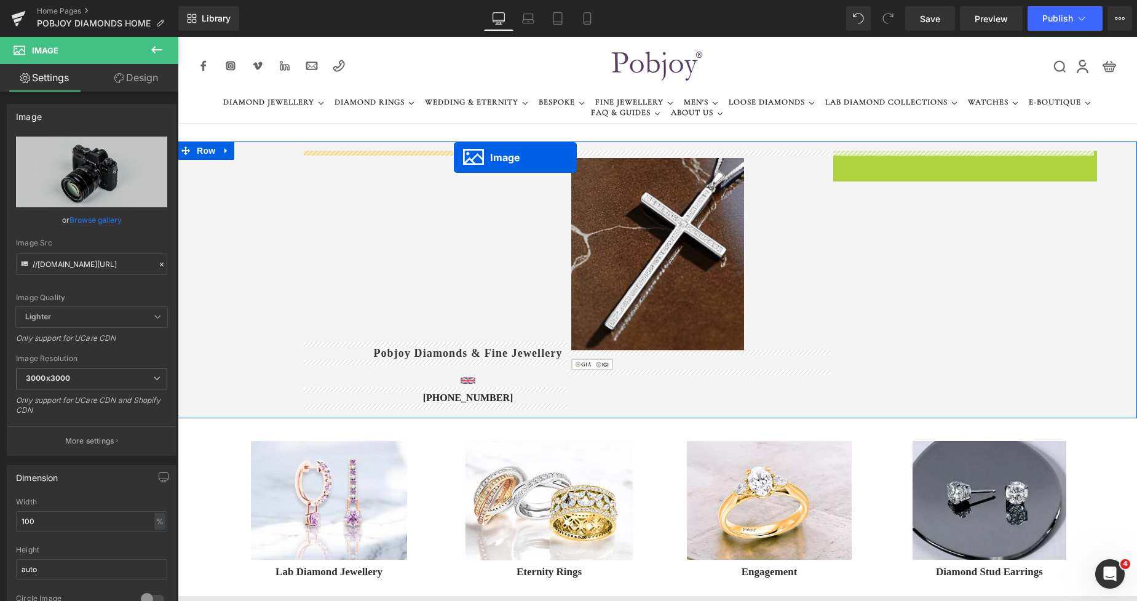
drag, startPoint x: 942, startPoint y: 236, endPoint x: 454, endPoint y: 157, distance: 494.8
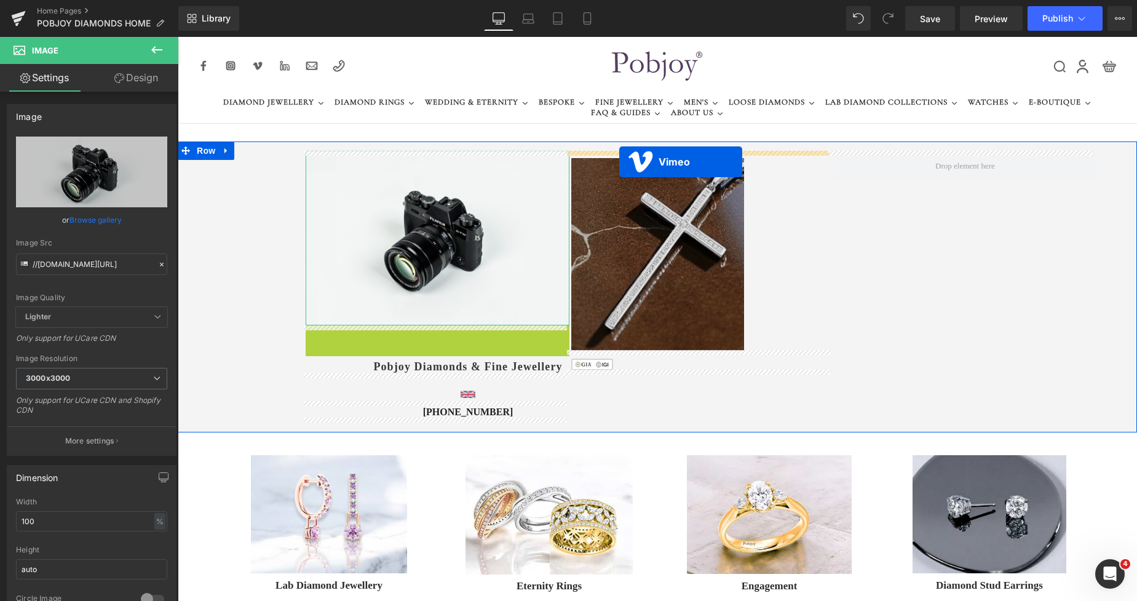
drag, startPoint x: 409, startPoint y: 330, endPoint x: 620, endPoint y: 162, distance: 269.6
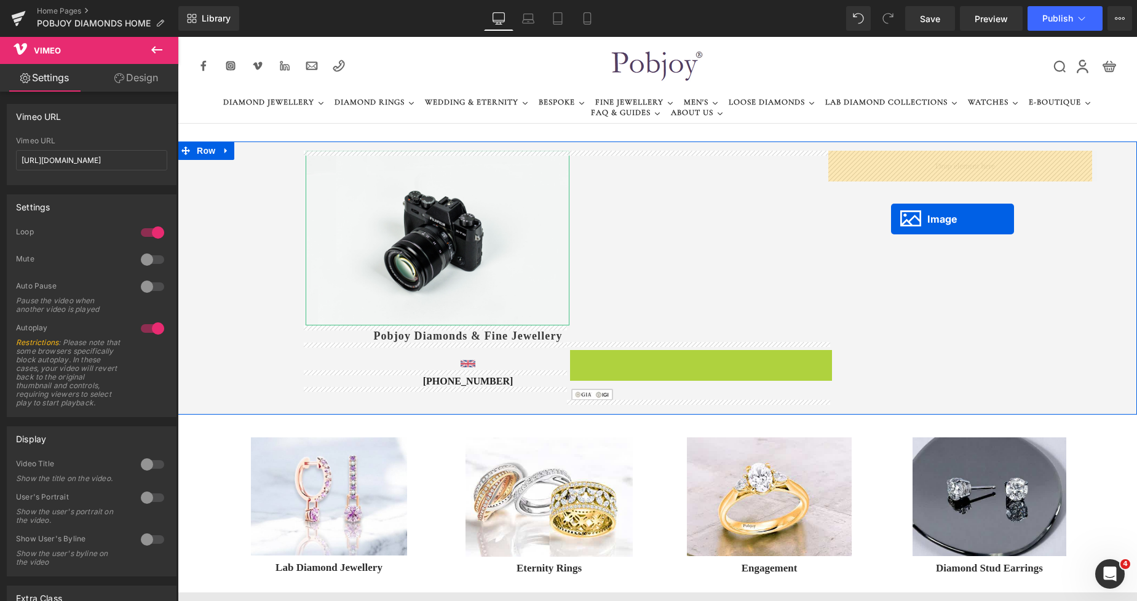
drag, startPoint x: 635, startPoint y: 444, endPoint x: 891, endPoint y: 219, distance: 341.3
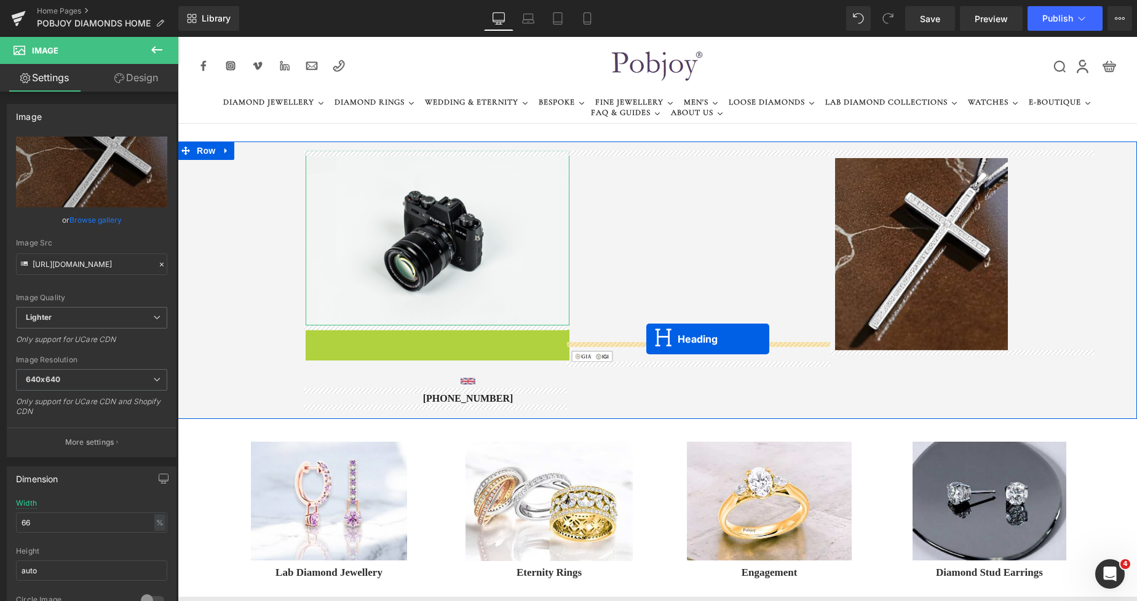
drag, startPoint x: 407, startPoint y: 332, endPoint x: 647, endPoint y: 339, distance: 240.0
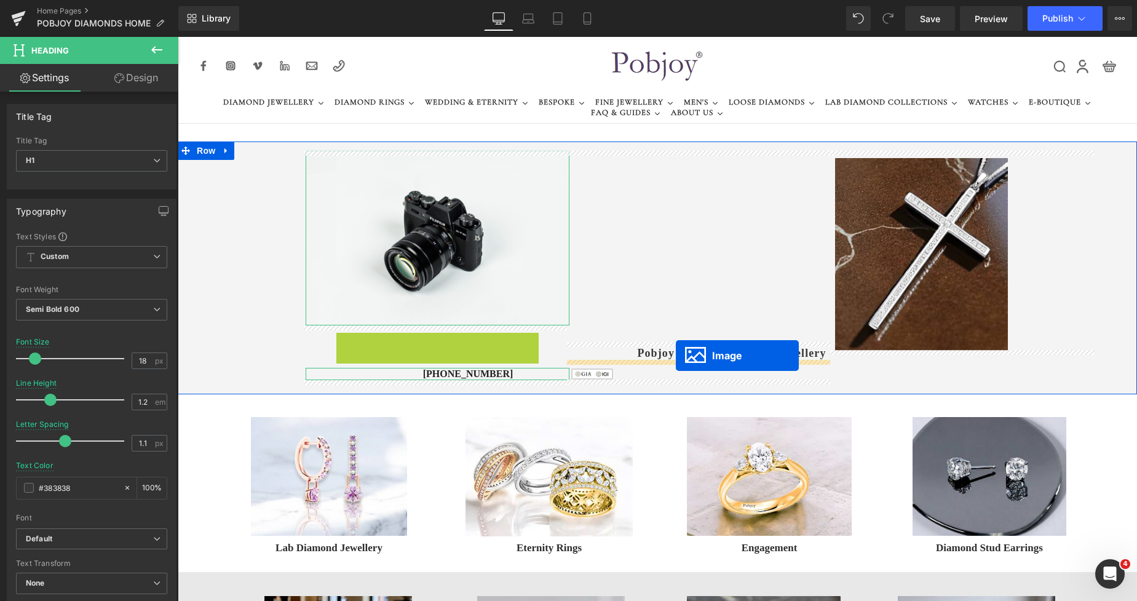
drag, startPoint x: 448, startPoint y: 342, endPoint x: 676, endPoint y: 356, distance: 228.6
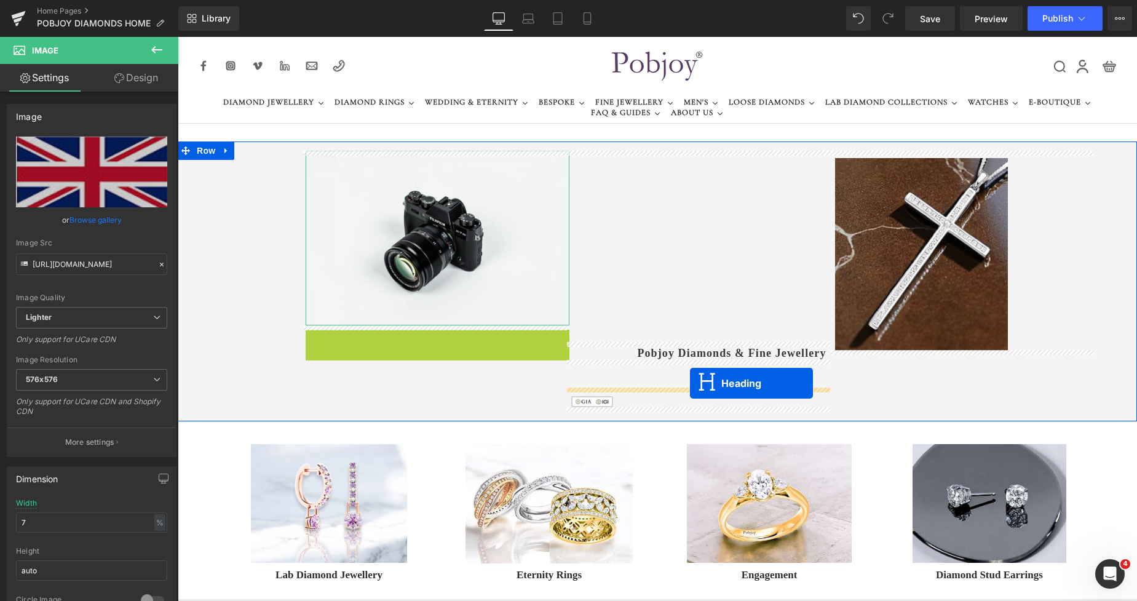
drag, startPoint x: 406, startPoint y: 330, endPoint x: 690, endPoint y: 383, distance: 289.1
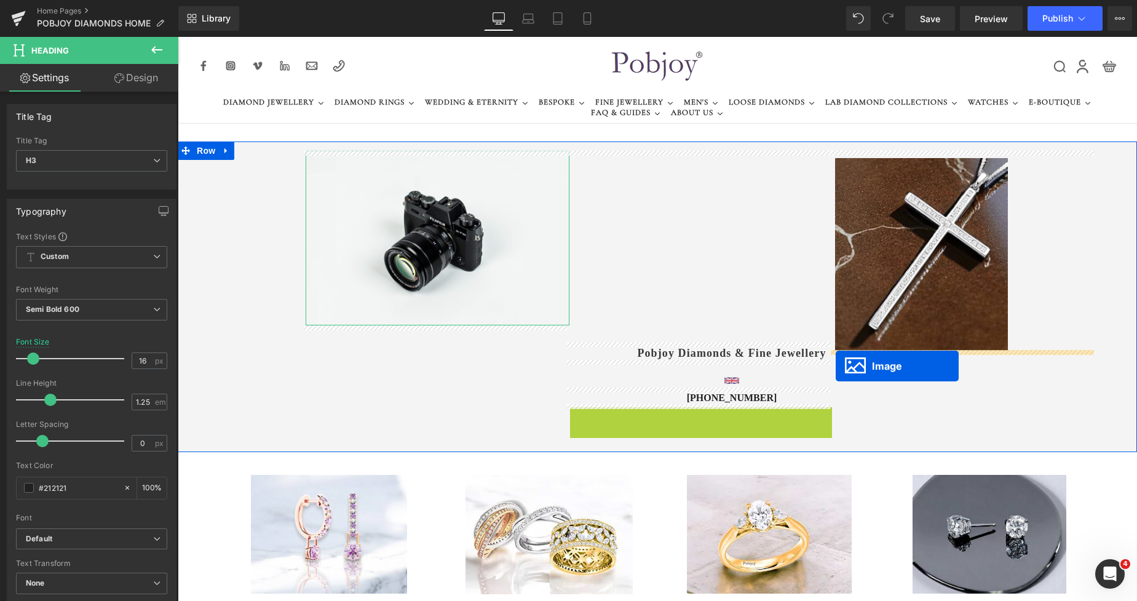
drag, startPoint x: 572, startPoint y: 421, endPoint x: 836, endPoint y: 366, distance: 270.1
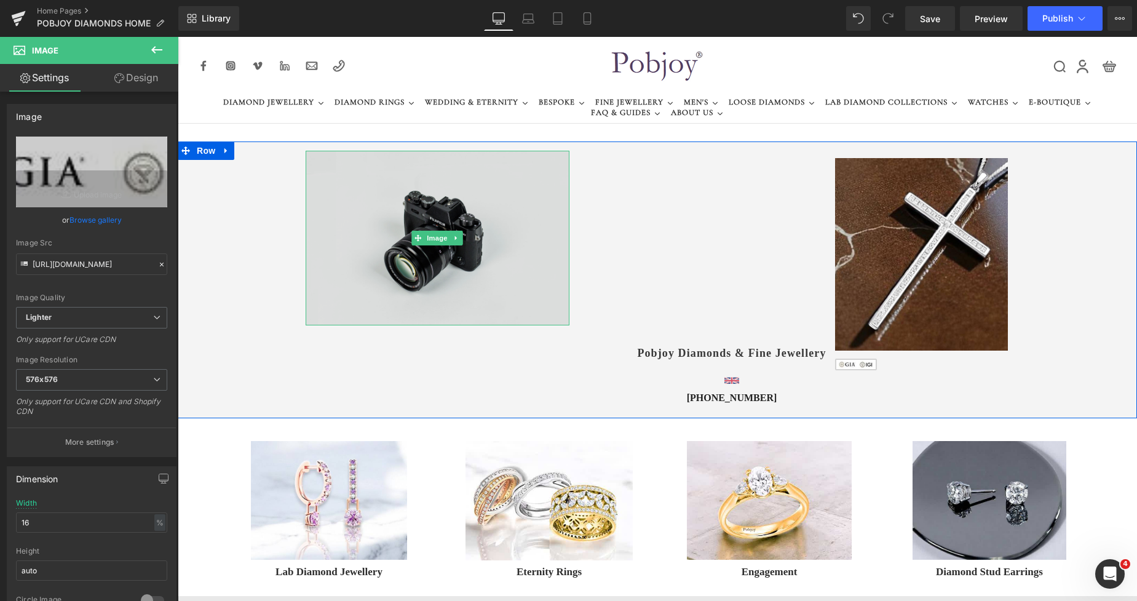
click at [469, 183] on img at bounding box center [438, 238] width 264 height 175
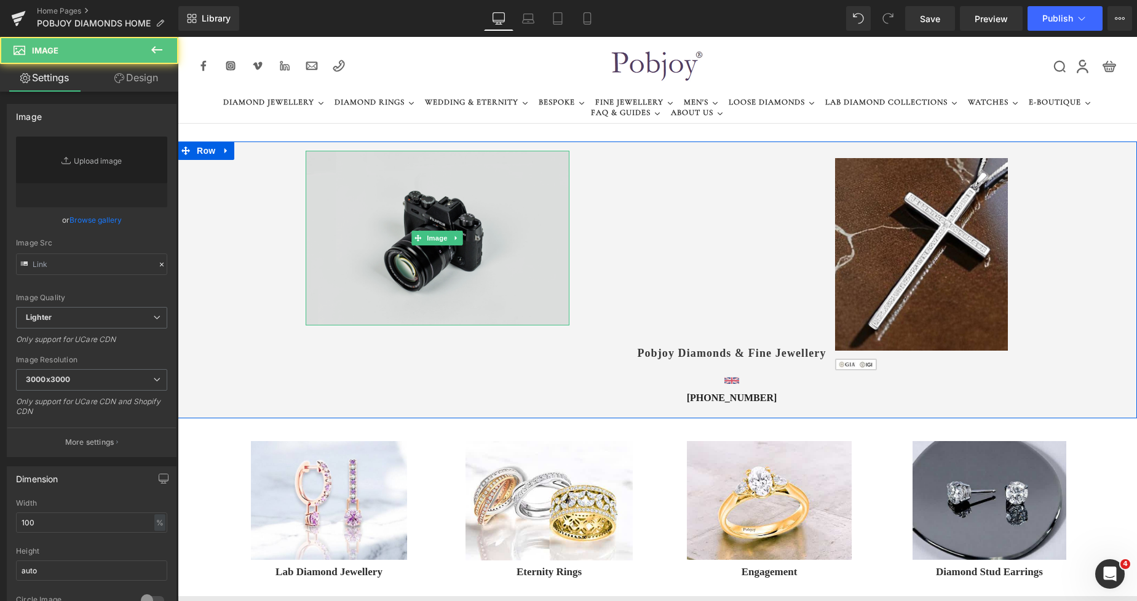
type input "//d1um8515vdn9kb.cloudfront.net/images/parallax.jpg"
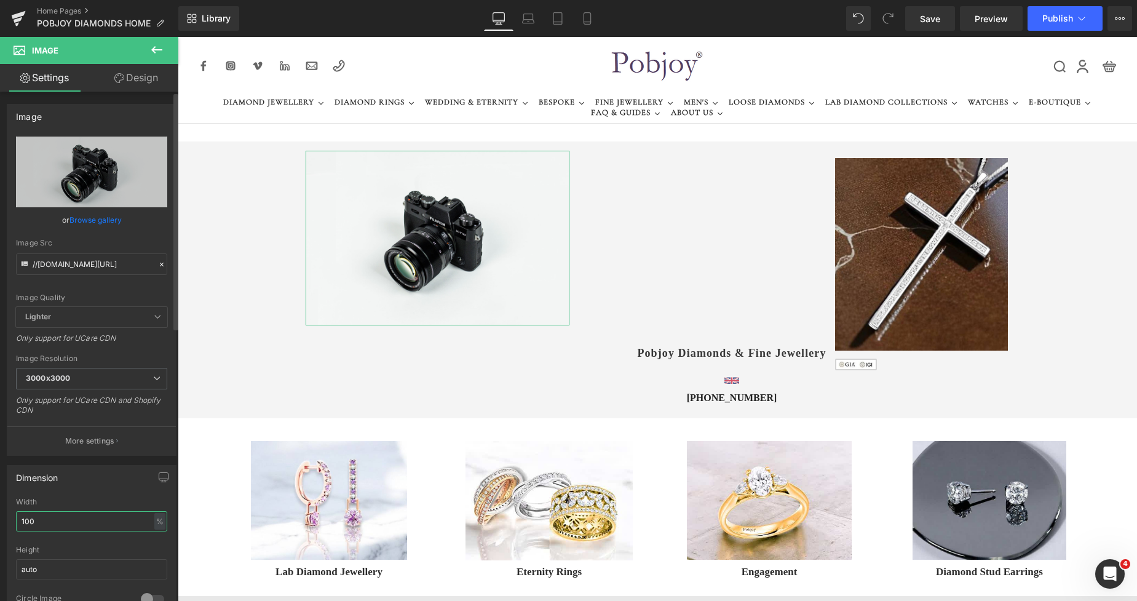
drag, startPoint x: 37, startPoint y: 524, endPoint x: 3, endPoint y: 524, distance: 33.8
click at [6, 524] on div "Dimension 100% Width 100 % % px auto Height auto 0 Circle Image" at bounding box center [92, 538] width 184 height 165
type input "66"
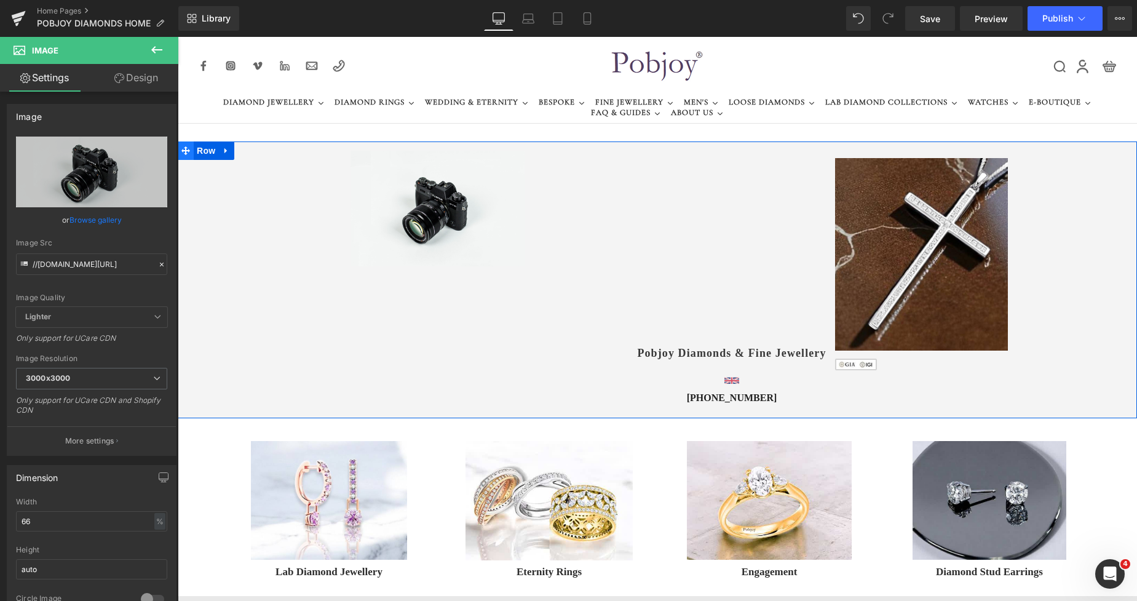
click at [185, 158] on span at bounding box center [186, 150] width 16 height 18
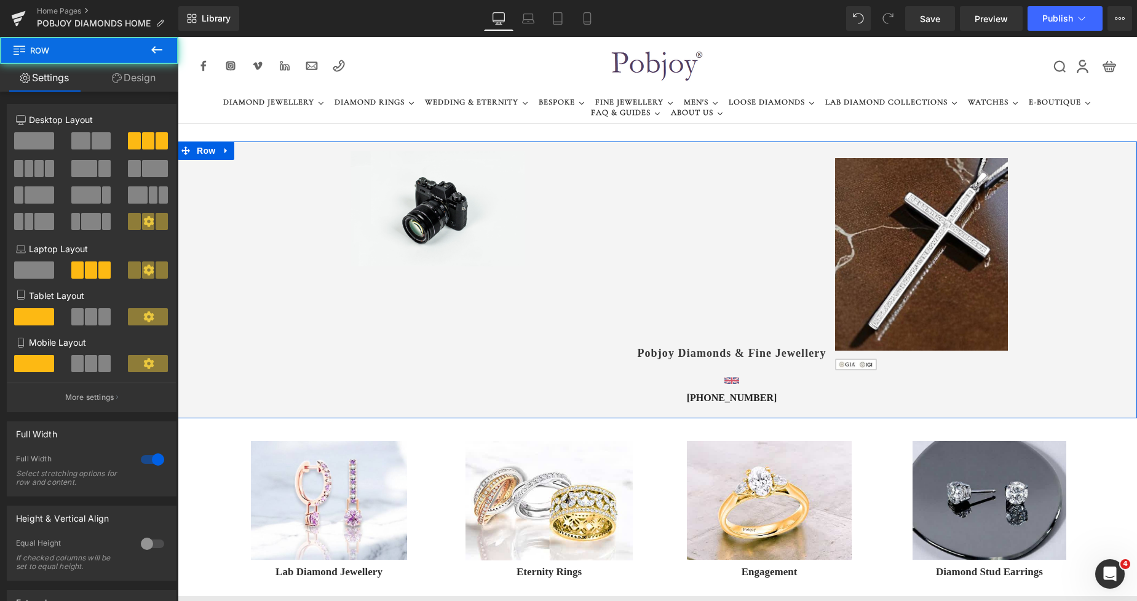
click at [146, 87] on link "Design" at bounding box center [133, 78] width 89 height 28
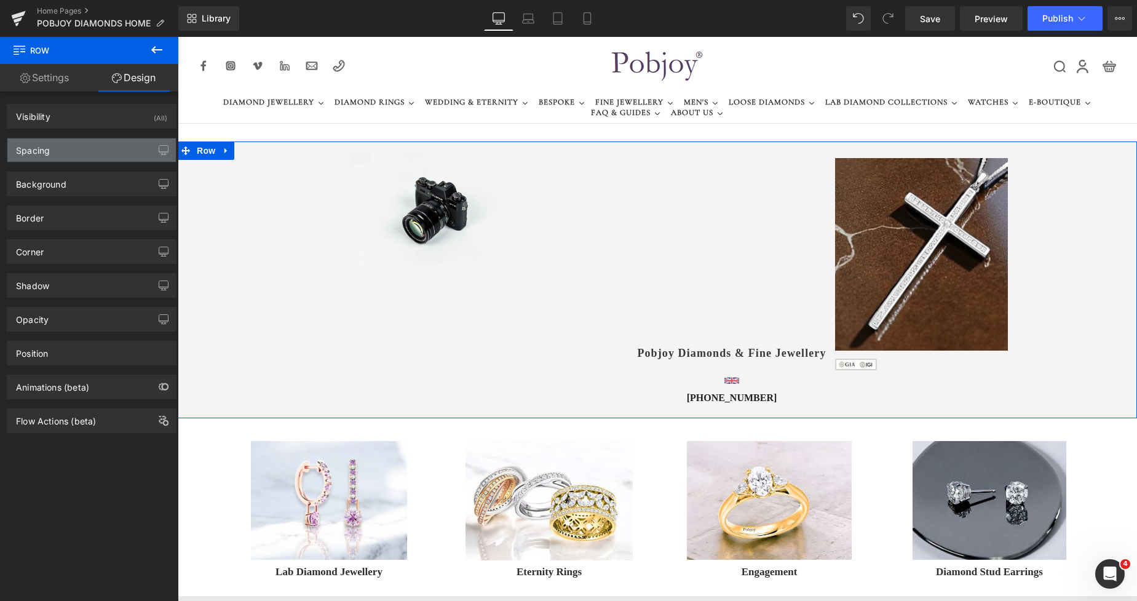
type input "0"
type input "15"
type input "65"
type input "23"
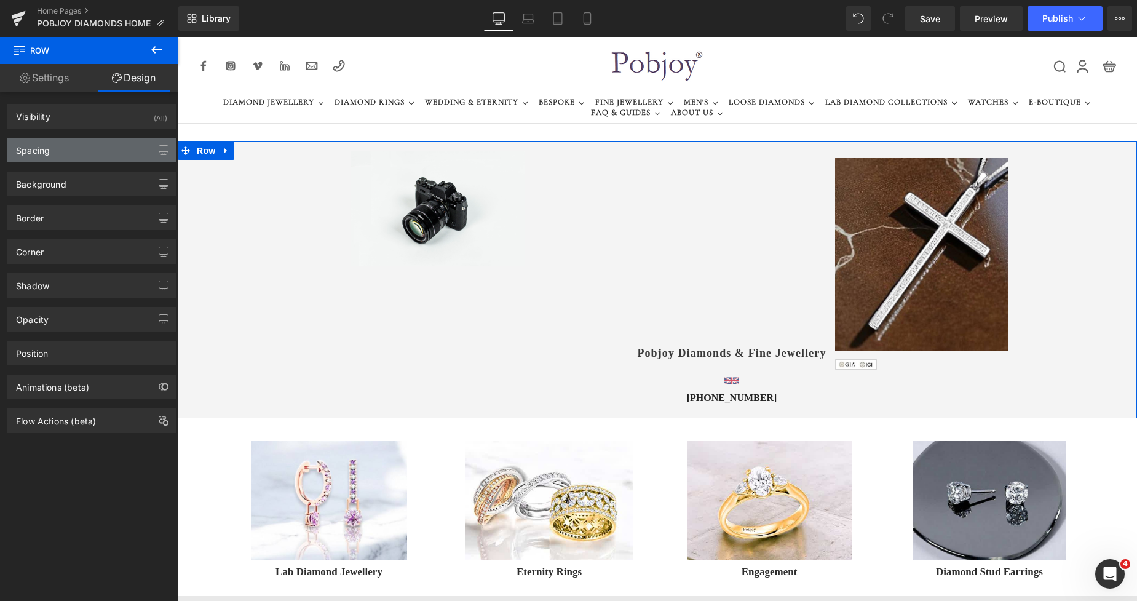
click at [65, 158] on div "Spacing" at bounding box center [91, 149] width 169 height 23
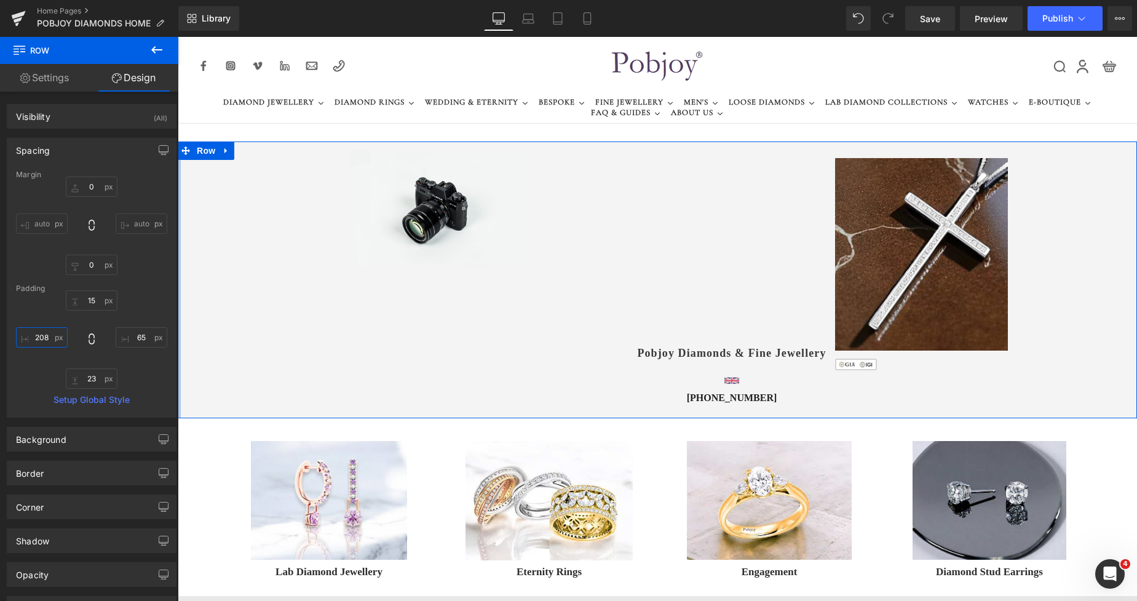
click at [32, 343] on input "208" at bounding box center [42, 337] width 52 height 20
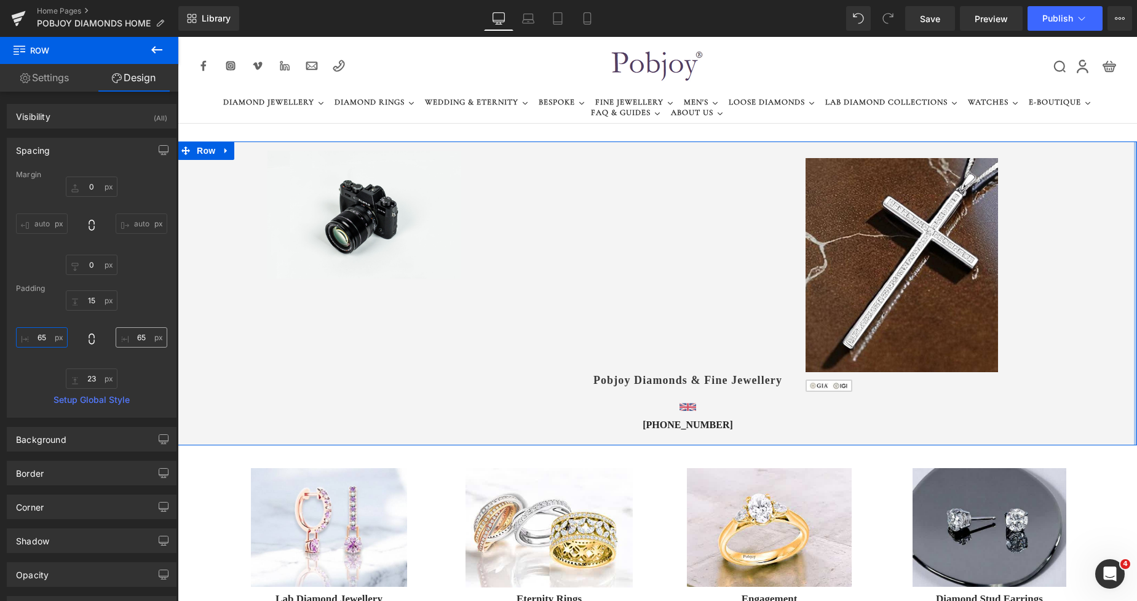
type input "65"
click at [125, 343] on input "65" at bounding box center [142, 337] width 52 height 20
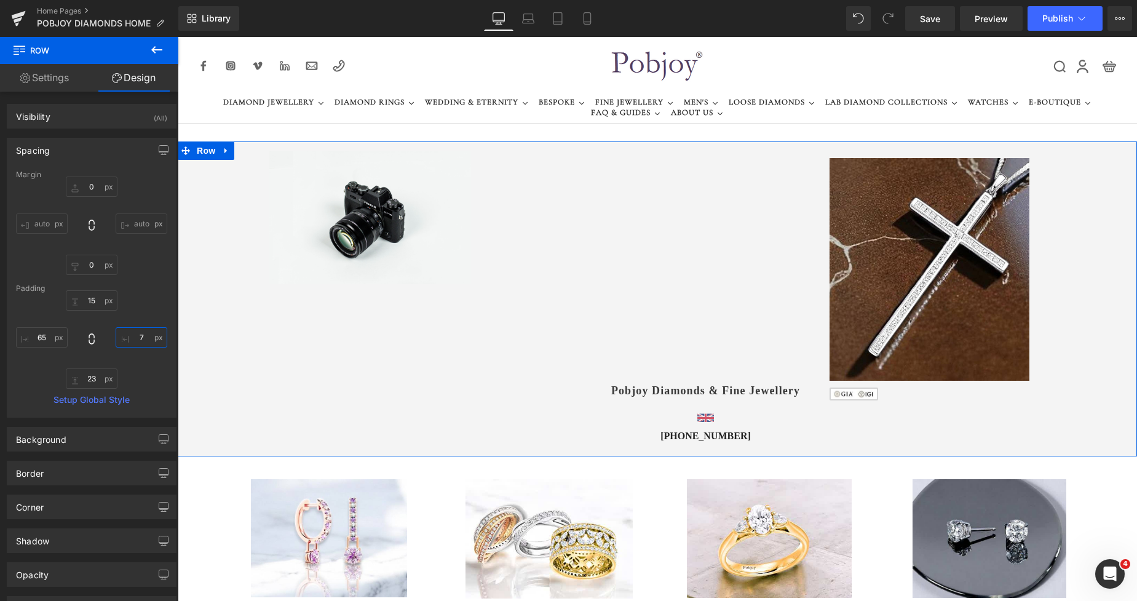
type input "76"
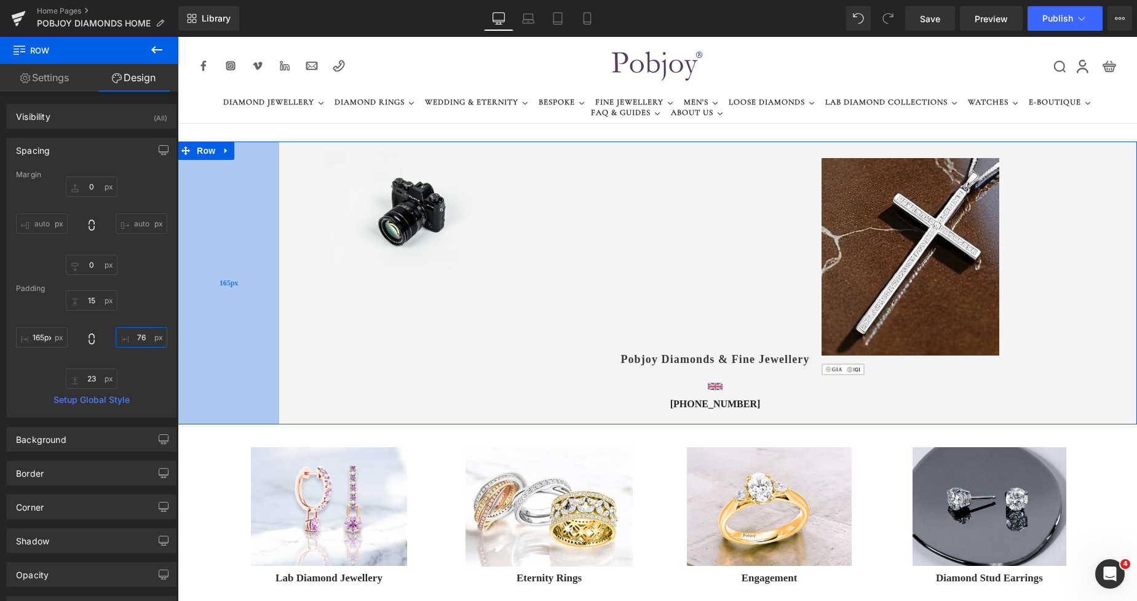
type input "166px"
drag, startPoint x: 207, startPoint y: 284, endPoint x: 269, endPoint y: 286, distance: 62.2
click at [269, 286] on div "166px" at bounding box center [229, 282] width 102 height 283
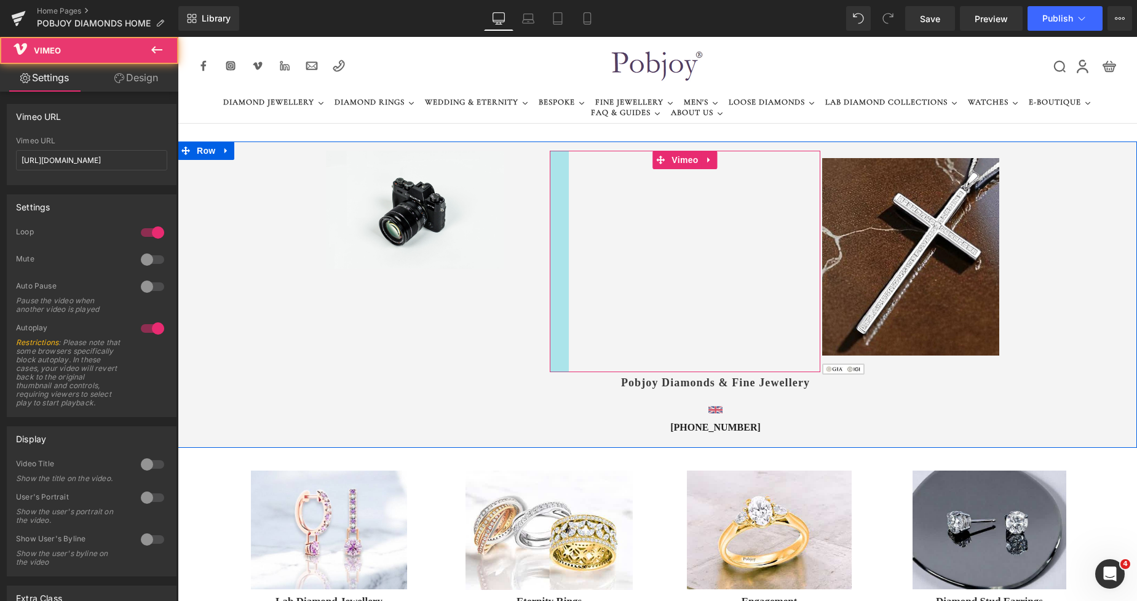
drag, startPoint x: 576, startPoint y: 229, endPoint x: 551, endPoint y: 227, distance: 25.9
click at [551, 227] on div "Vimeo 31px 46px" at bounding box center [685, 261] width 270 height 221
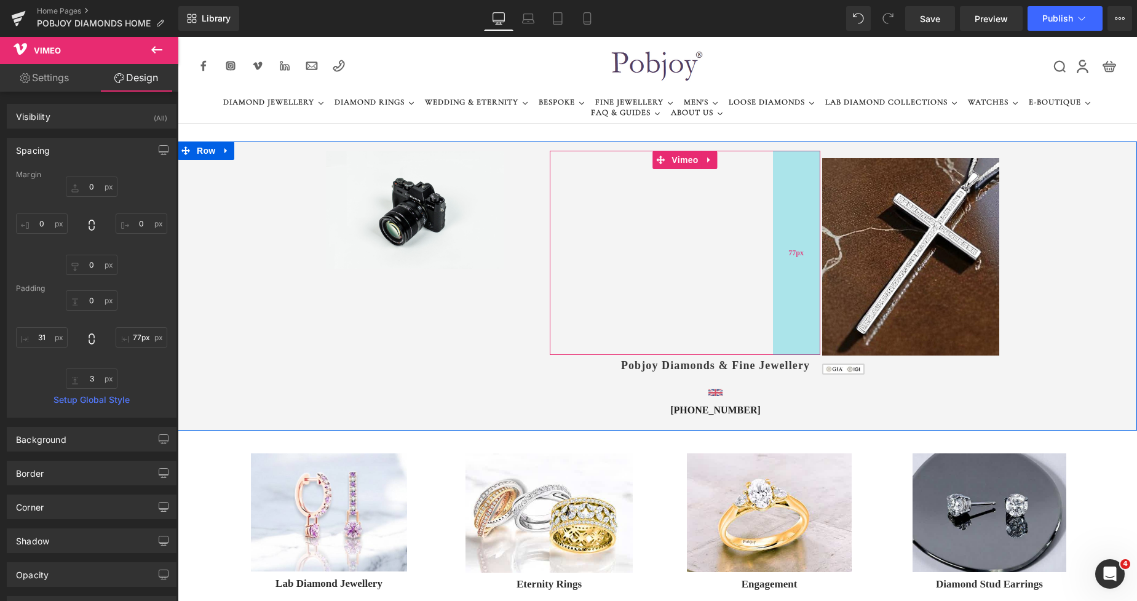
drag, startPoint x: 809, startPoint y: 207, endPoint x: 789, endPoint y: 208, distance: 20.3
click at [789, 208] on div "Vimeo 31px 77px" at bounding box center [685, 253] width 270 height 204
type input "78px"
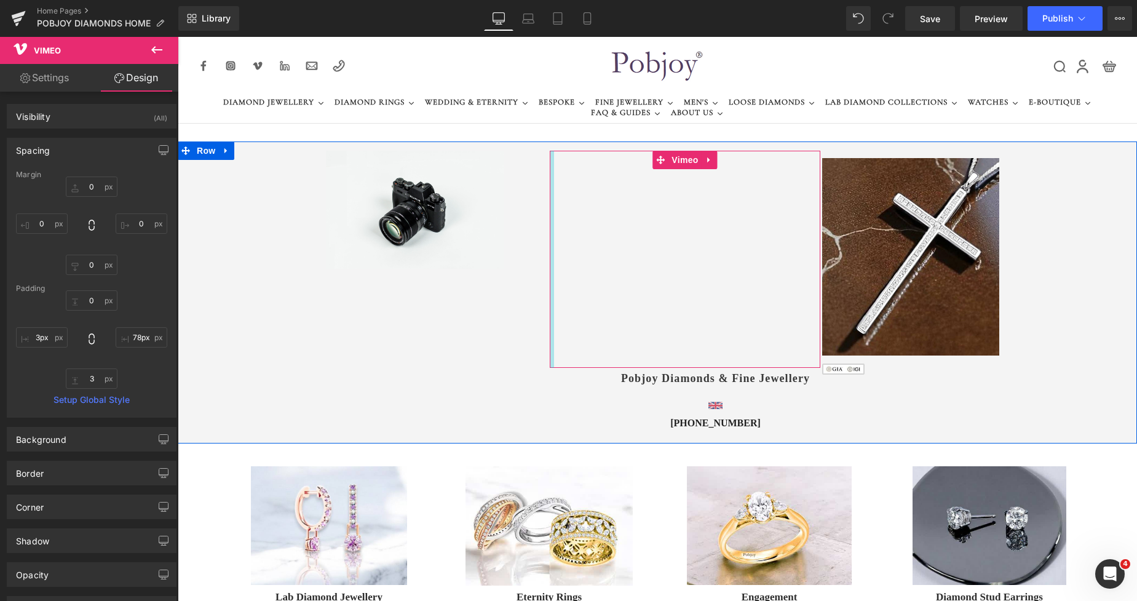
type input "2px"
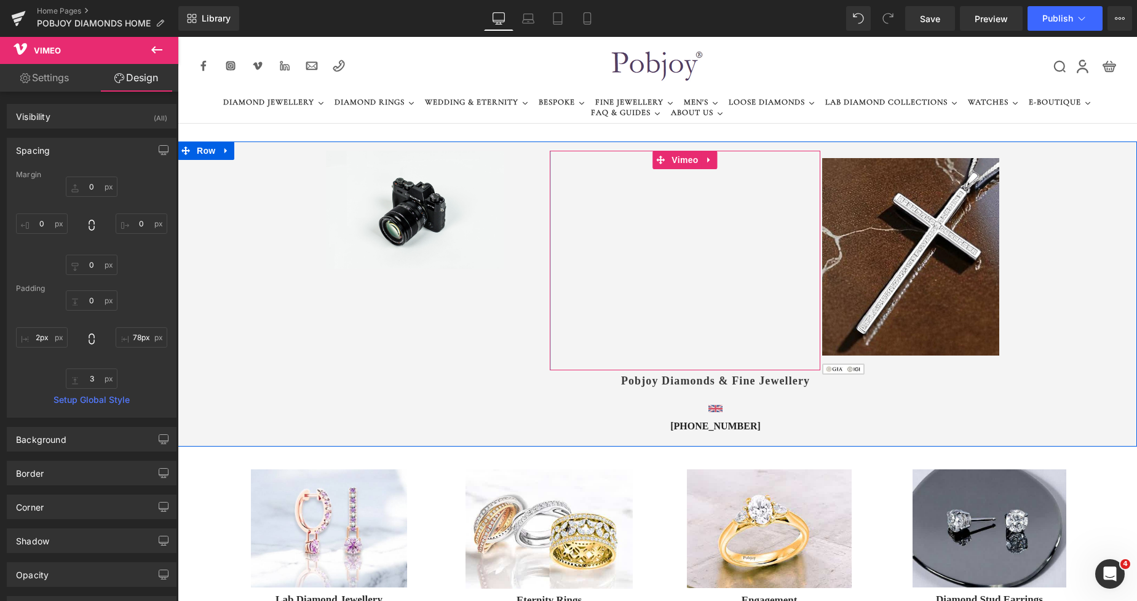
drag, startPoint x: 559, startPoint y: 223, endPoint x: 541, endPoint y: 224, distance: 17.9
click at [541, 224] on div "Image Vimeo 78px Pobjoy Diamonds & Fine Jewellery Heading Image +44 (0) 20 3998…" at bounding box center [658, 293] width 960 height 305
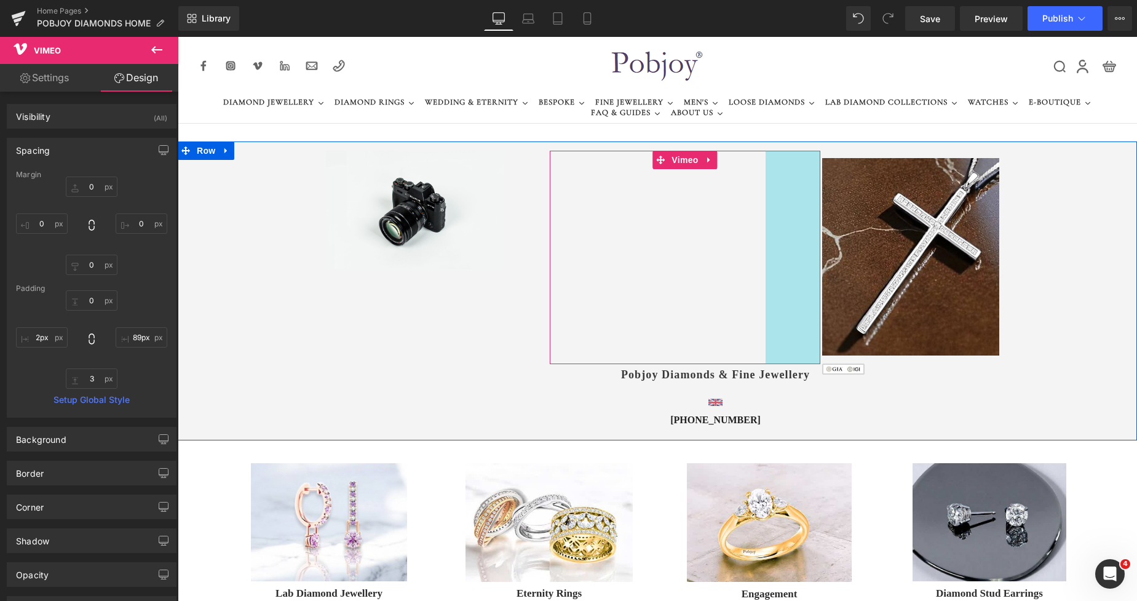
type input "90px"
drag, startPoint x: 789, startPoint y: 220, endPoint x: 781, endPoint y: 219, distance: 7.4
click at [781, 219] on div "Vimeo 90px" at bounding box center [685, 257] width 270 height 213
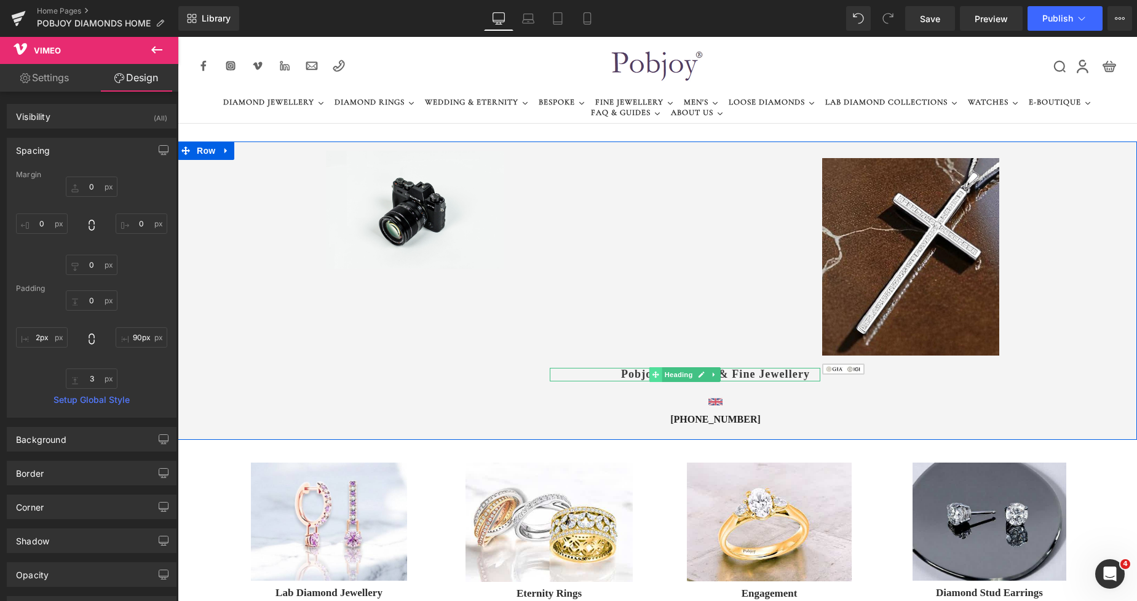
click at [650, 369] on span at bounding box center [656, 374] width 13 height 15
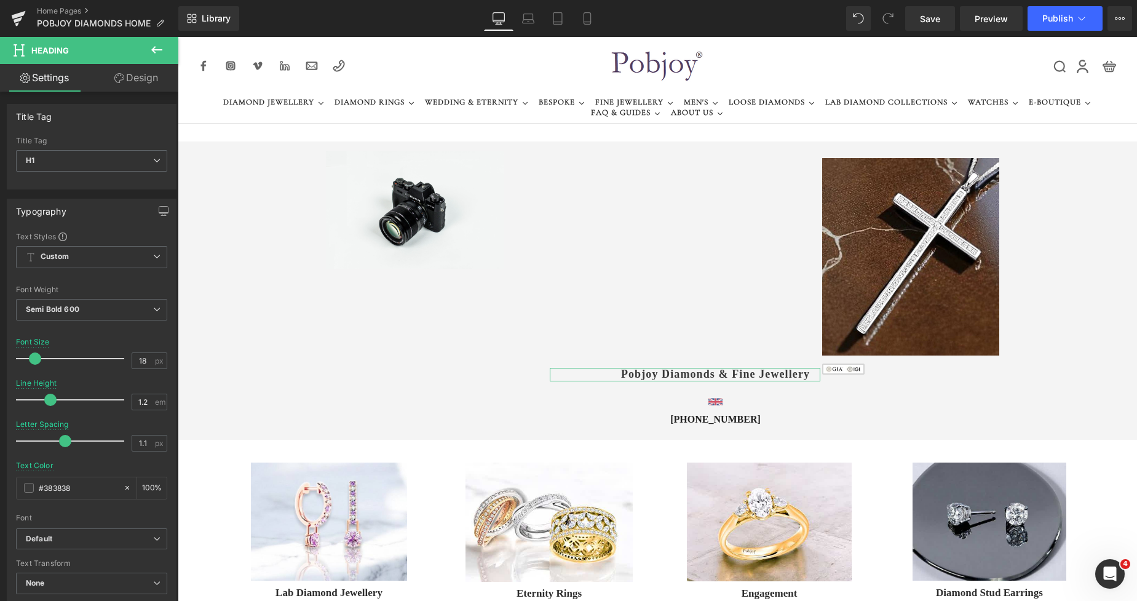
click at [144, 86] on link "Design" at bounding box center [136, 78] width 89 height 28
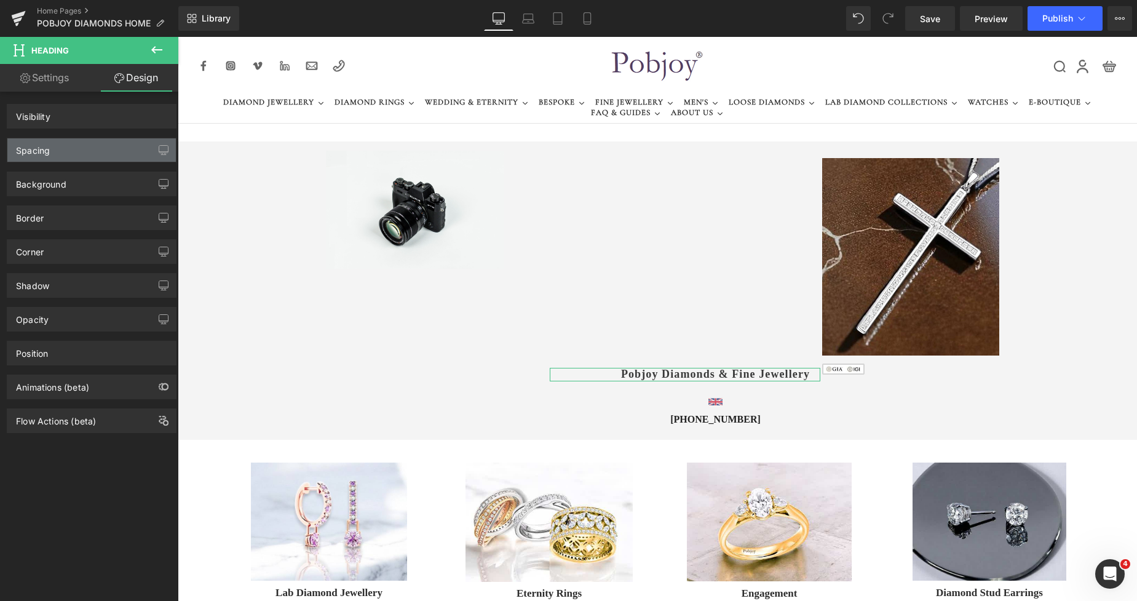
click at [65, 146] on div "Spacing" at bounding box center [91, 149] width 169 height 23
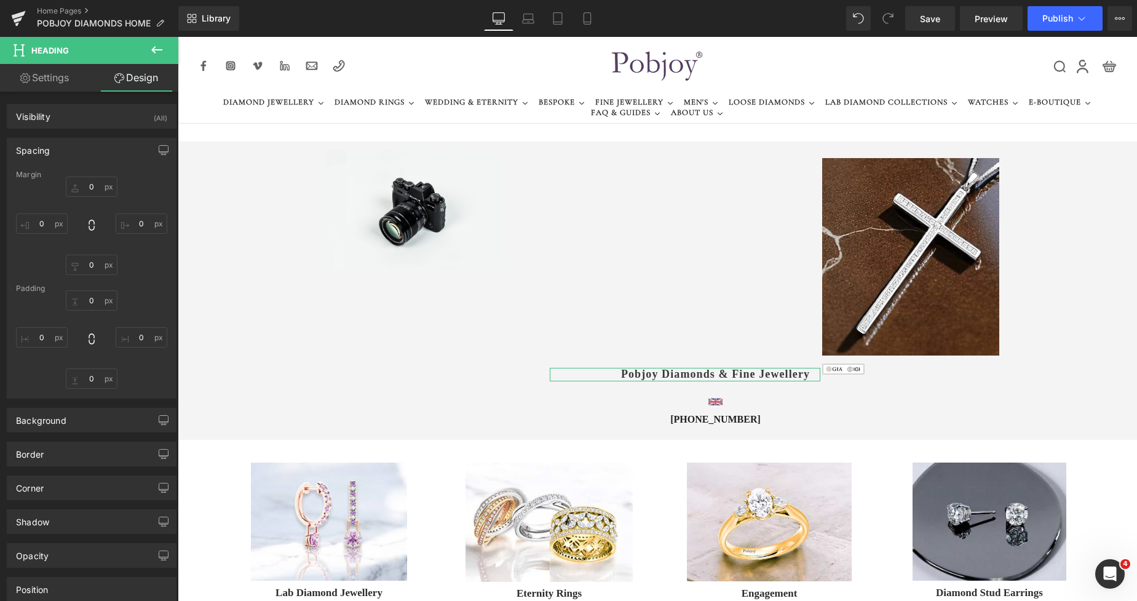
type input "7"
type input "0"
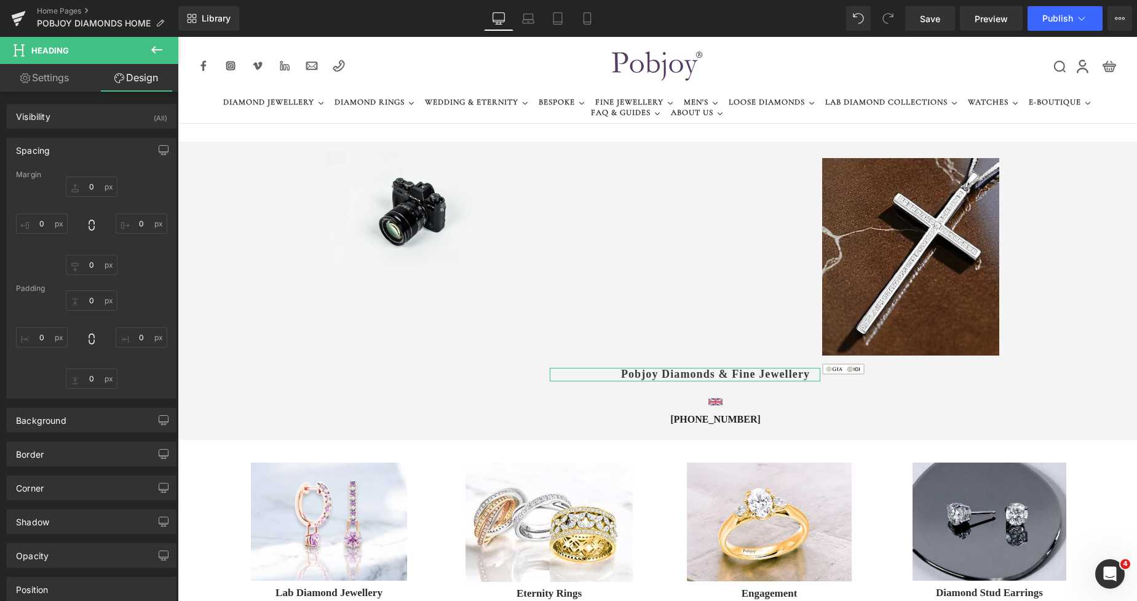
type input "0"
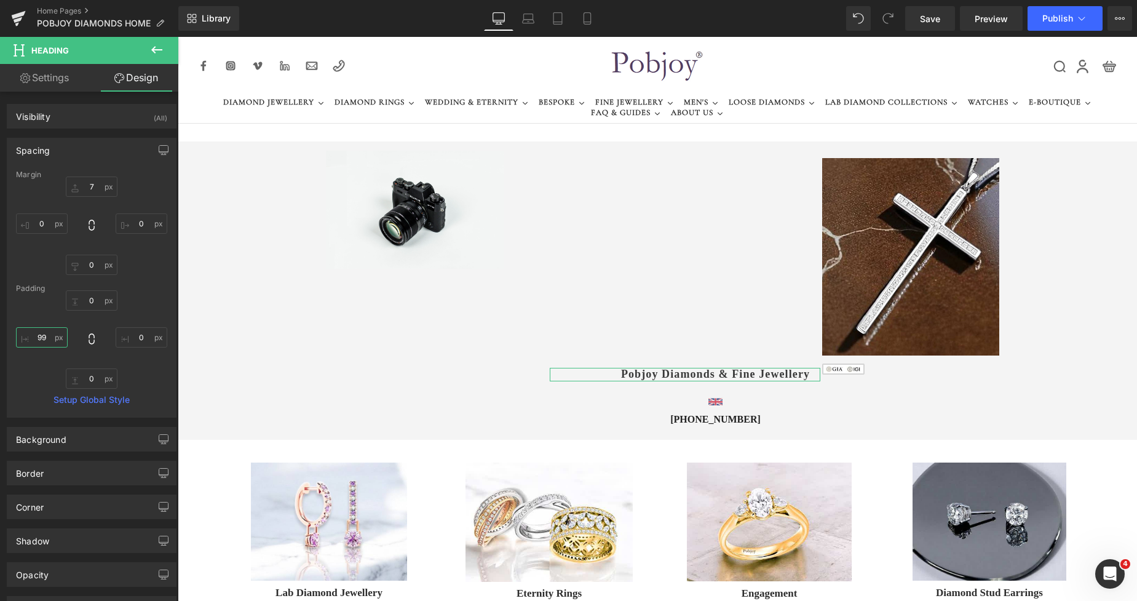
click at [43, 338] on input "99" at bounding box center [42, 337] width 52 height 20
type input "0"
click at [52, 84] on link "Settings" at bounding box center [44, 78] width 89 height 28
type input "100"
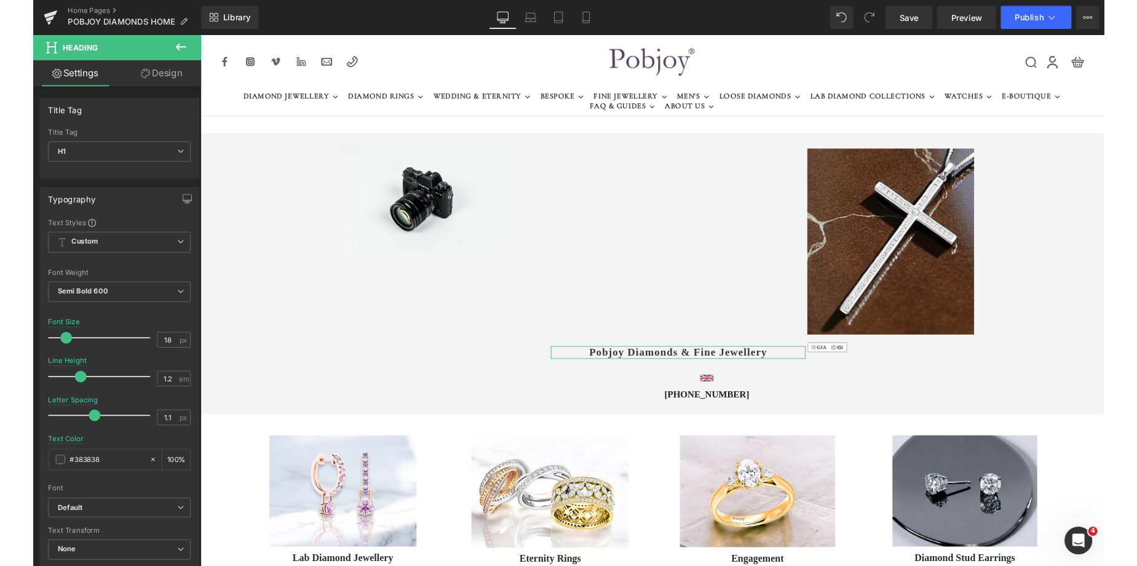
scroll to position [365, 0]
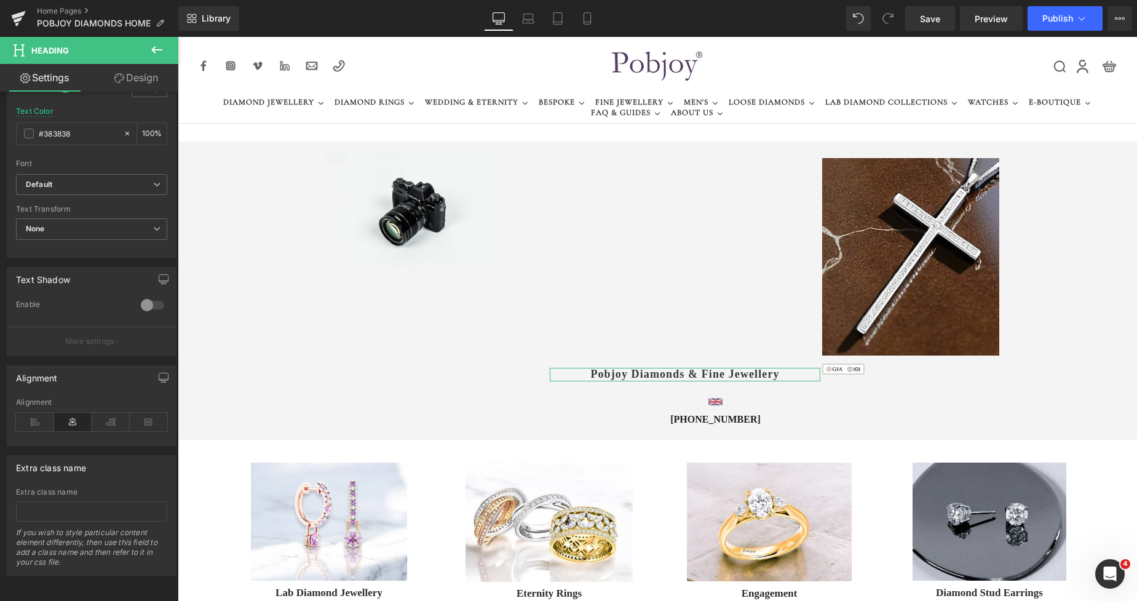
click at [170, 403] on div "Title Tag H1 H2 H3 H4 H5 H6 Title Tag H1 H1 H2 H3 H4 H5 H6 Typography Text Styl…" at bounding box center [89, 349] width 178 height 515
click at [74, 413] on icon at bounding box center [73, 422] width 38 height 18
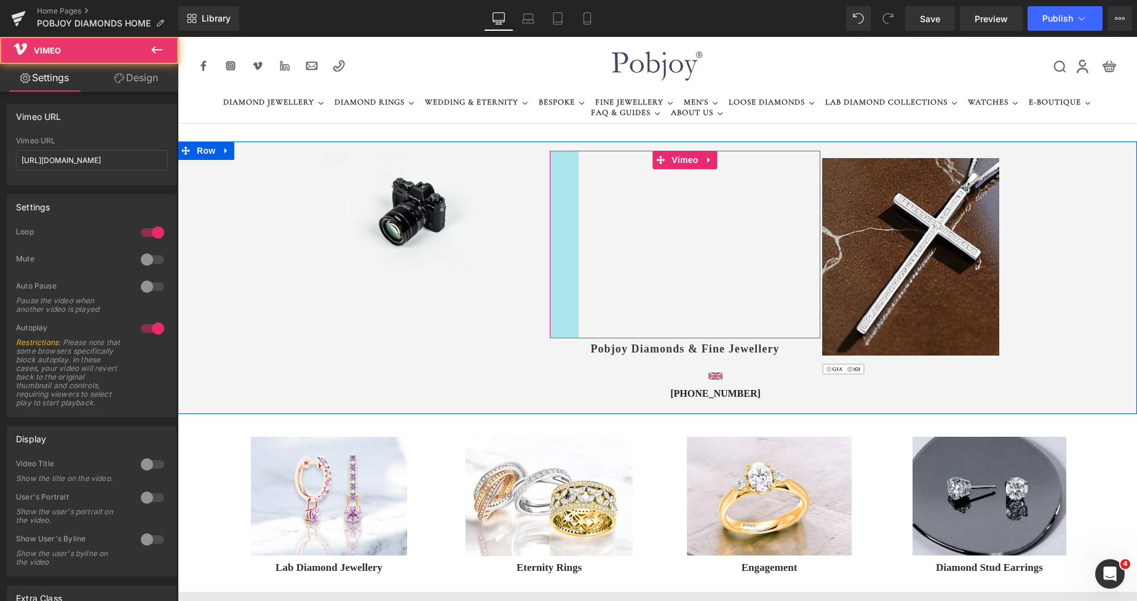
drag, startPoint x: 546, startPoint y: 265, endPoint x: 574, endPoint y: 269, distance: 28.0
click at [575, 269] on div "Vimeo 47px 90px" at bounding box center [685, 245] width 270 height 188
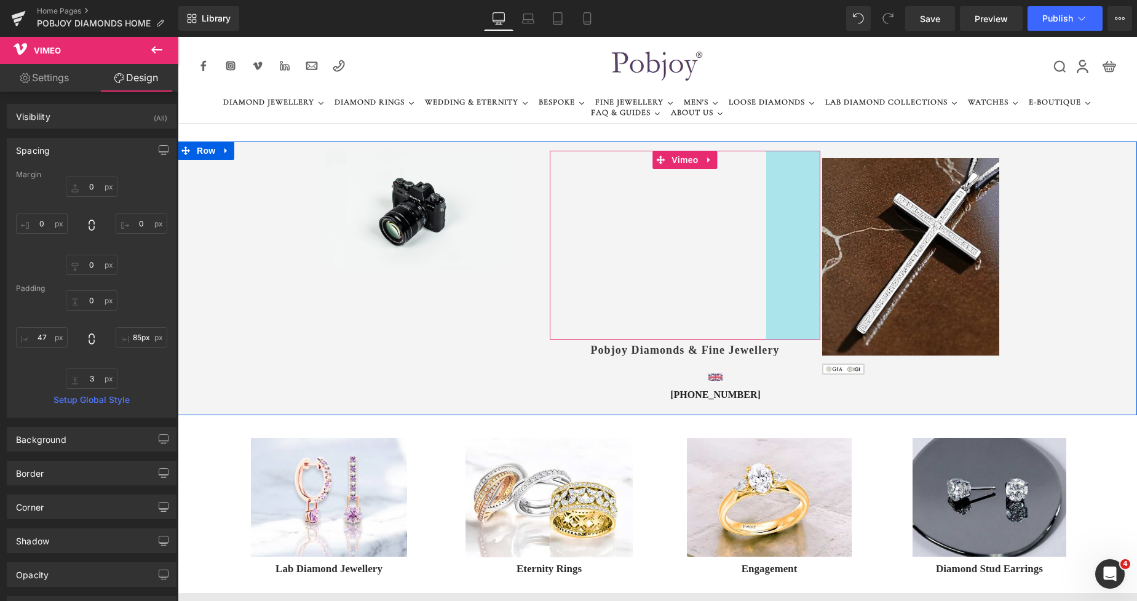
type input "84px"
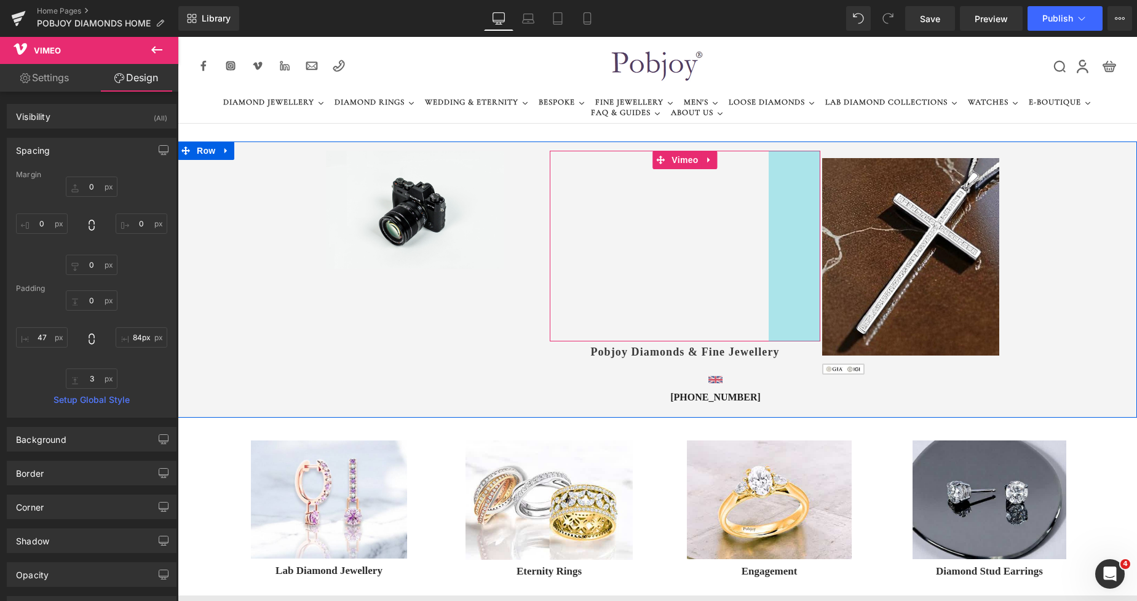
click at [808, 247] on div "Vimeo 47px 84px" at bounding box center [685, 246] width 270 height 191
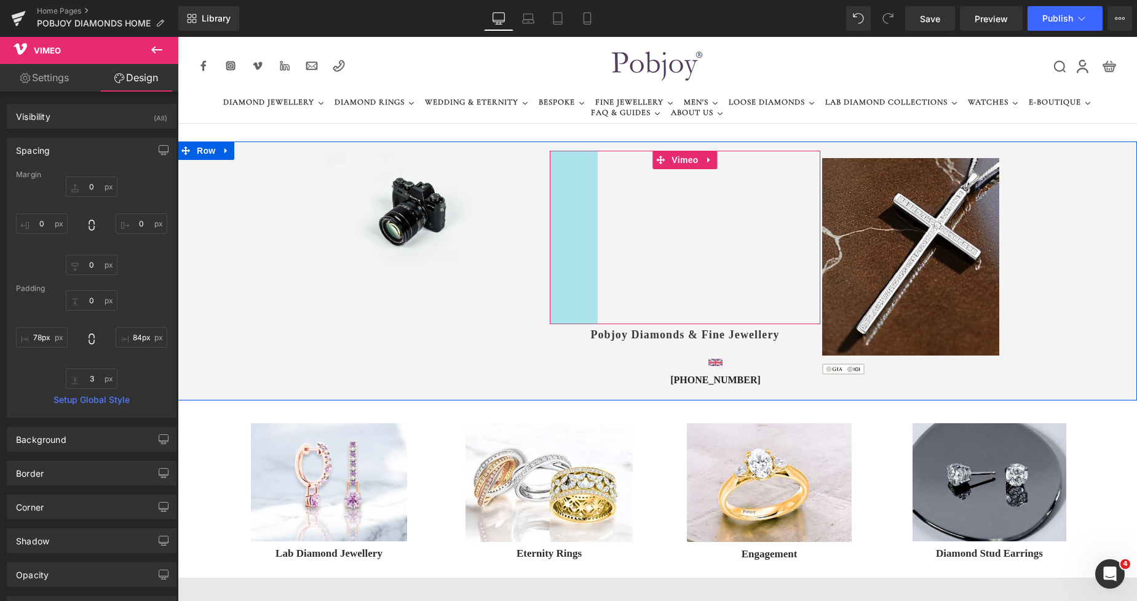
type input "80px"
drag, startPoint x: 551, startPoint y: 224, endPoint x: 571, endPoint y: 226, distance: 20.5
click at [571, 226] on div "Vimeo 80px 84px" at bounding box center [685, 237] width 270 height 172
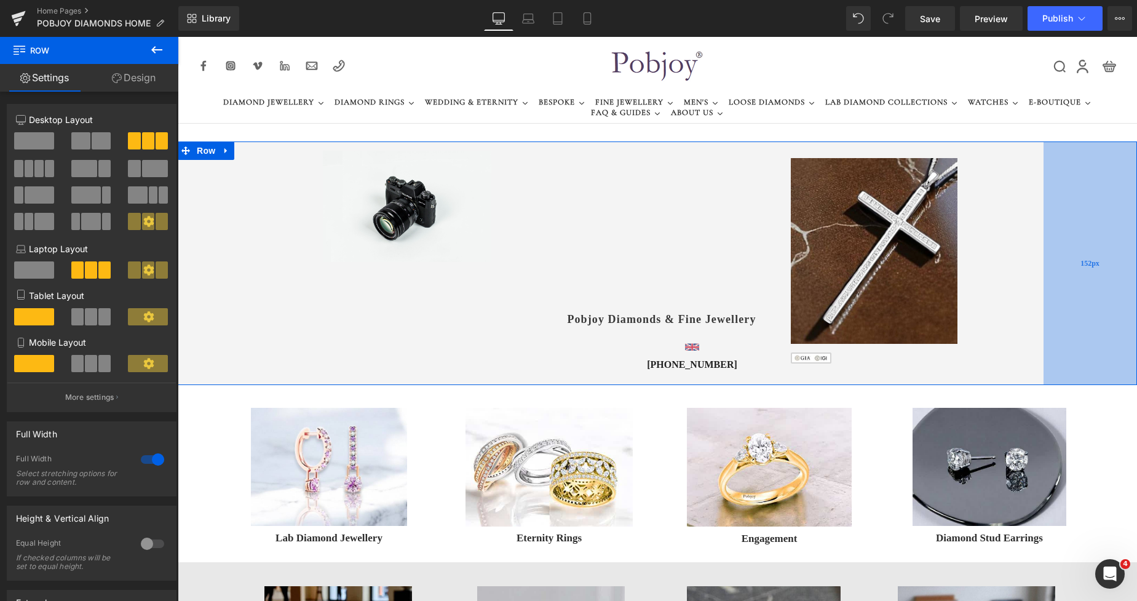
drag, startPoint x: 1110, startPoint y: 227, endPoint x: 1064, endPoint y: 225, distance: 46.8
click at [1064, 225] on div "152px" at bounding box center [1091, 263] width 94 height 244
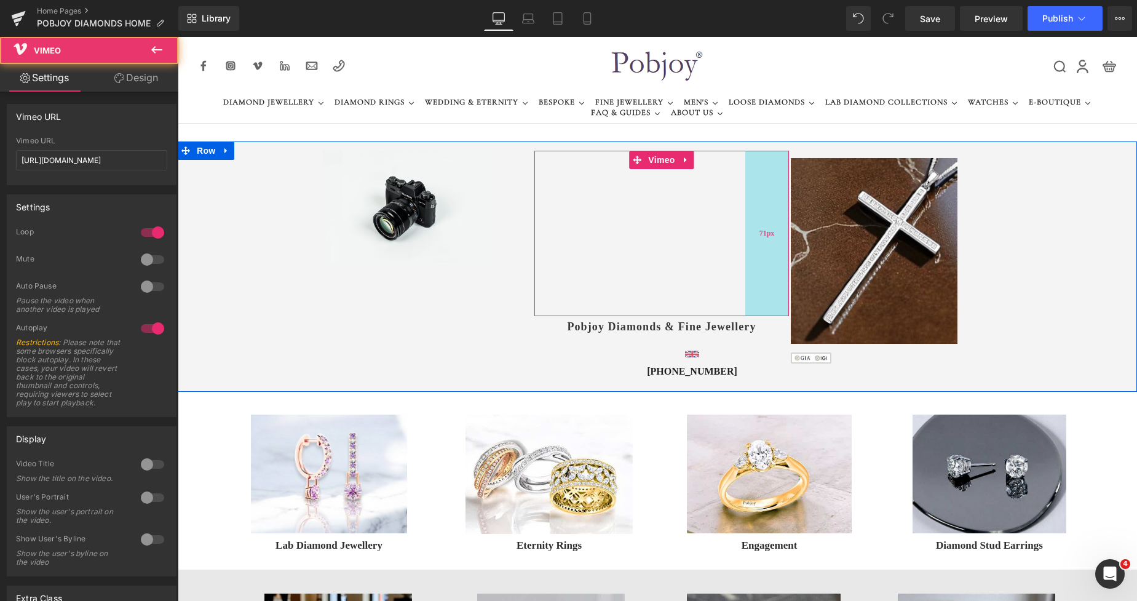
drag, startPoint x: 736, startPoint y: 207, endPoint x: 744, endPoint y: 209, distance: 8.2
click at [744, 209] on div "Vimeo 80px 71px" at bounding box center [662, 233] width 255 height 165
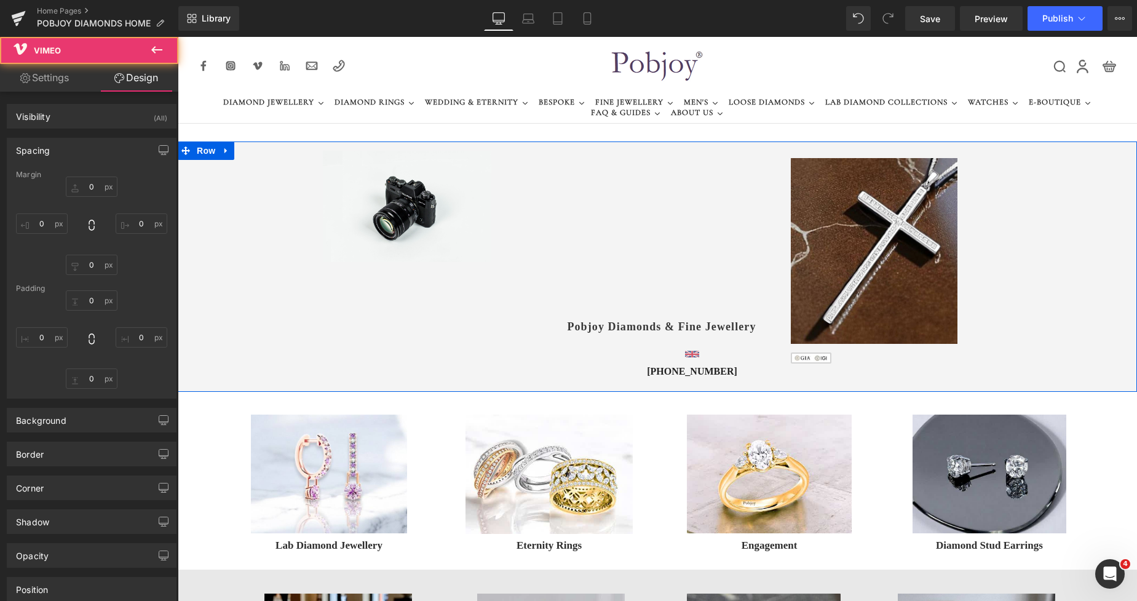
type input "0"
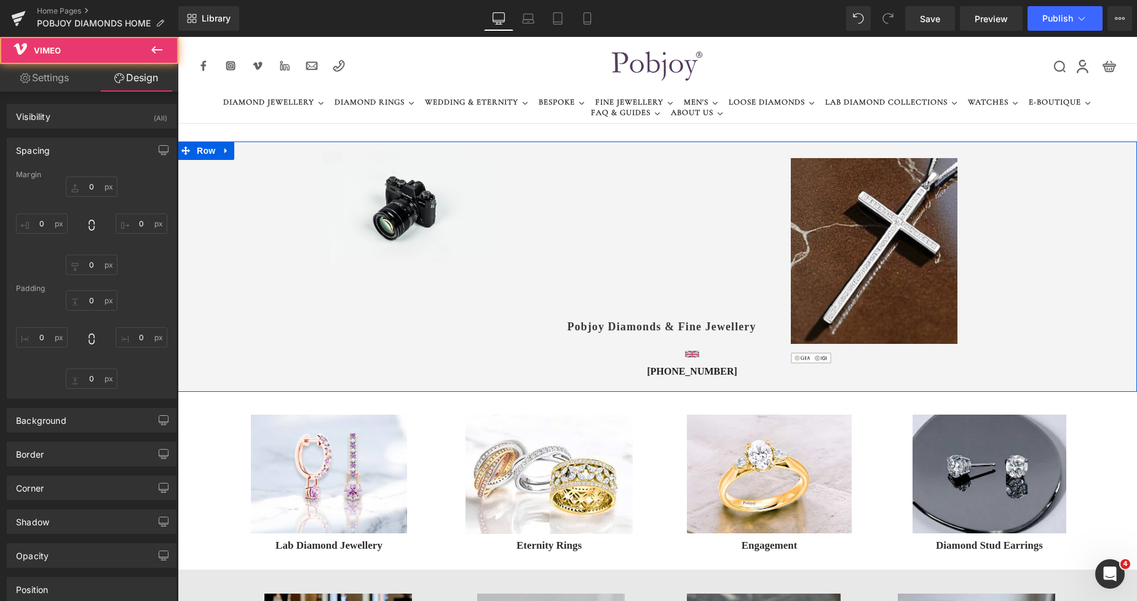
type input "71"
type input "3"
type input "80"
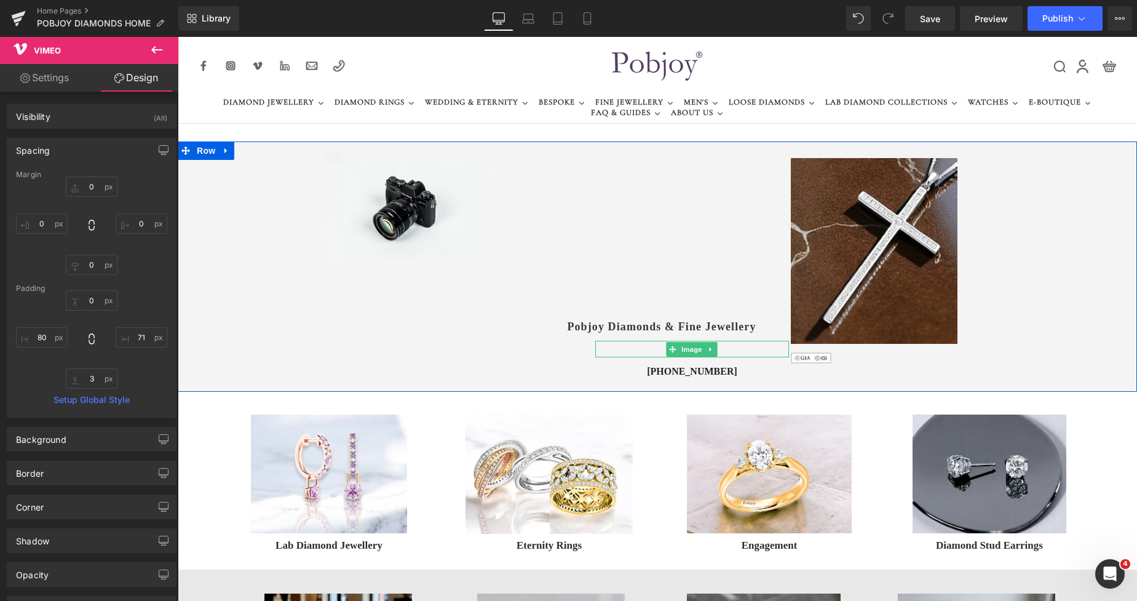
click at [661, 349] on link at bounding box center [693, 349] width 194 height 17
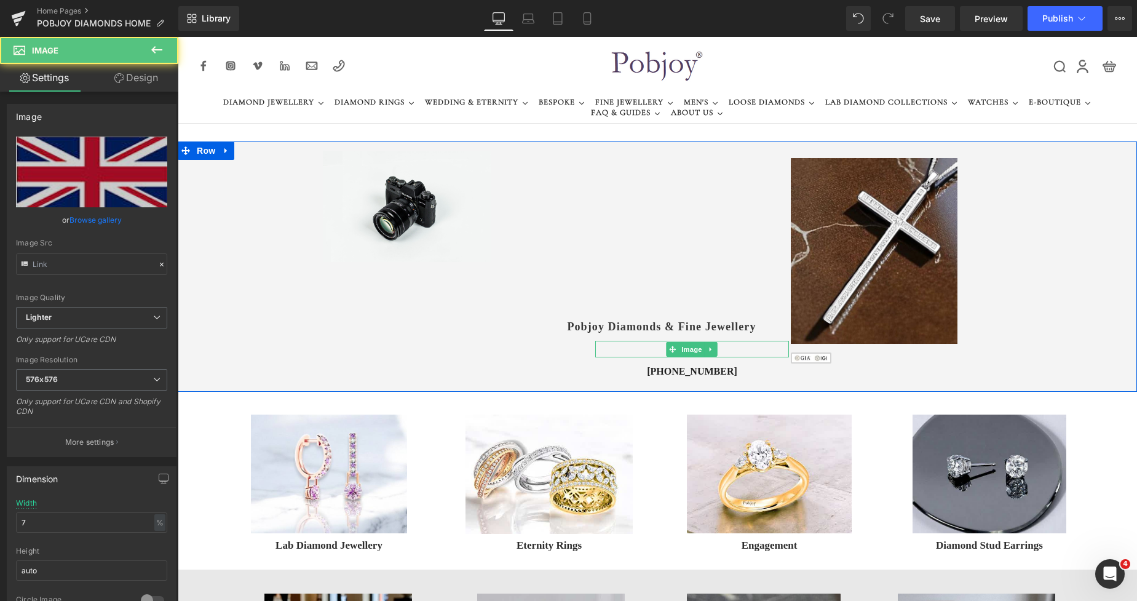
type input "https://ucarecdn.com/49dfdb85-1228-488b-b6a9-4b2ad7f4c289/-/format/auto/-/previ…"
click at [659, 351] on link at bounding box center [693, 349] width 194 height 17
click at [149, 73] on link "Design" at bounding box center [136, 78] width 89 height 28
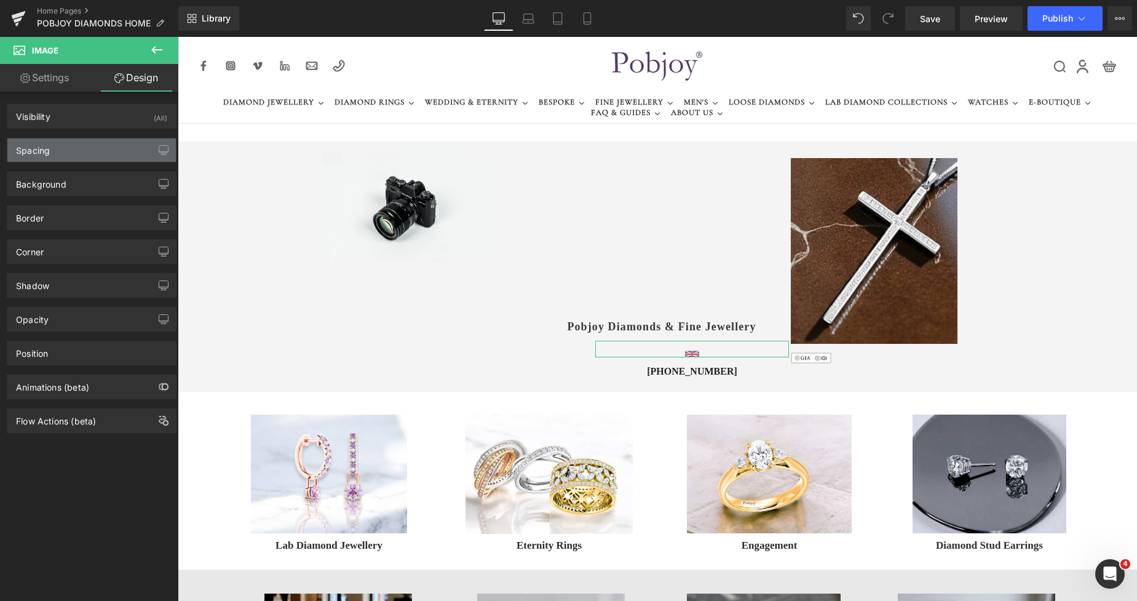
click at [46, 149] on div "Spacing" at bounding box center [33, 146] width 34 height 17
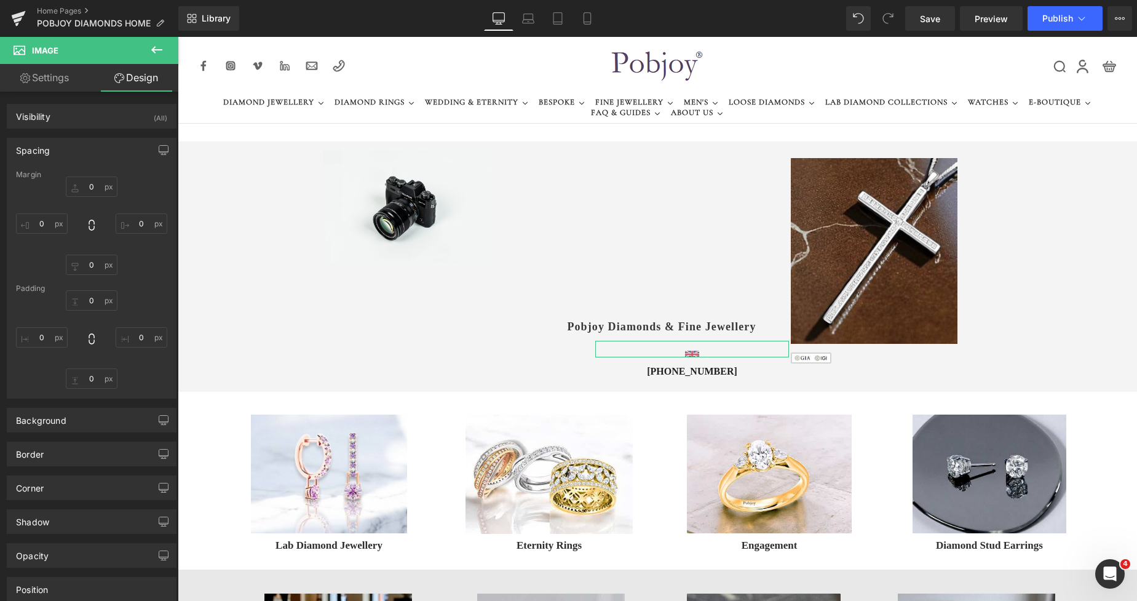
type input "12"
type input "0"
type input "6"
type input "99"
type input "0"
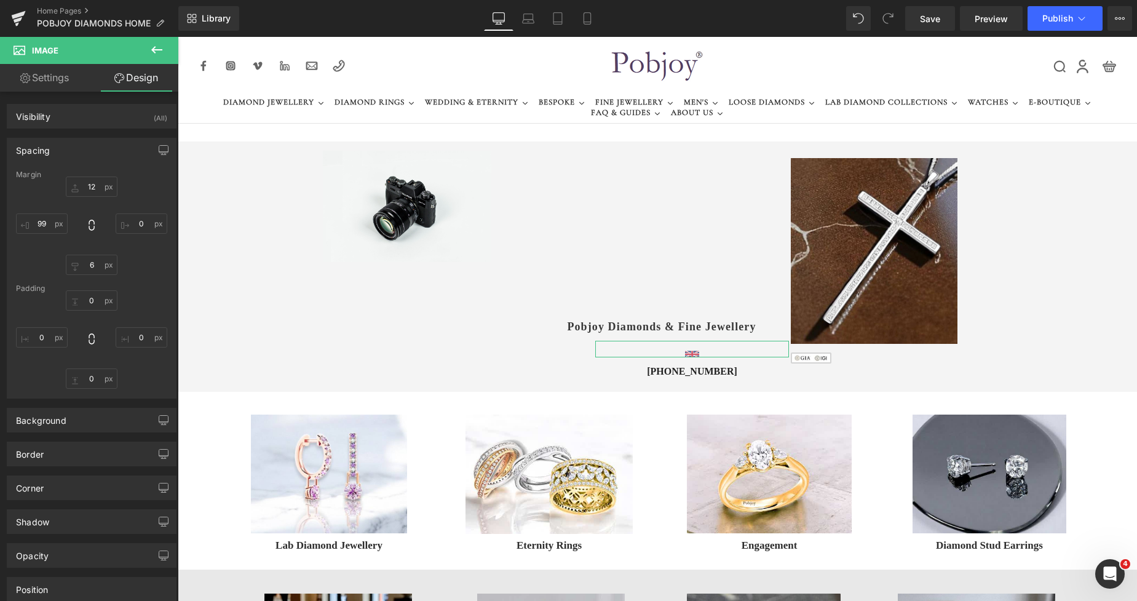
type input "0"
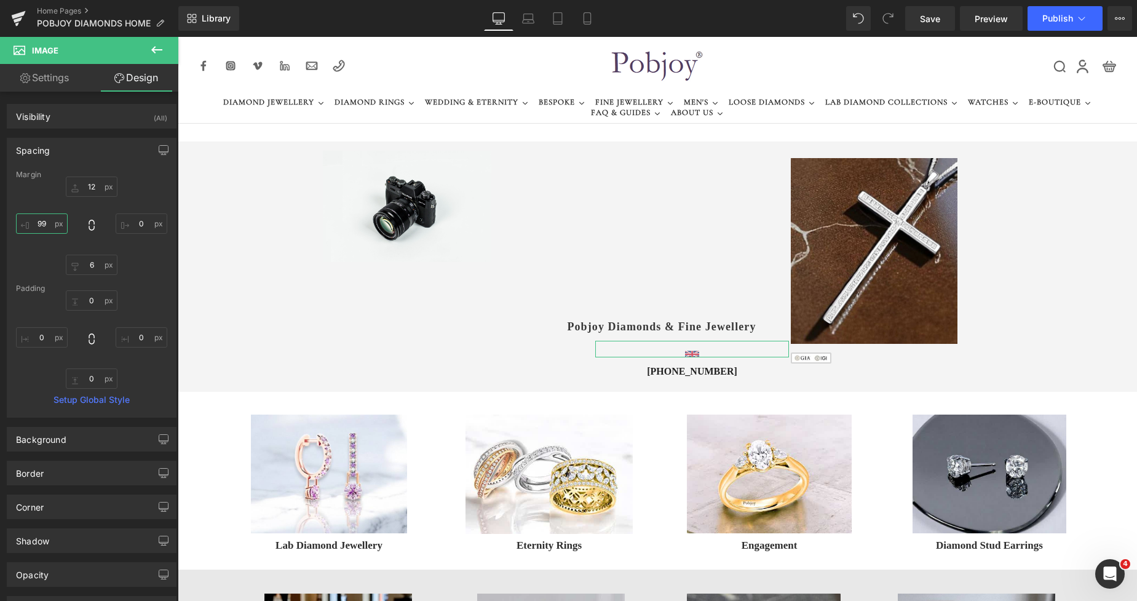
click at [42, 225] on input "99" at bounding box center [42, 223] width 52 height 20
type input "0"
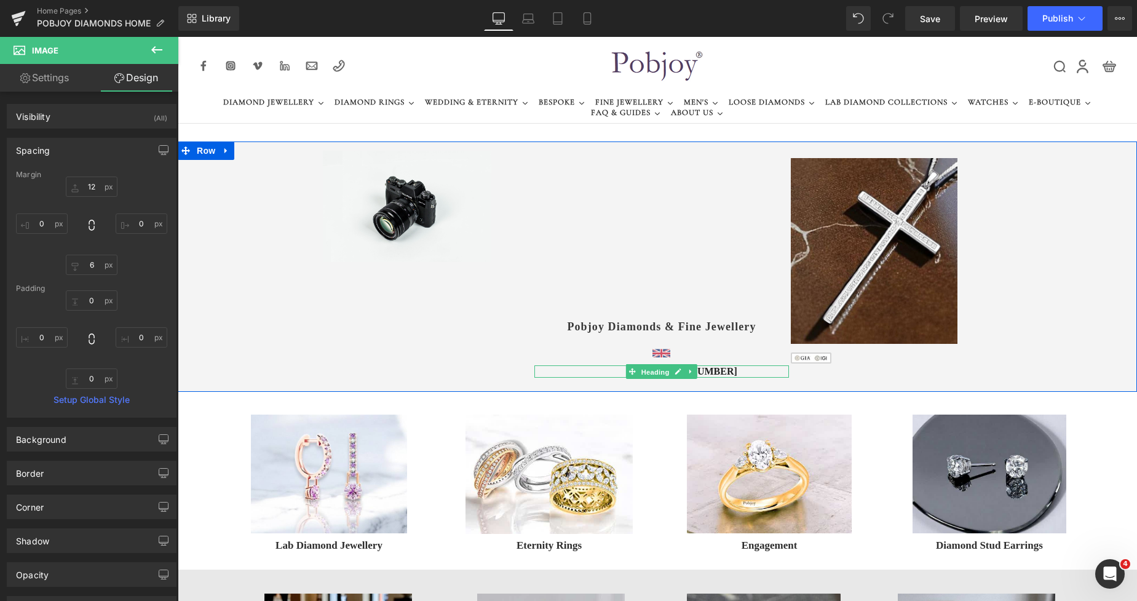
click at [639, 372] on span "Heading" at bounding box center [655, 372] width 33 height 15
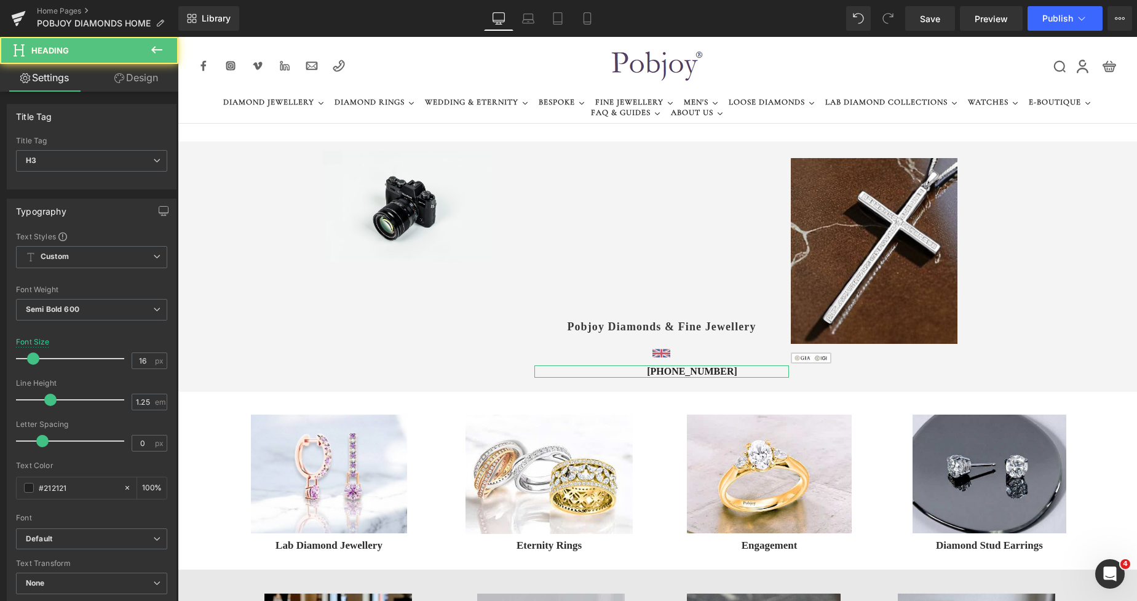
click at [137, 79] on link "Design" at bounding box center [136, 78] width 89 height 28
click at [0, 0] on div "Spacing" at bounding box center [0, 0] width 0 height 0
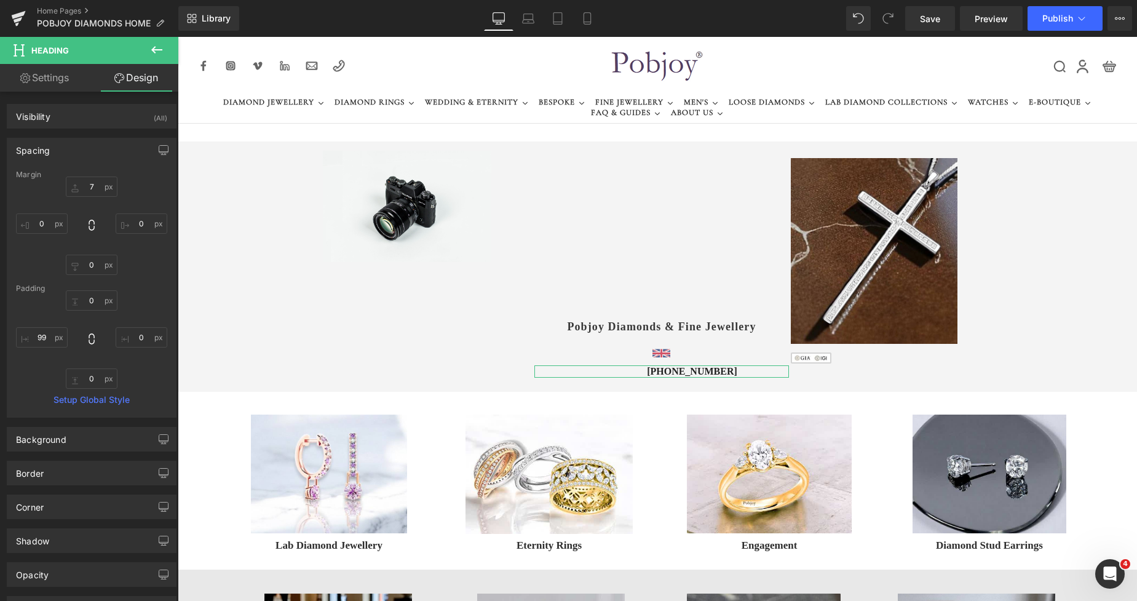
type input "7"
type input "0"
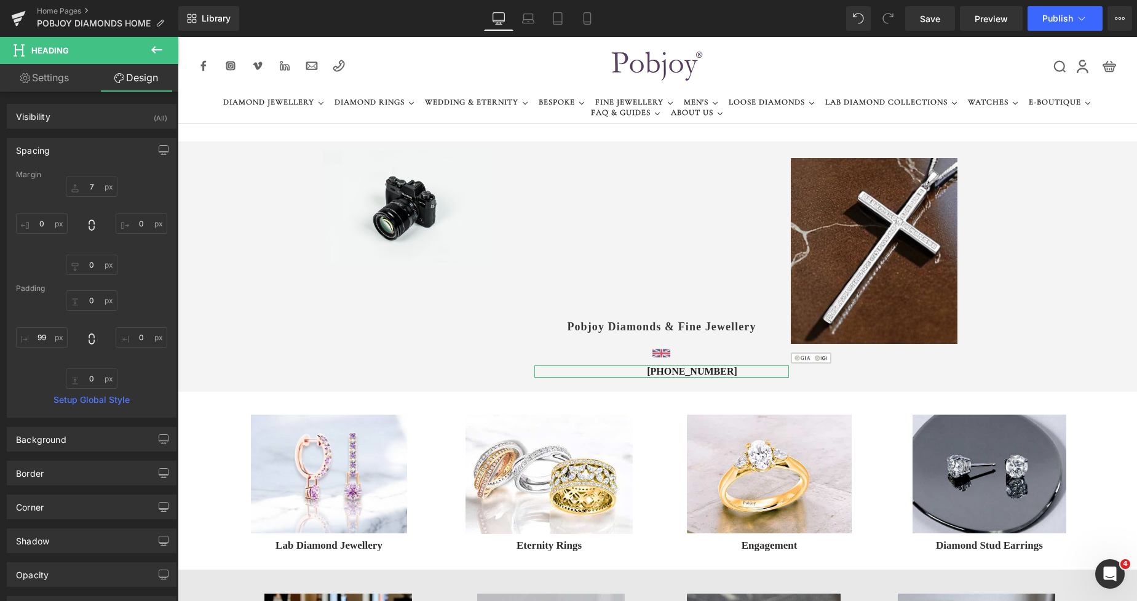
type input "0"
click at [39, 337] on input "99" at bounding box center [42, 337] width 52 height 20
type input "0"
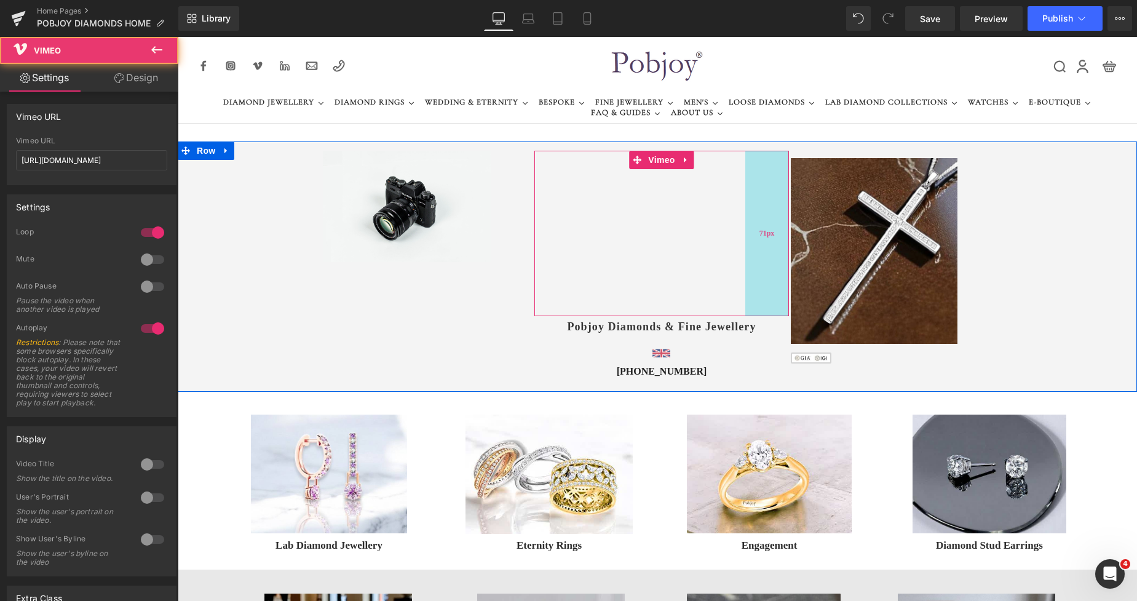
click at [757, 190] on div "Vimeo 80px 71px" at bounding box center [662, 233] width 255 height 165
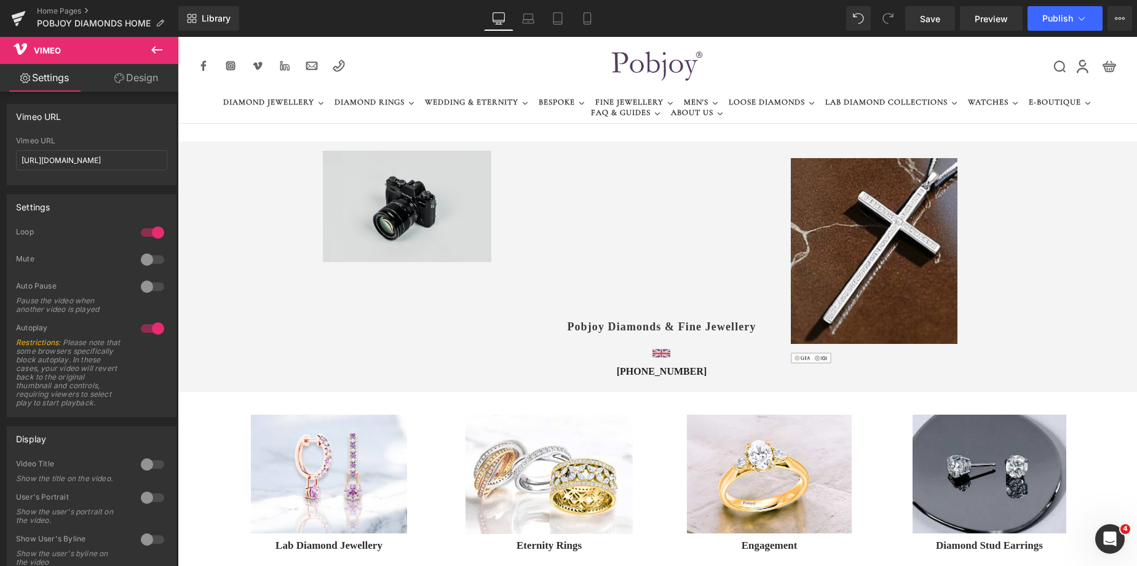
click at [408, 188] on img at bounding box center [407, 206] width 168 height 111
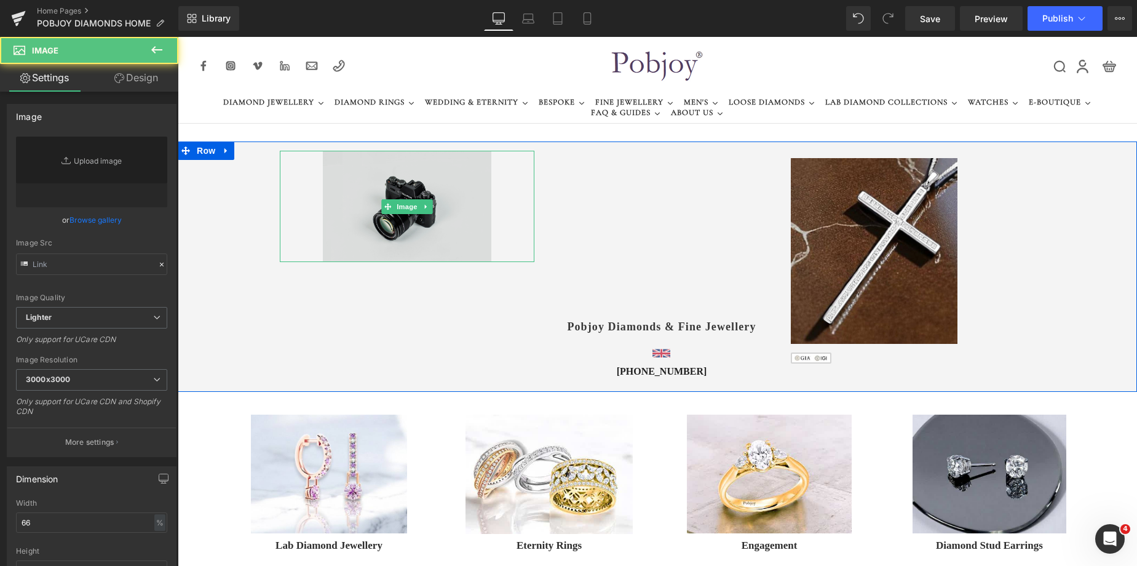
click at [397, 201] on span "Image" at bounding box center [407, 206] width 26 height 15
type input "//d1um8515vdn9kb.cloudfront.net/images/parallax.jpg"
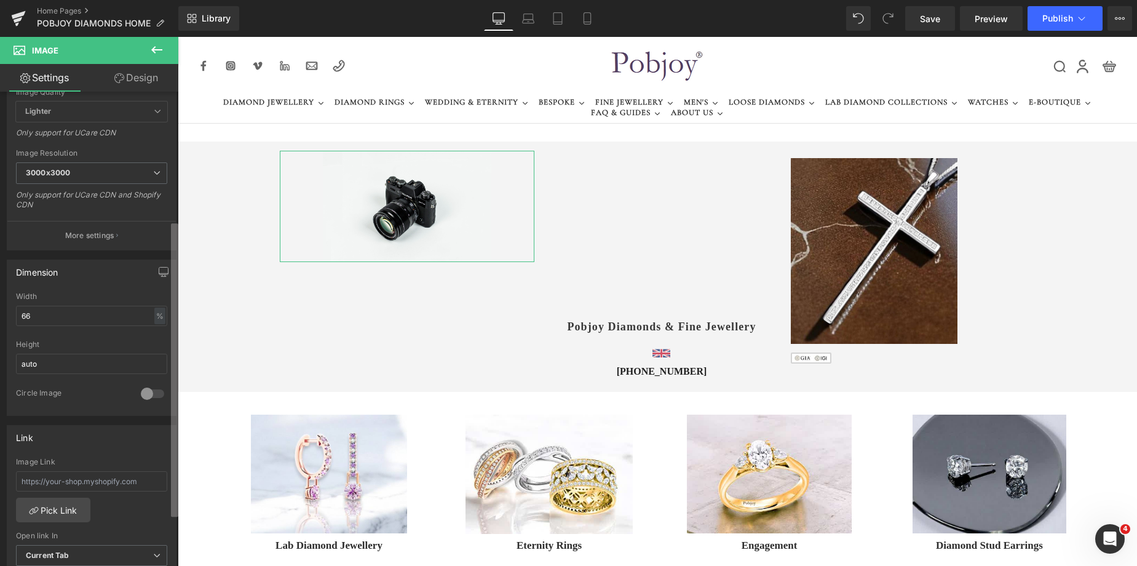
scroll to position [236, 0]
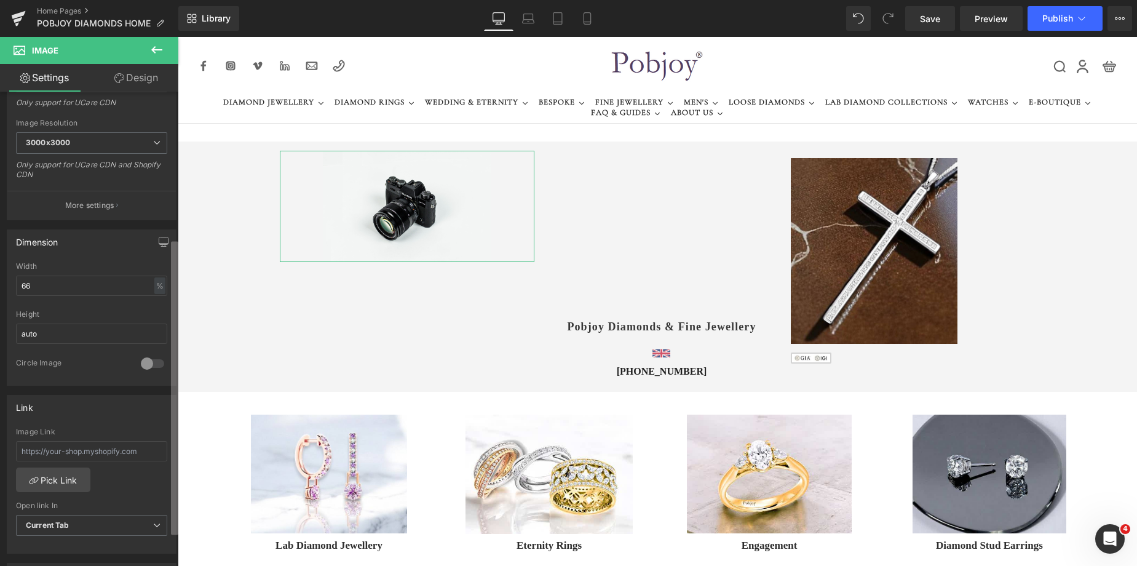
click at [148, 355] on div "Image //d1um8515vdn9kb.cloudfront.net/images/parallax.jpg Replace Image Upload …" at bounding box center [89, 332] width 178 height 480
click at [43, 455] on input "text" at bounding box center [91, 451] width 151 height 20
paste input "https://www.pobjoydiamonds.com/collections/ladies-diamond-earrings/diamond-drop…"
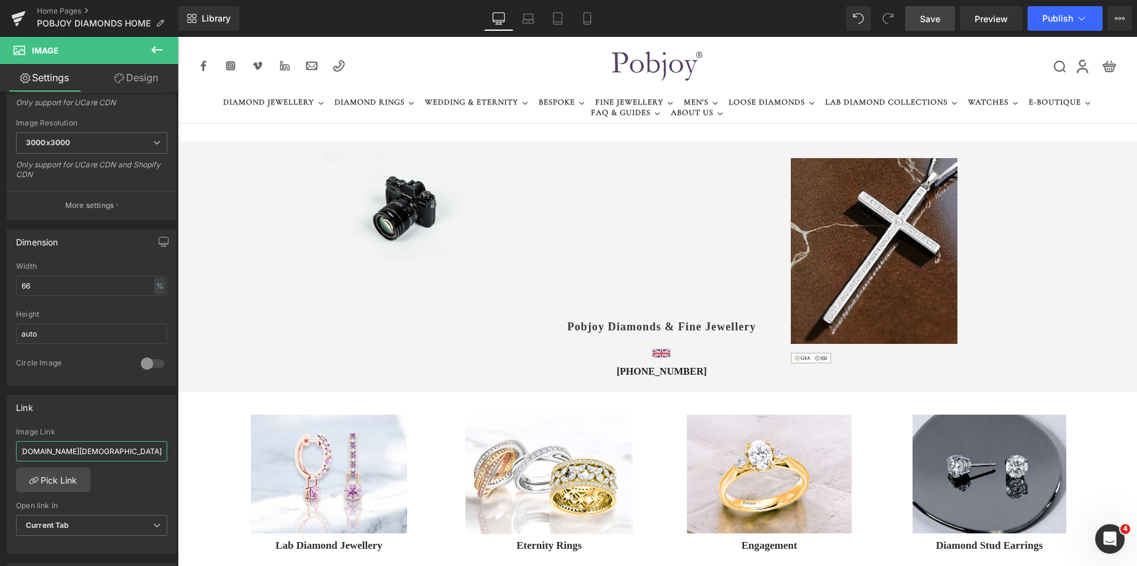
type input "https://www.pobjoydiamonds.com/collections/ladies-diamond-earrings/diamond-drop…"
click at [933, 17] on span "Save" at bounding box center [930, 18] width 20 height 13
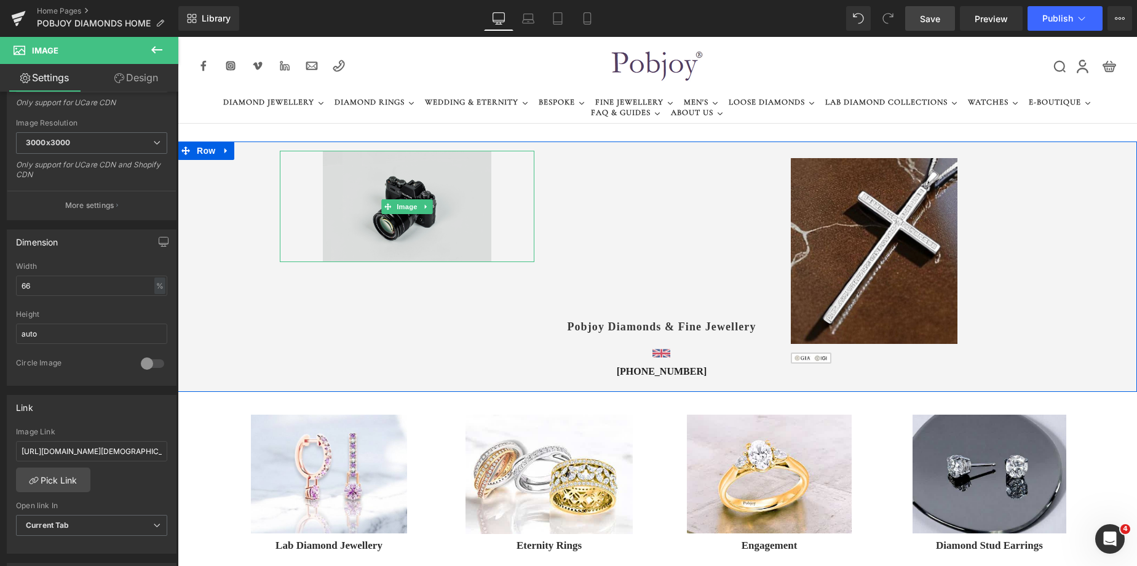
click at [442, 200] on img at bounding box center [407, 206] width 168 height 111
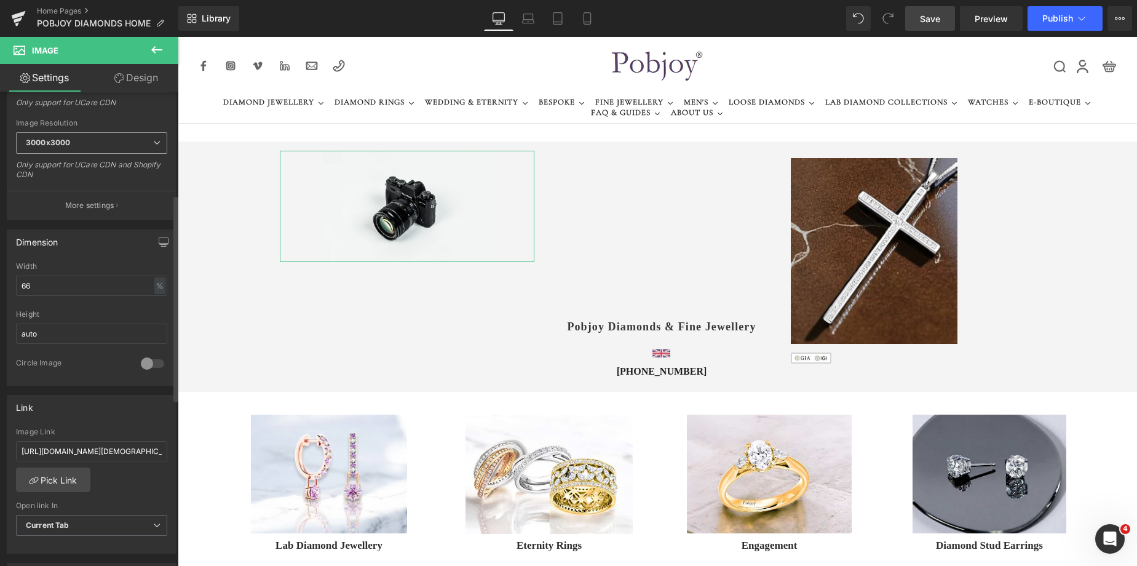
click at [112, 146] on span "3000x3000" at bounding box center [91, 143] width 151 height 22
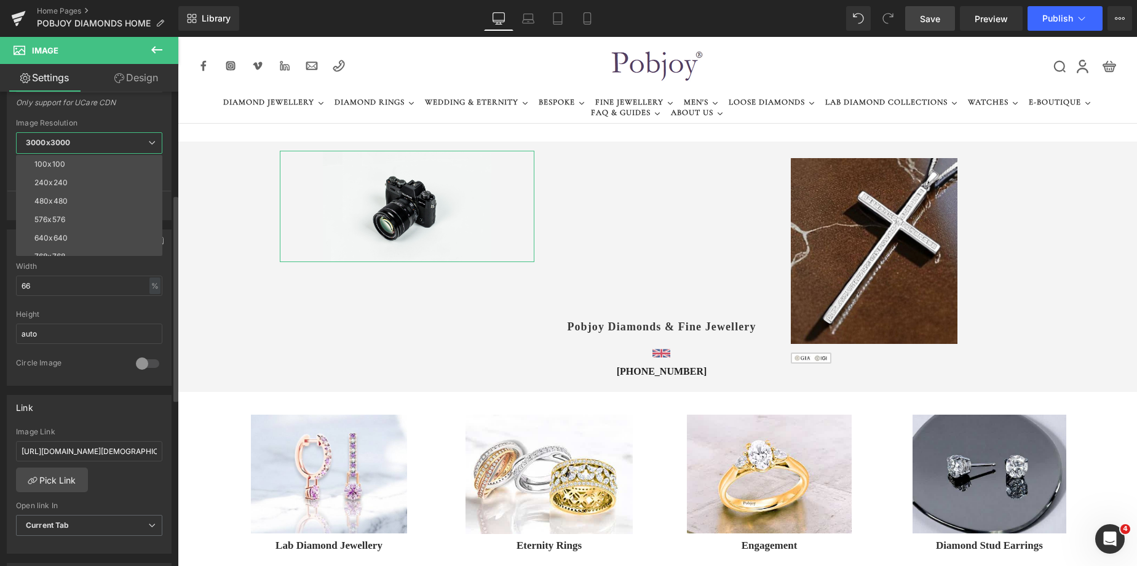
click at [112, 146] on span "3000x3000" at bounding box center [89, 143] width 146 height 22
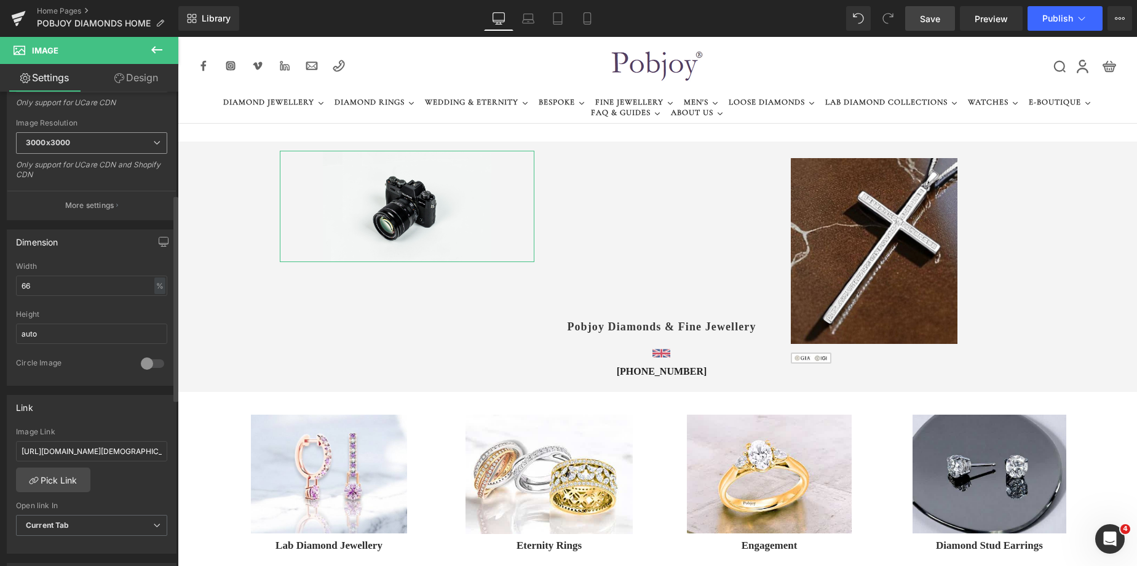
click at [112, 146] on span "3000x3000" at bounding box center [91, 143] width 151 height 22
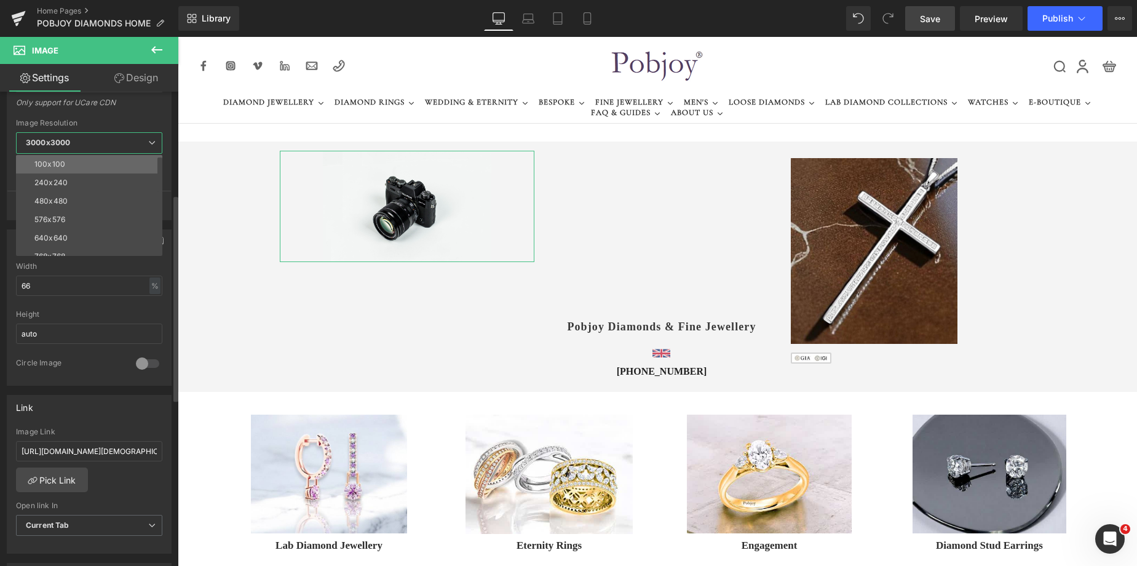
click at [97, 159] on li "100x100" at bounding box center [92, 164] width 152 height 18
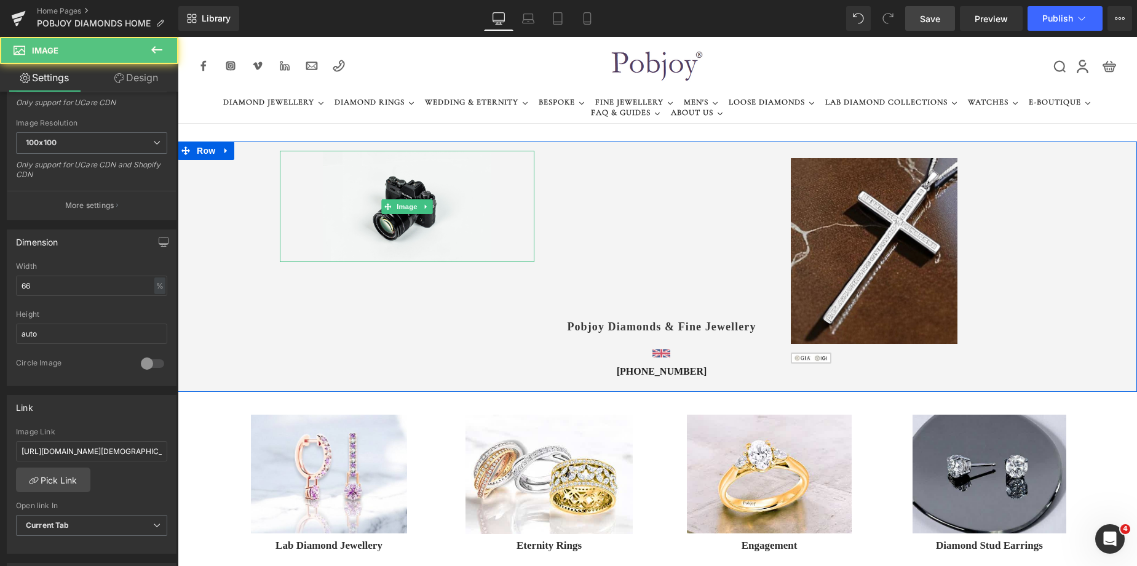
click at [306, 188] on link at bounding box center [407, 206] width 255 height 111
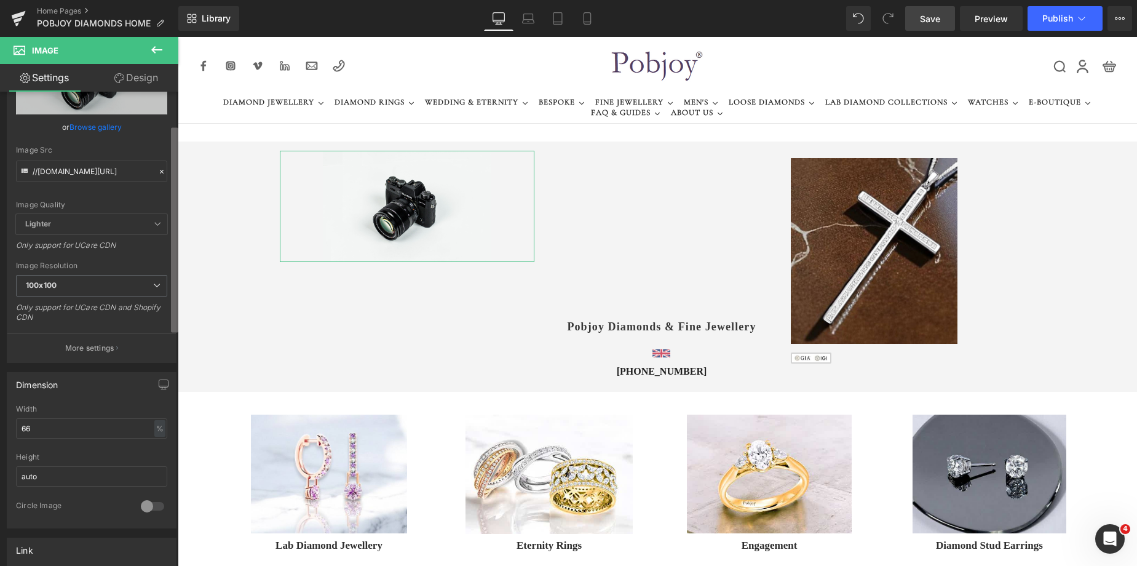
scroll to position [70, 0]
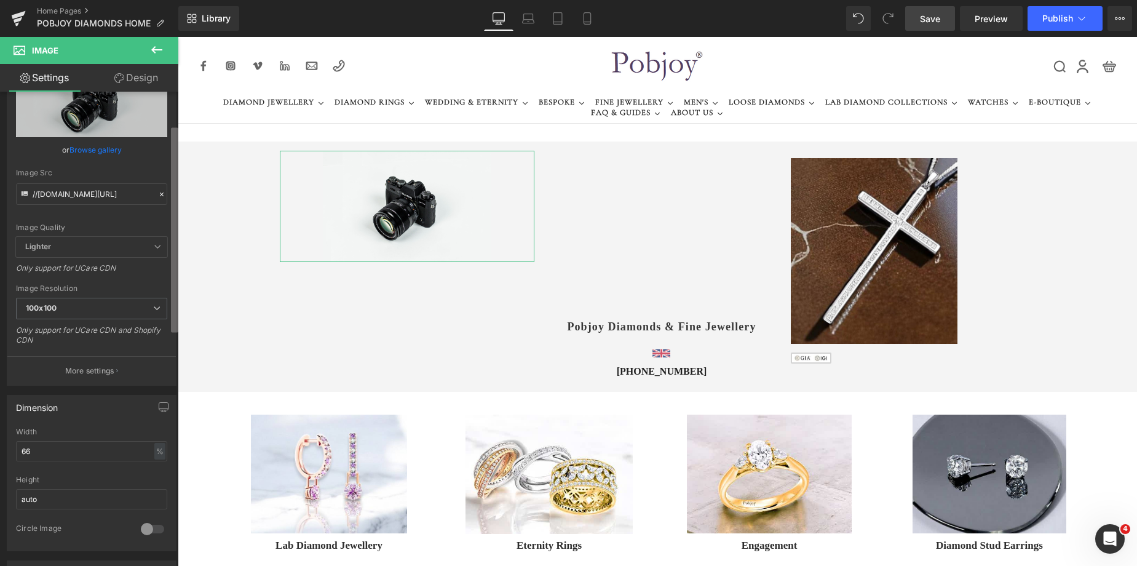
click at [173, 138] on b at bounding box center [174, 230] width 7 height 205
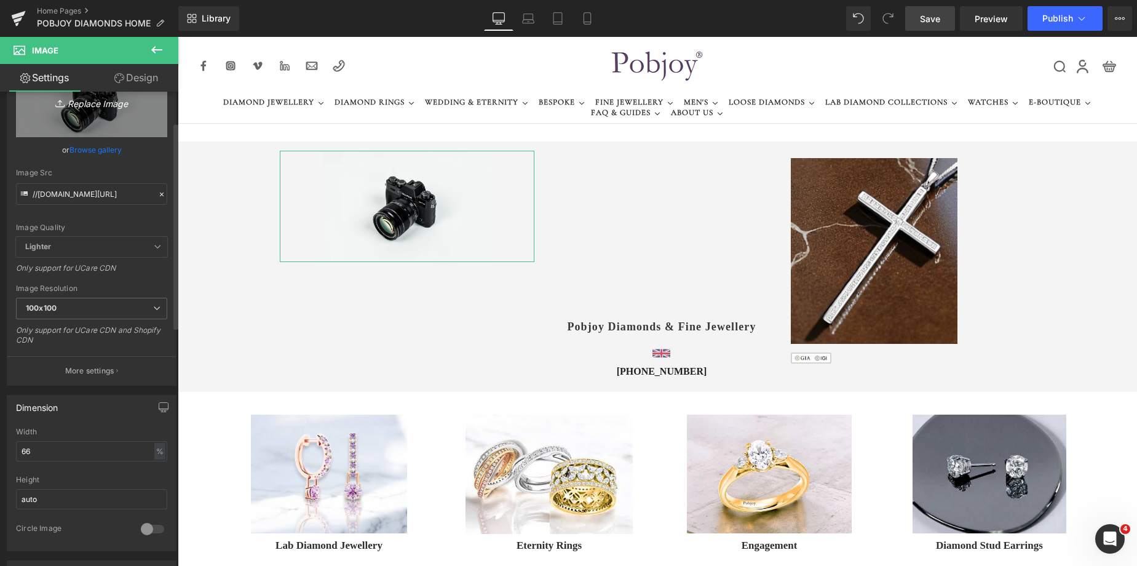
click at [114, 132] on link "Replace Image" at bounding box center [91, 101] width 151 height 71
click at [819, 180] on img at bounding box center [874, 251] width 167 height 186
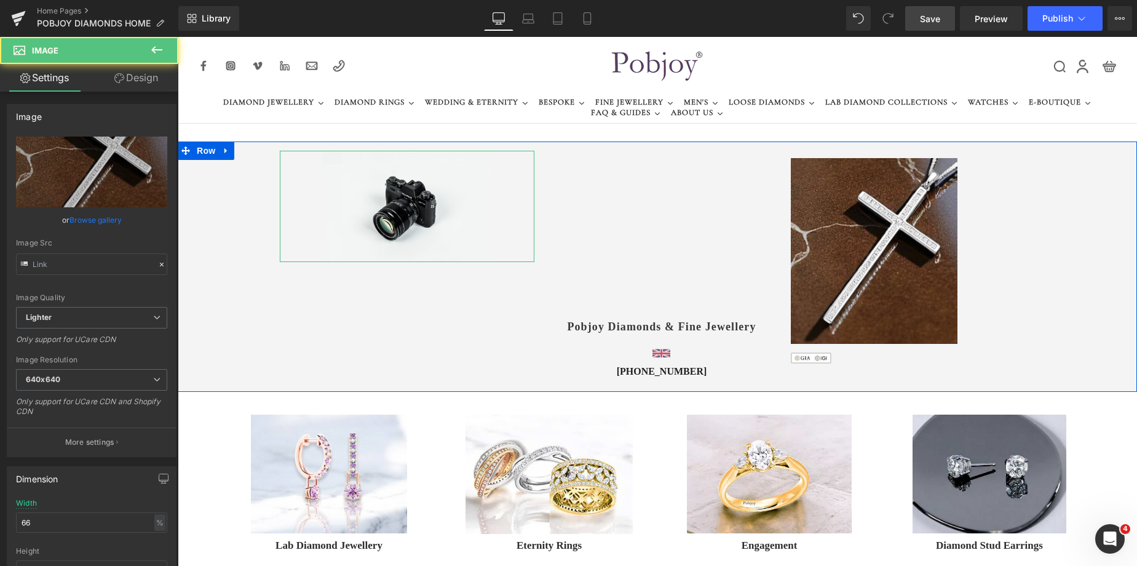
type input "https://ucarecdn.com/12105efb-3b78-4b7f-b949-5e1f666967b0/-/format/auto/-/previ…"
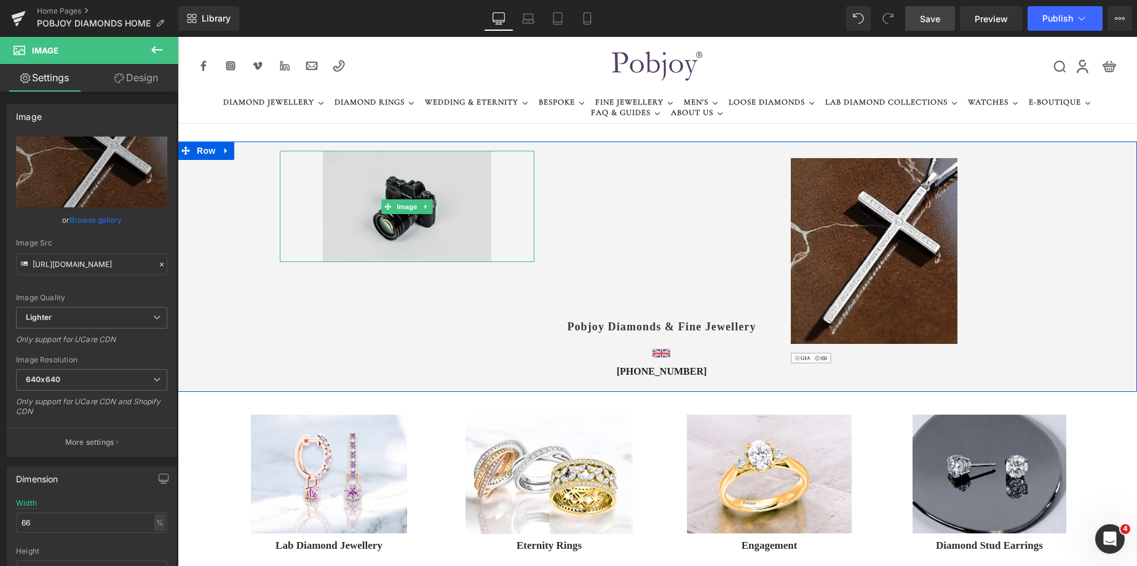
click at [474, 204] on img at bounding box center [407, 206] width 168 height 111
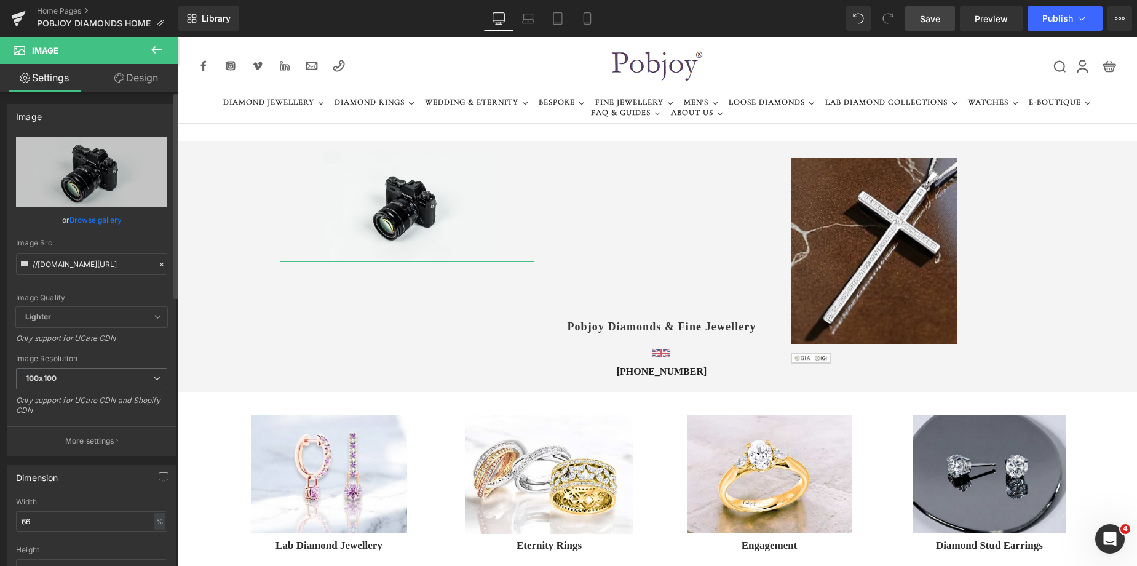
click at [129, 208] on div "Image Quality Lighter Lightest Lighter Lighter Lightest Only support for UCare …" at bounding box center [91, 222] width 151 height 170
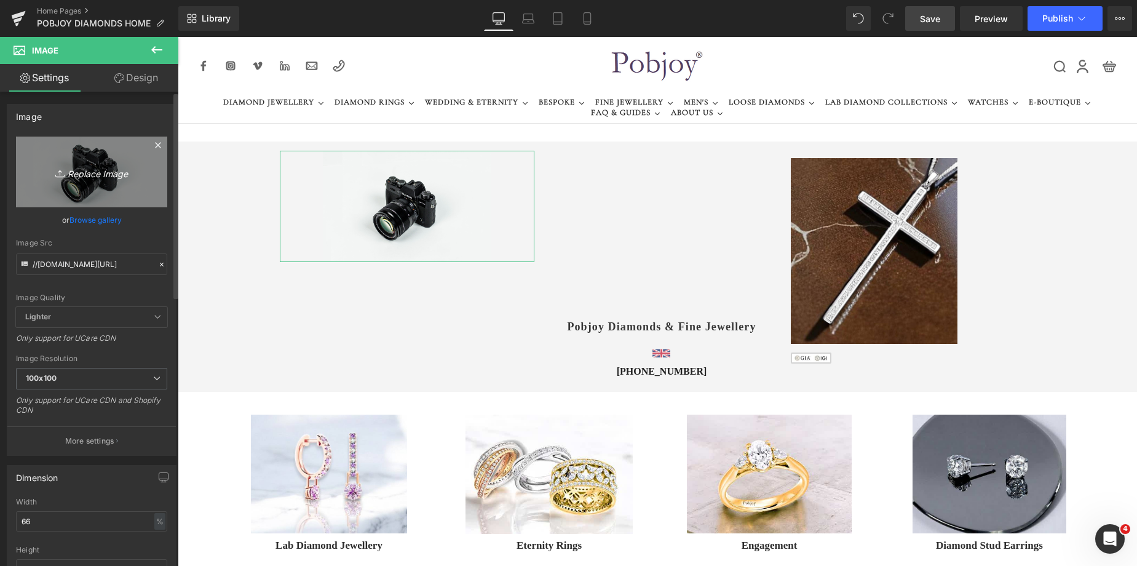
click at [129, 197] on link "Replace Image" at bounding box center [91, 172] width 151 height 71
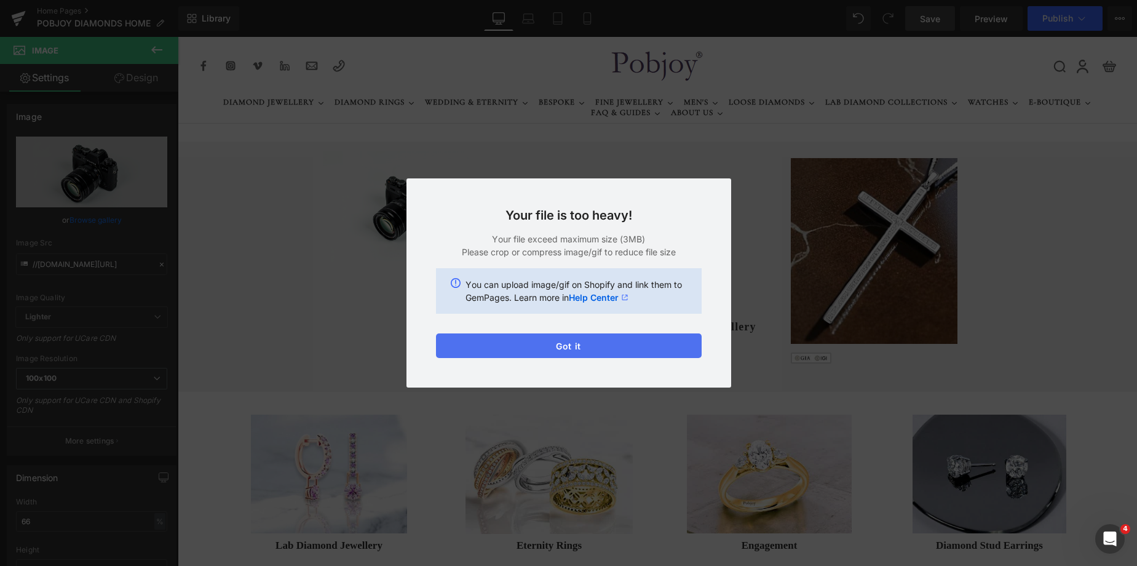
click at [583, 343] on button "Got it" at bounding box center [569, 345] width 266 height 25
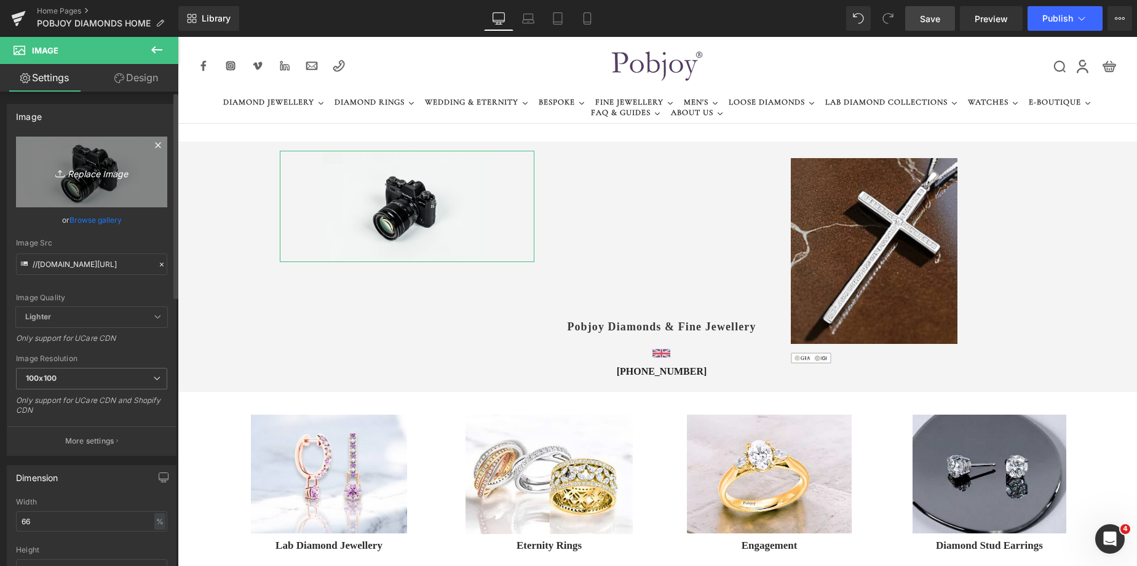
click at [42, 166] on icon "Replace Image" at bounding box center [91, 171] width 98 height 15
type input "C:\fakepath\ssssssaa.png"
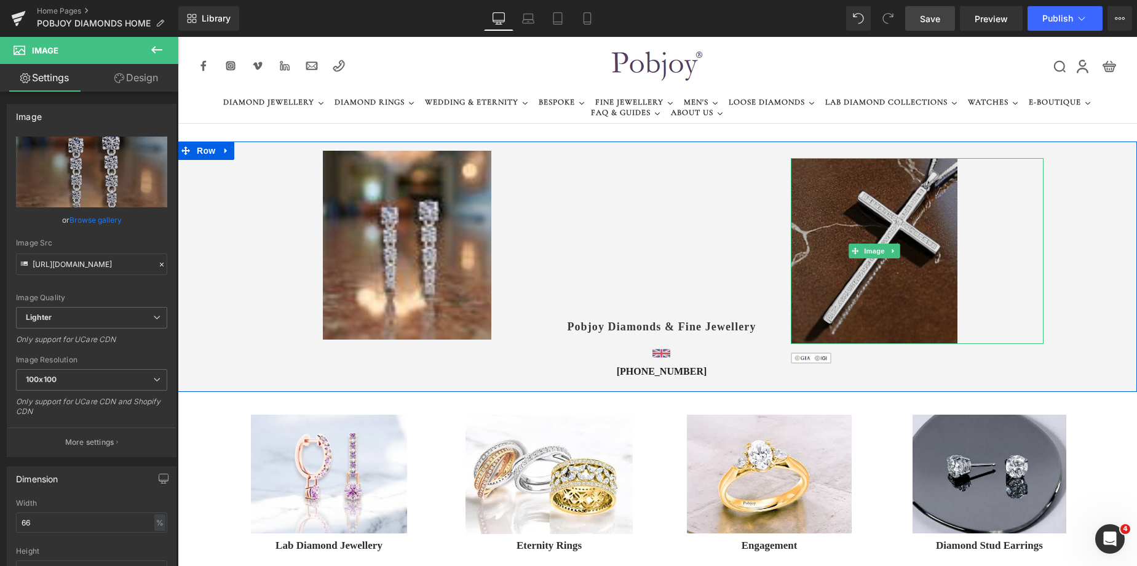
type input "https://ucarecdn.com/9a02fa4d-8e84-42c0-acb1-9d650a8d3bd5/-/format/auto/-/previ…"
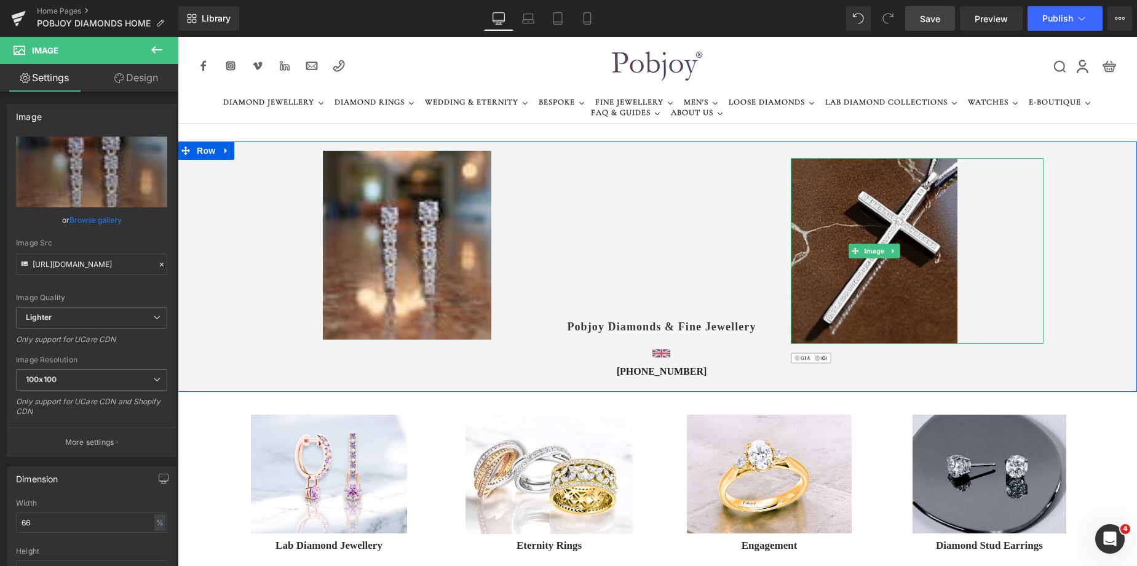
drag, startPoint x: 848, startPoint y: 197, endPoint x: 741, endPoint y: 198, distance: 107.0
click at [848, 197] on img at bounding box center [874, 251] width 167 height 186
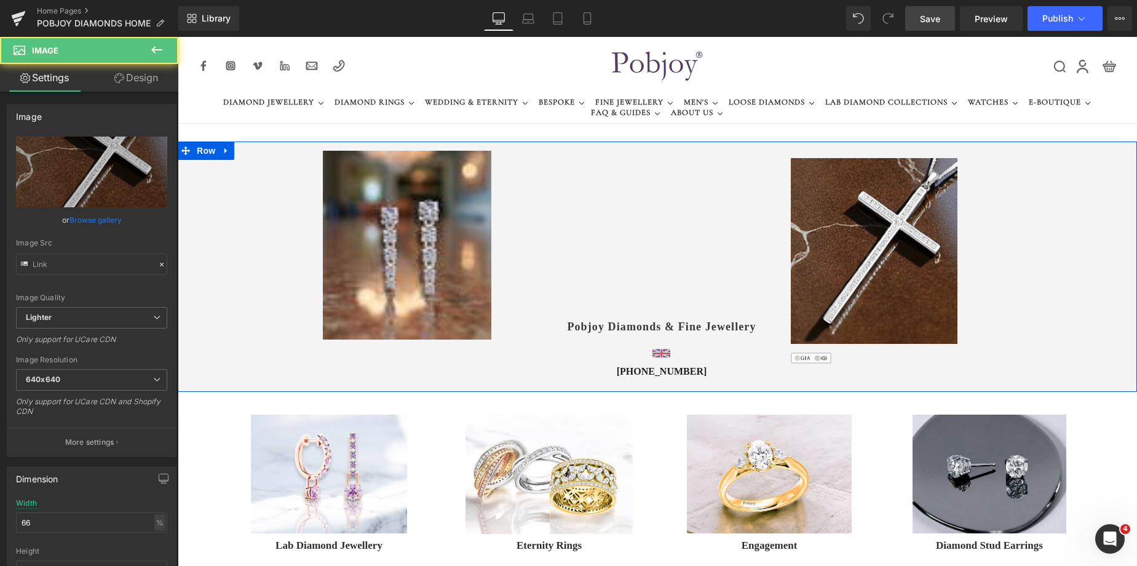
type input "https://ucarecdn.com/12105efb-3b78-4b7f-b949-5e1f666967b0/-/format/auto/-/previ…"
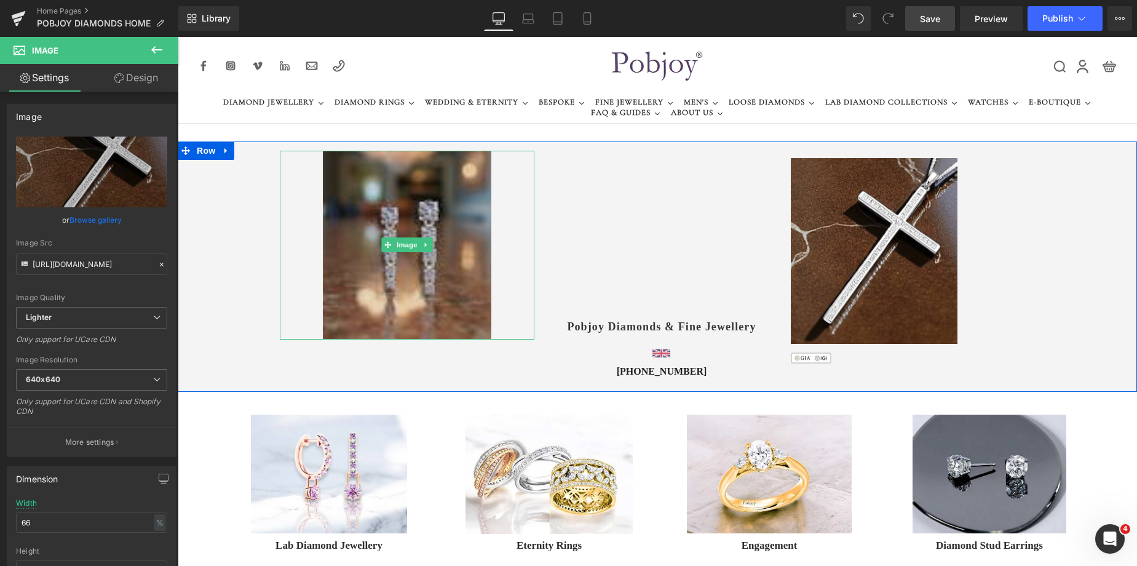
click at [452, 215] on img at bounding box center [407, 245] width 168 height 189
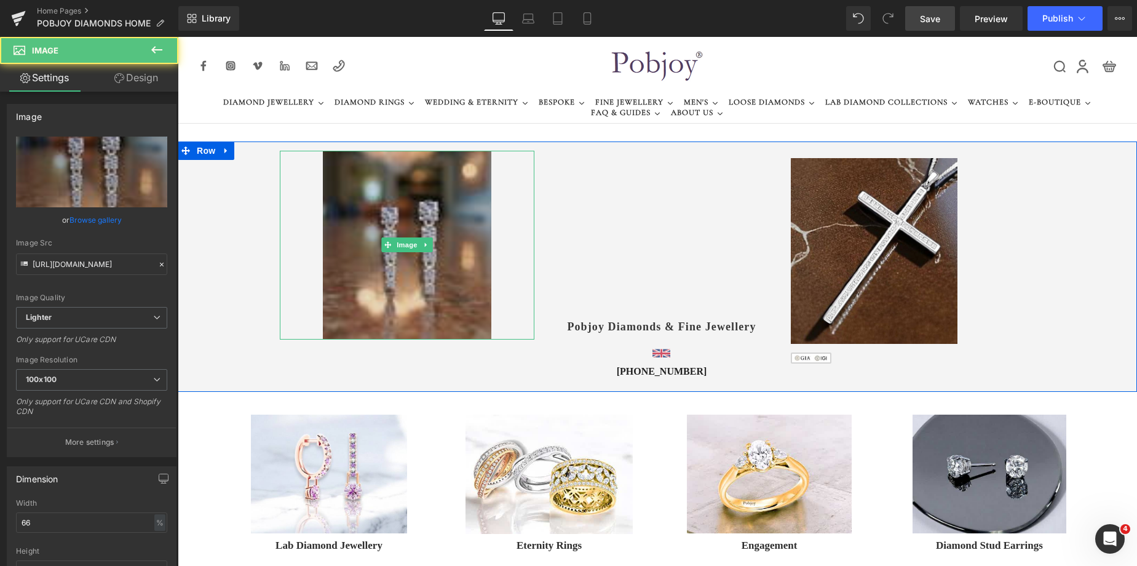
click at [453, 196] on img at bounding box center [407, 245] width 168 height 189
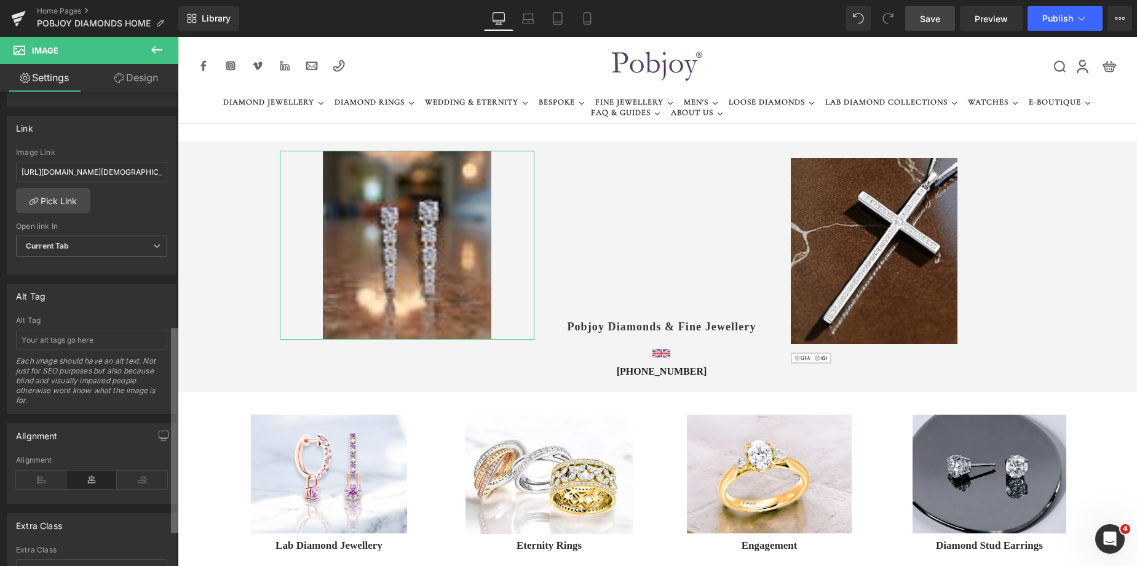
scroll to position [536, 0]
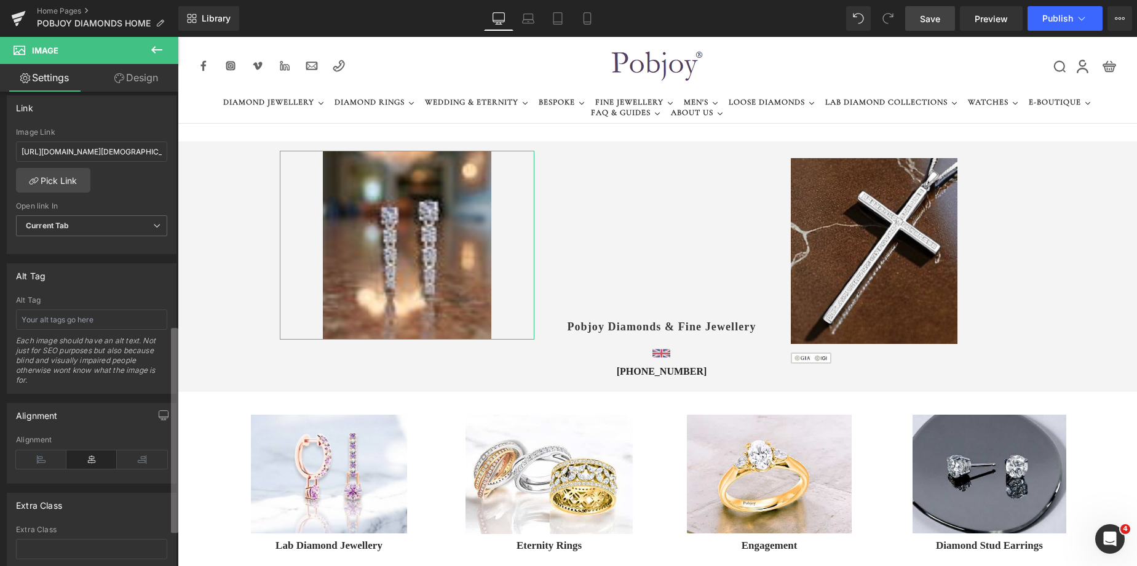
click at [152, 455] on div "Image https://ucarecdn.com/9a02fa4d-8e84-42c0-acb1-9d650a8d3bd5/-/format/auto/-…" at bounding box center [89, 332] width 178 height 480
click at [139, 457] on icon at bounding box center [142, 459] width 50 height 18
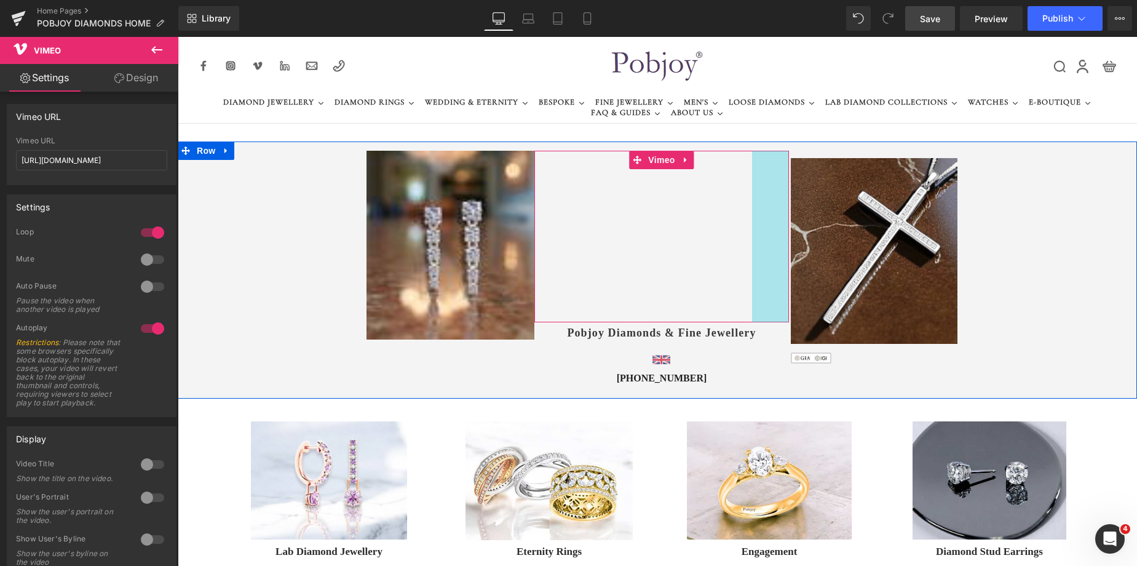
drag, startPoint x: 746, startPoint y: 217, endPoint x: 753, endPoint y: 220, distance: 7.2
click at [753, 220] on div "Vimeo 80px 60px" at bounding box center [662, 237] width 255 height 172
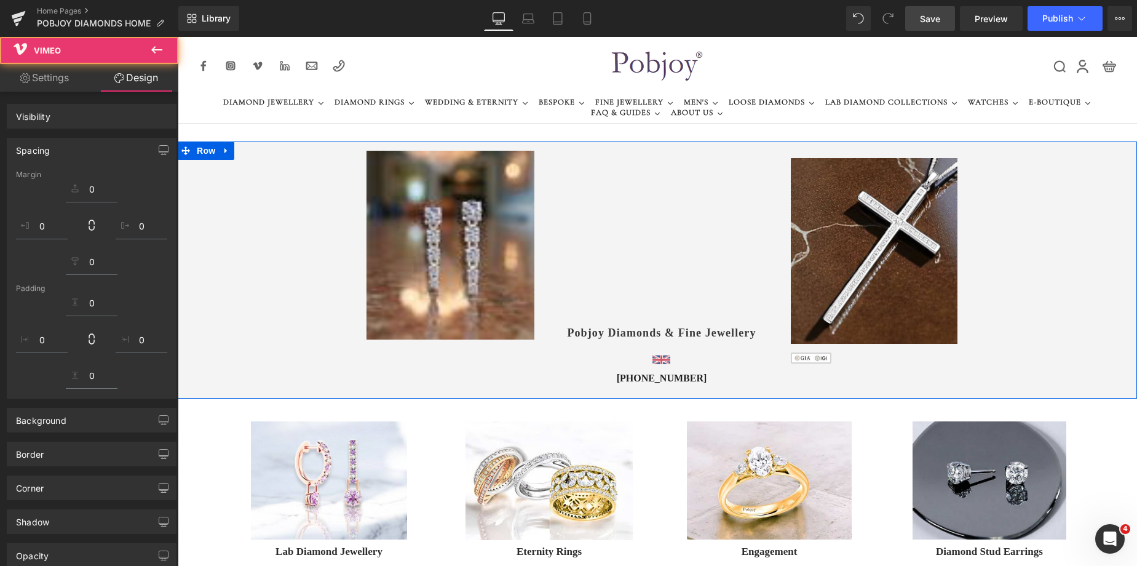
click at [632, 358] on div "Image" at bounding box center [662, 356] width 255 height 17
click at [636, 358] on span at bounding box center [642, 355] width 13 height 15
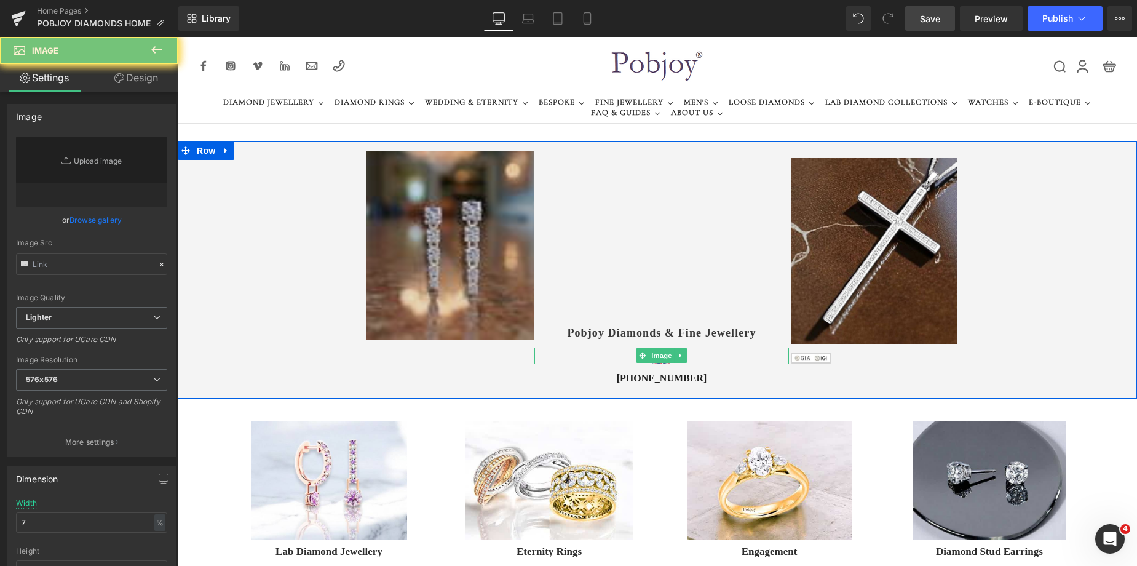
type input "https://ucarecdn.com/49dfdb85-1228-488b-b6a9-4b2ad7f4c289/-/format/auto/-/previ…"
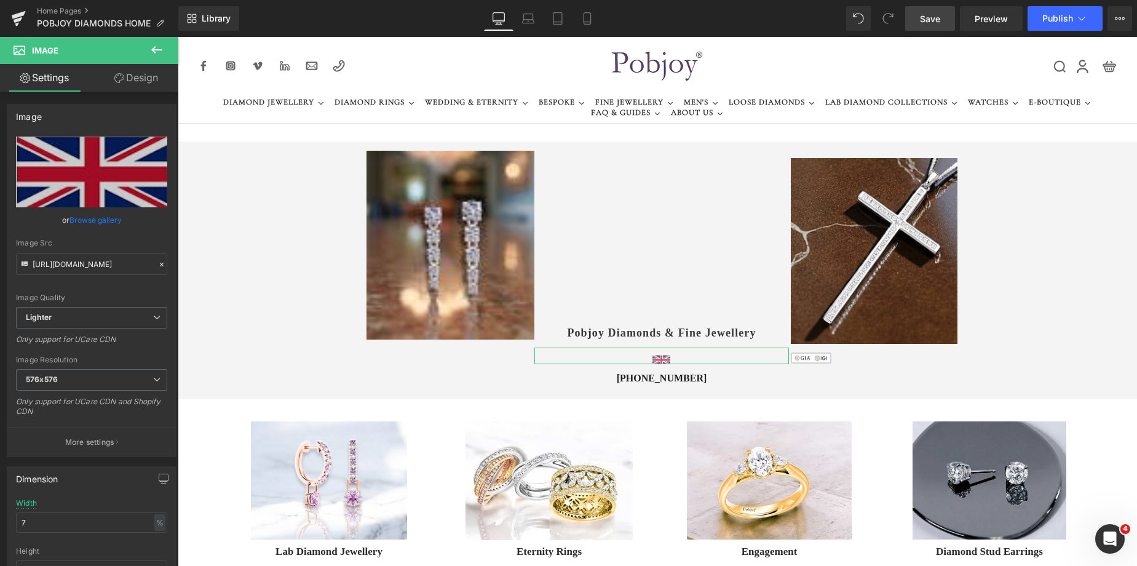
click at [137, 71] on link "Design" at bounding box center [136, 78] width 89 height 28
click at [0, 0] on div "Spacing" at bounding box center [0, 0] width 0 height 0
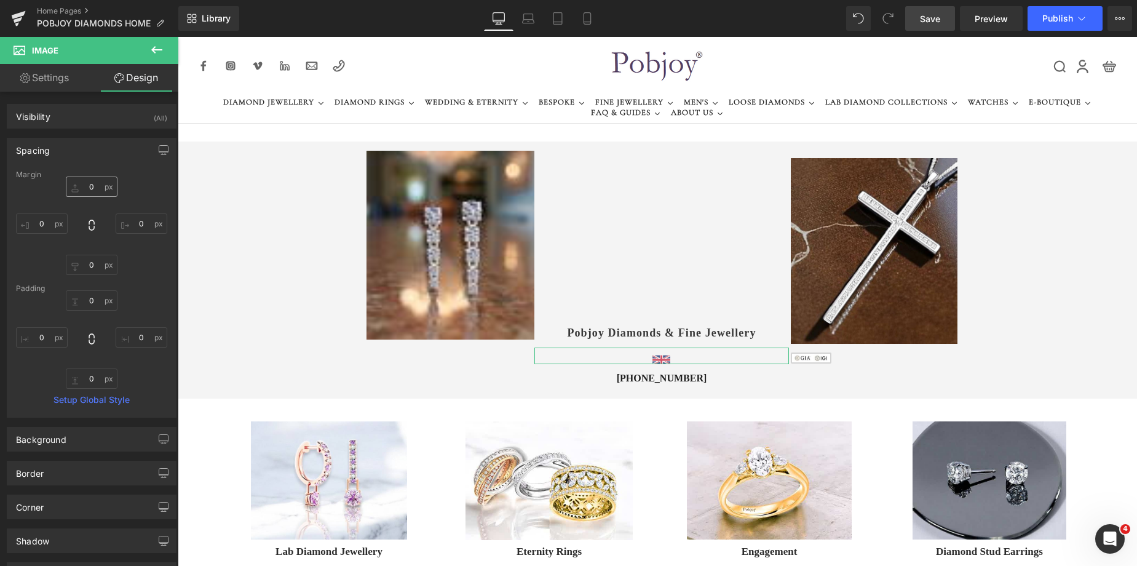
type input "12"
type input "0"
type input "6"
type input "0"
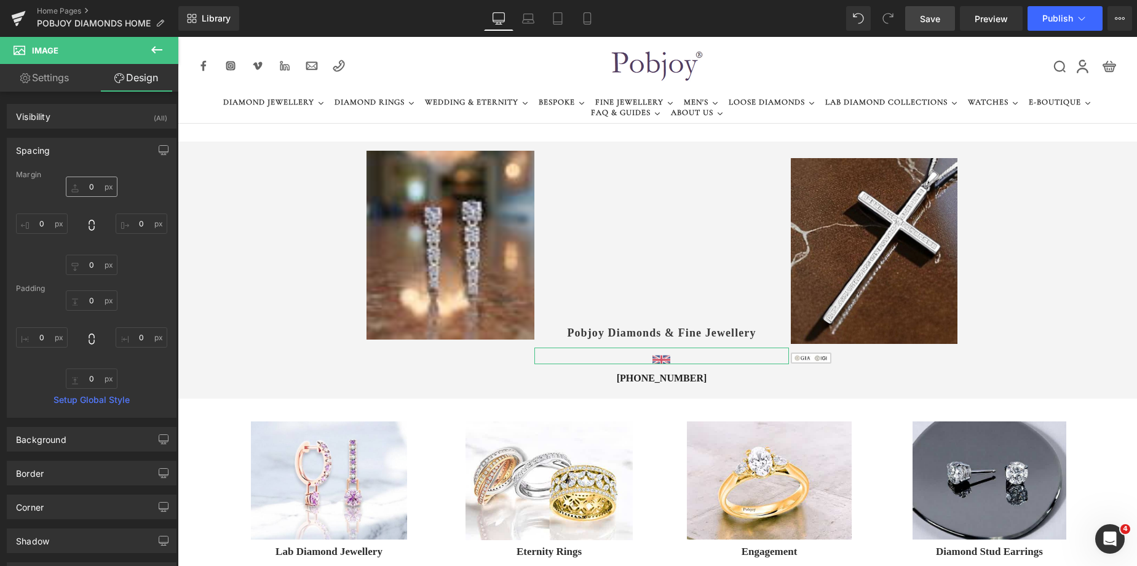
type input "0"
click at [81, 190] on input "12" at bounding box center [92, 187] width 52 height 20
type input "0"
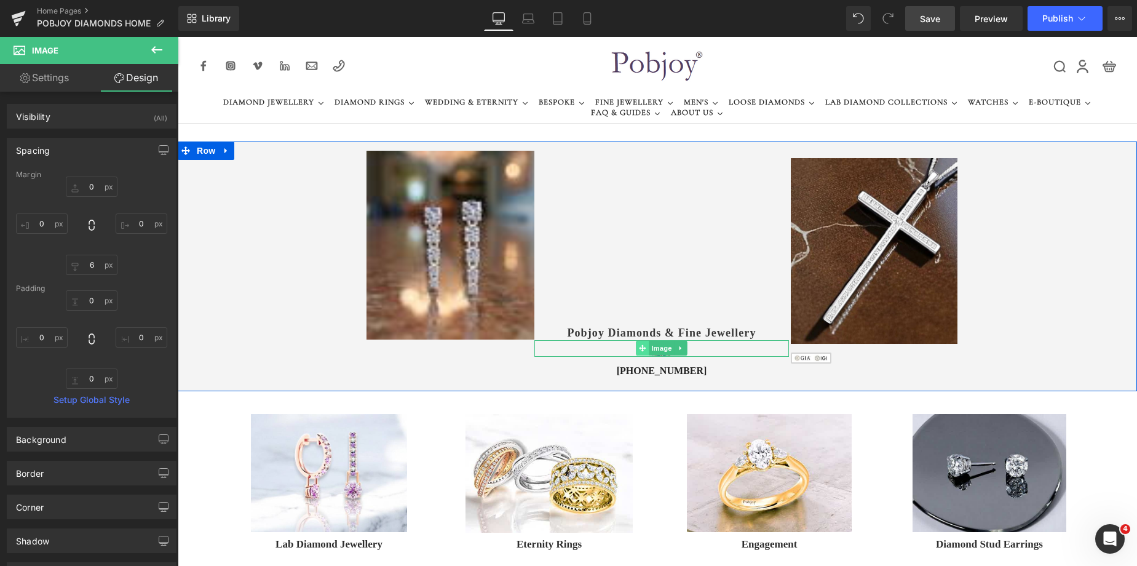
click at [641, 354] on span at bounding box center [642, 348] width 13 height 15
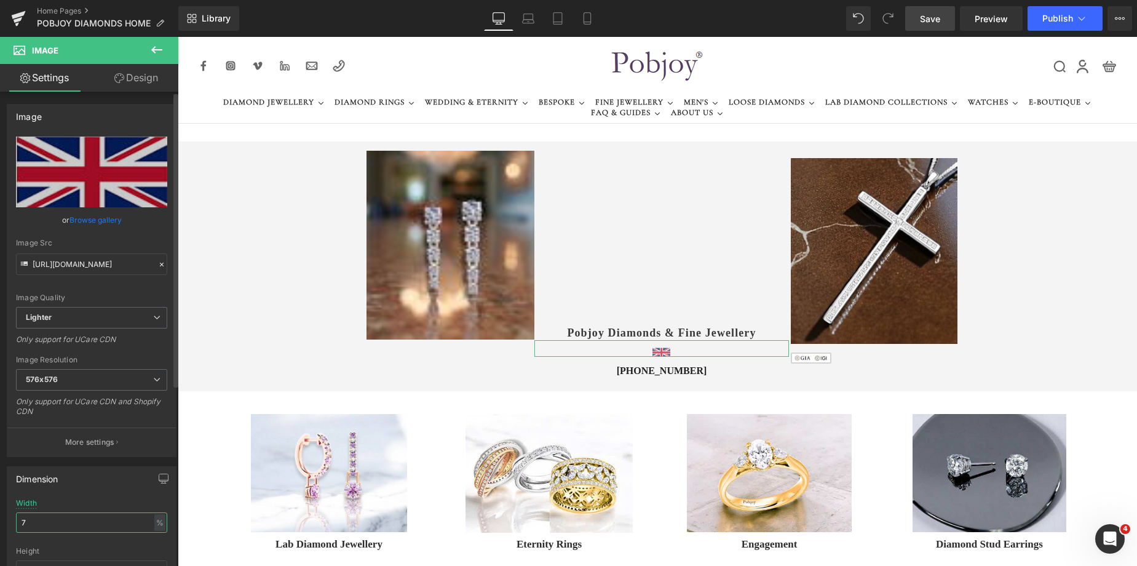
drag, startPoint x: 36, startPoint y: 516, endPoint x: 20, endPoint y: 516, distance: 16.6
click at [20, 516] on input "7" at bounding box center [91, 522] width 151 height 20
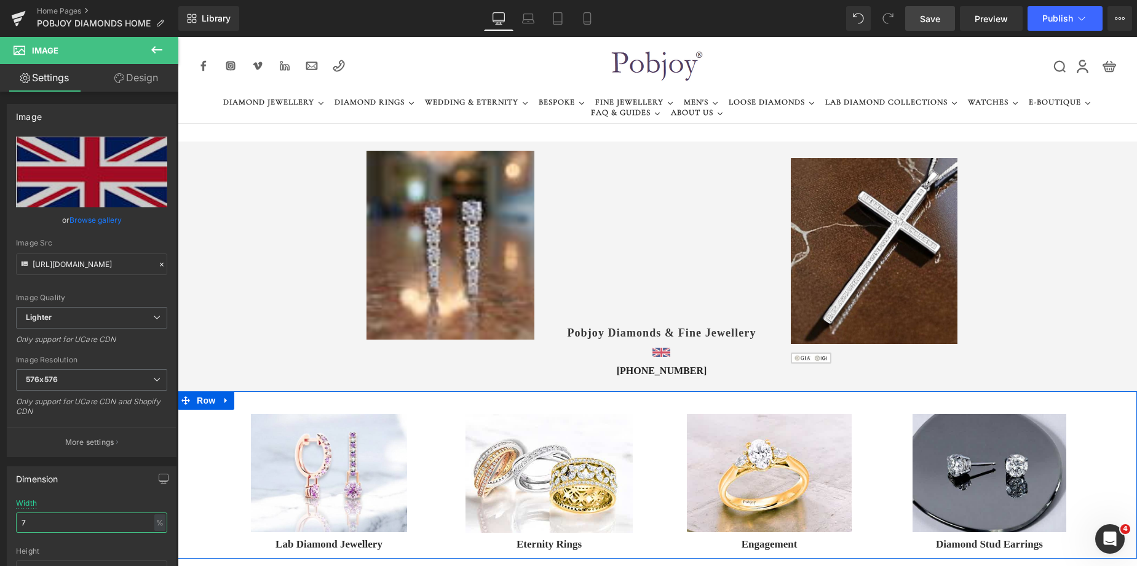
type input "8"
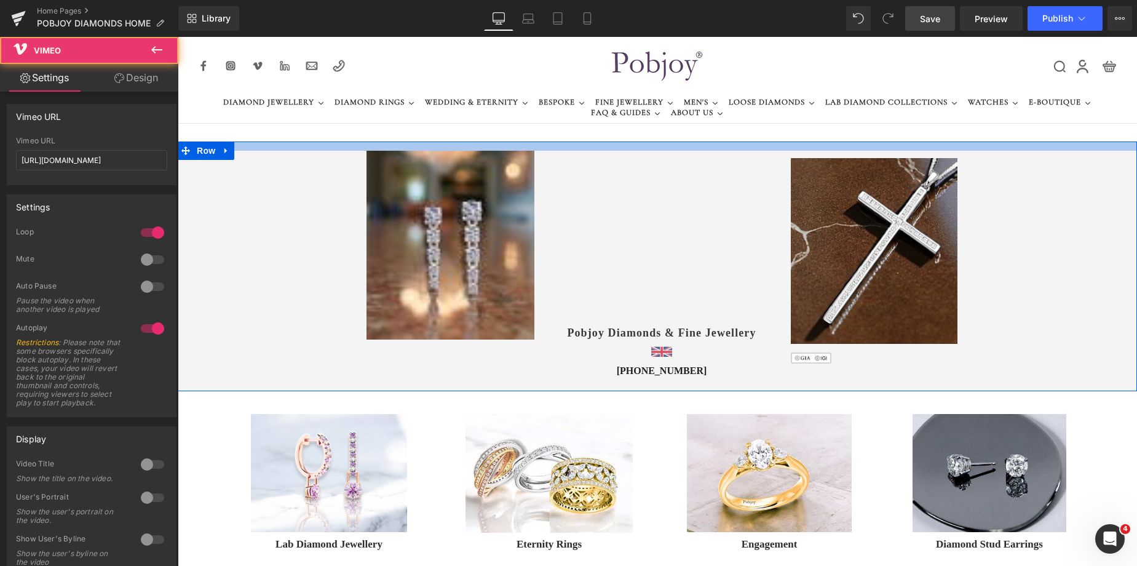
click at [602, 149] on div "Image Vimeo 80px 60px Pobjoy Diamonds & Fine Jewellery Heading Image +44 (0) 20…" at bounding box center [658, 266] width 960 height 250
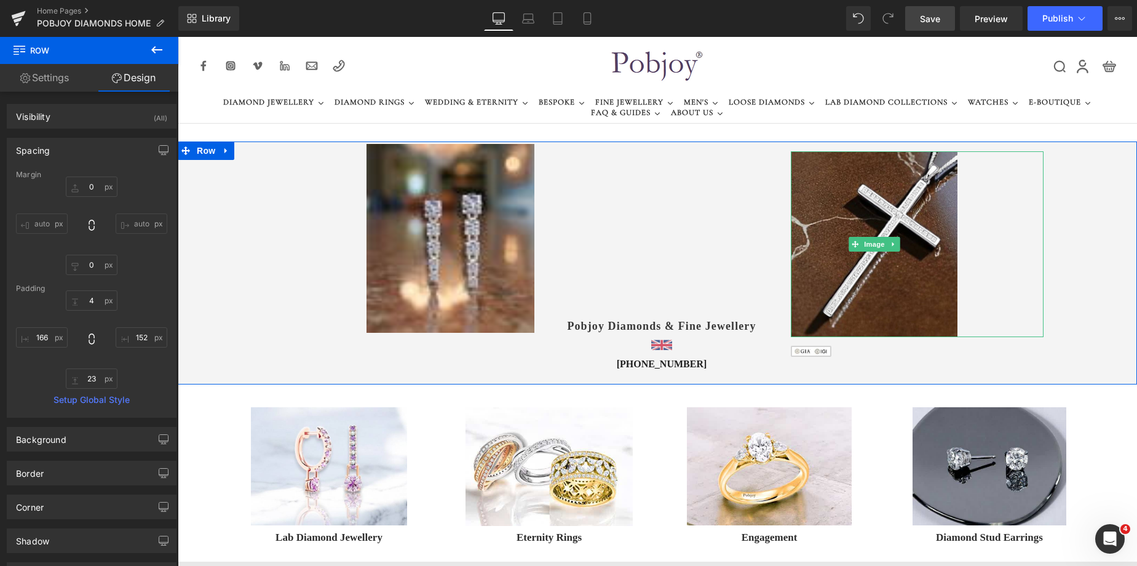
drag, startPoint x: 811, startPoint y: 159, endPoint x: 743, endPoint y: 169, distance: 68.3
click at [811, 159] on img at bounding box center [874, 244] width 167 height 186
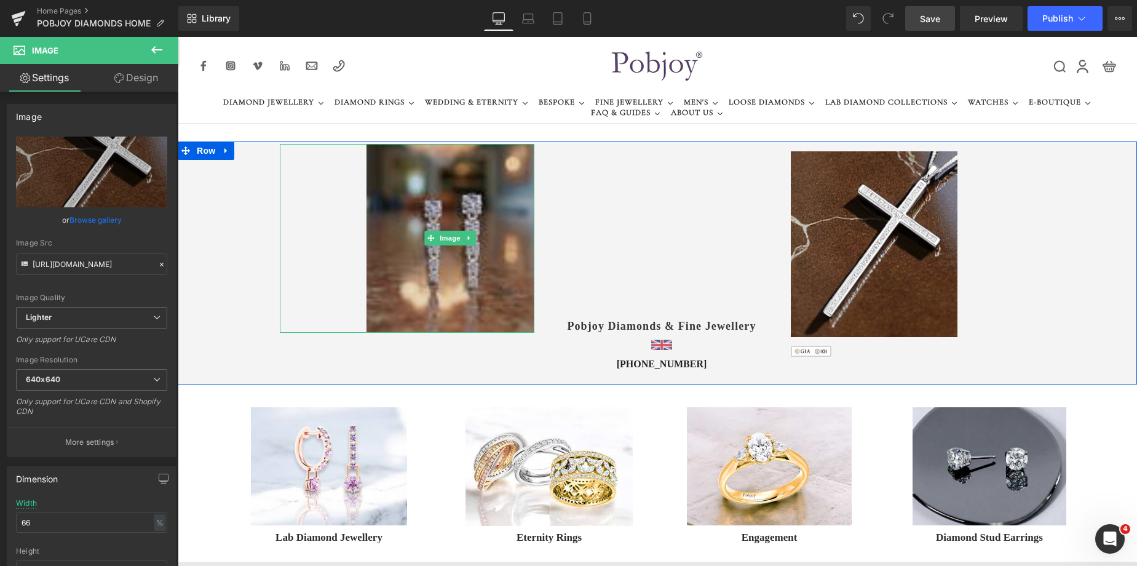
click at [445, 163] on img at bounding box center [451, 238] width 168 height 189
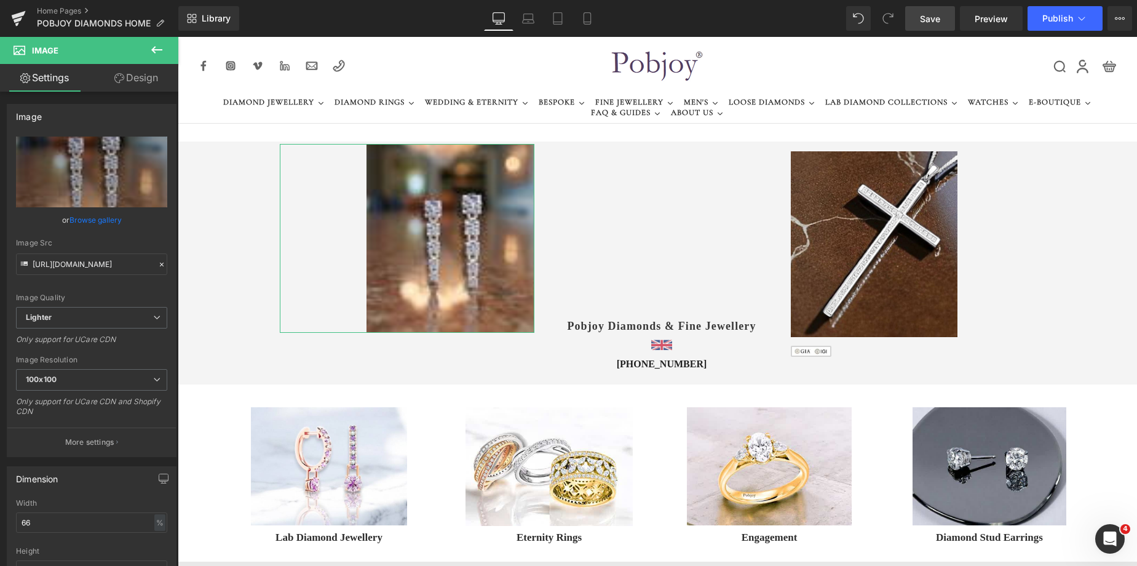
click at [141, 85] on link "Design" at bounding box center [136, 78] width 89 height 28
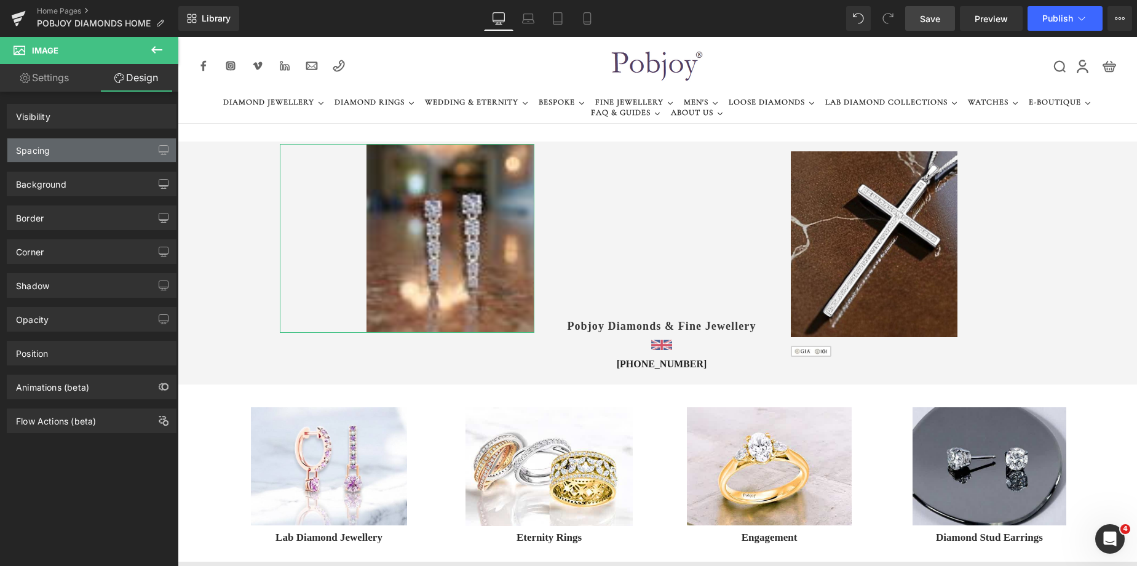
click at [92, 145] on div "Spacing" at bounding box center [91, 149] width 169 height 23
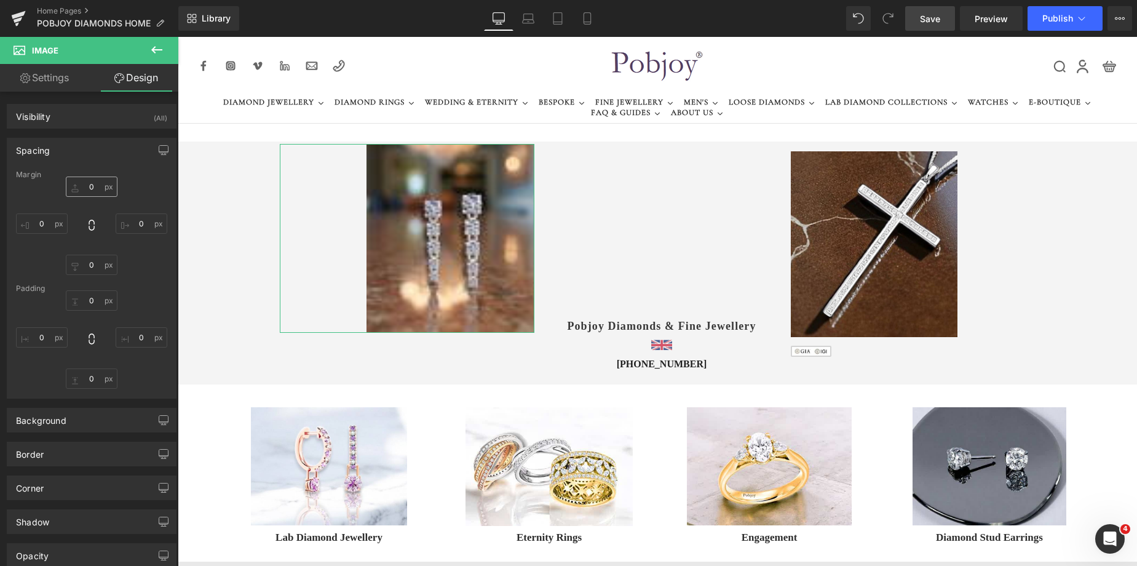
type input "0"
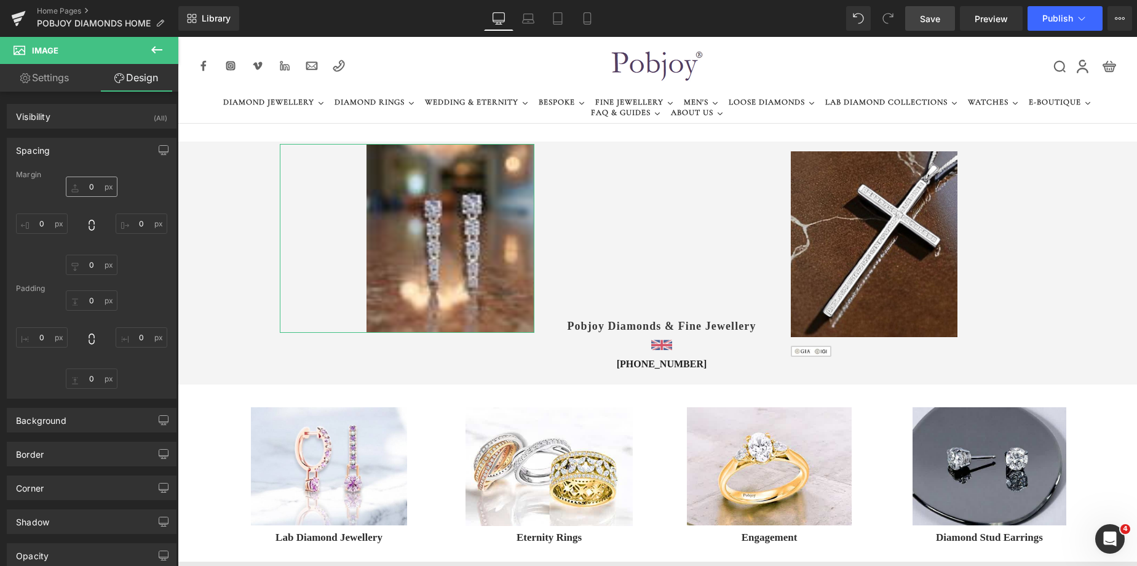
type input "0"
click at [92, 184] on input "0" at bounding box center [92, 187] width 52 height 20
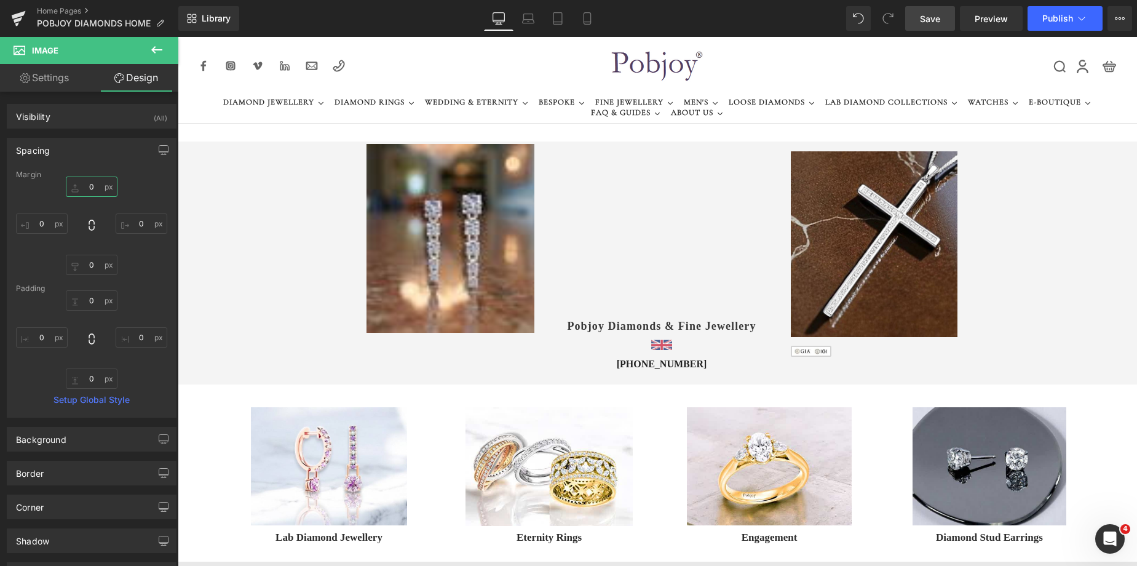
type input "7"
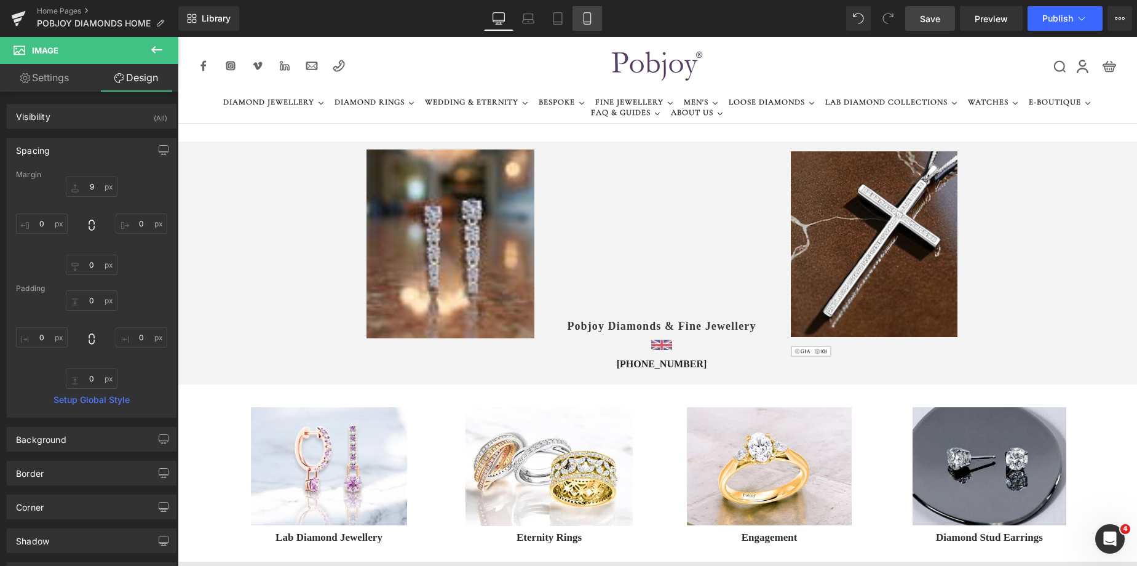
click at [584, 14] on icon at bounding box center [587, 19] width 7 height 12
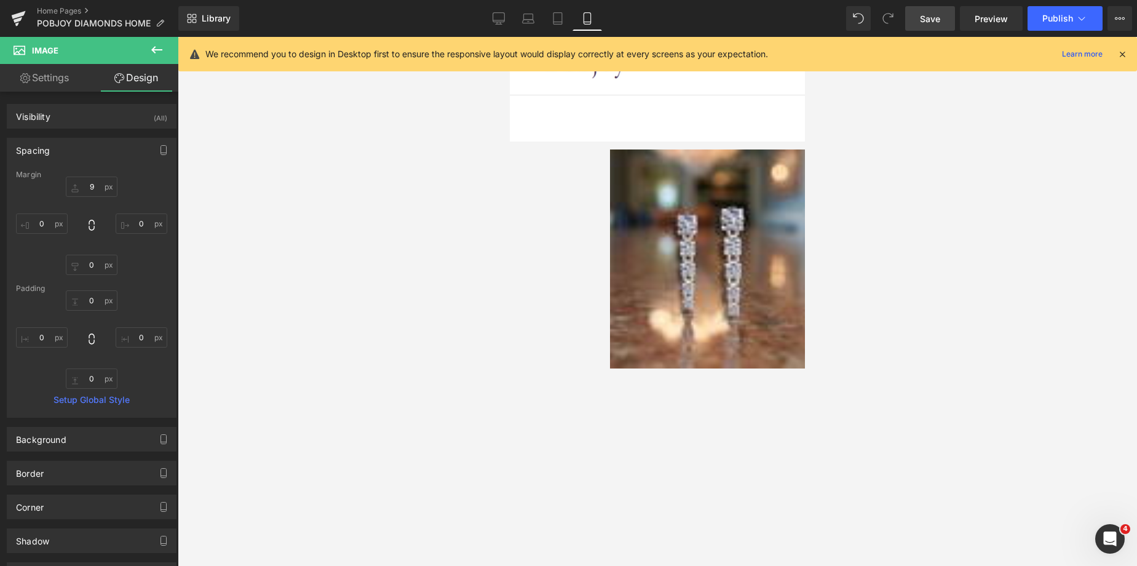
type input "9"
type input "0"
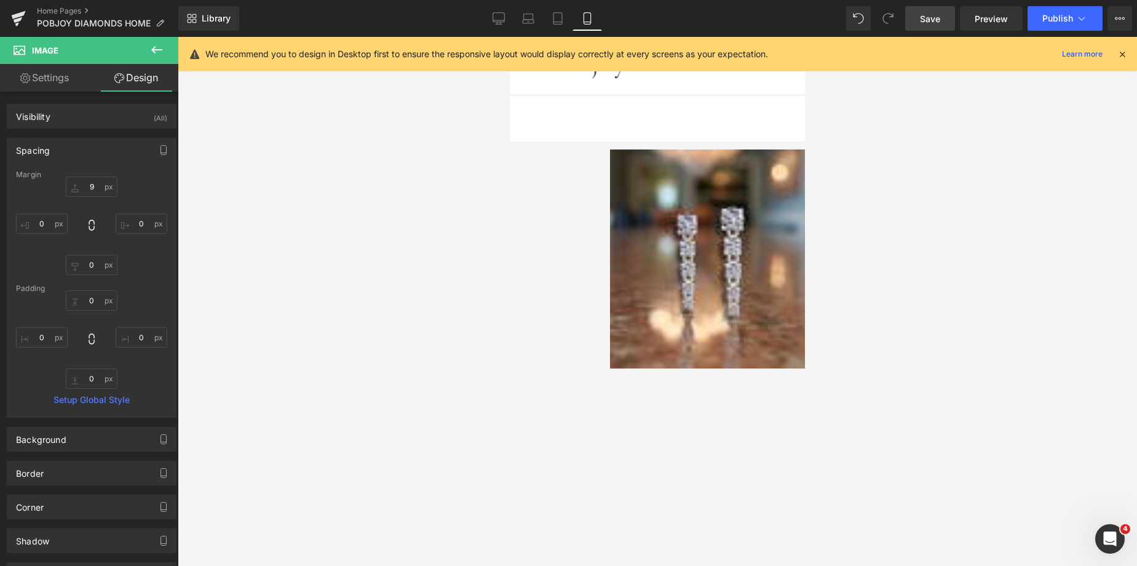
type input "0"
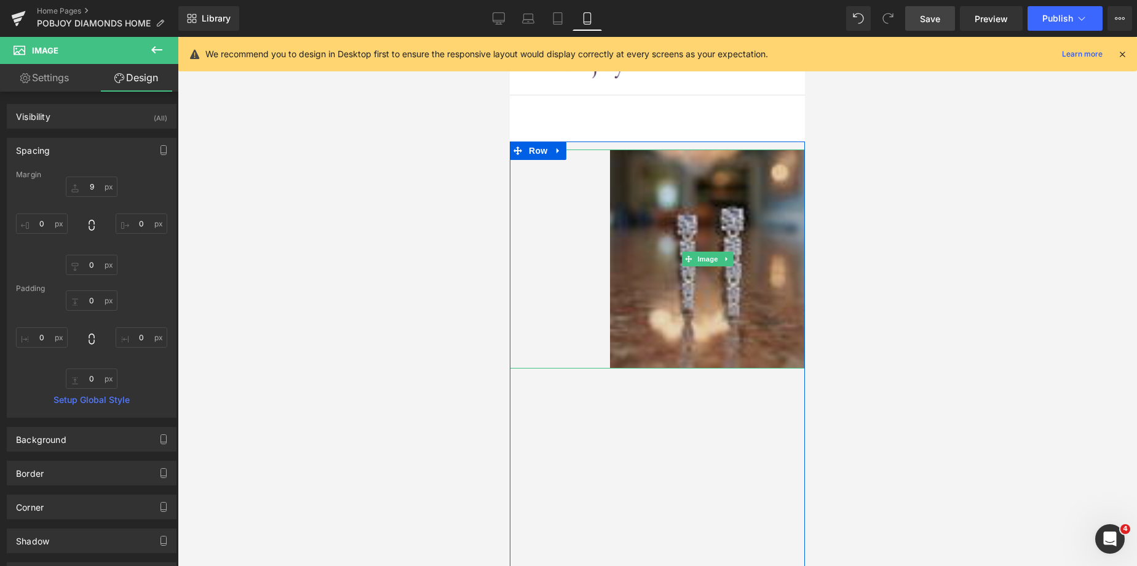
click at [661, 188] on img at bounding box center [707, 258] width 195 height 219
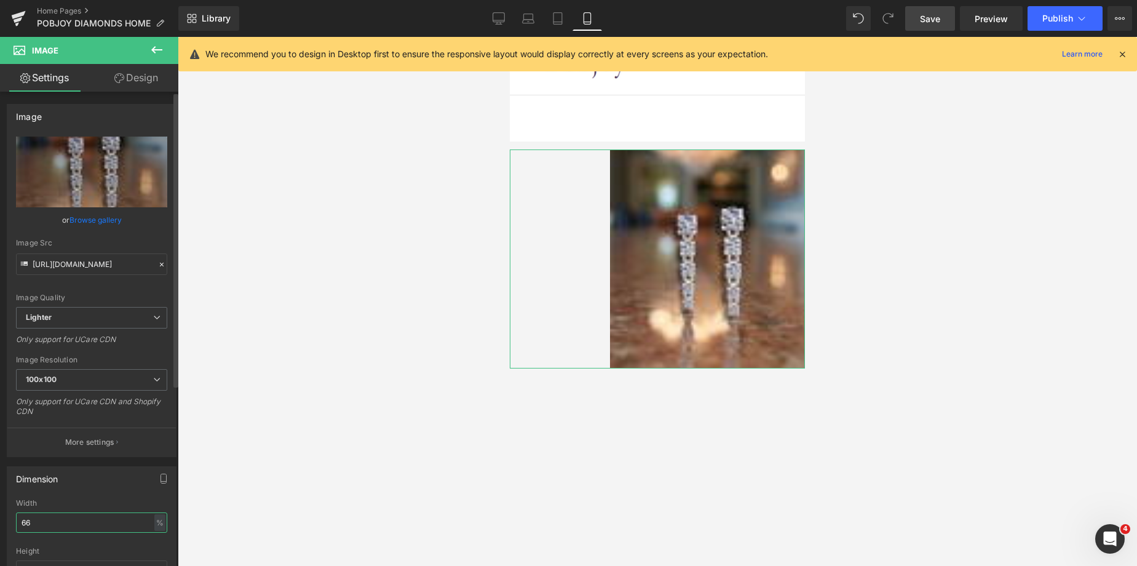
drag, startPoint x: 64, startPoint y: 520, endPoint x: 7, endPoint y: 523, distance: 56.7
click at [7, 523] on div "66% Width 66 % % px auto Height auto 0 Circle Image" at bounding box center [91, 560] width 169 height 123
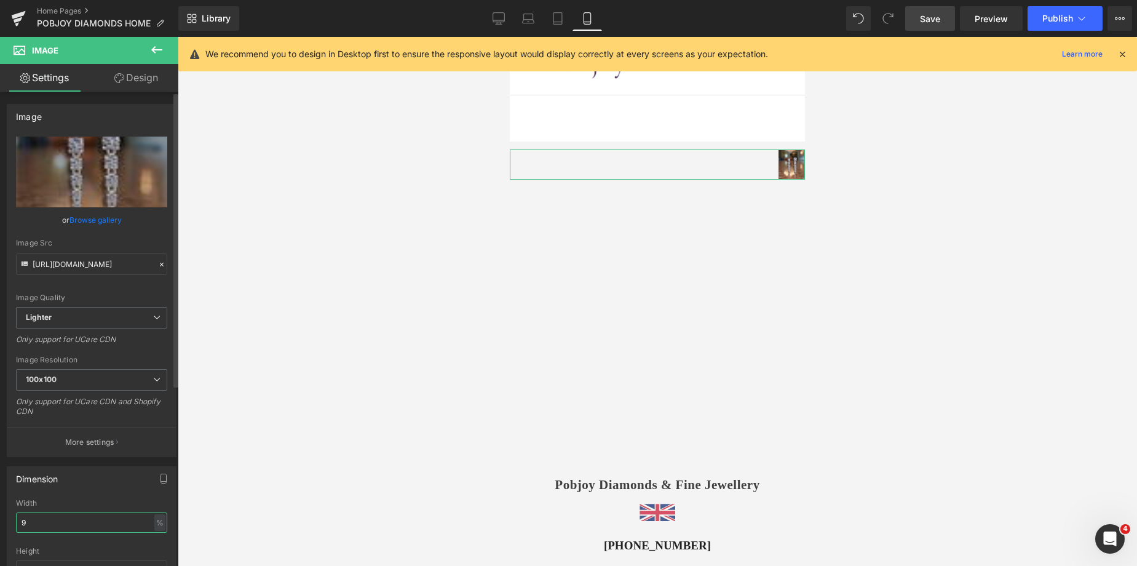
type input "98"
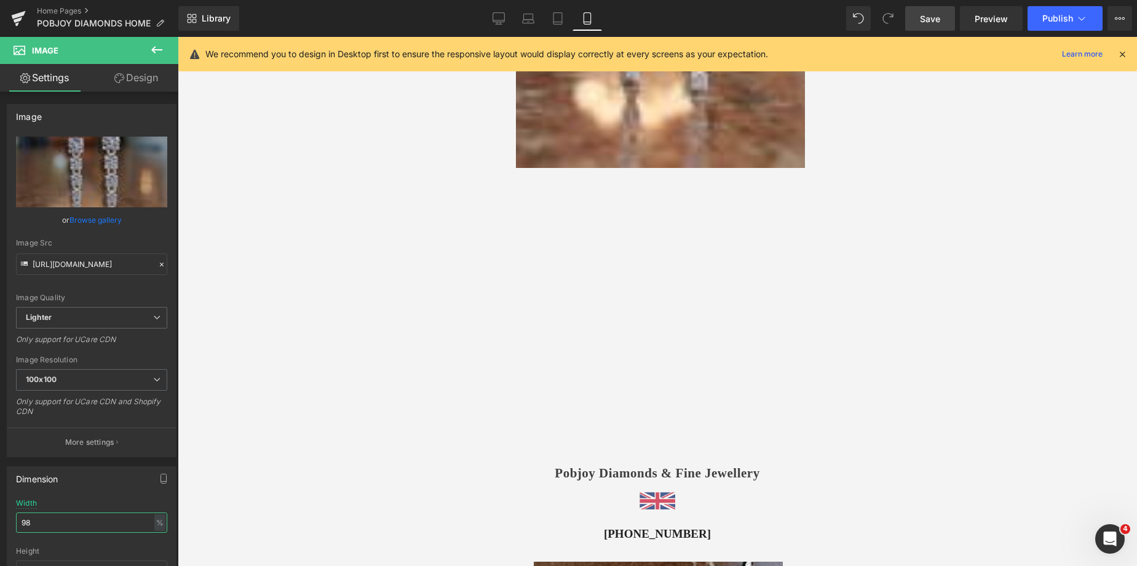
scroll to position [282, 0]
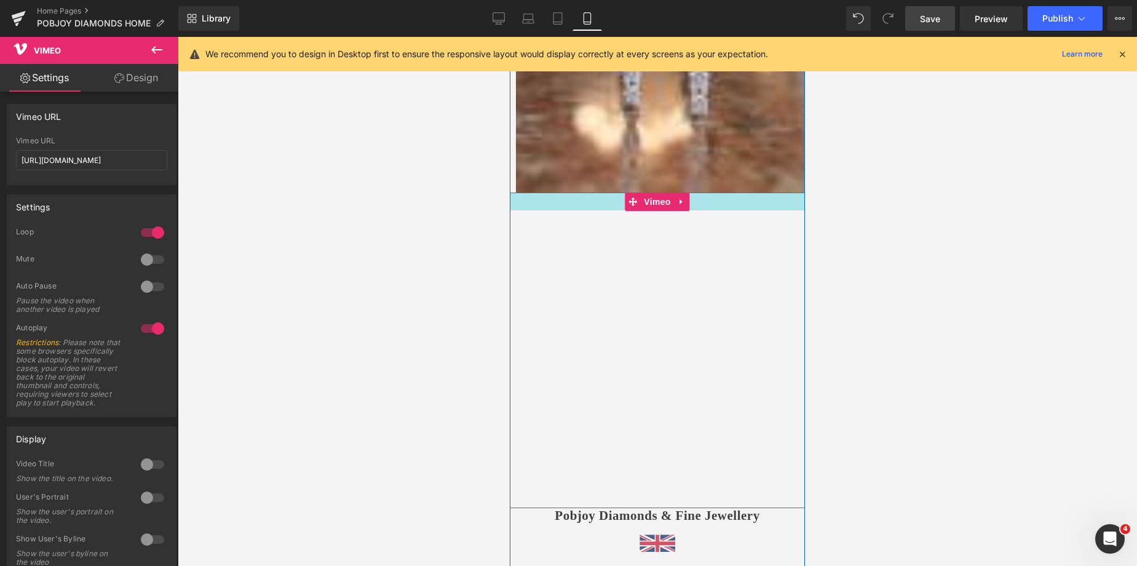
drag, startPoint x: 694, startPoint y: 194, endPoint x: 698, endPoint y: 212, distance: 18.2
click at [698, 212] on div "Vimeo 80px 60px" at bounding box center [657, 351] width 295 height 316
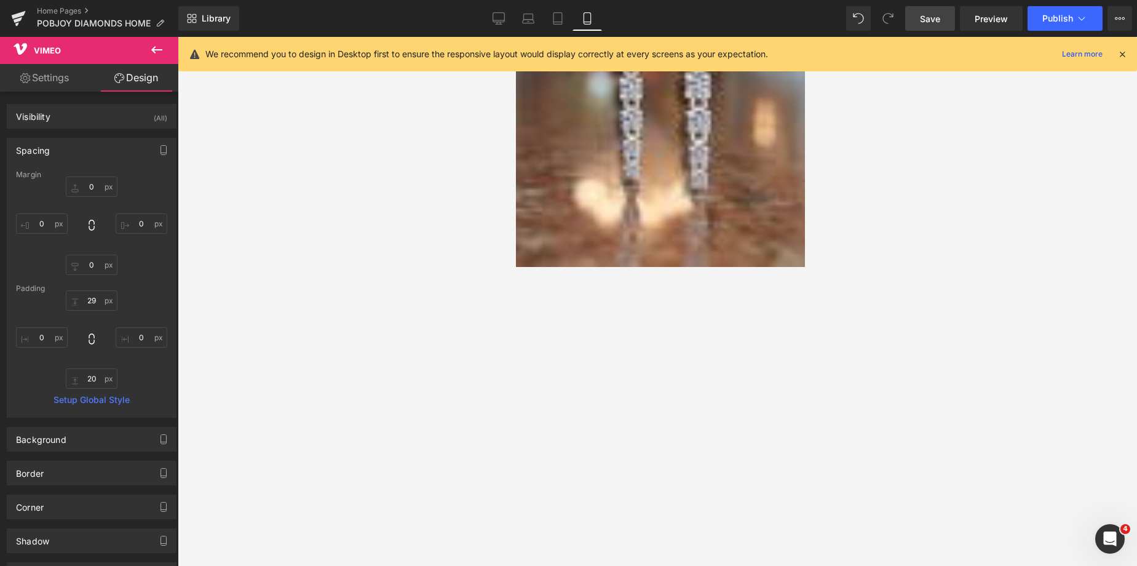
scroll to position [333, 0]
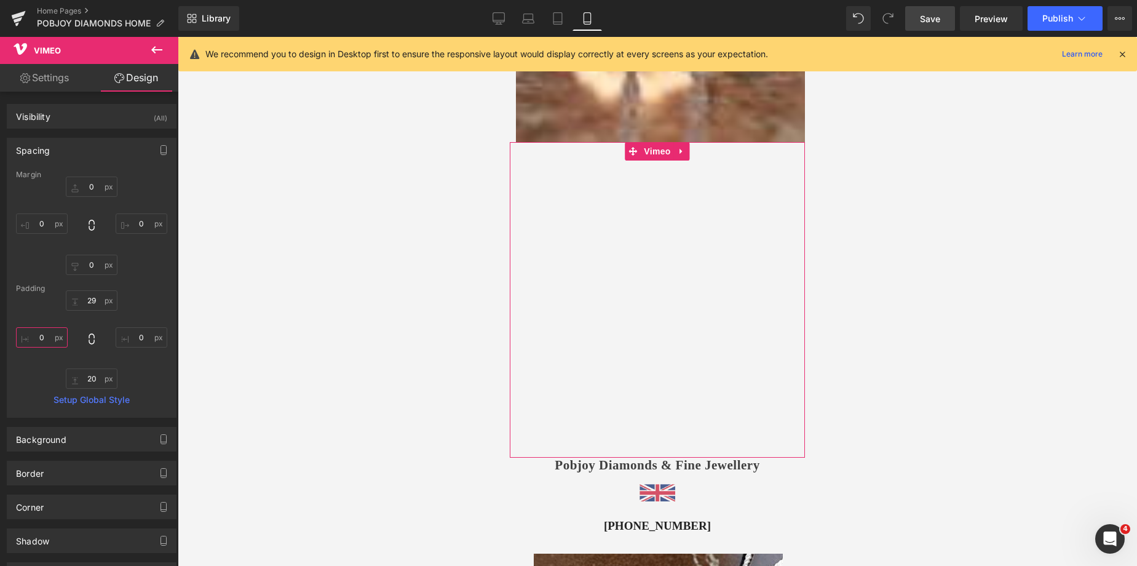
click at [46, 331] on input "0" at bounding box center [42, 337] width 52 height 20
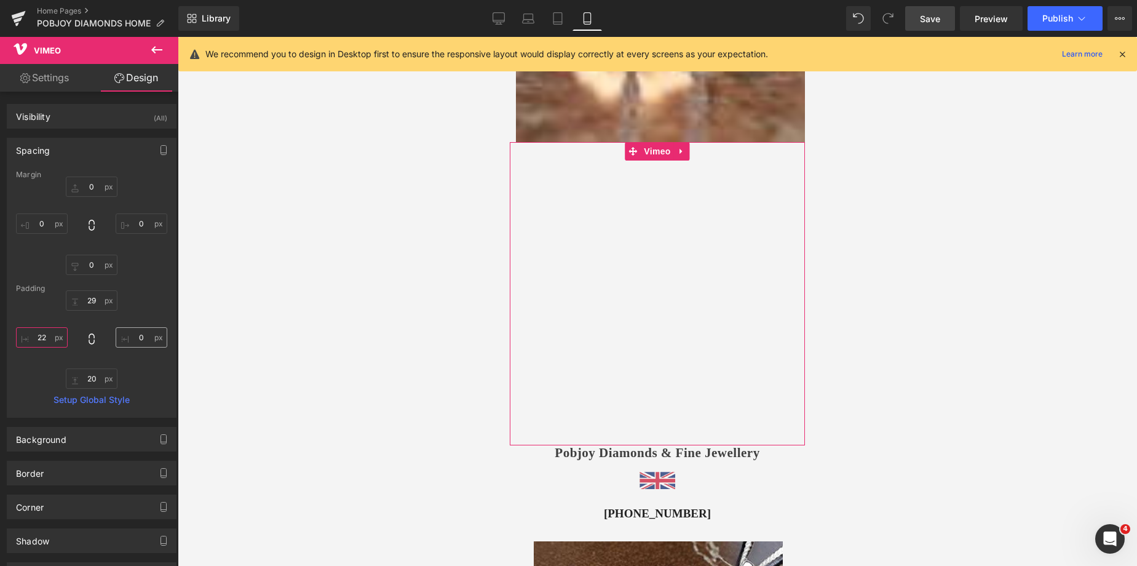
type input "22"
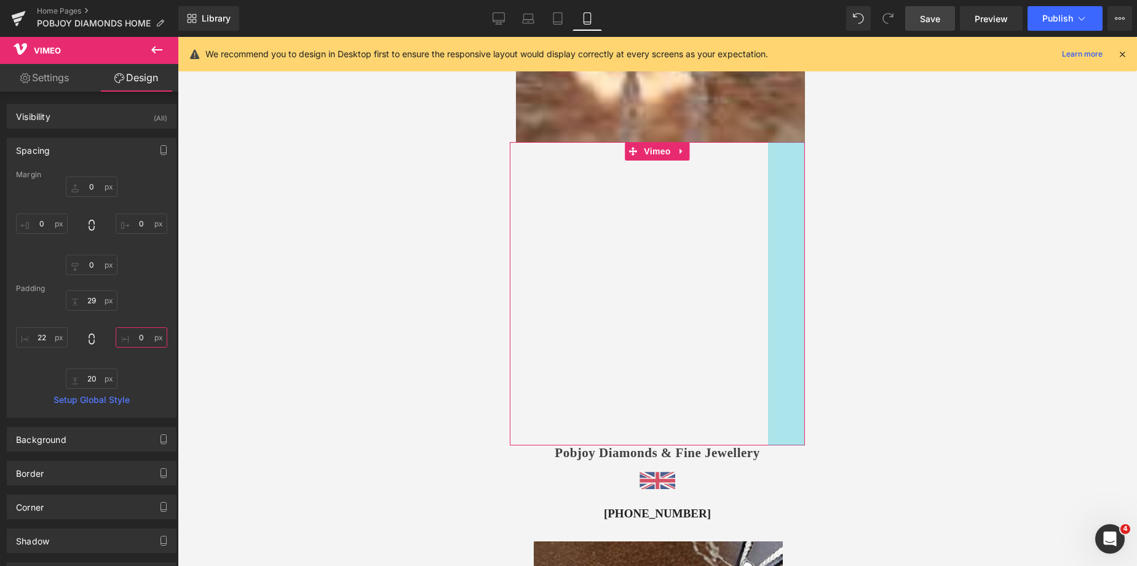
click at [140, 344] on input "0" at bounding box center [142, 337] width 52 height 20
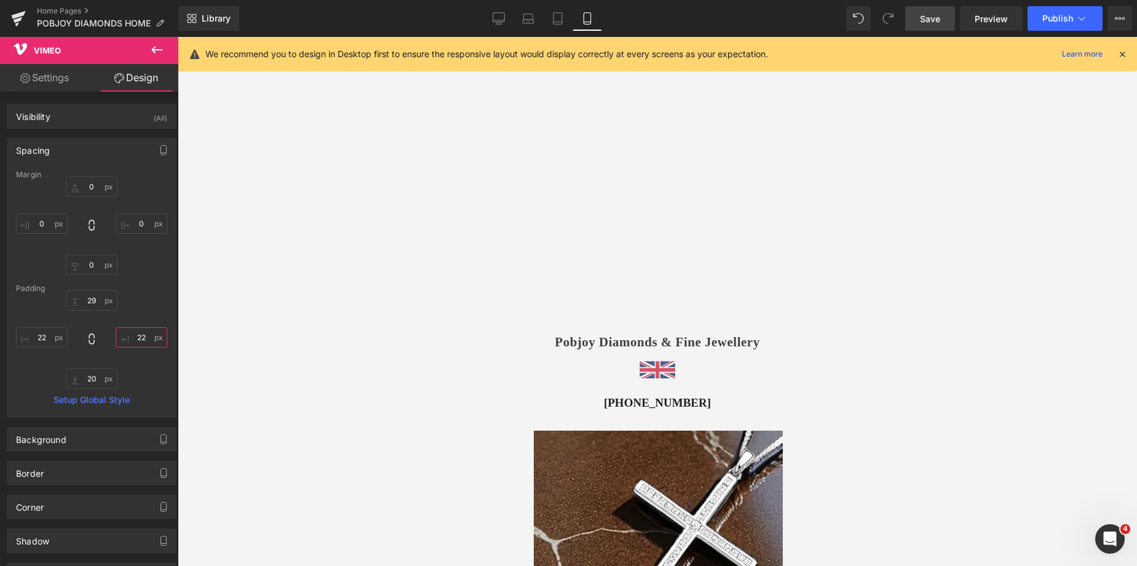
scroll to position [373, 0]
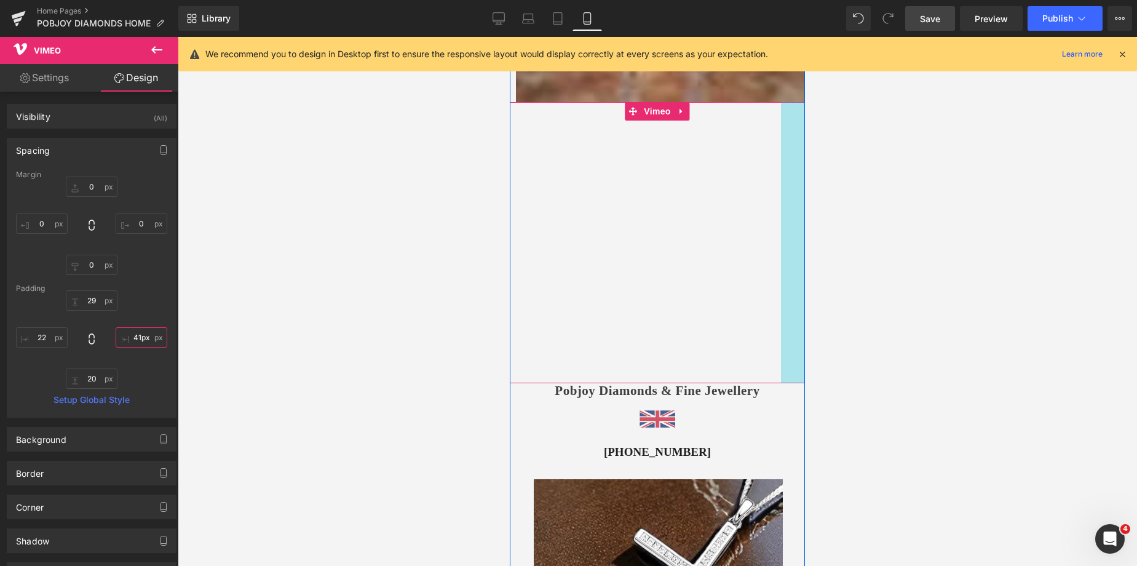
type input "42px"
drag, startPoint x: 790, startPoint y: 175, endPoint x: 778, endPoint y: 172, distance: 12.5
click at [778, 172] on div "Vimeo 42px" at bounding box center [657, 242] width 295 height 280
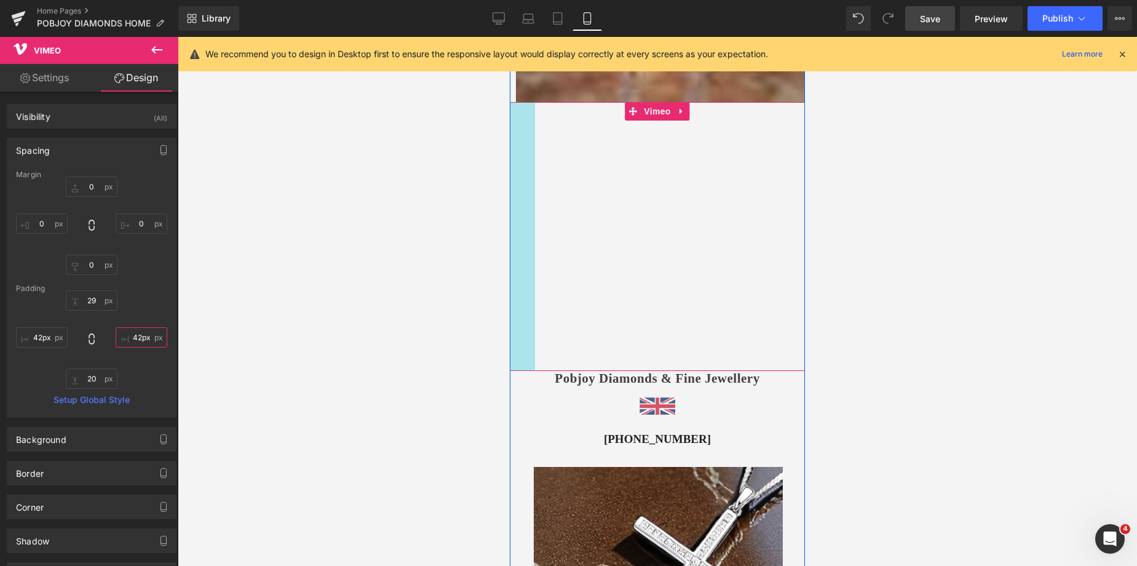
type input "43px"
drag, startPoint x: 512, startPoint y: 210, endPoint x: 525, endPoint y: 213, distance: 13.3
click at [525, 213] on div "Vimeo 43px 42px" at bounding box center [657, 236] width 295 height 268
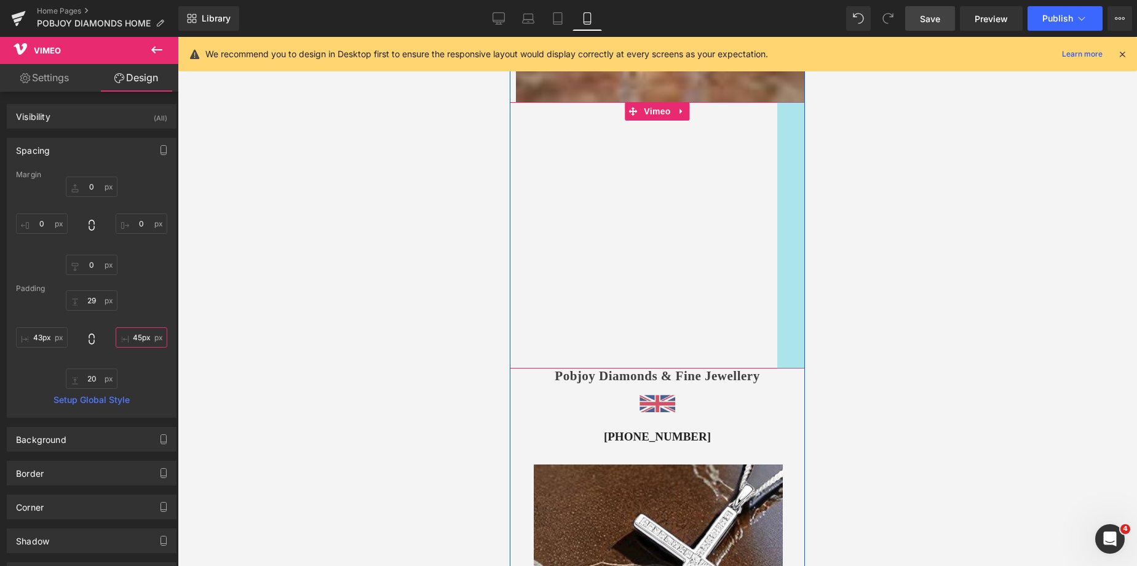
type input "43px"
click at [775, 197] on div "Vimeo 43px 43px" at bounding box center [657, 236] width 295 height 268
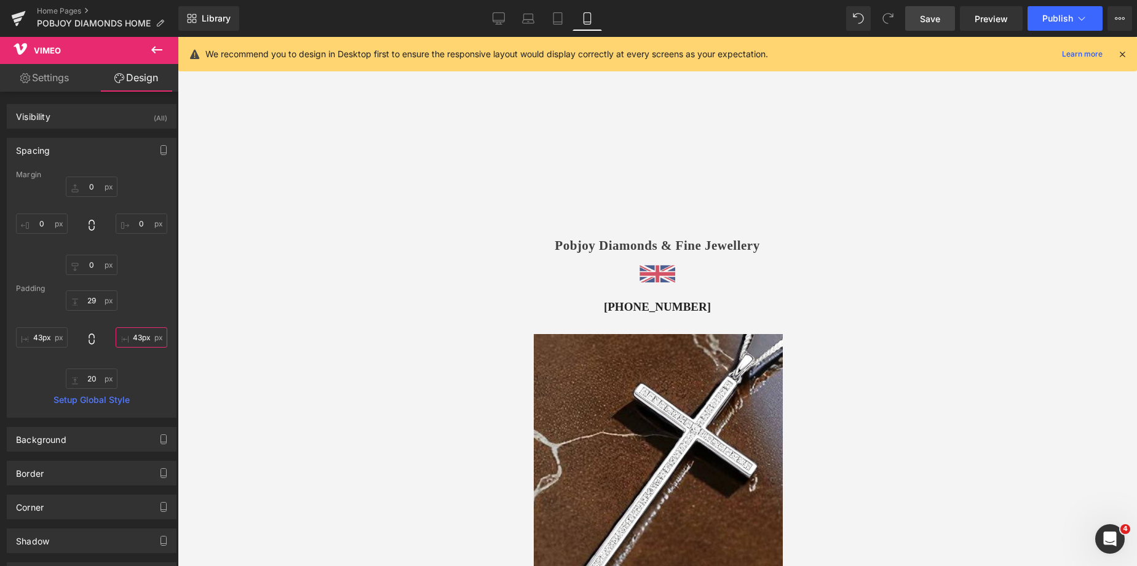
scroll to position [488, 0]
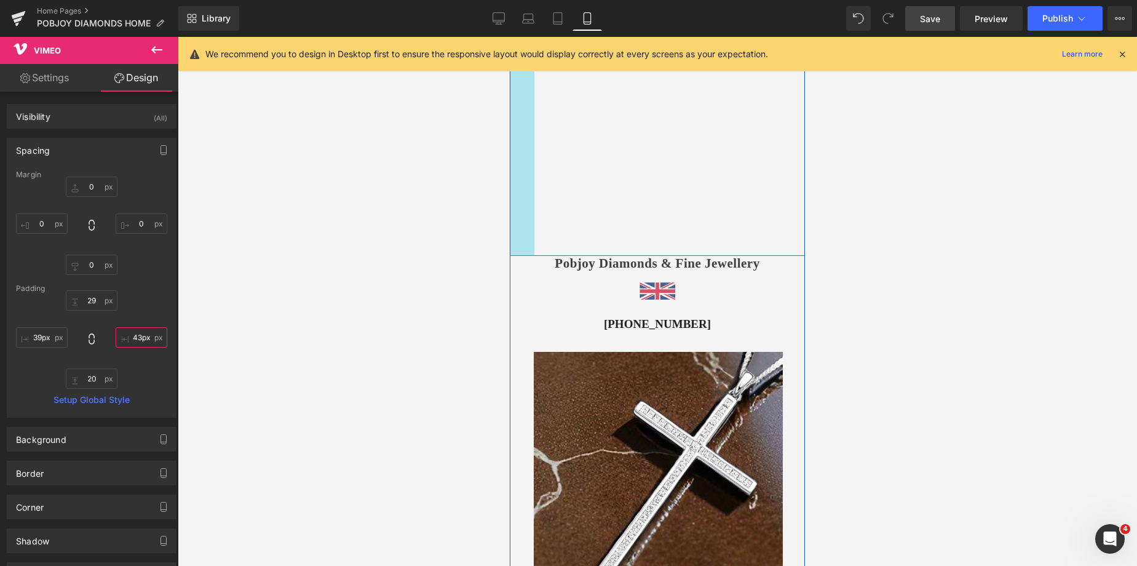
type input "38px"
click at [519, 167] on div "Vimeo 38px 43px" at bounding box center [657, 122] width 295 height 270
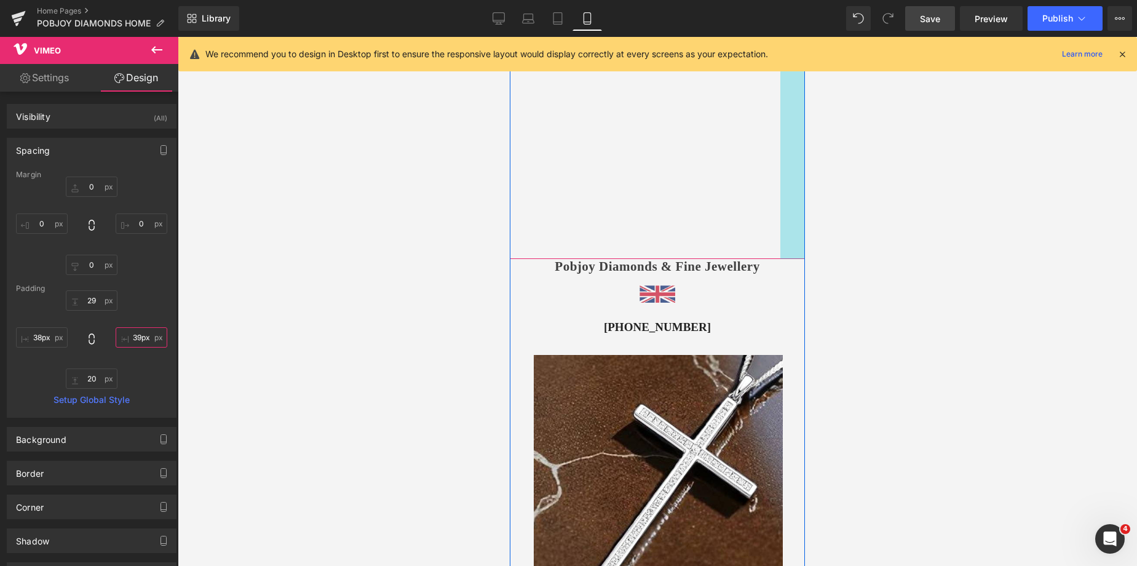
type input "38px"
click at [784, 144] on div "Vimeo 38px 38px" at bounding box center [657, 123] width 295 height 273
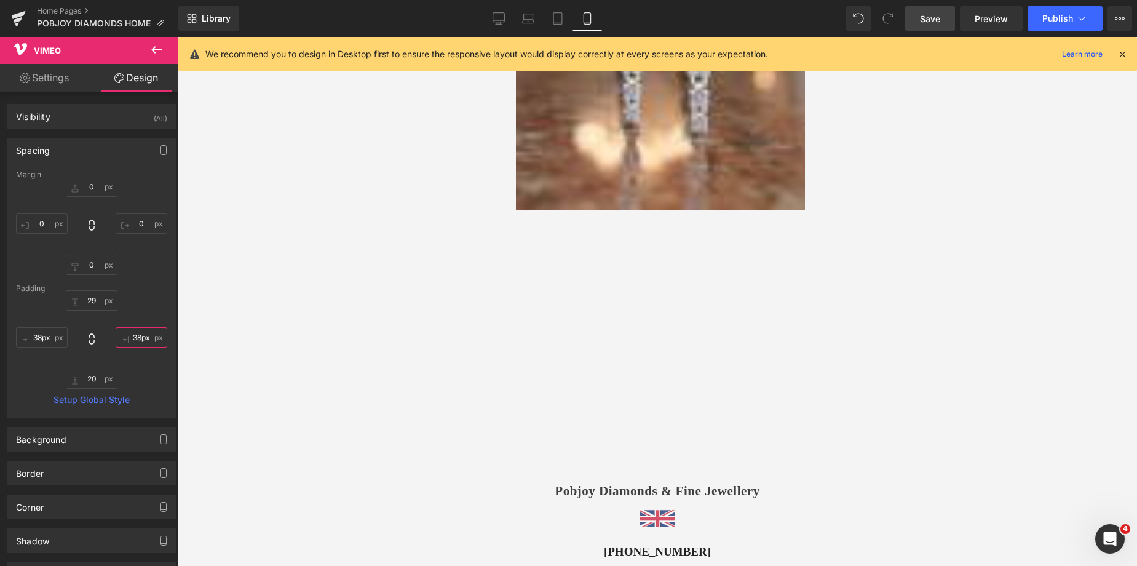
scroll to position [116, 0]
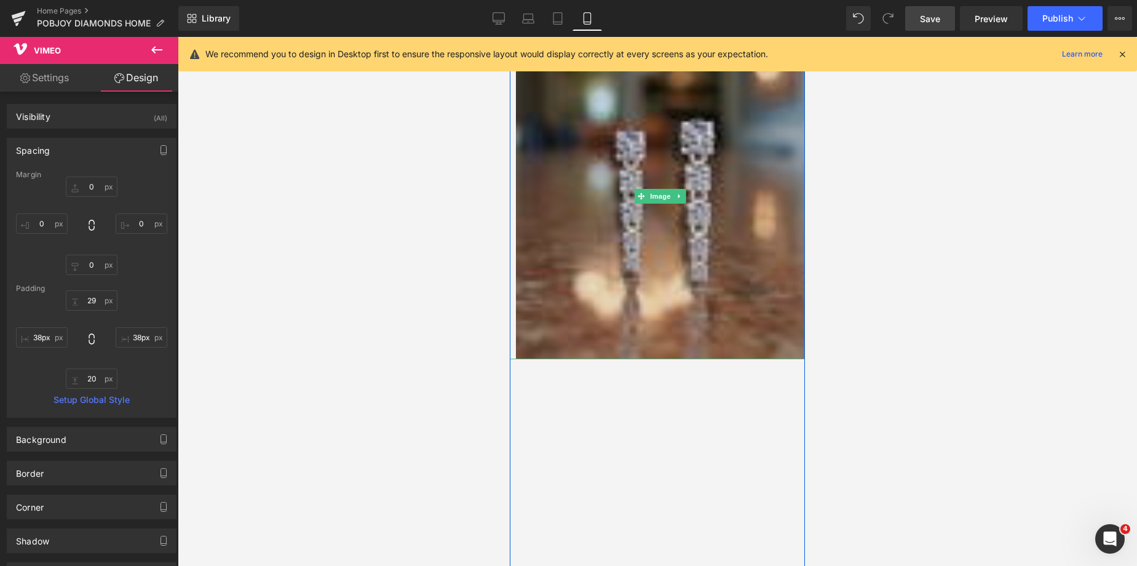
click at [634, 145] on img at bounding box center [660, 196] width 289 height 325
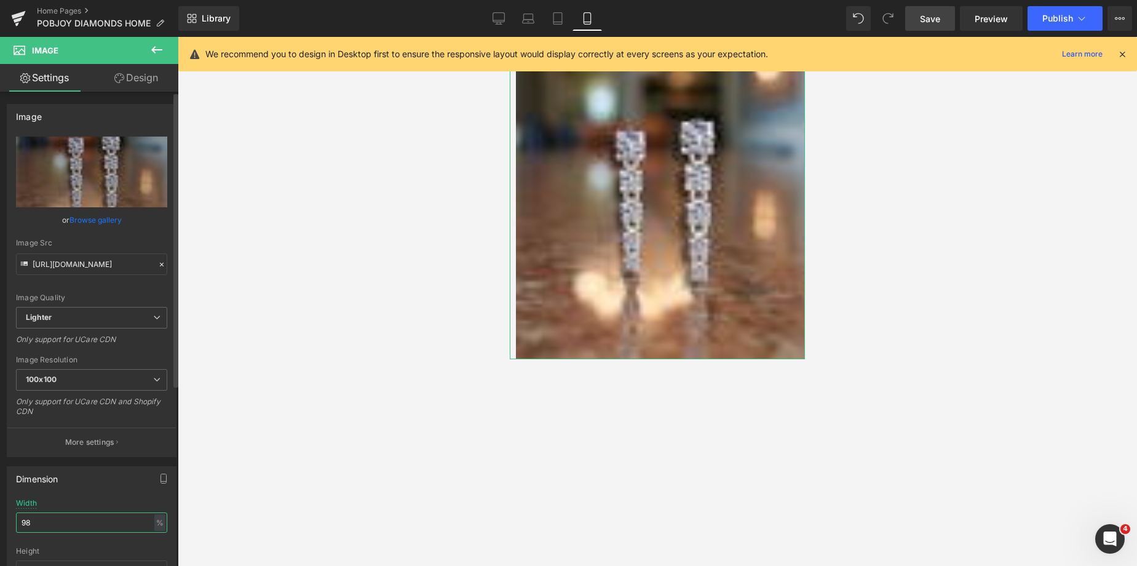
drag, startPoint x: 44, startPoint y: 521, endPoint x: 30, endPoint y: 521, distance: 14.8
click at [30, 521] on input "98" at bounding box center [91, 522] width 151 height 20
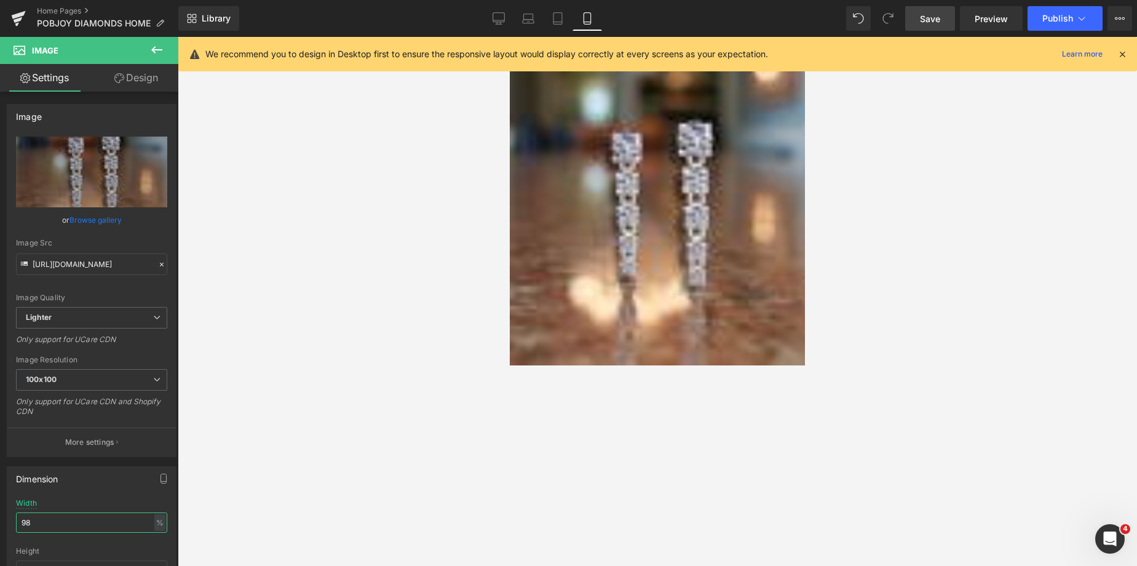
type input "9"
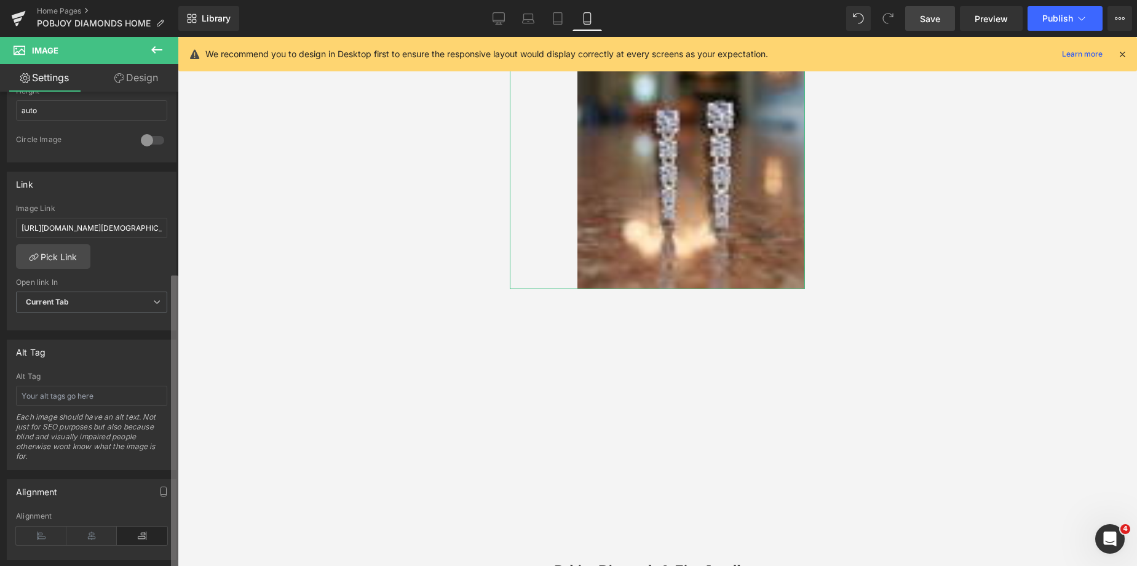
scroll to position [461, 0]
click at [152, 550] on div "Image https://ucarecdn.com/9a02fa4d-8e84-42c0-acb1-9d650a8d3bd5/-/format/auto/-…" at bounding box center [89, 332] width 178 height 480
click at [101, 532] on icon at bounding box center [91, 534] width 50 height 18
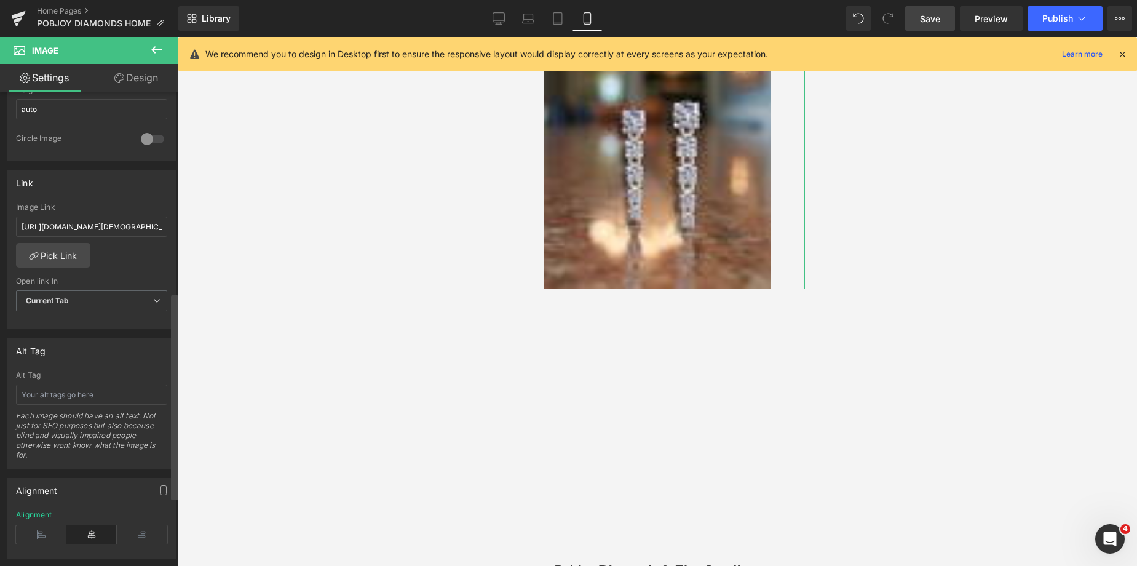
click at [175, 201] on div at bounding box center [174, 331] width 7 height 475
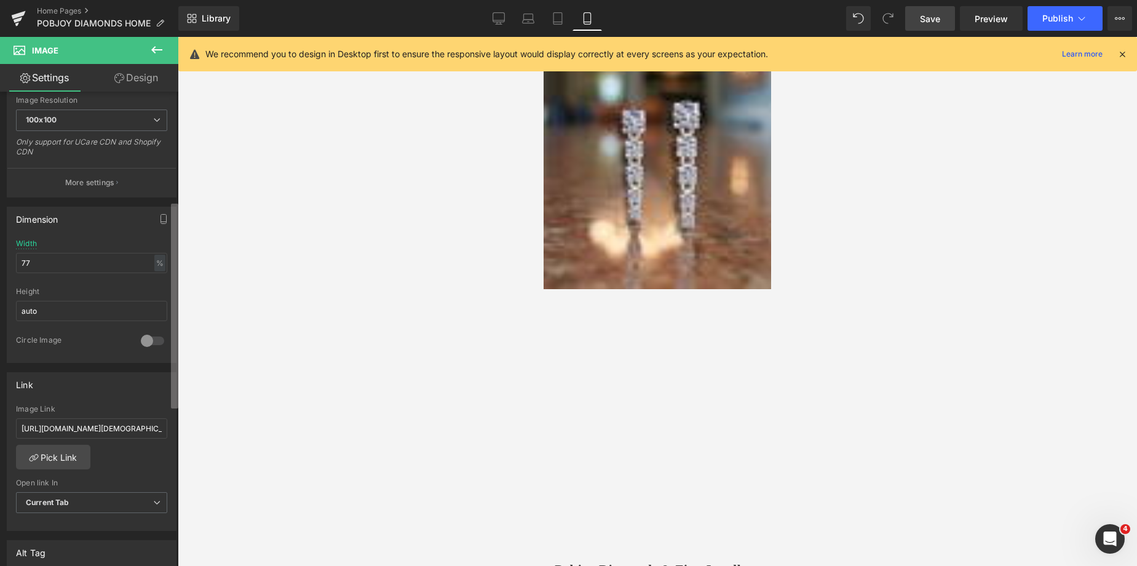
scroll to position [251, 0]
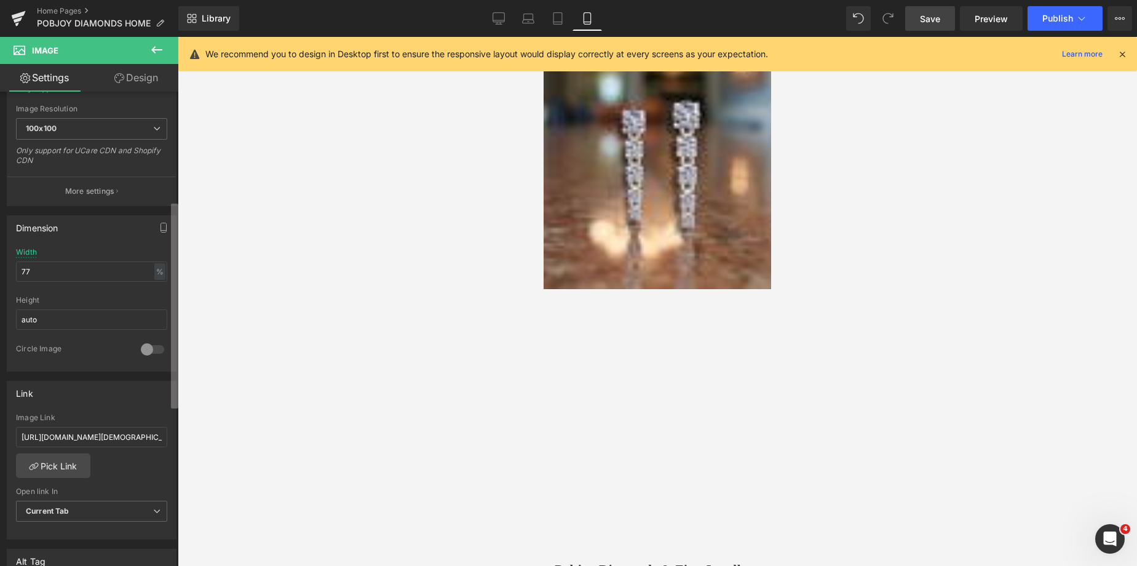
click at [178, 226] on div "Image You are previewing how the will restyle your page. You can not edit Eleme…" at bounding box center [568, 293] width 1137 height 587
drag, startPoint x: 52, startPoint y: 276, endPoint x: 0, endPoint y: 281, distance: 52.5
click at [0, 281] on div "Dimension 77% Width 77 % % px auto Height auto 0 Circle Image" at bounding box center [92, 288] width 184 height 165
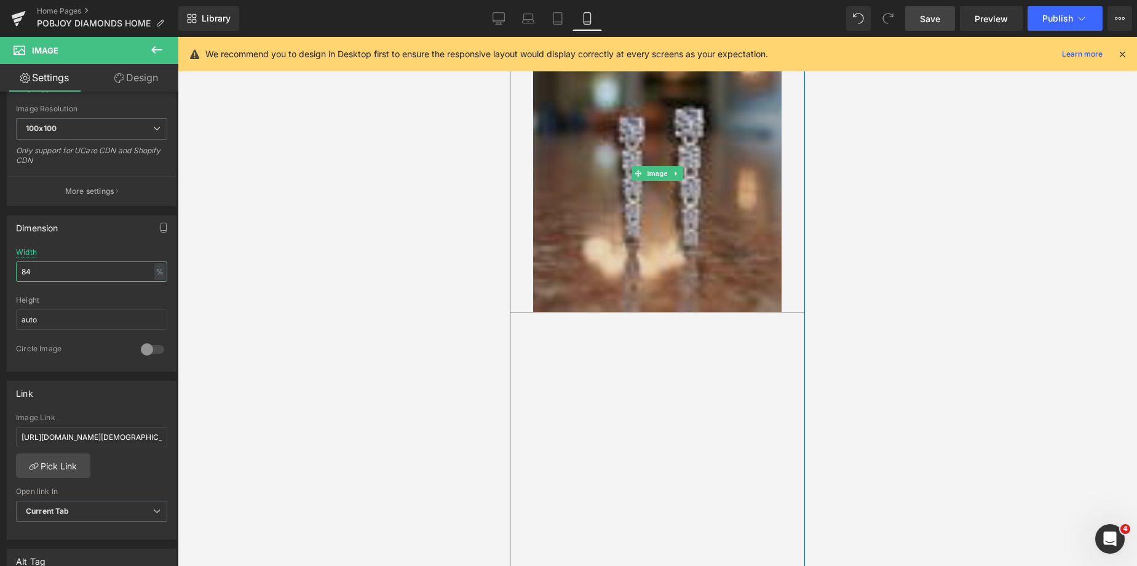
type input "84"
click at [718, 167] on img at bounding box center [657, 173] width 248 height 279
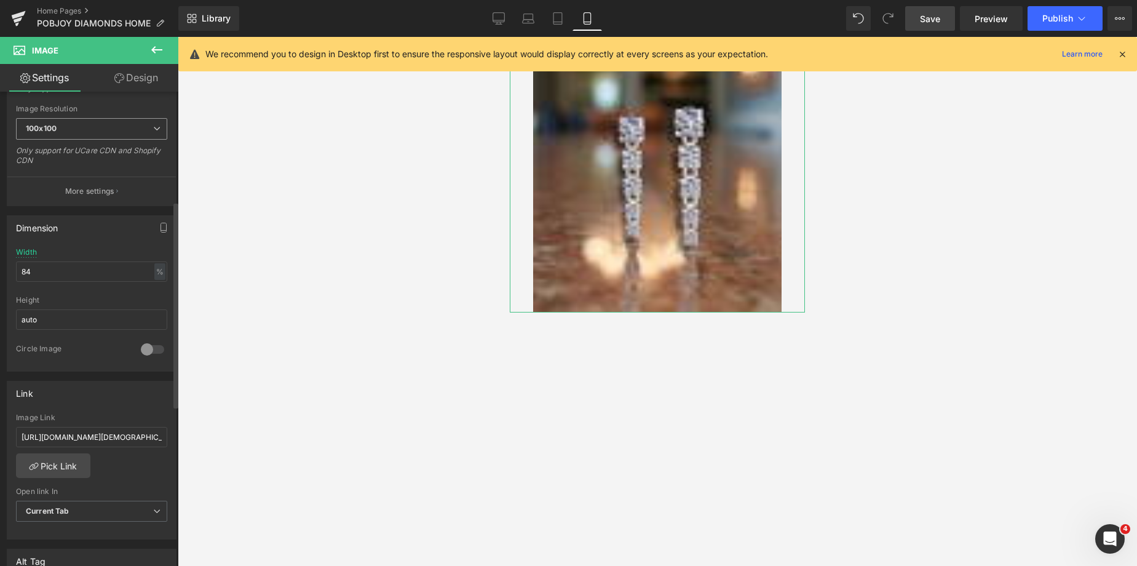
click at [124, 132] on span "100x100" at bounding box center [91, 129] width 151 height 22
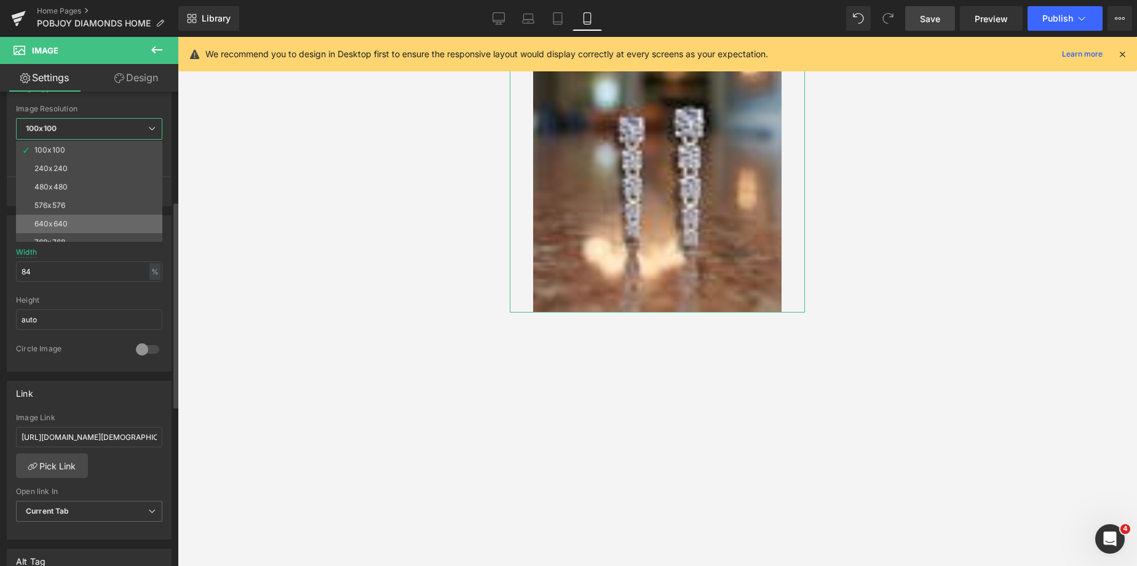
click at [65, 218] on li "640x640" at bounding box center [92, 224] width 152 height 18
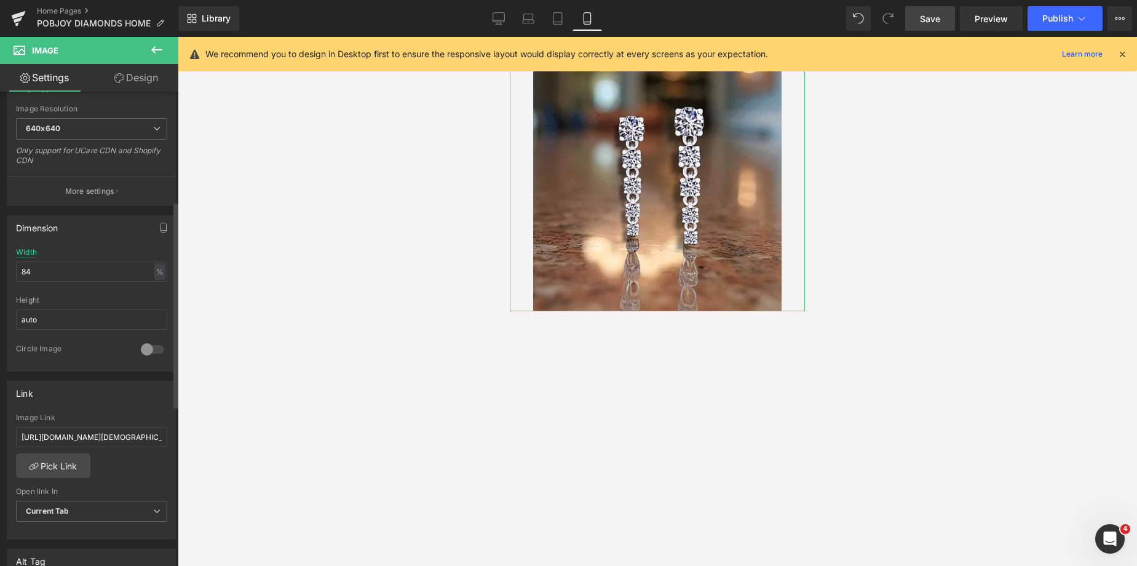
type input "https://ucarecdn.com/9a02fa4d-8e84-42c0-acb1-9d650a8d3bd5/-/format/auto/-/previ…"
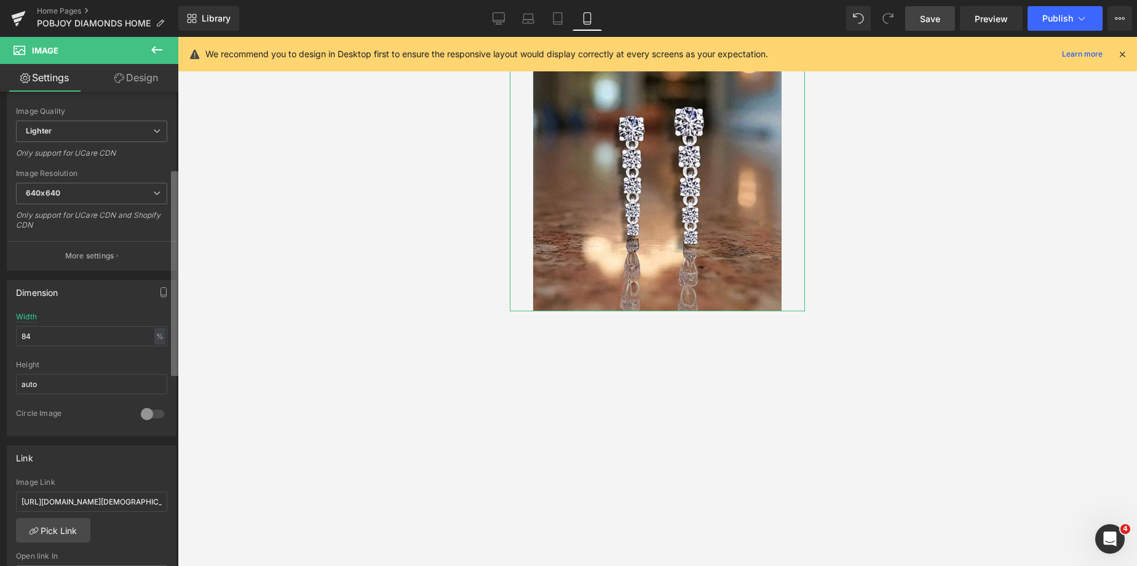
scroll to position [106, 0]
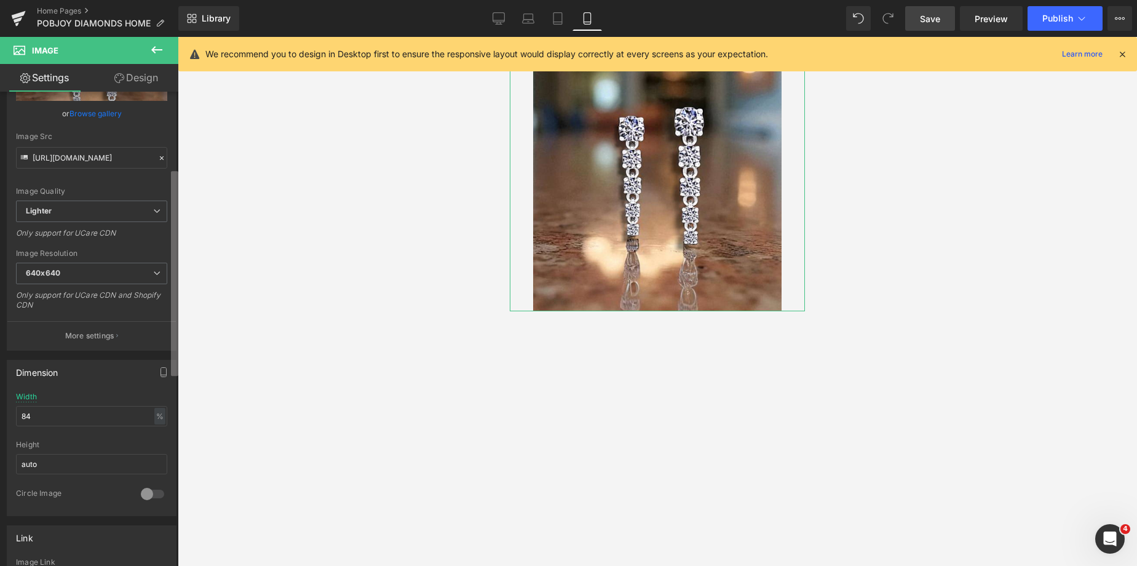
click at [178, 171] on b at bounding box center [174, 273] width 7 height 205
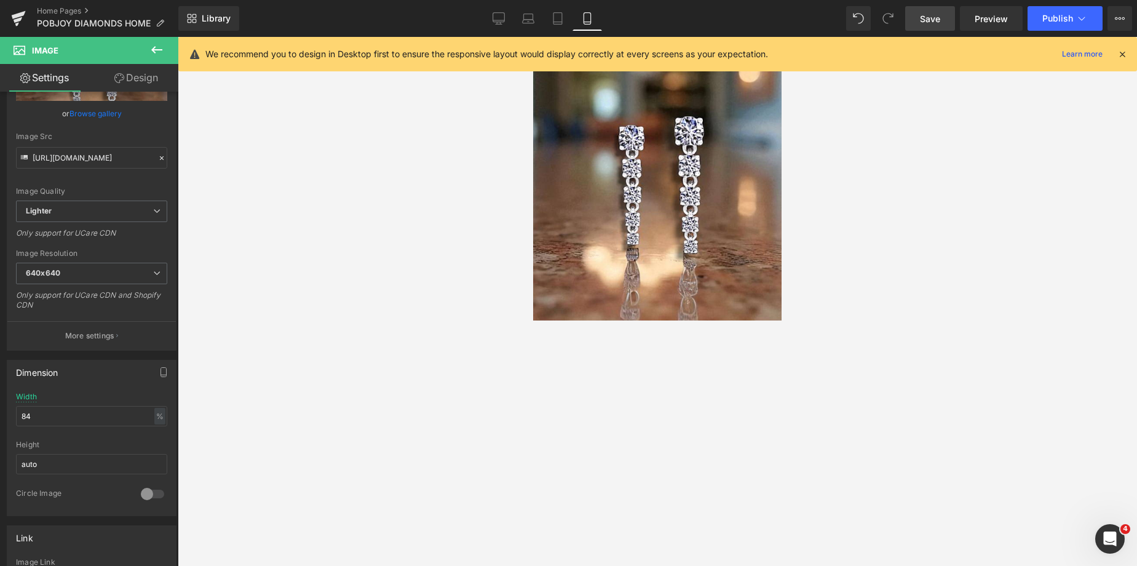
scroll to position [49, 0]
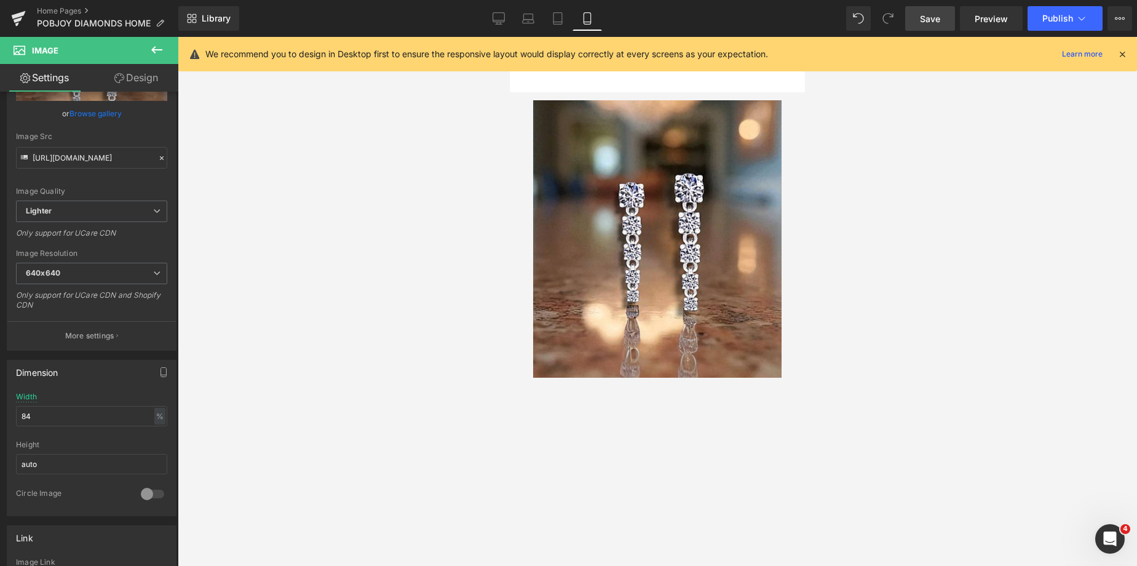
drag, startPoint x: 800, startPoint y: 76, endPoint x: 1225, endPoint y: 98, distance: 425.7
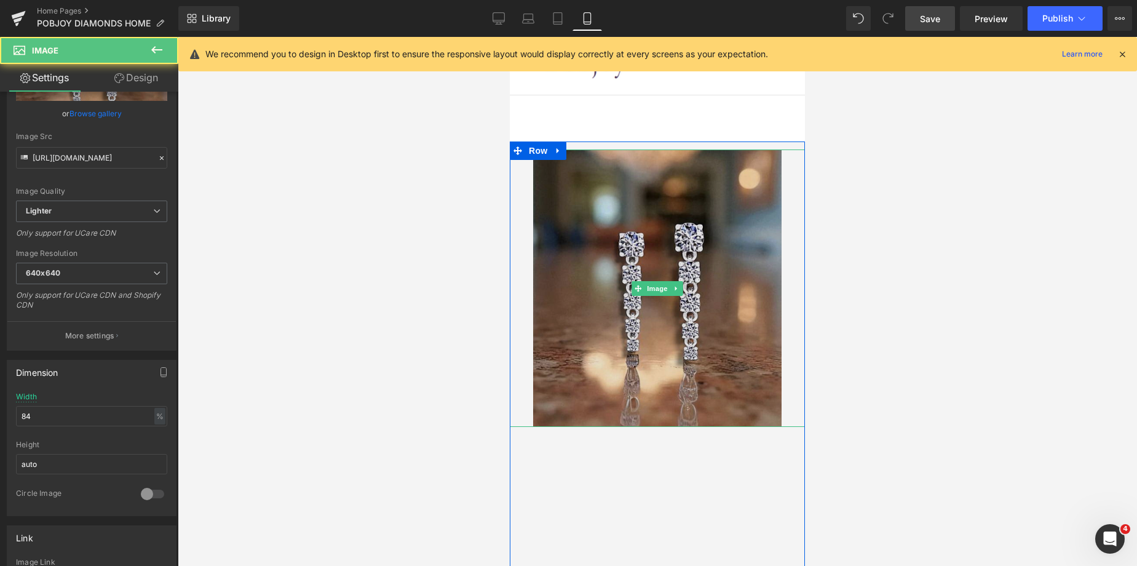
click at [570, 157] on img at bounding box center [657, 287] width 248 height 277
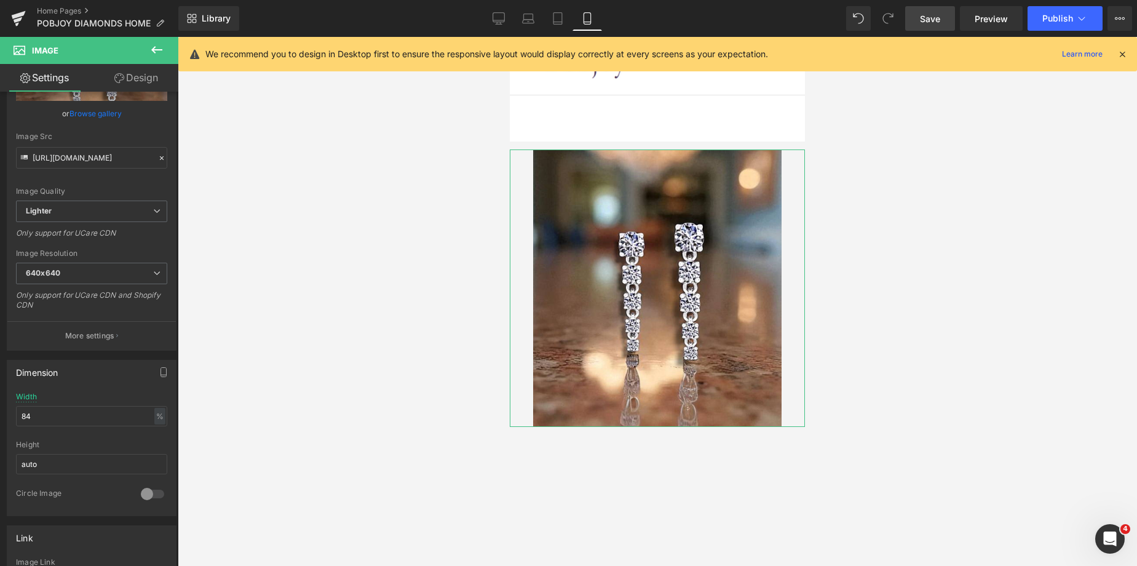
click at [151, 81] on link "Design" at bounding box center [136, 78] width 89 height 28
click at [0, 0] on div "Spacing" at bounding box center [0, 0] width 0 height 0
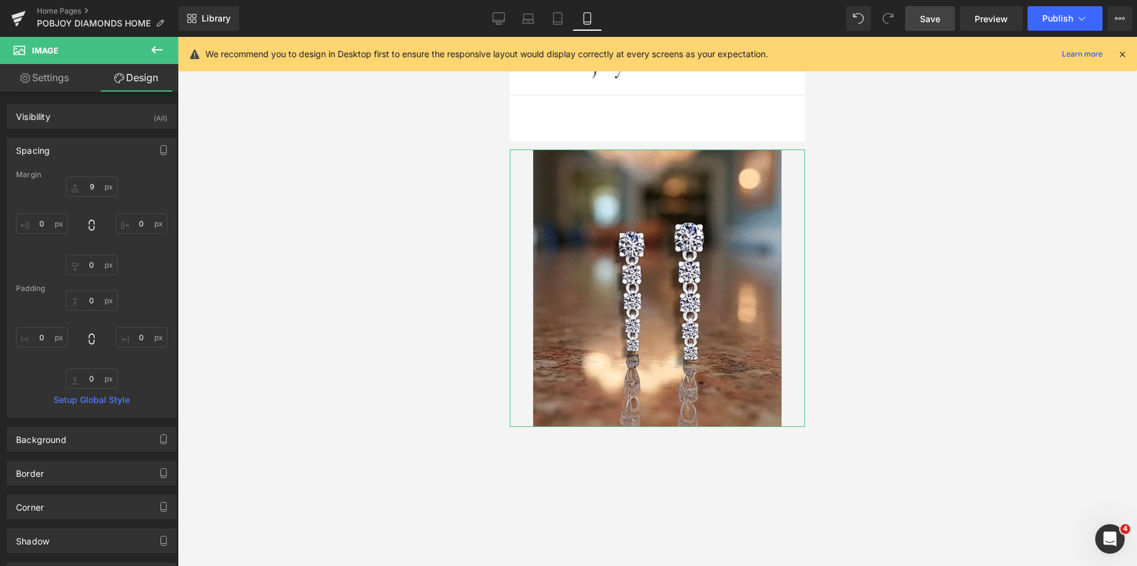
type input "9"
type input "0"
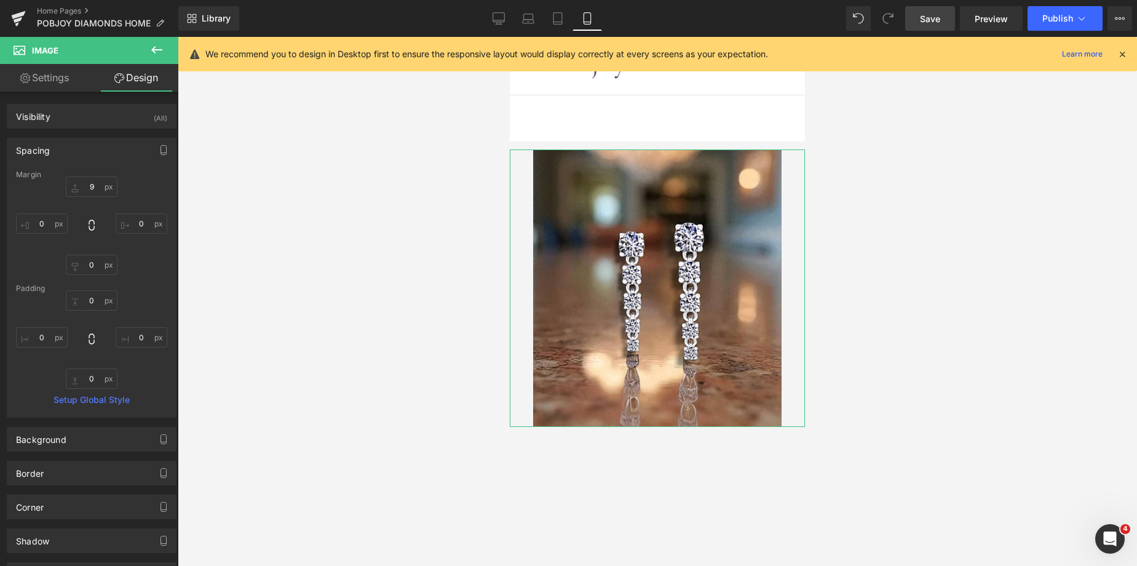
type input "0"
click at [86, 182] on input "9" at bounding box center [92, 187] width 52 height 20
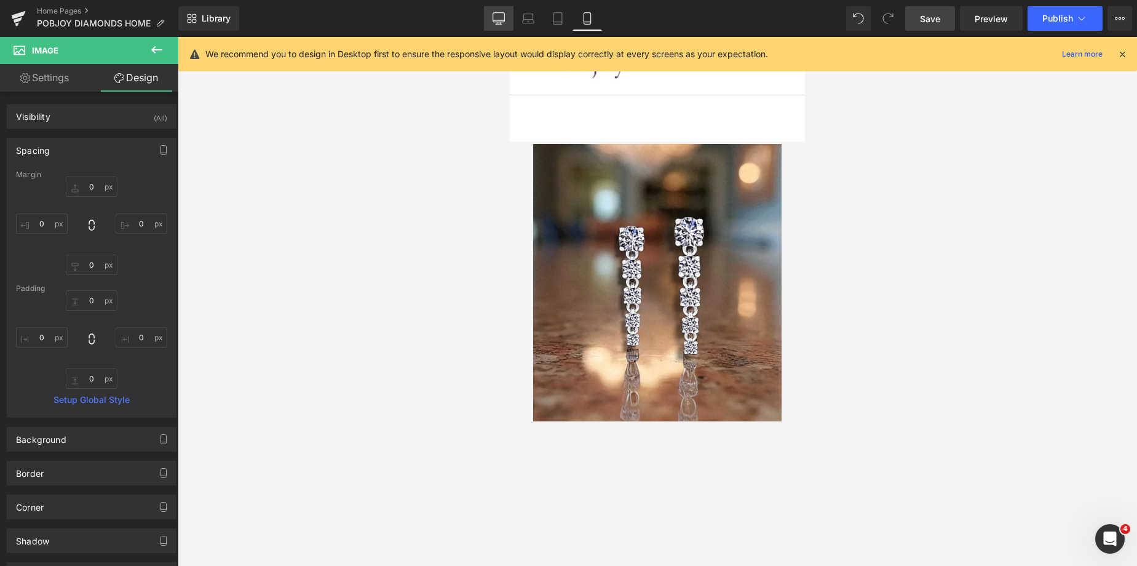
click at [493, 22] on icon at bounding box center [499, 17] width 12 height 9
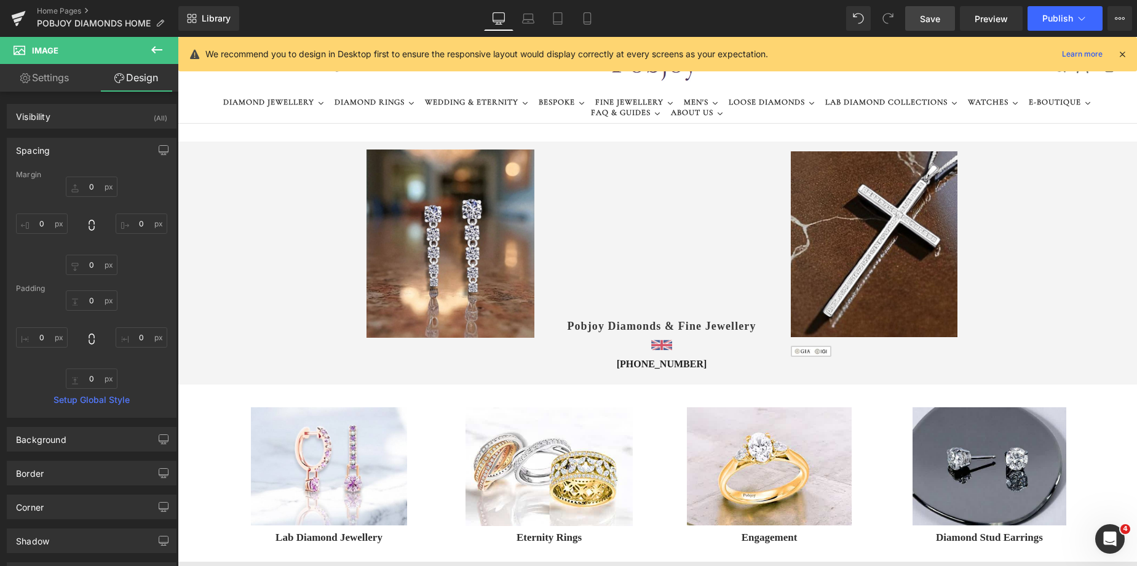
type input "9"
type input "0"
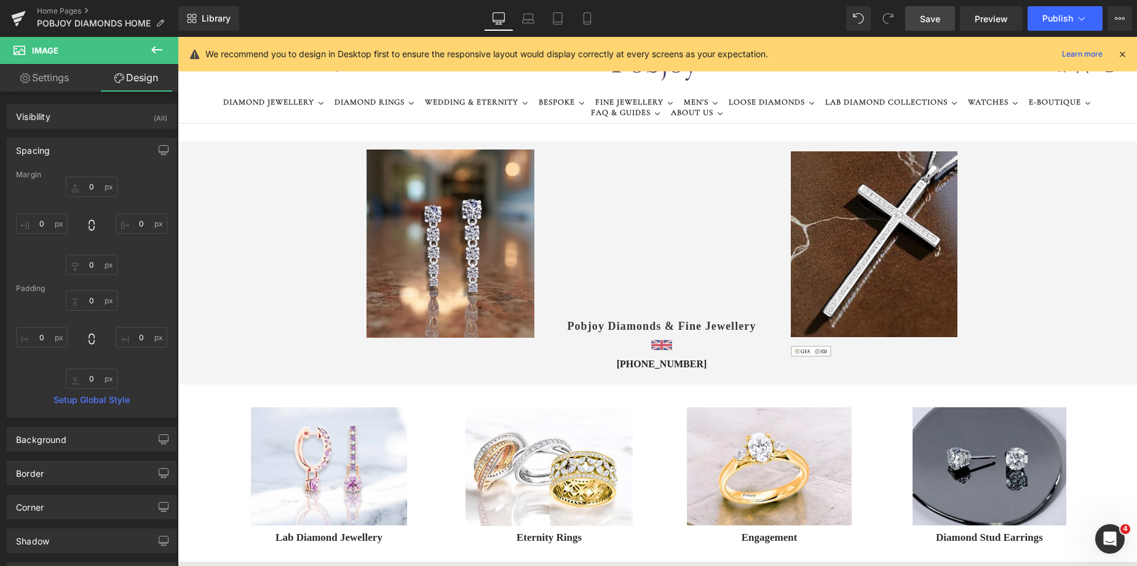
type input "0"
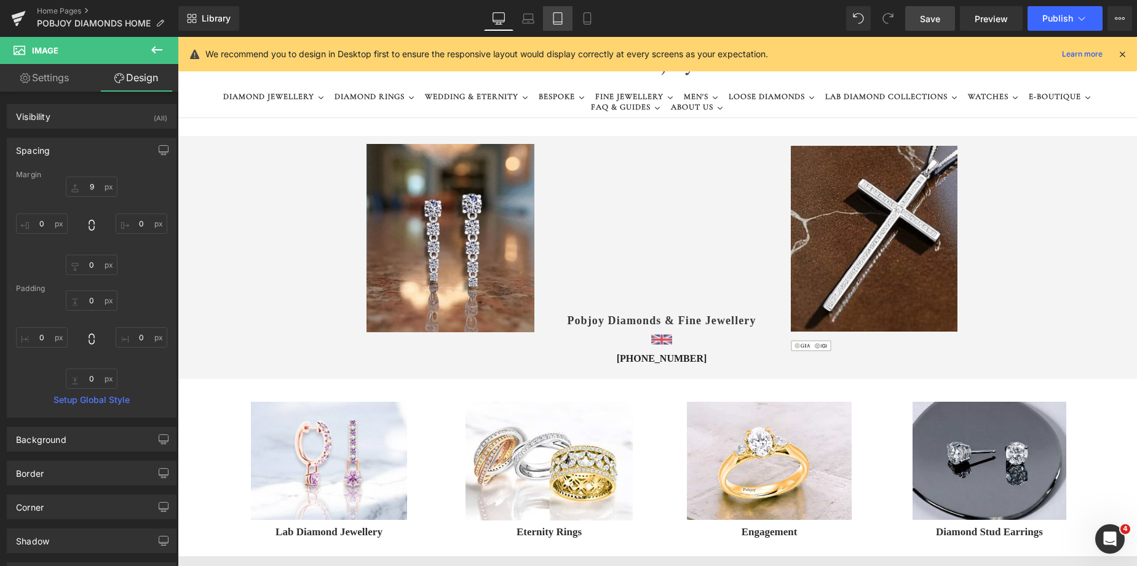
click at [544, 27] on link "Tablet" at bounding box center [558, 18] width 30 height 25
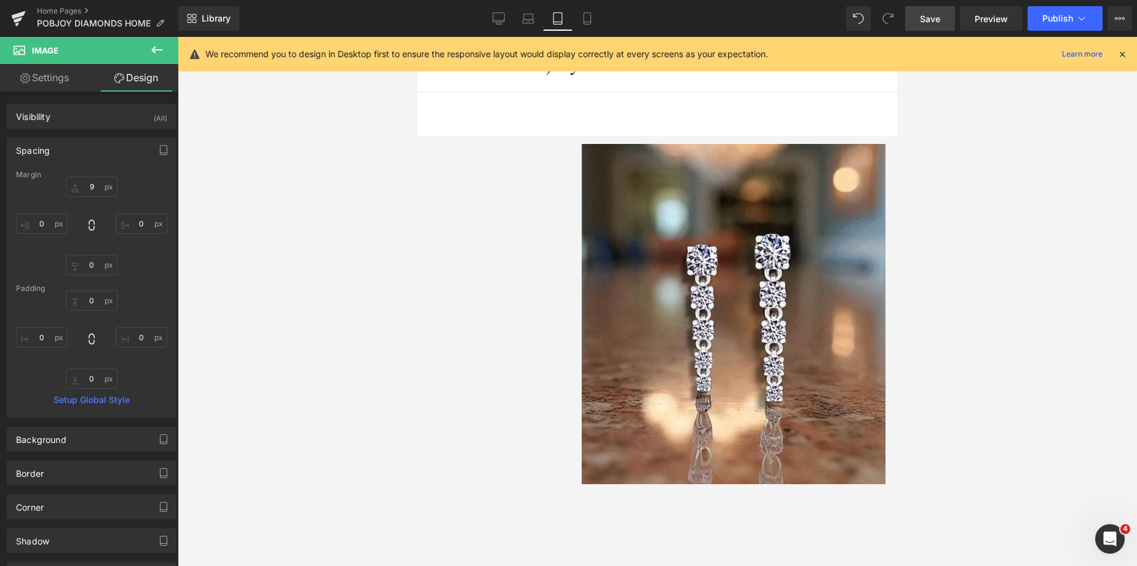
type input "9"
type input "0"
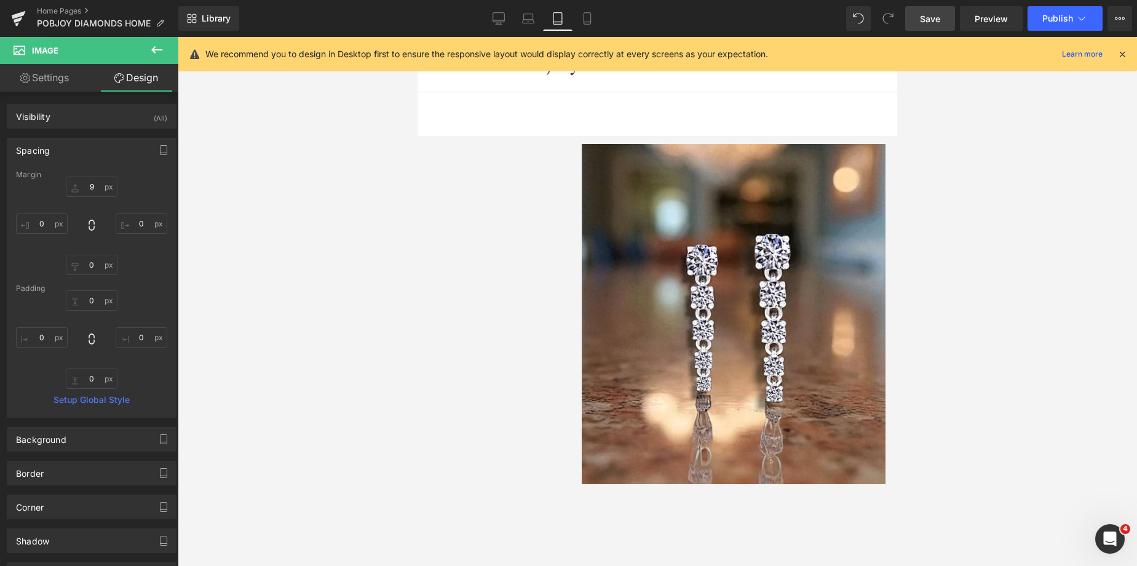
type input "0"
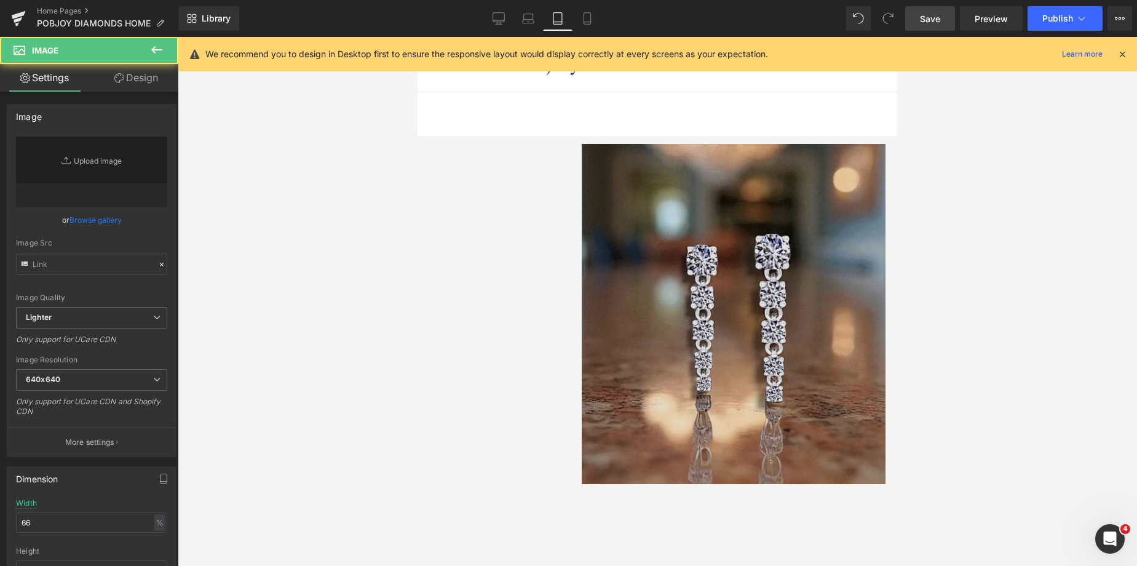
click at [600, 156] on img at bounding box center [734, 314] width 304 height 340
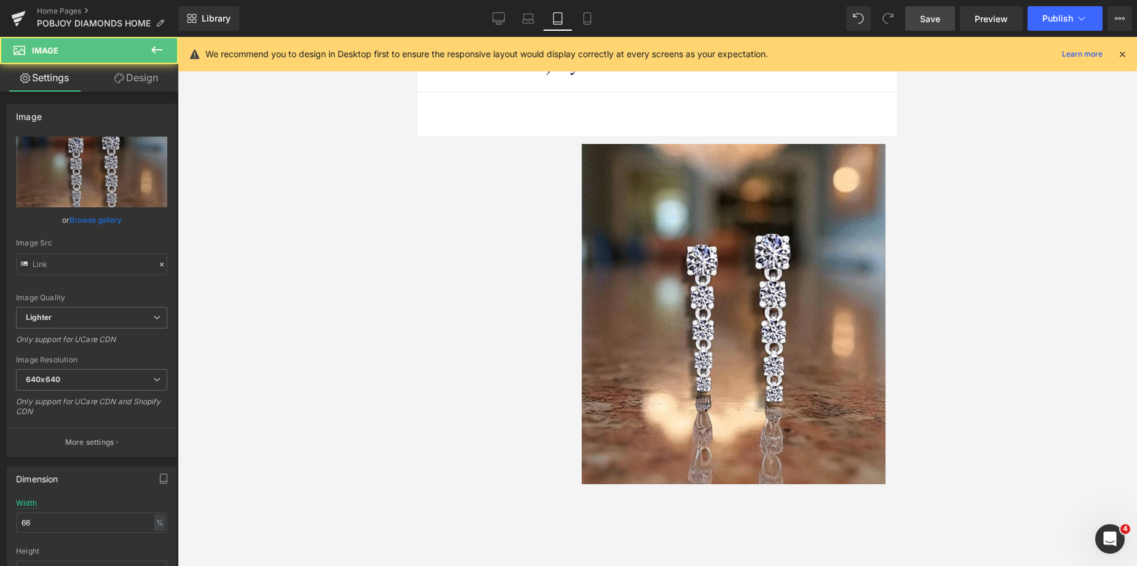
type input "https://ucarecdn.com/9a02fa4d-8e84-42c0-acb1-9d650a8d3bd5/-/format/auto/-/previ…"
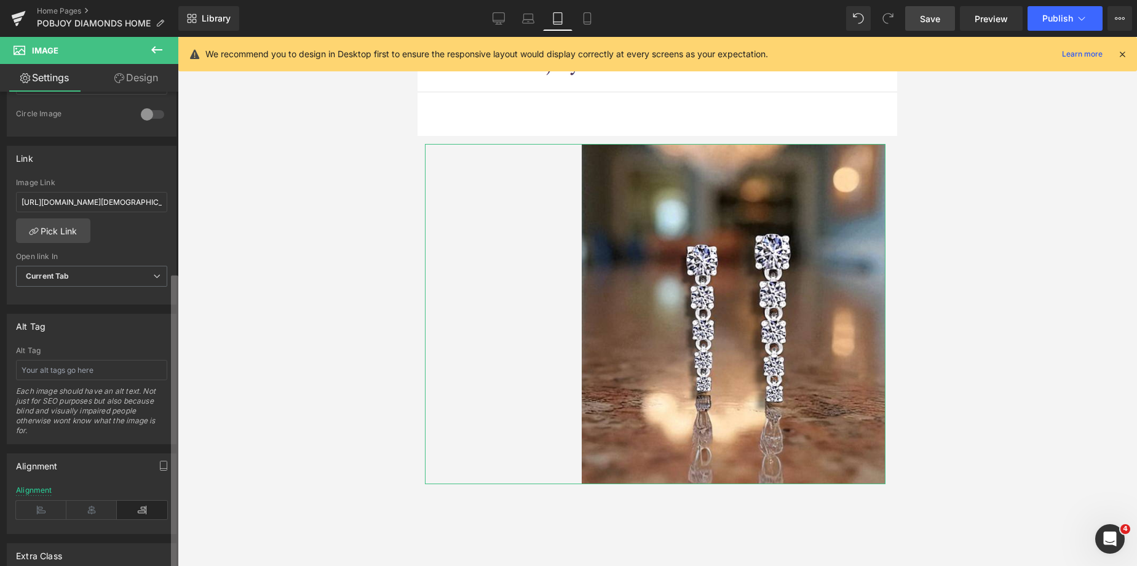
scroll to position [501, 0]
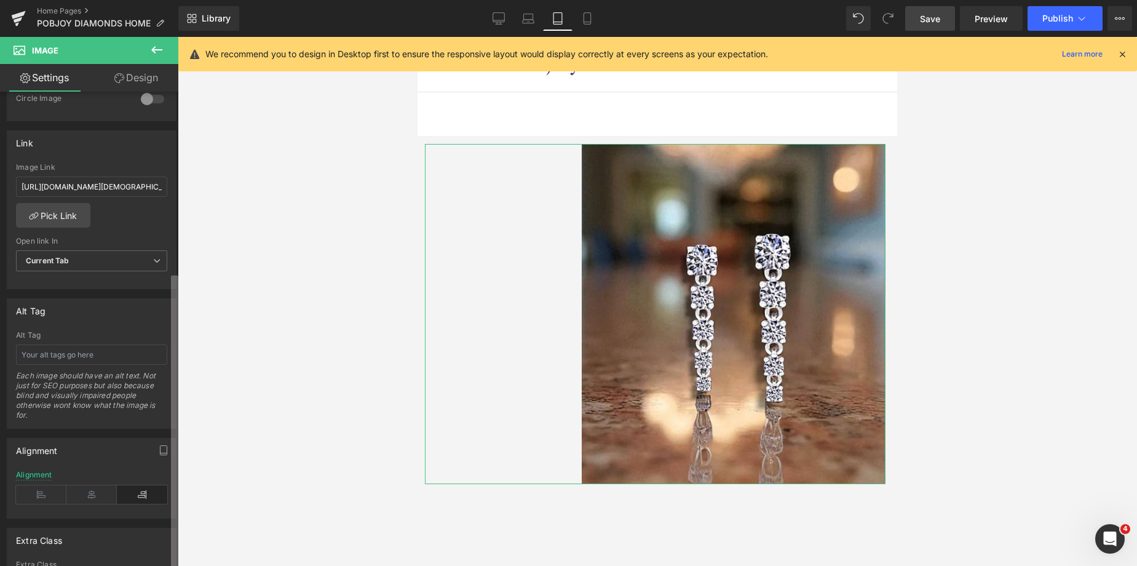
click at [158, 531] on div "Image https://ucarecdn.com/9a02fa4d-8e84-42c0-acb1-9d650a8d3bd5/-/format/auto/-…" at bounding box center [89, 332] width 178 height 480
click at [87, 498] on icon at bounding box center [91, 494] width 50 height 18
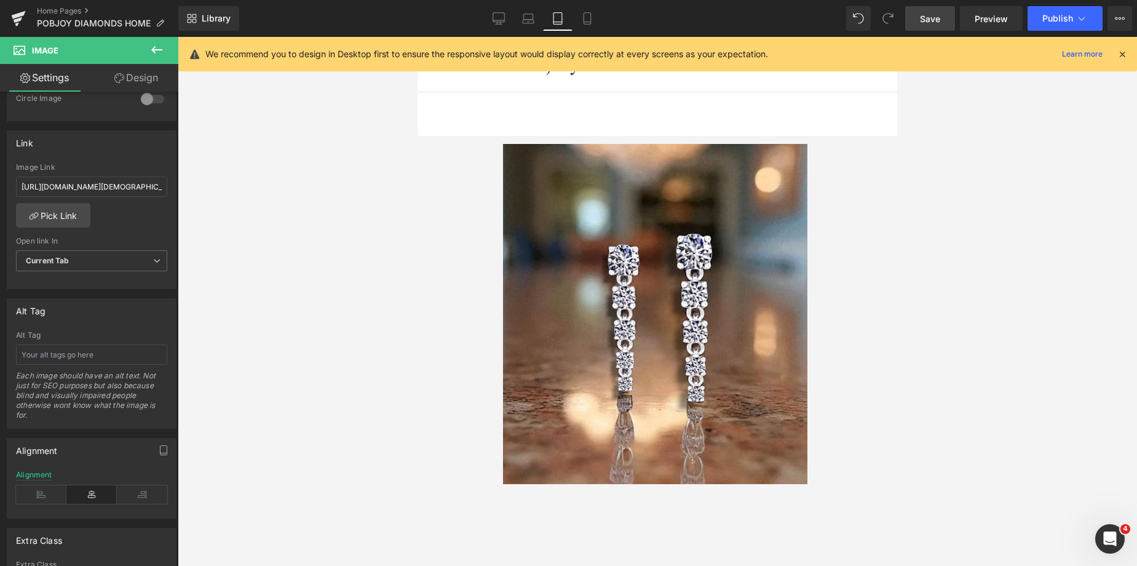
drag, startPoint x: 894, startPoint y: 74, endPoint x: 1193, endPoint y: 38, distance: 301.3
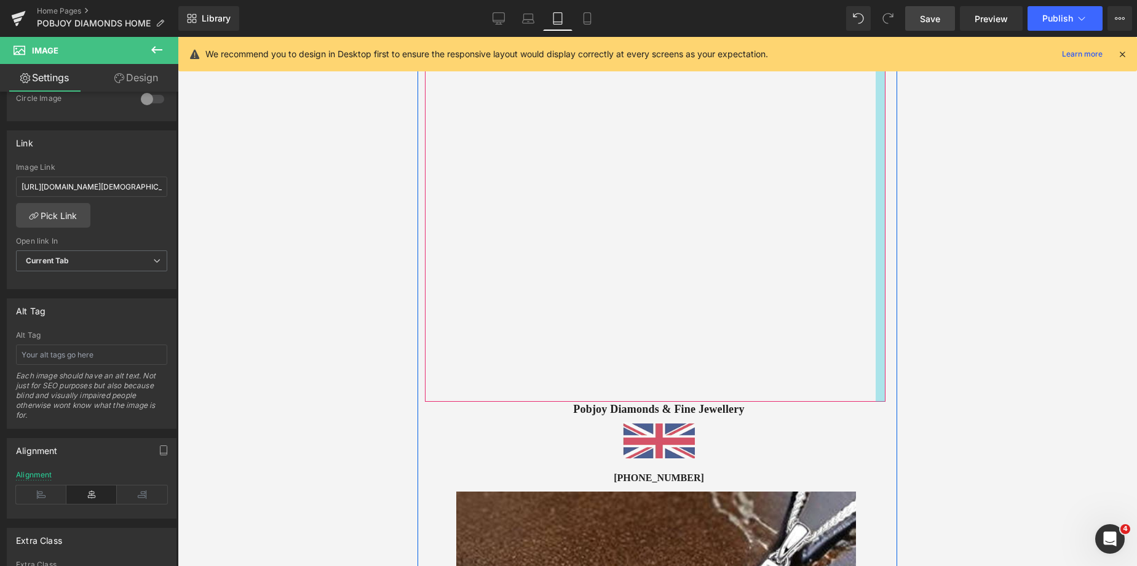
click at [874, 167] on div "Vimeo 38px" at bounding box center [655, 189] width 461 height 423
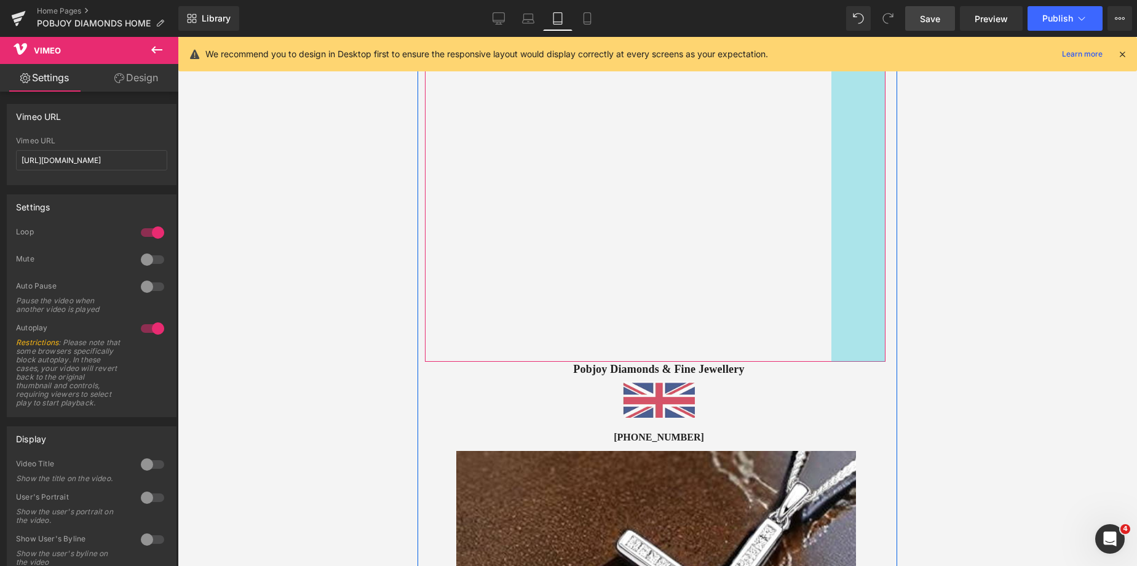
drag, startPoint x: 874, startPoint y: 167, endPoint x: 829, endPoint y: 164, distance: 44.4
click at [829, 164] on div "Vimeo 38px 88px" at bounding box center [655, 169] width 461 height 383
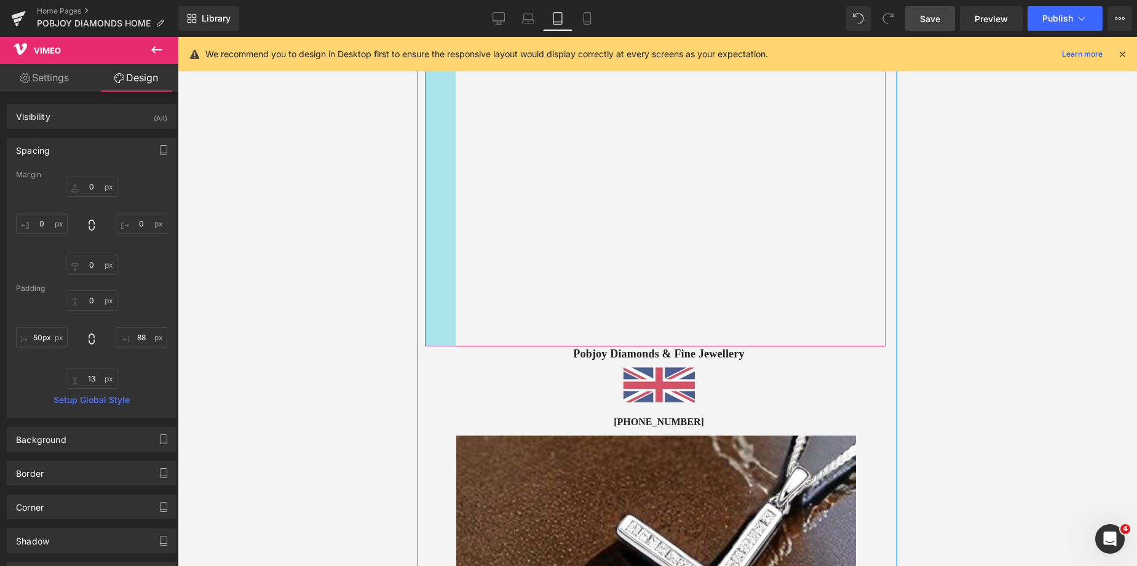
type input "51px"
drag, startPoint x: 421, startPoint y: 174, endPoint x: 438, endPoint y: 178, distance: 17.6
click at [438, 178] on div "Vimeo 51px 88px" at bounding box center [655, 161] width 461 height 367
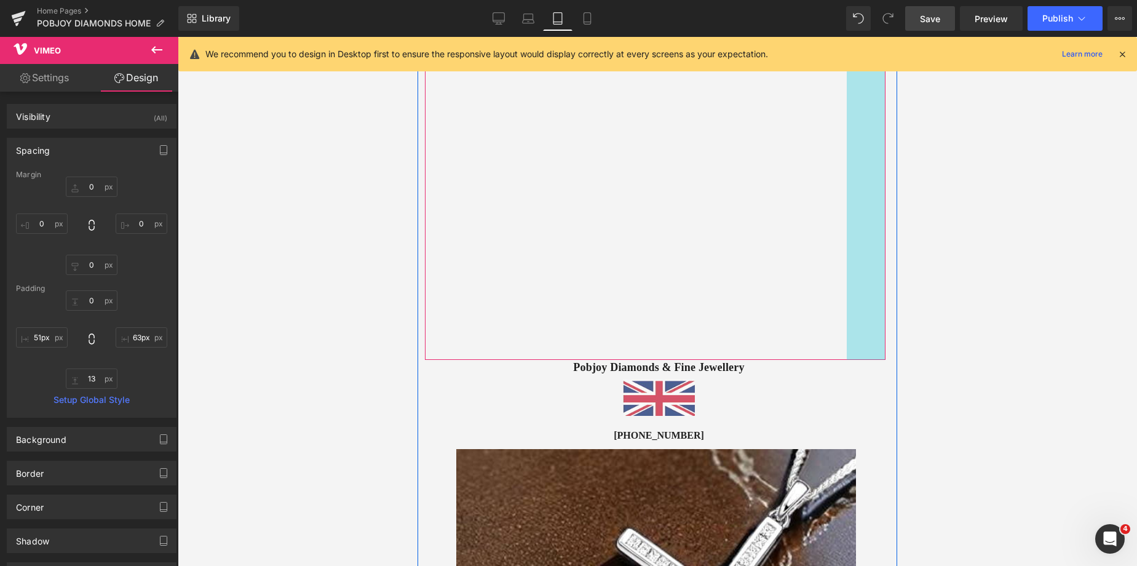
drag, startPoint x: 842, startPoint y: 181, endPoint x: 858, endPoint y: 188, distance: 16.8
click at [858, 188] on div "Vimeo 51px 63px" at bounding box center [655, 168] width 461 height 381
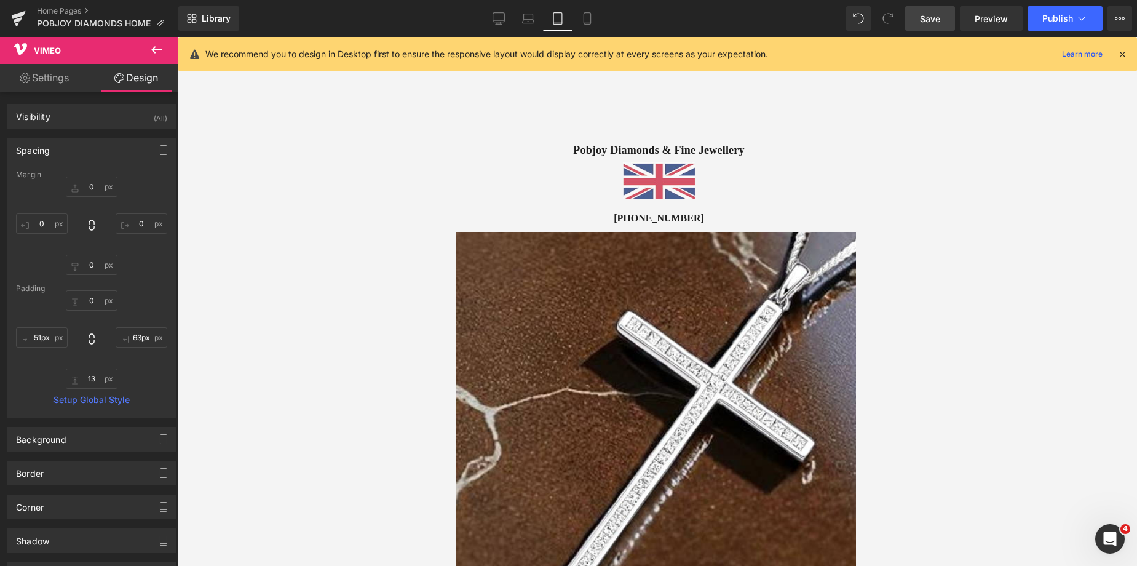
scroll to position [767, 0]
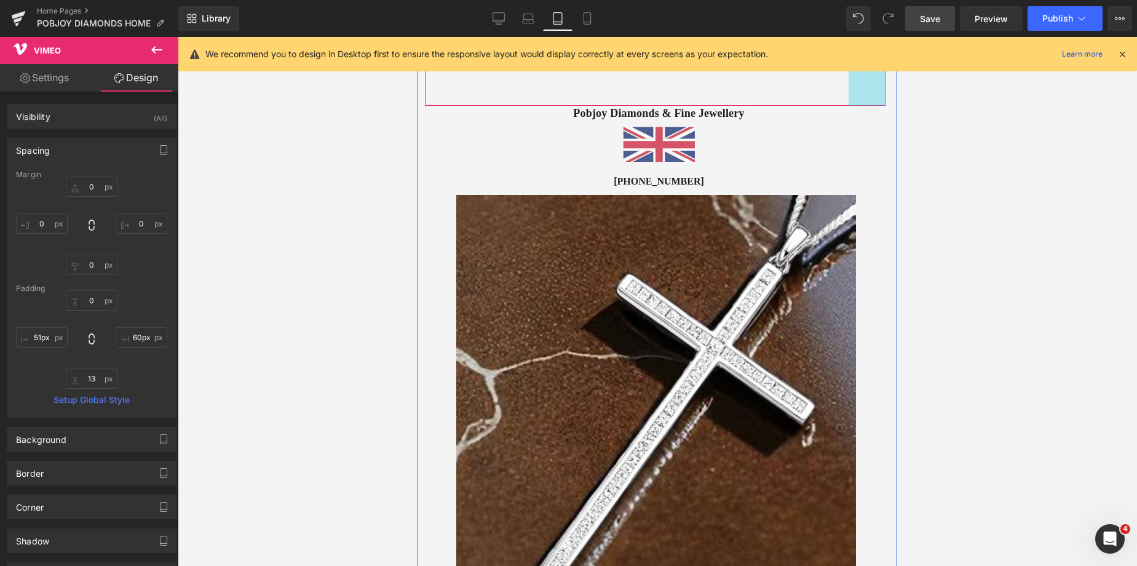
type input "59px"
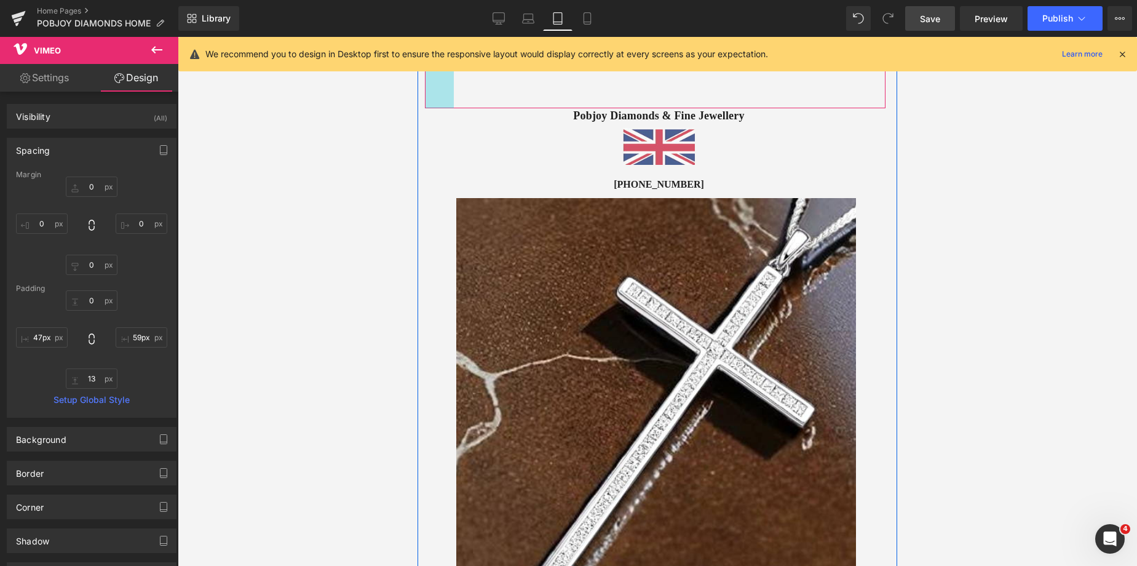
type input "46px"
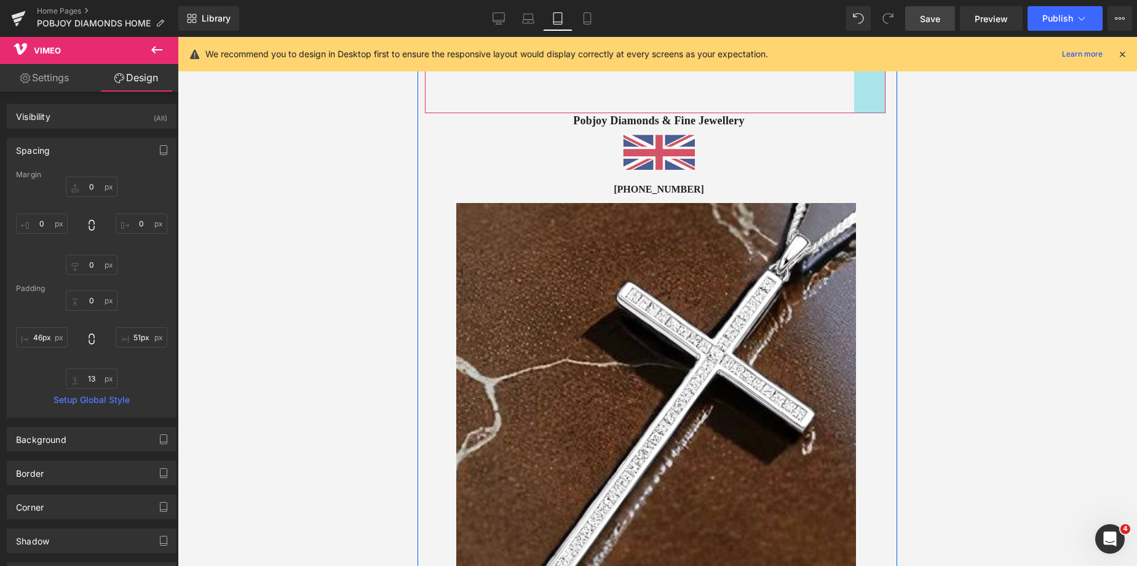
type input "52px"
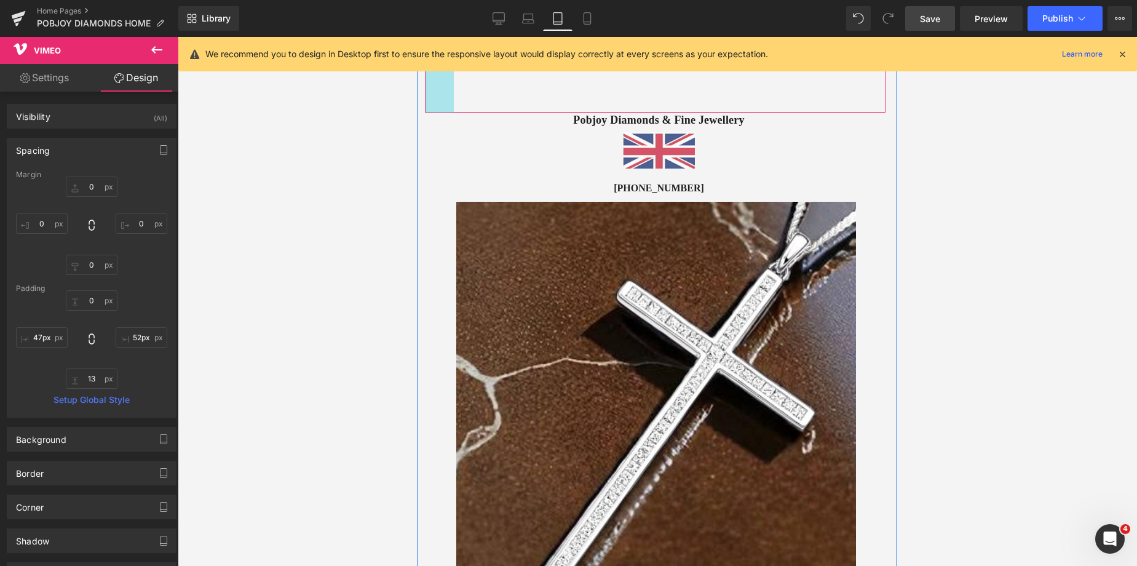
type input "49px"
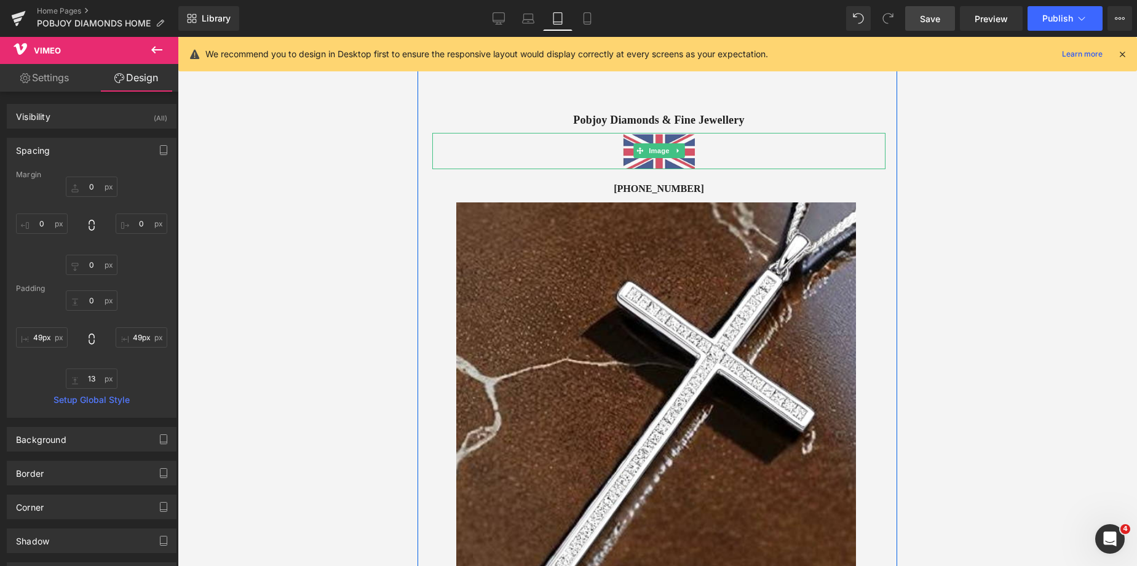
click at [746, 151] on link at bounding box center [658, 151] width 453 height 36
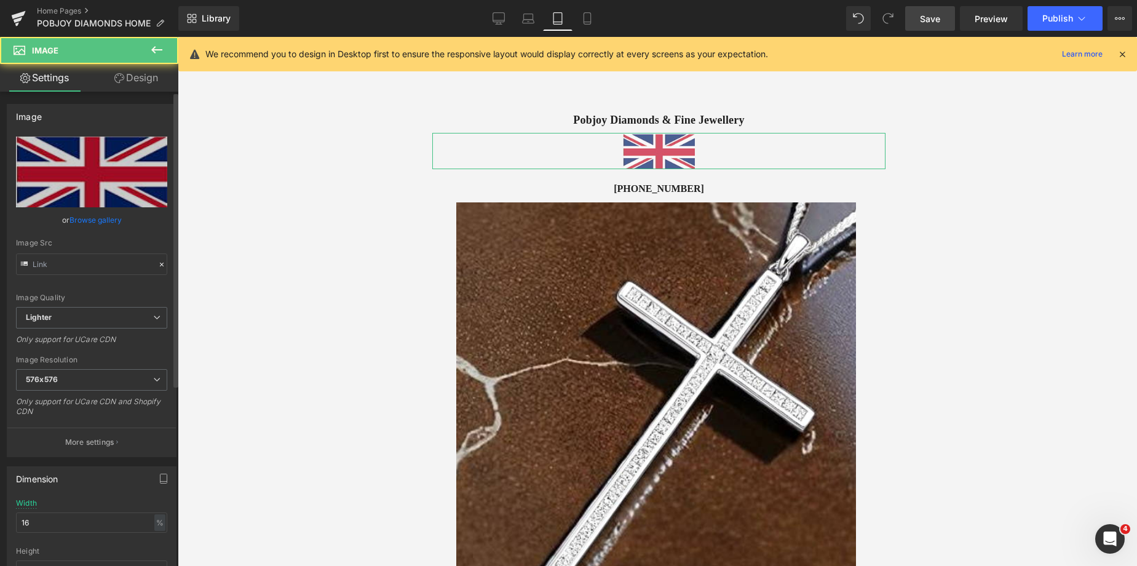
type input "https://ucarecdn.com/49dfdb85-1228-488b-b6a9-4b2ad7f4c289/-/format/auto/-/previ…"
drag, startPoint x: 44, startPoint y: 524, endPoint x: 14, endPoint y: 525, distance: 30.2
click at [17, 525] on input "16" at bounding box center [91, 522] width 151 height 20
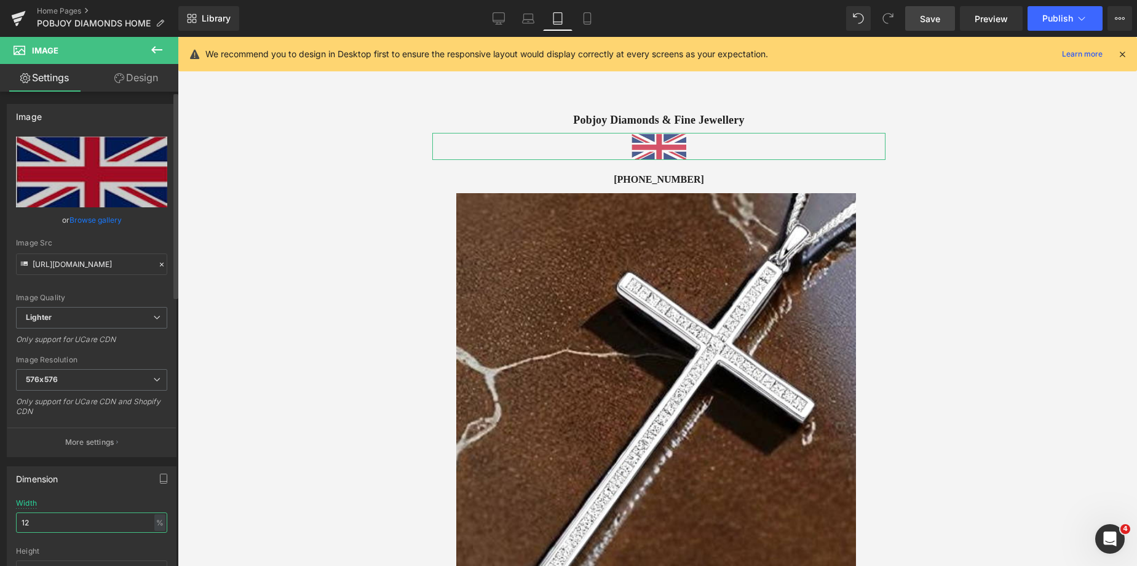
type input "1"
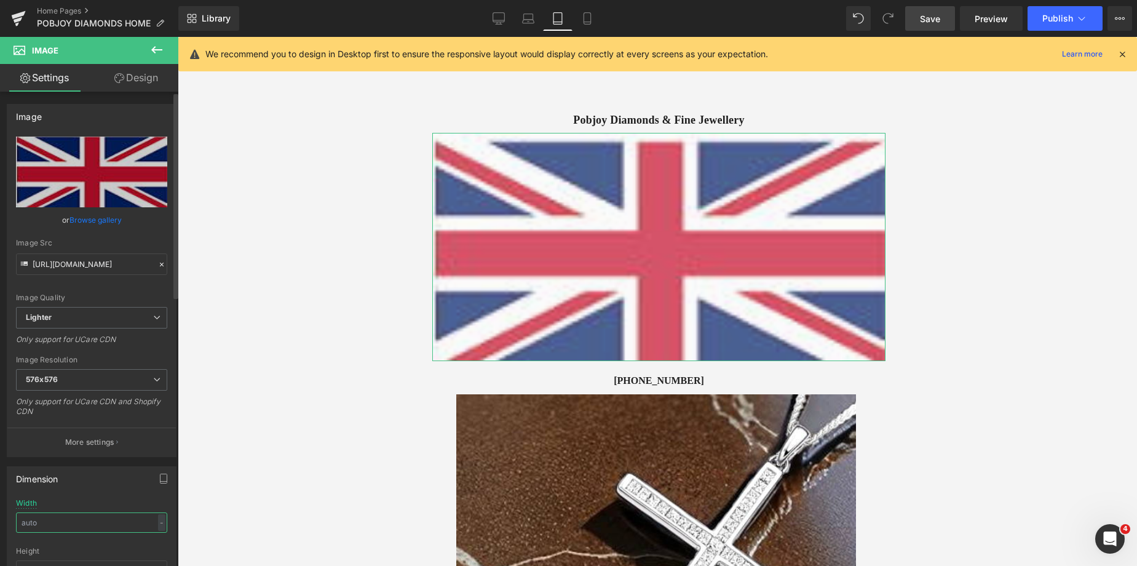
type input "8"
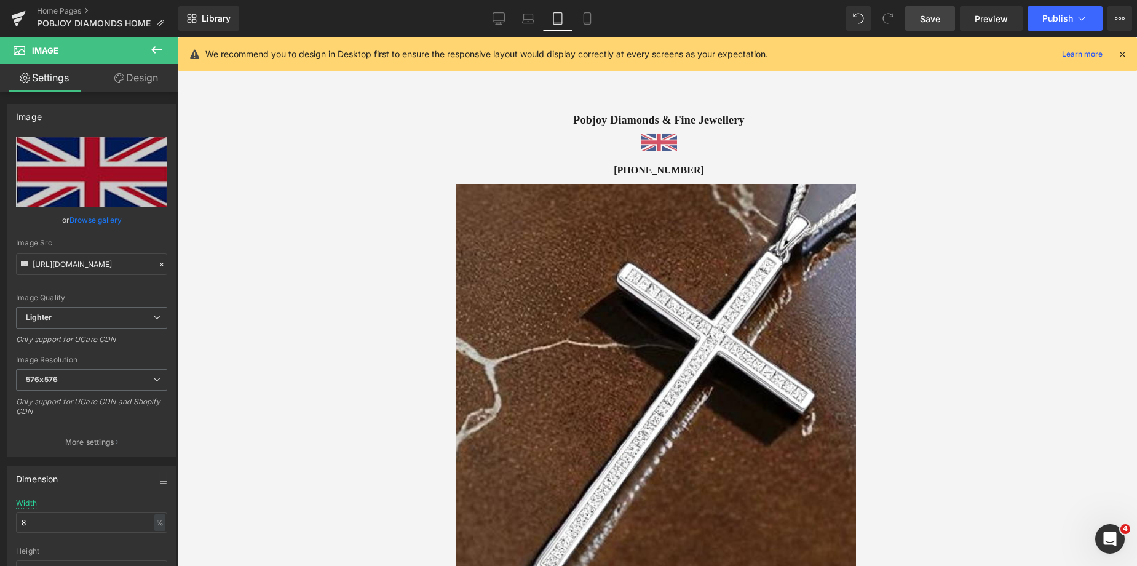
click at [553, 118] on h1 "Pobjoy Diamonds & Fine Jewellery" at bounding box center [658, 120] width 453 height 15
click at [557, 123] on h1 "Pobjoy Diamonds & Fine Jewellery" at bounding box center [658, 120] width 453 height 15
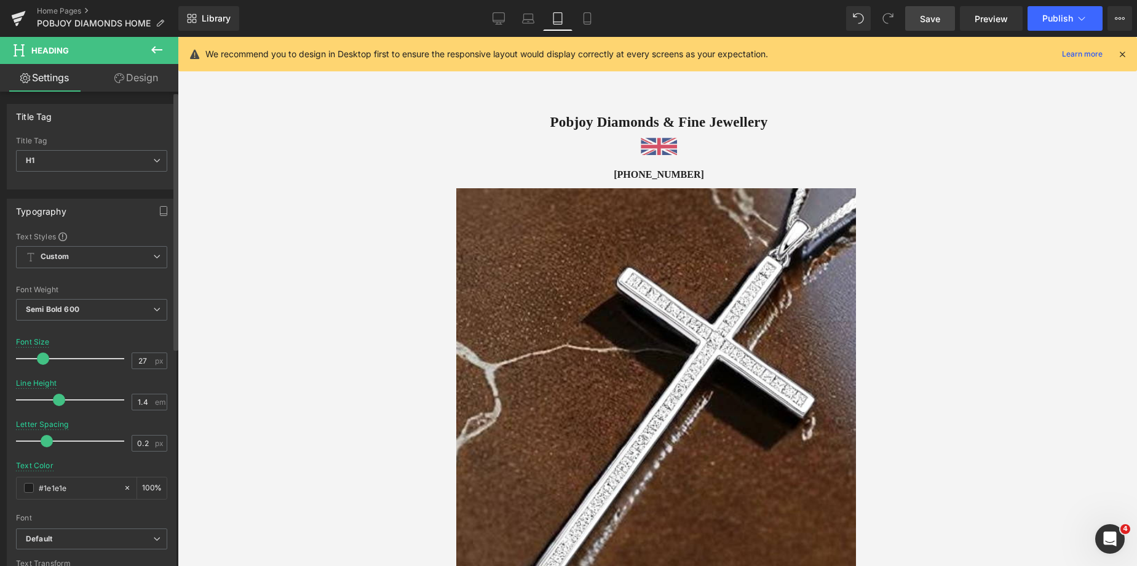
type input "28"
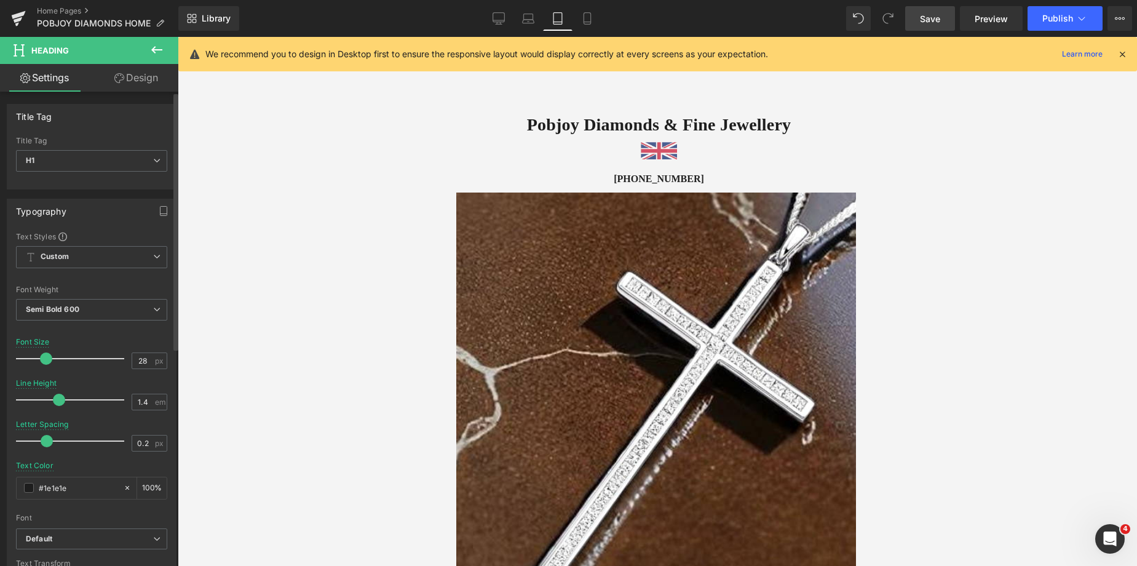
drag, startPoint x: 31, startPoint y: 361, endPoint x: 41, endPoint y: 364, distance: 11.1
click at [41, 364] on div at bounding box center [73, 358] width 102 height 25
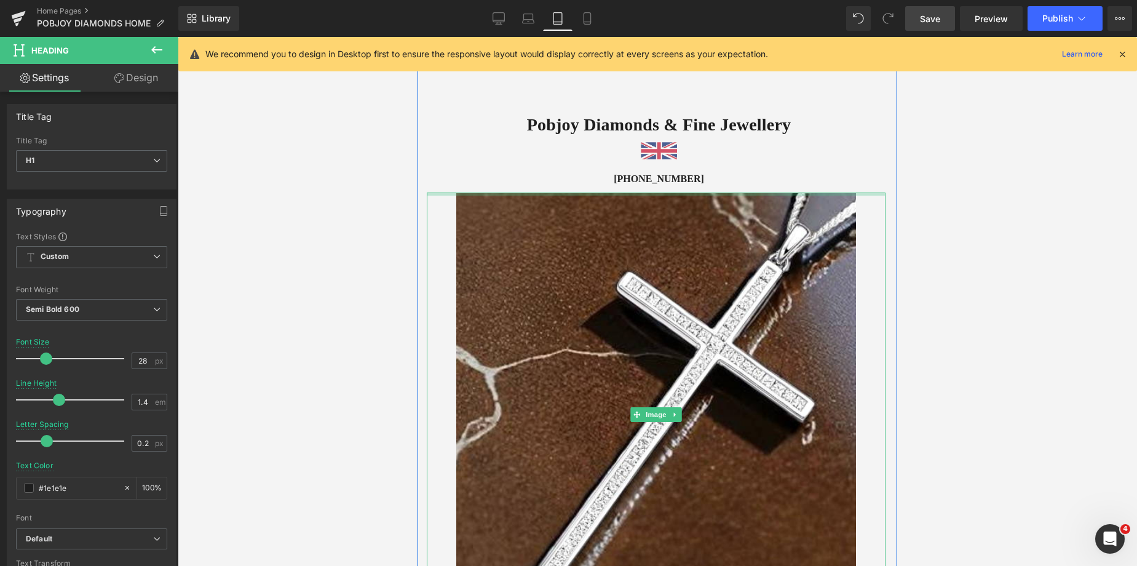
click at [570, 183] on div "+44 (0) 20 3998 3075 Heading" at bounding box center [658, 179] width 453 height 12
click at [572, 178] on h3 "+44 (0) 20 3998 3075" at bounding box center [658, 179] width 453 height 12
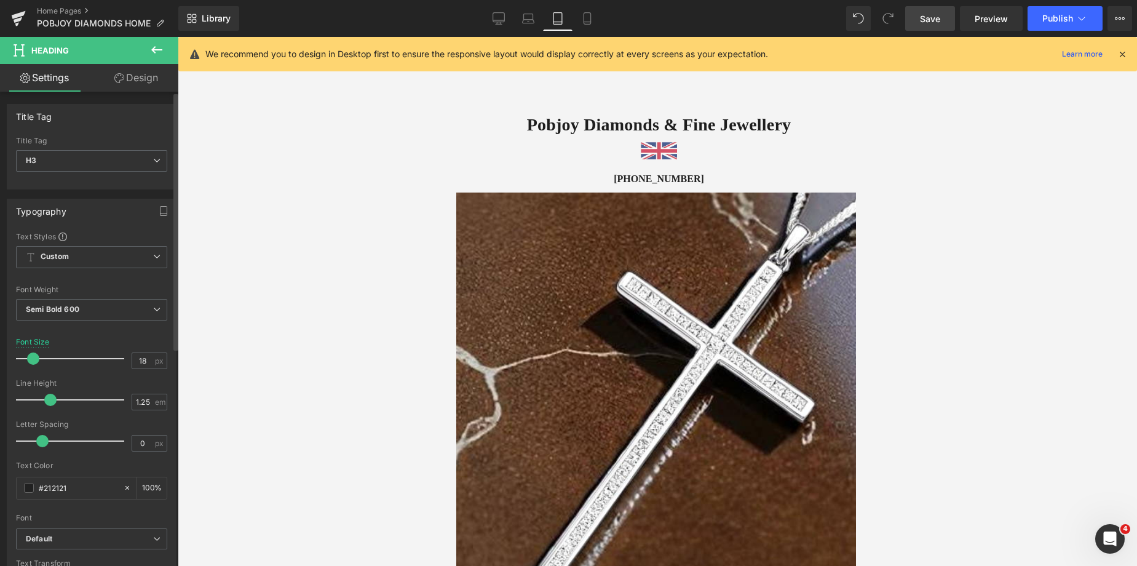
type input "20"
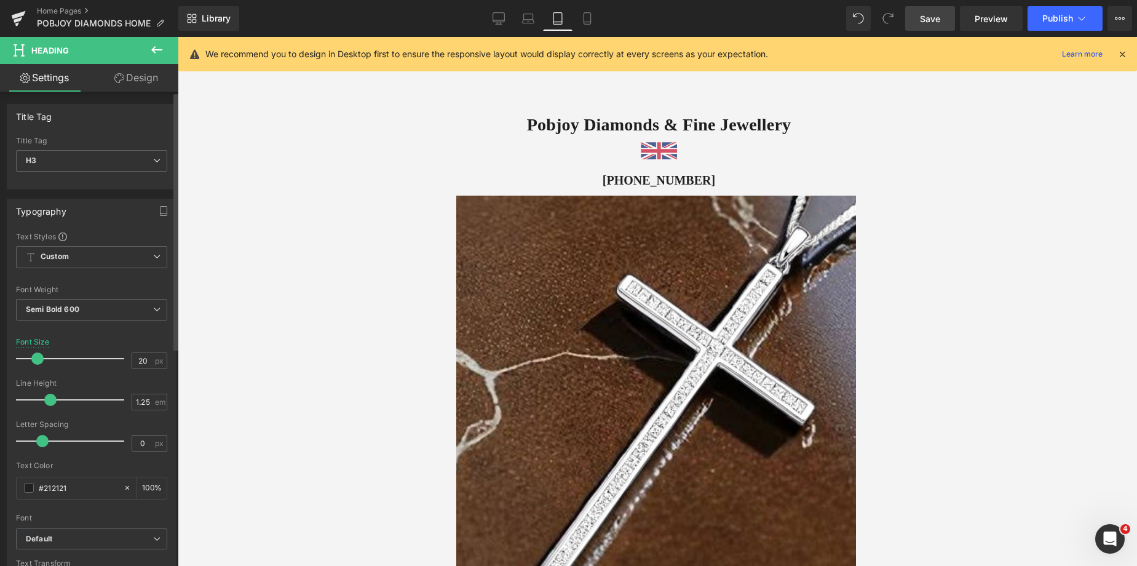
click at [33, 359] on span at bounding box center [37, 359] width 12 height 12
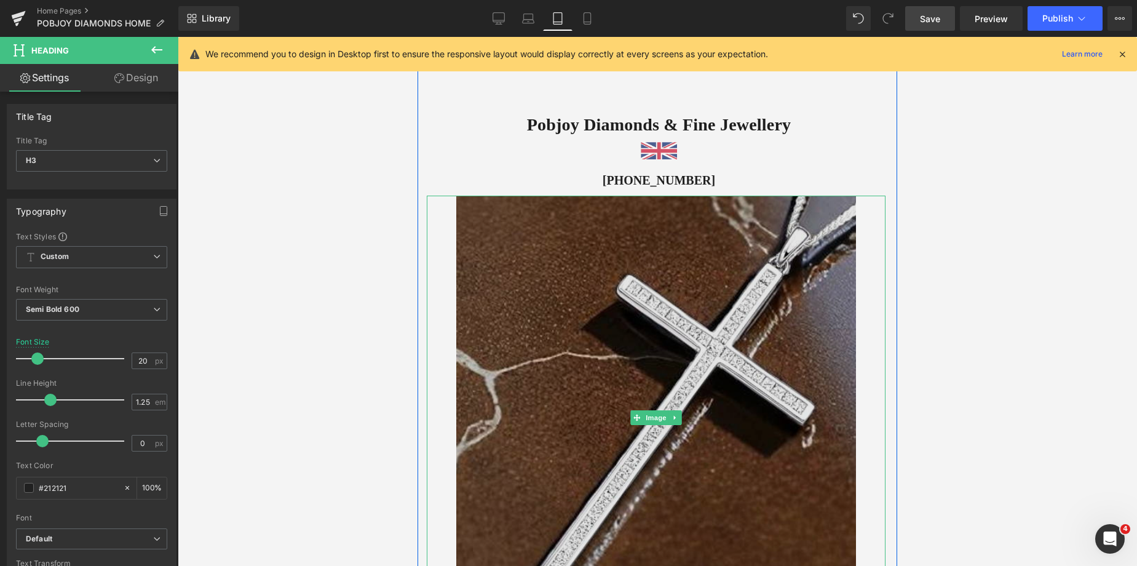
click at [557, 241] on img at bounding box center [655, 418] width 399 height 444
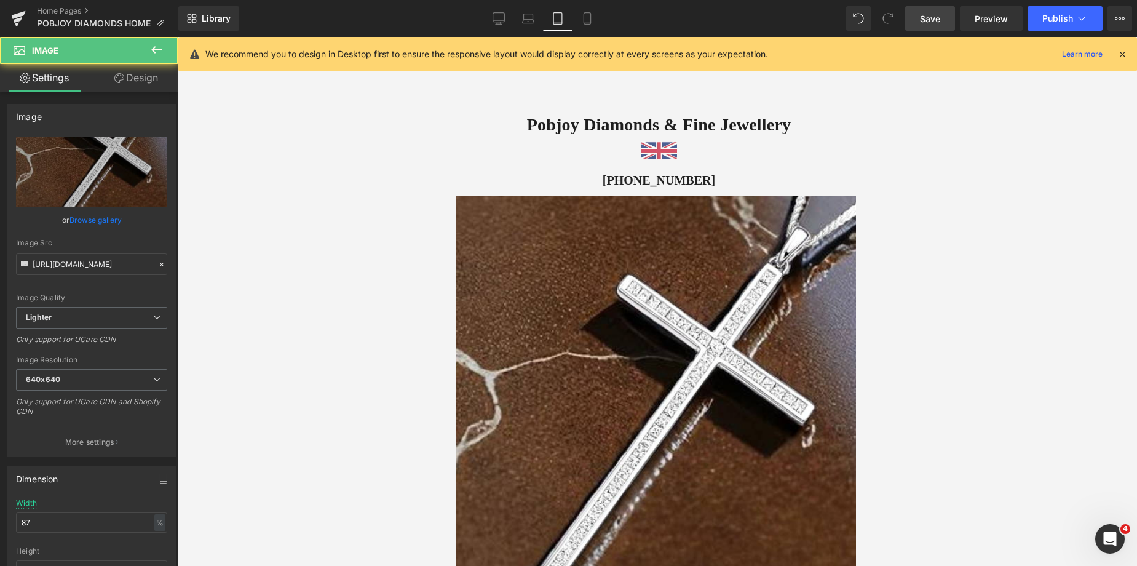
click at [151, 84] on link "Design" at bounding box center [136, 78] width 89 height 28
click at [0, 0] on div "Spacing" at bounding box center [0, 0] width 0 height 0
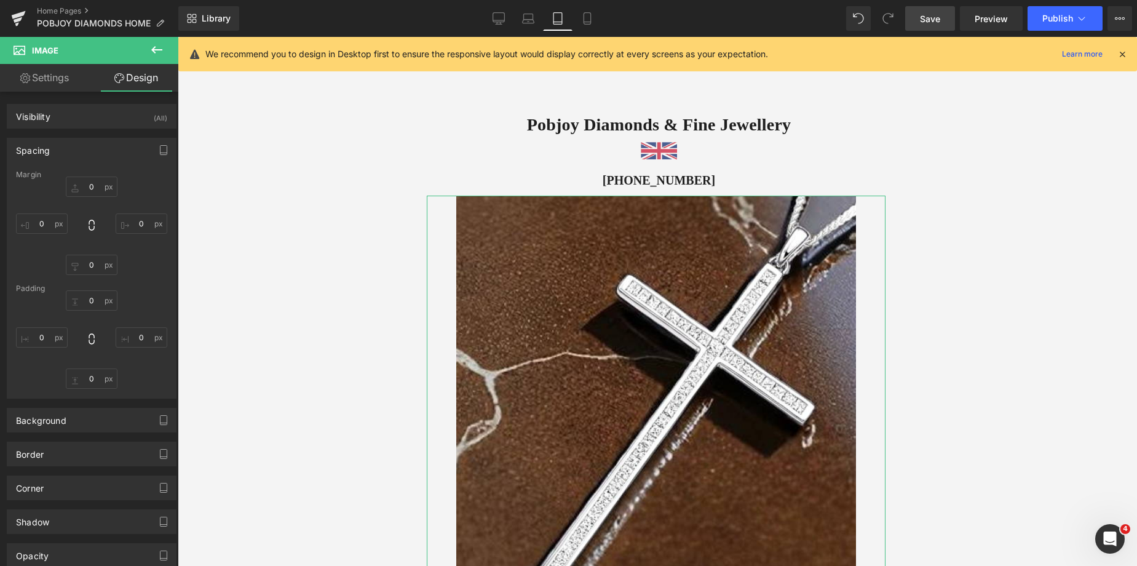
type input "12"
type input "0"
type input "3"
type input "0"
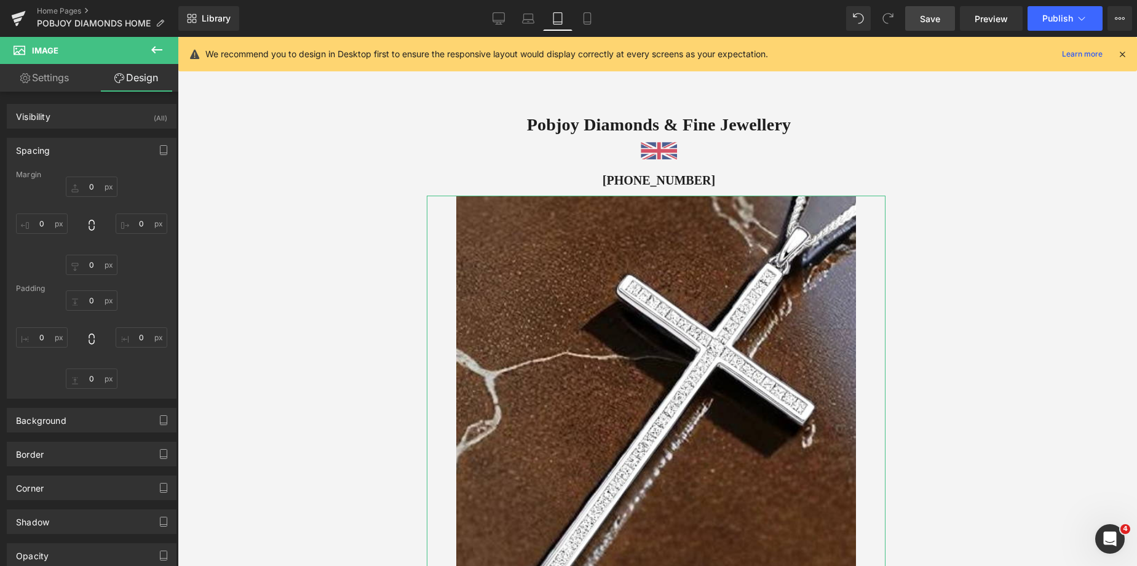
type input "0"
click at [91, 189] on input "12" at bounding box center [92, 187] width 52 height 20
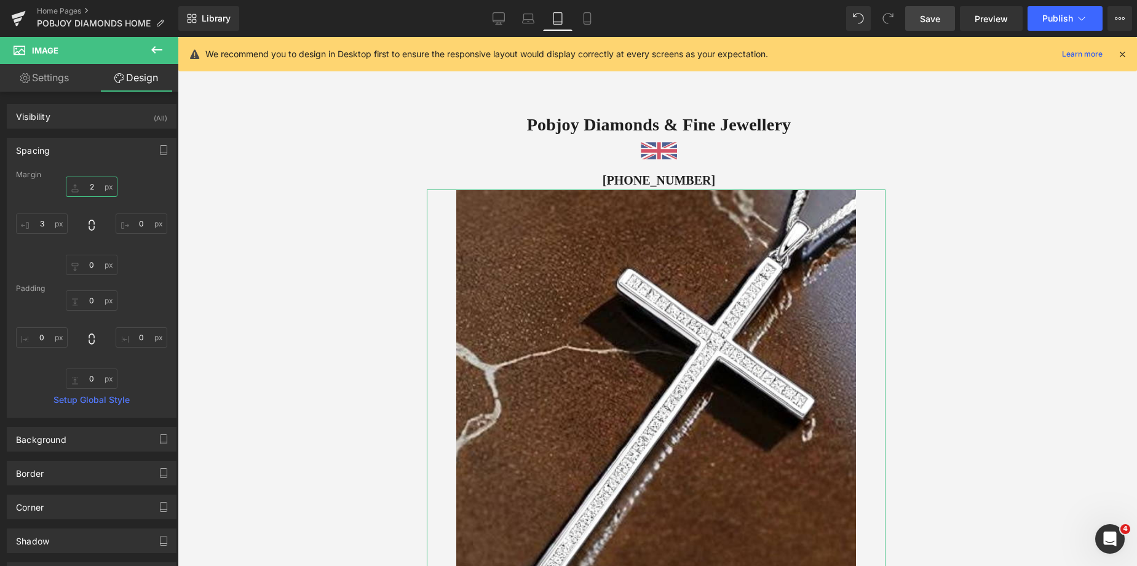
type input "28"
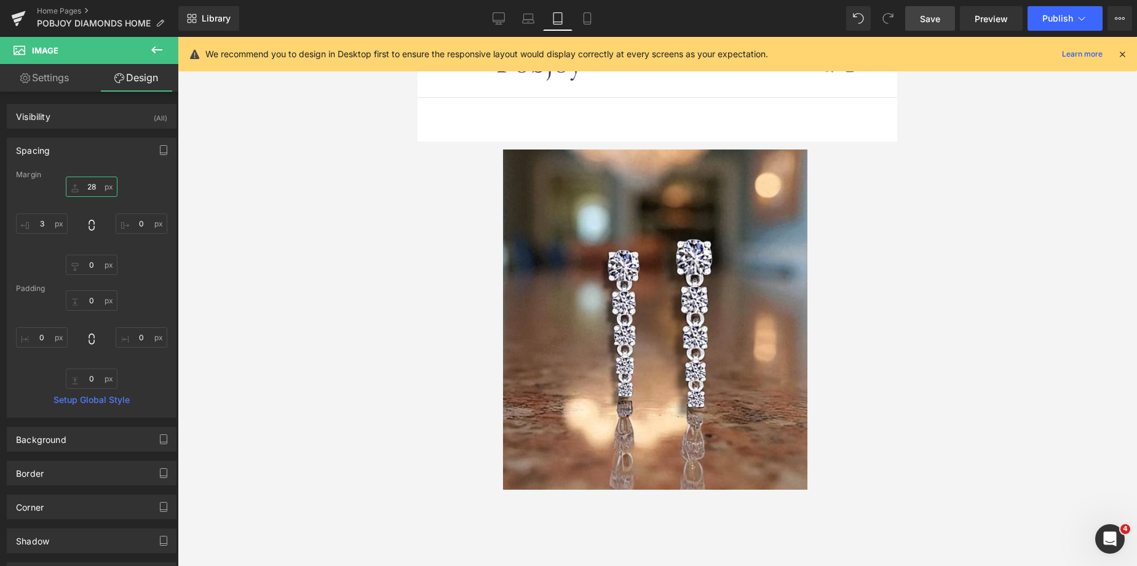
scroll to position [86, 0]
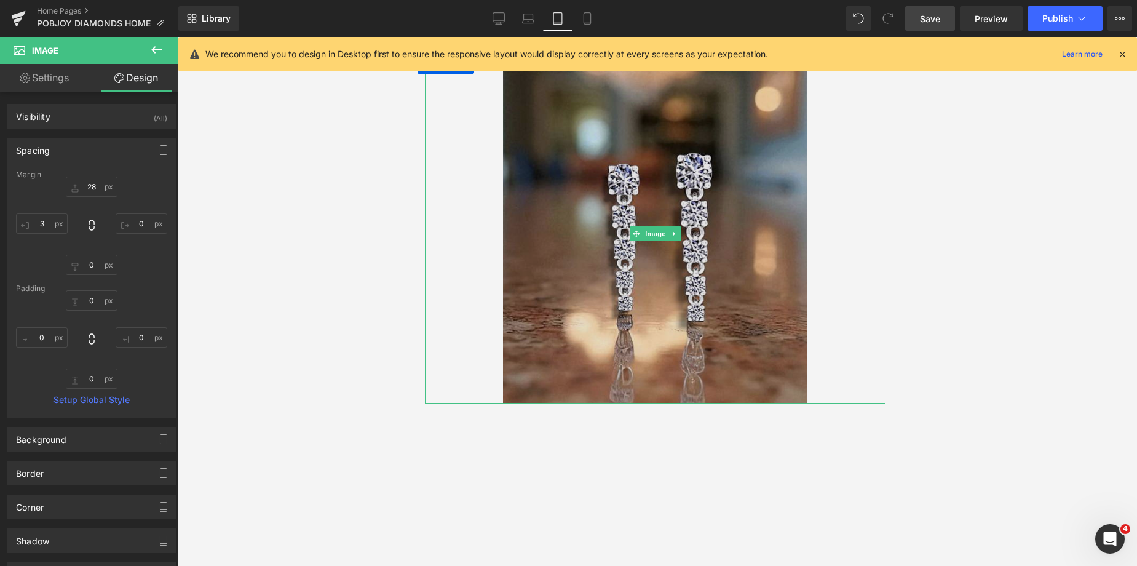
click at [558, 105] on img at bounding box center [655, 233] width 304 height 340
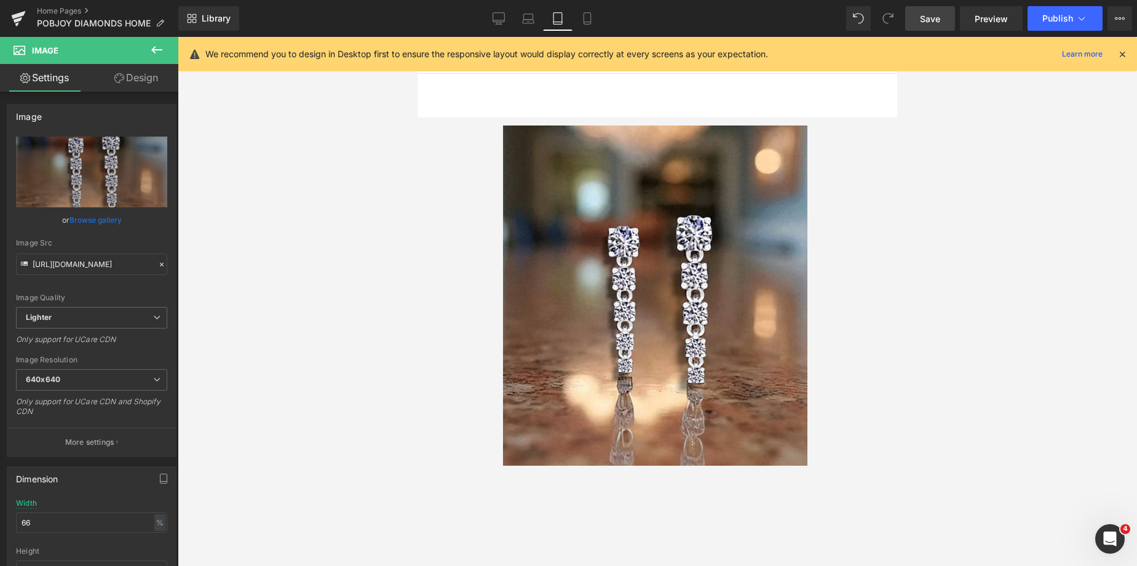
scroll to position [15, 0]
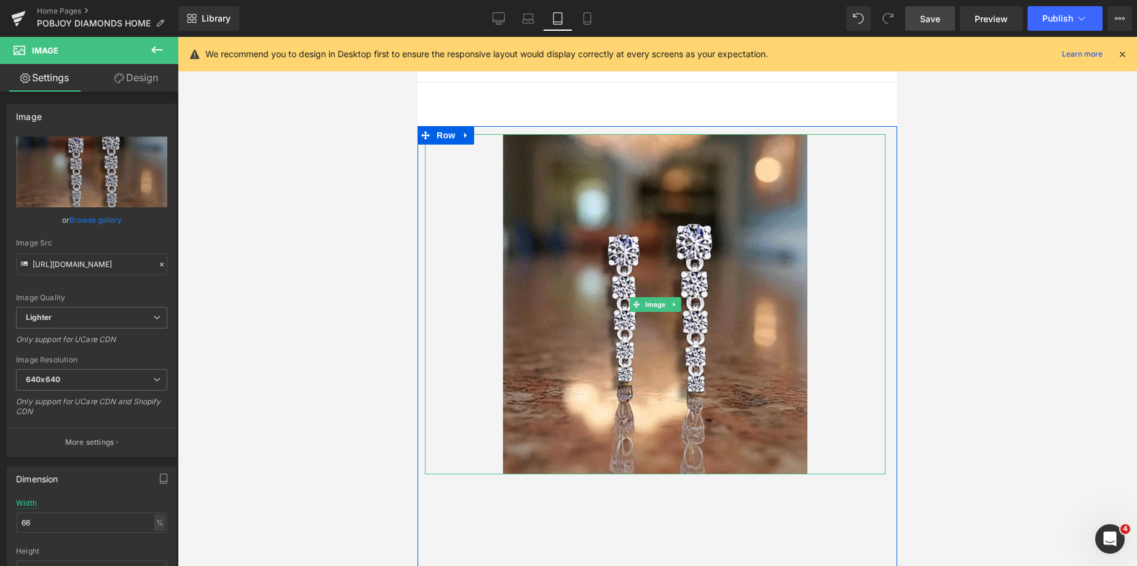
click at [466, 313] on link at bounding box center [655, 304] width 461 height 340
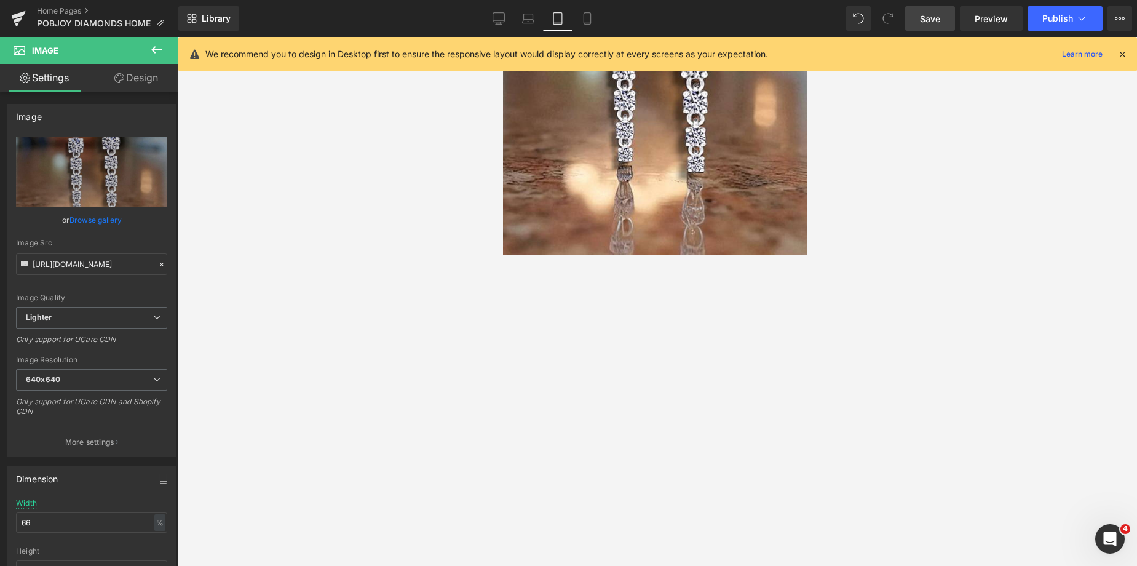
scroll to position [329, 0]
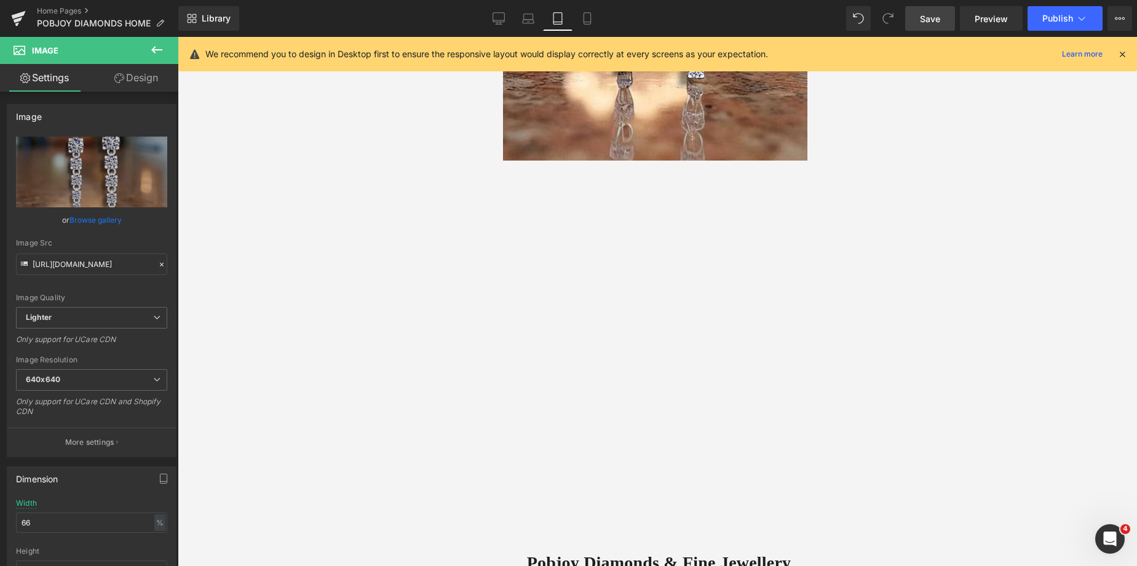
click at [446, 162] on div "Vimeo 49px 49px" at bounding box center [655, 356] width 461 height 390
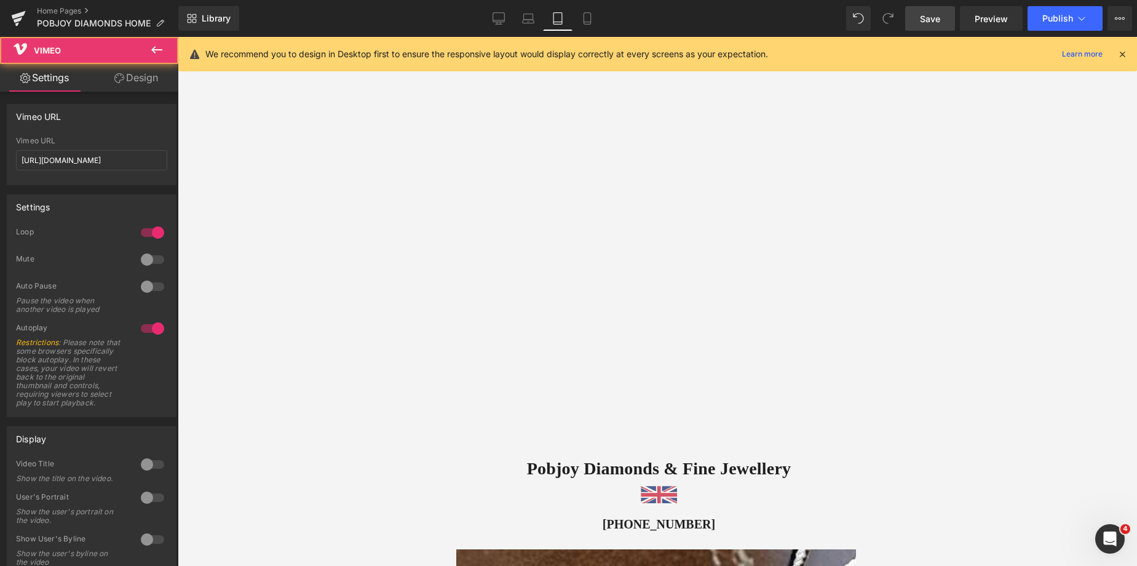
scroll to position [463, 0]
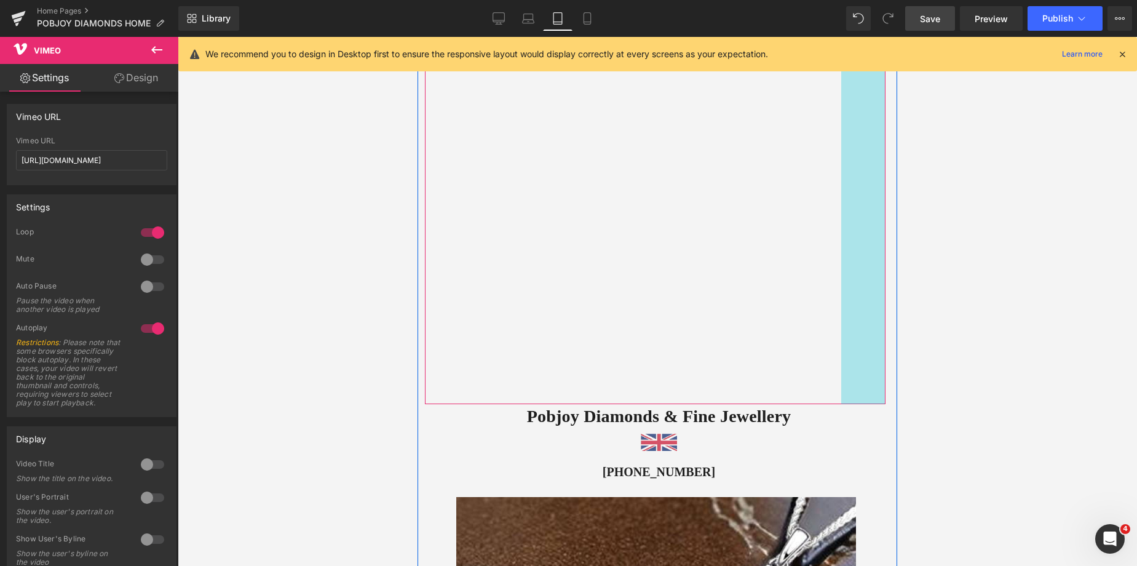
drag, startPoint x: 856, startPoint y: 109, endPoint x: 842, endPoint y: 106, distance: 14.4
click at [842, 106] on div "Vimeo 49px 72px" at bounding box center [655, 215] width 461 height 377
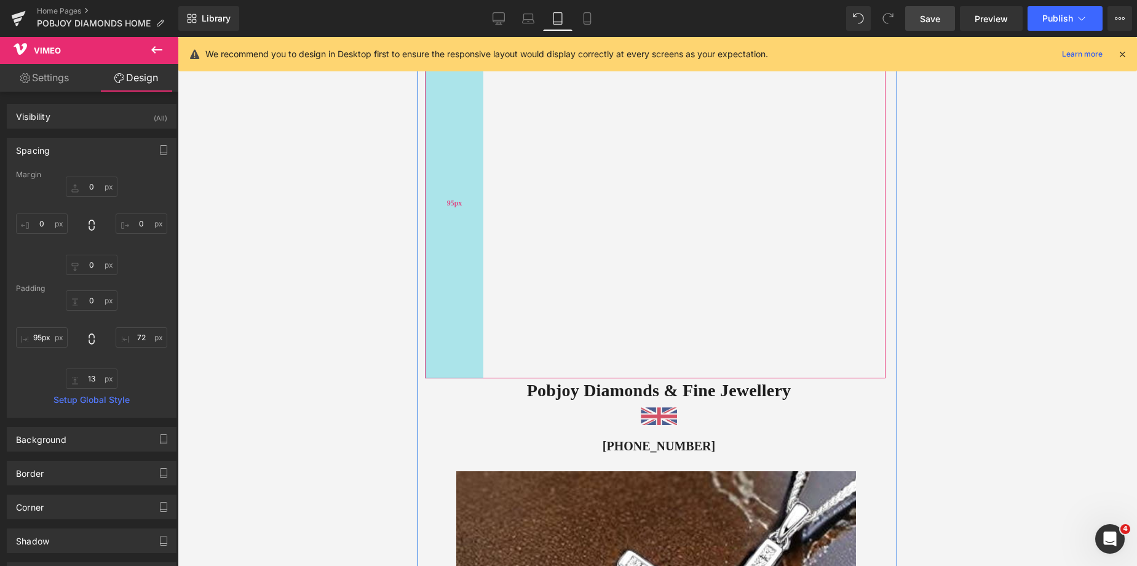
type input "96px"
drag, startPoint x: 421, startPoint y: 143, endPoint x: 450, endPoint y: 143, distance: 28.9
click at [450, 143] on div "Vimeo 95px 72px" at bounding box center [655, 202] width 461 height 351
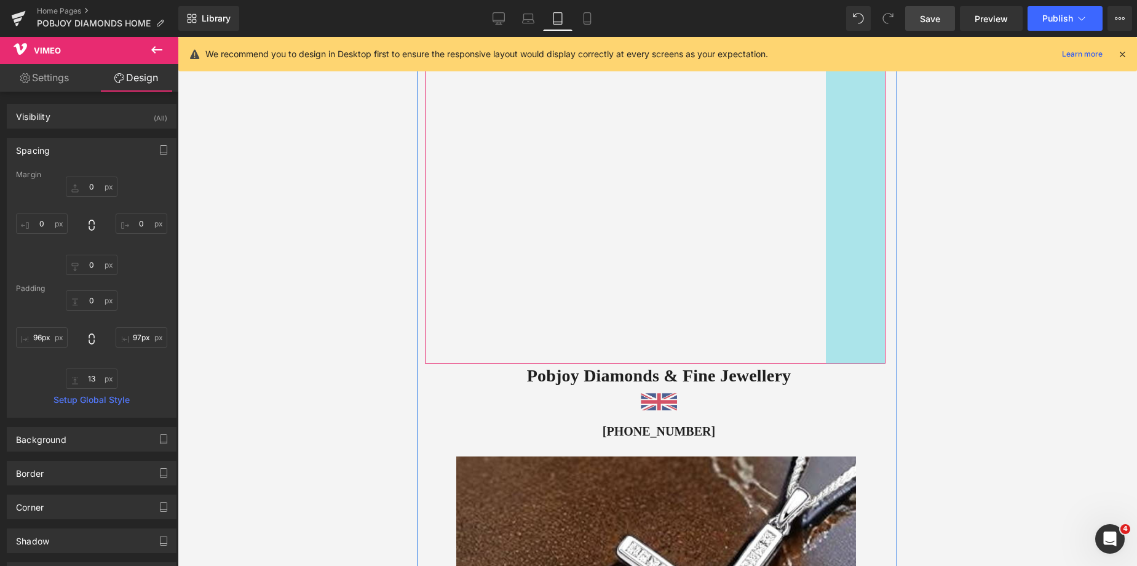
type input "96px"
drag, startPoint x: 853, startPoint y: 126, endPoint x: 839, endPoint y: 122, distance: 15.2
click at [839, 122] on div "Vimeo 96px 96px" at bounding box center [655, 195] width 461 height 337
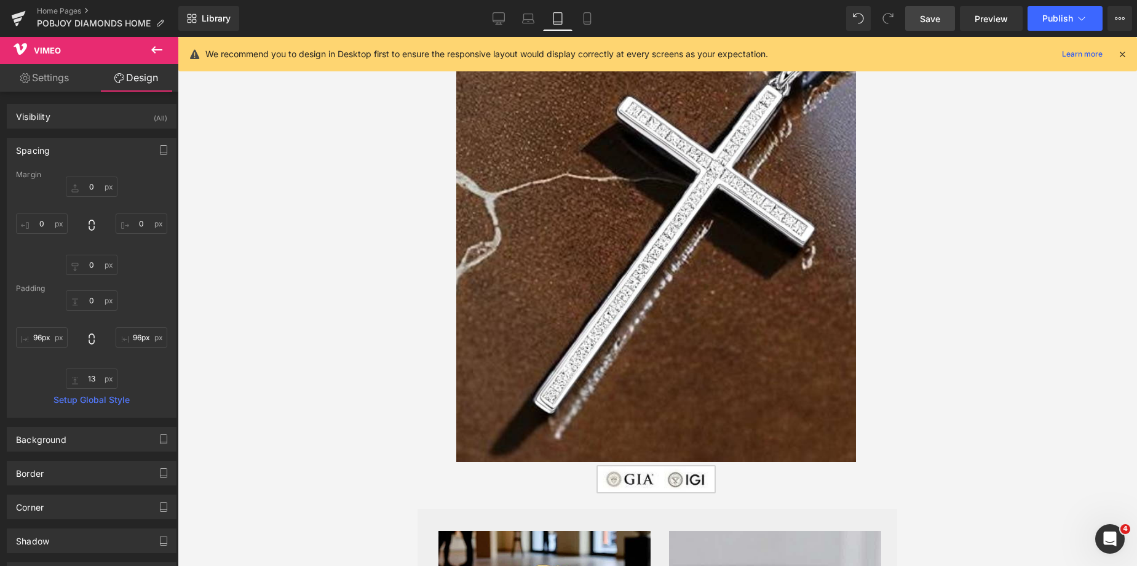
scroll to position [864, 0]
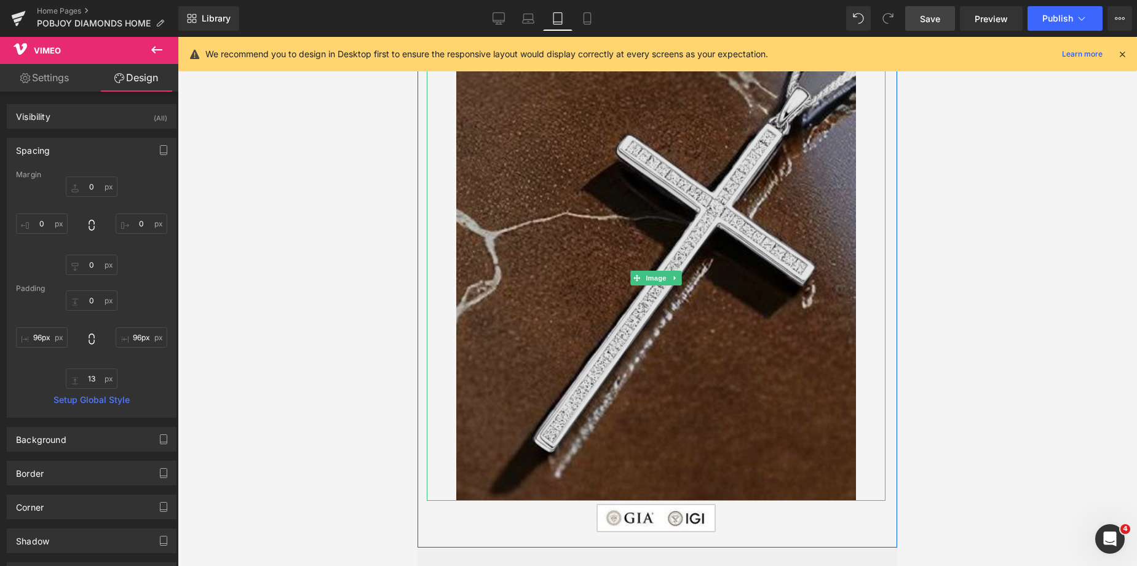
click at [674, 146] on img at bounding box center [655, 278] width 399 height 444
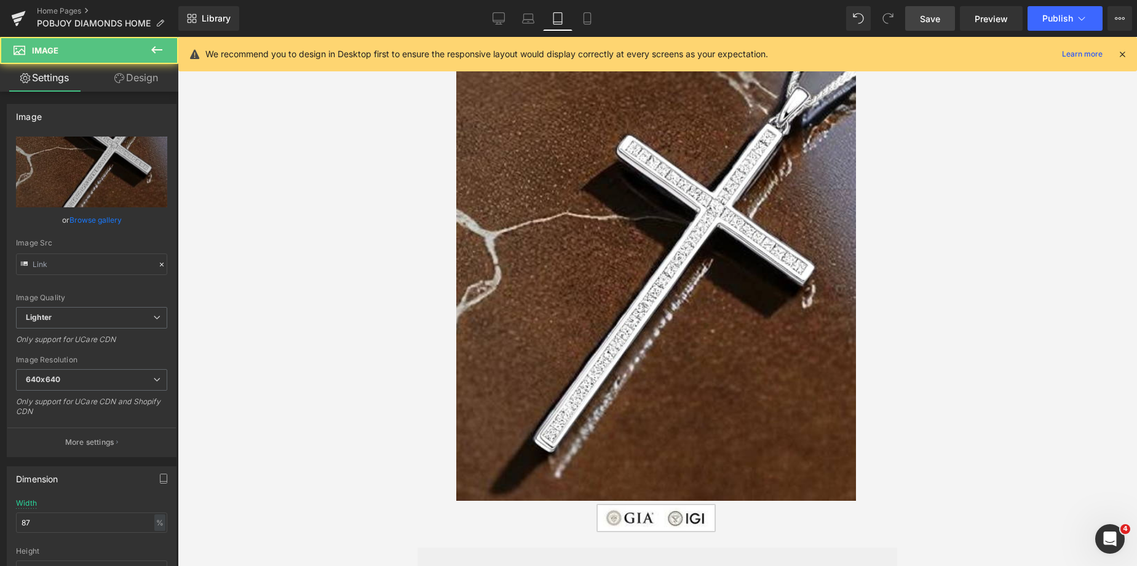
type input "https://ucarecdn.com/12105efb-3b78-4b7f-b949-5e1f666967b0/-/format/auto/-/previ…"
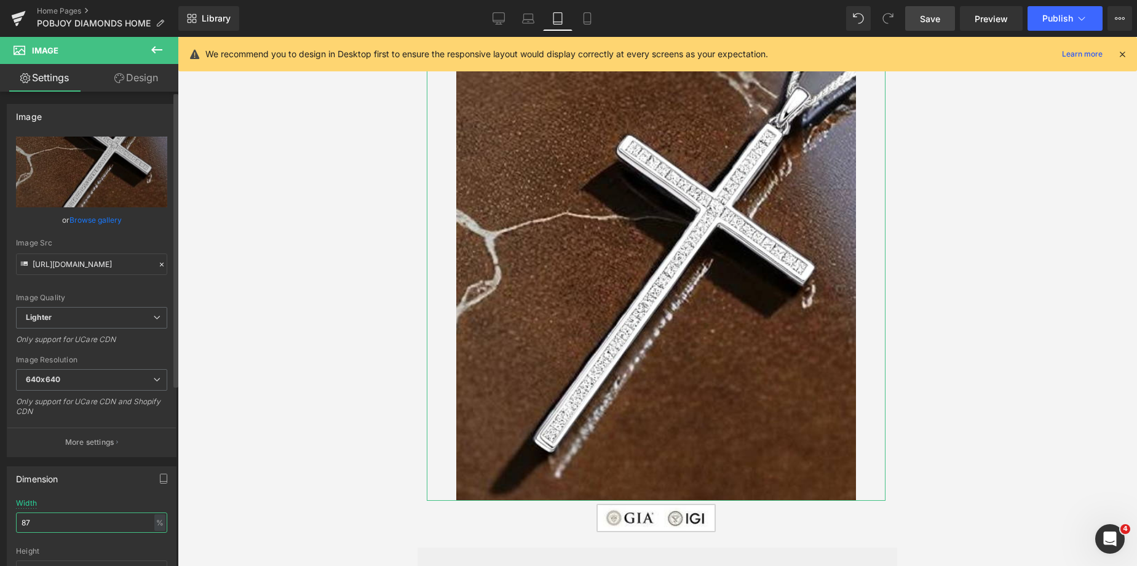
drag, startPoint x: 42, startPoint y: 524, endPoint x: 9, endPoint y: 524, distance: 33.2
click at [13, 525] on div "87% Width 87 % % px auto Height auto 0 Circle Image" at bounding box center [91, 560] width 169 height 123
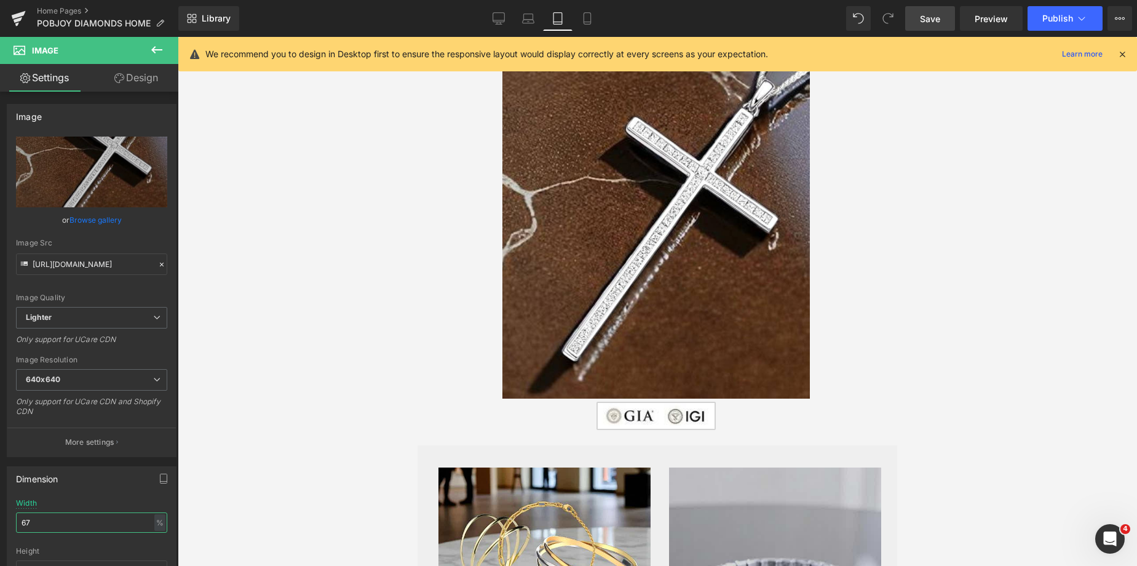
drag, startPoint x: 892, startPoint y: 129, endPoint x: 1170, endPoint y: 38, distance: 292.4
type input "67"
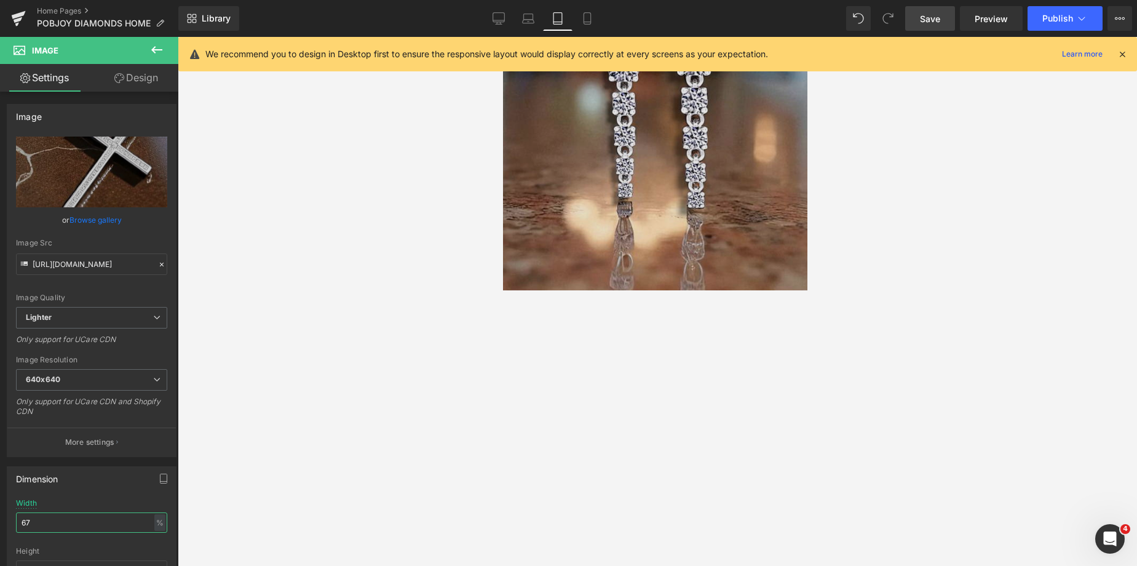
scroll to position [184, 0]
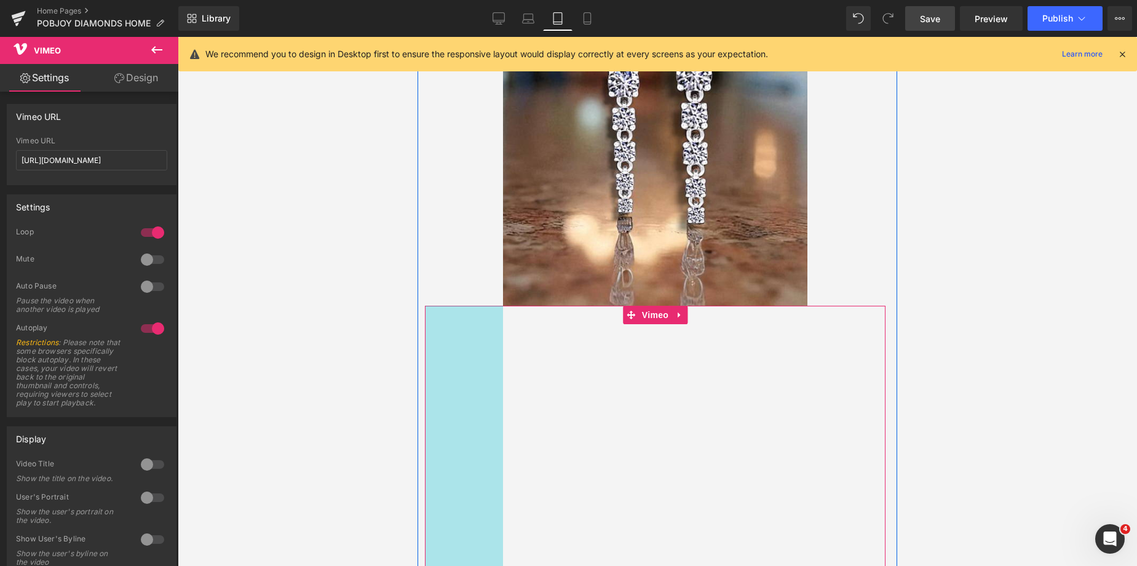
drag, startPoint x: 468, startPoint y: 361, endPoint x: 487, endPoint y: 362, distance: 19.1
click at [487, 362] on div "Vimeo 127px 96px" at bounding box center [655, 466] width 461 height 320
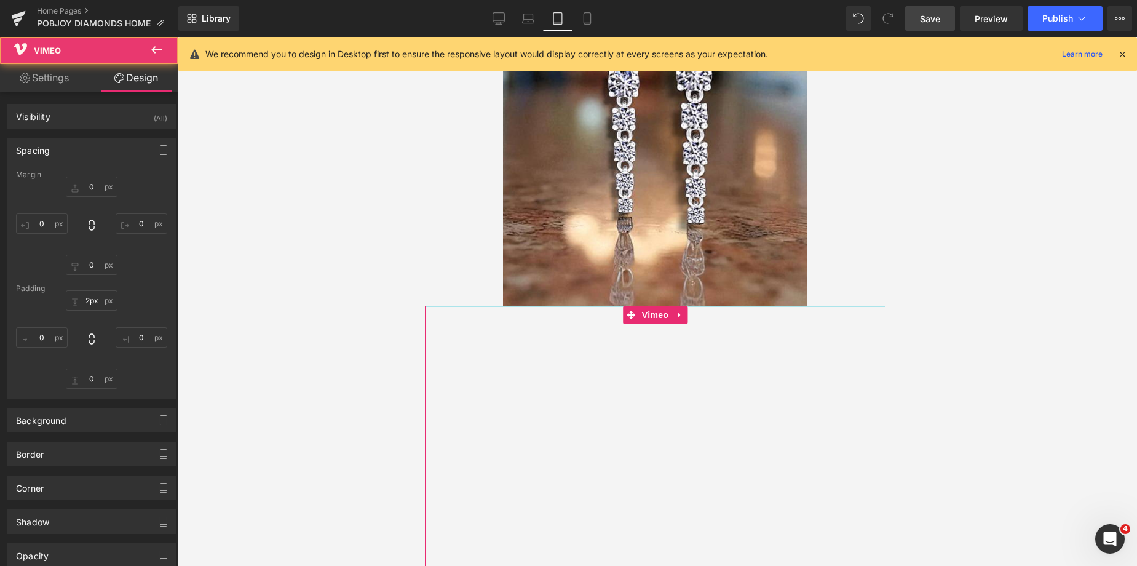
type input "0"
type input "2"
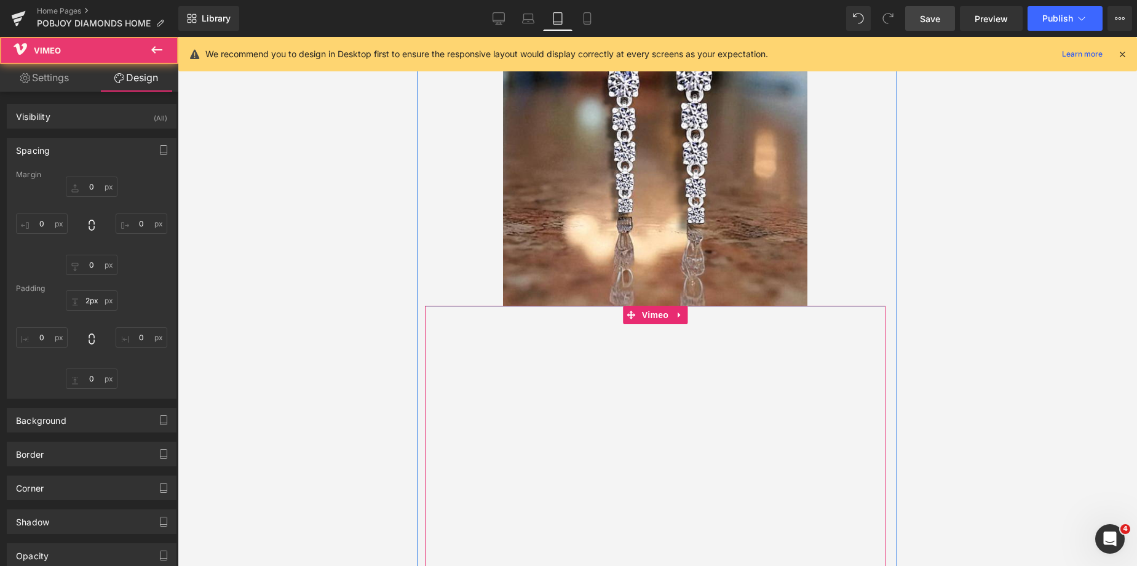
type input "96"
type input "13"
type input "127"
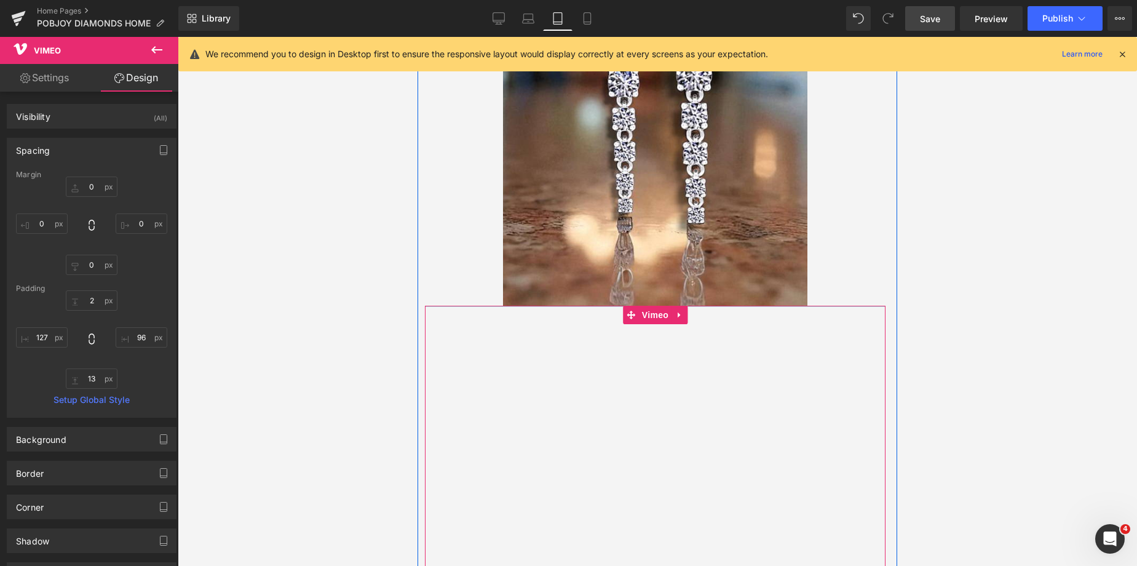
click at [720, 324] on div "Vimeo 127px 96px" at bounding box center [655, 466] width 461 height 321
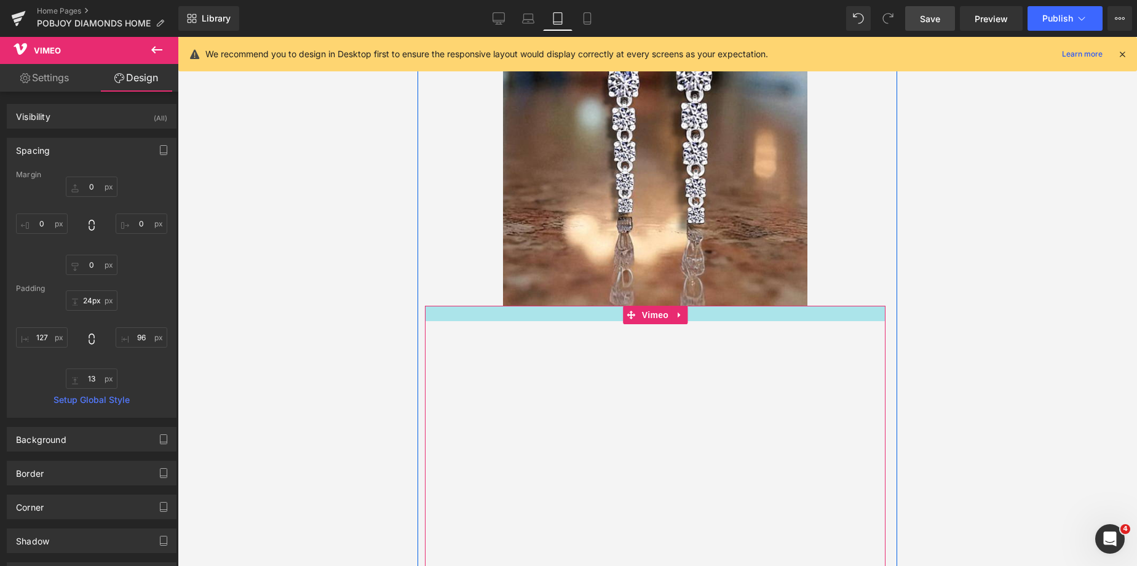
type input "25px"
drag, startPoint x: 720, startPoint y: 306, endPoint x: 722, endPoint y: 320, distance: 14.3
click at [722, 320] on div "Vimeo 127px 96px" at bounding box center [655, 473] width 461 height 335
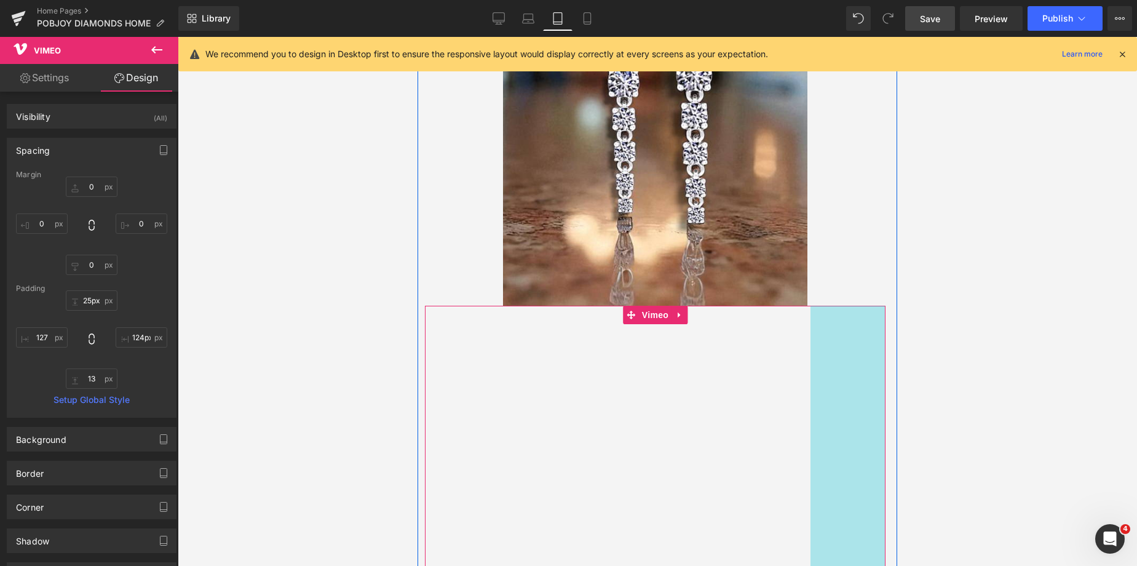
type input "125px"
drag, startPoint x: 863, startPoint y: 361, endPoint x: 845, endPoint y: 353, distance: 19.6
click at [845, 353] on div "Vimeo 127px 125px" at bounding box center [655, 465] width 461 height 319
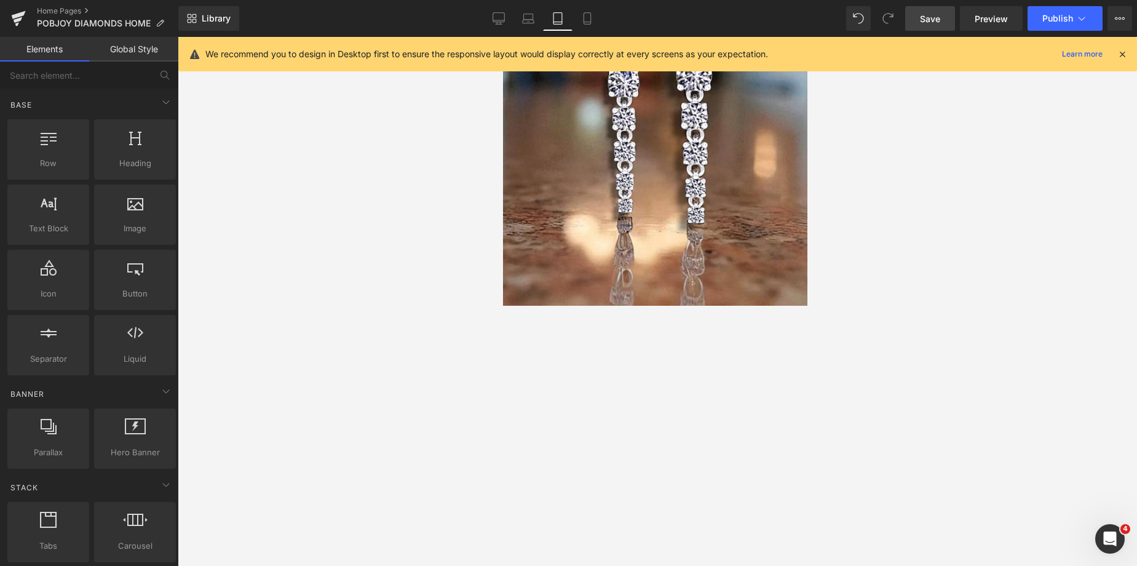
click at [939, 324] on div at bounding box center [658, 301] width 960 height 529
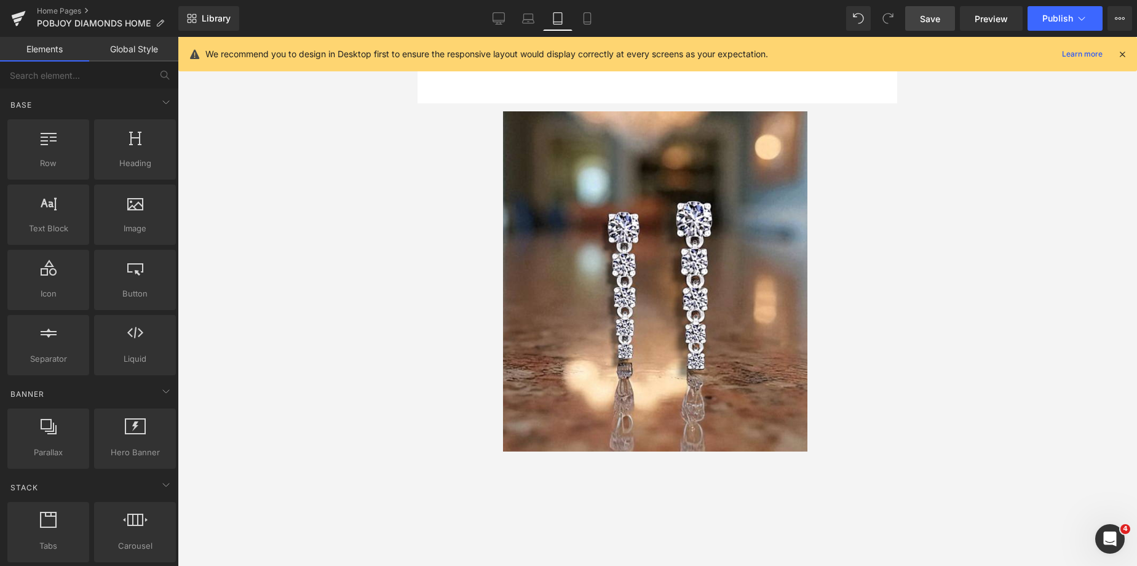
scroll to position [0, 0]
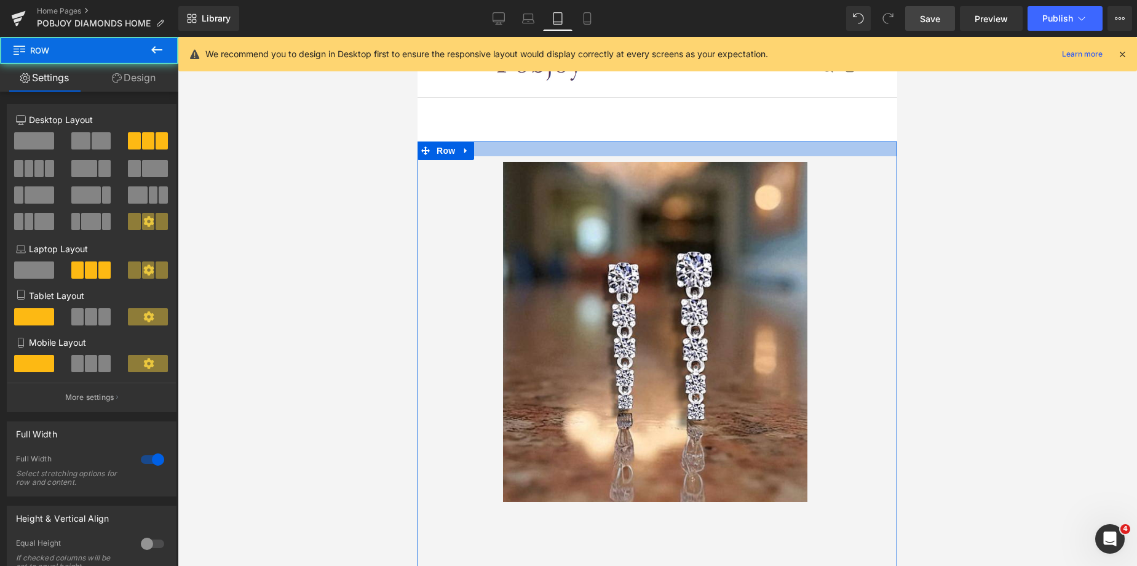
drag, startPoint x: 795, startPoint y: 143, endPoint x: 799, endPoint y: 155, distance: 12.7
click at [799, 155] on div at bounding box center [658, 148] width 480 height 15
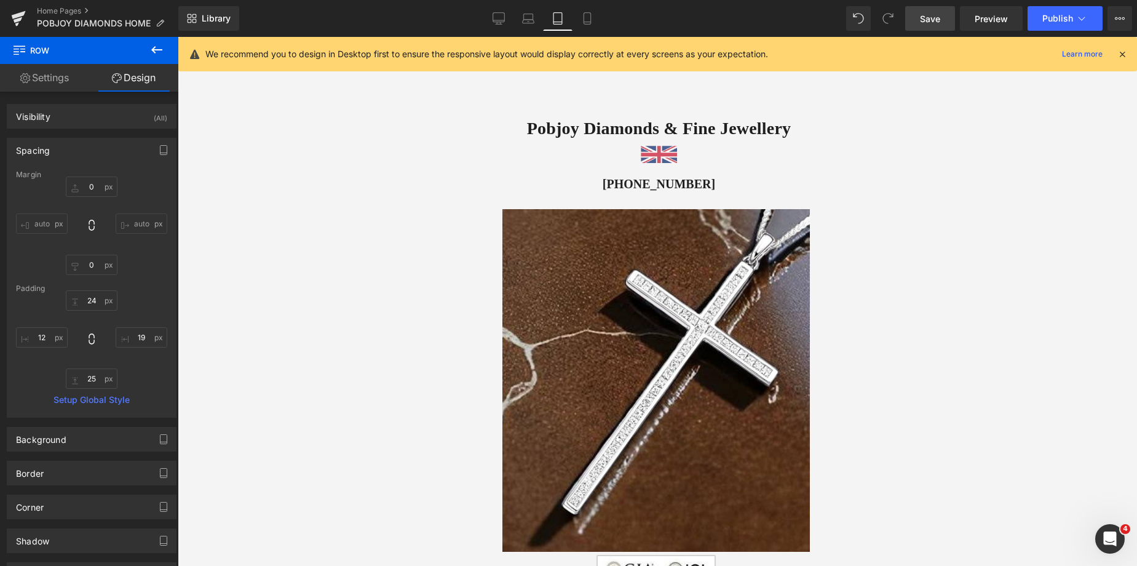
scroll to position [681, 0]
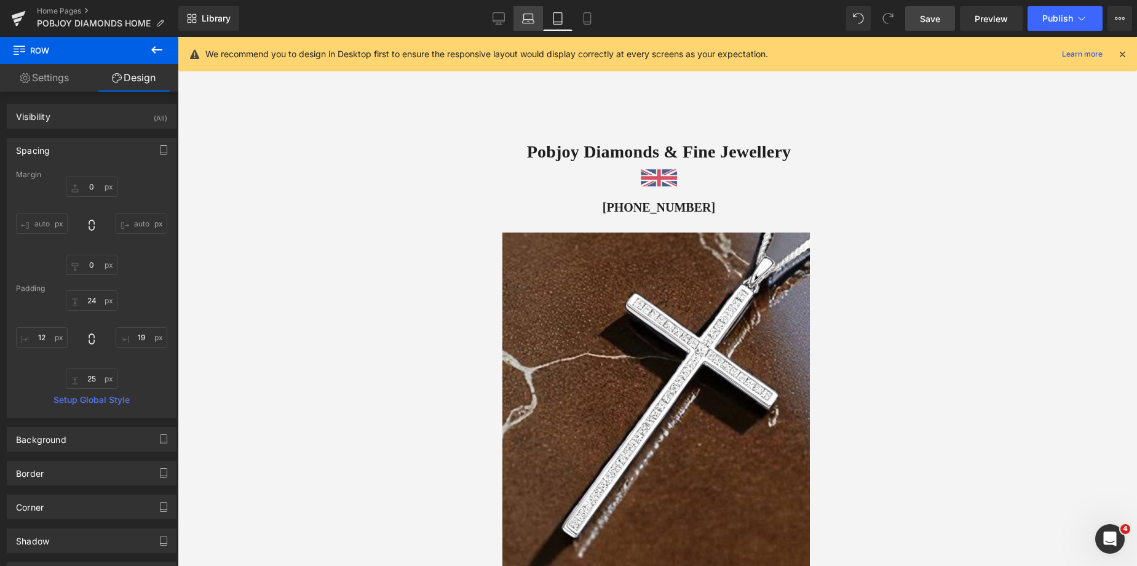
click at [528, 15] on icon at bounding box center [528, 18] width 12 height 12
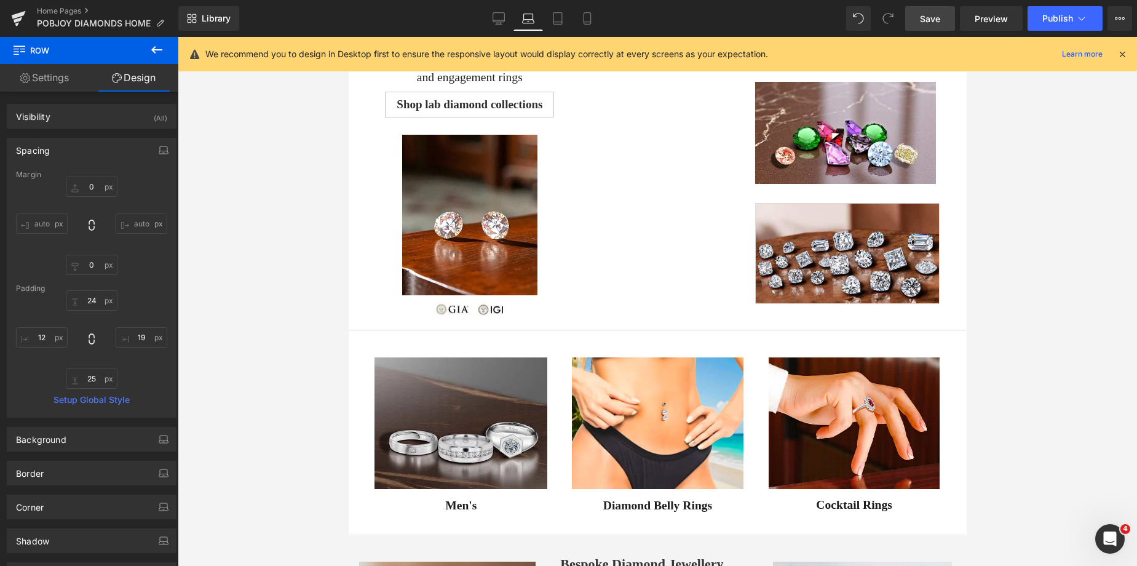
type input "0"
type input "4"
type input "51"
type input "21"
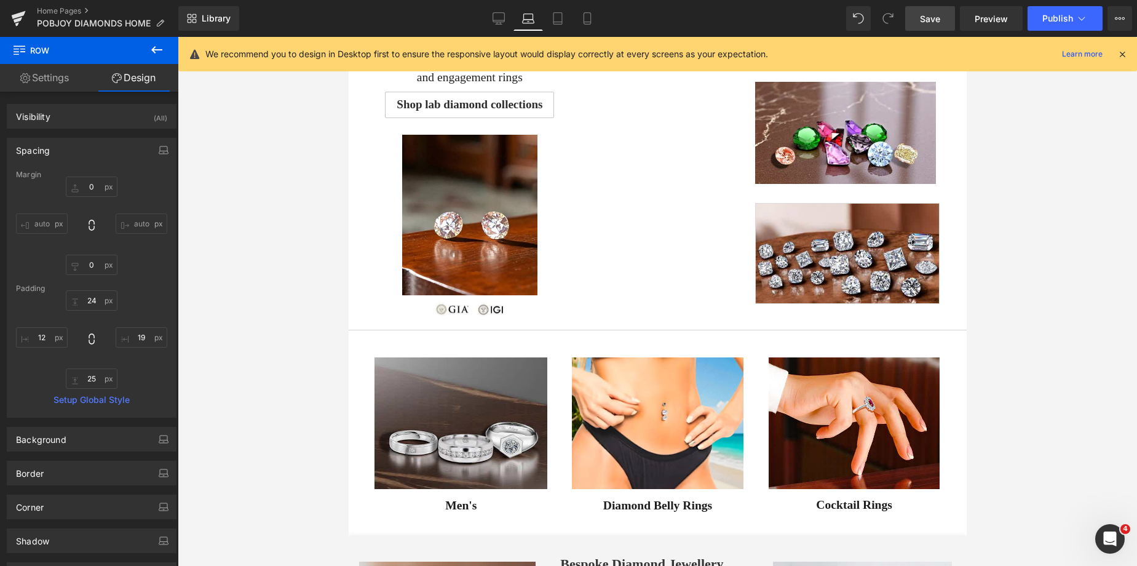
type input "58"
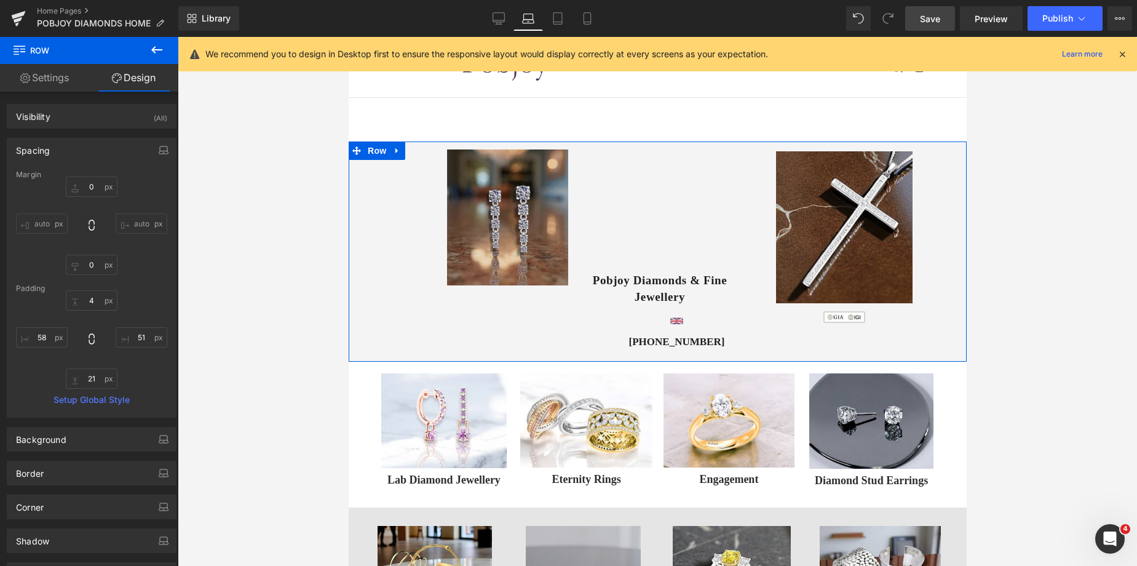
click at [501, 165] on img at bounding box center [507, 217] width 121 height 136
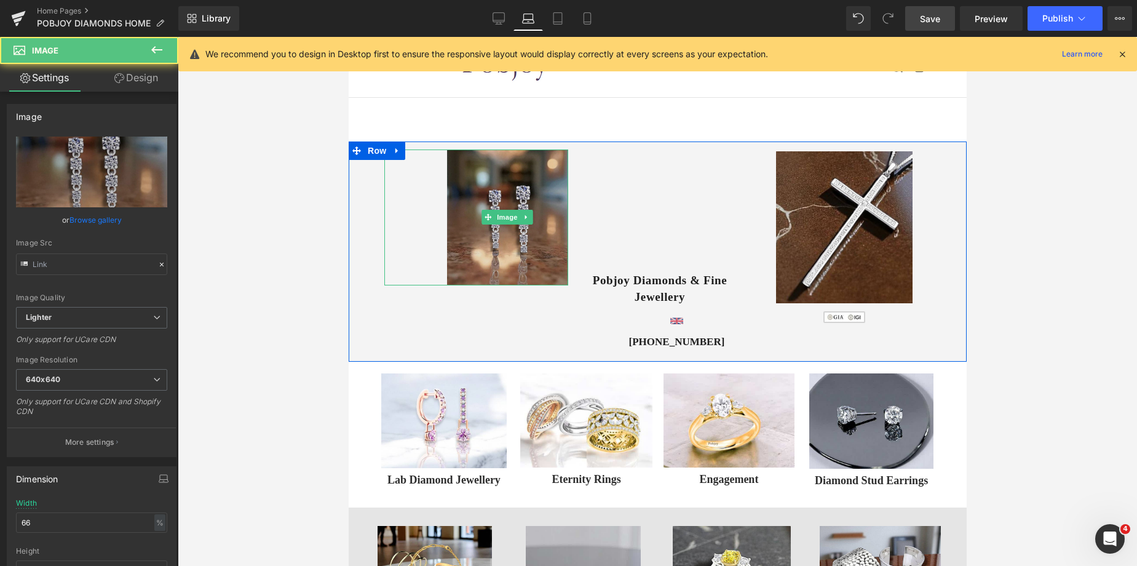
type input "https://ucarecdn.com/9a02fa4d-8e84-42c0-acb1-9d650a8d3bd5/-/format/auto/-/previ…"
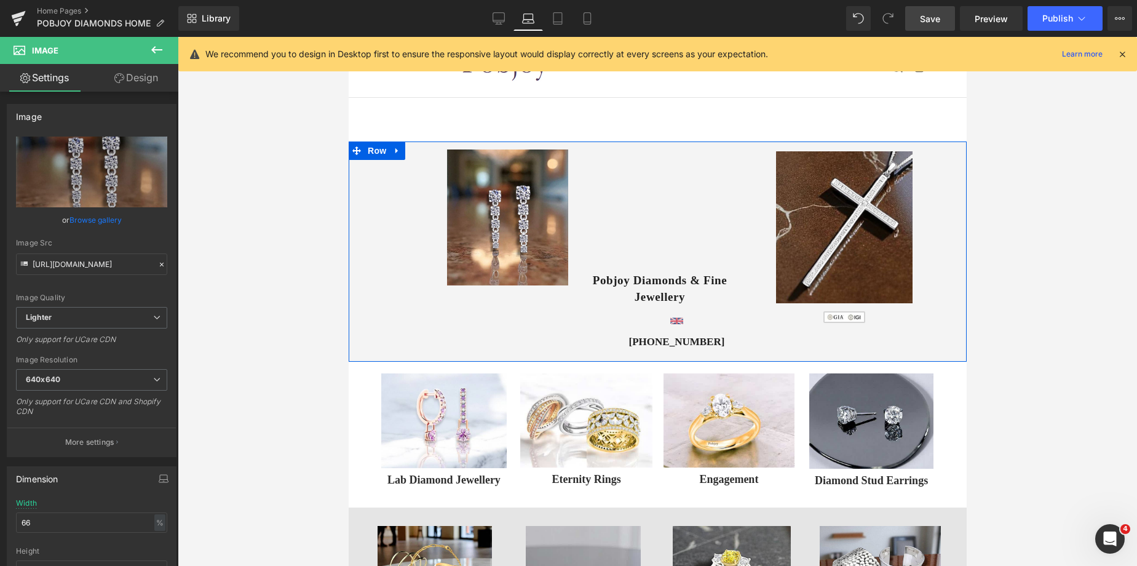
click at [792, 181] on img at bounding box center [844, 227] width 137 height 152
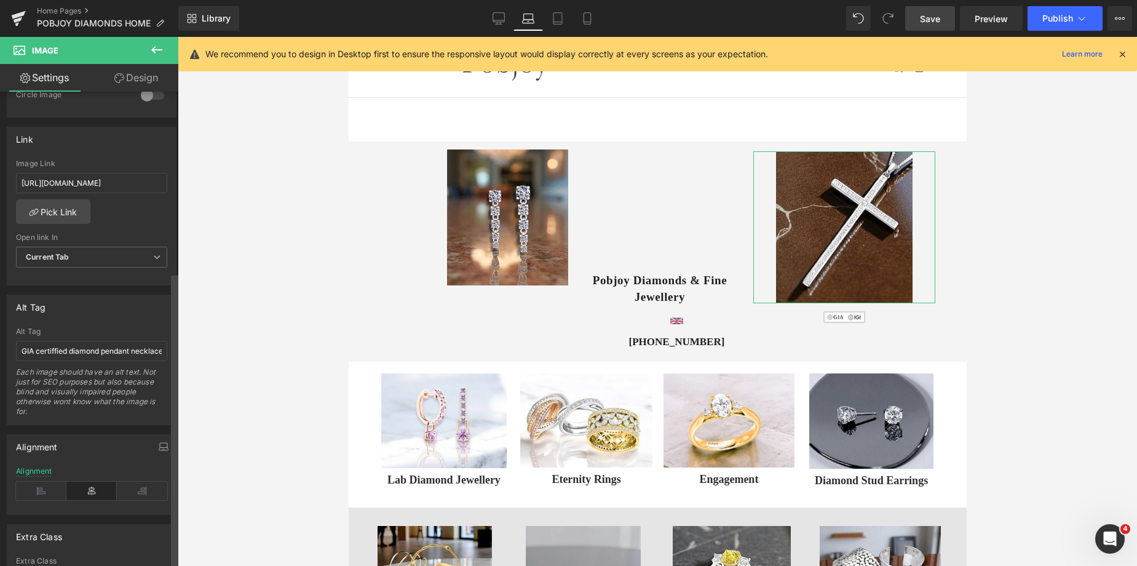
scroll to position [509, 0]
click at [141, 519] on div "Image https://ucarecdn.com/12105efb-3b78-4b7f-b949-5e1f666967b0/-/format/auto/-…" at bounding box center [89, 332] width 178 height 480
click at [37, 482] on icon at bounding box center [41, 486] width 50 height 18
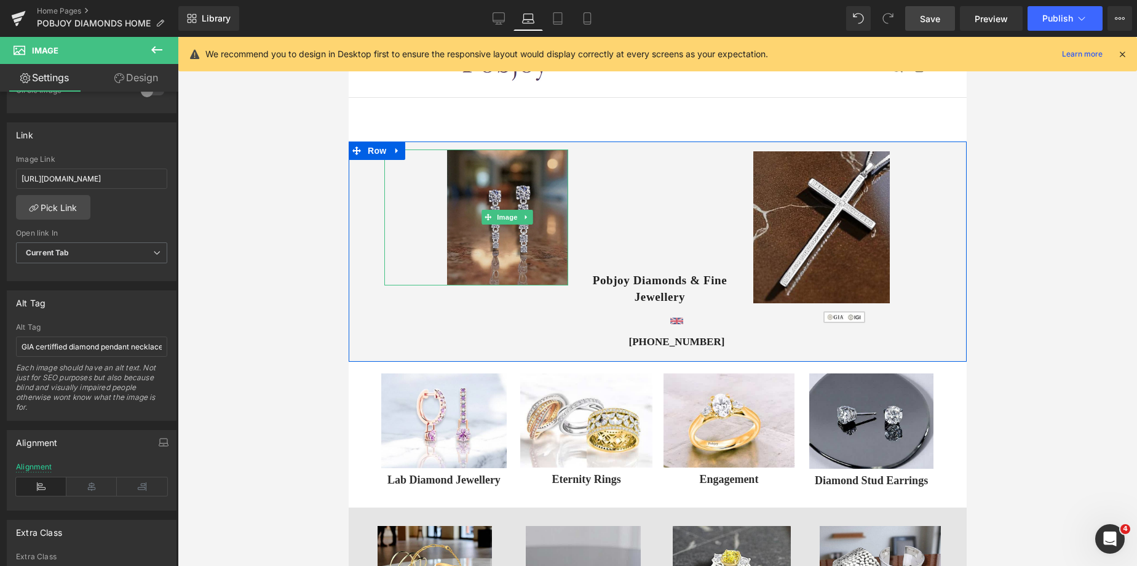
click at [475, 199] on img at bounding box center [507, 217] width 121 height 136
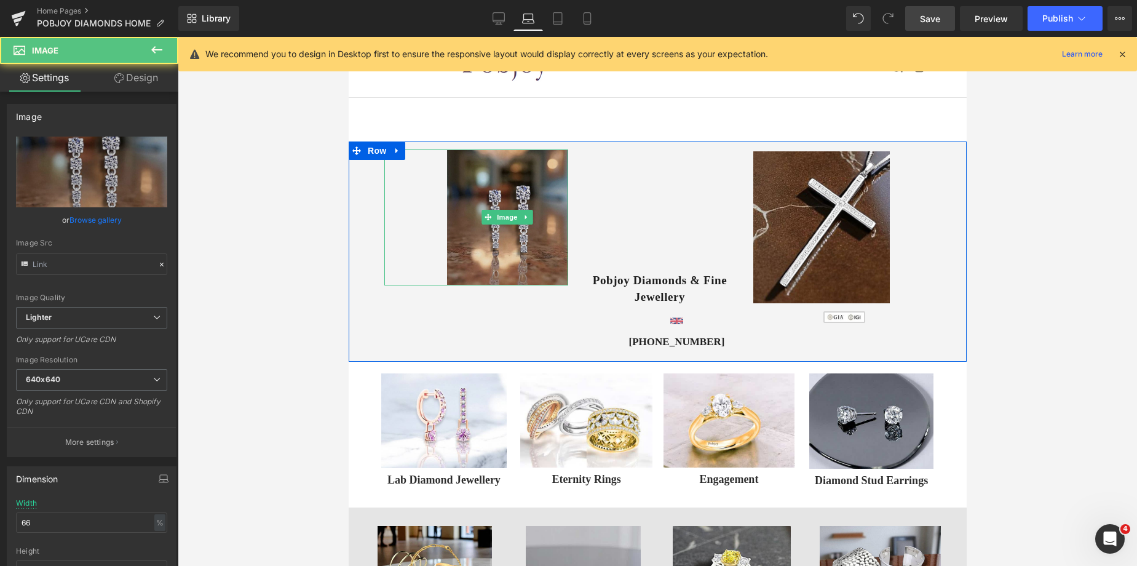
type input "https://ucarecdn.com/9a02fa4d-8e84-42c0-acb1-9d650a8d3bd5/-/format/auto/-/previ…"
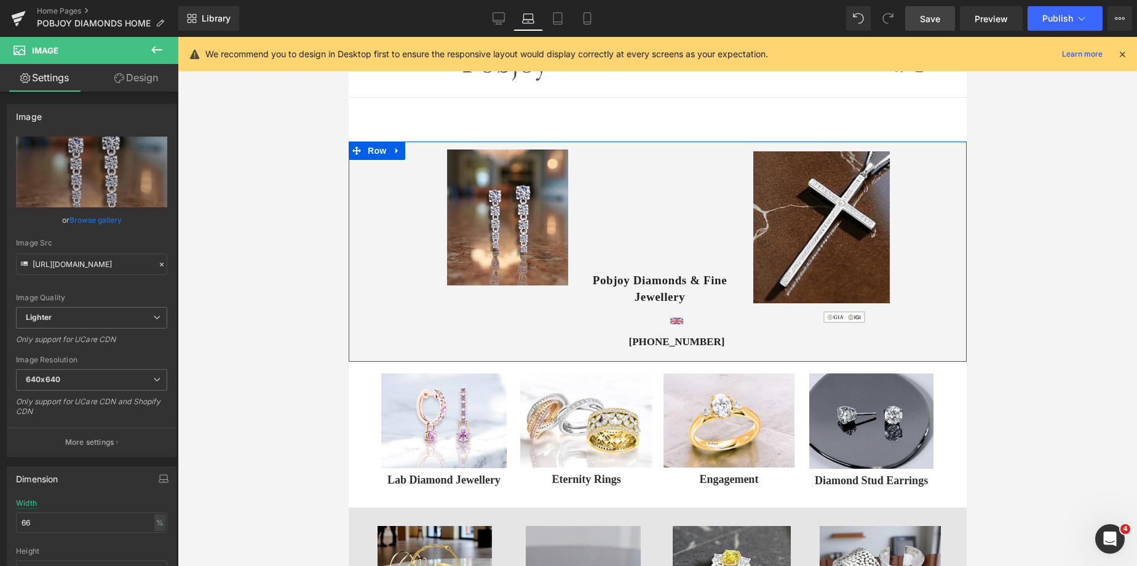
click at [353, 198] on div "Image Vimeo 58px 56px Pobjoy Diamonds & Fine Jewellery Heading Image +44 (0) 20…" at bounding box center [657, 251] width 618 height 220
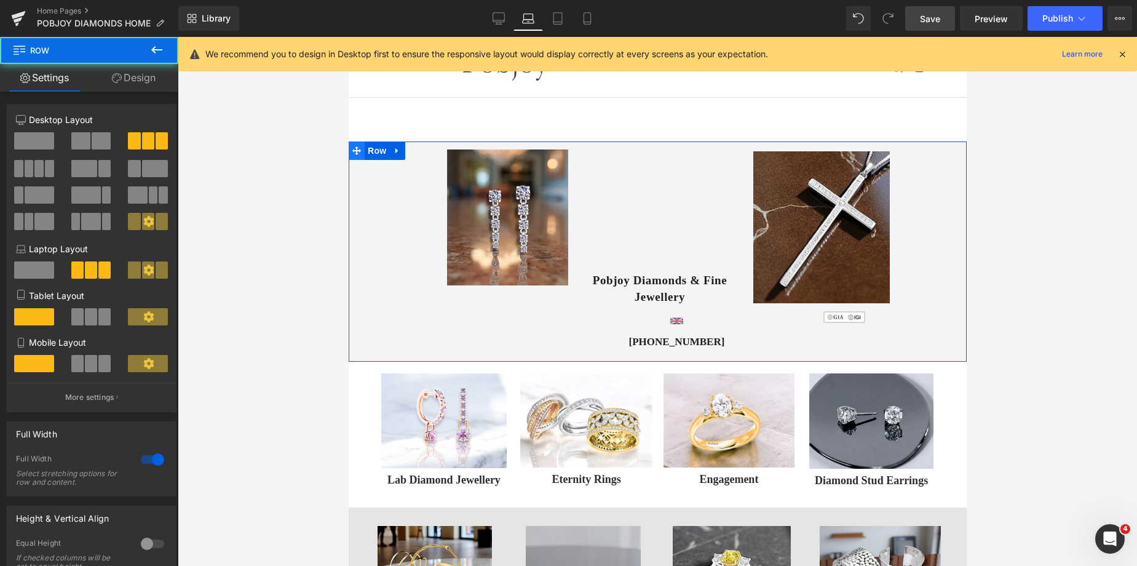
click at [352, 151] on icon at bounding box center [356, 150] width 9 height 9
click at [146, 83] on link "Design" at bounding box center [133, 78] width 89 height 28
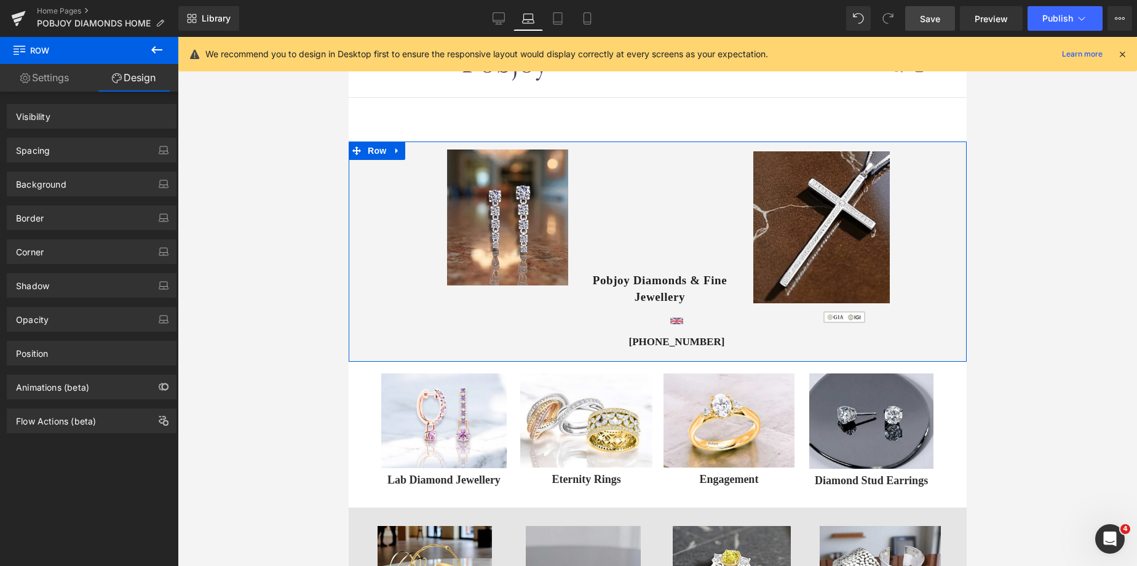
click at [49, 149] on div "Spacing" at bounding box center [33, 146] width 34 height 17
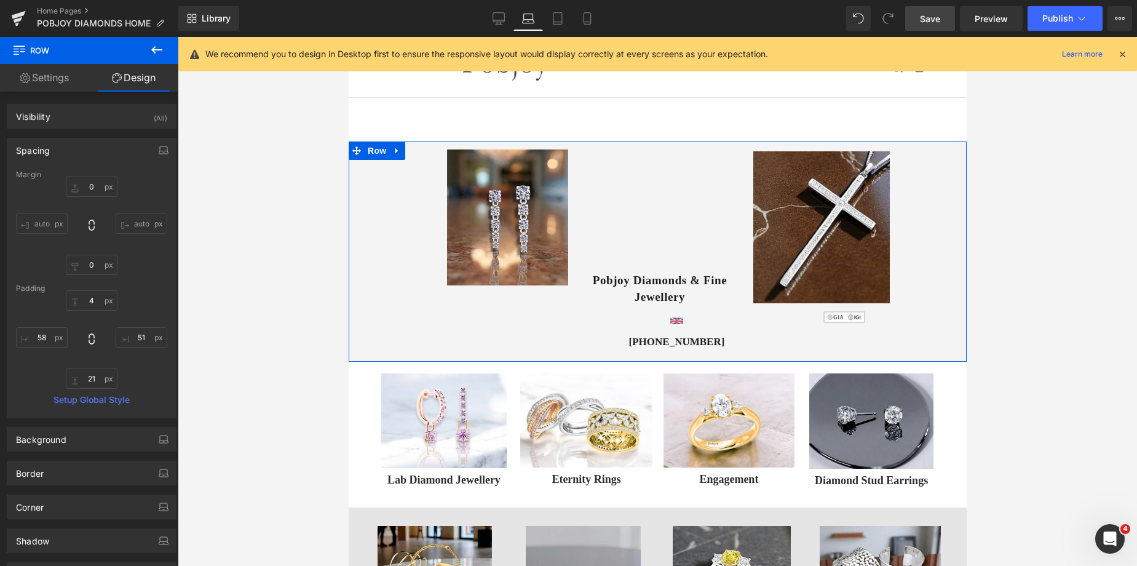
type input "0"
type input "4"
type input "51"
type input "21"
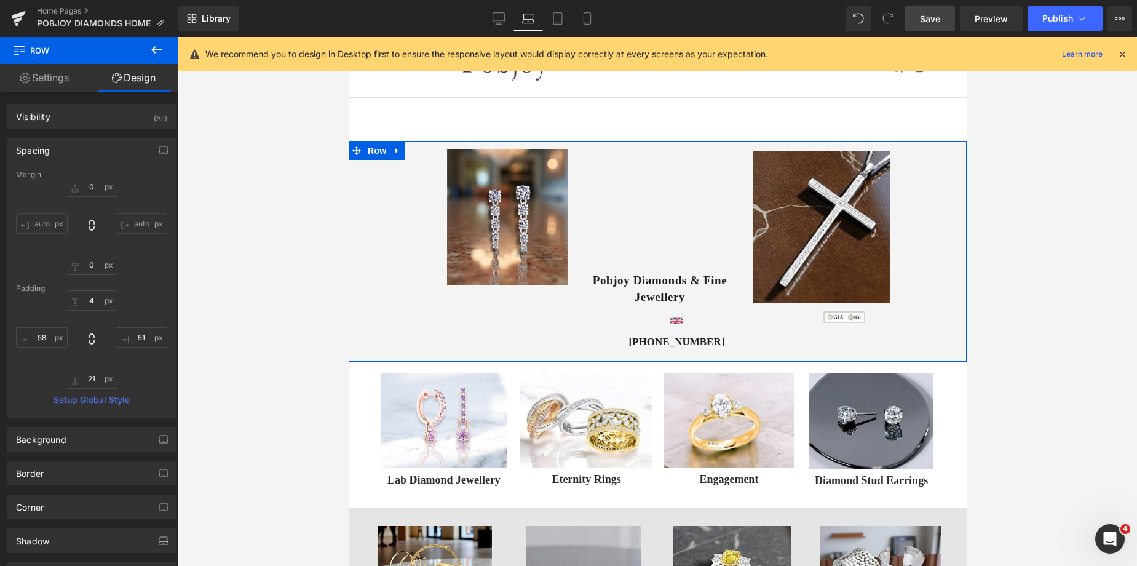
click at [37, 284] on div "Padding" at bounding box center [91, 288] width 151 height 9
click at [42, 346] on input "58" at bounding box center [42, 337] width 52 height 20
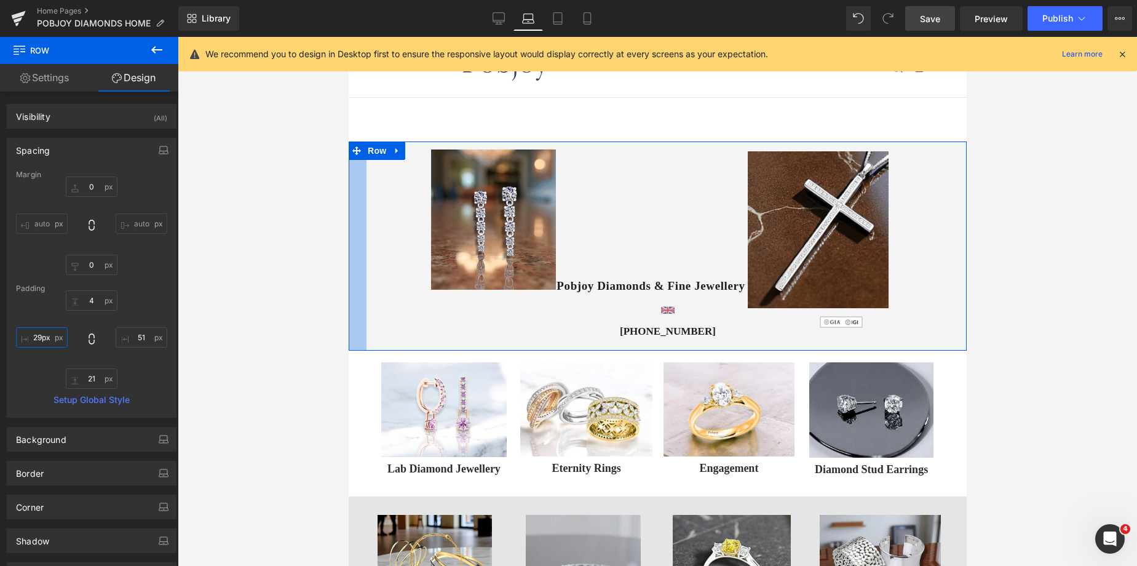
drag, startPoint x: 368, startPoint y: 220, endPoint x: 349, endPoint y: 228, distance: 20.5
click at [349, 228] on div at bounding box center [357, 245] width 18 height 209
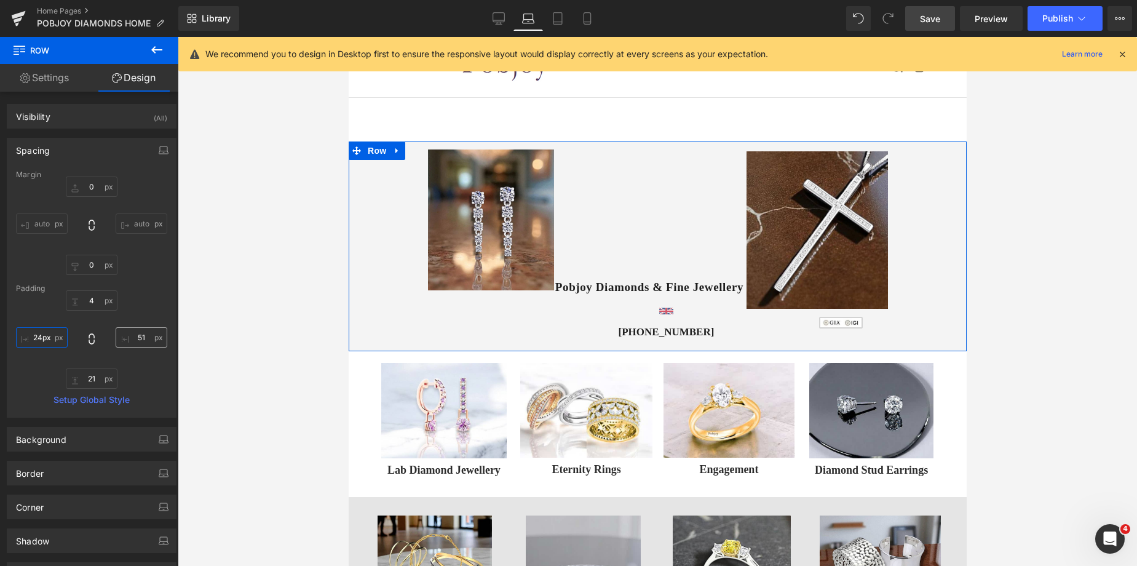
type input "24px"
click at [134, 331] on input "51" at bounding box center [142, 337] width 52 height 20
type input "55"
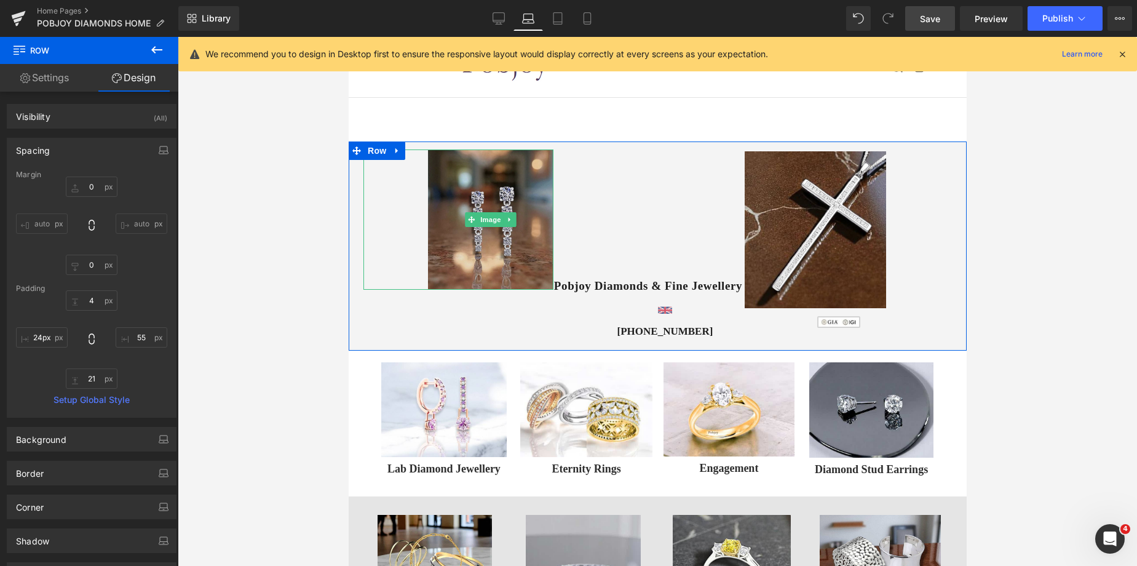
click at [458, 179] on img at bounding box center [490, 219] width 125 height 140
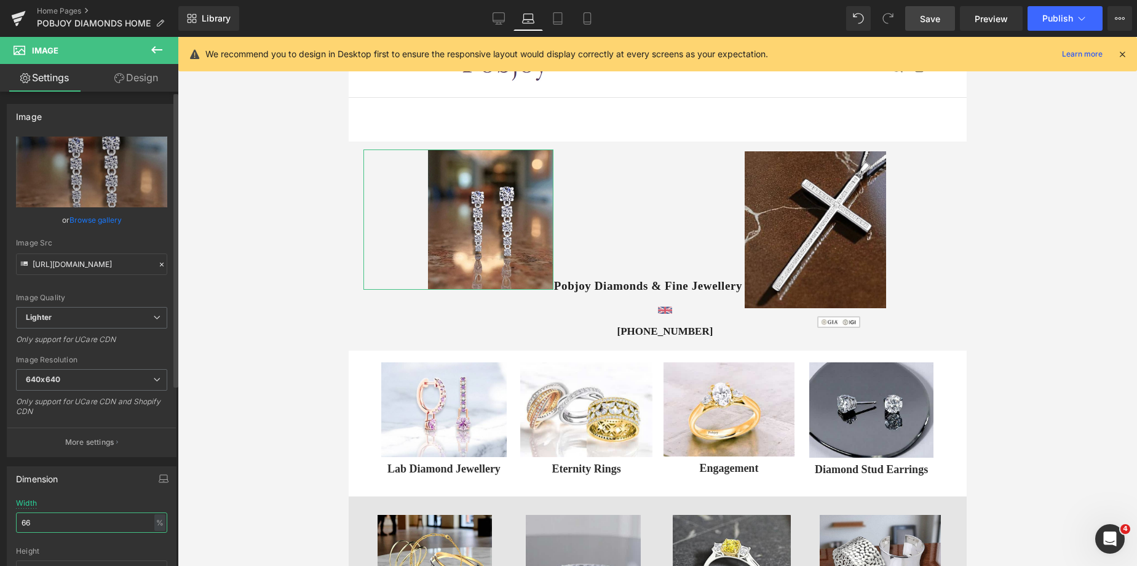
drag, startPoint x: 47, startPoint y: 519, endPoint x: 0, endPoint y: 520, distance: 47.4
click at [0, 520] on div "Dimension 66% Width 66 % % px auto Height auto 0 Circle Image" at bounding box center [92, 539] width 184 height 165
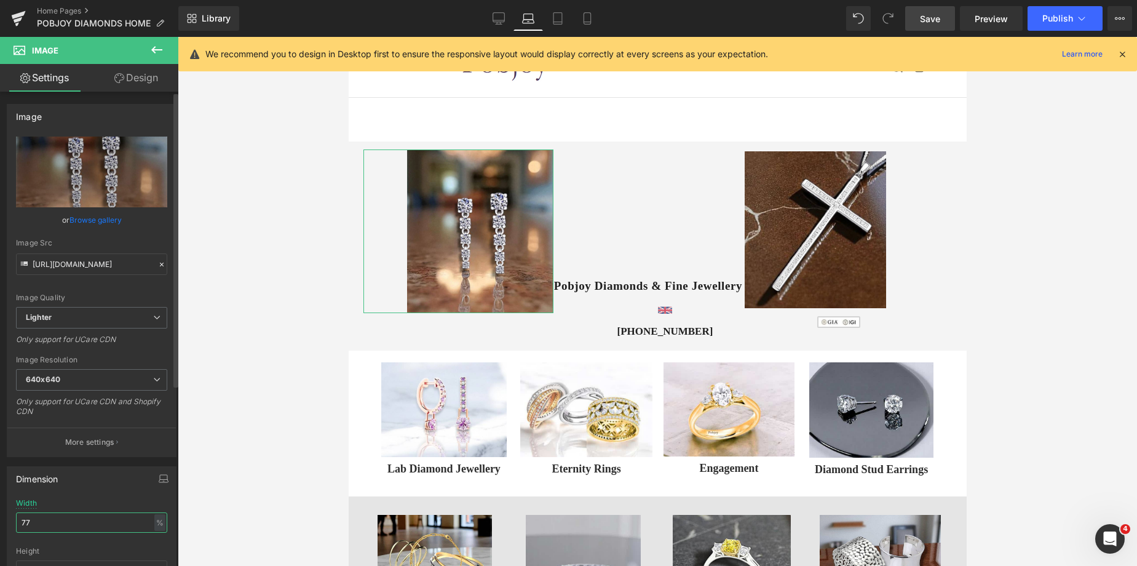
type input "7"
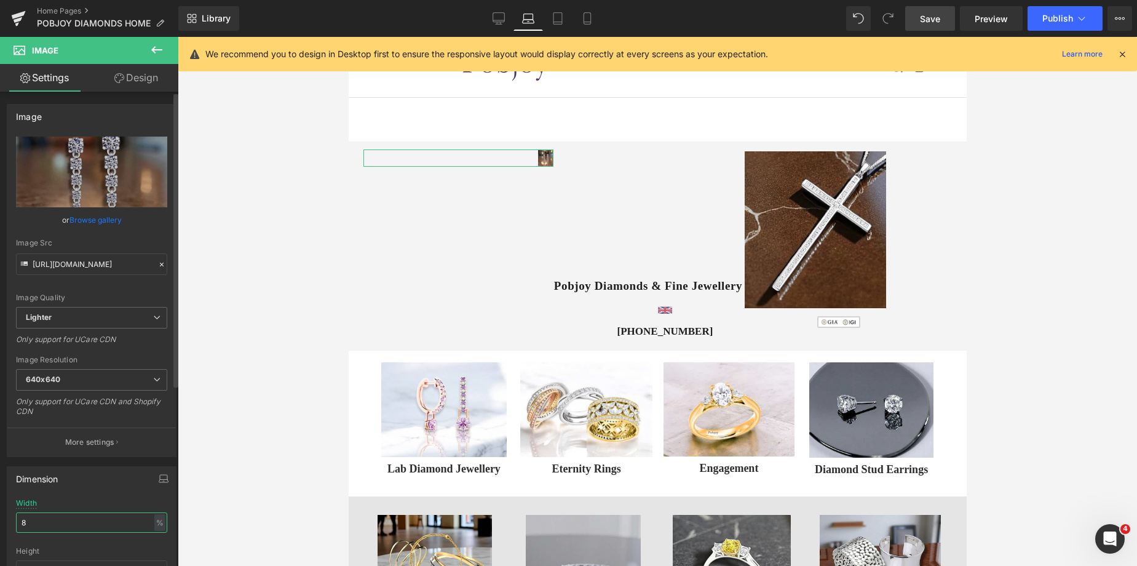
type input "84"
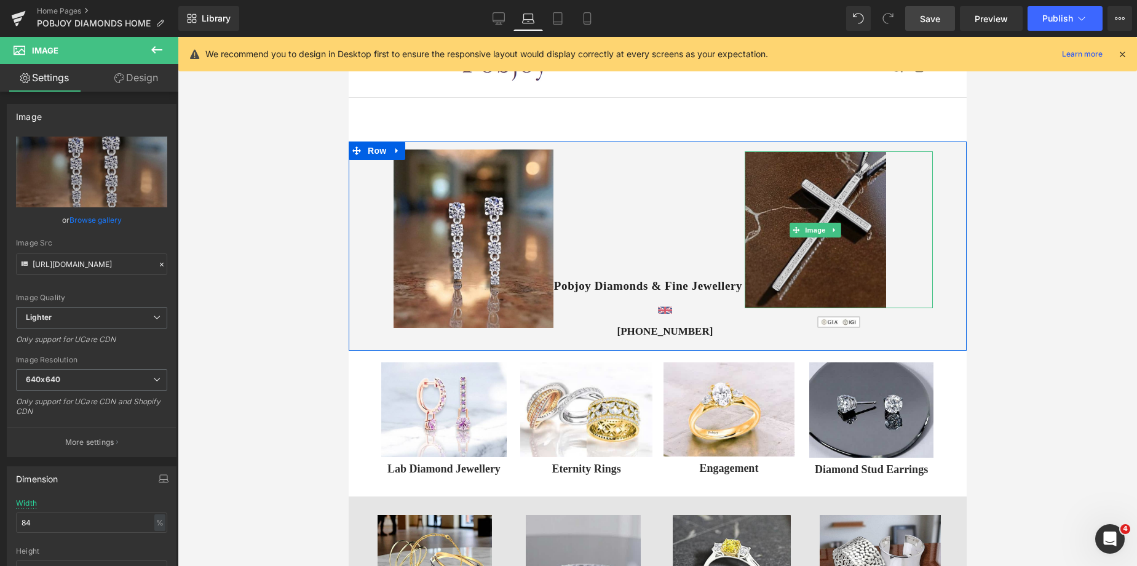
click at [801, 221] on img at bounding box center [814, 229] width 141 height 157
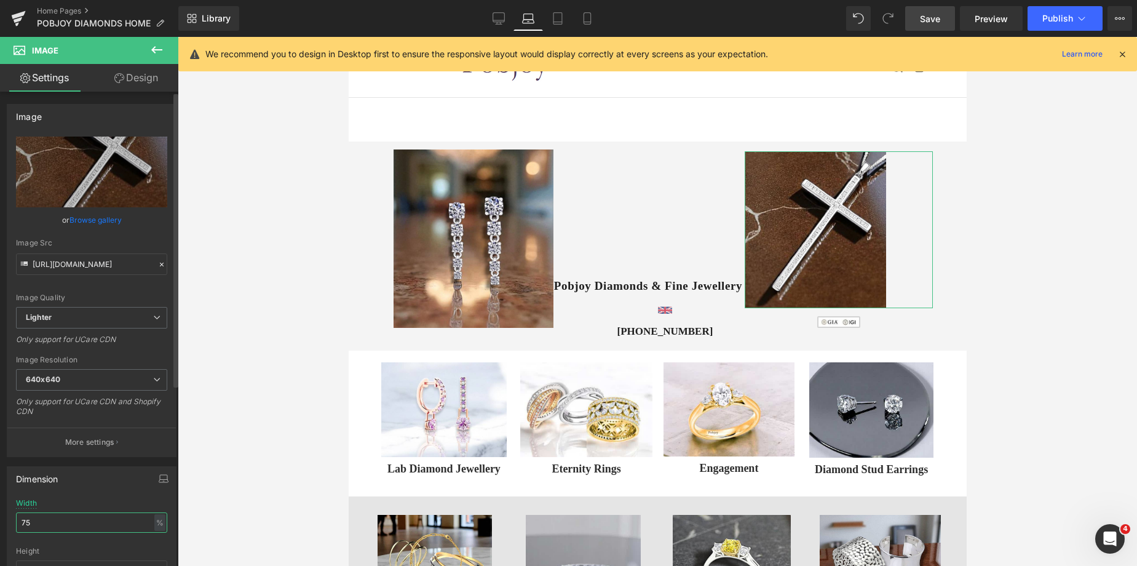
drag, startPoint x: 46, startPoint y: 527, endPoint x: 10, endPoint y: 525, distance: 35.1
click at [10, 525] on div "75% Width 75 % % px auto Height auto 0 Circle Image" at bounding box center [91, 560] width 169 height 123
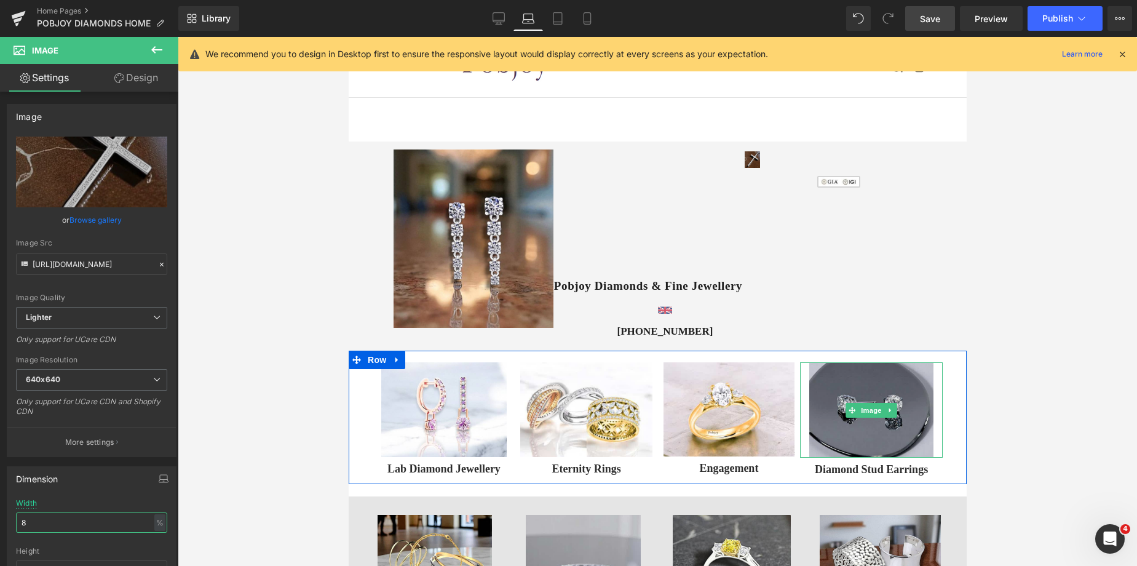
type input "82"
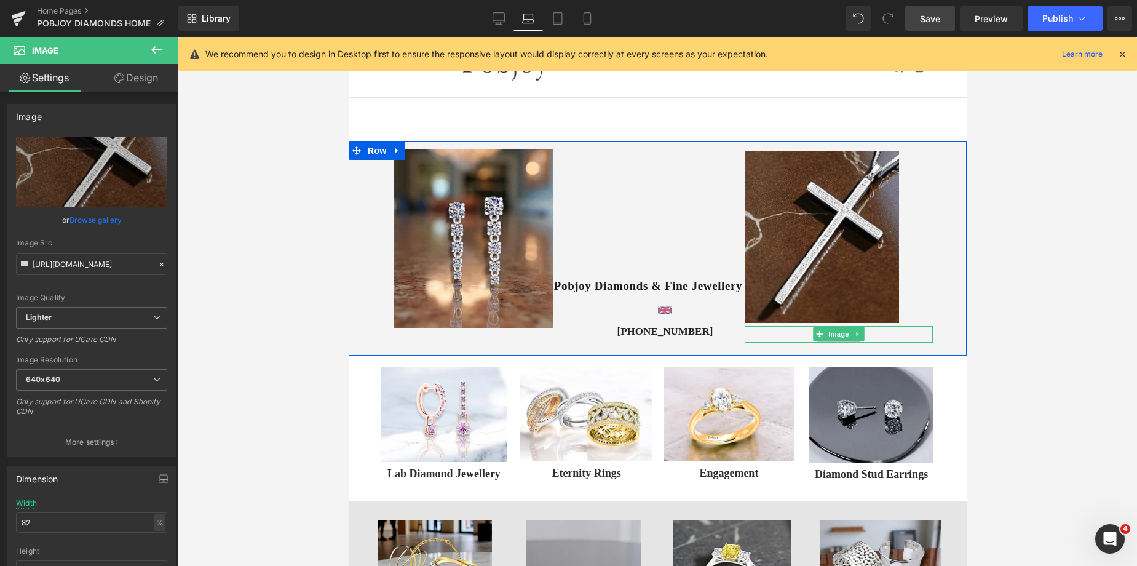
click at [816, 337] on icon at bounding box center [819, 333] width 7 height 7
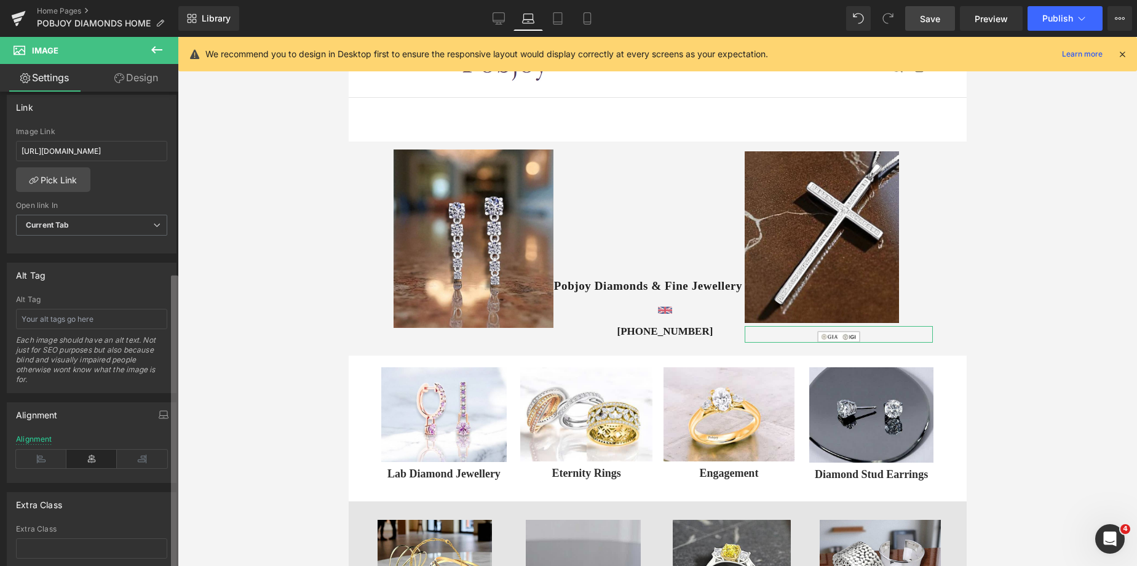
click at [124, 487] on div "Image https://ucarecdn.com/a0fbc0a9-70d5-49a6-9614-99562a9be587/-/format/auto/-…" at bounding box center [89, 332] width 178 height 480
click at [39, 456] on icon at bounding box center [41, 455] width 50 height 18
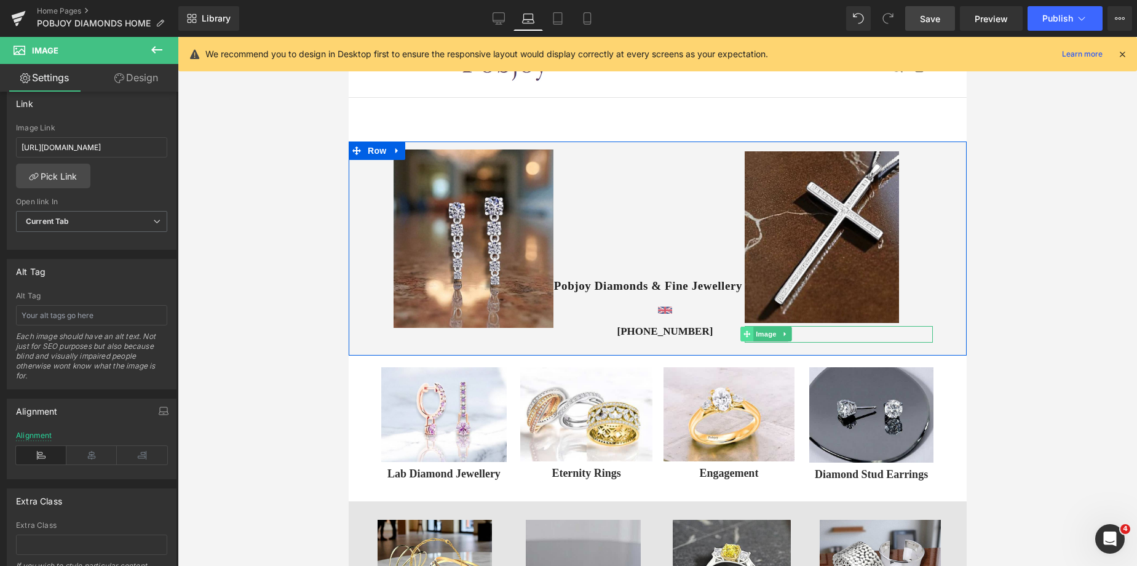
click at [747, 335] on span at bounding box center [747, 334] width 13 height 15
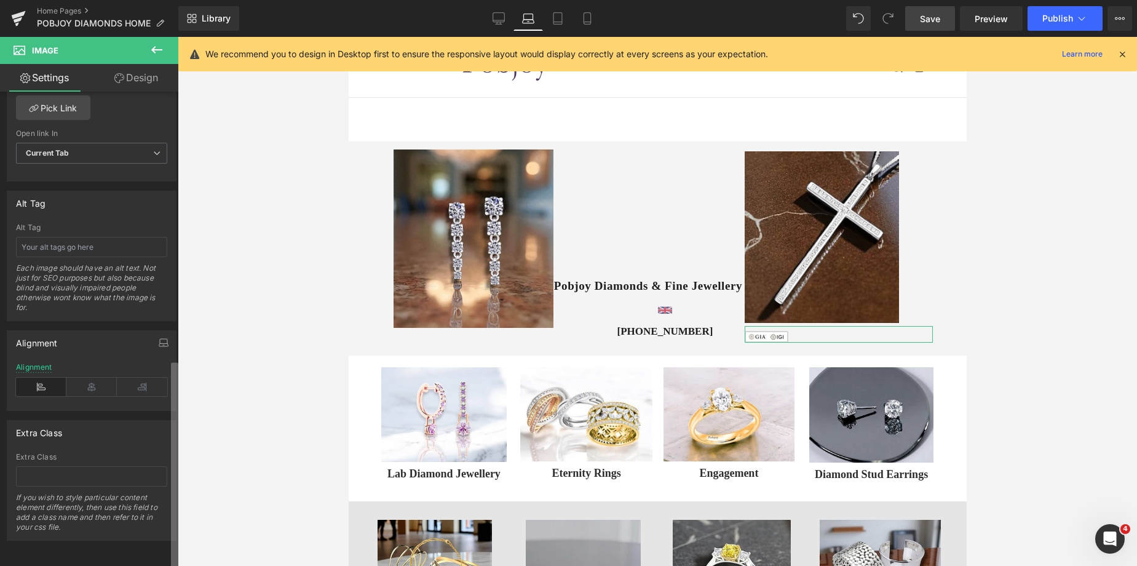
scroll to position [364, 0]
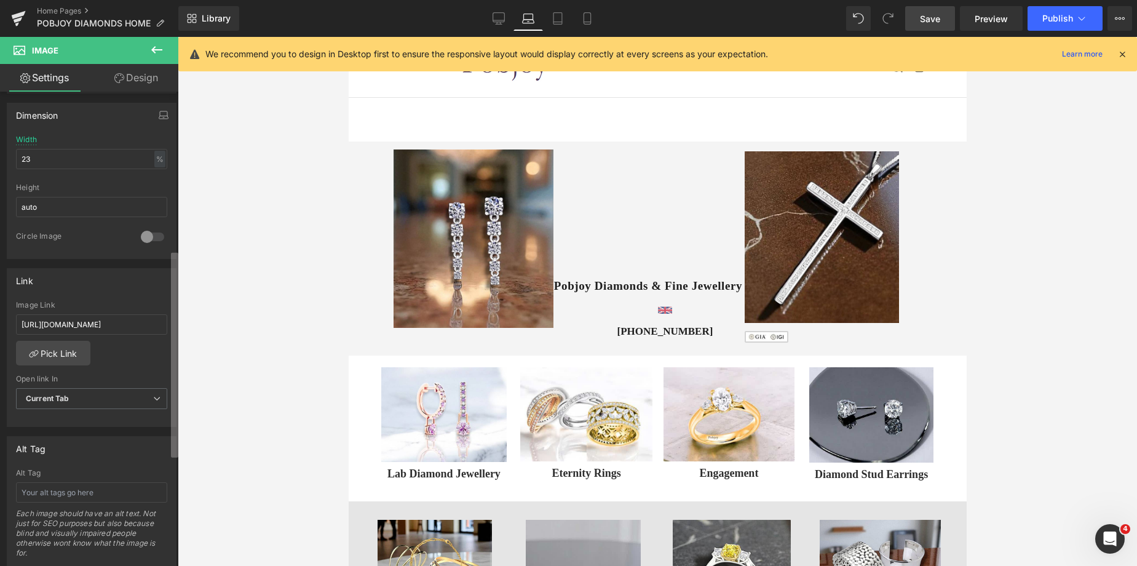
click at [184, 285] on div "Image You are previewing how the will restyle your page. You can not edit Eleme…" at bounding box center [568, 293] width 1137 height 587
drag, startPoint x: 44, startPoint y: 151, endPoint x: 0, endPoint y: 158, distance: 44.9
click at [0, 158] on div "Dimension 23% Width 23 % % px auto Height auto 0 Circle Image" at bounding box center [92, 176] width 184 height 165
type input "27"
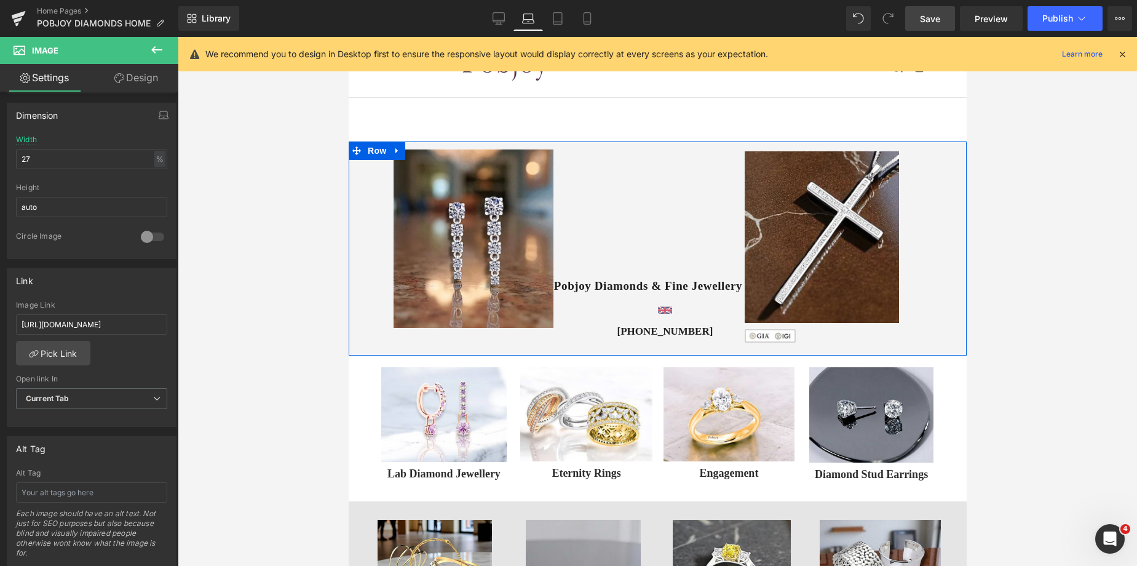
click at [348, 37] on div at bounding box center [348, 37] width 0 height 0
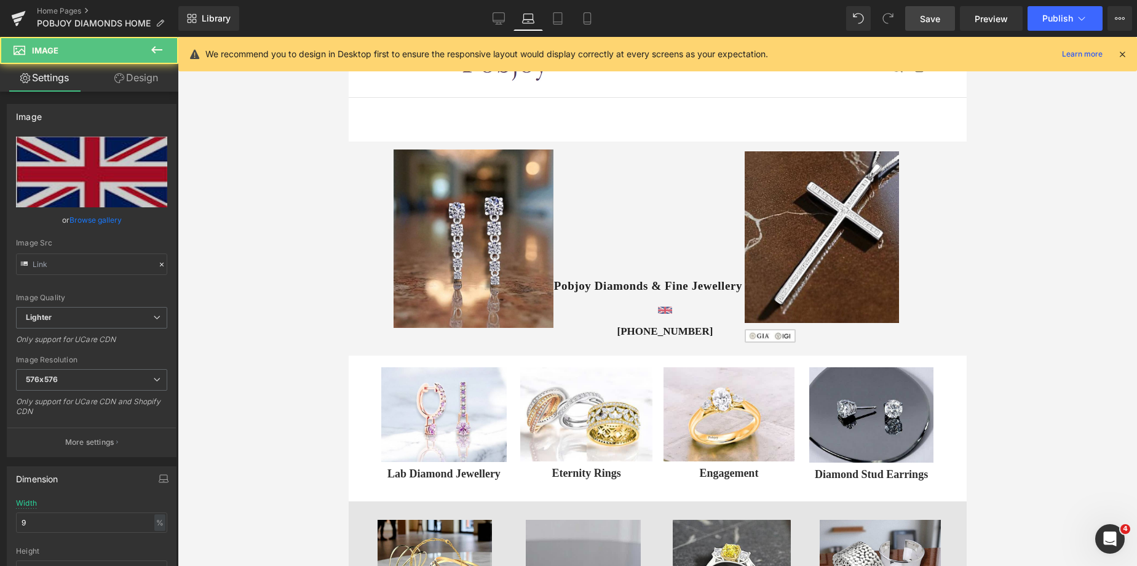
type input "https://ucarecdn.com/49dfdb85-1228-488b-b6a9-4b2ad7f4c289/-/format/auto/-/previ…"
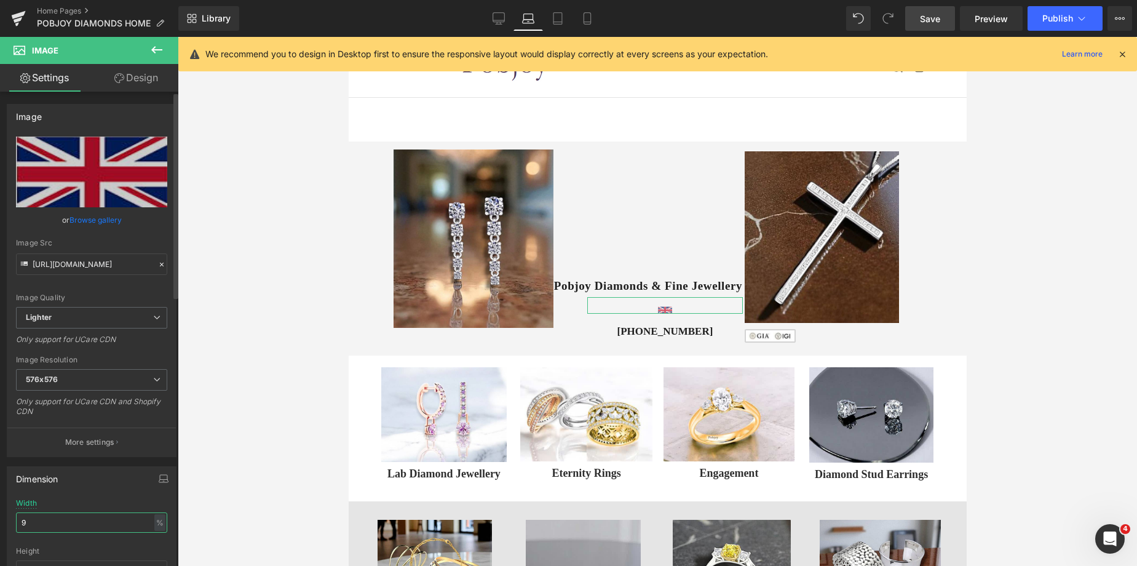
drag, startPoint x: 38, startPoint y: 529, endPoint x: 0, endPoint y: 522, distance: 38.8
click at [0, 522] on div "Dimension 9% Width 9 % % px auto Height auto 0 Circle Image" at bounding box center [92, 539] width 184 height 165
type input "15"
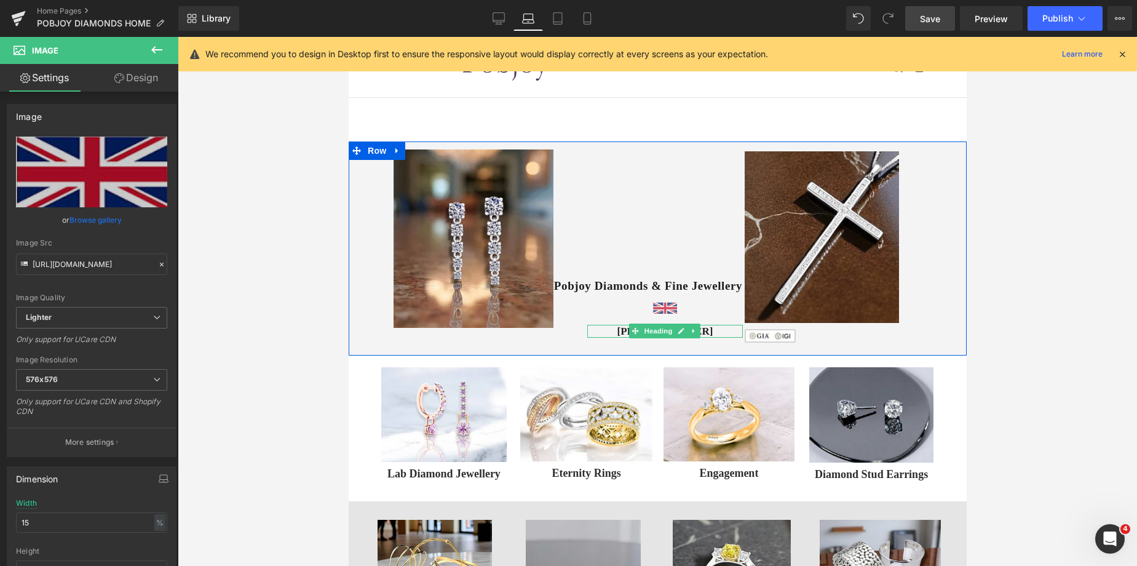
click at [643, 315] on div "Vimeo 58px 56px Pobjoy Diamonds & Fine Jewellery Heading Image +44 (0) 20 3998 …" at bounding box center [648, 241] width 190 height 194
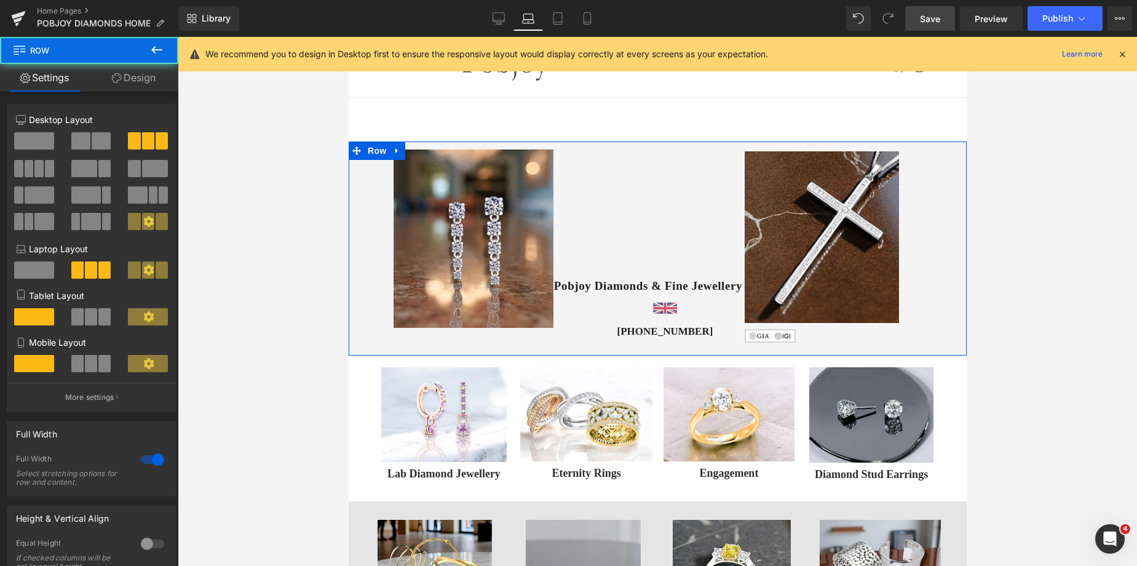
click at [643, 308] on div "Image" at bounding box center [665, 305] width 156 height 17
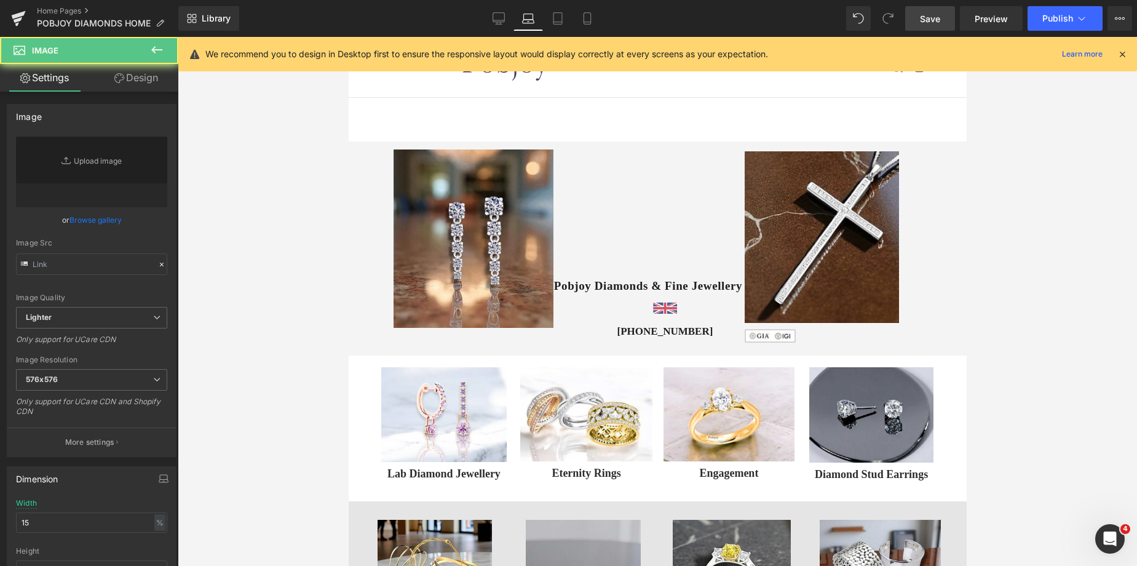
type input "https://ucarecdn.com/49dfdb85-1228-488b-b6a9-4b2ad7f4c289/-/format/auto/-/previ…"
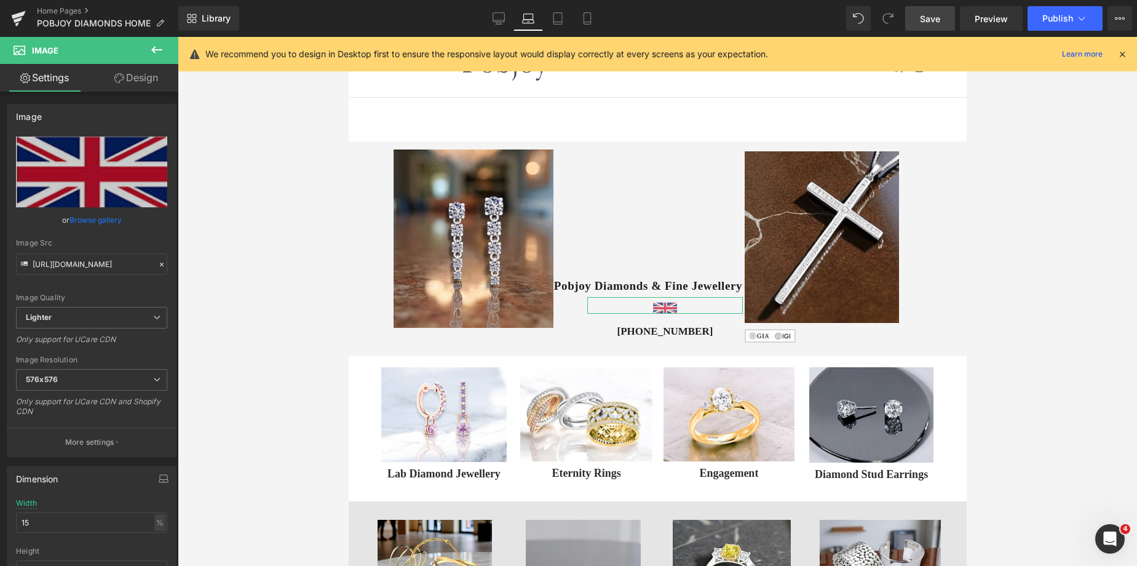
click at [133, 78] on link "Design" at bounding box center [136, 78] width 89 height 28
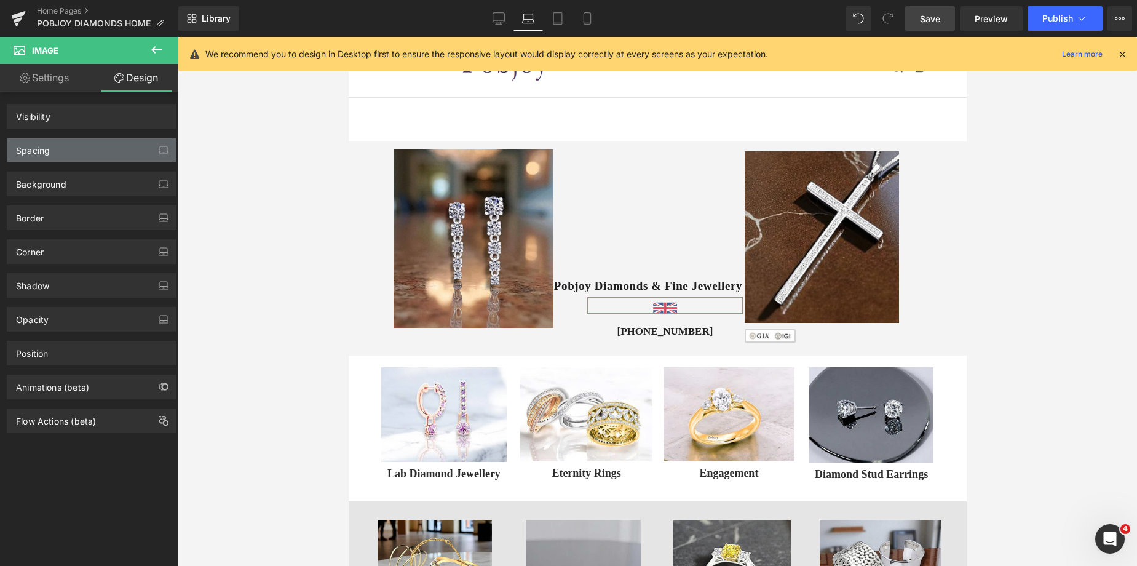
click at [69, 146] on div "Spacing" at bounding box center [91, 149] width 169 height 23
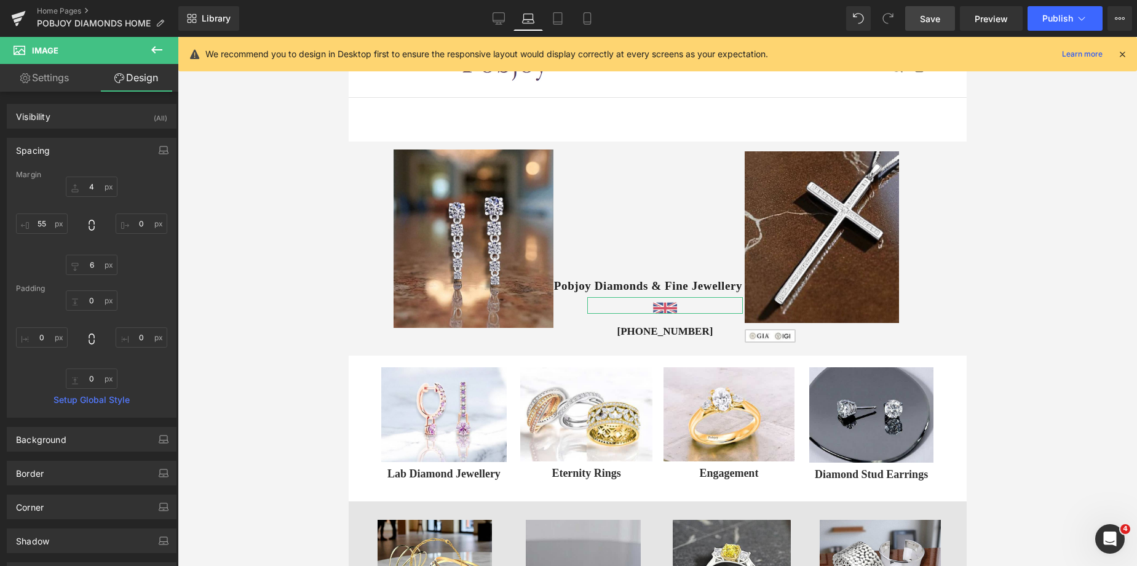
type input "4"
type input "0"
type input "6"
type input "55"
type input "0"
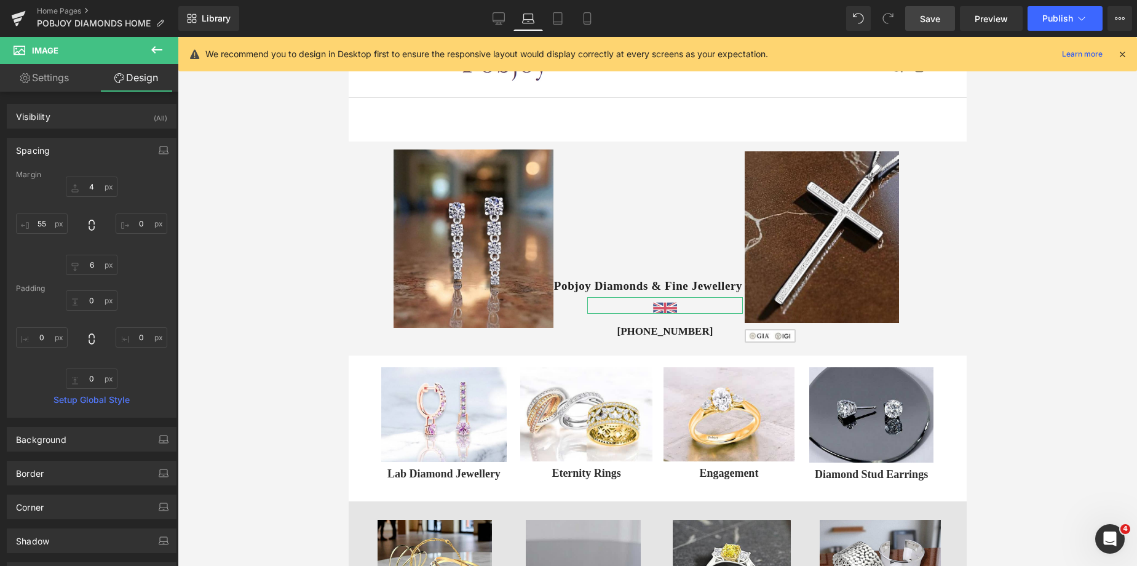
type input "0"
click at [45, 221] on input "55" at bounding box center [42, 223] width 52 height 20
type input "0"
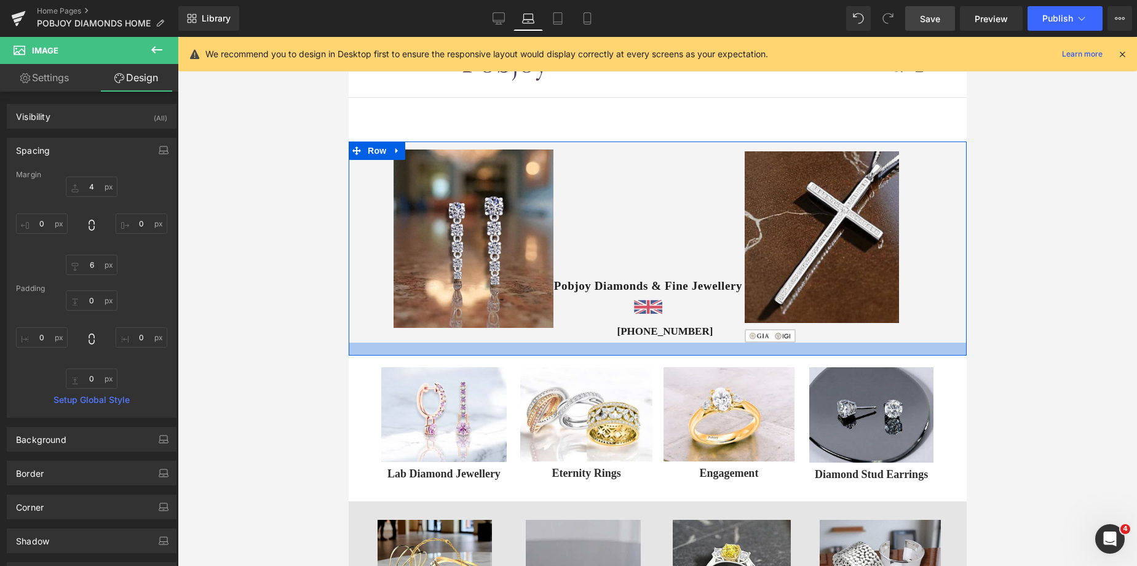
click at [586, 340] on div "Image Vimeo 58px 56px Pobjoy Diamonds & Fine Jewellery Heading Image +44 (0) 20…" at bounding box center [657, 248] width 618 height 214
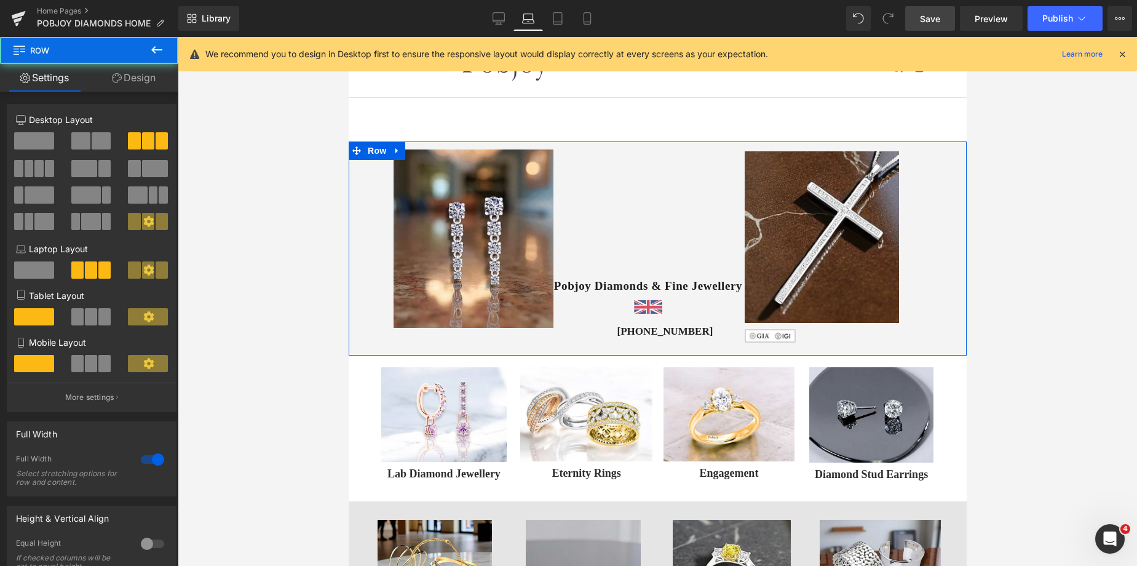
click at [588, 333] on h3 "+44 (0) 20 3998 3075" at bounding box center [665, 331] width 156 height 13
click at [595, 330] on h3 "+44 (0) 20 3998 3075" at bounding box center [665, 331] width 156 height 13
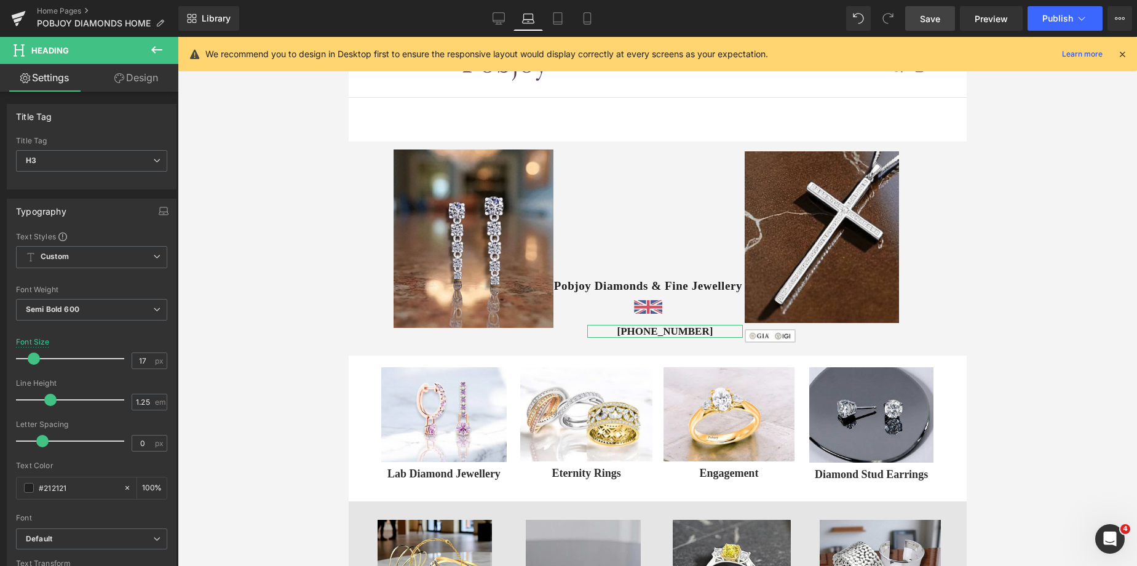
click at [129, 84] on link "Design" at bounding box center [136, 78] width 89 height 28
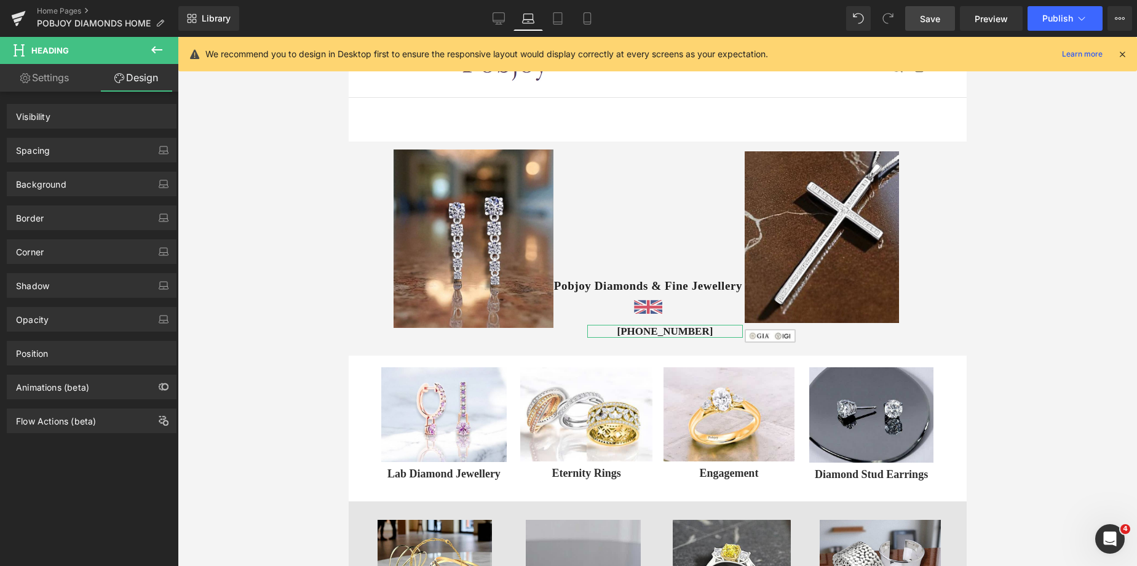
click at [45, 151] on div "Spacing" at bounding box center [33, 146] width 34 height 17
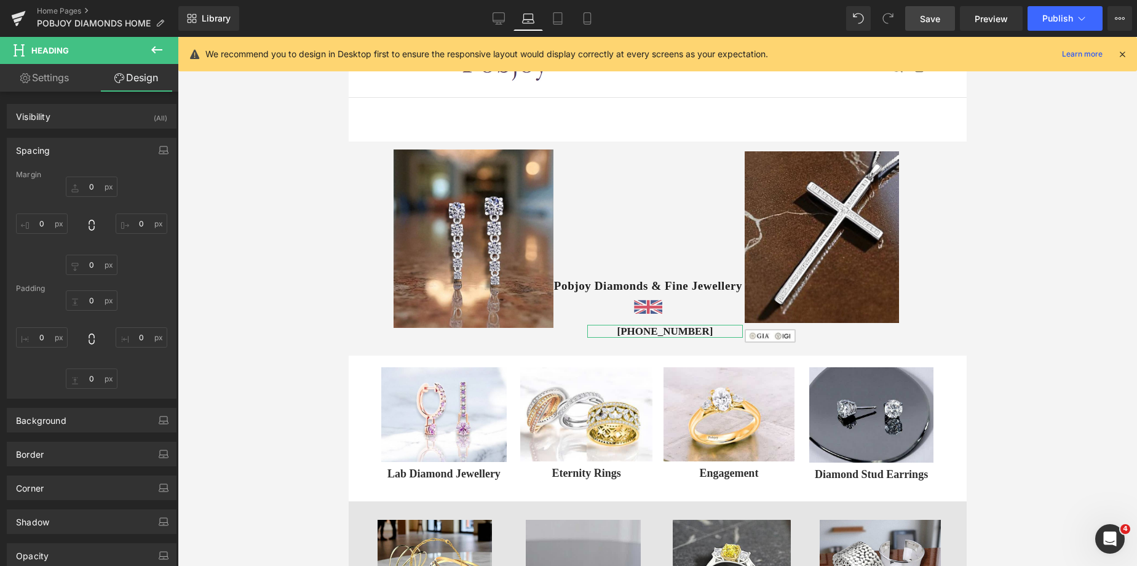
type input "12"
type input "0"
type input "55"
type input "0"
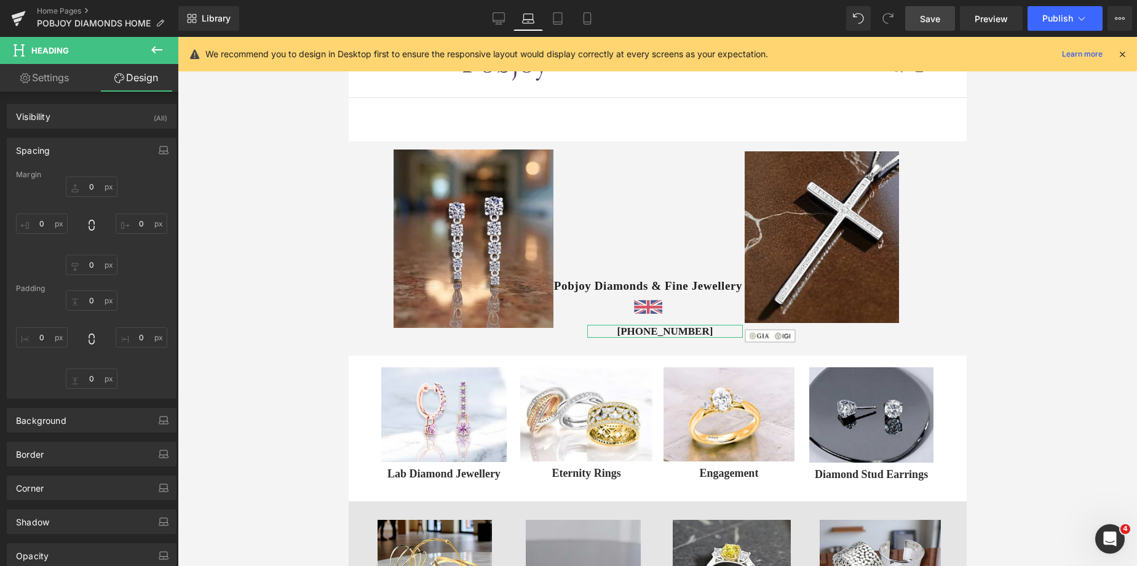
type input "0"
click at [40, 231] on input "55" at bounding box center [42, 223] width 52 height 20
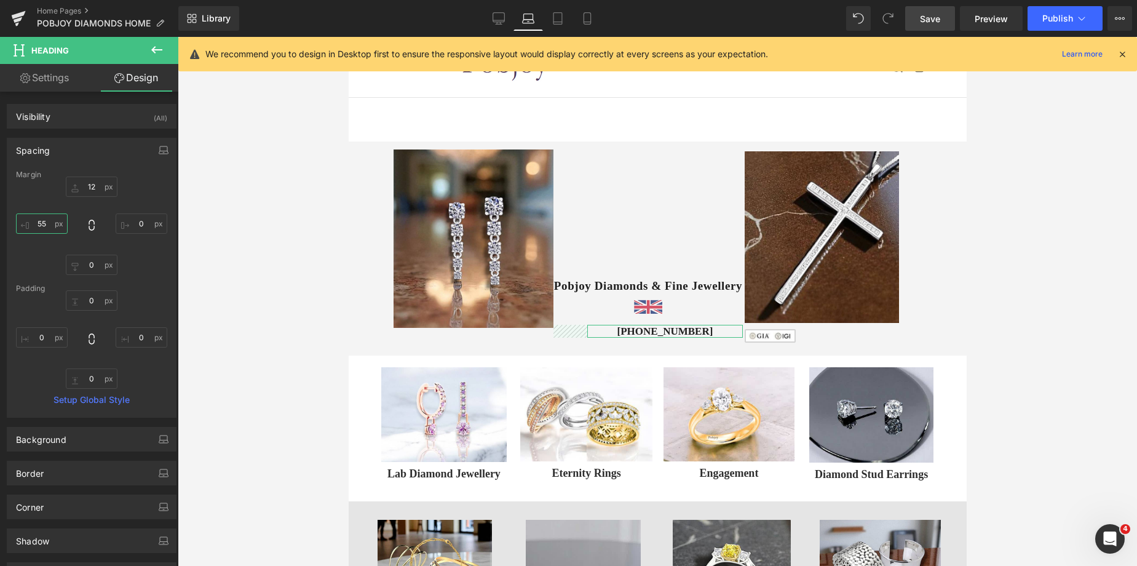
type input "0"
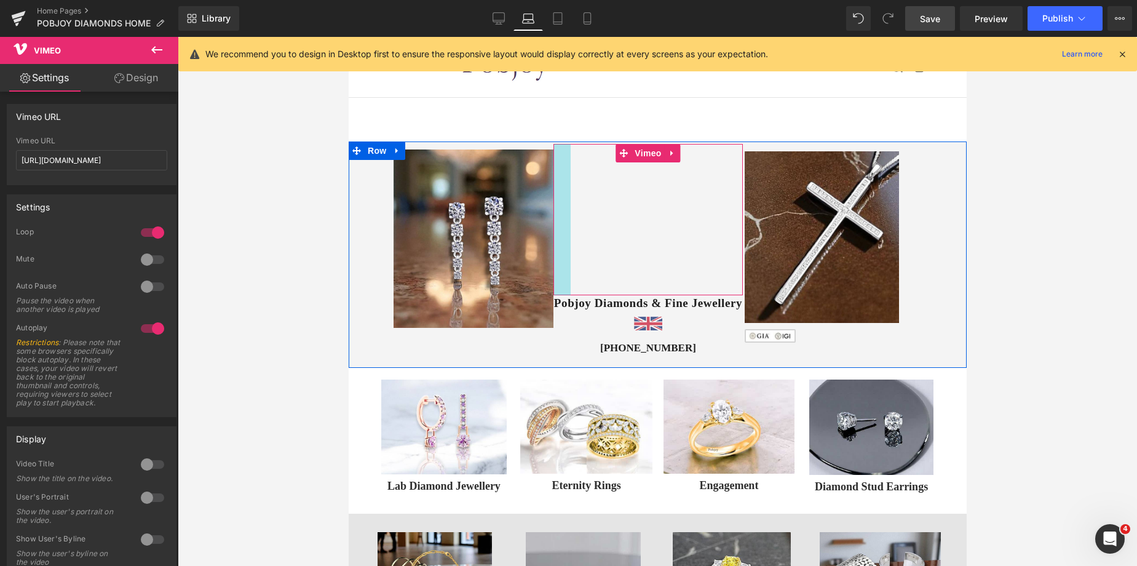
drag, startPoint x: 568, startPoint y: 190, endPoint x: 563, endPoint y: 200, distance: 11.0
click at [553, 193] on div "Vimeo 56px" at bounding box center [648, 219] width 190 height 151
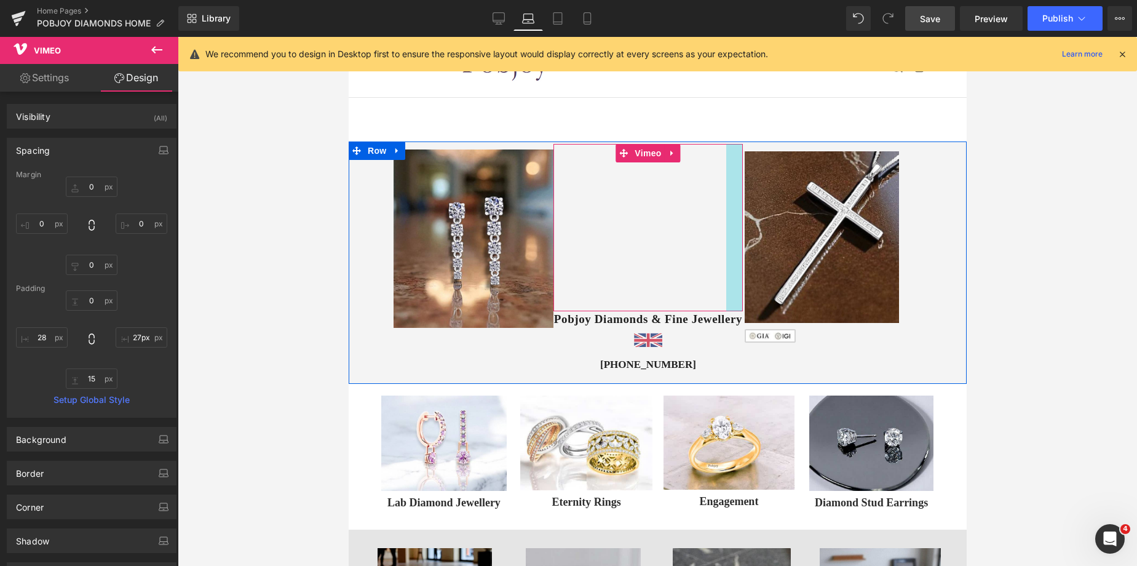
type input "28px"
click at [738, 197] on div "Image Vimeo Pobjoy Diamonds & Fine Jewellery Heading Image +44 (0) 20 3998 3075…" at bounding box center [657, 262] width 618 height 242
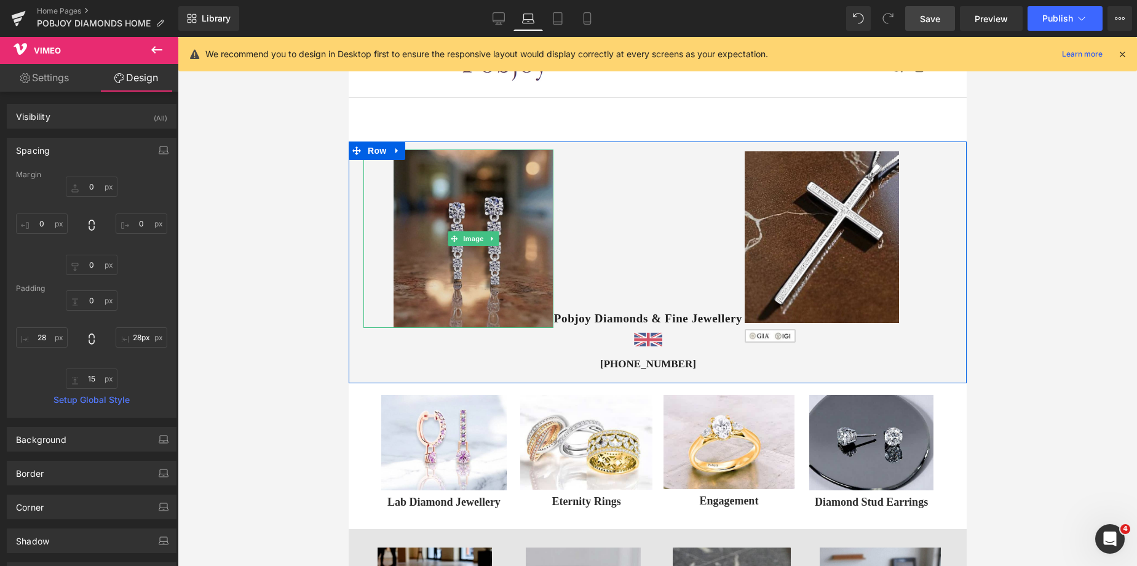
click at [532, 270] on img at bounding box center [472, 238] width 159 height 178
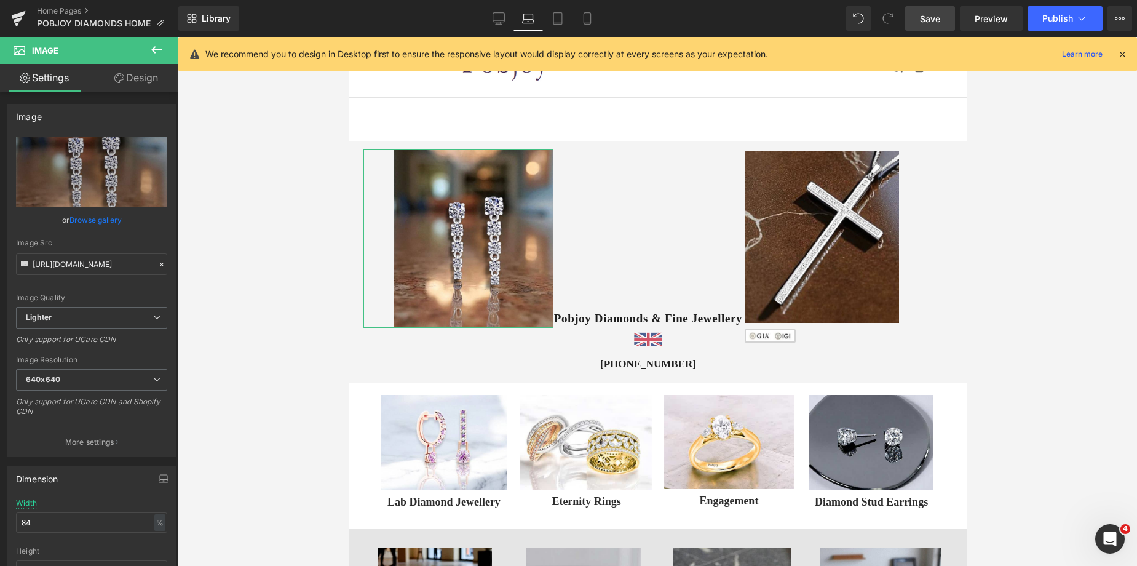
click at [166, 87] on link "Design" at bounding box center [136, 78] width 89 height 28
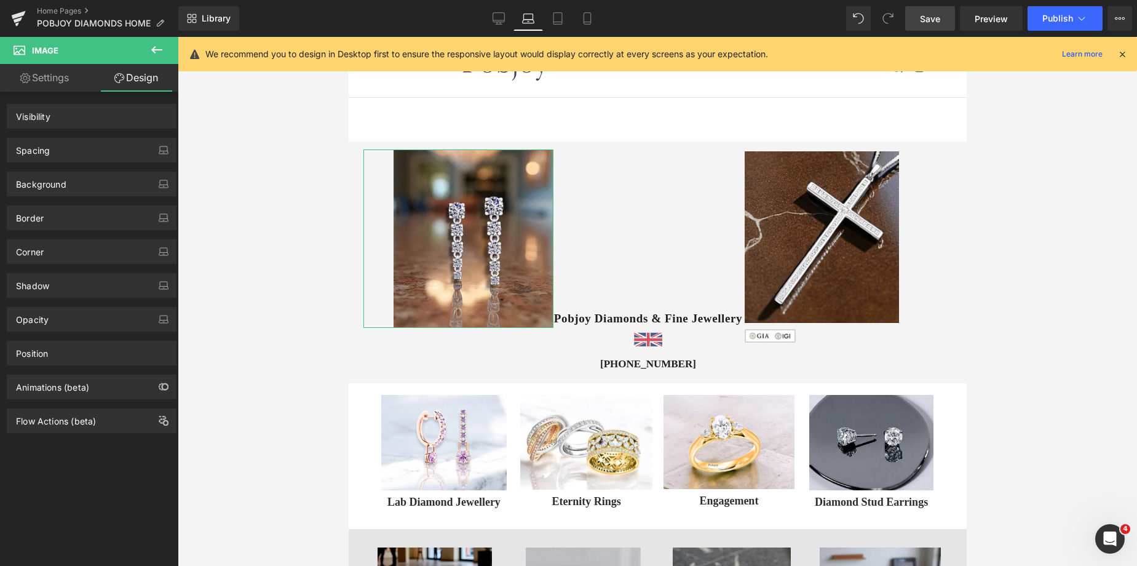
click at [73, 147] on div "Spacing" at bounding box center [91, 149] width 169 height 23
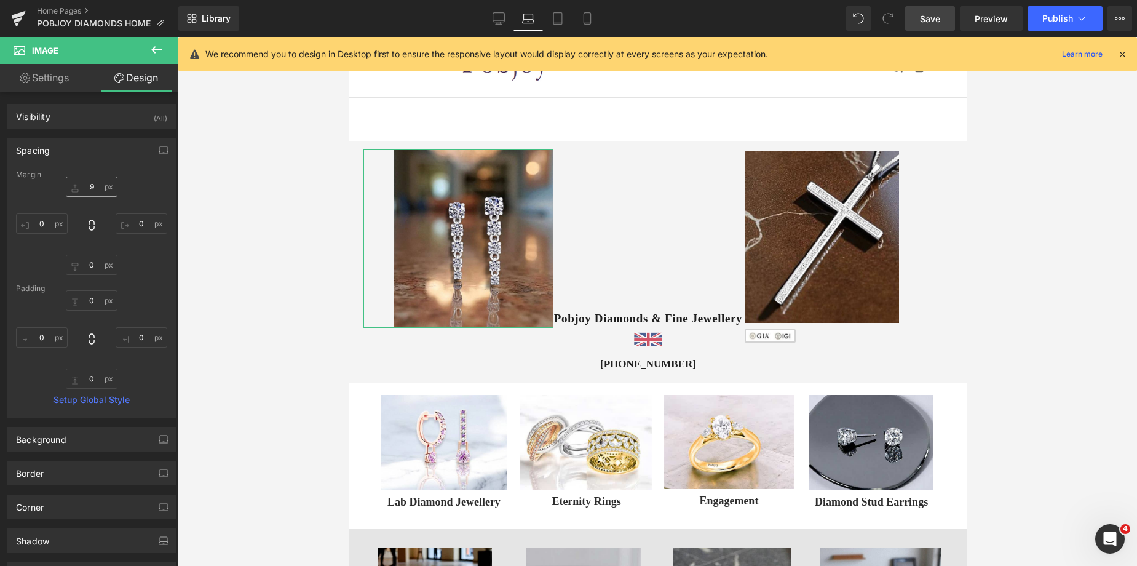
type input "9"
click at [128, 221] on input "0" at bounding box center [142, 223] width 52 height 20
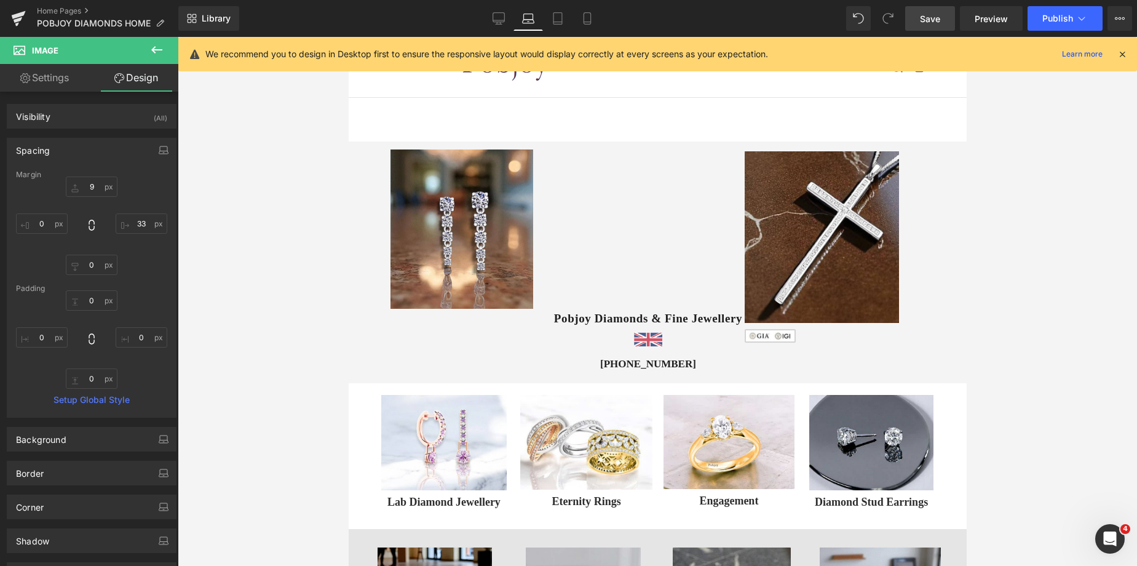
click at [794, 179] on img at bounding box center [821, 237] width 154 height 172
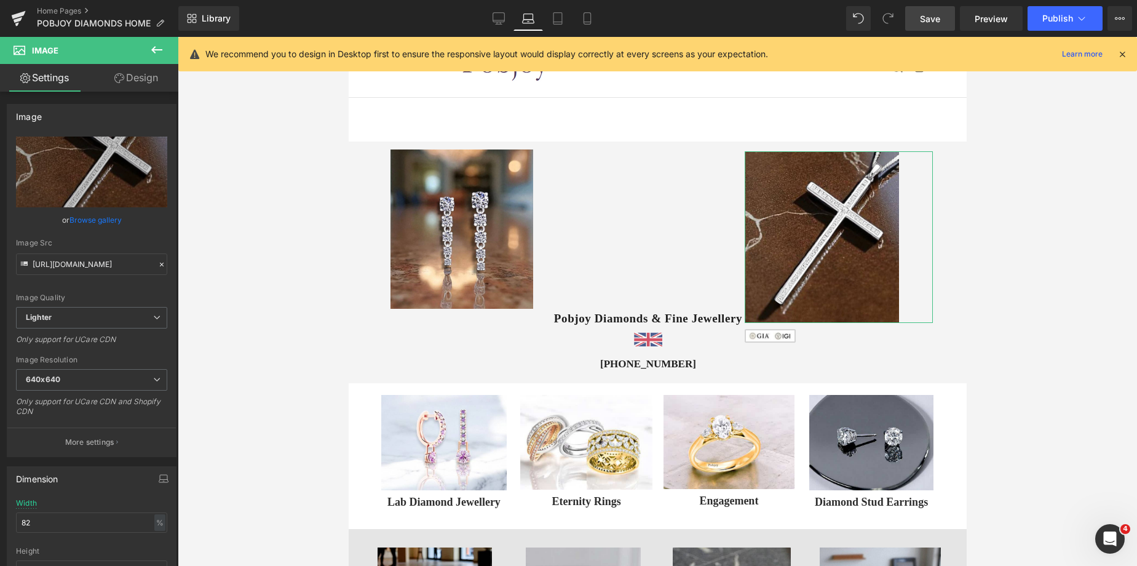
click at [132, 76] on link "Design" at bounding box center [136, 78] width 89 height 28
click at [0, 0] on div "Spacing" at bounding box center [0, 0] width 0 height 0
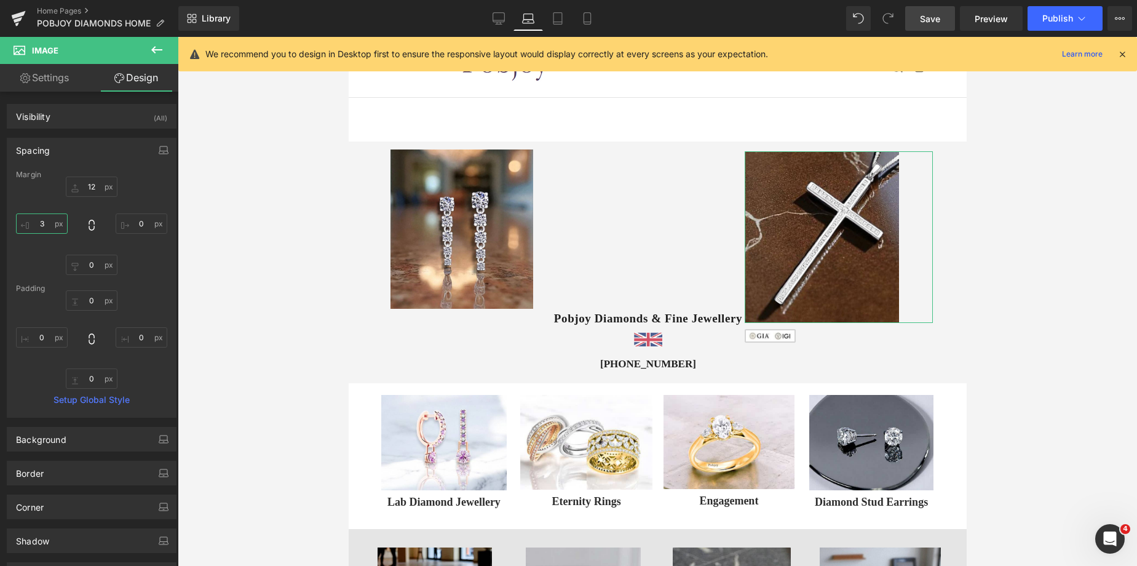
click at [51, 227] on input "3" at bounding box center [42, 223] width 52 height 20
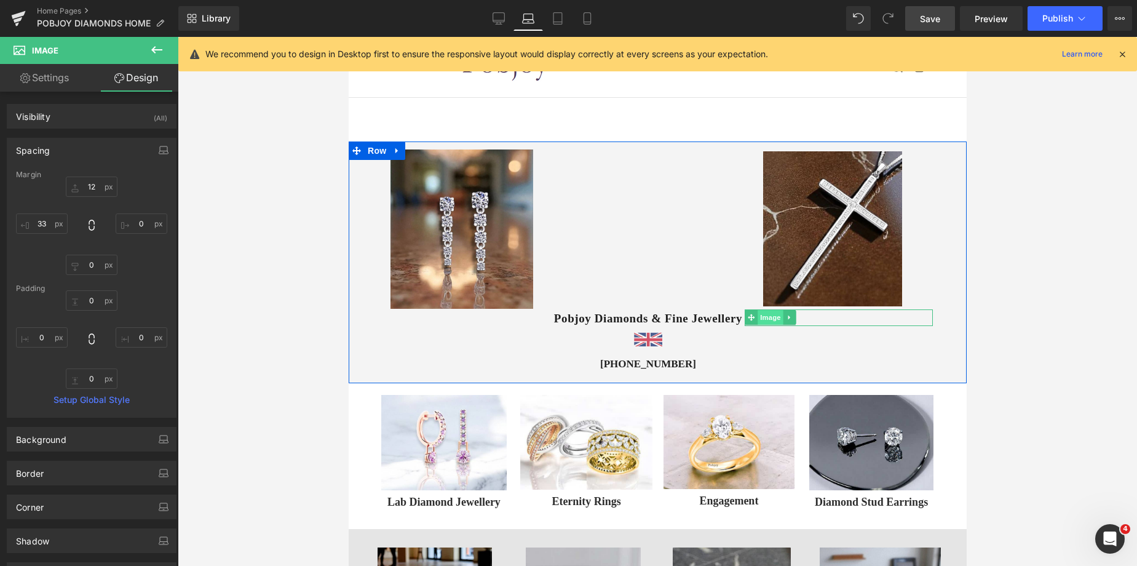
click at [769, 319] on span "Image" at bounding box center [770, 317] width 26 height 15
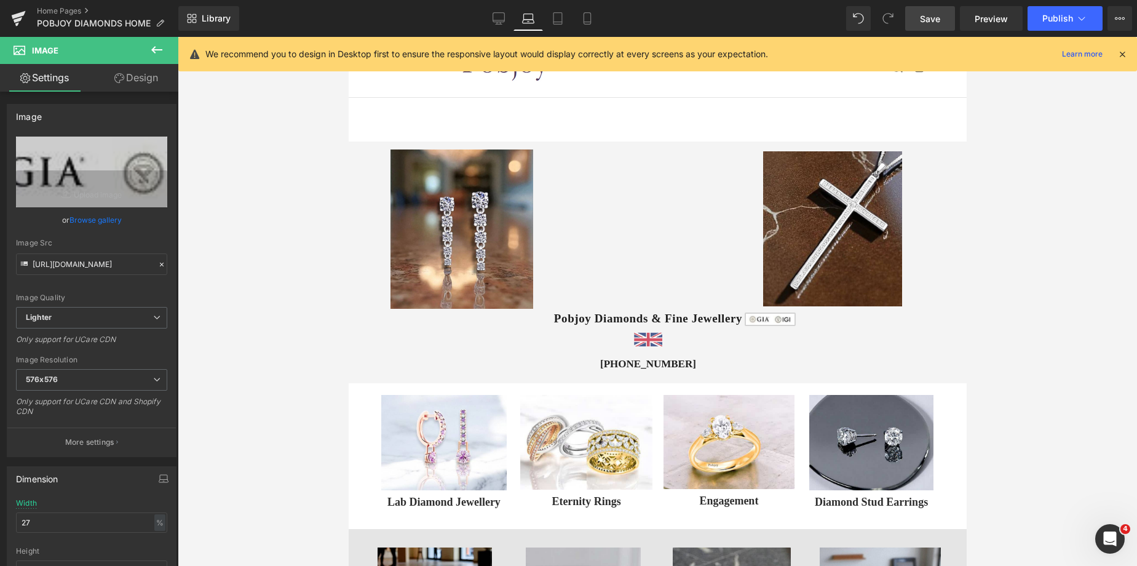
click at [160, 66] on link "Design" at bounding box center [136, 78] width 89 height 28
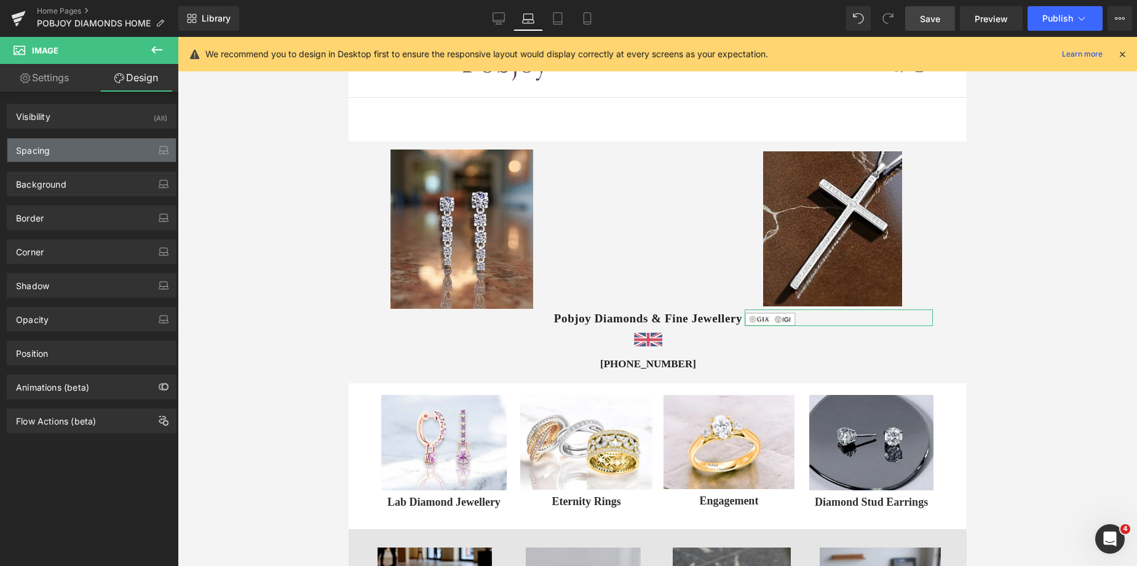
click at [44, 154] on div "Spacing" at bounding box center [33, 146] width 34 height 17
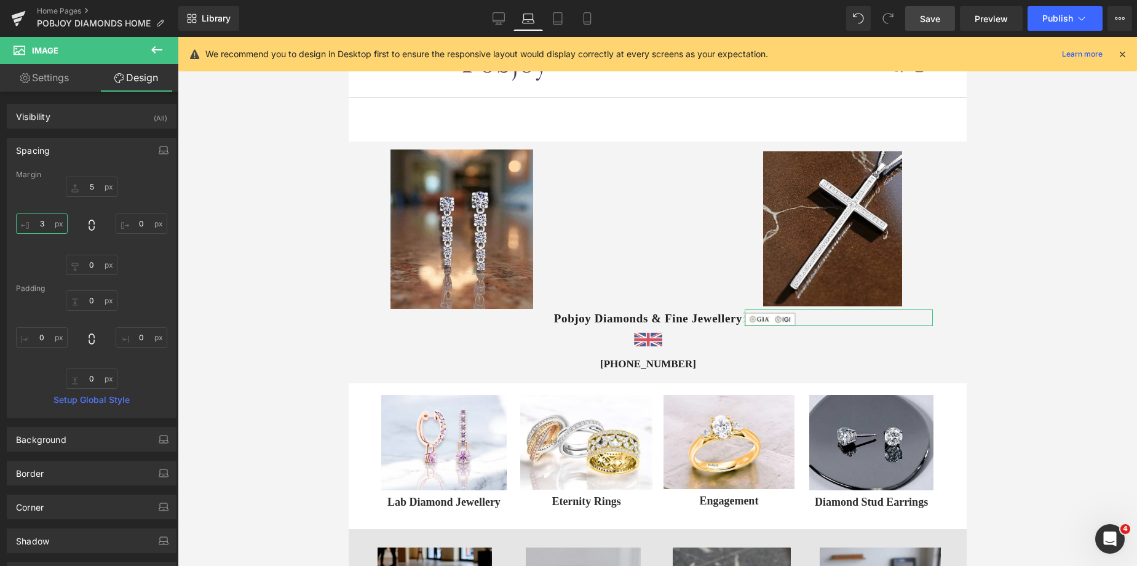
click at [46, 227] on input "3" at bounding box center [42, 223] width 52 height 20
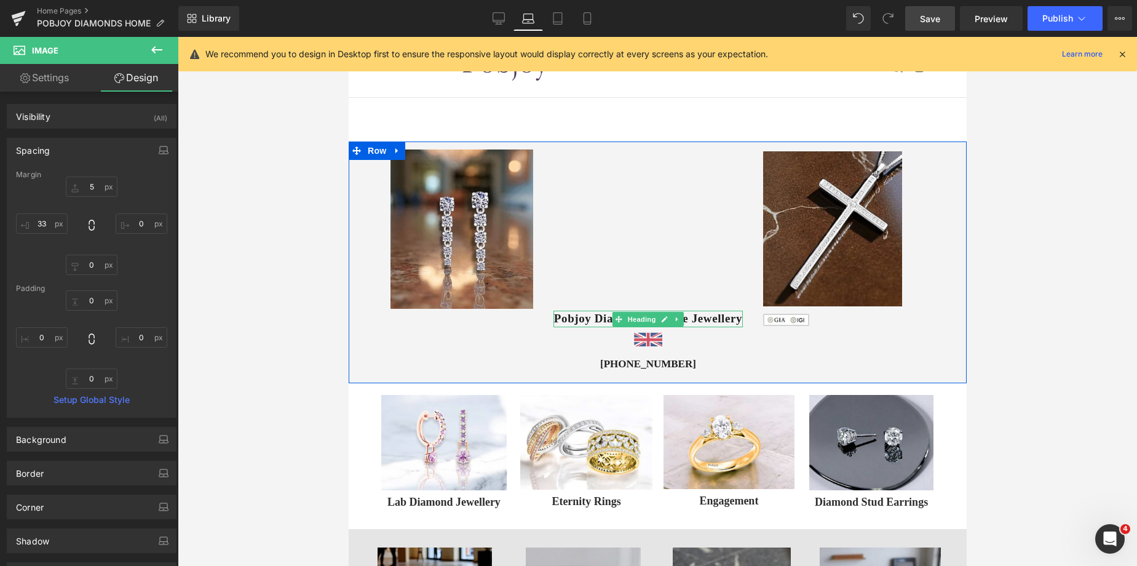
click at [572, 317] on h1 "Pobjoy Diamonds & Fine Jewellery" at bounding box center [648, 319] width 190 height 17
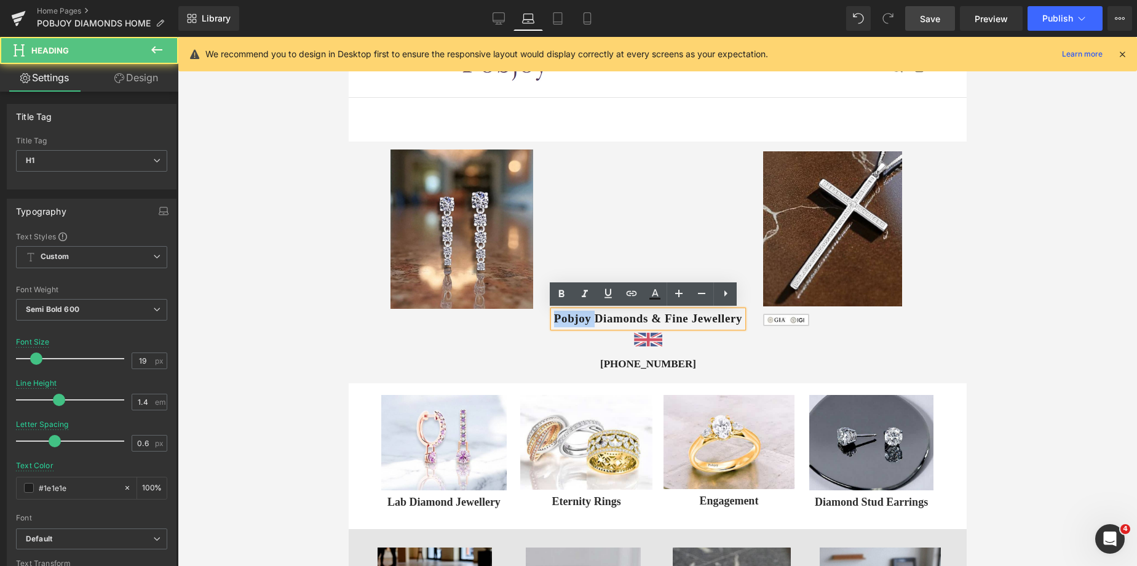
drag, startPoint x: 592, startPoint y: 320, endPoint x: 548, endPoint y: 316, distance: 44.5
click at [553, 316] on h1 "Pobjoy Diamonds & Fine Jewellery" at bounding box center [648, 319] width 190 height 17
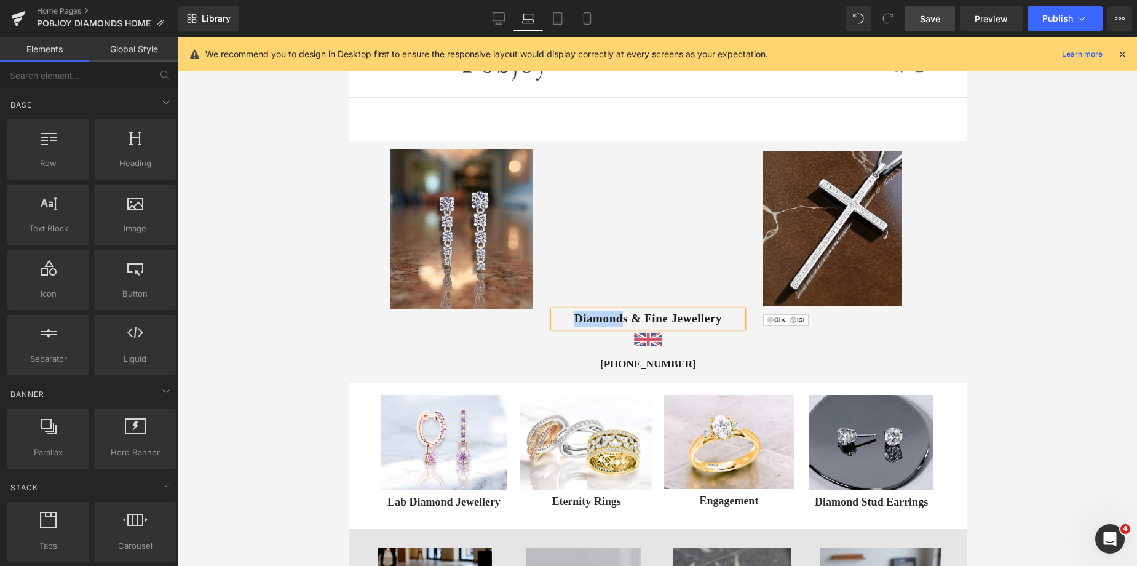
drag, startPoint x: 957, startPoint y: 106, endPoint x: 956, endPoint y: 94, distance: 11.7
click at [956, 94] on div "0" at bounding box center [657, 89] width 618 height 105
click at [798, 141] on div "0" at bounding box center [657, 89] width 618 height 105
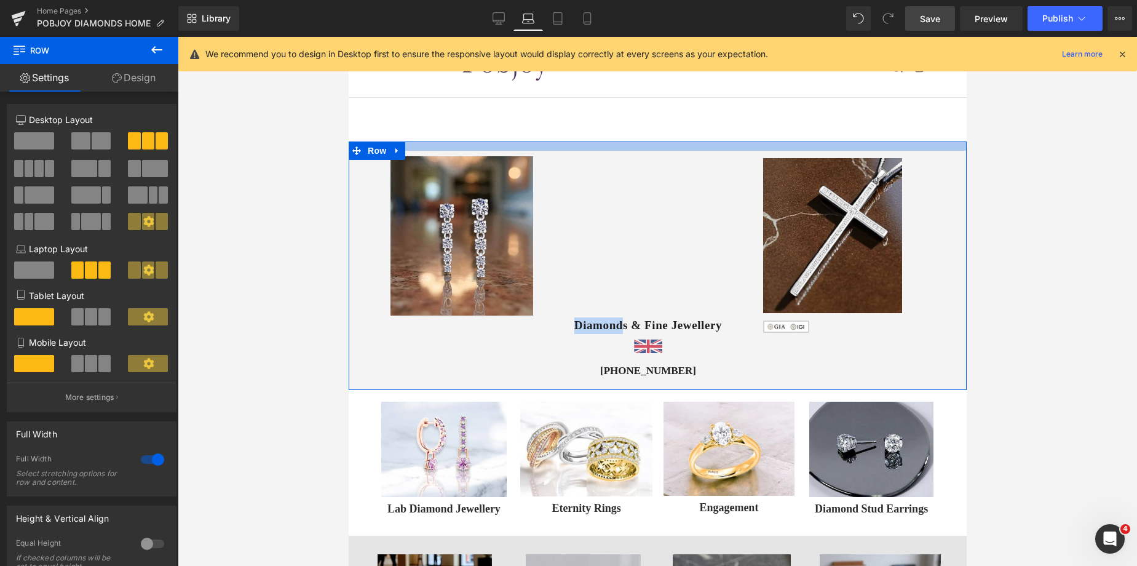
drag, startPoint x: 798, startPoint y: 143, endPoint x: 802, endPoint y: 150, distance: 8.0
click at [802, 150] on div at bounding box center [657, 145] width 618 height 9
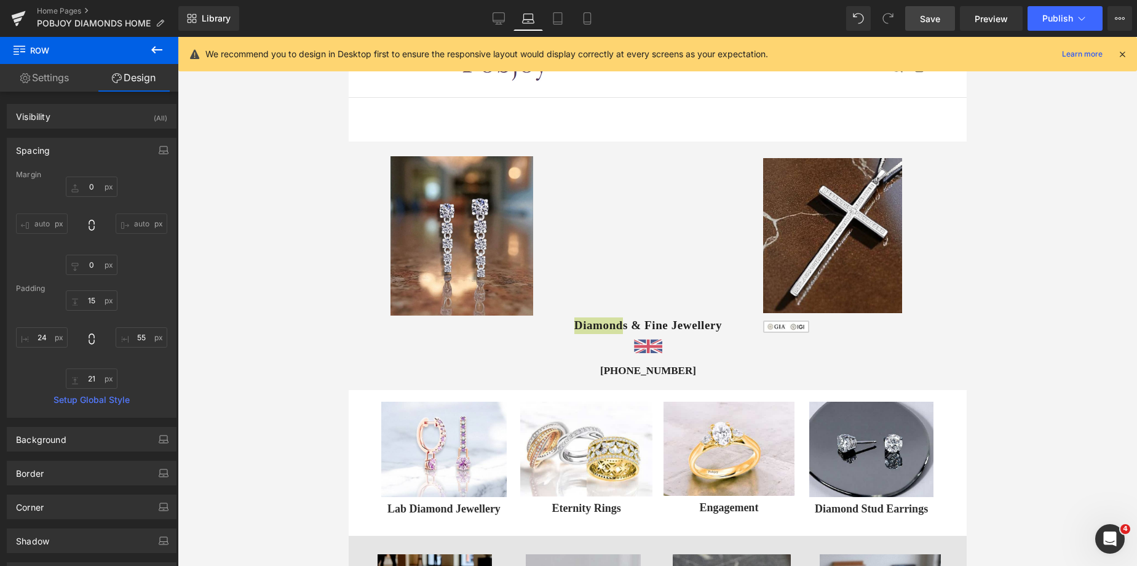
click at [934, 18] on span "Save" at bounding box center [930, 18] width 20 height 13
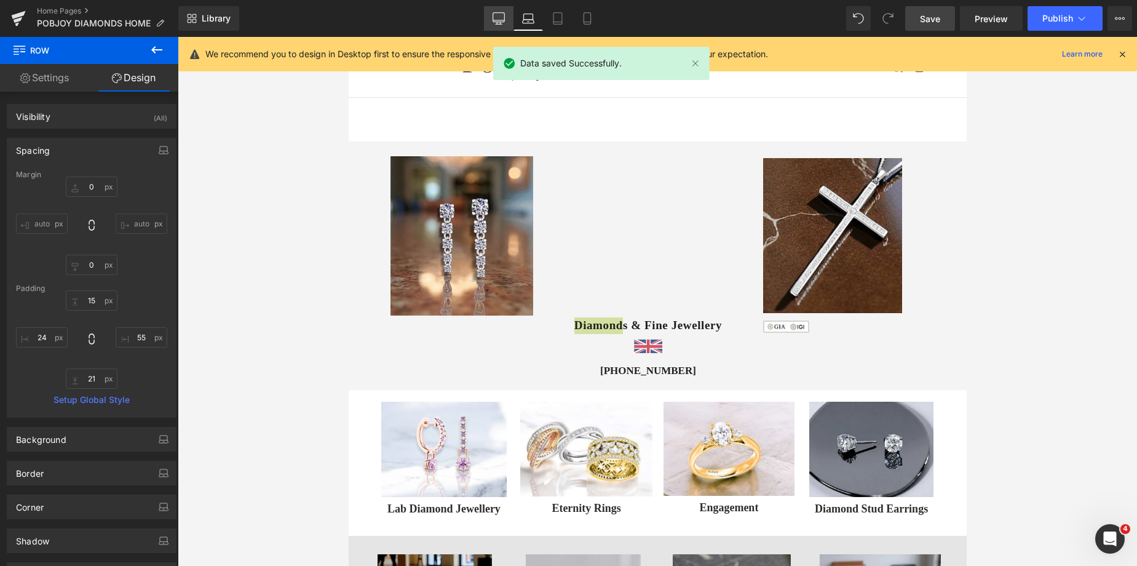
click at [491, 23] on link "Desktop" at bounding box center [499, 18] width 30 height 25
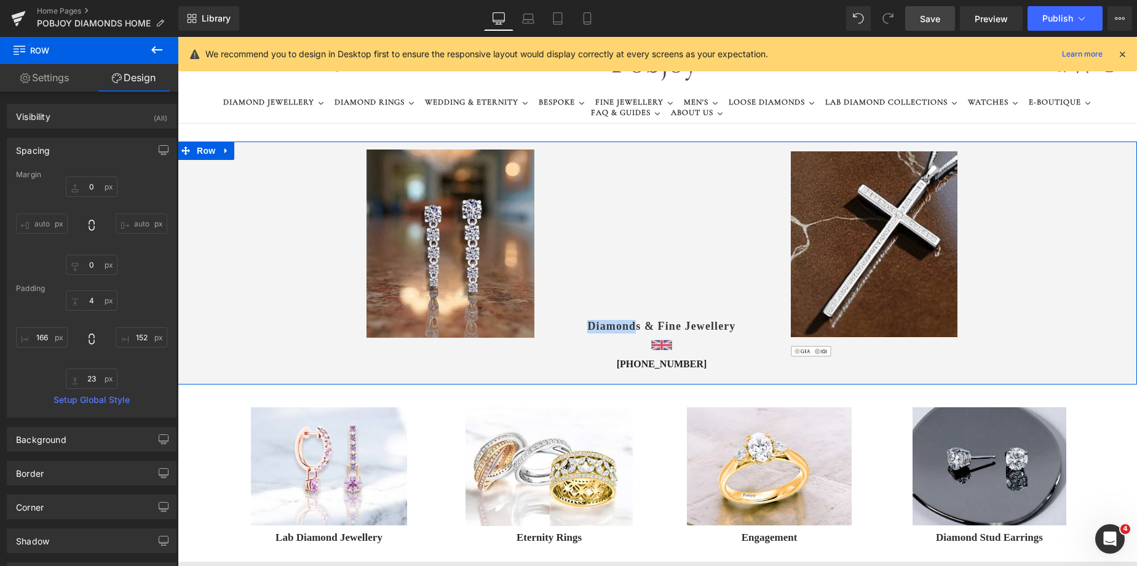
click at [899, 144] on div "Image Image" at bounding box center [916, 250] width 255 height 213
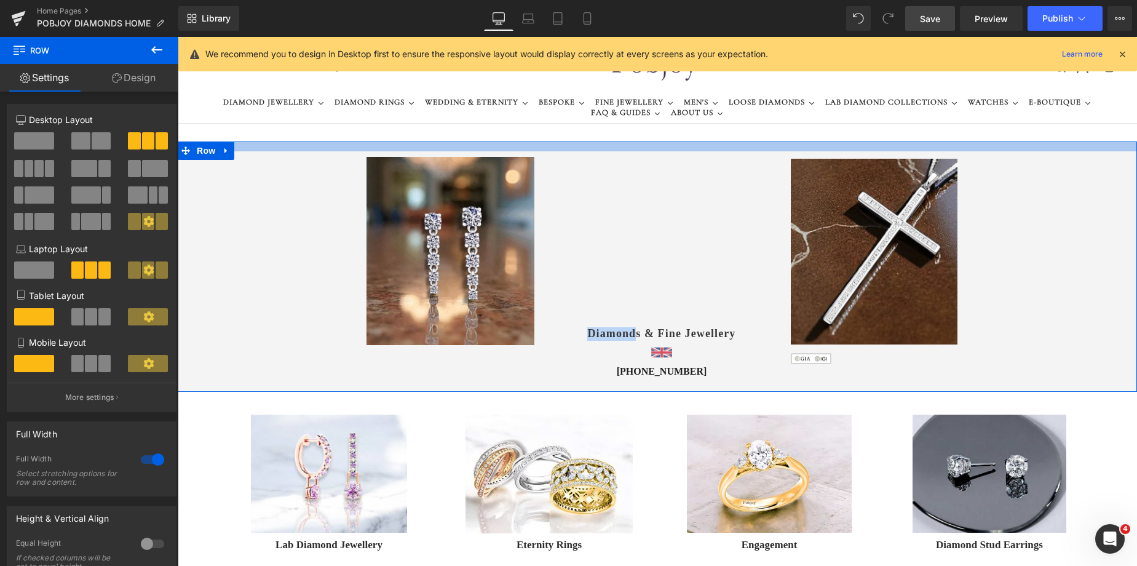
drag, startPoint x: 899, startPoint y: 143, endPoint x: 904, endPoint y: 150, distance: 9.2
click at [904, 150] on div at bounding box center [658, 146] width 960 height 10
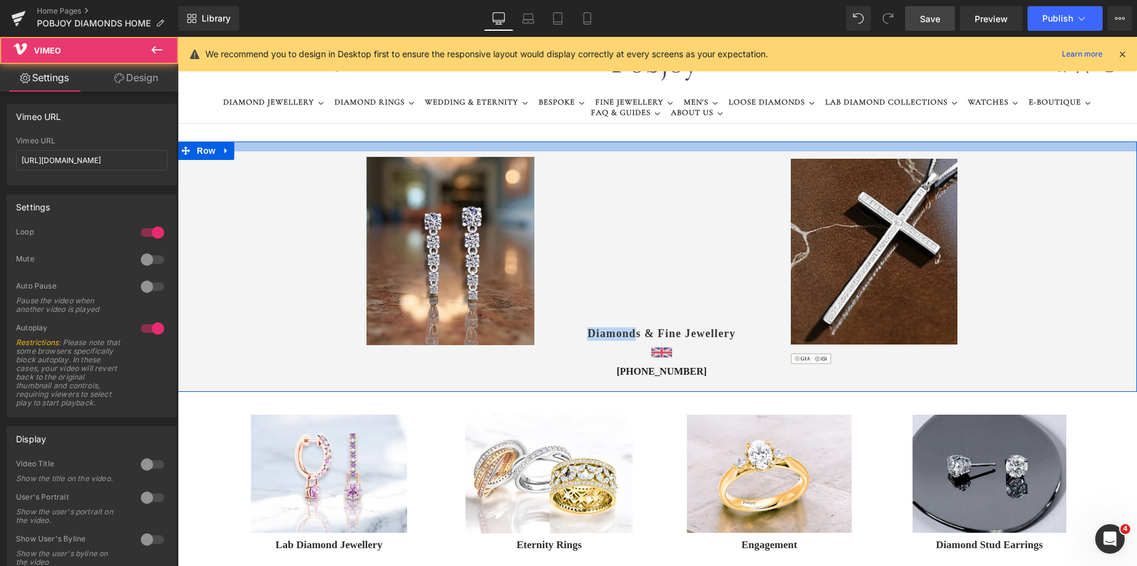
click at [588, 148] on div "Image Vimeo Diamonds & Fine Jewellery Heading Image +44 (0) 20 3998 3075 Headin…" at bounding box center [658, 266] width 960 height 250
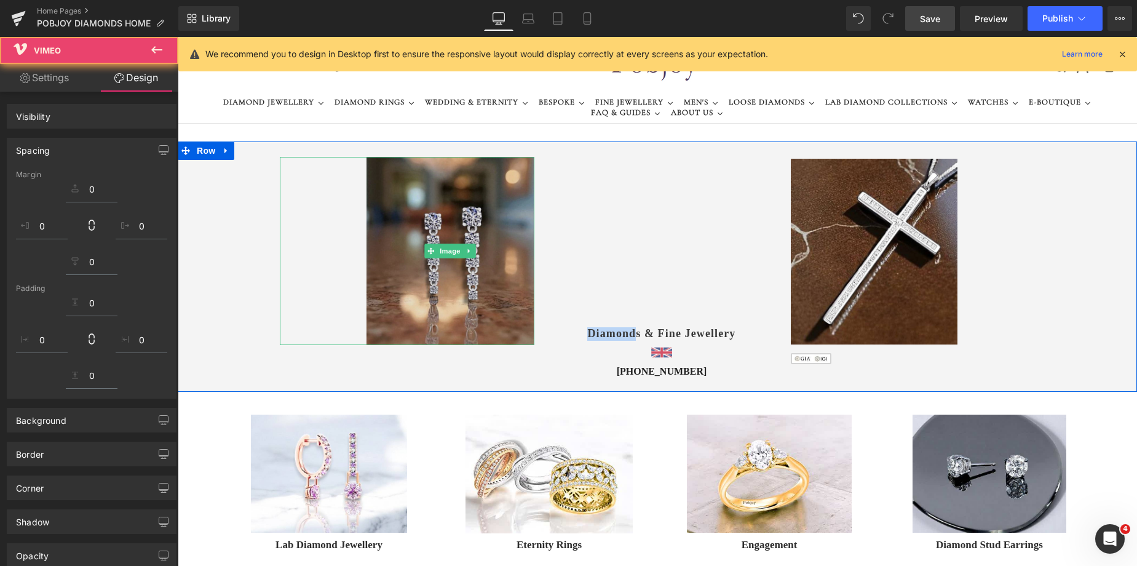
click at [506, 172] on img at bounding box center [451, 251] width 168 height 188
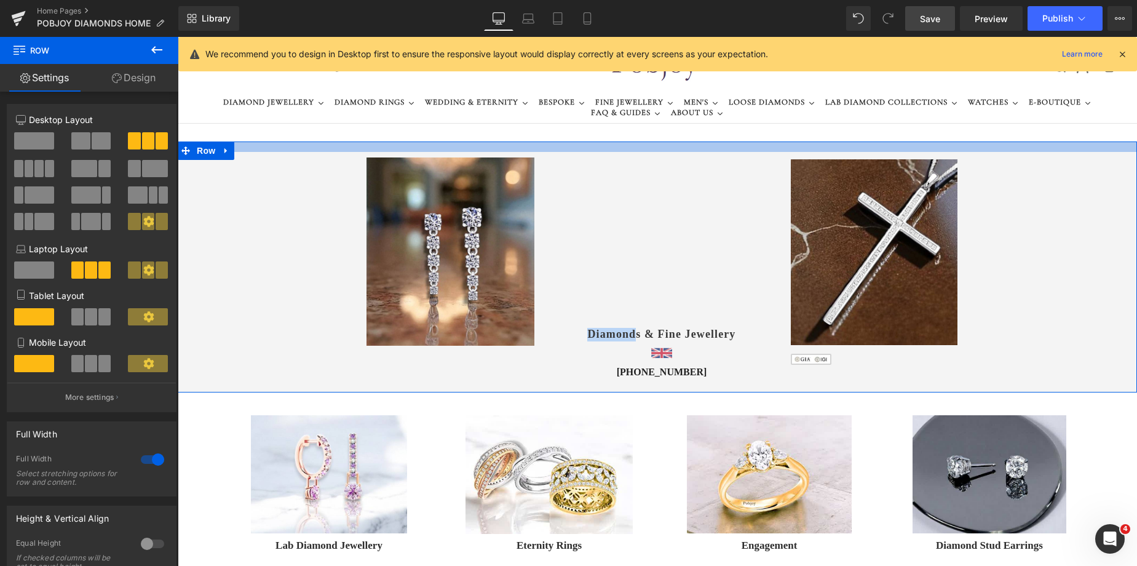
click at [551, 148] on div at bounding box center [658, 146] width 960 height 10
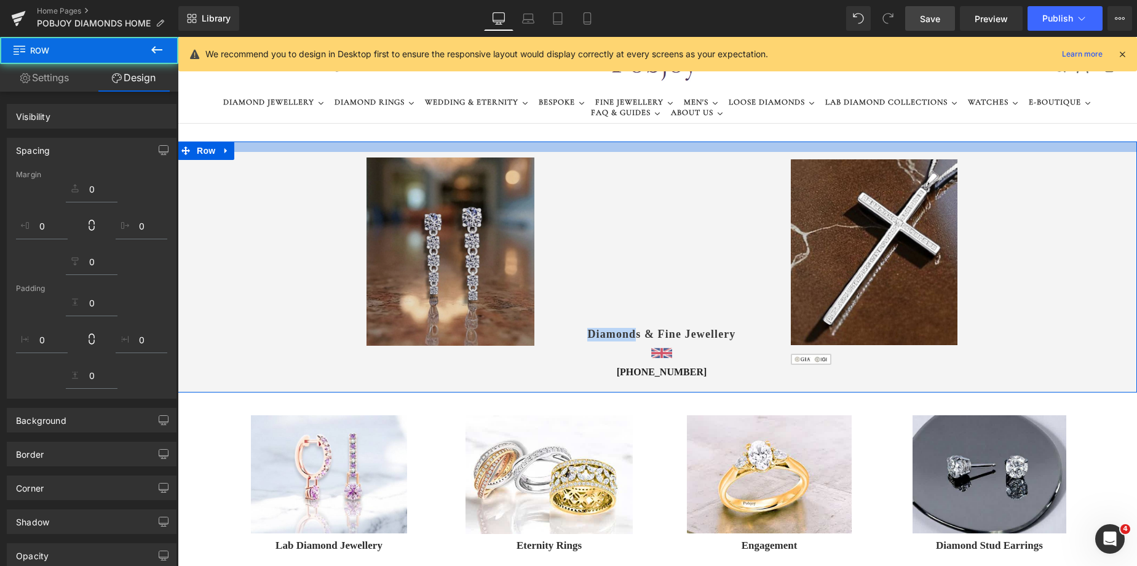
click at [496, 178] on img at bounding box center [451, 251] width 168 height 188
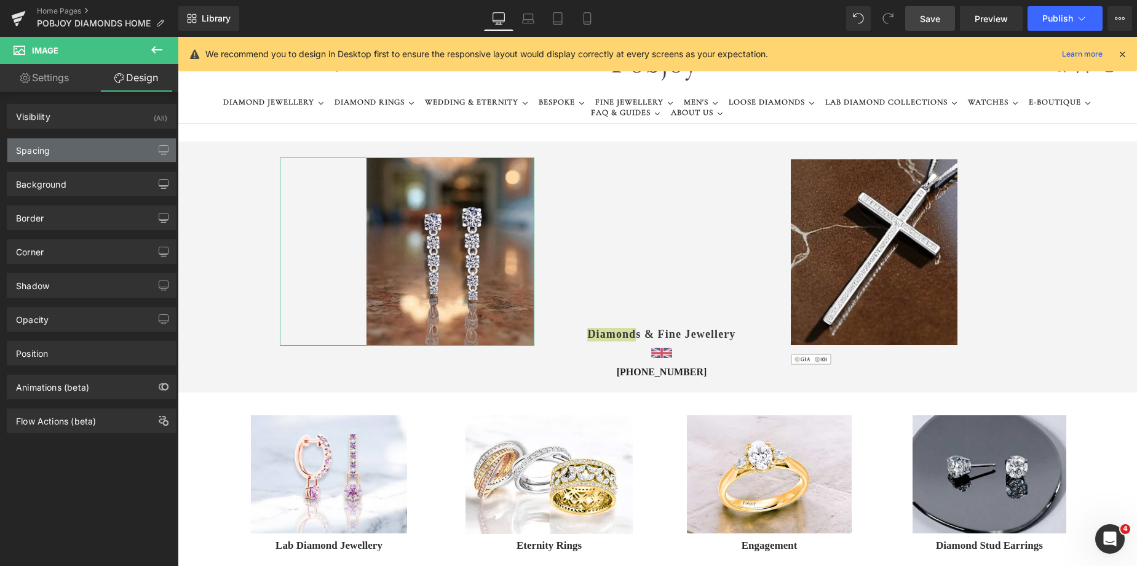
click at [62, 148] on div "Spacing" at bounding box center [91, 149] width 169 height 23
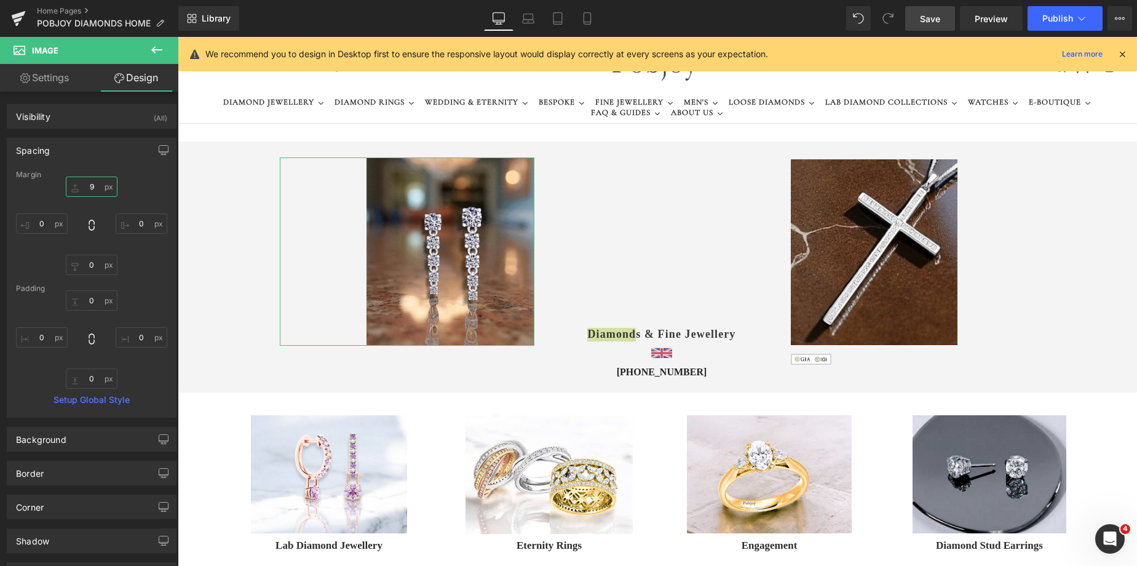
click at [93, 188] on input "9" at bounding box center [92, 187] width 52 height 20
click at [923, 14] on span "Save" at bounding box center [930, 18] width 20 height 13
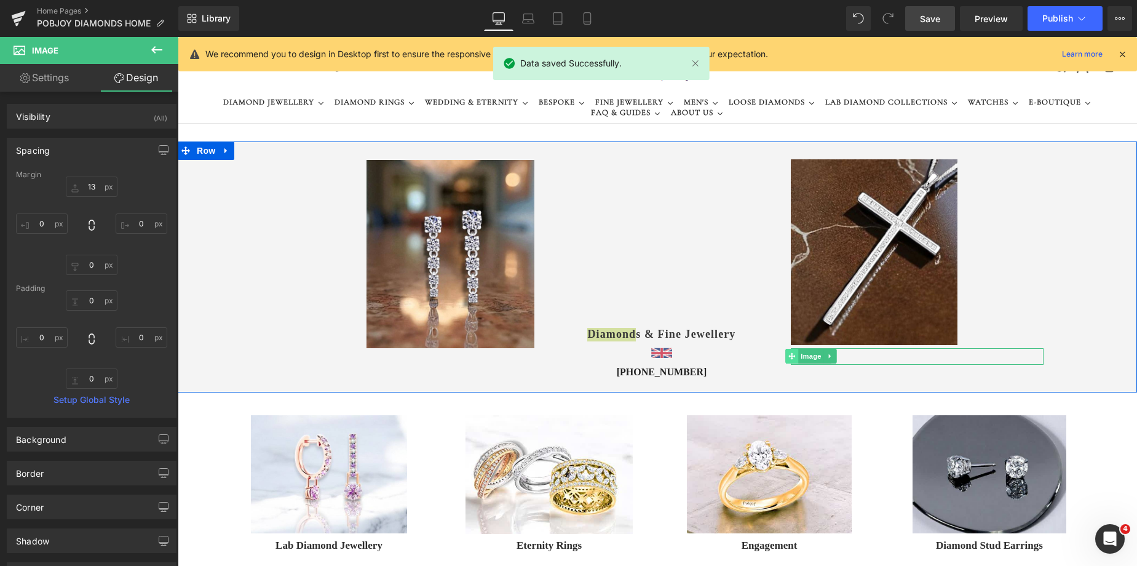
click at [792, 358] on span at bounding box center [792, 356] width 13 height 15
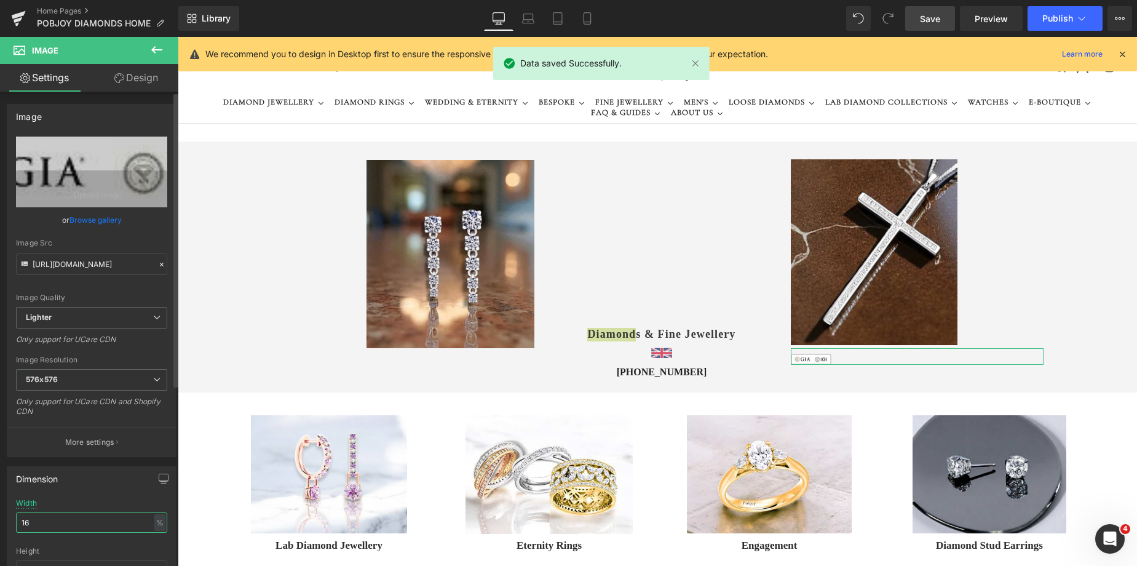
drag, startPoint x: 38, startPoint y: 517, endPoint x: 20, endPoint y: 520, distance: 18.2
click at [20, 520] on input "16" at bounding box center [91, 522] width 151 height 20
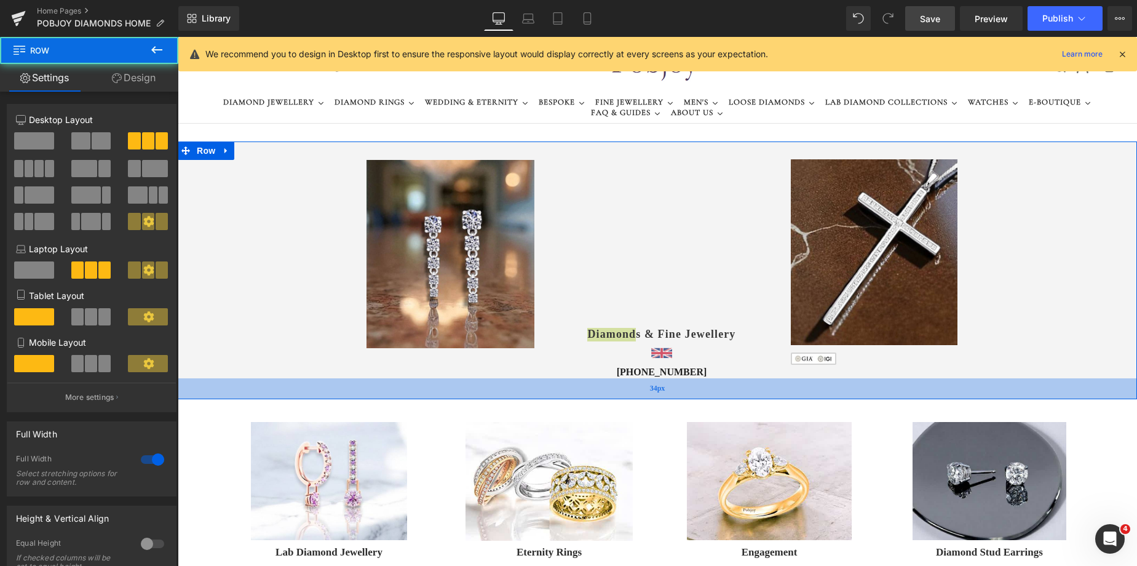
drag, startPoint x: 639, startPoint y: 382, endPoint x: 645, endPoint y: 389, distance: 9.1
click at [645, 389] on div "34px" at bounding box center [658, 388] width 960 height 21
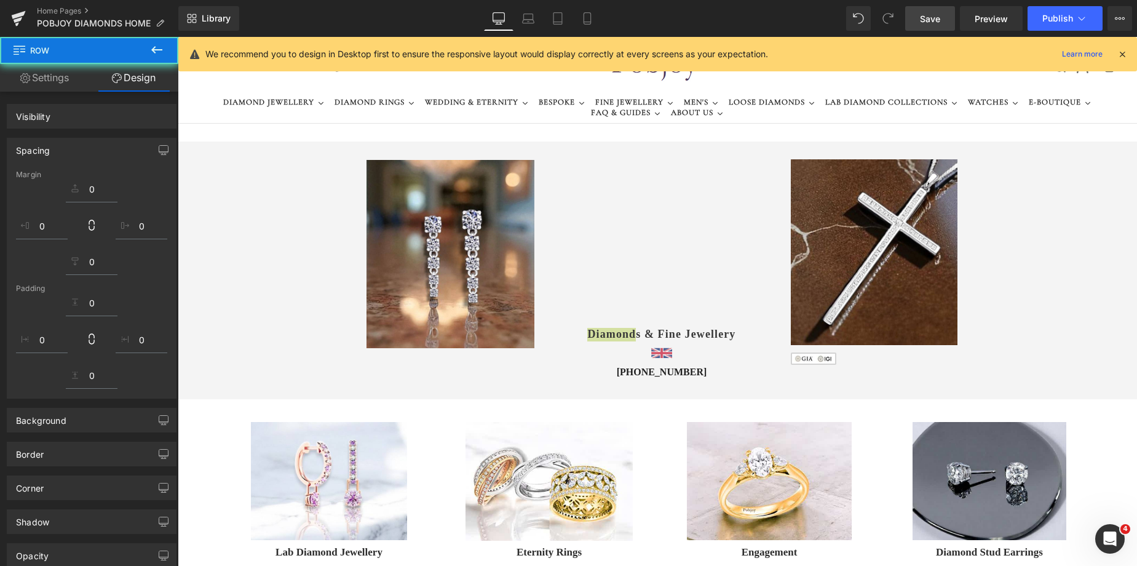
click at [931, 15] on span "Save" at bounding box center [930, 18] width 20 height 13
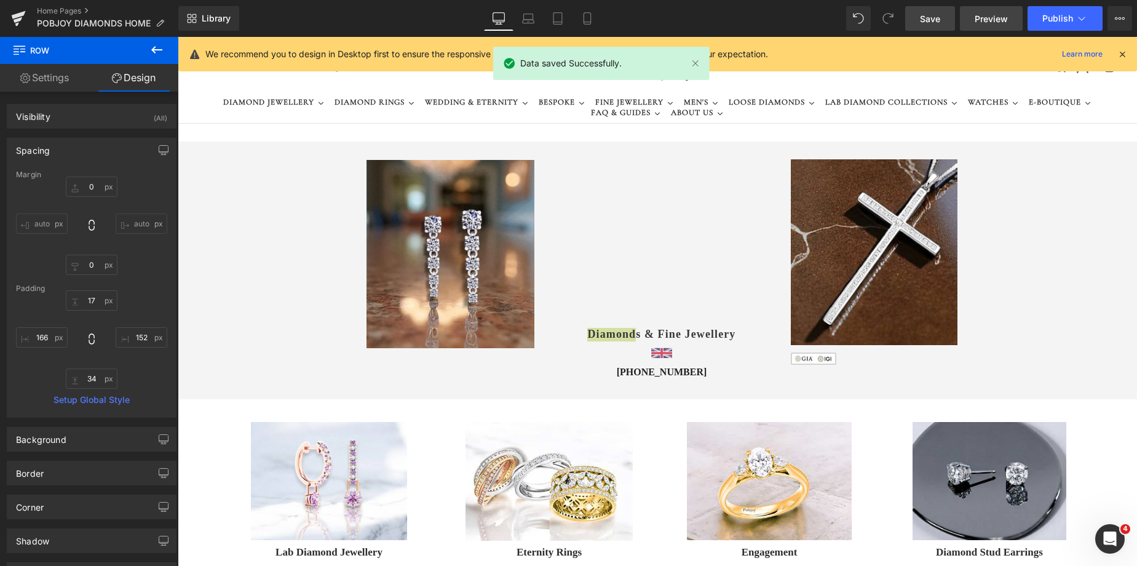
click at [990, 20] on span "Preview" at bounding box center [991, 18] width 33 height 13
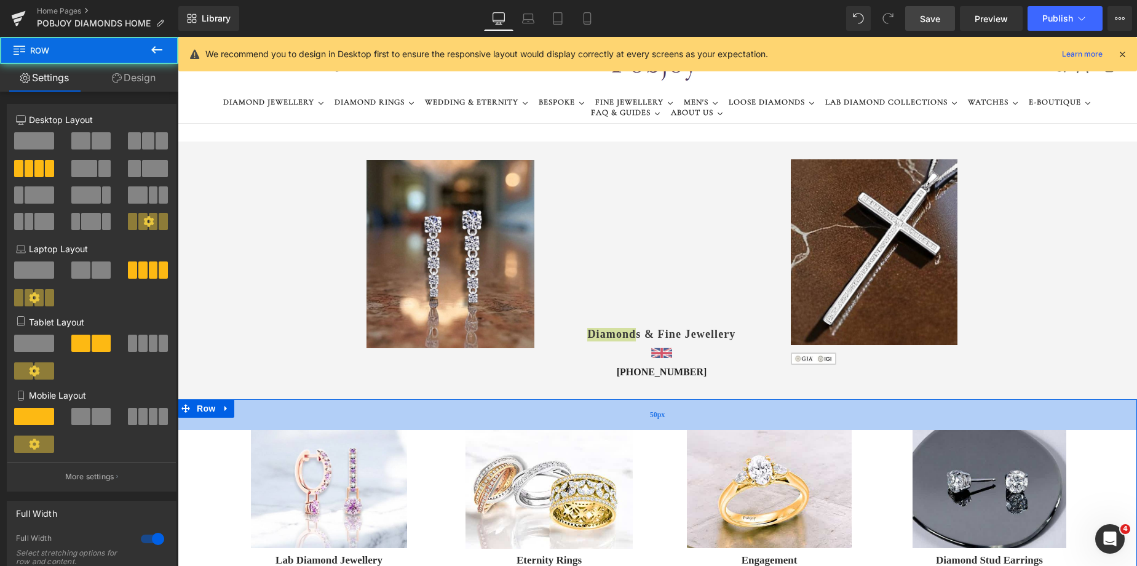
drag, startPoint x: 569, startPoint y: 400, endPoint x: 578, endPoint y: 408, distance: 11.8
click at [578, 408] on div "50px" at bounding box center [658, 414] width 960 height 31
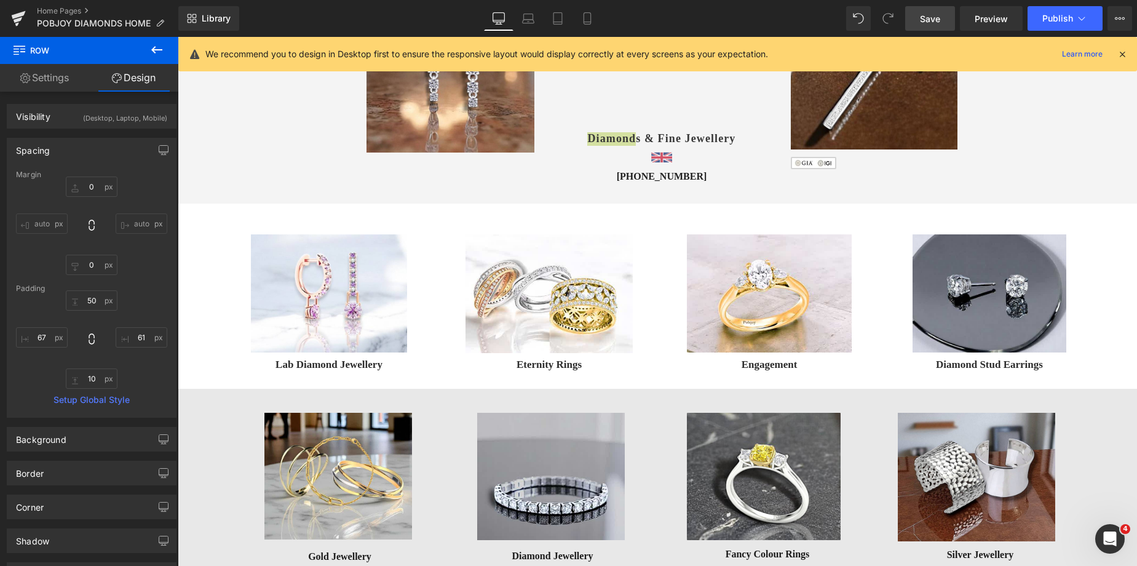
scroll to position [138, 0]
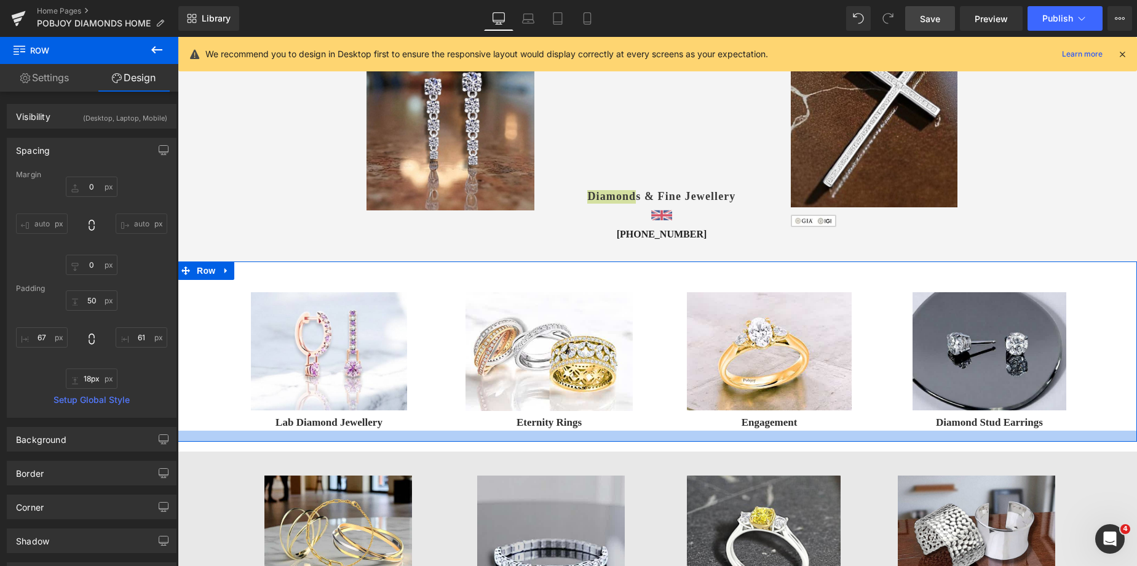
drag, startPoint x: 759, startPoint y: 436, endPoint x: 767, endPoint y: 441, distance: 9.4
click at [767, 441] on div at bounding box center [658, 436] width 960 height 11
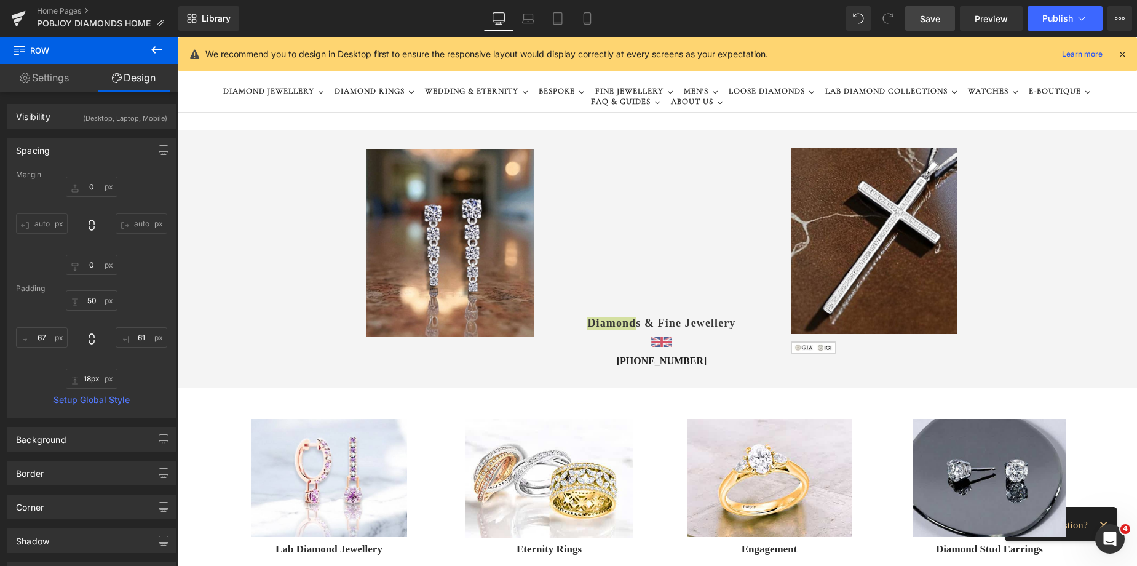
scroll to position [0, 0]
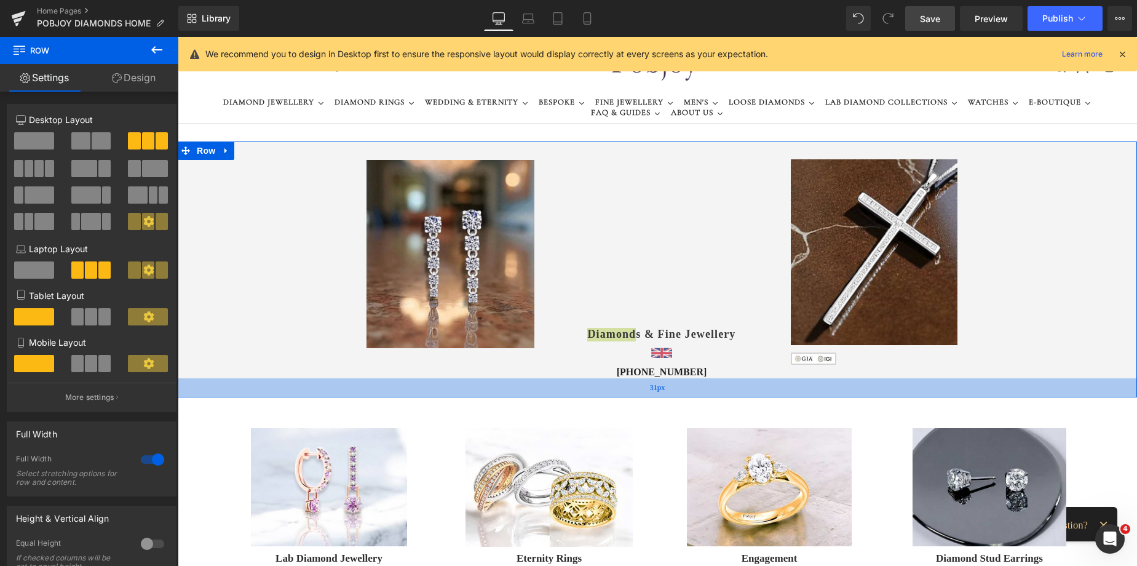
click at [652, 392] on div "31px" at bounding box center [658, 387] width 960 height 19
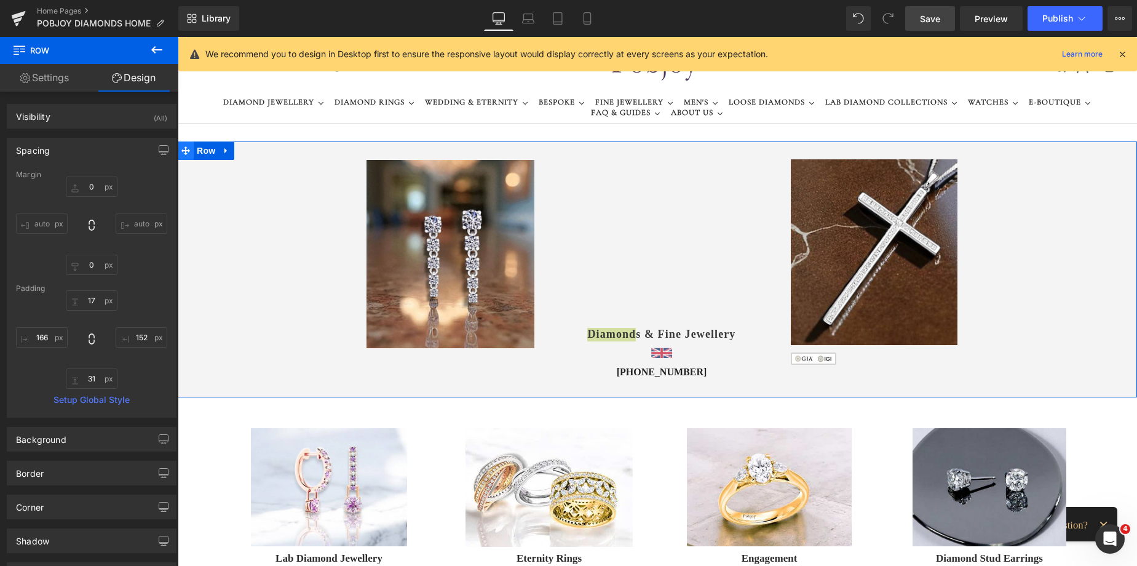
click at [183, 152] on icon at bounding box center [185, 150] width 9 height 9
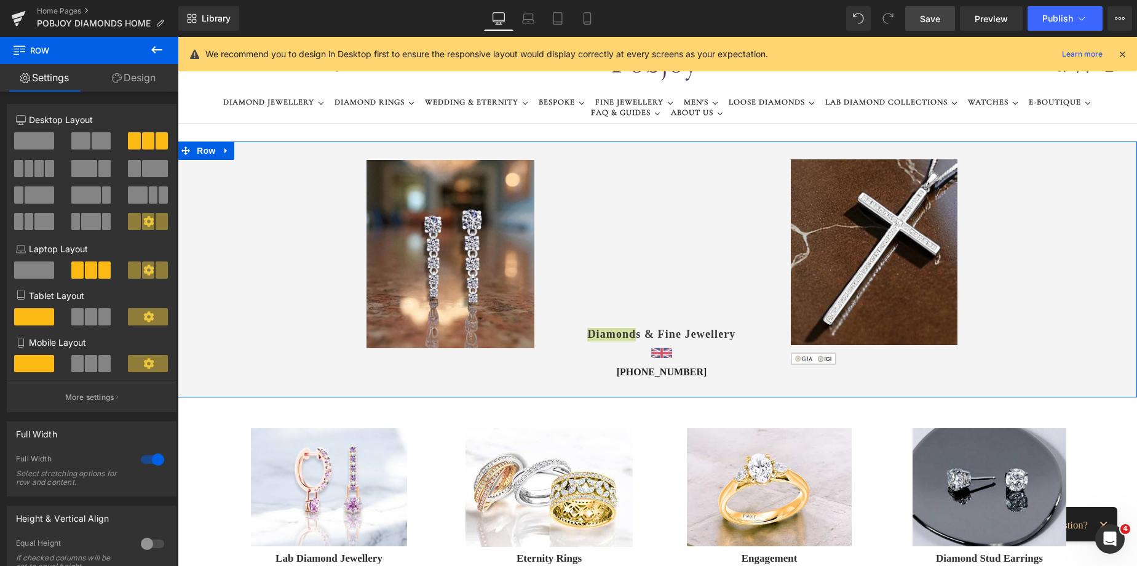
drag, startPoint x: 143, startPoint y: 86, endPoint x: 39, endPoint y: 187, distance: 144.9
click at [143, 86] on link "Design" at bounding box center [133, 78] width 89 height 28
click at [0, 0] on div "Background" at bounding box center [0, 0] width 0 height 0
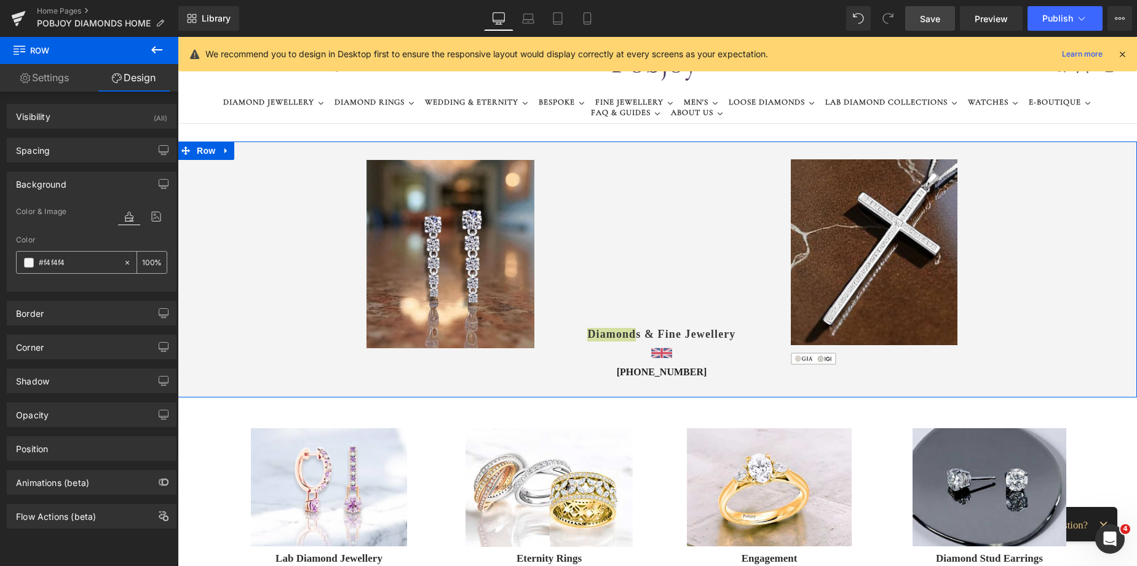
click at [28, 258] on span at bounding box center [29, 263] width 10 height 10
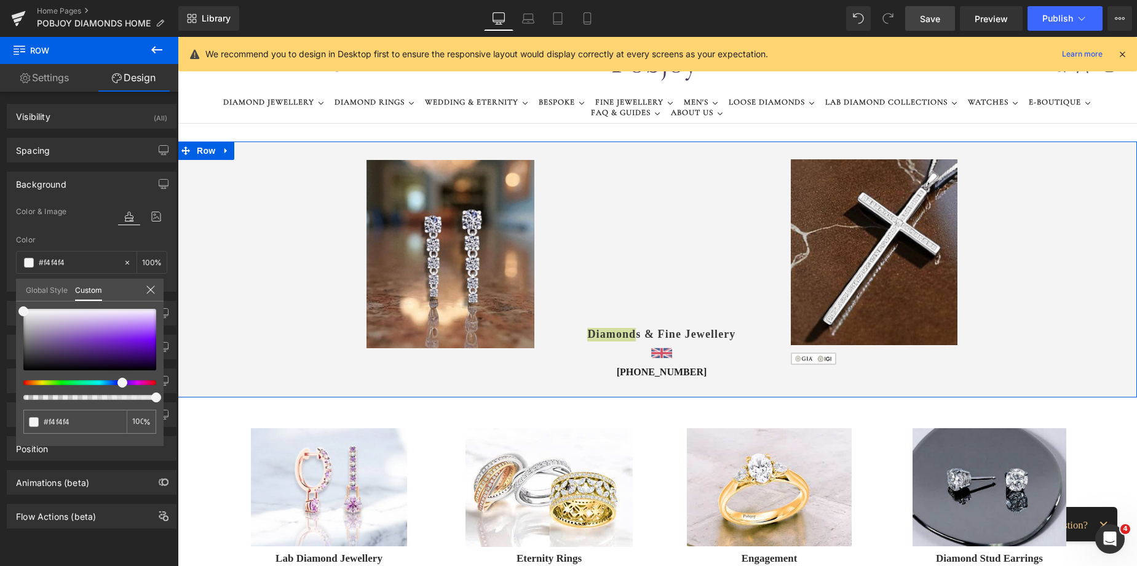
click at [117, 382] on div at bounding box center [84, 382] width 133 height 5
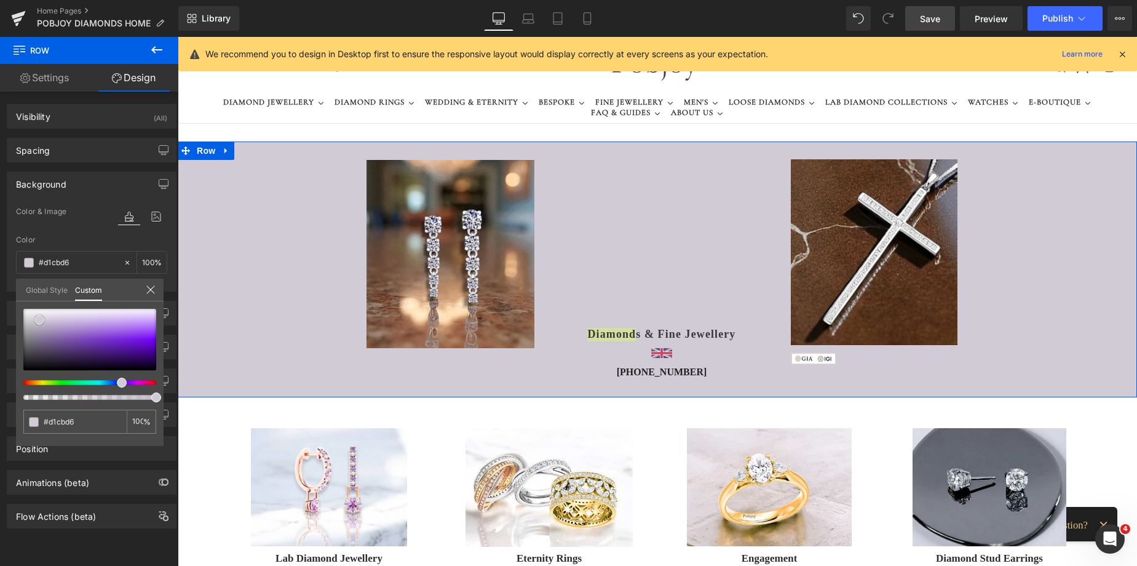
drag, startPoint x: 60, startPoint y: 332, endPoint x: 39, endPoint y: 320, distance: 24.0
click at [39, 320] on div at bounding box center [89, 340] width 133 height 62
drag, startPoint x: 108, startPoint y: 383, endPoint x: 90, endPoint y: 378, distance: 18.5
click at [90, 378] on div at bounding box center [89, 354] width 133 height 91
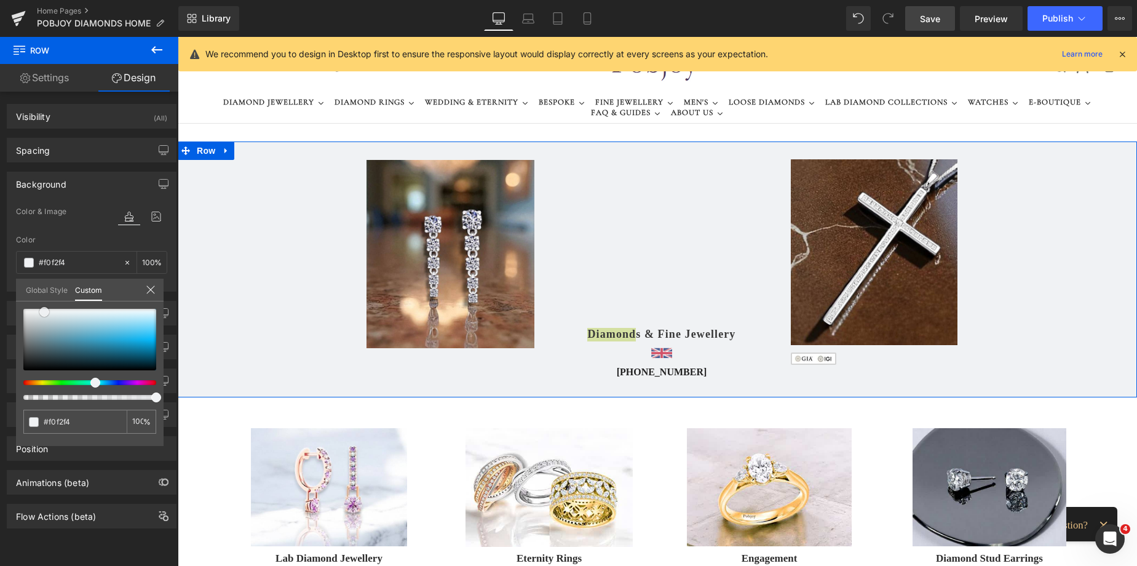
drag, startPoint x: 41, startPoint y: 318, endPoint x: 46, endPoint y: 310, distance: 9.4
click at [46, 310] on span at bounding box center [44, 312] width 10 height 10
click at [94, 382] on span at bounding box center [99, 383] width 10 height 10
drag, startPoint x: 61, startPoint y: 339, endPoint x: 39, endPoint y: 313, distance: 34.1
click at [39, 313] on div at bounding box center [89, 340] width 133 height 62
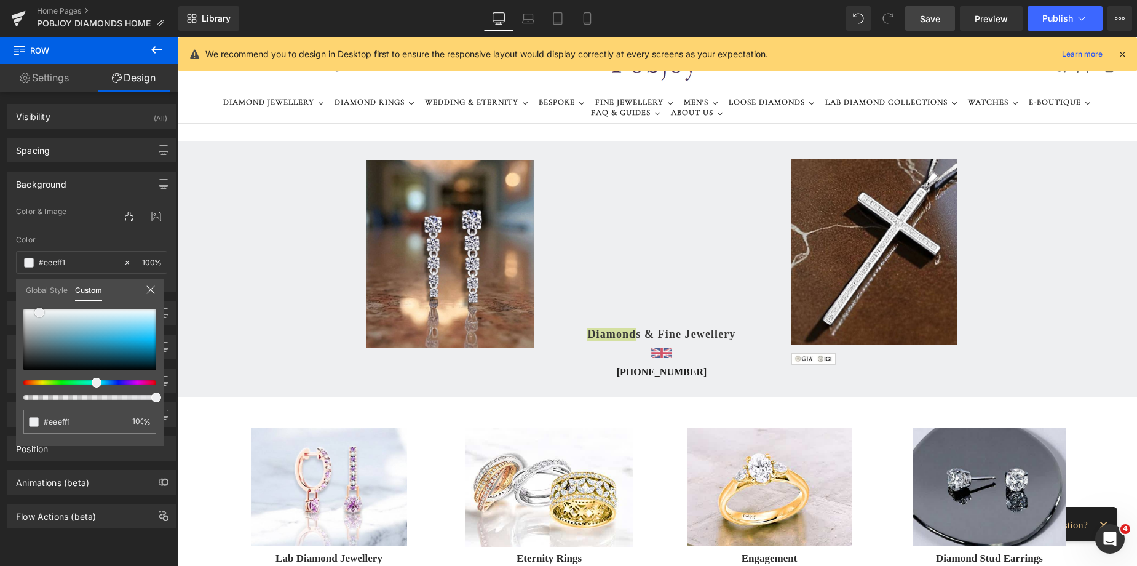
drag, startPoint x: 1131, startPoint y: 104, endPoint x: 1311, endPoint y: 67, distance: 183.4
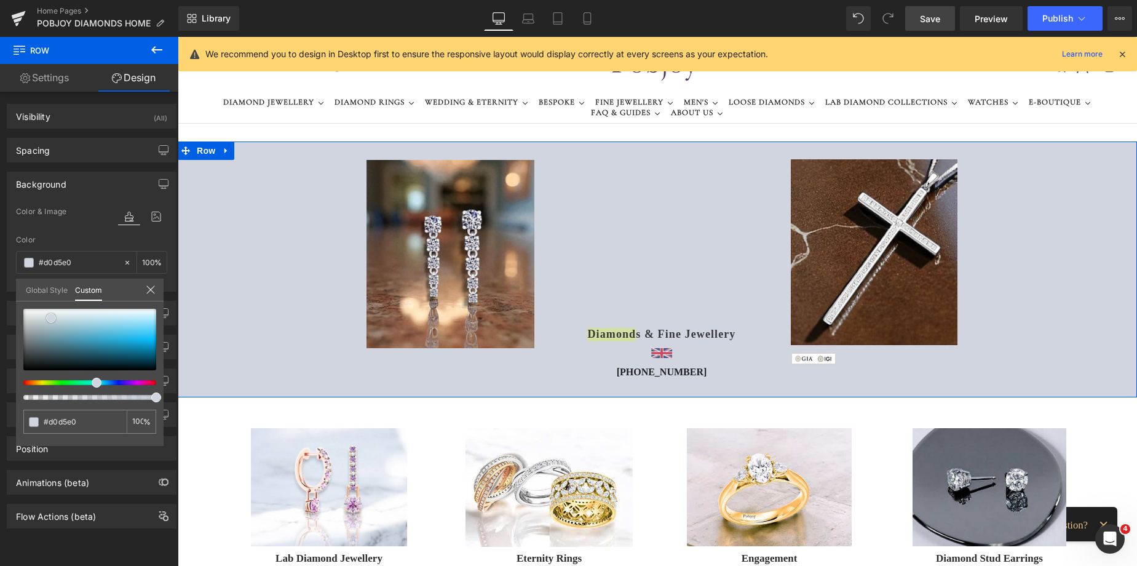
drag, startPoint x: 89, startPoint y: 349, endPoint x: 51, endPoint y: 318, distance: 49.4
click at [51, 318] on div at bounding box center [89, 340] width 133 height 62
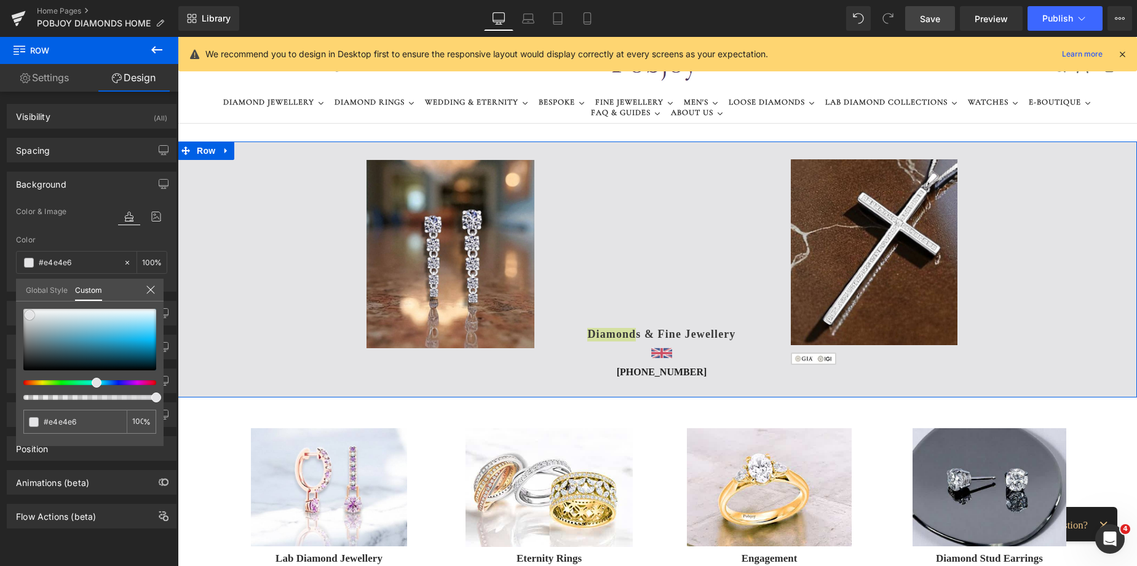
drag, startPoint x: 32, startPoint y: 331, endPoint x: 30, endPoint y: 315, distance: 16.2
click at [30, 315] on div at bounding box center [89, 340] width 133 height 62
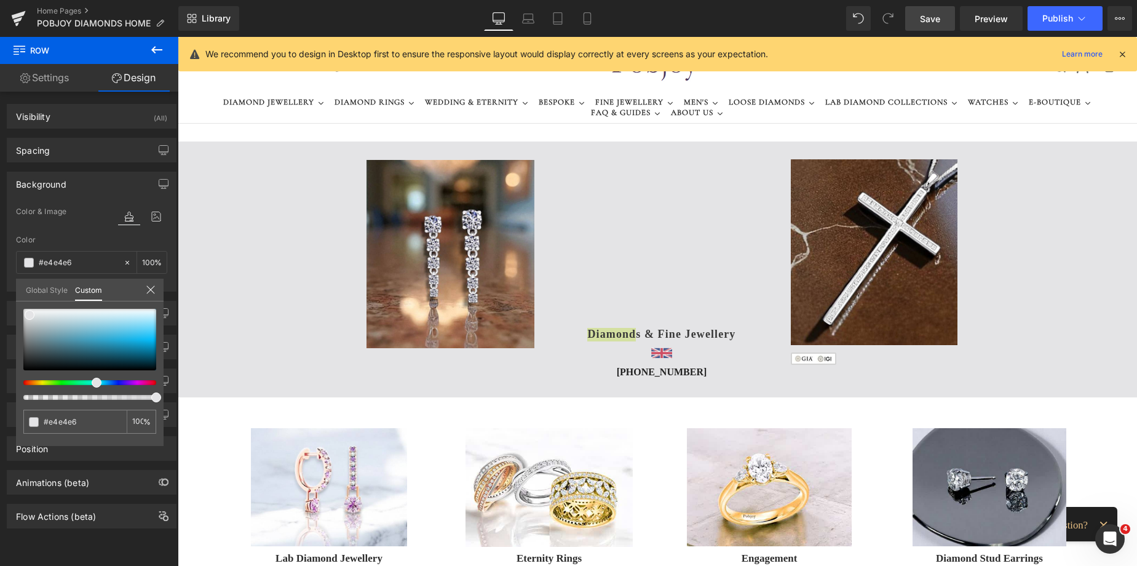
click at [936, 19] on span "Save" at bounding box center [930, 18] width 20 height 13
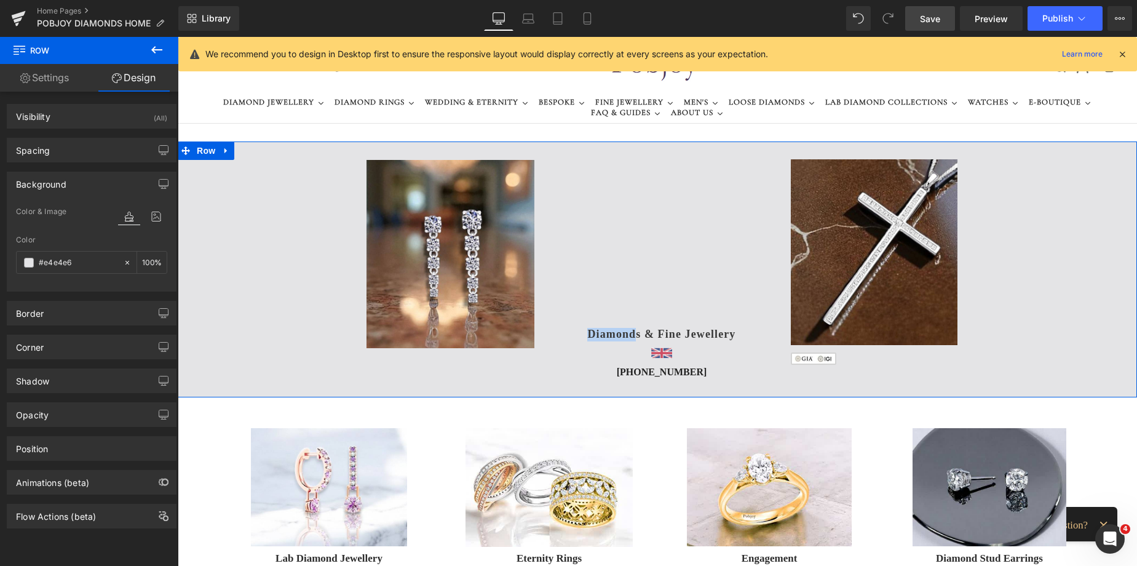
click at [789, 358] on div "Image Image" at bounding box center [916, 258] width 255 height 213
click at [791, 357] on div "Image" at bounding box center [917, 356] width 253 height 17
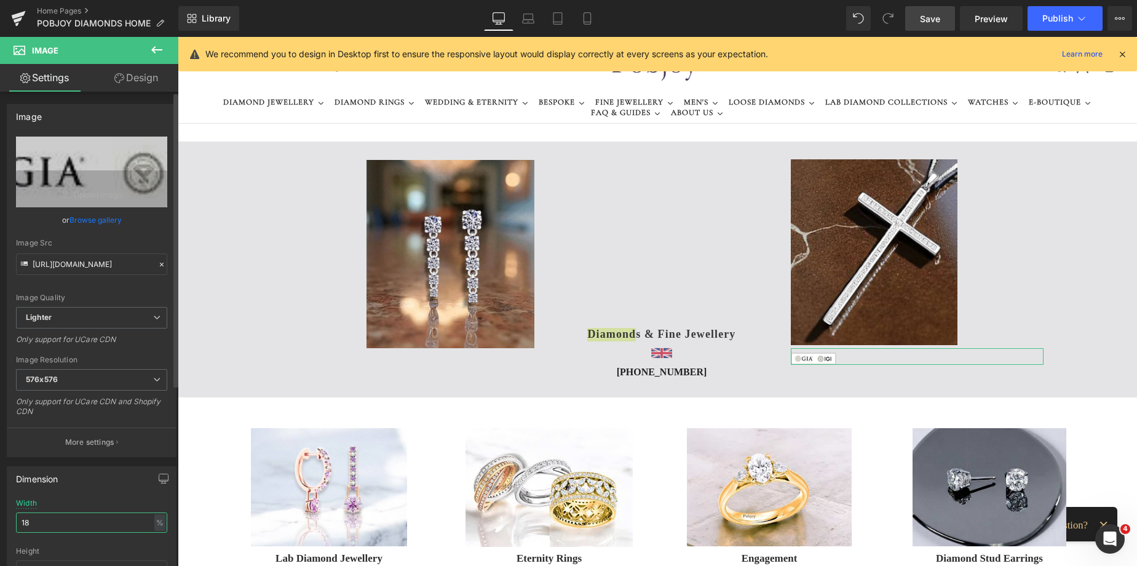
drag, startPoint x: 34, startPoint y: 525, endPoint x: 0, endPoint y: 516, distance: 35.1
click at [0, 516] on div "Dimension 18% Width 18 % % px auto Height auto 0 Circle Image" at bounding box center [92, 539] width 184 height 165
click at [178, 37] on div "166px" at bounding box center [178, 37] width 0 height 0
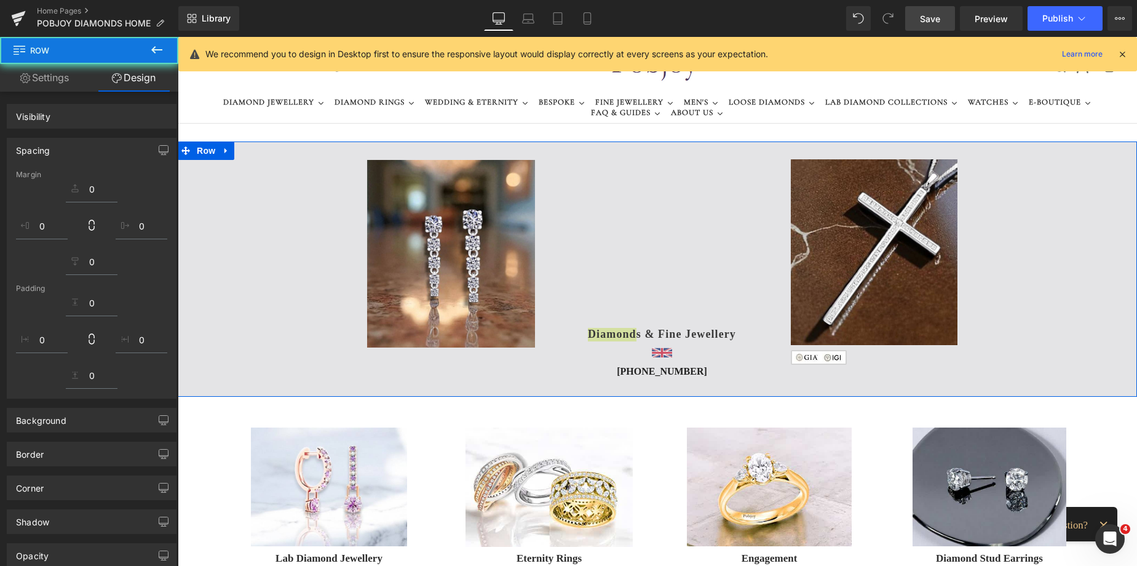
click at [146, 84] on link "Design" at bounding box center [133, 78] width 89 height 28
click at [62, 78] on link "Settings" at bounding box center [44, 78] width 89 height 28
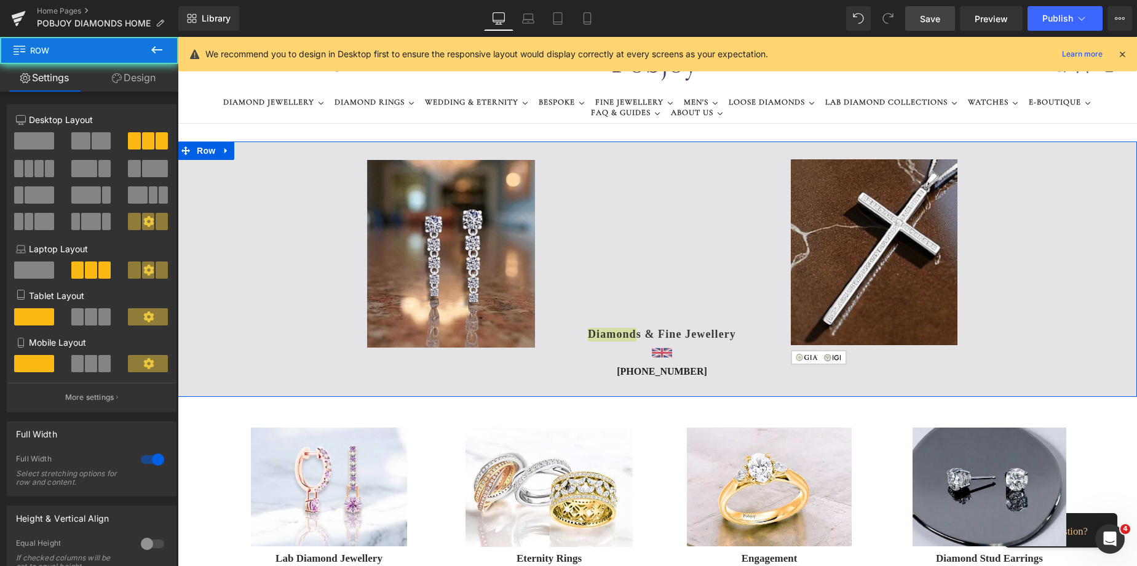
click at [130, 85] on link "Design" at bounding box center [133, 78] width 89 height 28
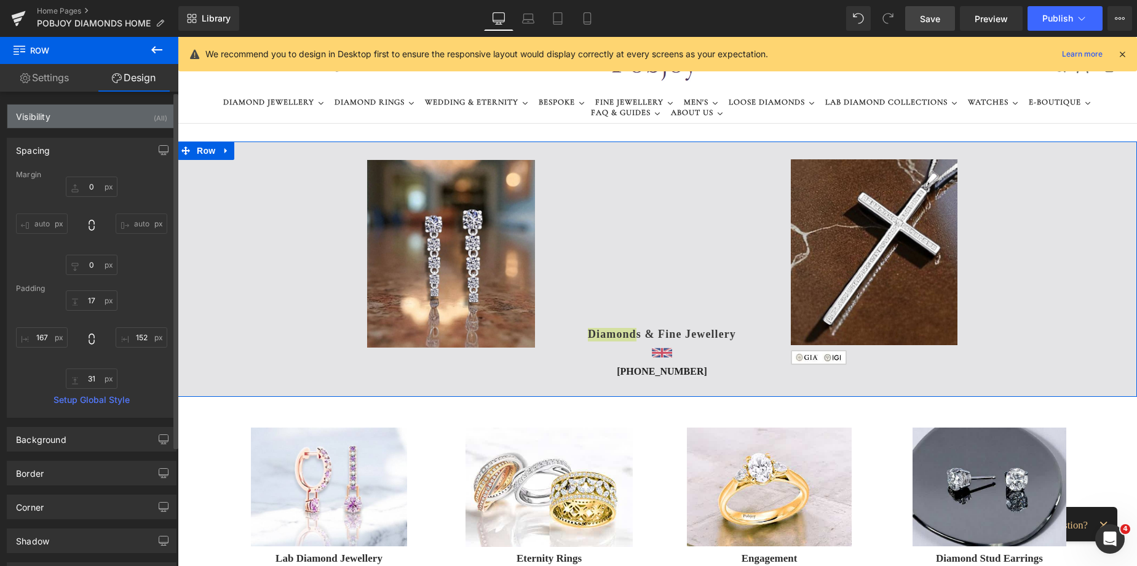
click at [41, 119] on div "Visibility" at bounding box center [33, 113] width 34 height 17
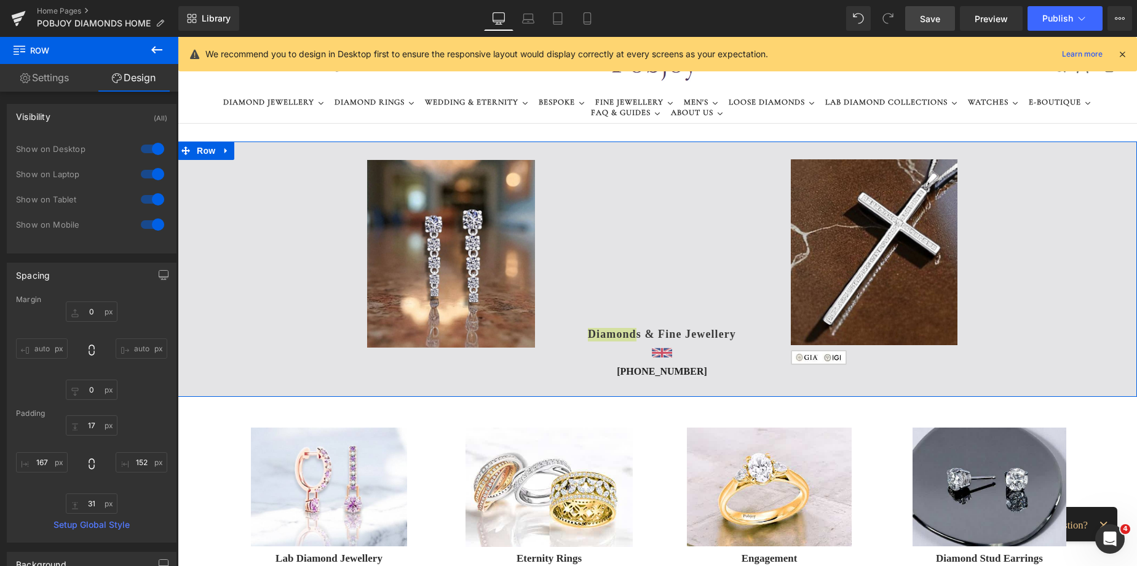
click at [63, 79] on link "Settings" at bounding box center [44, 78] width 89 height 28
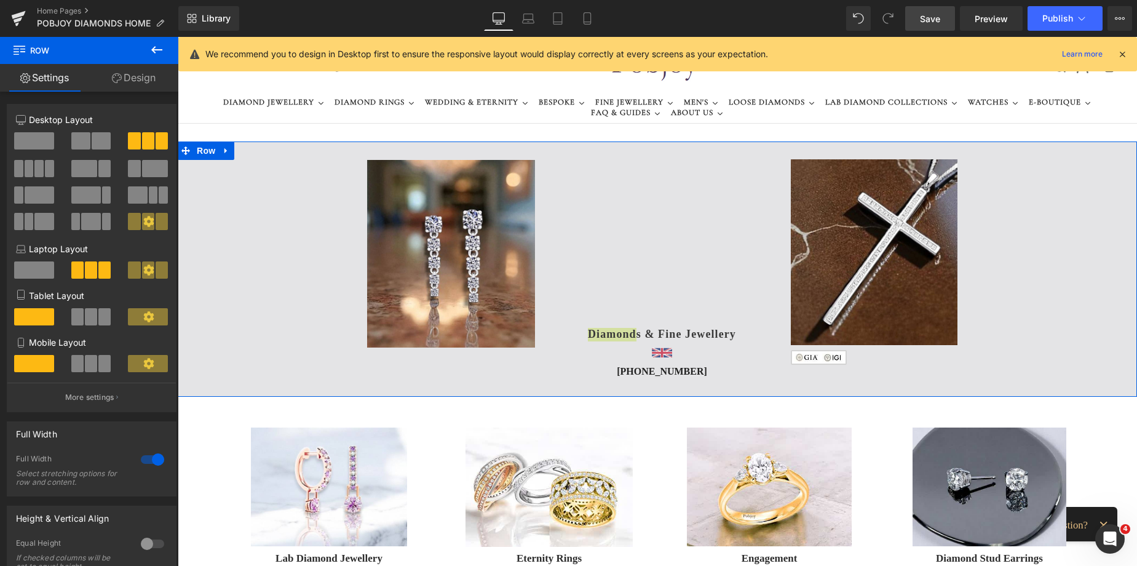
click at [133, 77] on link "Design" at bounding box center [133, 78] width 89 height 28
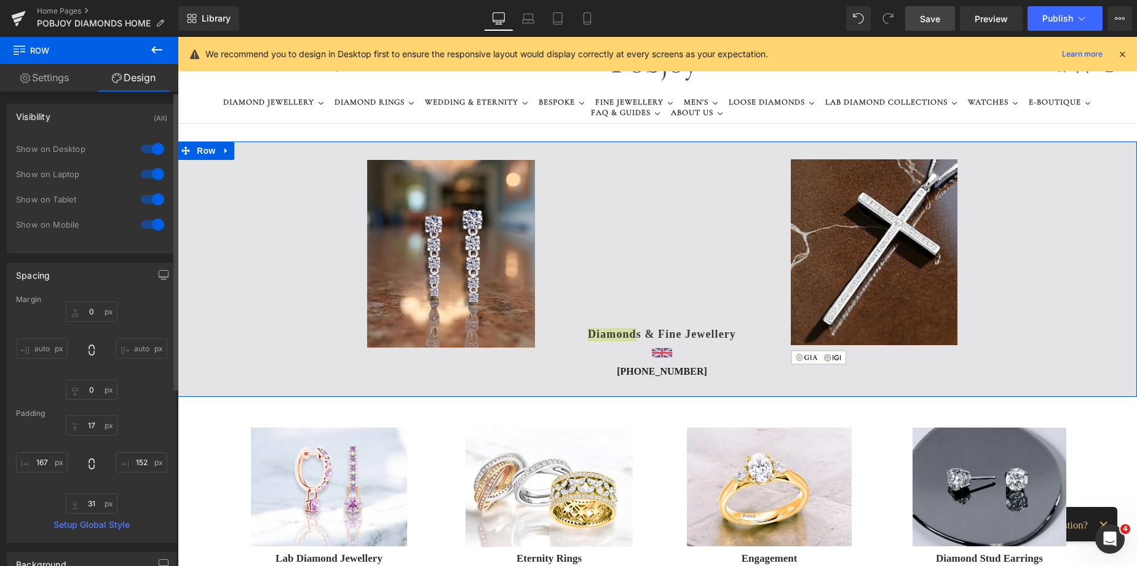
click at [32, 271] on div "Spacing" at bounding box center [33, 271] width 34 height 17
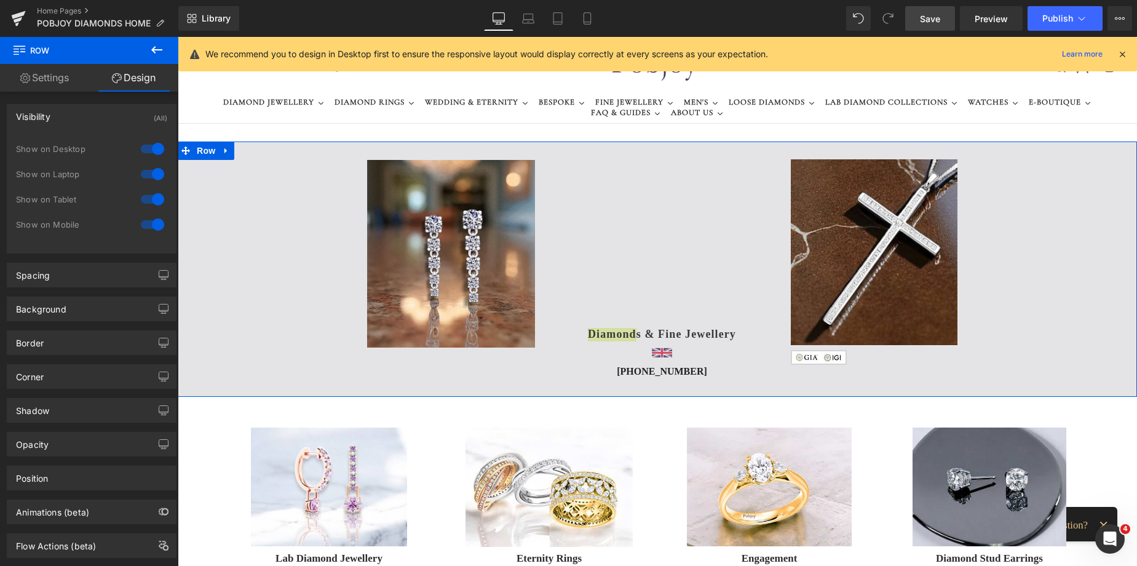
click at [58, 82] on link "Settings" at bounding box center [44, 78] width 89 height 28
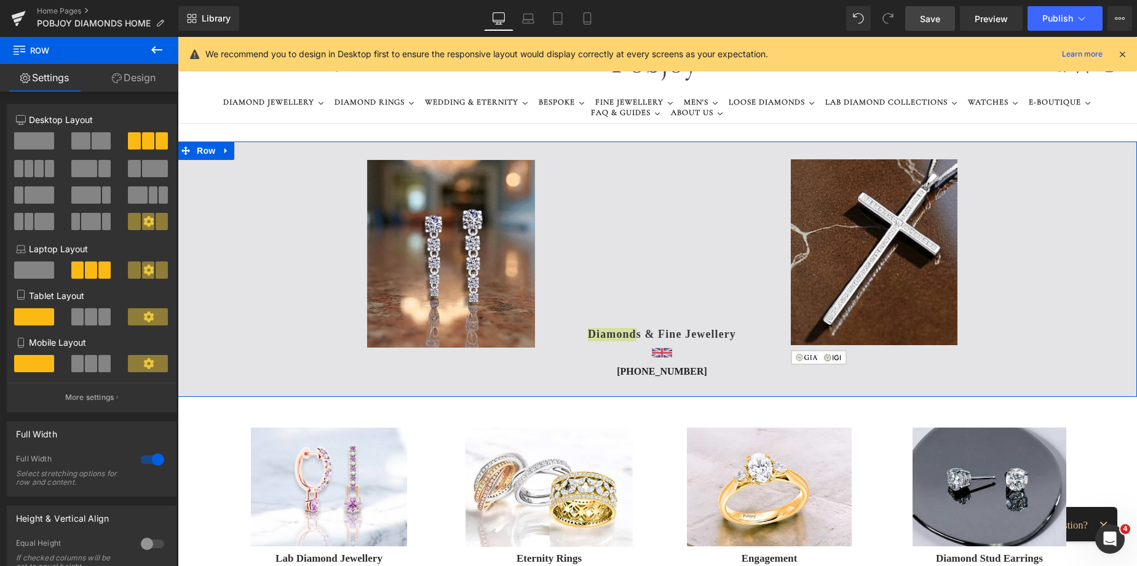
click at [139, 86] on link "Design" at bounding box center [133, 78] width 89 height 28
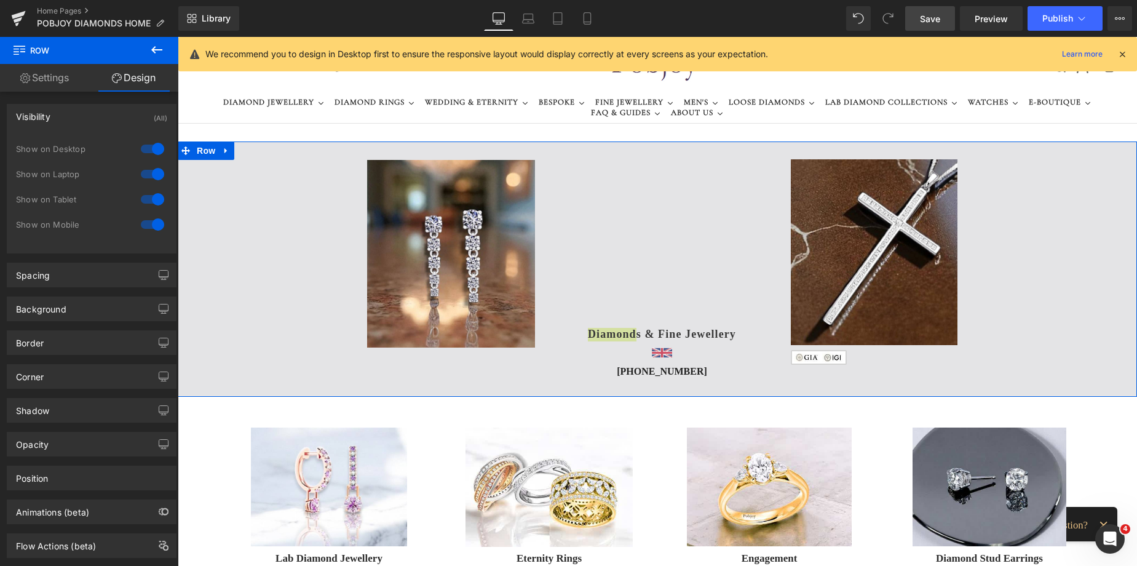
click at [139, 86] on link "Design" at bounding box center [133, 78] width 89 height 28
click at [62, 305] on div "Background" at bounding box center [41, 305] width 50 height 17
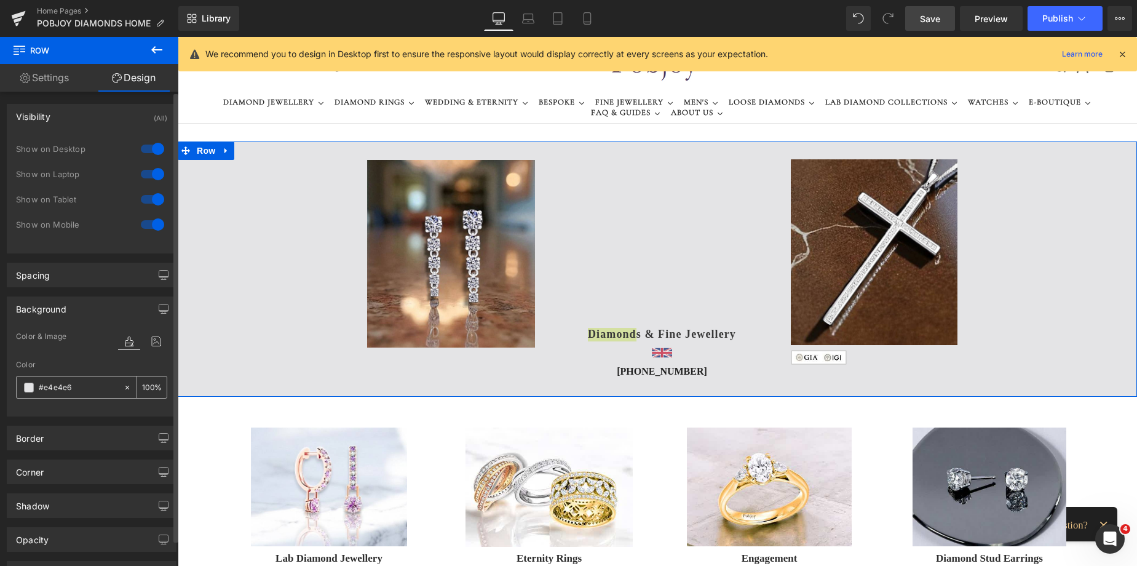
click at [30, 387] on span at bounding box center [29, 388] width 10 height 10
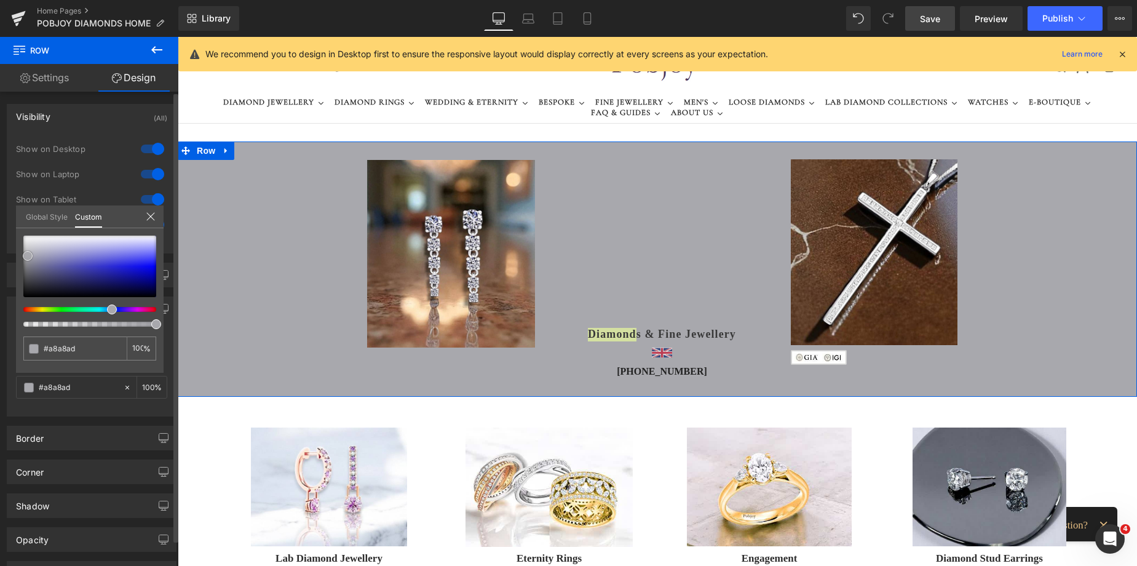
drag, startPoint x: 33, startPoint y: 265, endPoint x: 28, endPoint y: 256, distance: 10.8
click at [28, 256] on div at bounding box center [89, 267] width 133 height 62
drag, startPoint x: 113, startPoint y: 313, endPoint x: 100, endPoint y: 305, distance: 15.7
click at [100, 305] on div at bounding box center [89, 281] width 133 height 91
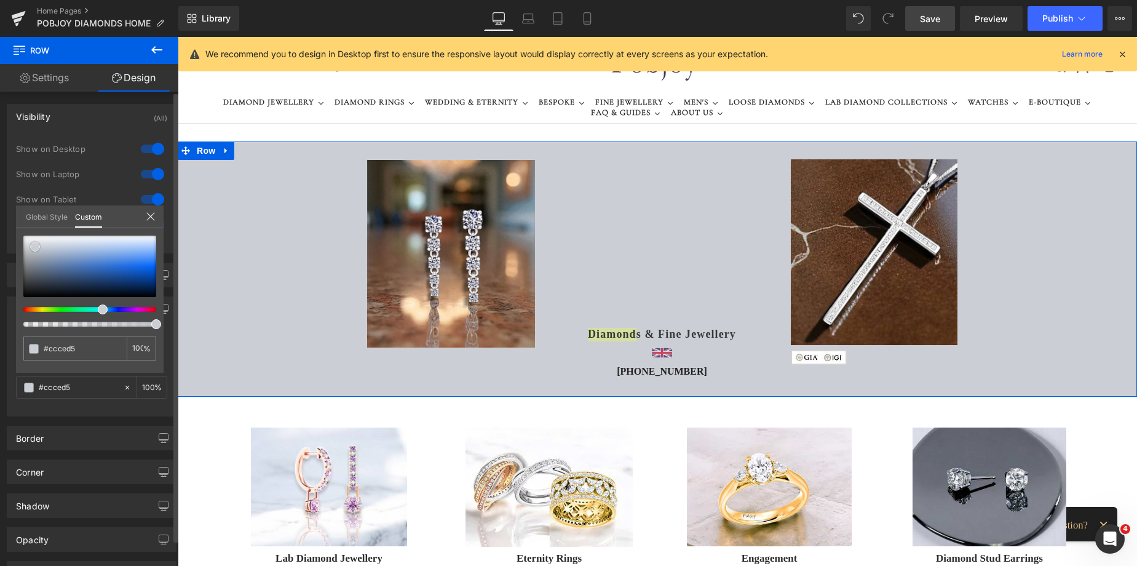
drag, startPoint x: 27, startPoint y: 254, endPoint x: 34, endPoint y: 245, distance: 11.8
click at [34, 245] on span at bounding box center [35, 247] width 10 height 10
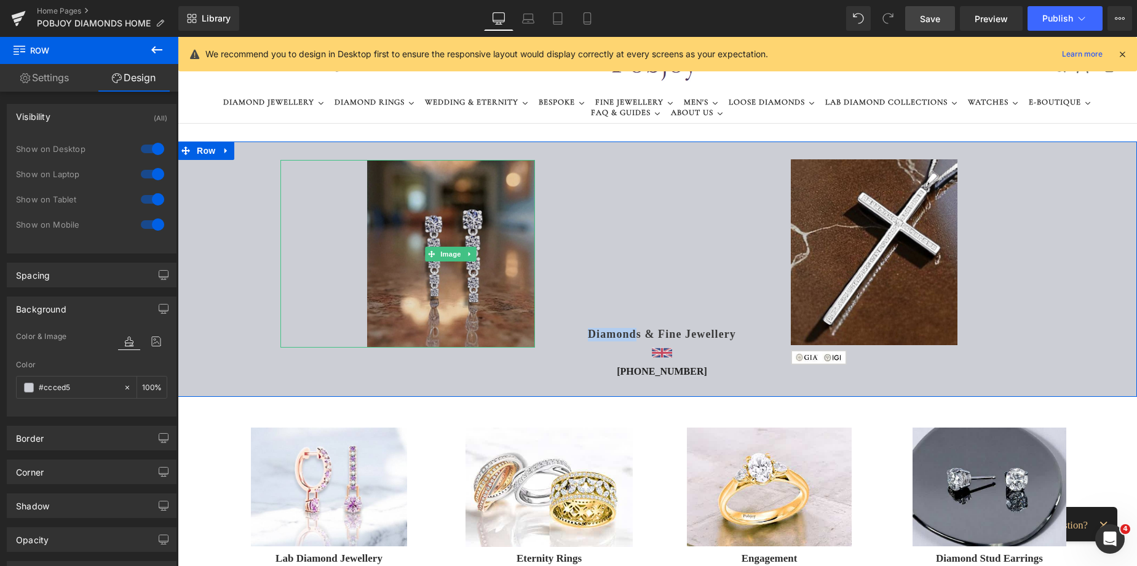
click at [408, 221] on img at bounding box center [451, 254] width 168 height 188
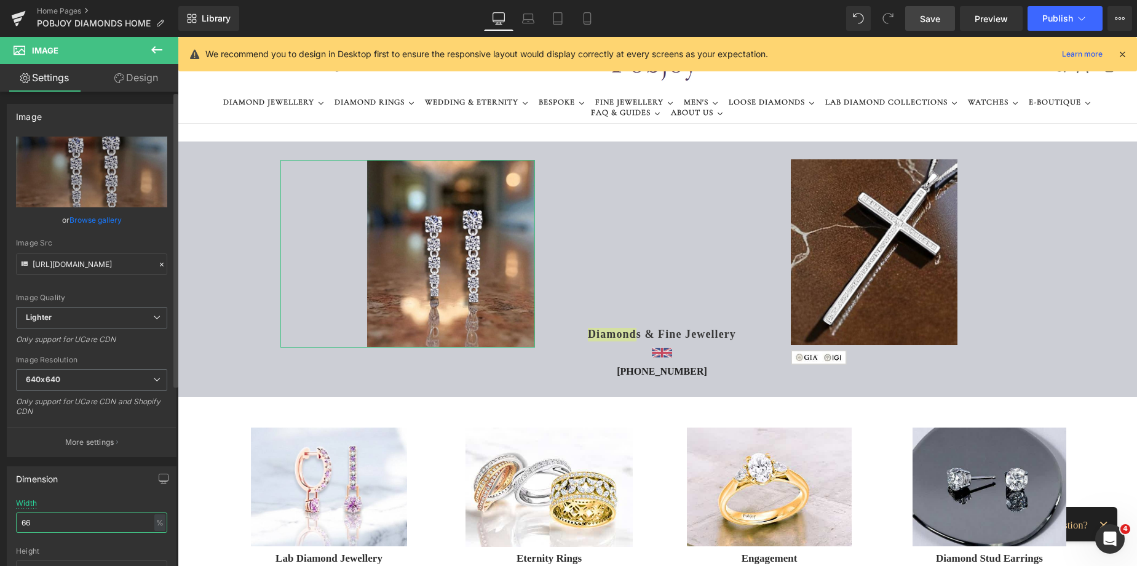
drag, startPoint x: 39, startPoint y: 522, endPoint x: 20, endPoint y: 522, distance: 19.7
click at [23, 522] on input "66" at bounding box center [91, 522] width 151 height 20
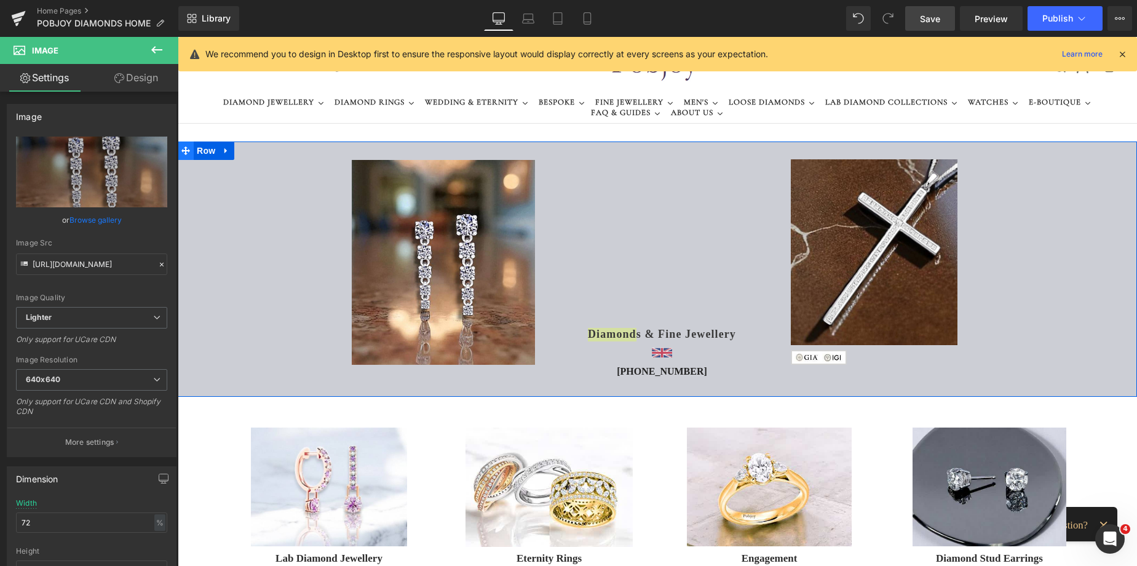
click at [186, 151] on span at bounding box center [186, 150] width 16 height 18
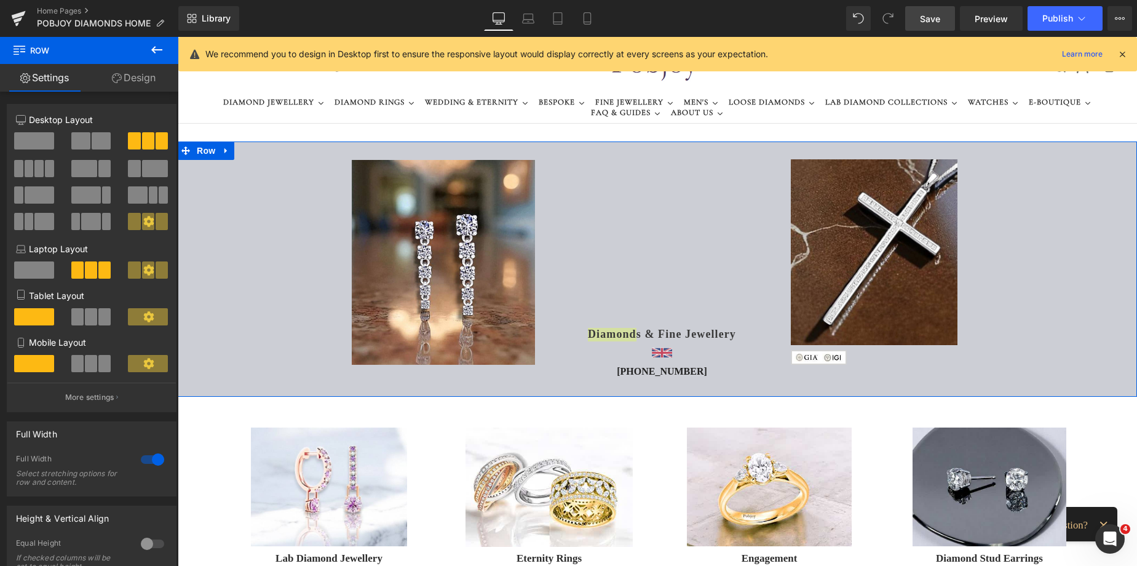
click at [148, 84] on link "Design" at bounding box center [133, 78] width 89 height 28
click at [0, 0] on div "Background" at bounding box center [0, 0] width 0 height 0
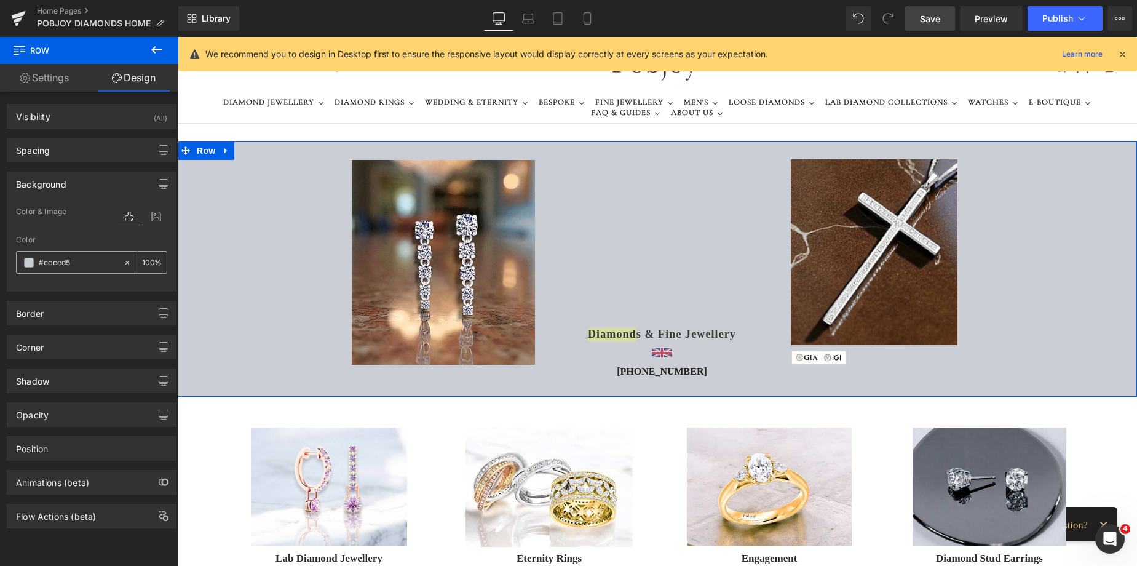
click at [24, 263] on span at bounding box center [29, 263] width 10 height 10
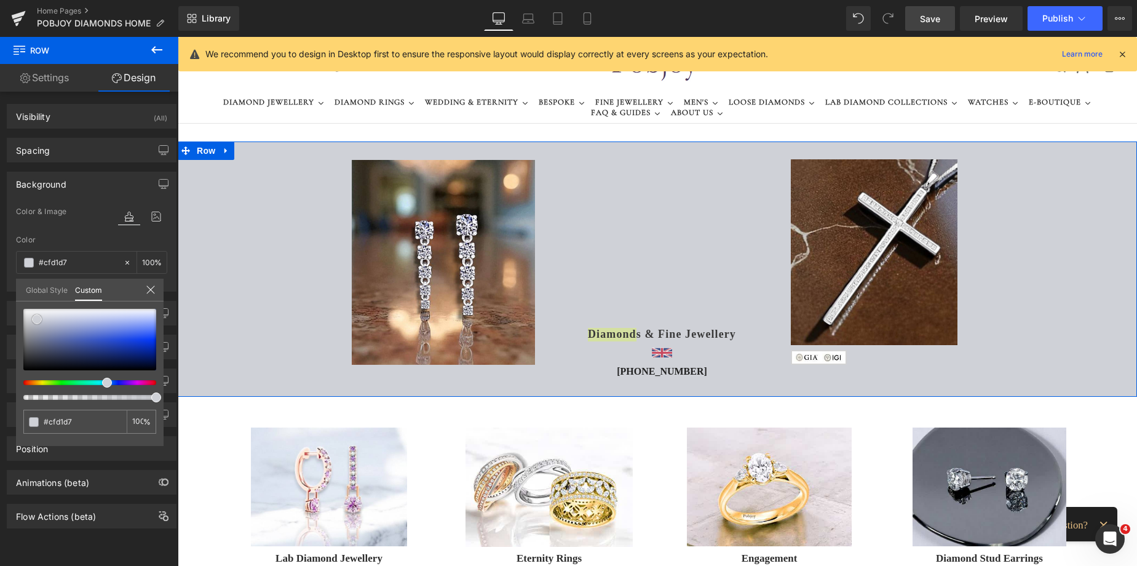
click at [36, 317] on span at bounding box center [37, 319] width 10 height 10
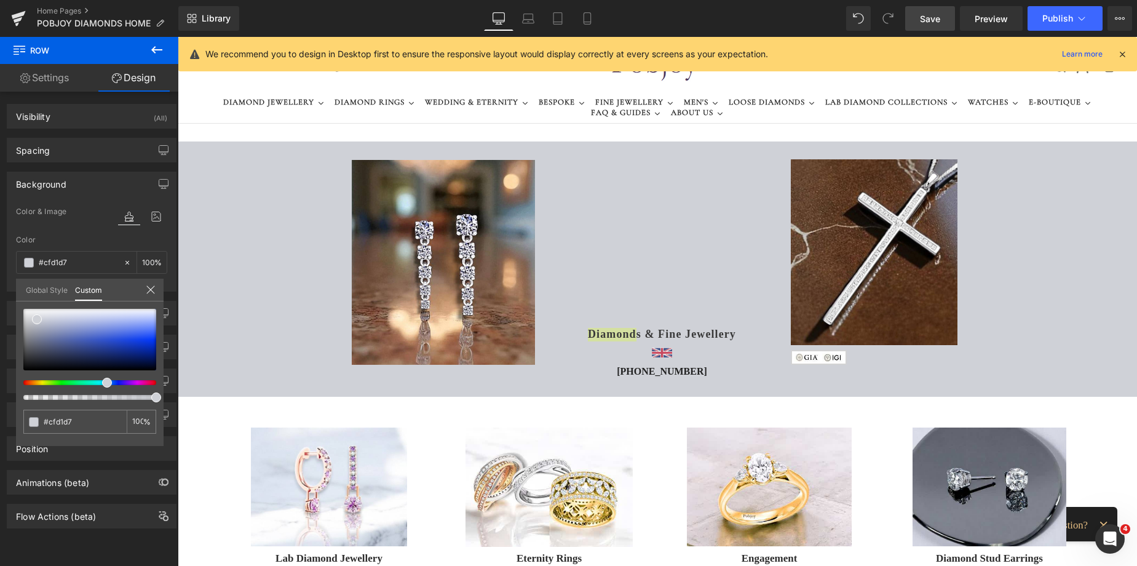
click at [917, 11] on link "Save" at bounding box center [931, 18] width 50 height 25
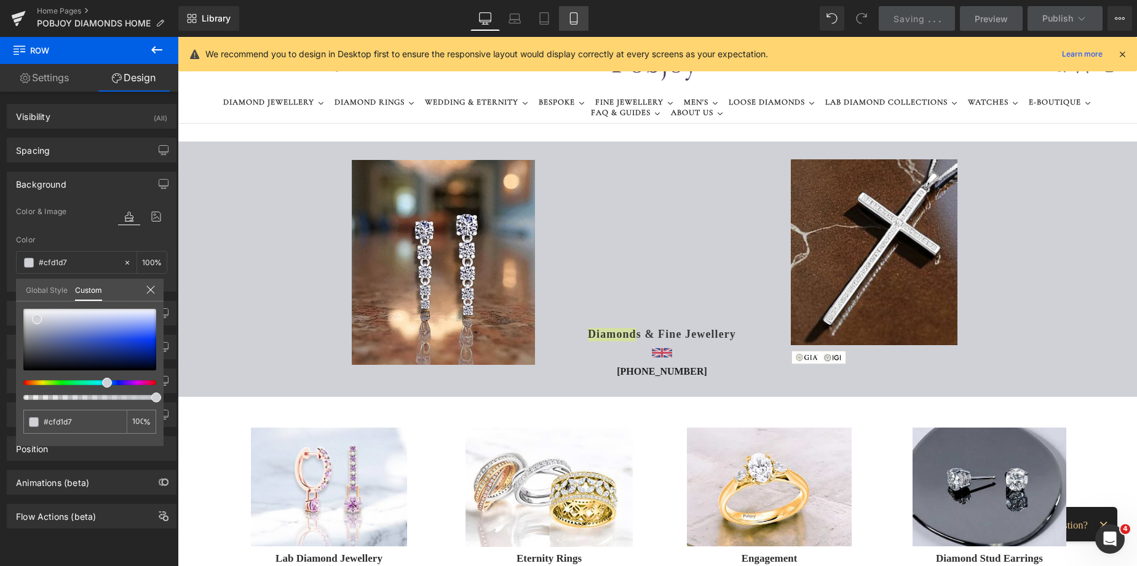
click at [572, 26] on link "Mobile" at bounding box center [574, 18] width 30 height 25
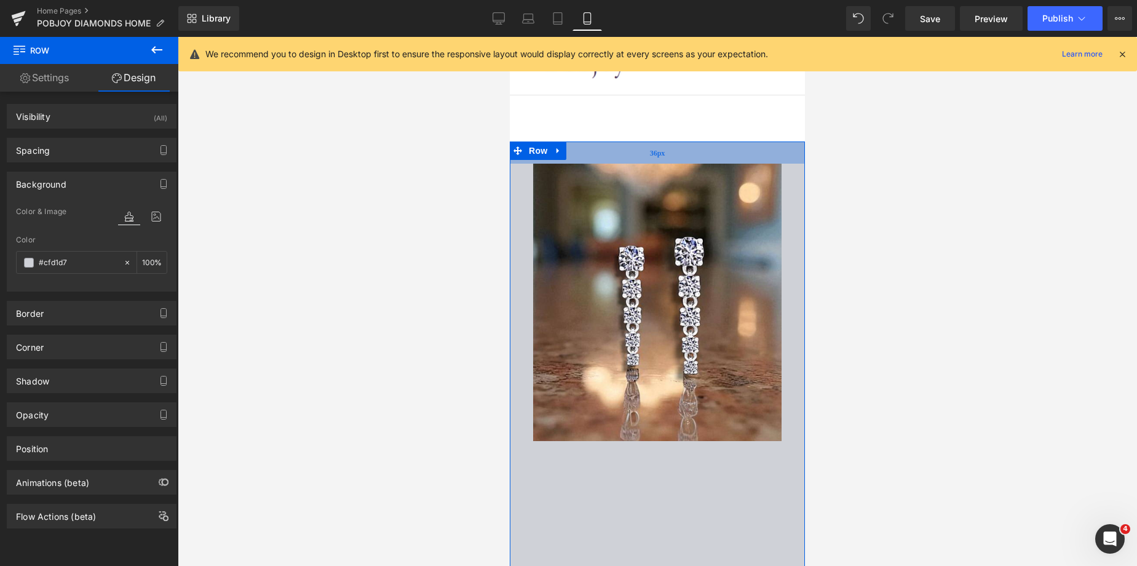
drag, startPoint x: 714, startPoint y: 142, endPoint x: 711, endPoint y: 162, distance: 19.8
click at [711, 162] on div "36px" at bounding box center [657, 152] width 295 height 22
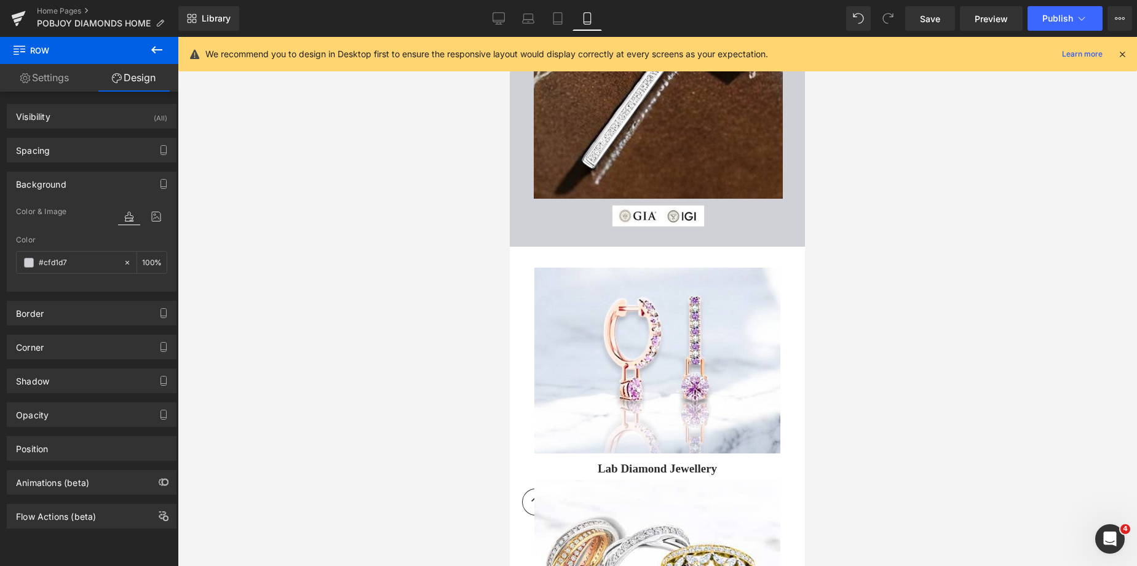
scroll to position [930, 0]
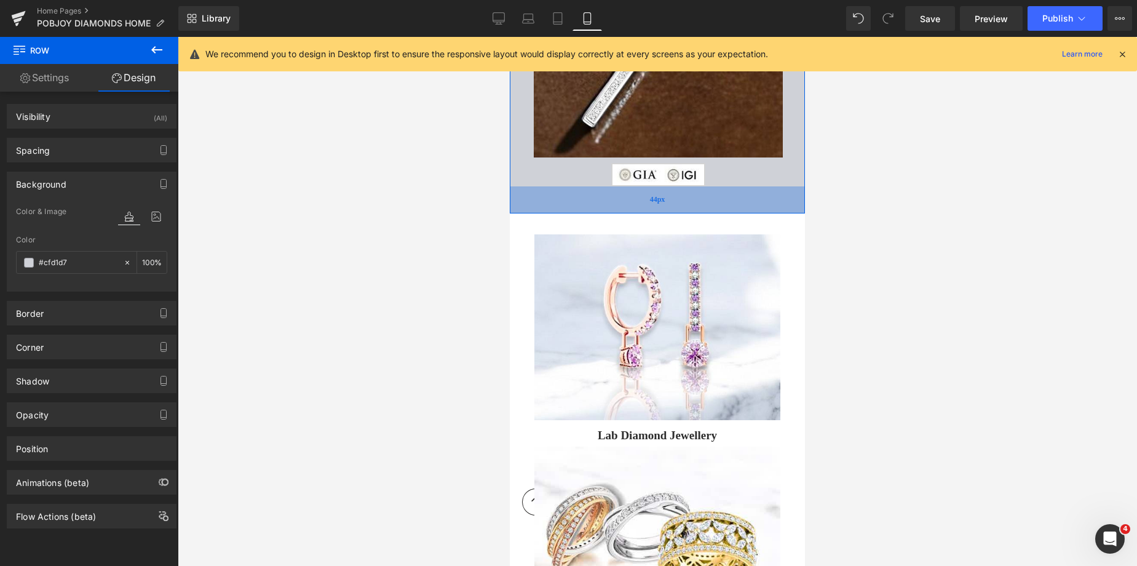
drag, startPoint x: 647, startPoint y: 196, endPoint x: 654, endPoint y: 204, distance: 10.9
click at [654, 204] on span "44px" at bounding box center [657, 199] width 15 height 10
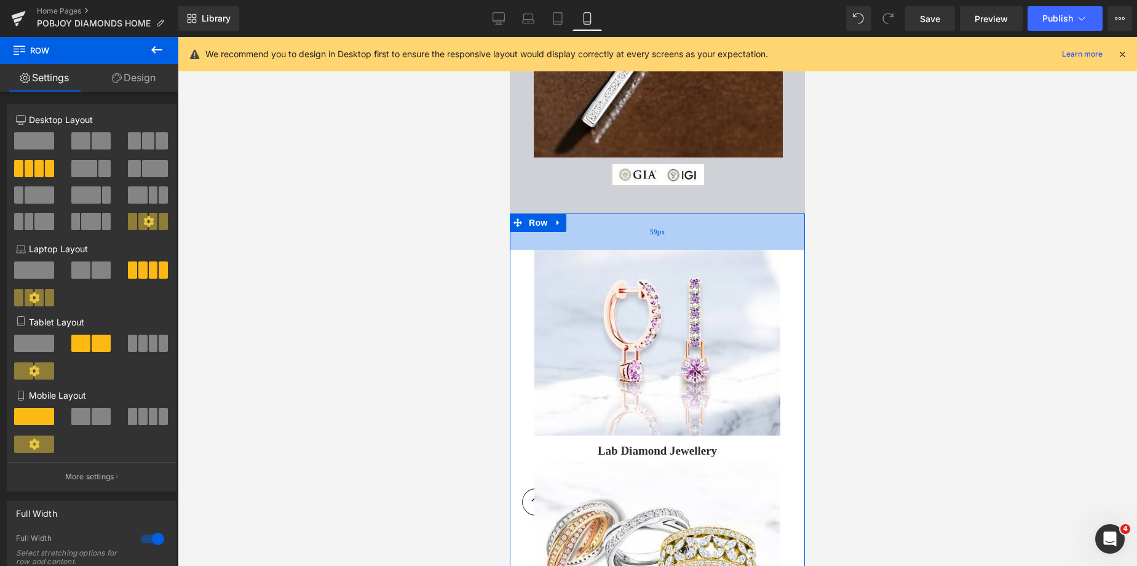
drag, startPoint x: 647, startPoint y: 218, endPoint x: 1401, endPoint y: 212, distance: 754.3
click at [653, 234] on div "59px" at bounding box center [657, 231] width 295 height 36
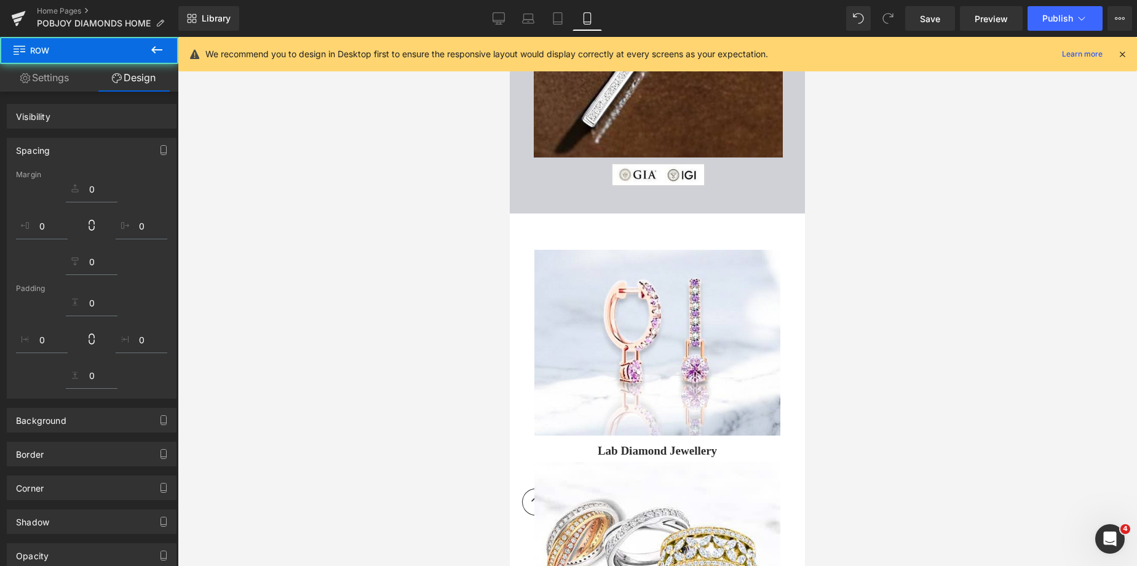
click at [941, 159] on div at bounding box center [658, 301] width 960 height 529
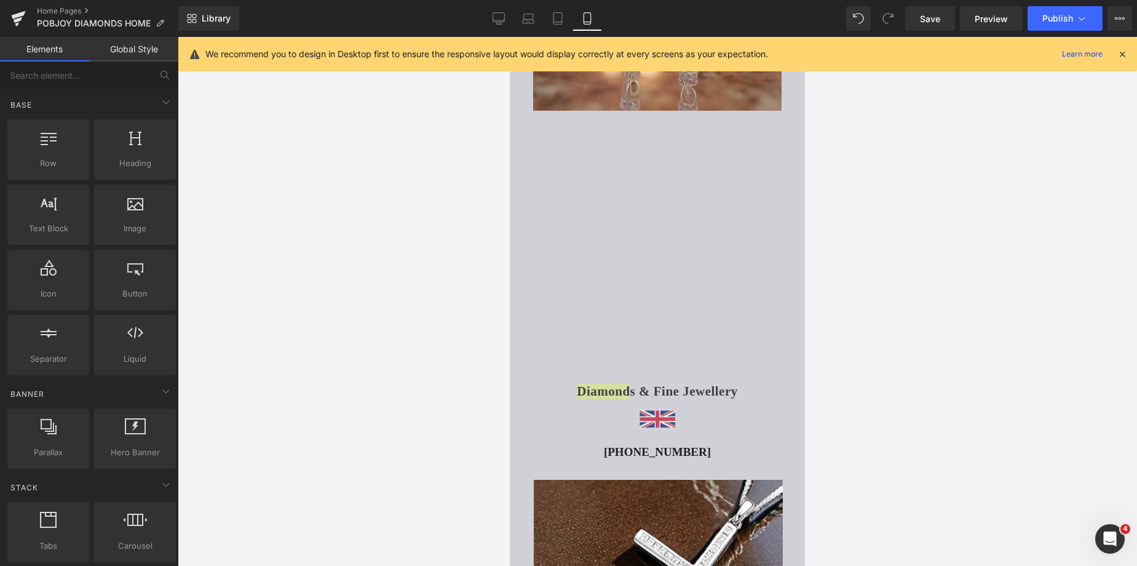
scroll to position [347, 0]
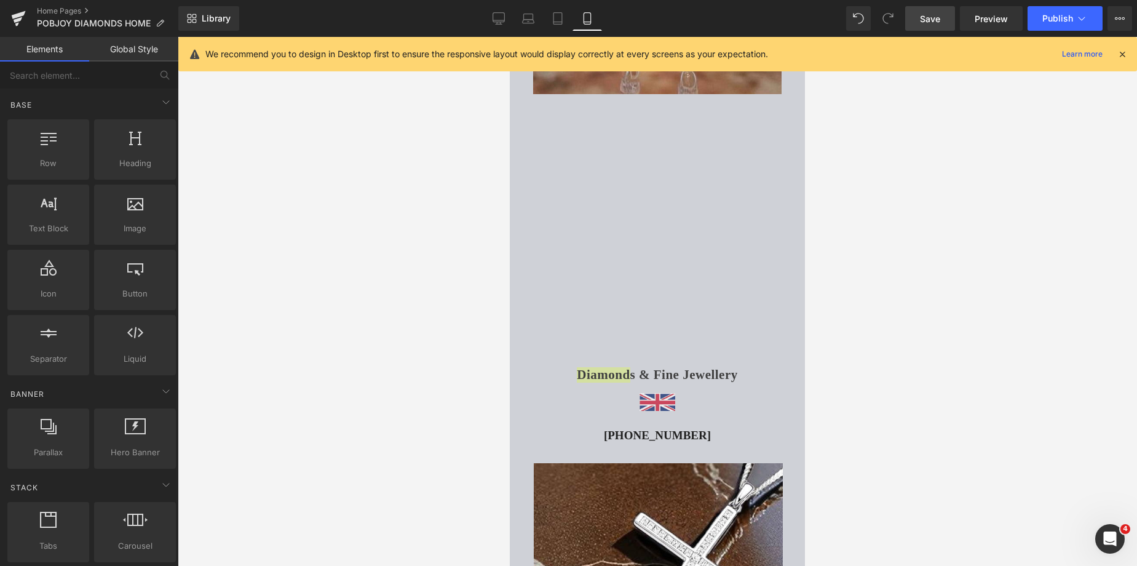
click at [937, 18] on span "Save" at bounding box center [930, 18] width 20 height 13
click at [1046, 18] on span "Publish" at bounding box center [1058, 19] width 31 height 10
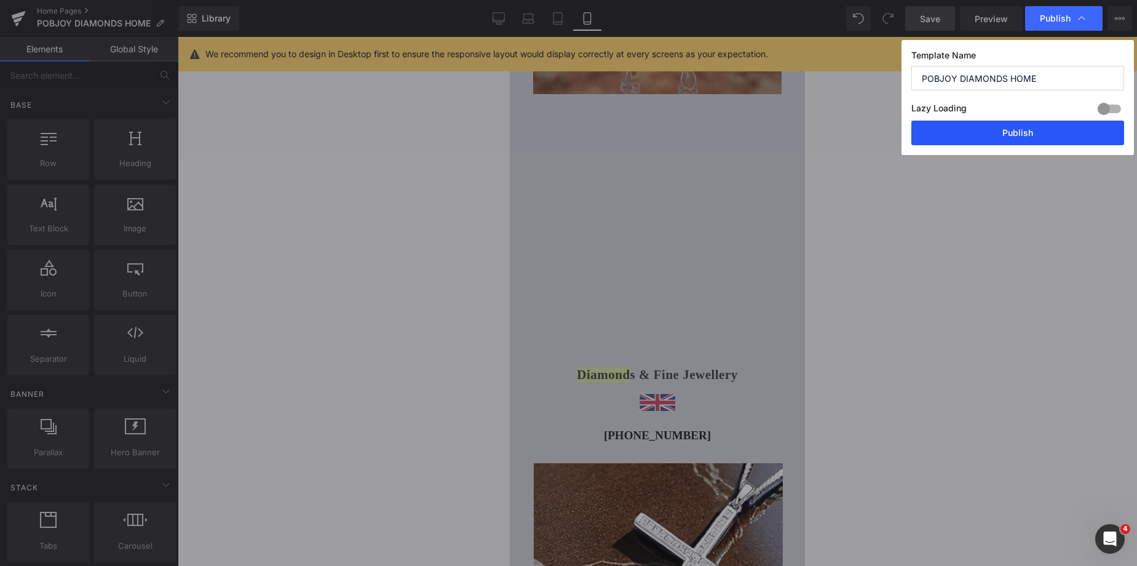
click at [996, 132] on button "Publish" at bounding box center [1018, 133] width 213 height 25
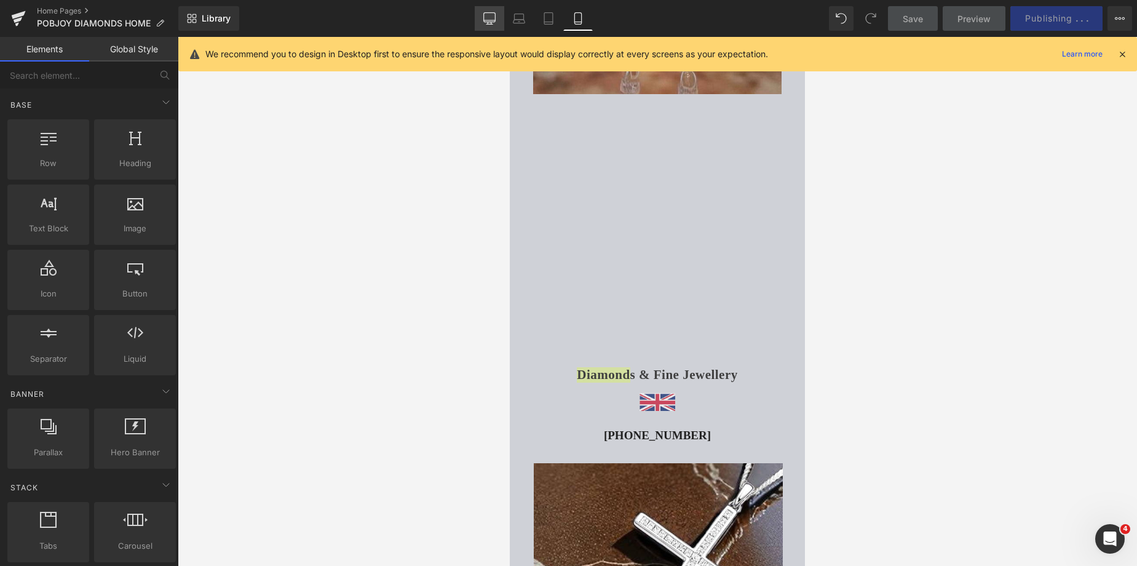
click at [491, 19] on icon at bounding box center [490, 18] width 12 height 12
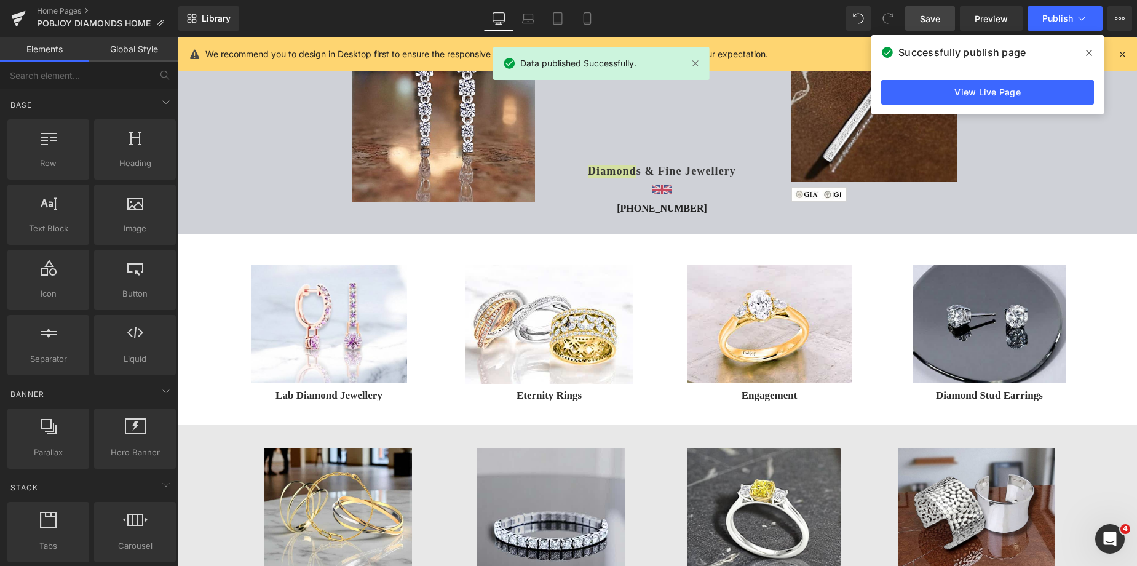
scroll to position [65, 0]
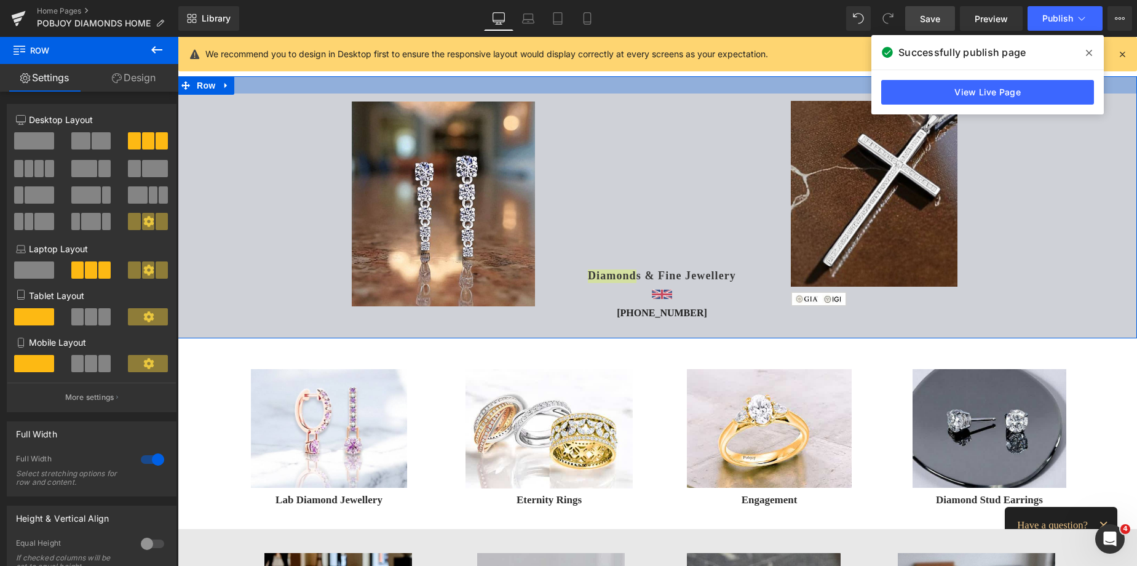
drag, startPoint x: 744, startPoint y: 81, endPoint x: 723, endPoint y: 37, distance: 48.7
click at [749, 87] on div at bounding box center [658, 84] width 960 height 17
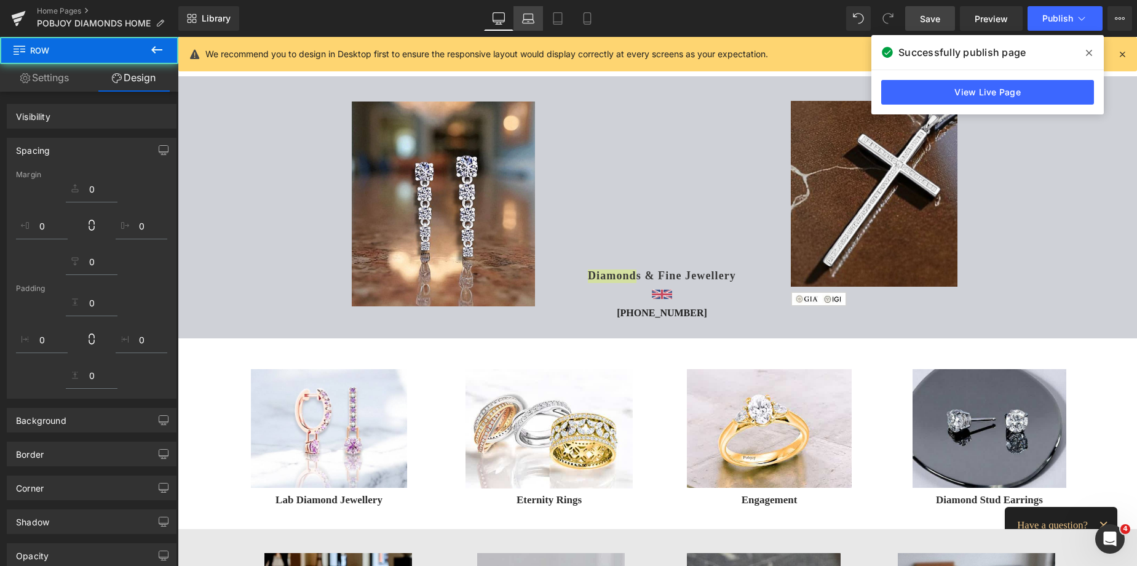
click at [528, 18] on icon at bounding box center [528, 18] width 12 height 12
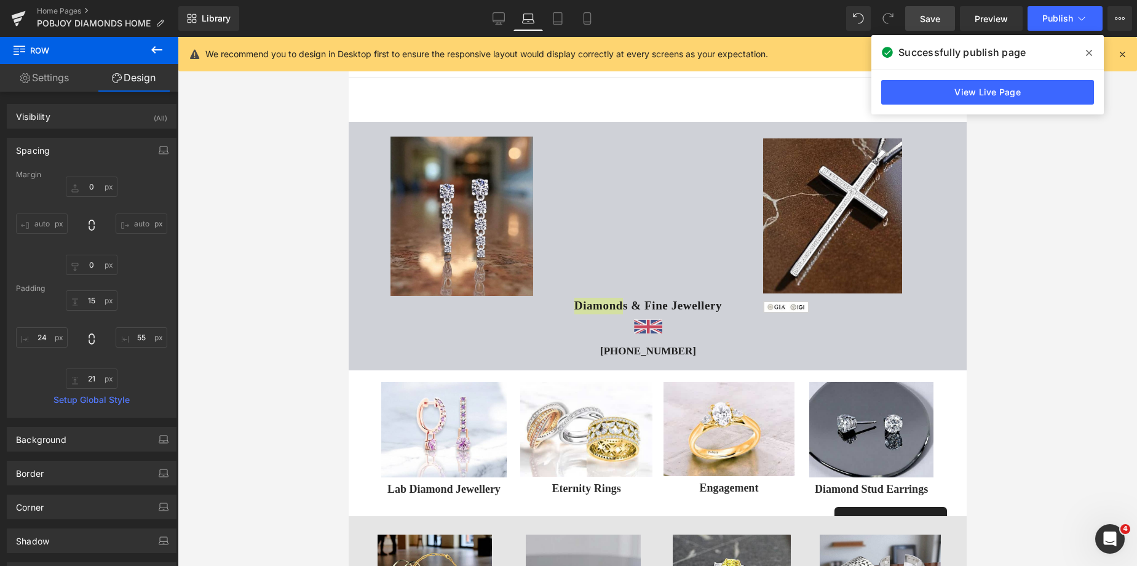
scroll to position [0, 0]
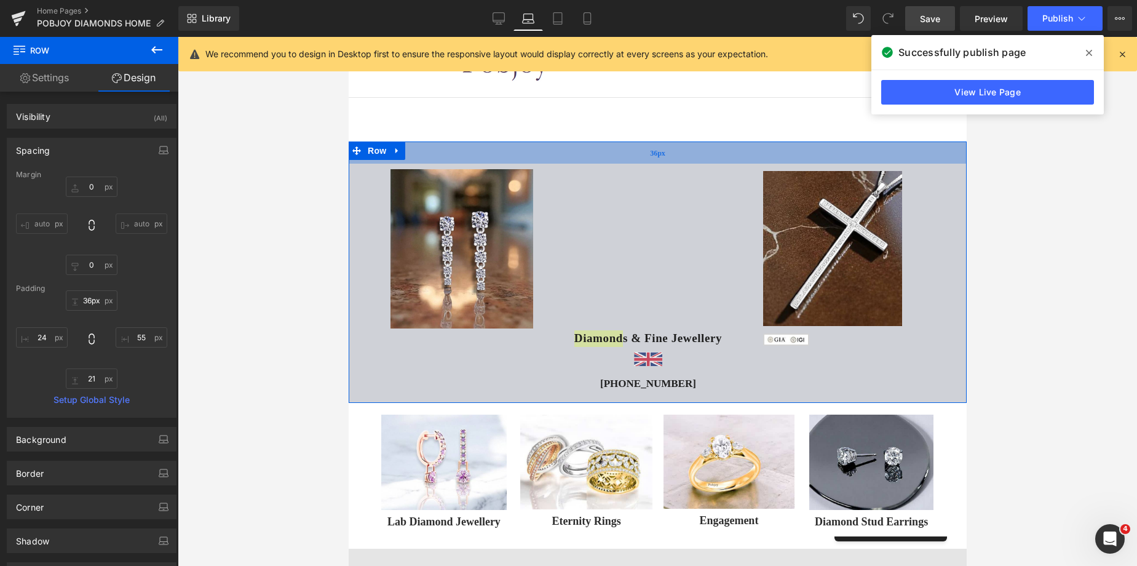
drag, startPoint x: 754, startPoint y: 145, endPoint x: 759, endPoint y: 158, distance: 13.8
click at [759, 158] on div "36px" at bounding box center [657, 152] width 618 height 22
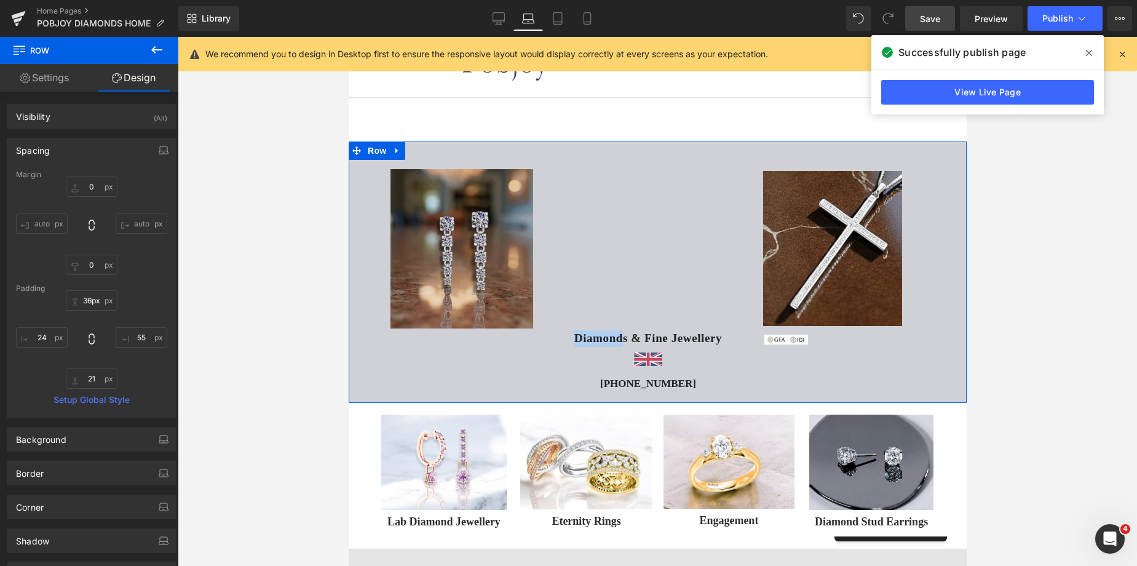
click at [477, 216] on img at bounding box center [461, 248] width 143 height 159
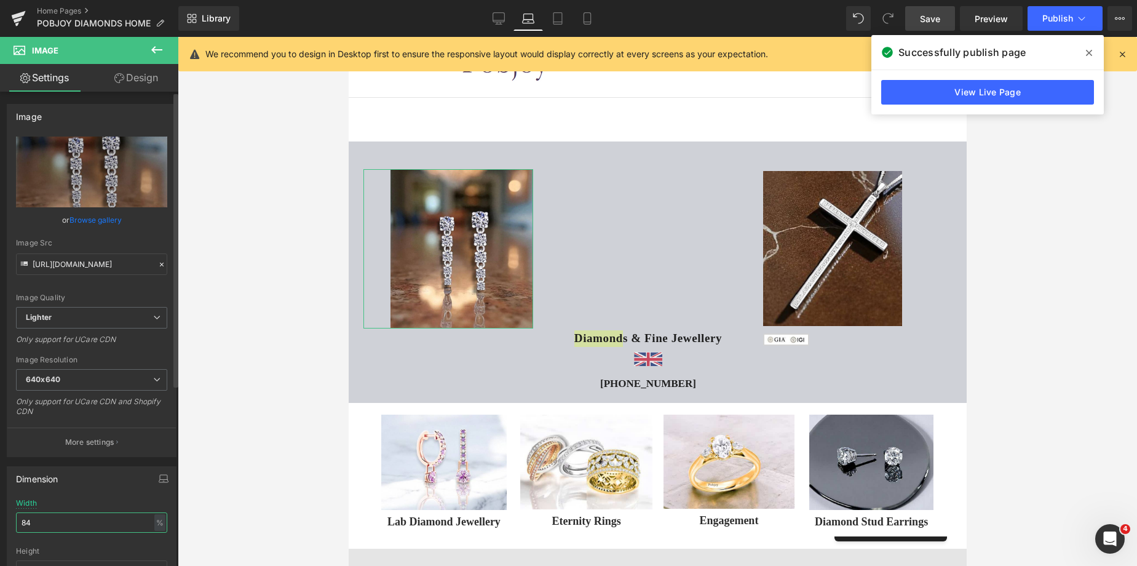
drag, startPoint x: 47, startPoint y: 517, endPoint x: 0, endPoint y: 528, distance: 47.9
click at [0, 528] on div "Dimension 84% Width 84 % % px auto Height auto 0 Circle Image" at bounding box center [92, 539] width 184 height 165
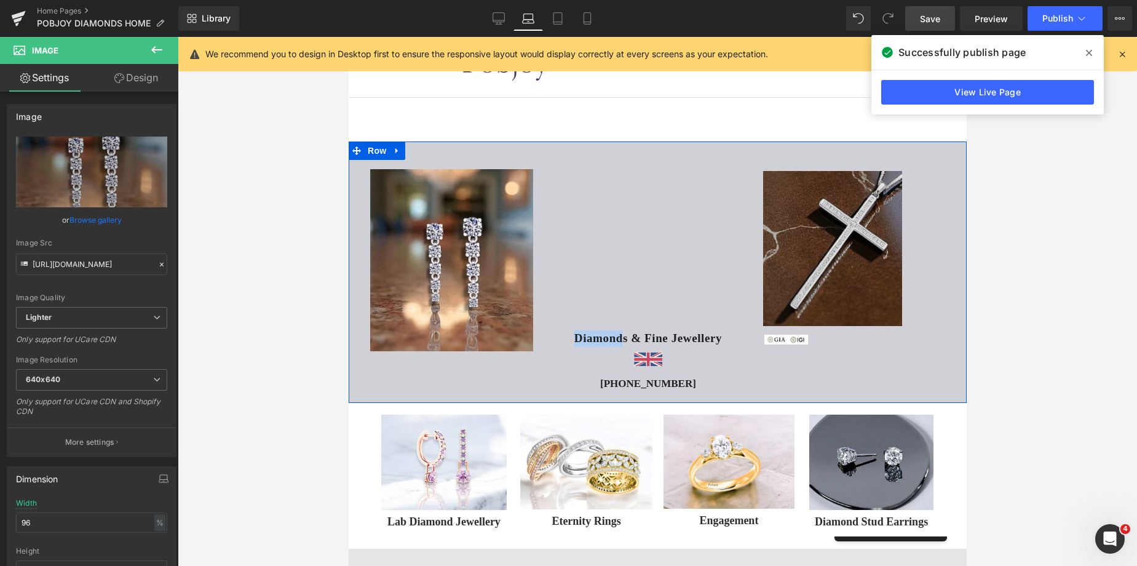
click at [832, 204] on img at bounding box center [832, 248] width 139 height 155
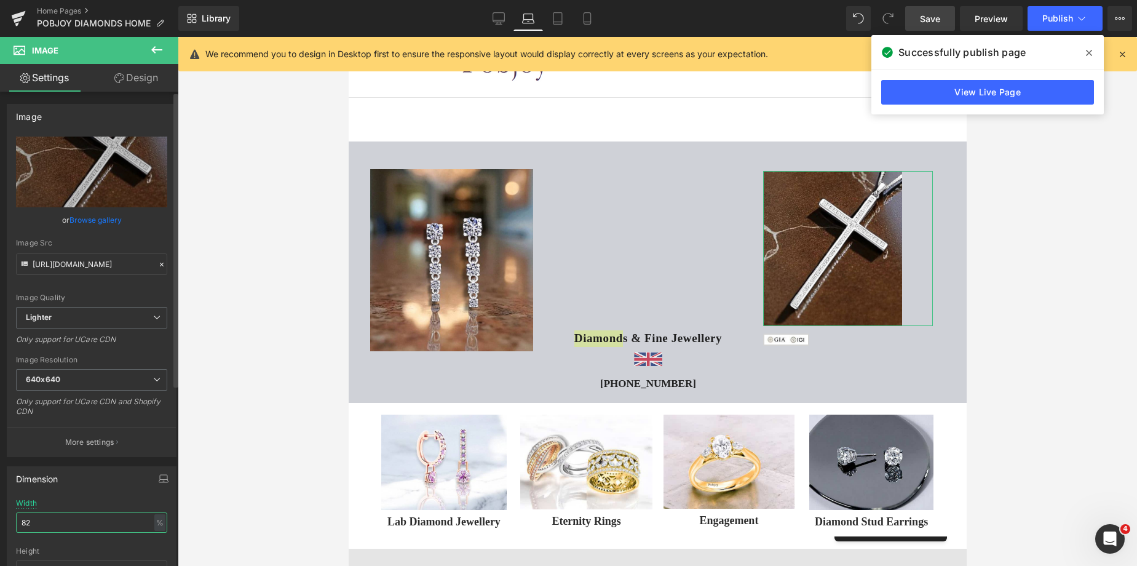
drag, startPoint x: 55, startPoint y: 524, endPoint x: 0, endPoint y: 524, distance: 54.8
click at [0, 524] on div "Dimension 82% Width 82 % % px auto Height auto 0 Circle Image" at bounding box center [92, 539] width 184 height 165
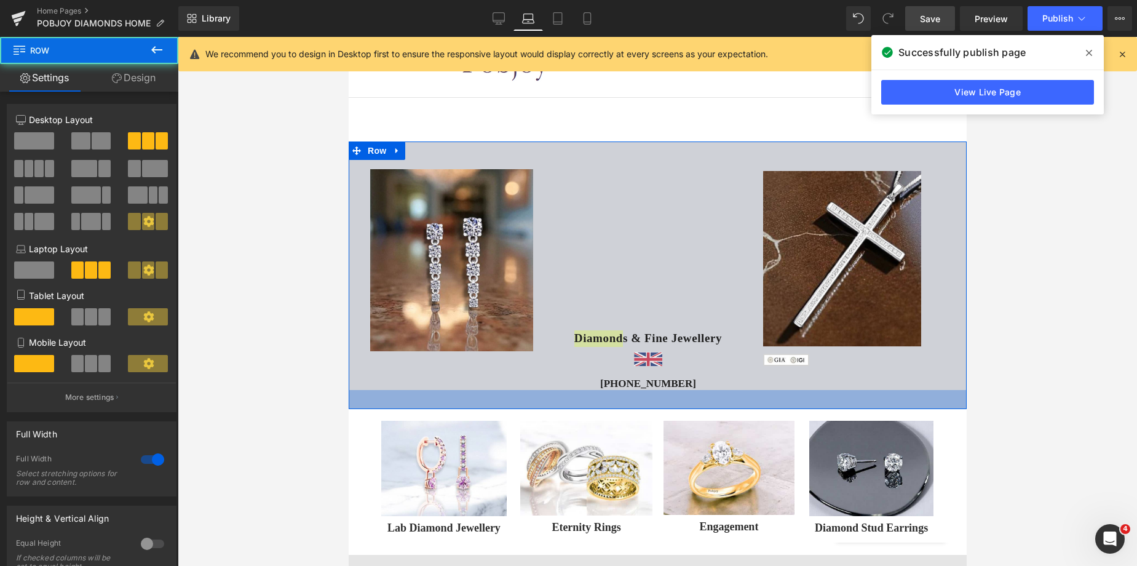
drag, startPoint x: 648, startPoint y: 396, endPoint x: 649, endPoint y: 416, distance: 21.0
click at [651, 405] on div "31px" at bounding box center [657, 399] width 618 height 19
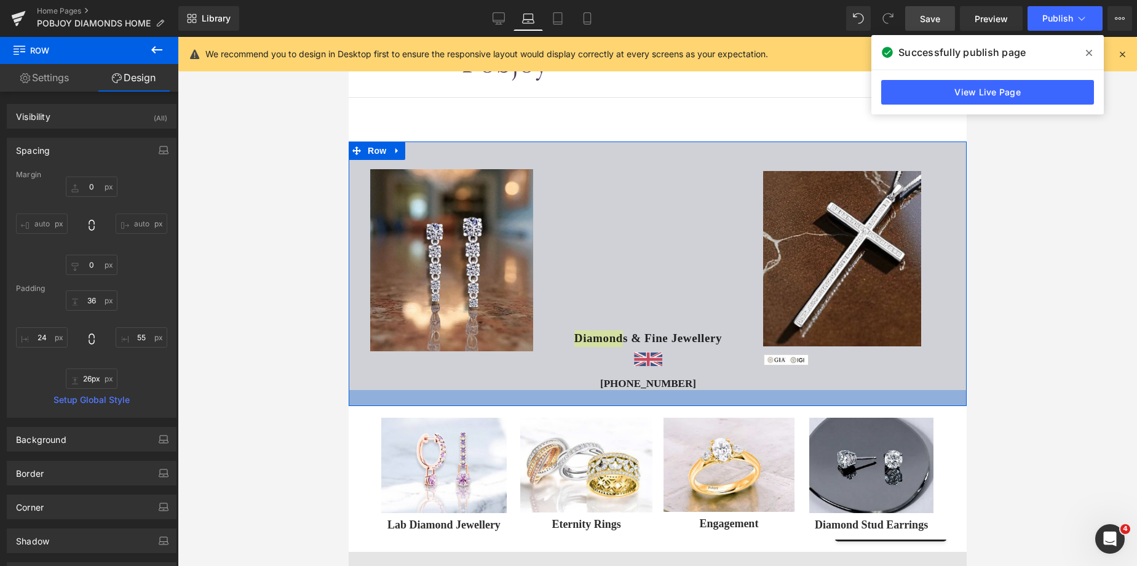
drag, startPoint x: 645, startPoint y: 397, endPoint x: 642, endPoint y: 391, distance: 6.9
click at [642, 391] on div at bounding box center [657, 398] width 618 height 16
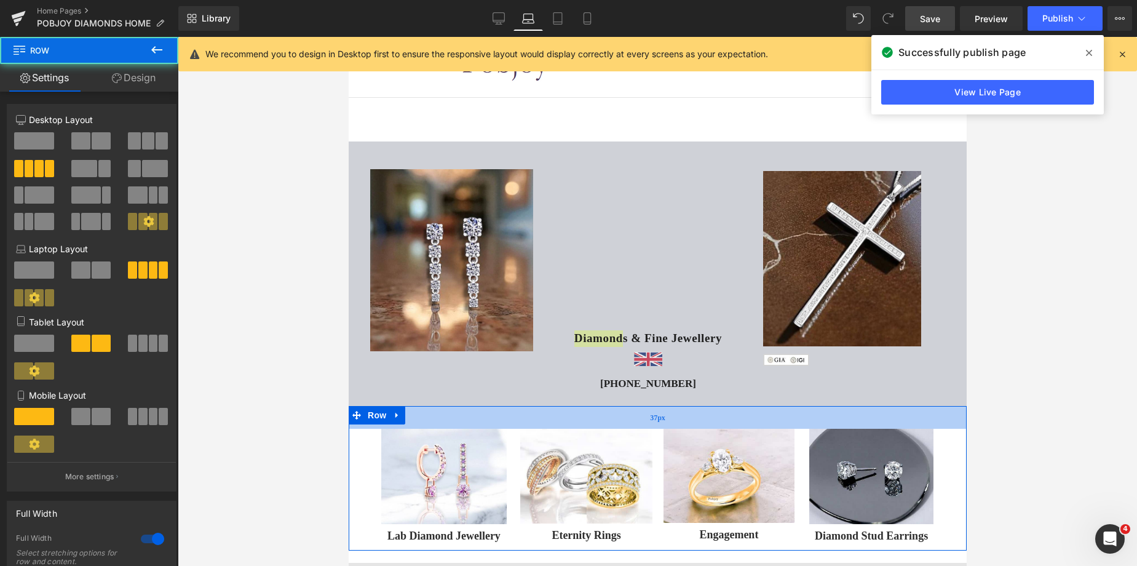
drag, startPoint x: 637, startPoint y: 411, endPoint x: 644, endPoint y: 422, distance: 13.0
click at [644, 422] on div "37px" at bounding box center [657, 417] width 618 height 23
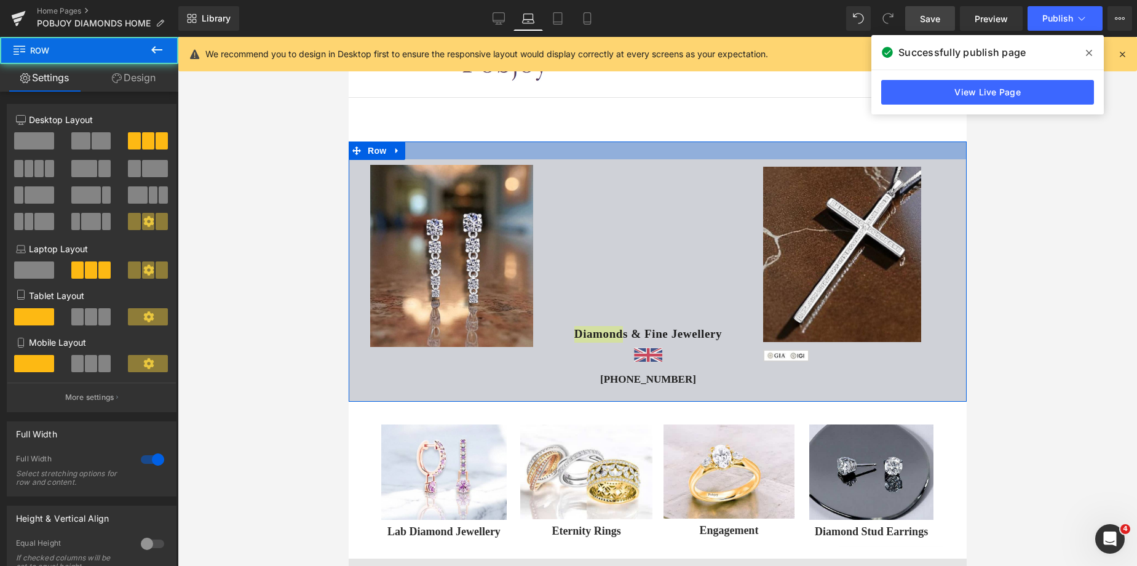
drag, startPoint x: 570, startPoint y: 154, endPoint x: 891, endPoint y: 65, distance: 333.5
click at [565, 150] on div at bounding box center [657, 150] width 618 height 18
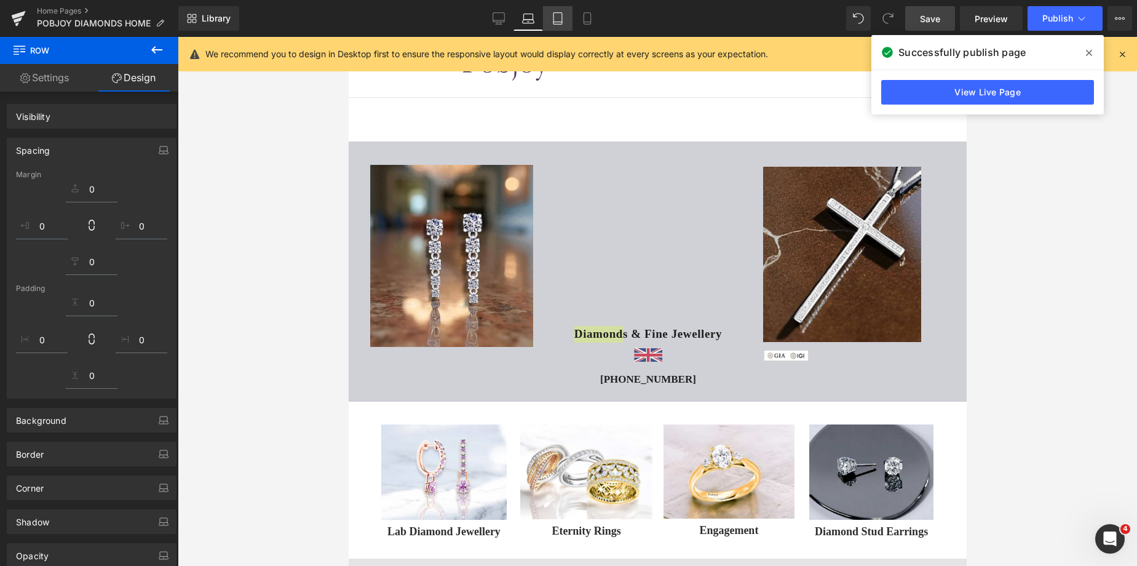
click at [552, 25] on link "Tablet" at bounding box center [558, 18] width 30 height 25
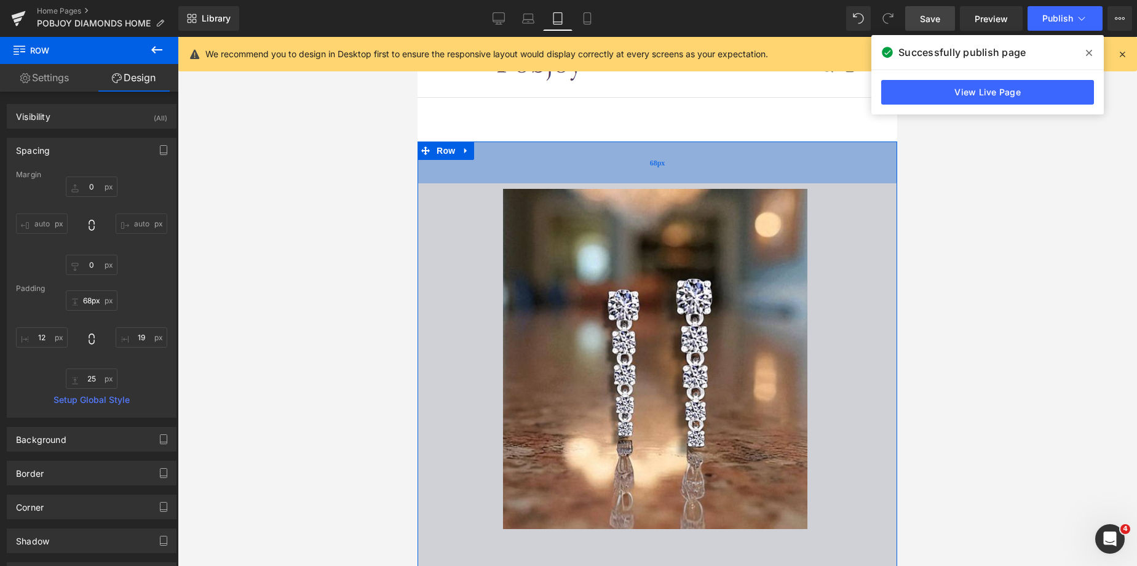
drag, startPoint x: 661, startPoint y: 143, endPoint x: 667, endPoint y: 170, distance: 27.6
click at [667, 170] on div "68px" at bounding box center [658, 162] width 480 height 42
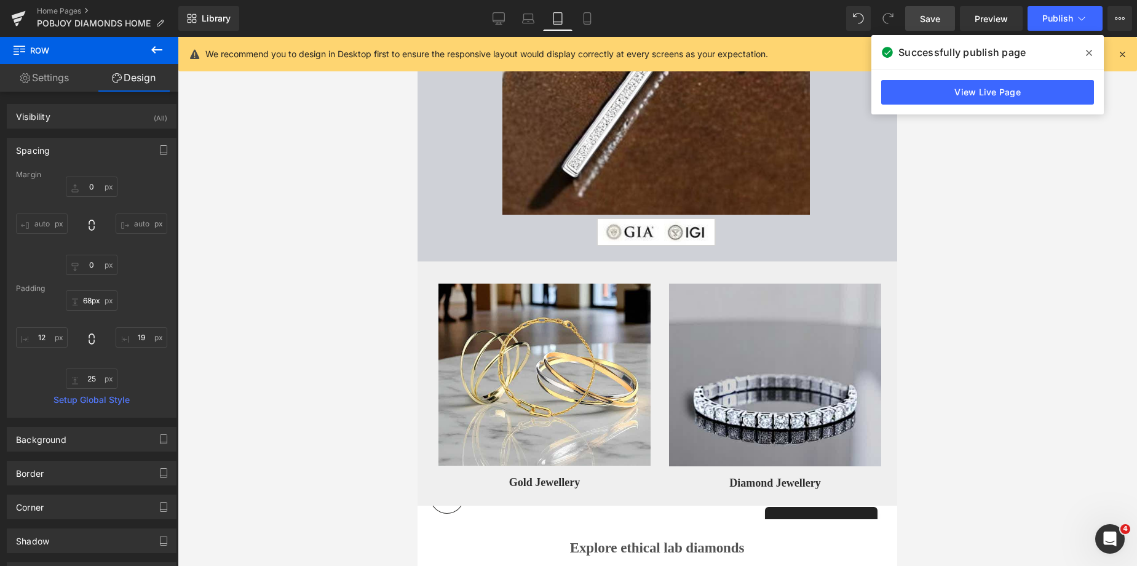
scroll to position [1077, 0]
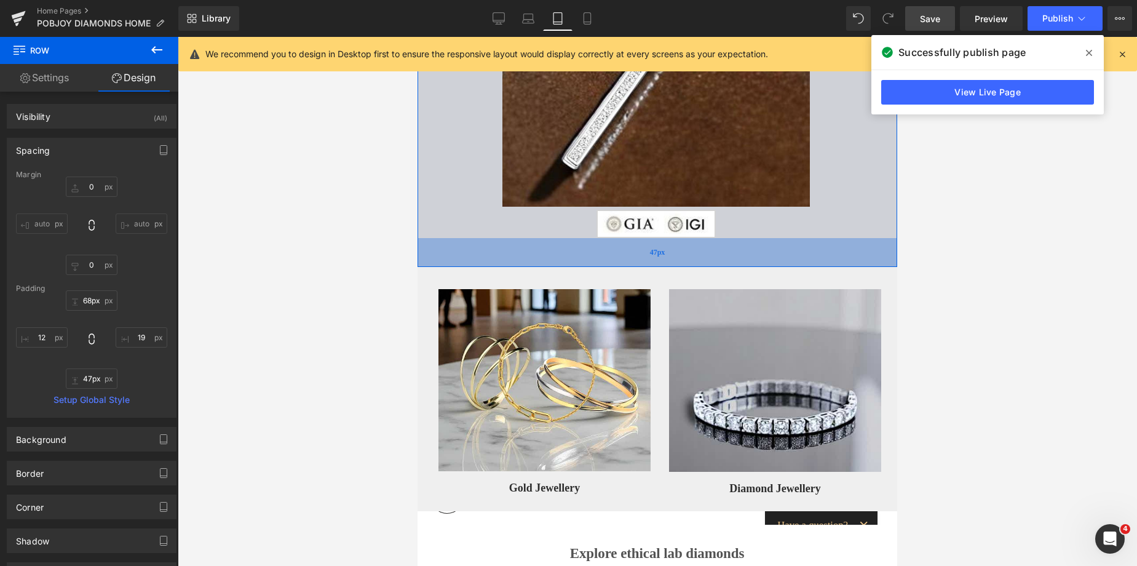
drag, startPoint x: 701, startPoint y: 246, endPoint x: 707, endPoint y: 260, distance: 14.9
click at [707, 260] on div "47px" at bounding box center [658, 252] width 480 height 29
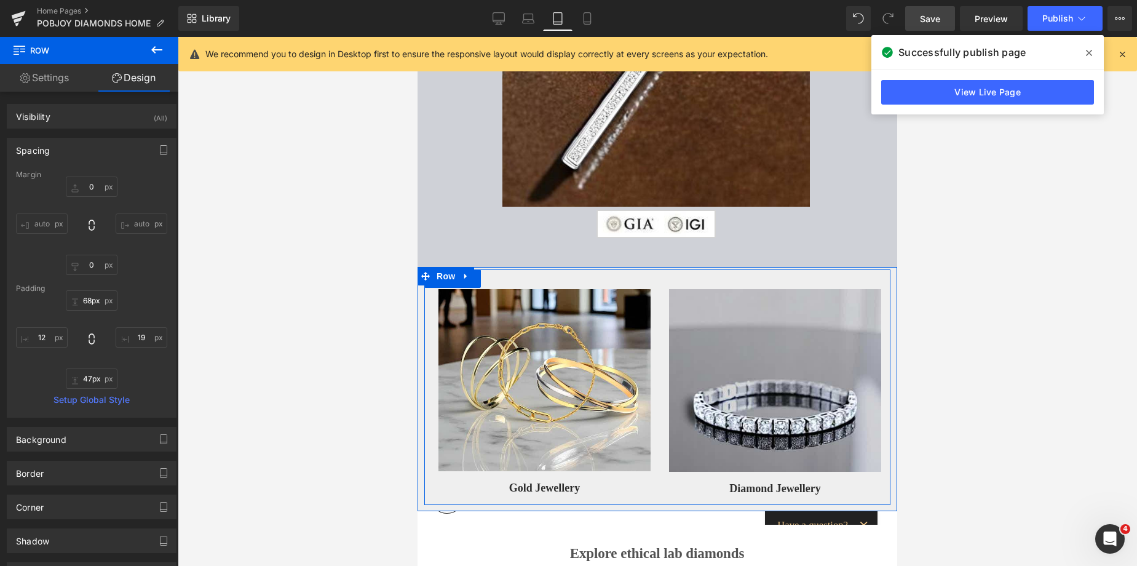
click at [698, 274] on div "Image Diamond Jewellery Button" at bounding box center [775, 385] width 231 height 233
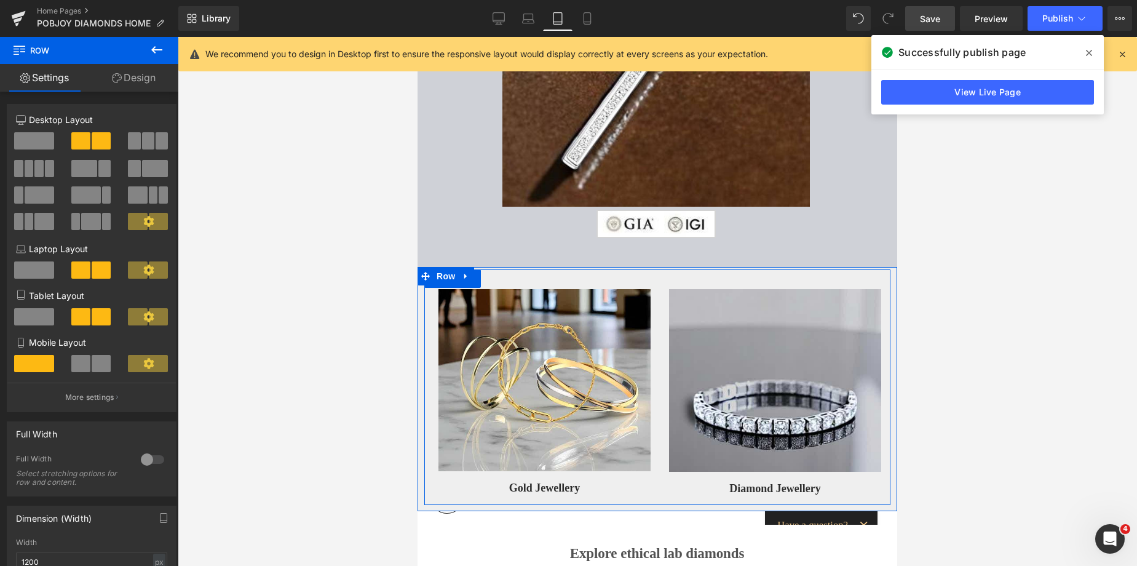
drag, startPoint x: 693, startPoint y: 272, endPoint x: 700, endPoint y: 282, distance: 11.9
click at [700, 282] on div "Image Gold Jewellery Button Image Diamond Jewellery Button Row" at bounding box center [657, 387] width 466 height 236
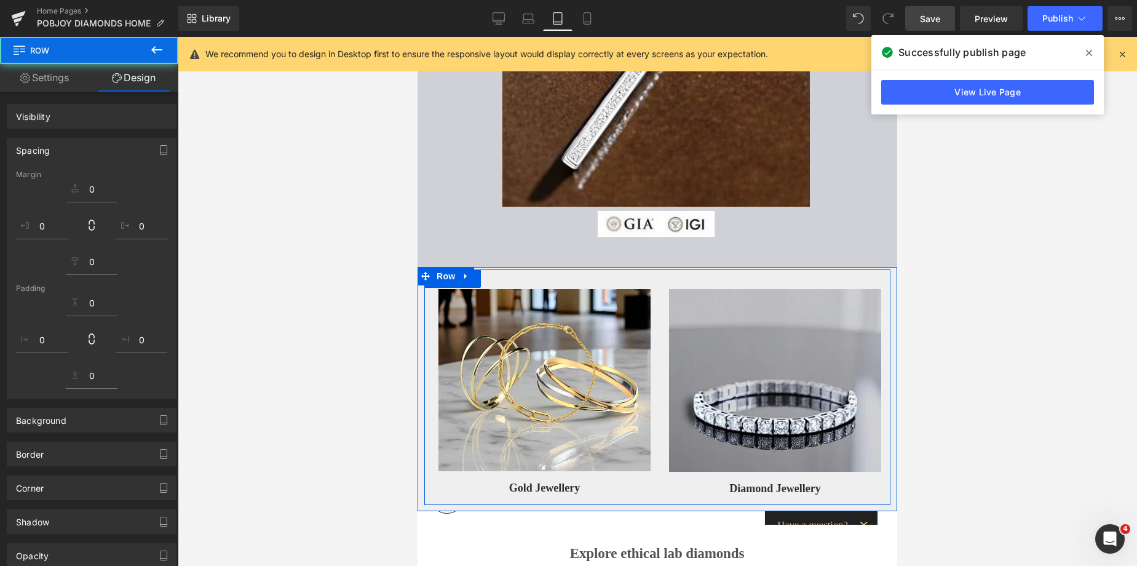
click at [698, 269] on div at bounding box center [658, 268] width 480 height 2
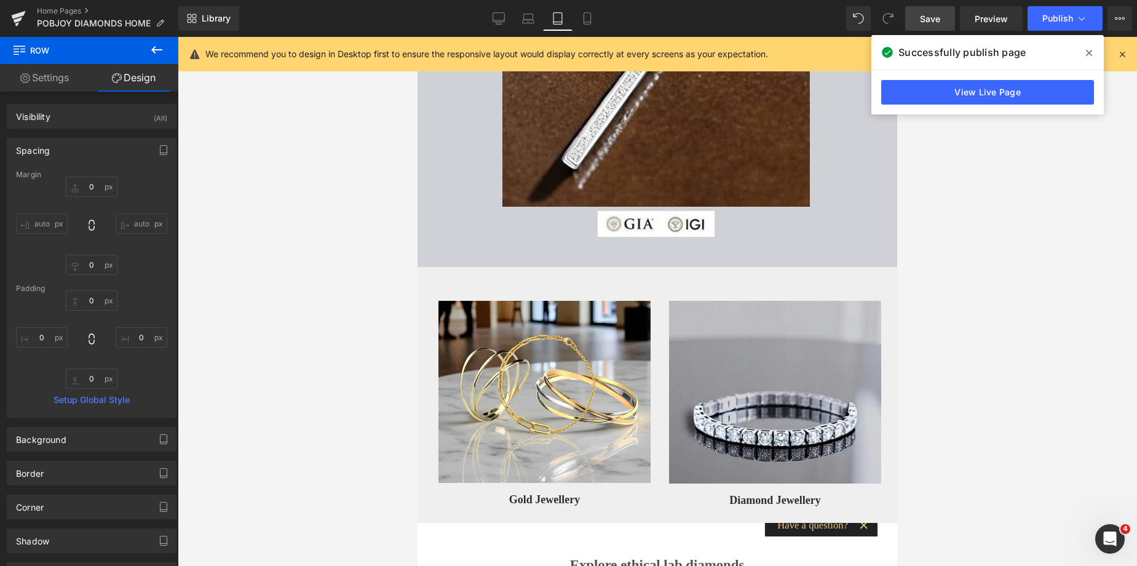
drag, startPoint x: 935, startPoint y: 25, endPoint x: 277, endPoint y: 244, distance: 693.3
click at [935, 25] on span "Save" at bounding box center [930, 18] width 20 height 13
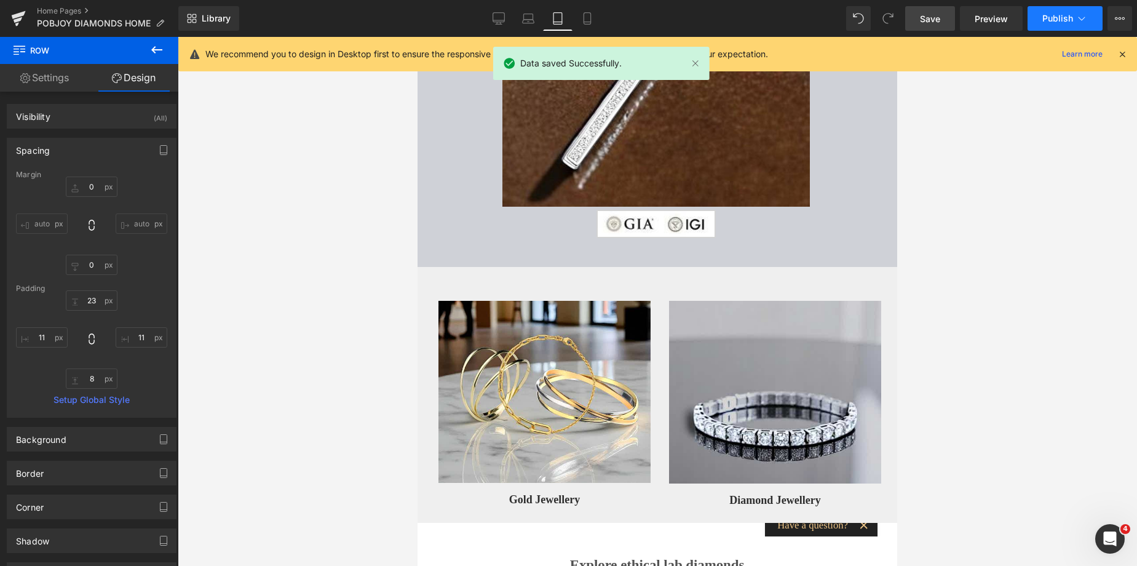
click at [1053, 19] on span "Publish" at bounding box center [1058, 19] width 31 height 10
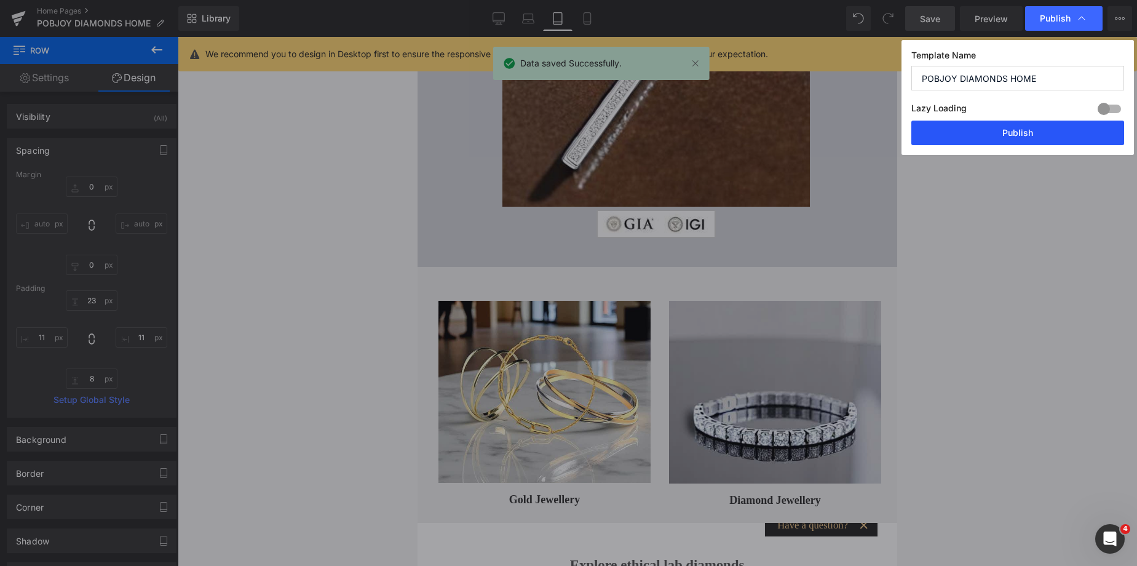
click at [1007, 133] on button "Publish" at bounding box center [1018, 133] width 213 height 25
